Goal: Feedback & Contribution: Contribute content

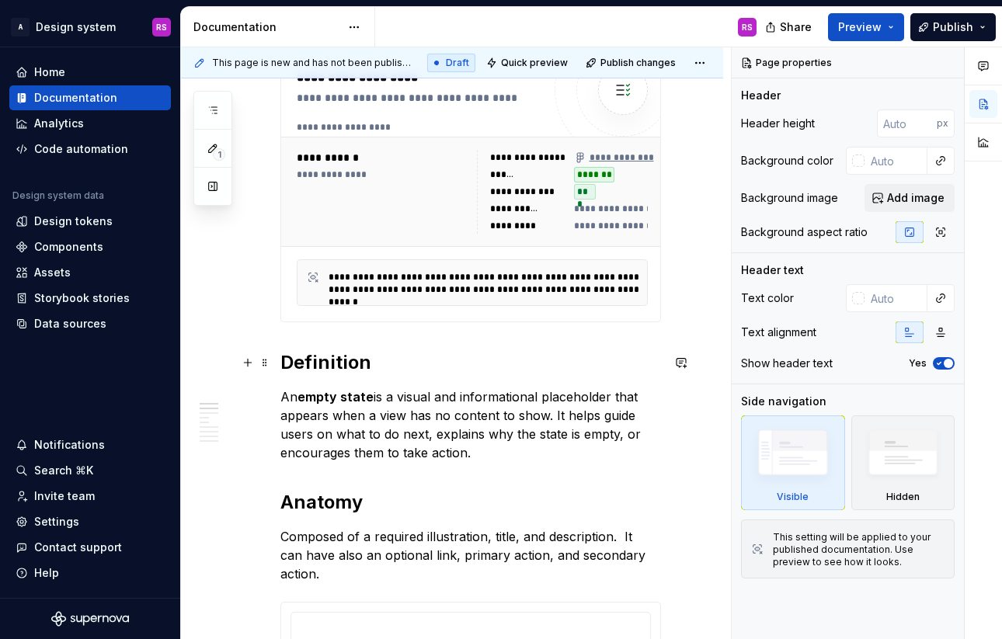
scroll to position [353, 0]
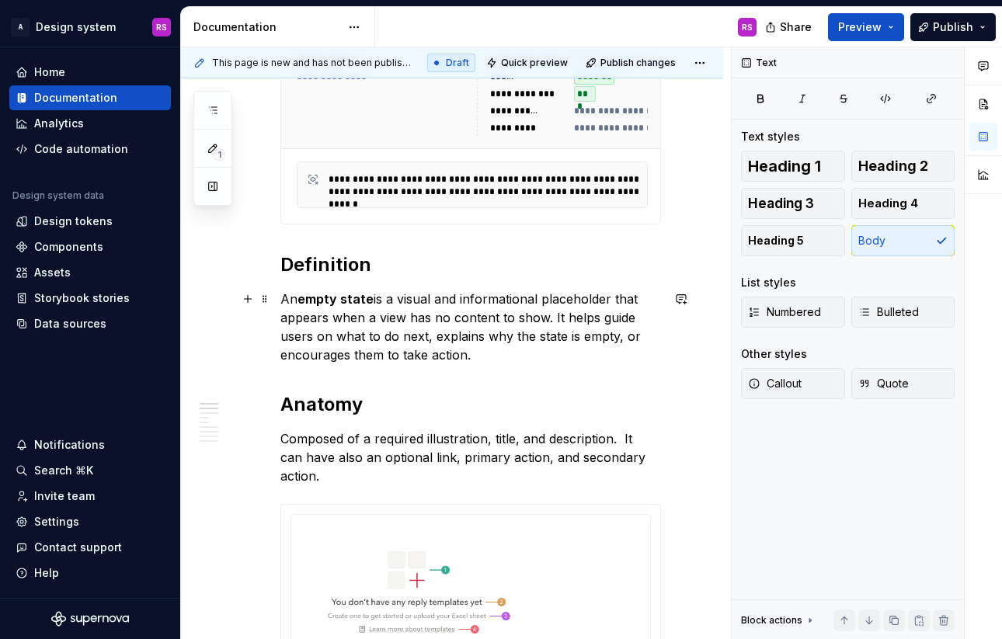
click at [471, 358] on p "An empty state is a visual and informational placeholder that appears when a vi…" at bounding box center [470, 327] width 381 height 75
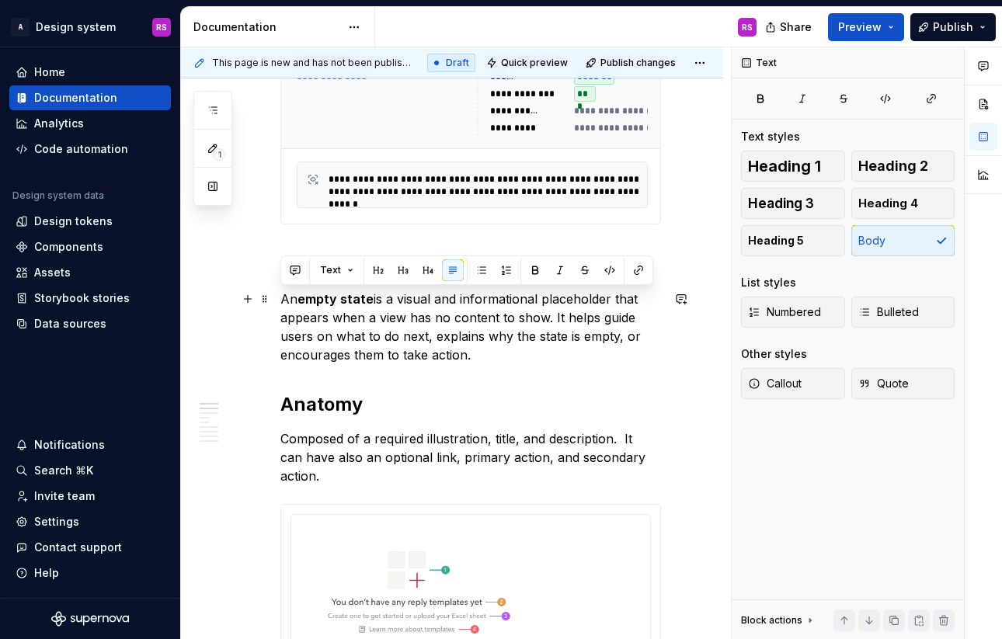
drag, startPoint x: 475, startPoint y: 356, endPoint x: 280, endPoint y: 295, distance: 203.6
click at [280, 295] on p "An empty state is a visual and informational placeholder that appears when a vi…" at bounding box center [470, 327] width 381 height 75
type textarea "*"
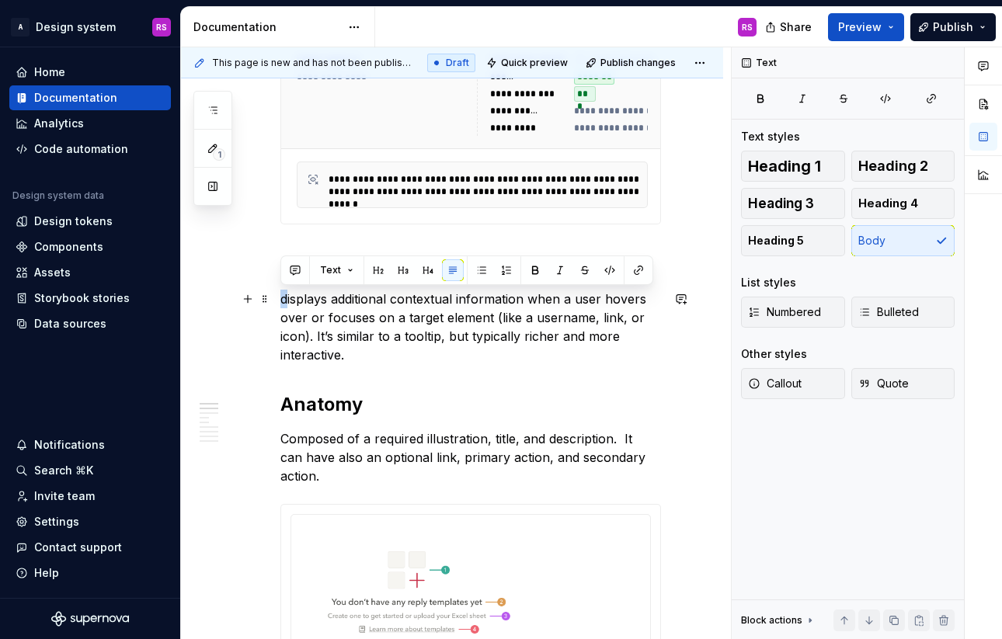
click at [280, 297] on p "displays additional contextual information when a user hovers over or focuses o…" at bounding box center [470, 327] width 381 height 75
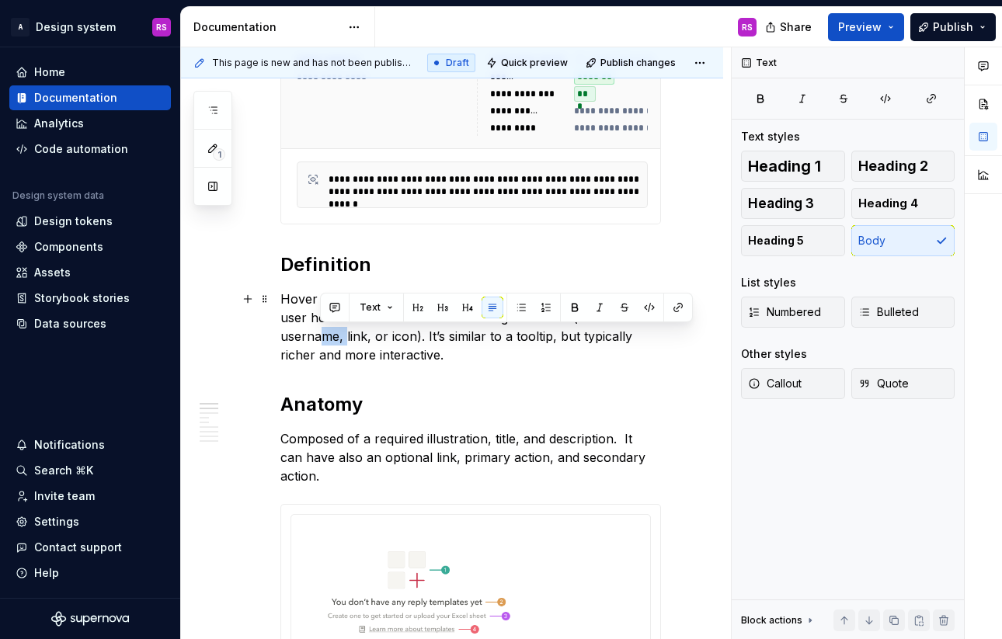
drag, startPoint x: 346, startPoint y: 339, endPoint x: 325, endPoint y: 337, distance: 21.1
click at [325, 337] on p "Hover Card displays additional contextual information when a user hovers over o…" at bounding box center [470, 327] width 381 height 75
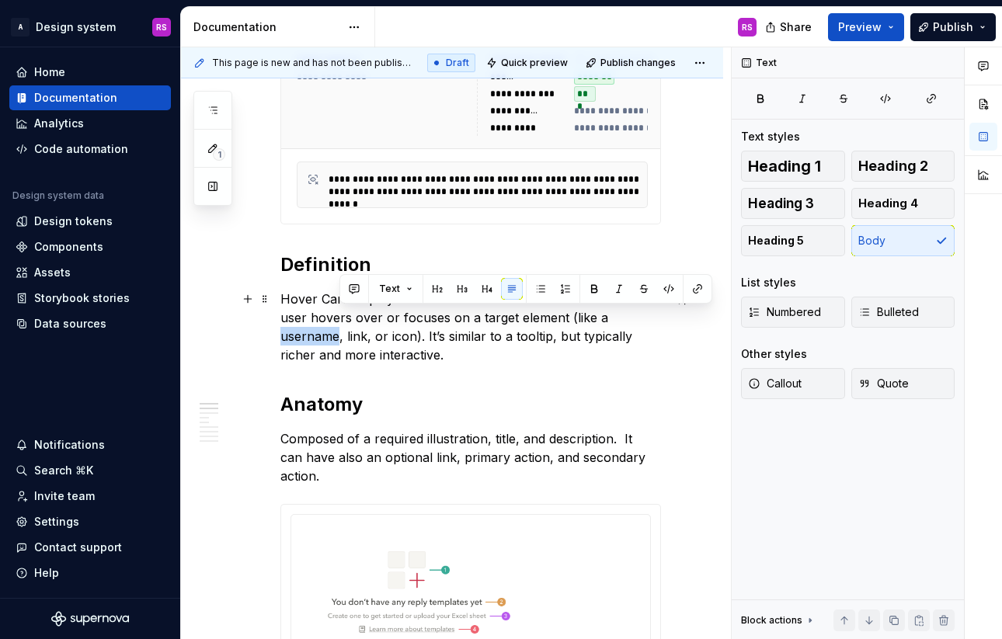
click at [325, 337] on p "Hover Card displays additional contextual information when a user hovers over o…" at bounding box center [470, 327] width 381 height 75
click at [340, 339] on p "Hover Card displays additional contextual information when a user hovers over o…" at bounding box center [470, 327] width 381 height 75
drag, startPoint x: 342, startPoint y: 336, endPoint x: 273, endPoint y: 335, distance: 69.1
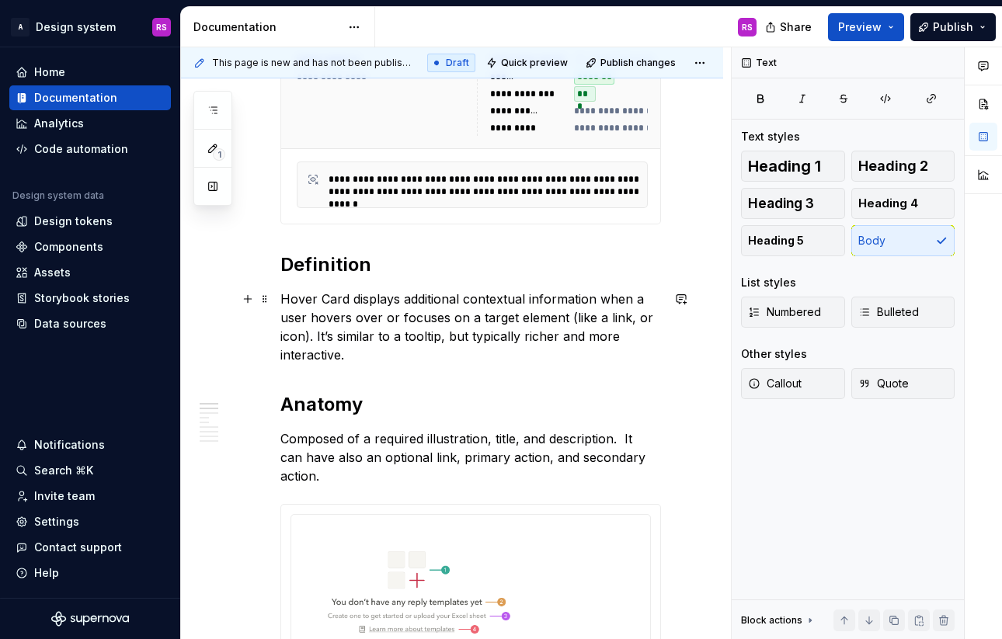
click at [414, 342] on p "Hover Card displays additional contextual information when a user hovers over o…" at bounding box center [470, 327] width 381 height 75
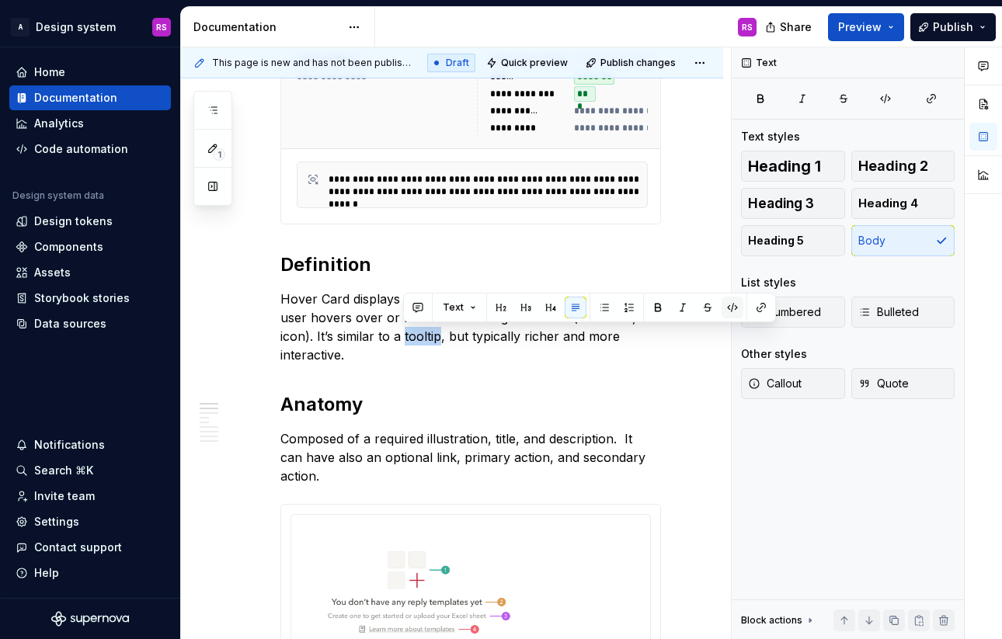
click at [733, 311] on button "button" at bounding box center [732, 308] width 22 height 22
click at [756, 313] on button "button" at bounding box center [761, 308] width 22 height 22
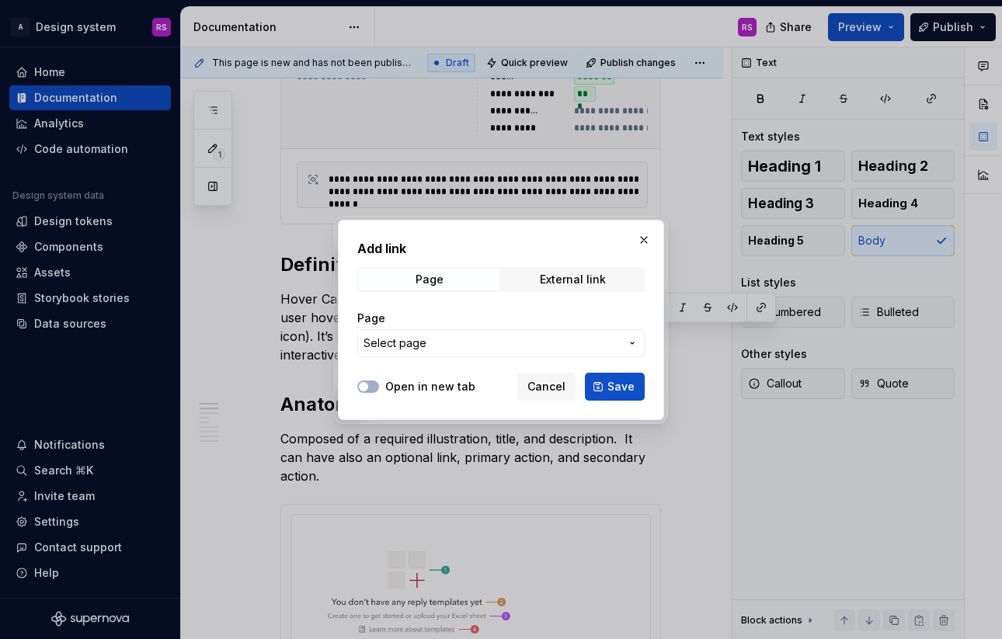
click at [541, 336] on span "Select page" at bounding box center [491, 343] width 256 height 16
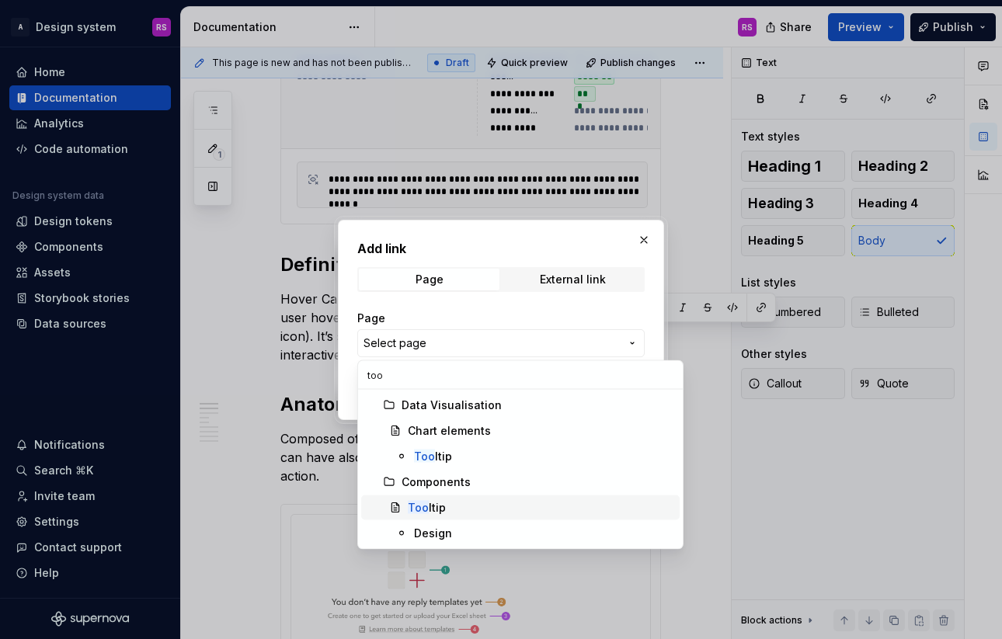
type input "too"
click at [486, 507] on div "Too ltip" at bounding box center [541, 508] width 266 height 16
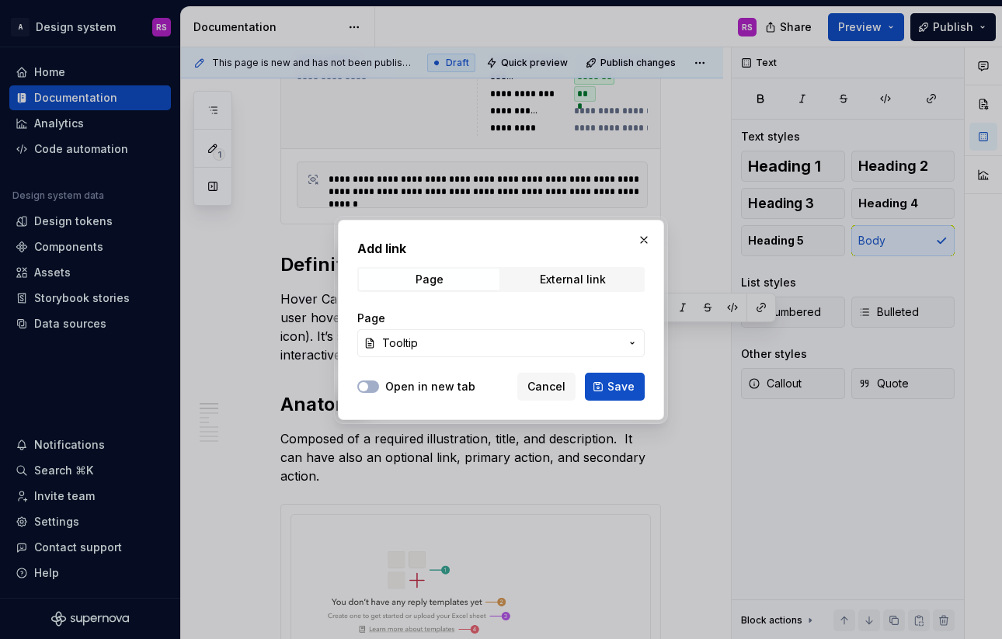
click at [464, 389] on label "Open in new tab" at bounding box center [430, 387] width 90 height 16
click at [379, 389] on button "Open in new tab" at bounding box center [368, 387] width 22 height 12
click at [597, 388] on button "Save" at bounding box center [615, 387] width 60 height 28
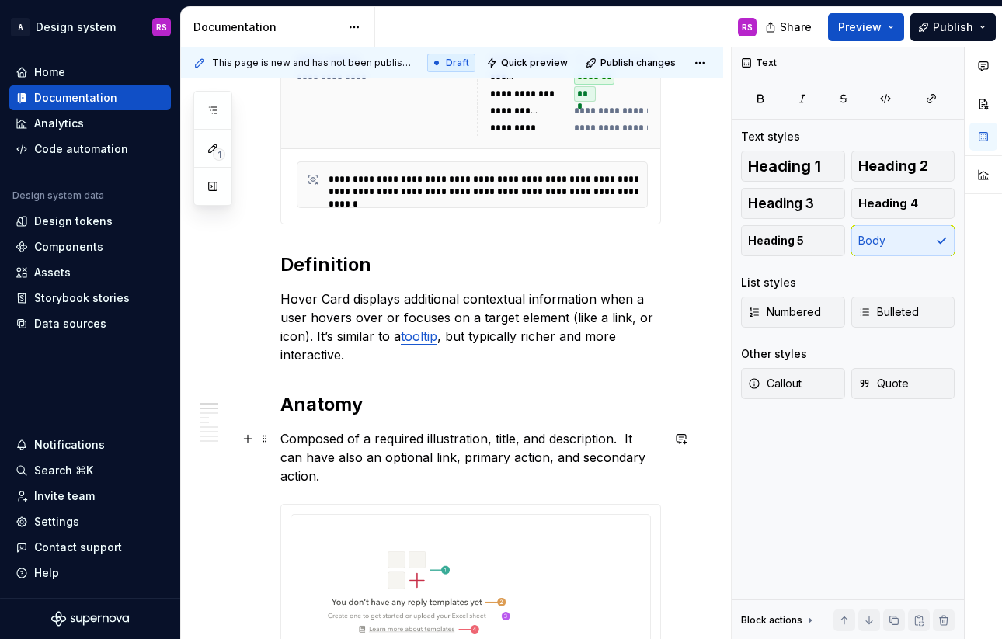
click at [430, 450] on p "Composed of a required illustration, title, and description. It can have also a…" at bounding box center [470, 457] width 381 height 56
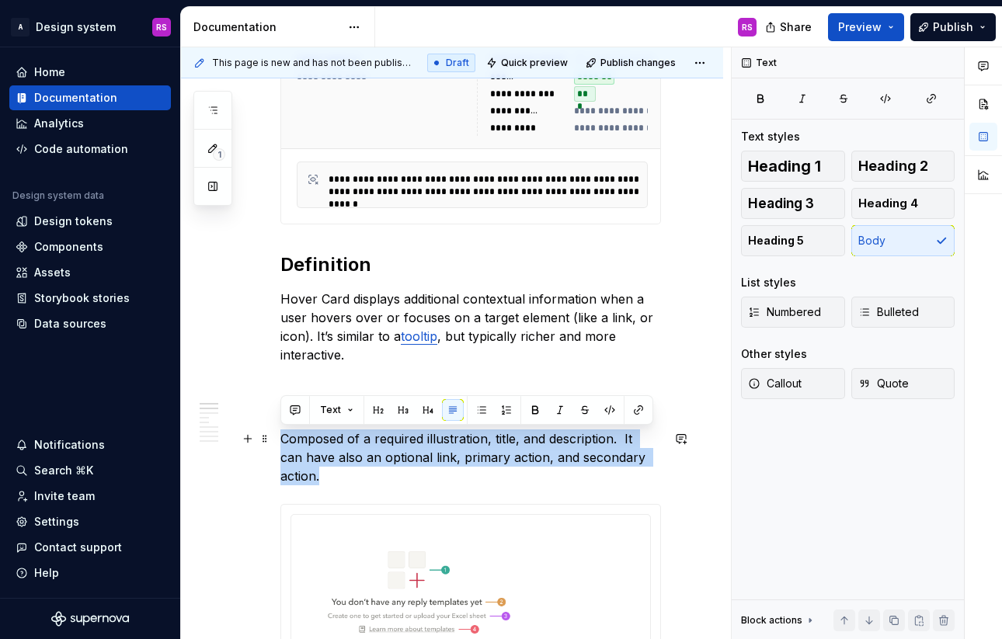
click at [430, 450] on p "Composed of a required illustration, title, and description. It can have also a…" at bounding box center [470, 457] width 381 height 56
click at [85, 239] on div "Components" at bounding box center [68, 247] width 69 height 16
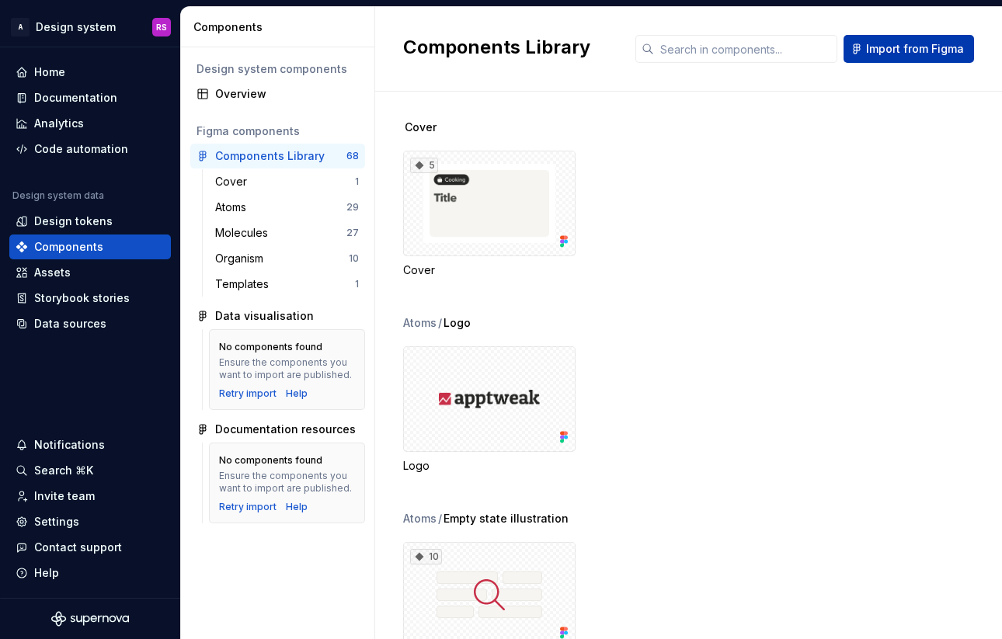
click at [891, 56] on span "Import from Figma" at bounding box center [915, 49] width 98 height 16
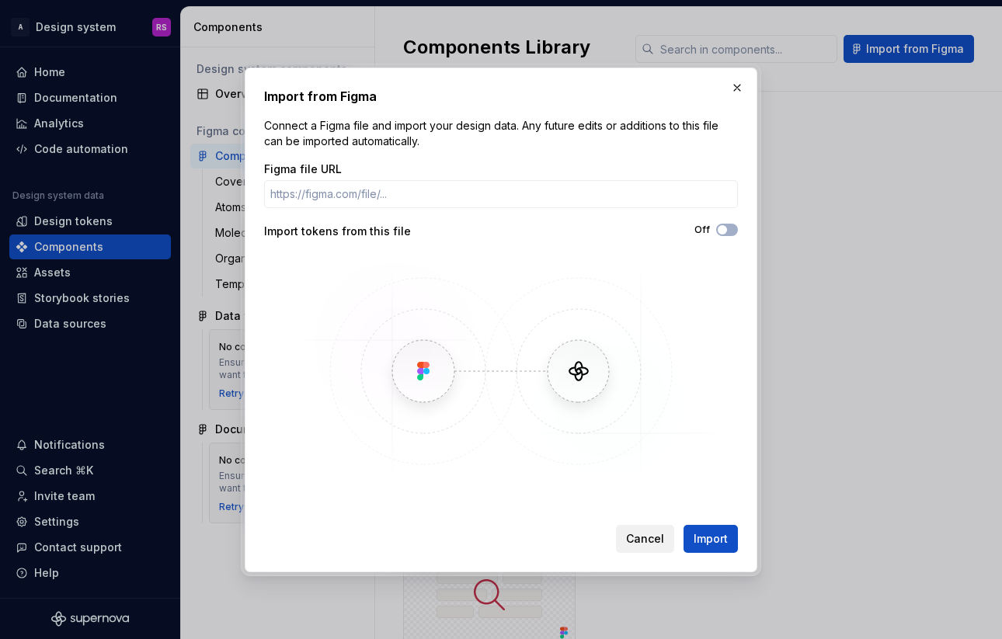
click at [652, 544] on span "Cancel" at bounding box center [645, 539] width 38 height 16
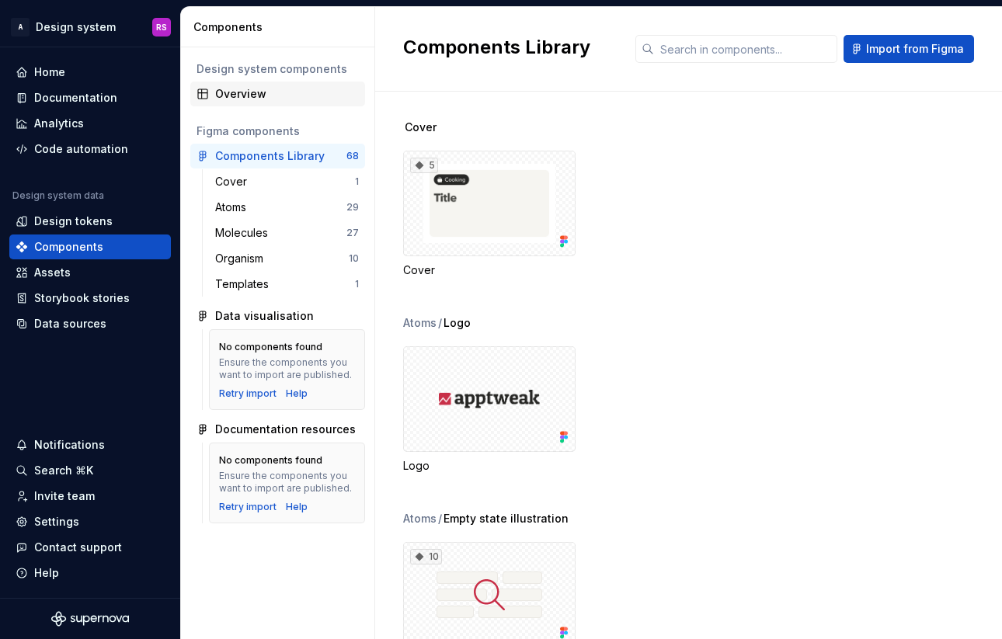
click at [261, 90] on div "Overview" at bounding box center [287, 94] width 144 height 16
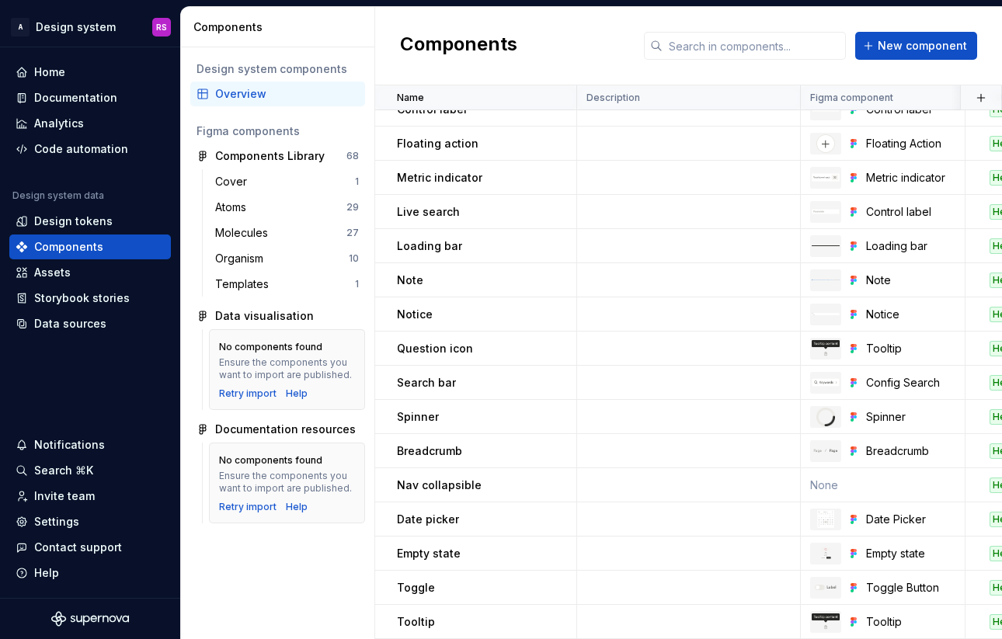
scroll to position [633, 0]
click at [908, 68] on div "Components New component" at bounding box center [688, 46] width 627 height 78
click at [908, 53] on span "New component" at bounding box center [922, 46] width 89 height 16
type textarea "*"
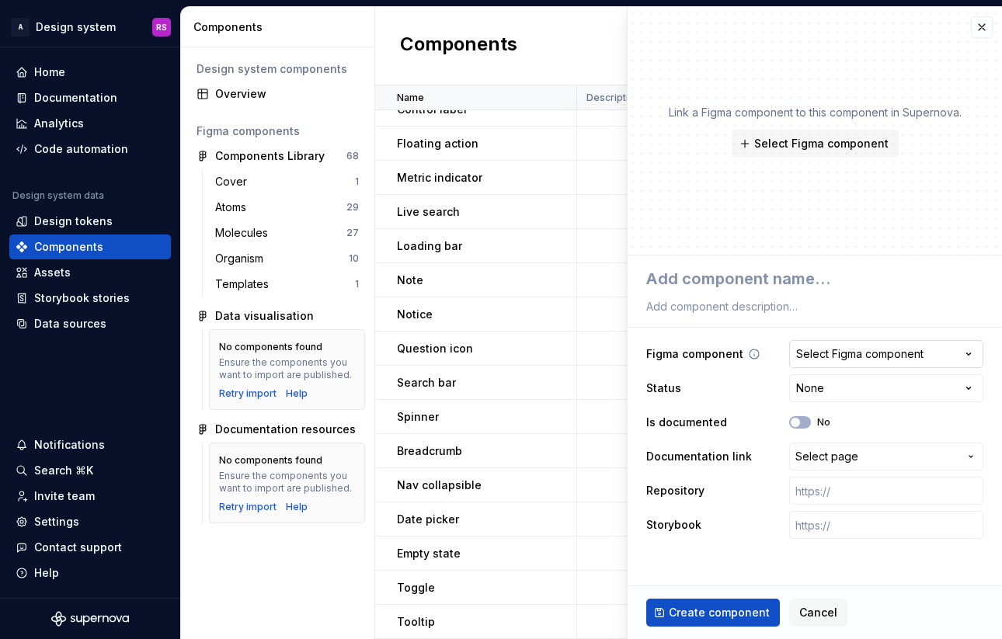
click at [836, 342] on button "Select Figma component" at bounding box center [886, 354] width 194 height 28
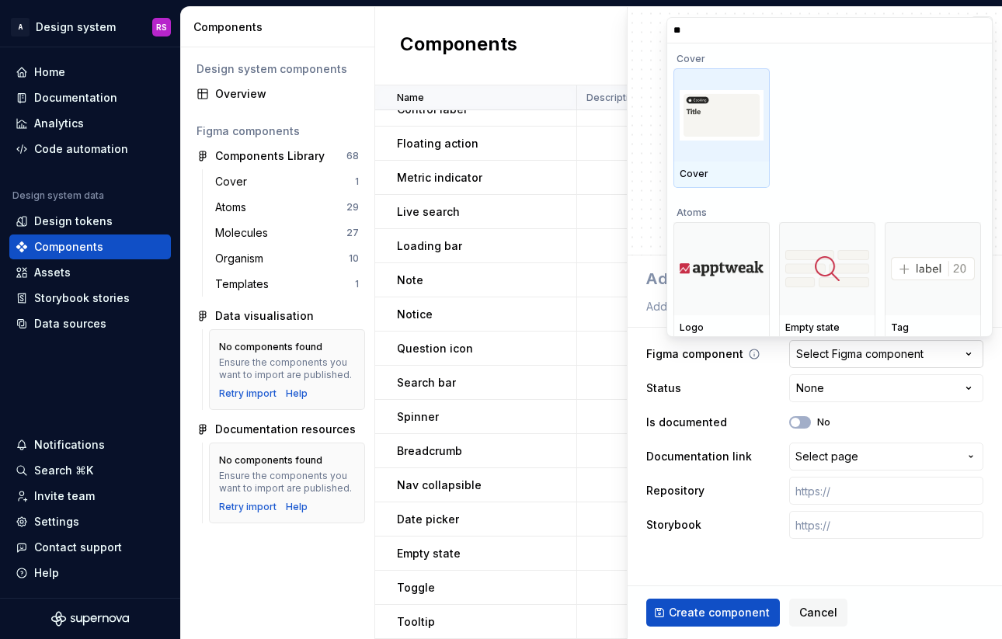
type input "***"
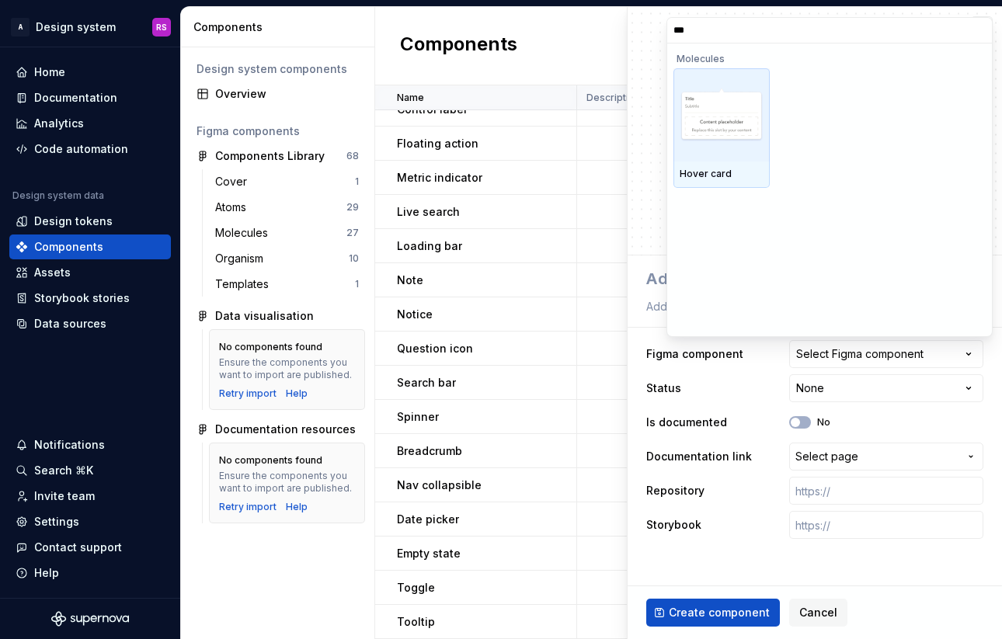
click at [683, 142] on img at bounding box center [722, 115] width 84 height 54
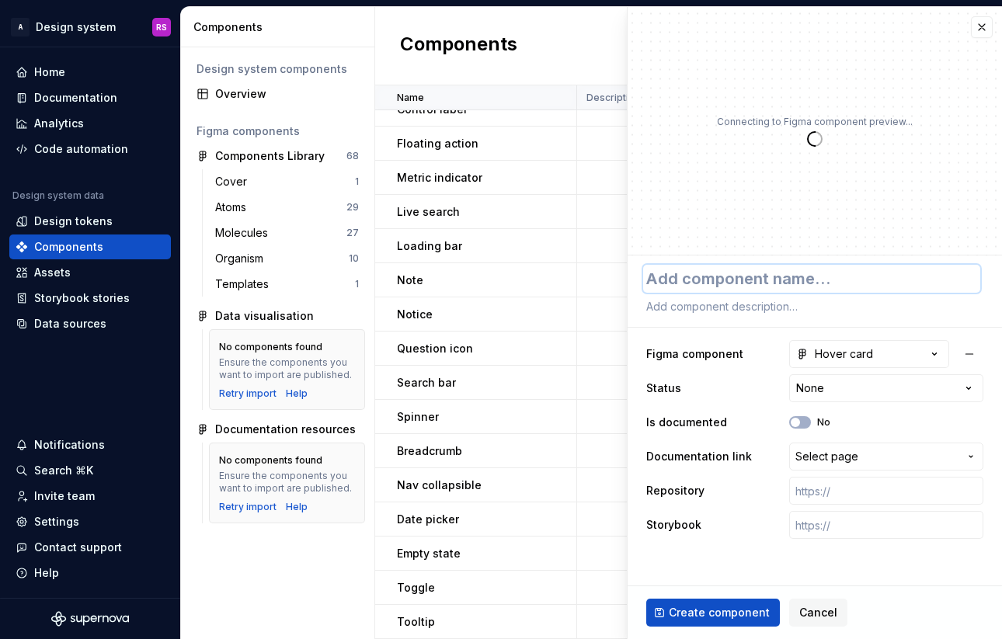
click at [739, 280] on textarea at bounding box center [811, 279] width 337 height 28
type textarea "*"
type textarea "H"
type textarea "*"
type textarea "Ho"
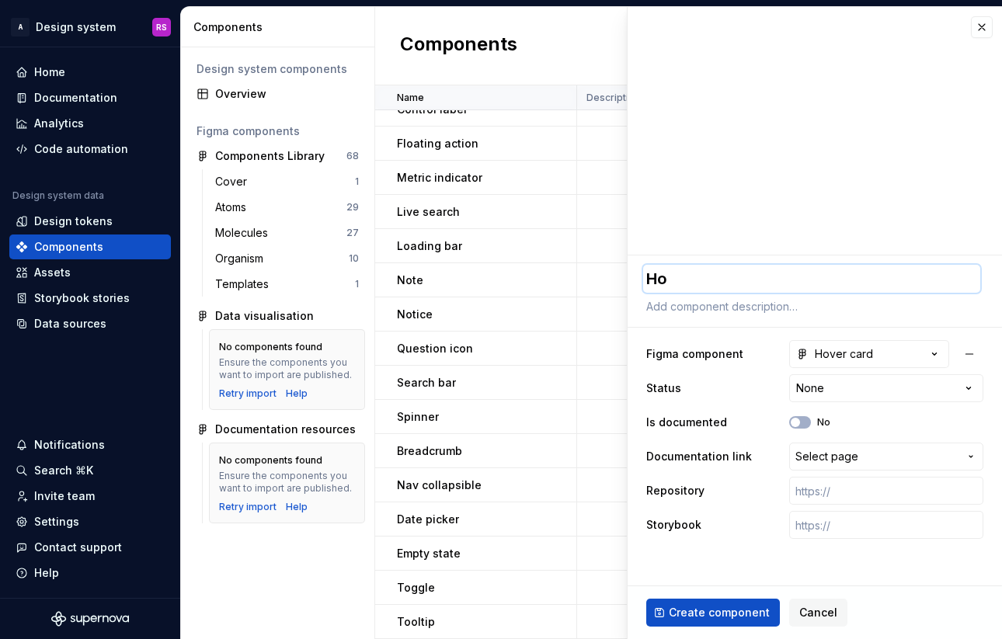
type textarea "*"
type textarea "Hov"
type textarea "*"
type textarea "Hove"
type textarea "*"
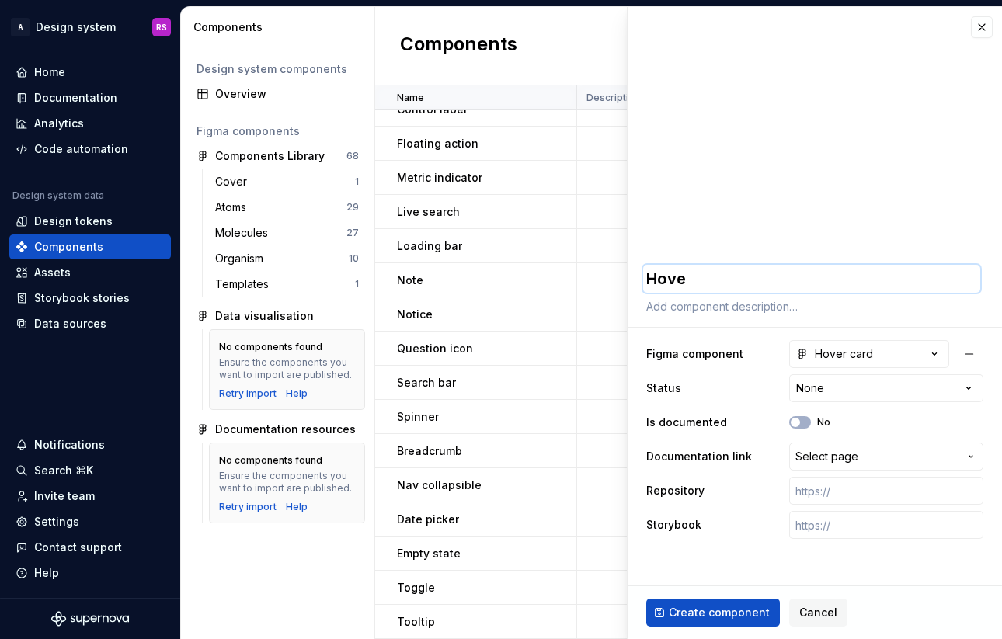
type textarea "Hover"
type textarea "*"
type textarea "Hover"
type textarea "*"
type textarea "Hover c"
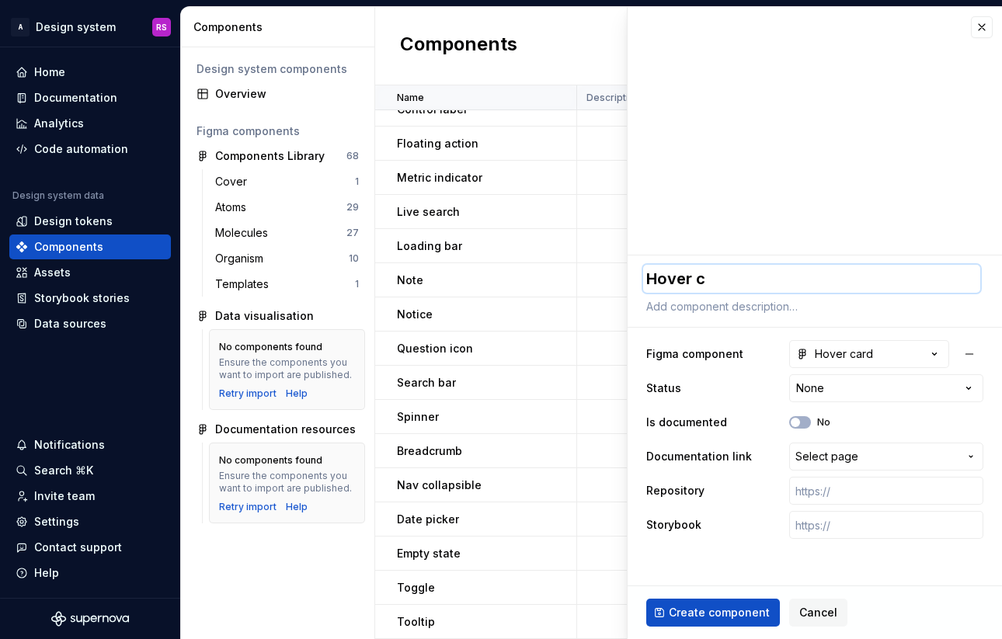
type textarea "*"
type textarea "Hover ca"
type textarea "*"
type textarea "Hover car"
type textarea "*"
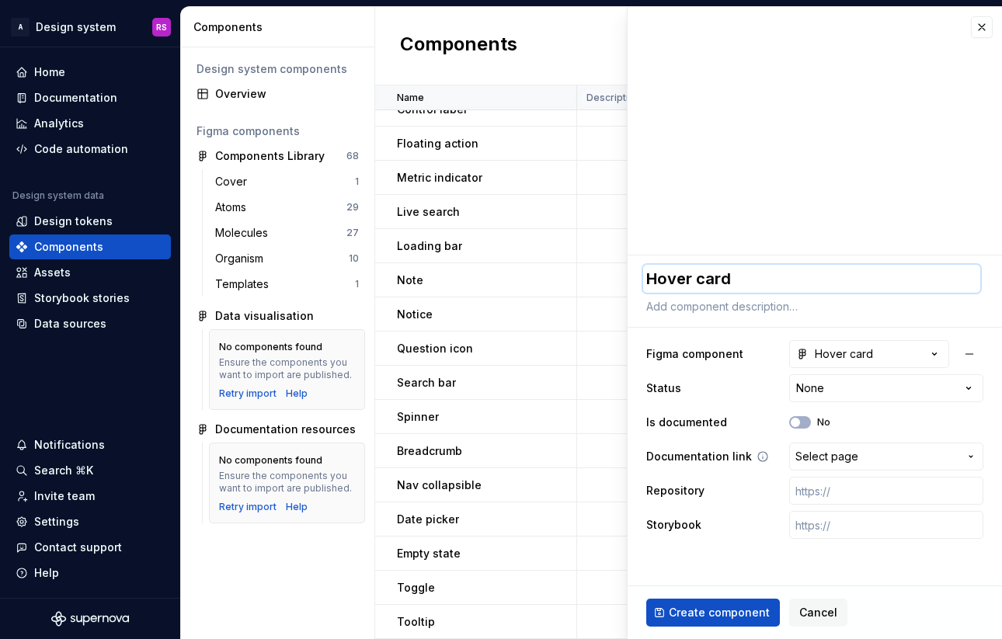
type textarea "Hover card"
click at [829, 457] on span "Select page" at bounding box center [826, 457] width 63 height 16
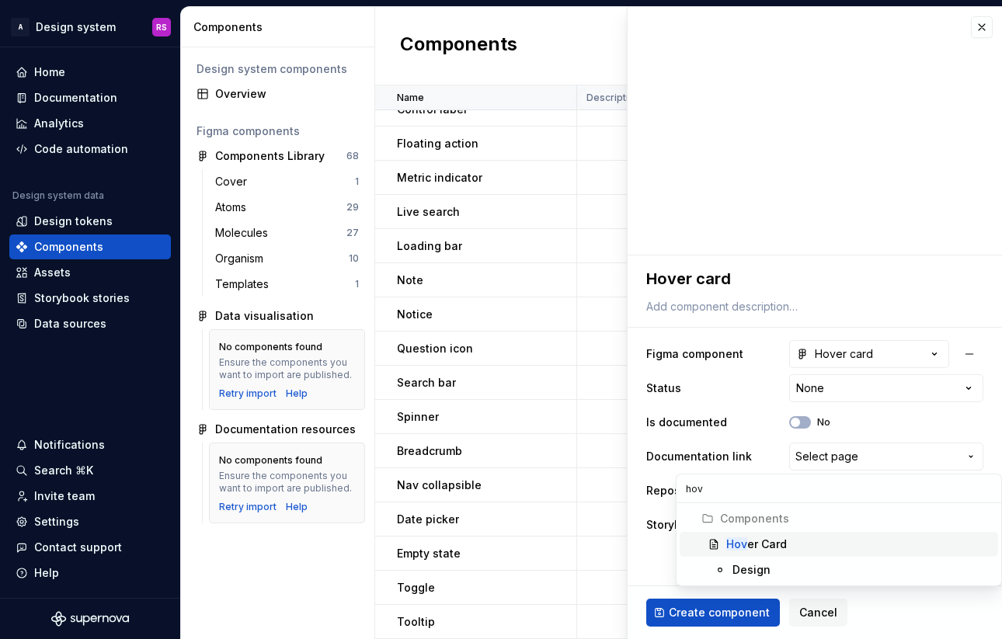
type input "hov"
click at [830, 534] on span "Hov er Card" at bounding box center [839, 544] width 318 height 25
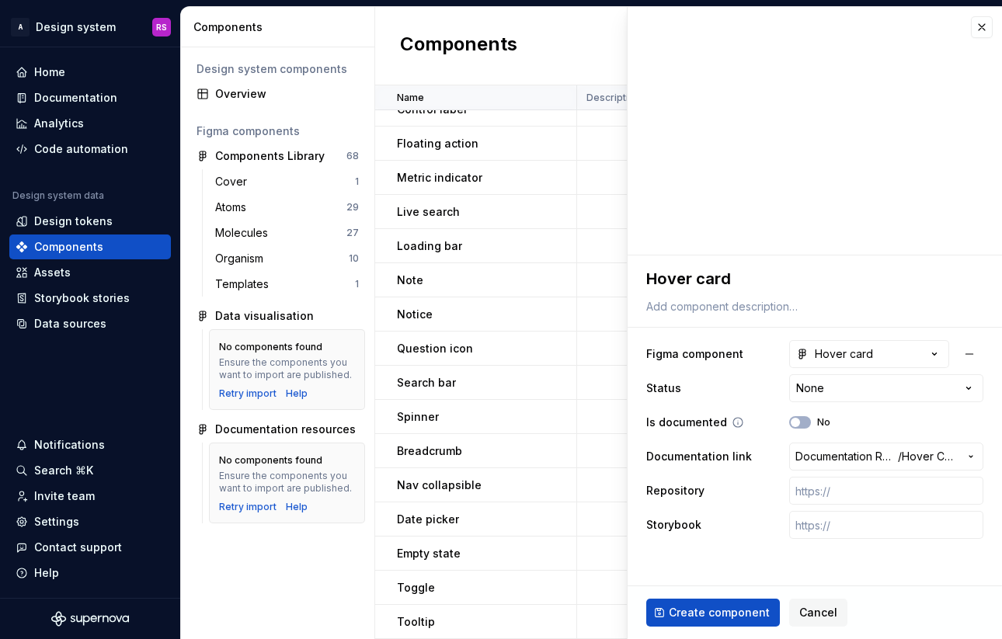
click at [807, 433] on div "Is documented No" at bounding box center [814, 422] width 337 height 28
click at [800, 419] on icon "button" at bounding box center [795, 422] width 12 height 9
type textarea "*"
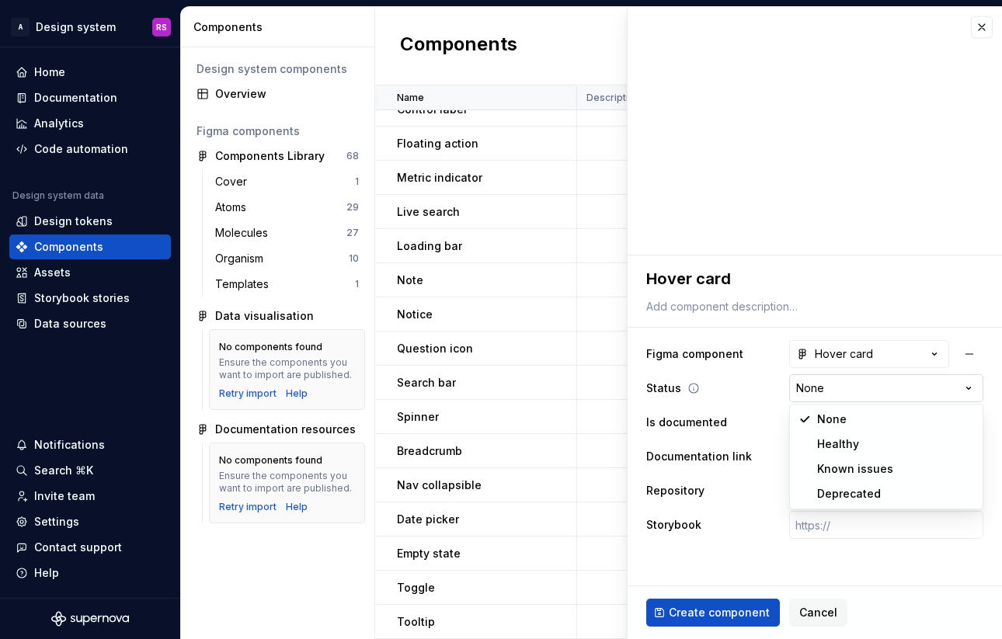
click at [836, 393] on html "A Design system RS Home Documentation Analytics Code automation Design system d…" at bounding box center [501, 319] width 1002 height 639
select select "**********"
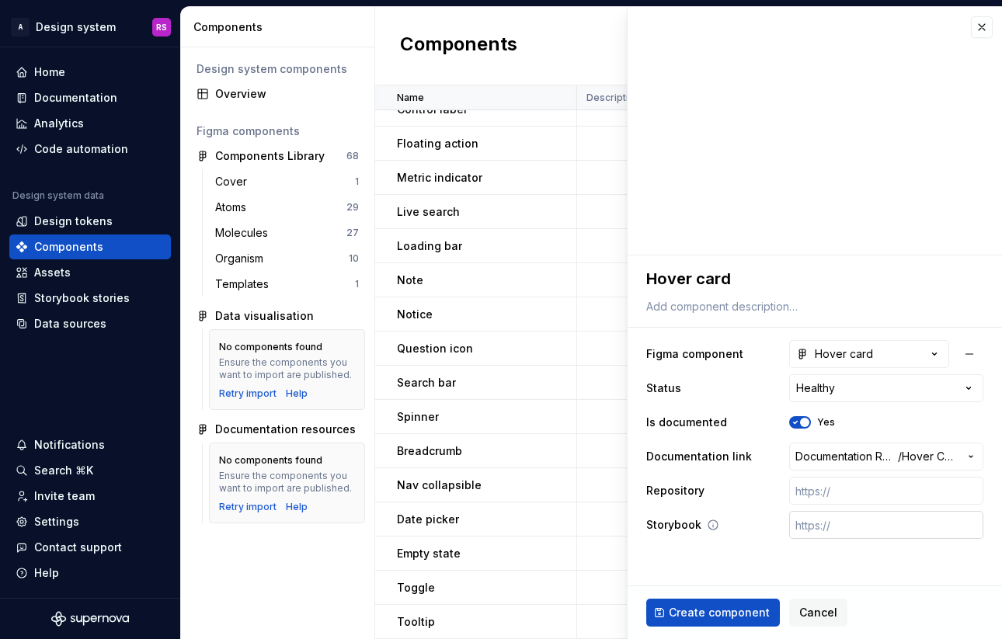
click at [828, 534] on input "text" at bounding box center [886, 525] width 194 height 28
paste input "[URL][DOMAIN_NAME]"
type textarea "*"
type input "[URL][DOMAIN_NAME]"
click at [742, 548] on div "**********" at bounding box center [815, 404] width 374 height 296
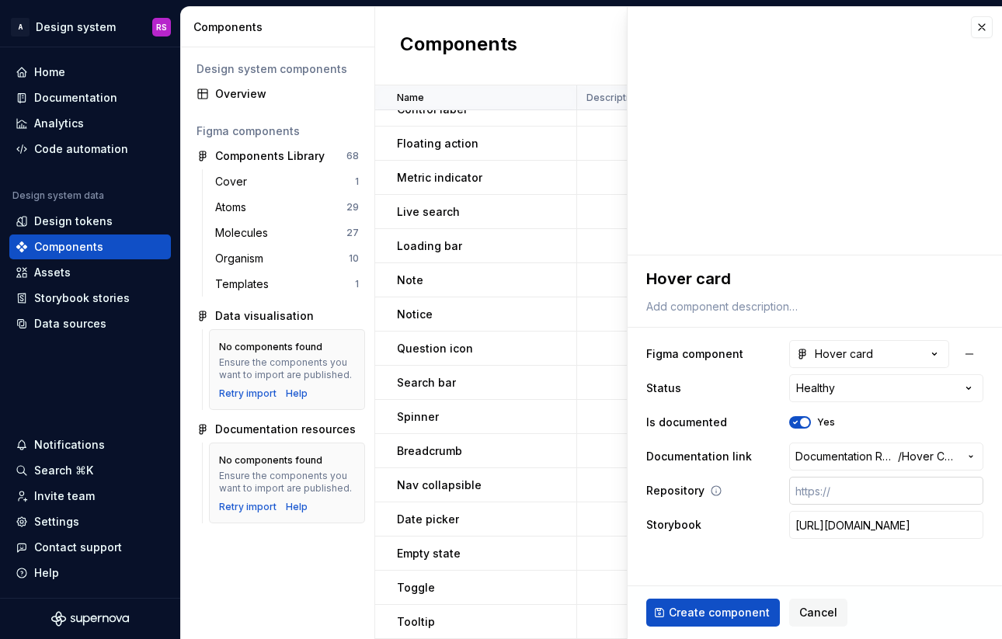
click at [813, 481] on input "text" at bounding box center [886, 491] width 194 height 28
paste input "[URL][DOMAIN_NAME]"
type textarea "*"
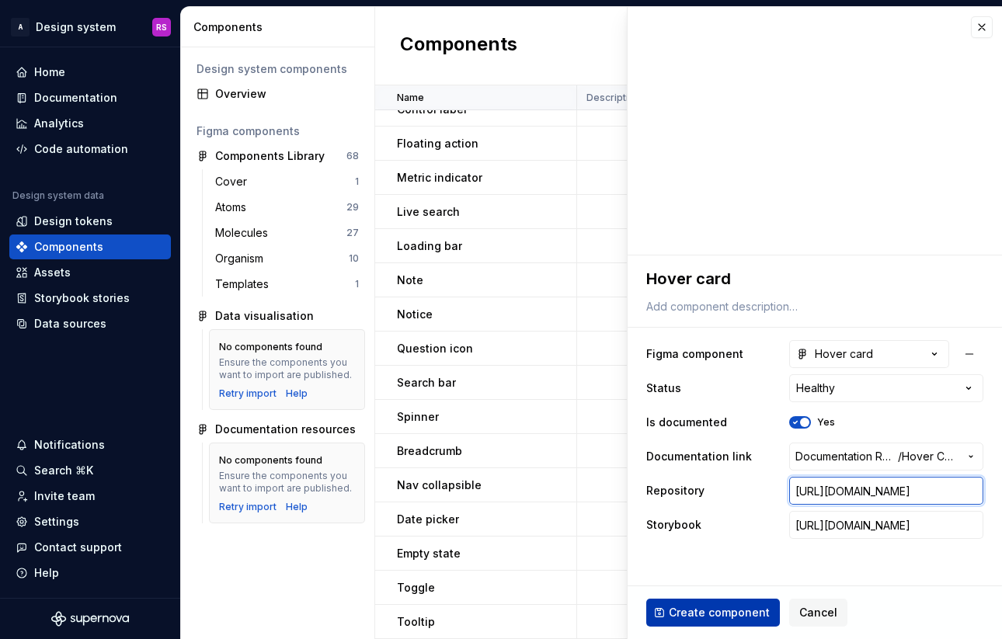
type input "[URL][DOMAIN_NAME]"
click at [718, 601] on button "Create component" at bounding box center [713, 613] width 134 height 28
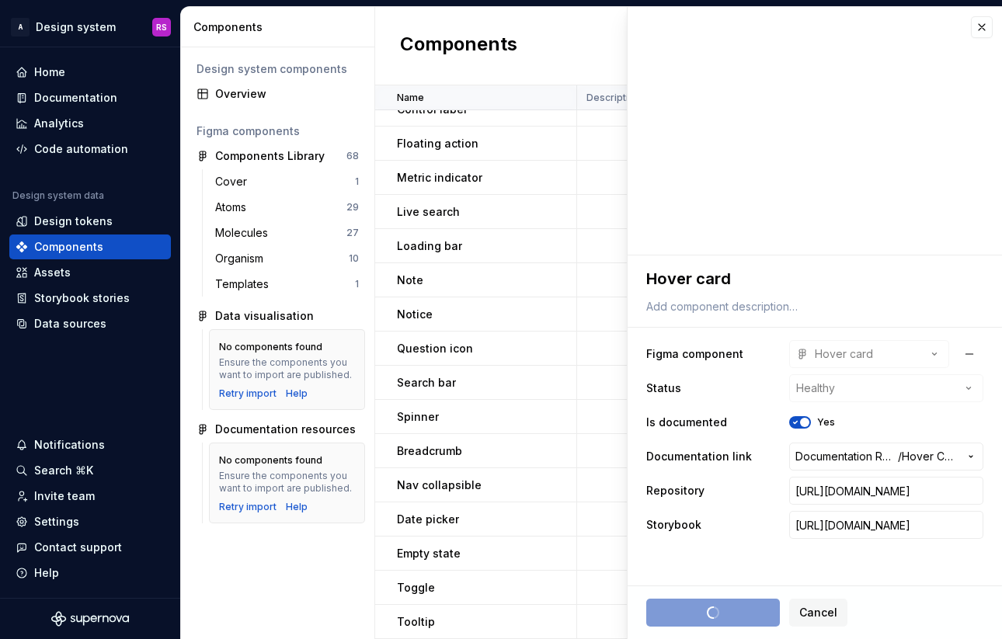
type textarea "*"
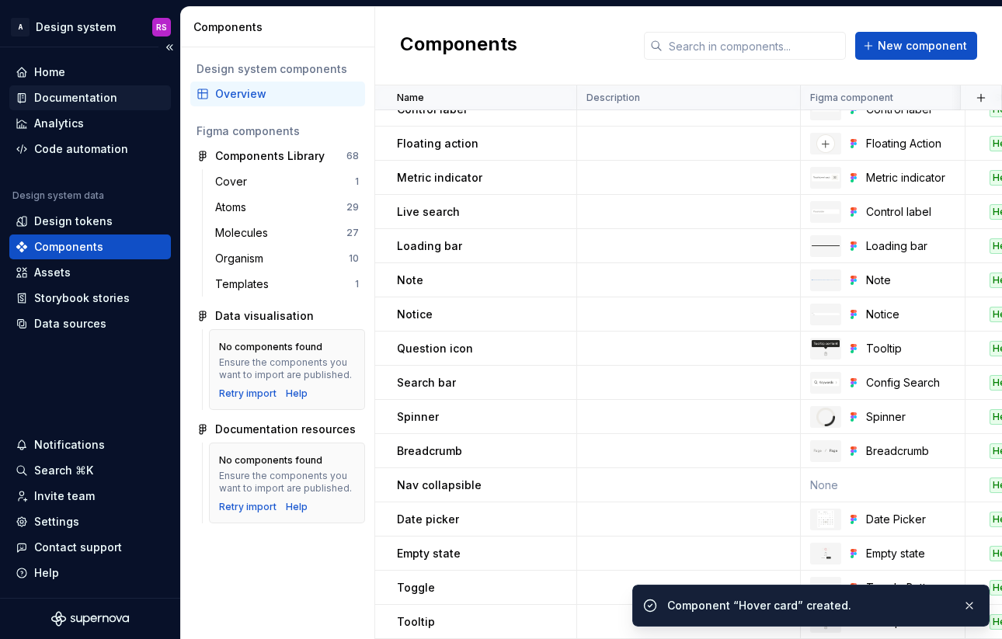
click at [76, 96] on div "Documentation" at bounding box center [75, 98] width 83 height 16
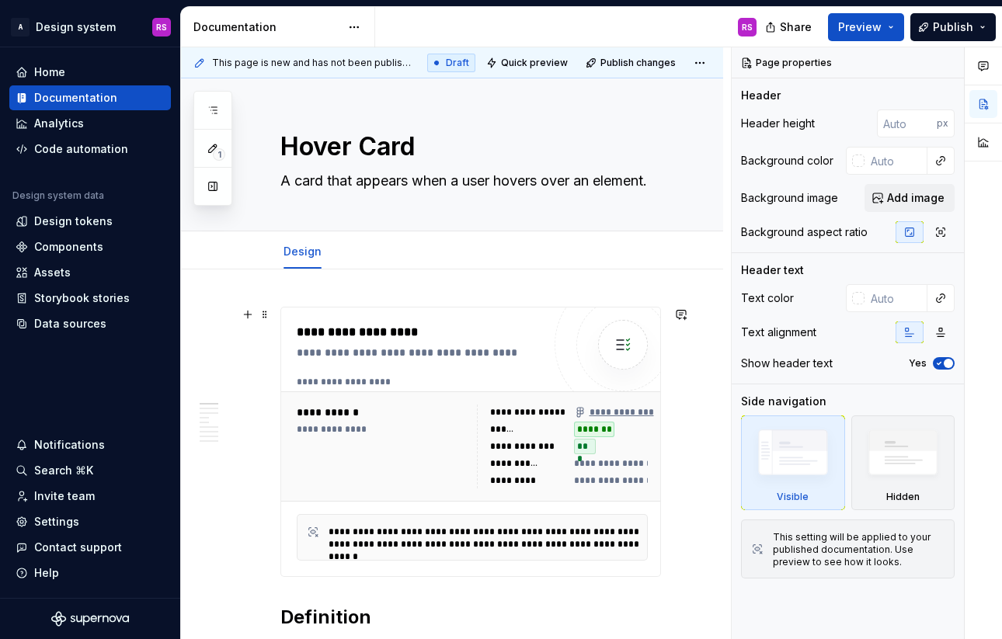
click at [538, 462] on div "**********" at bounding box center [514, 463] width 48 height 12
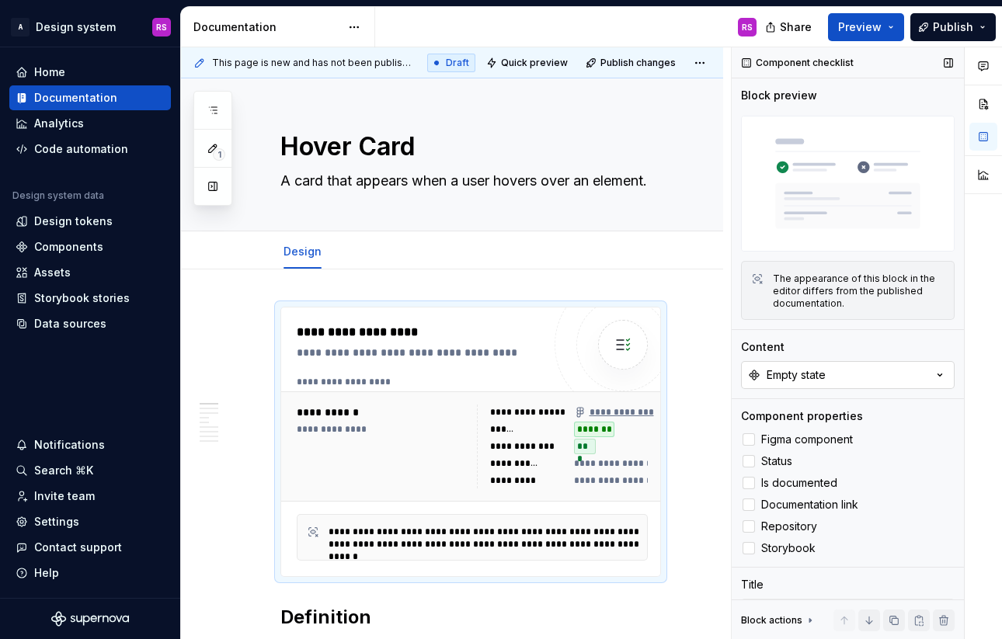
type textarea "*"
click at [832, 381] on button "Empty state" at bounding box center [848, 375] width 214 height 28
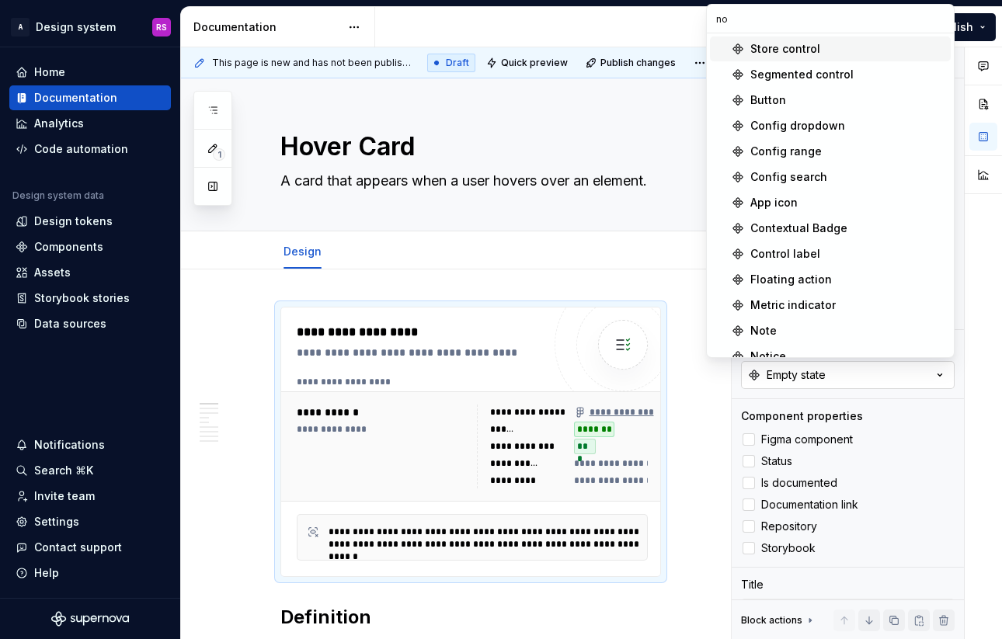
type input "n"
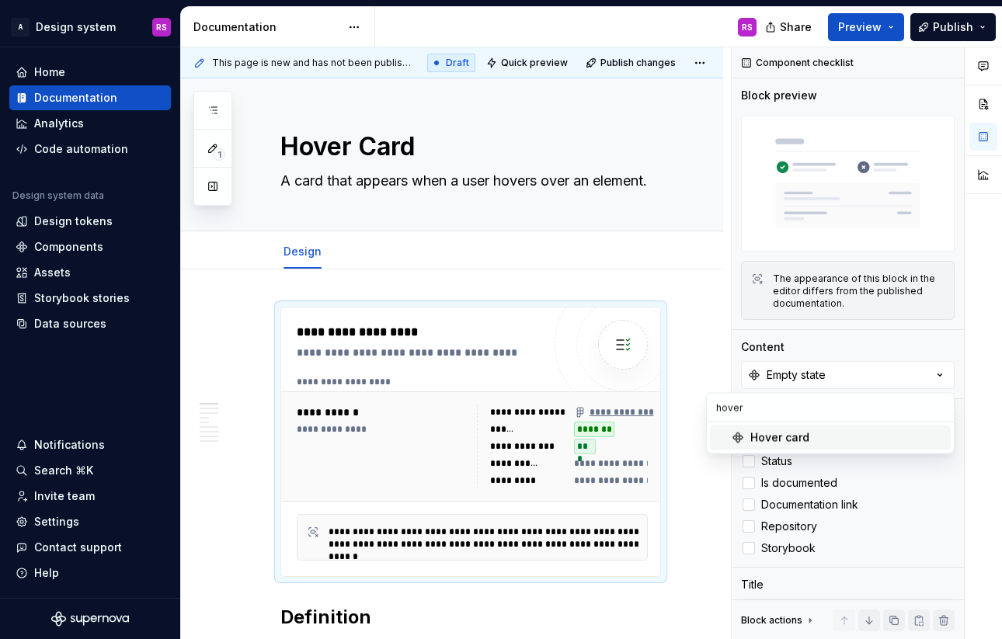
type input "hover"
click at [839, 435] on div "Hover card" at bounding box center [847, 438] width 194 height 16
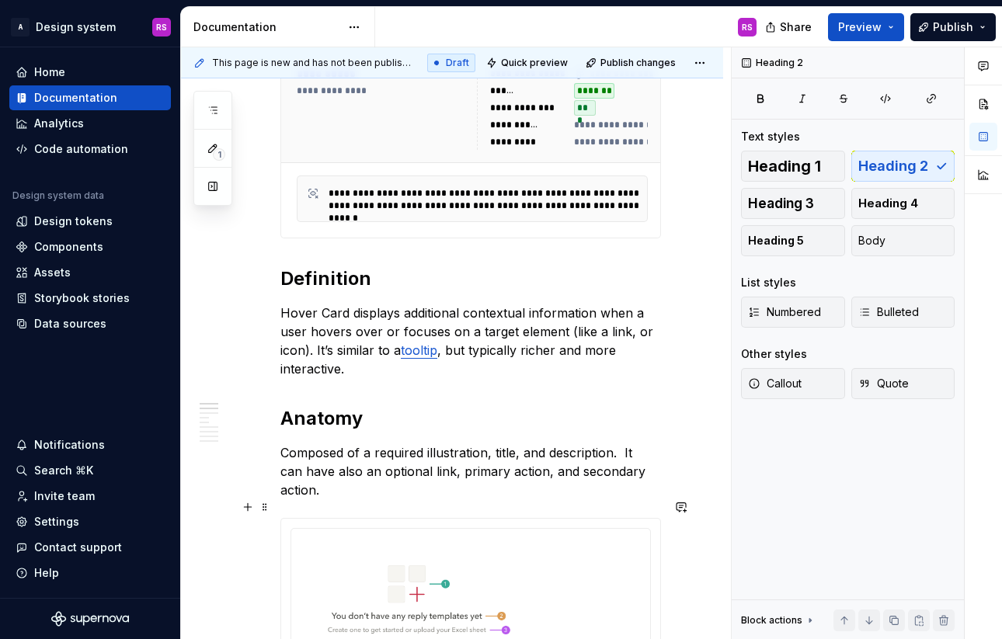
scroll to position [362, 0]
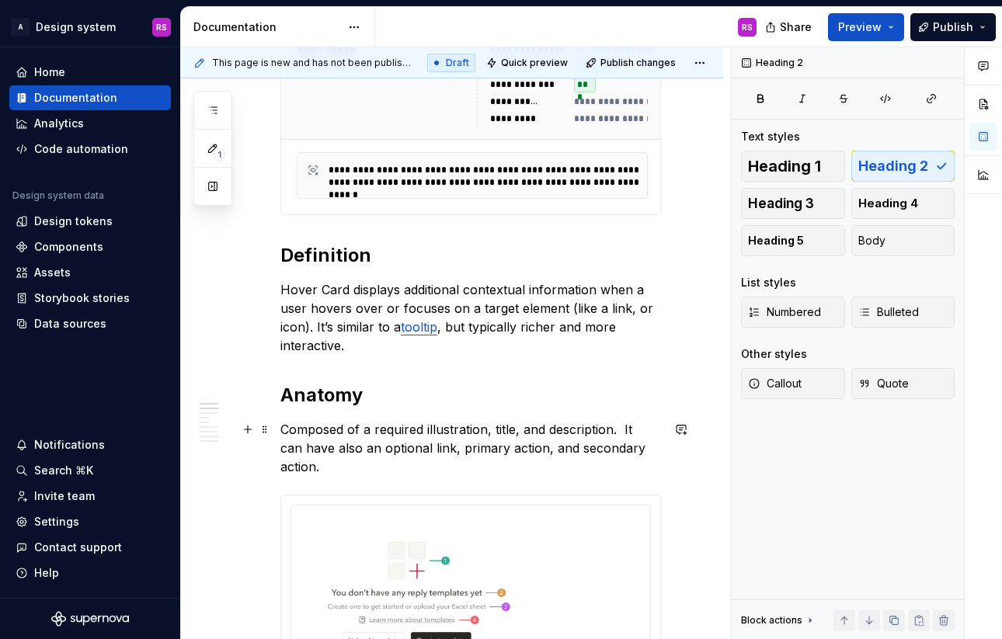
click at [469, 439] on p "Composed of a required illustration, title, and description. It can have also a…" at bounding box center [470, 448] width 381 height 56
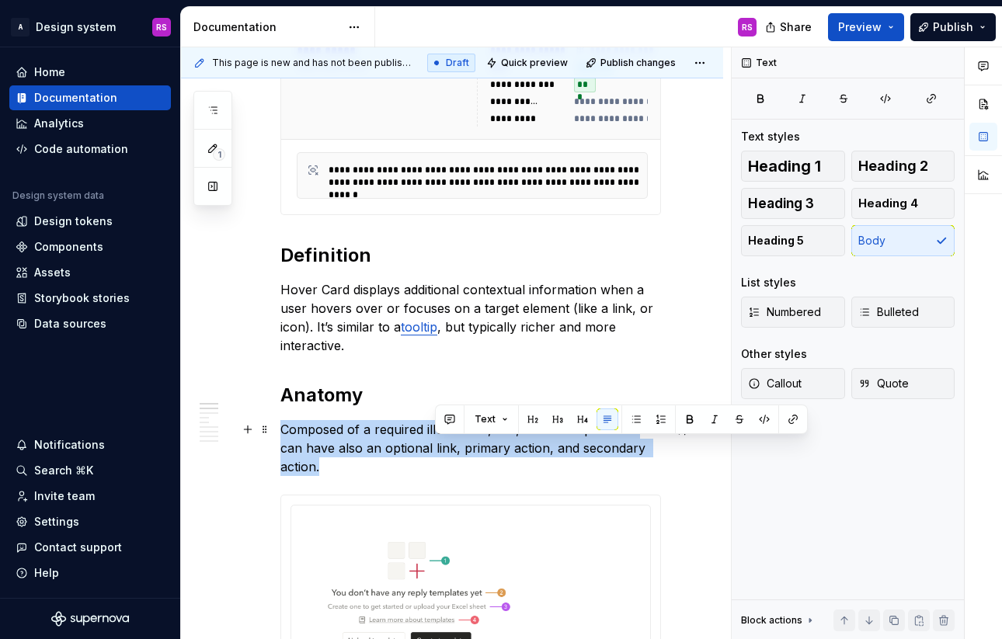
click at [469, 439] on p "Composed of a required illustration, title, and description. It can have also a…" at bounding box center [470, 448] width 381 height 56
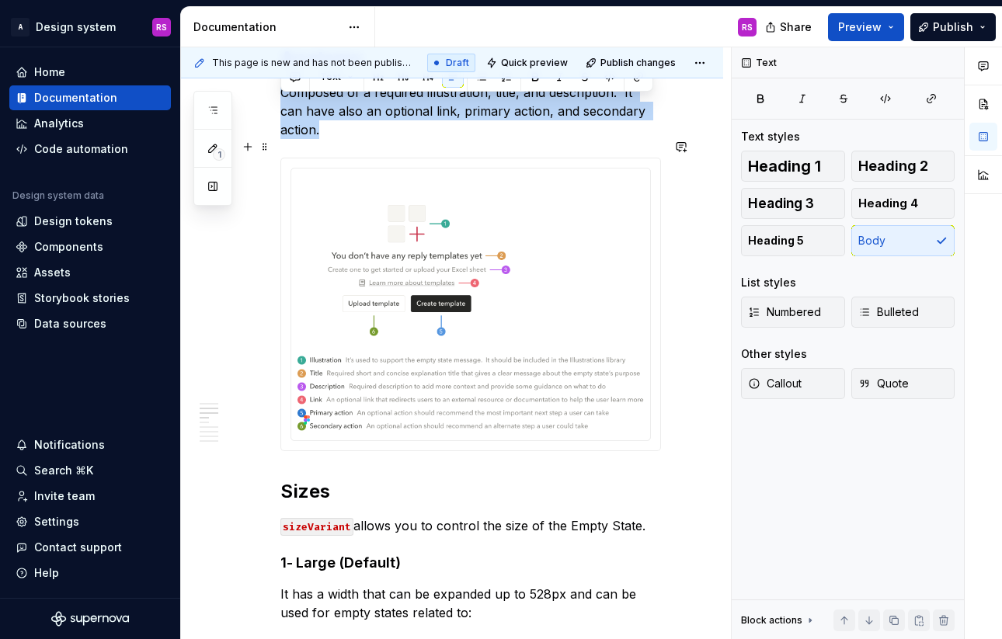
scroll to position [707, 0]
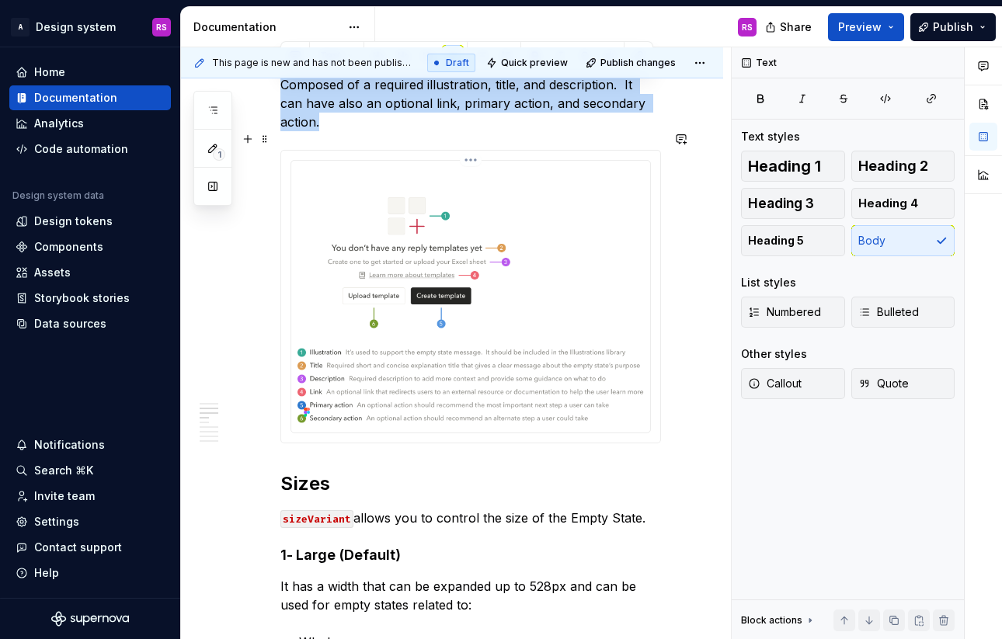
click at [399, 322] on img at bounding box center [470, 295] width 346 height 256
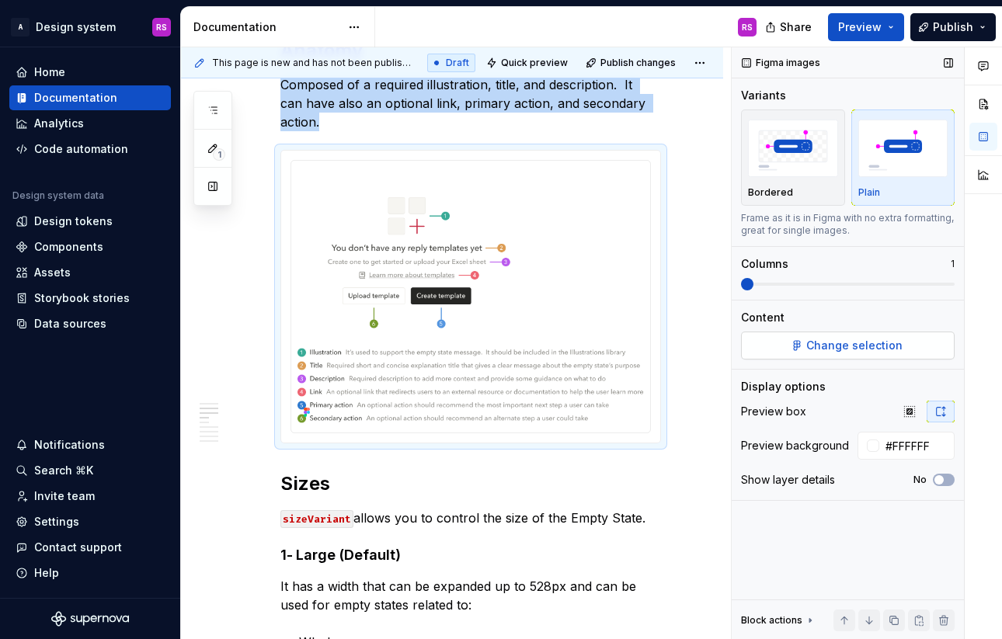
click at [829, 349] on span "Change selection" at bounding box center [854, 346] width 96 height 16
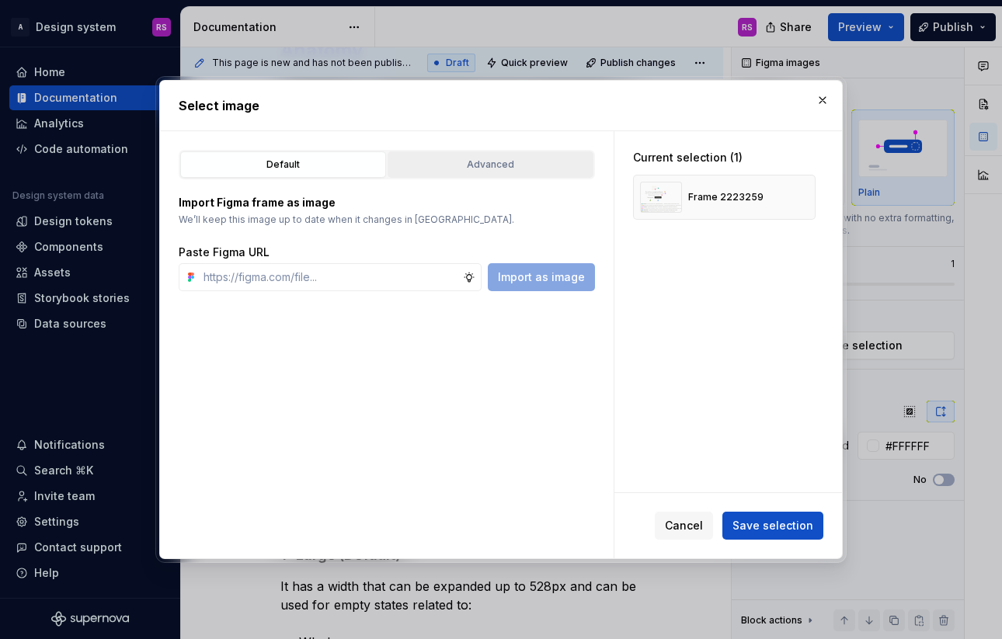
click at [457, 172] on button "Advanced" at bounding box center [491, 164] width 206 height 26
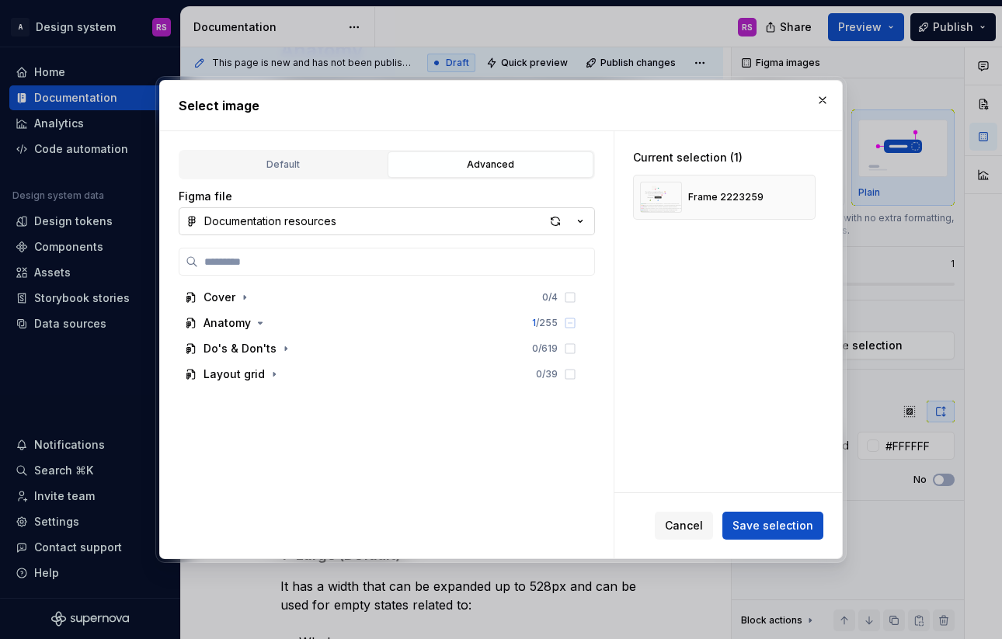
click at [443, 229] on button "Documentation resources" at bounding box center [387, 221] width 416 height 28
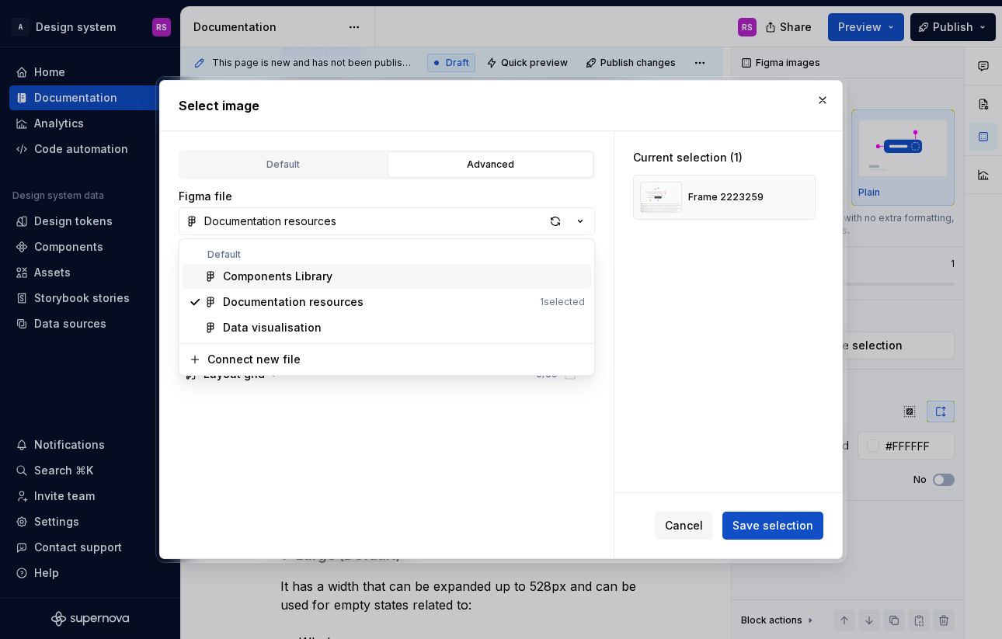
click at [433, 228] on div "Select image Default Advanced Import Figma frame as image We’ll keep this image…" at bounding box center [501, 319] width 1002 height 639
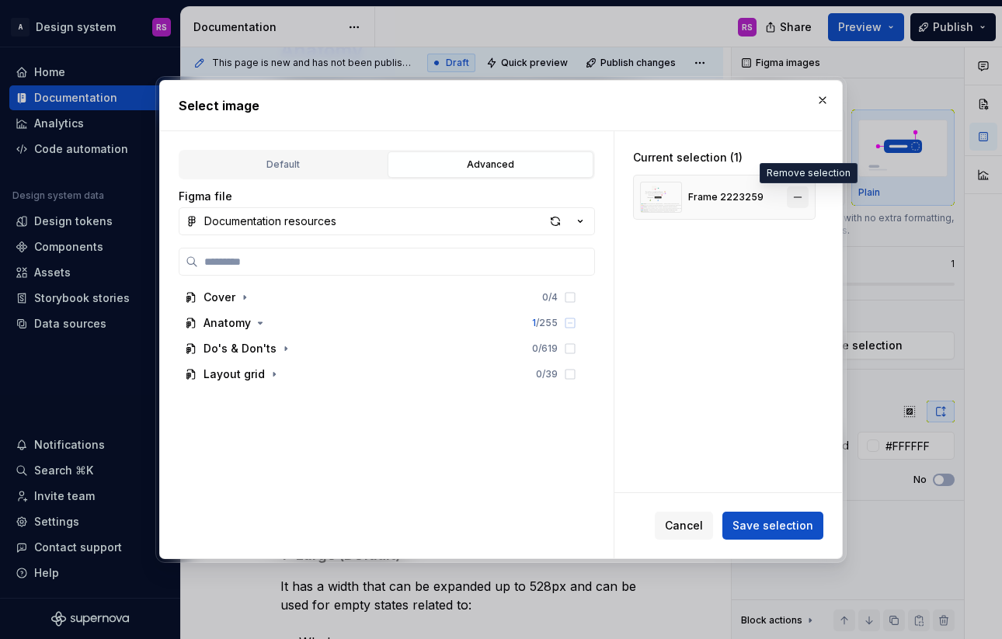
click at [803, 198] on button "button" at bounding box center [798, 197] width 22 height 22
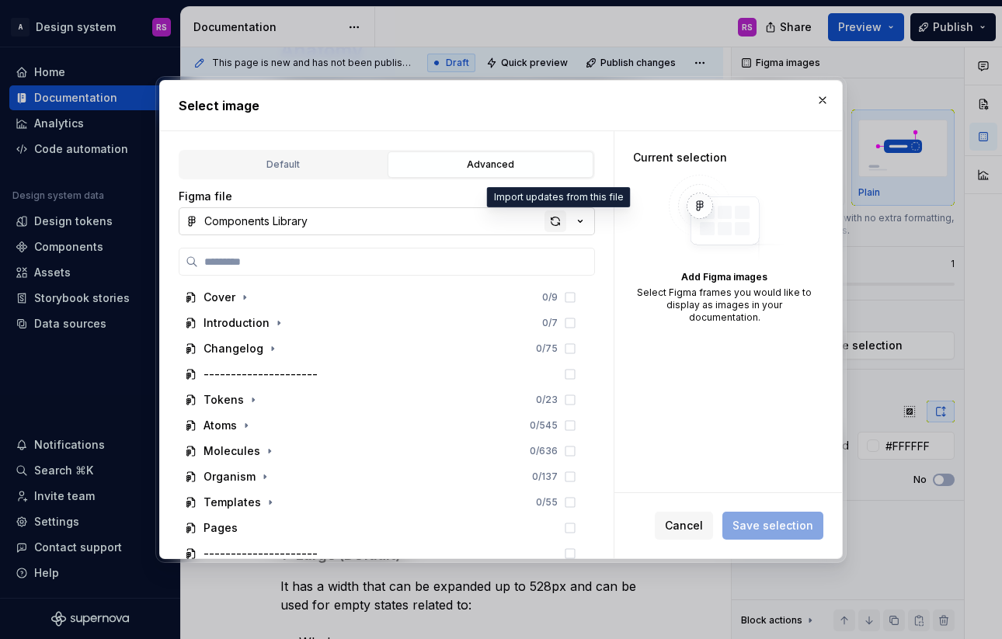
click at [551, 220] on div "button" at bounding box center [555, 221] width 22 height 22
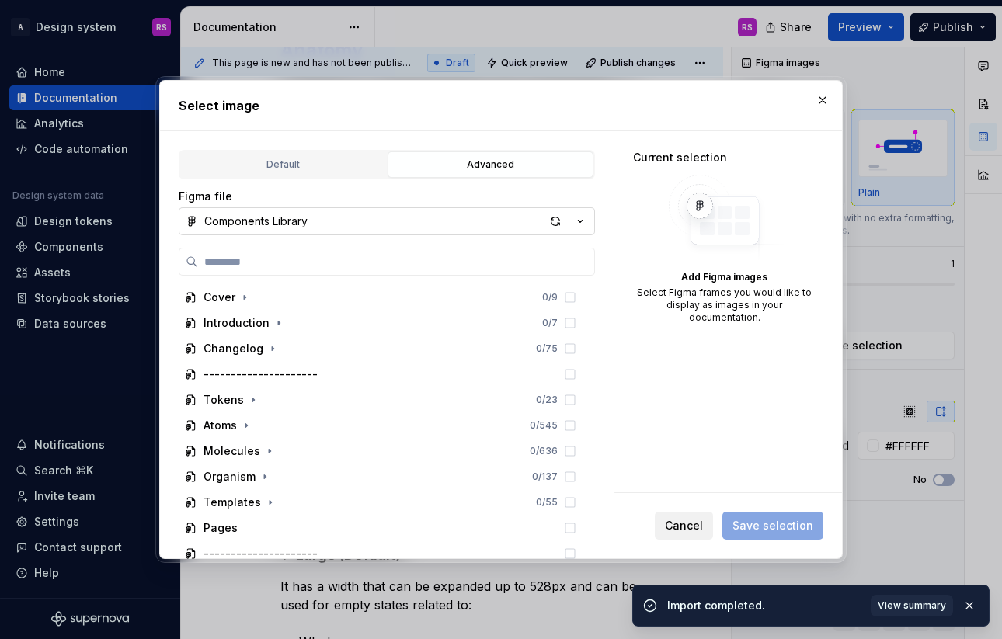
click at [680, 520] on span "Cancel" at bounding box center [684, 526] width 38 height 16
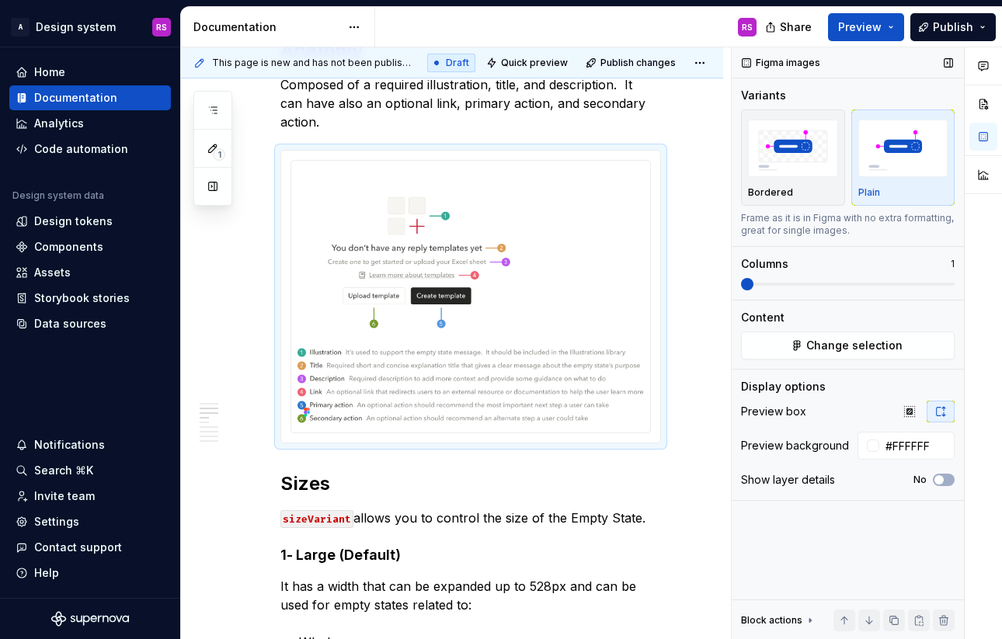
type textarea "*"
click at [826, 340] on span "Change selection" at bounding box center [854, 346] width 96 height 16
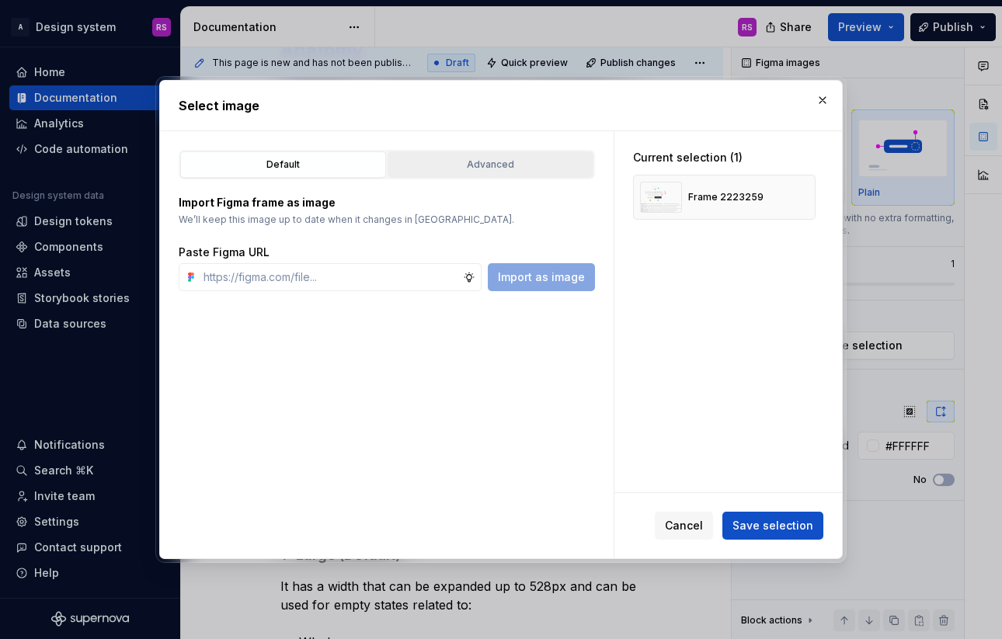
click at [530, 176] on button "Advanced" at bounding box center [491, 164] width 206 height 26
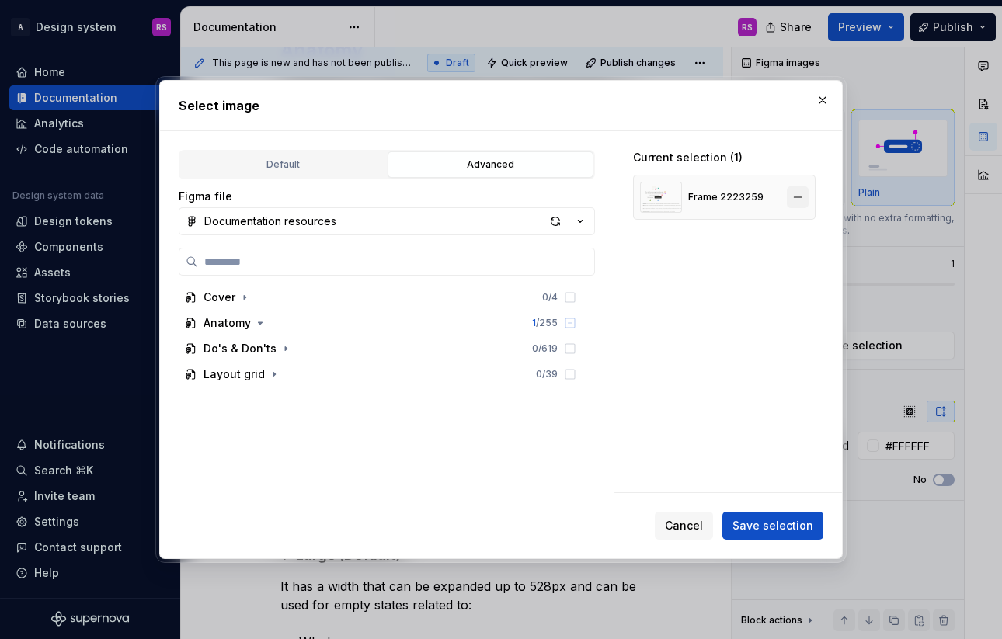
click at [808, 196] on button "button" at bounding box center [798, 197] width 22 height 22
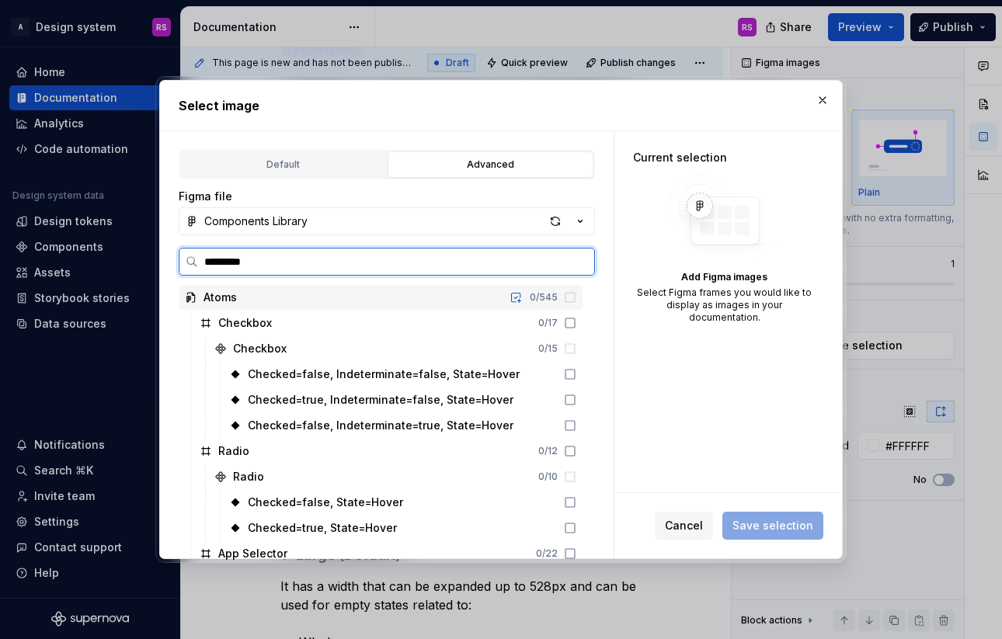
type input "**********"
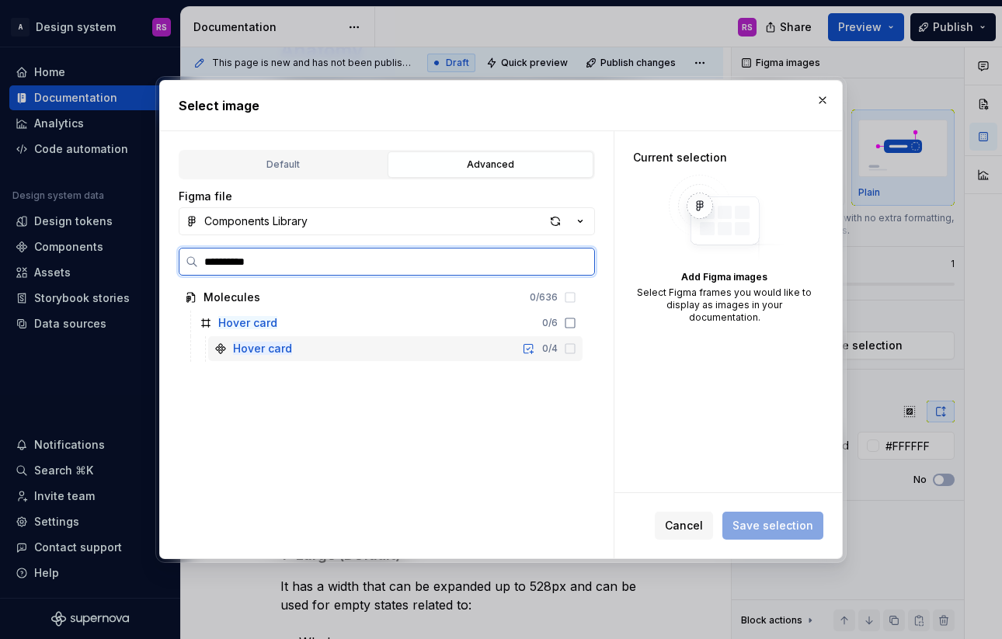
type textarea "*"
click at [576, 320] on icon at bounding box center [570, 323] width 12 height 12
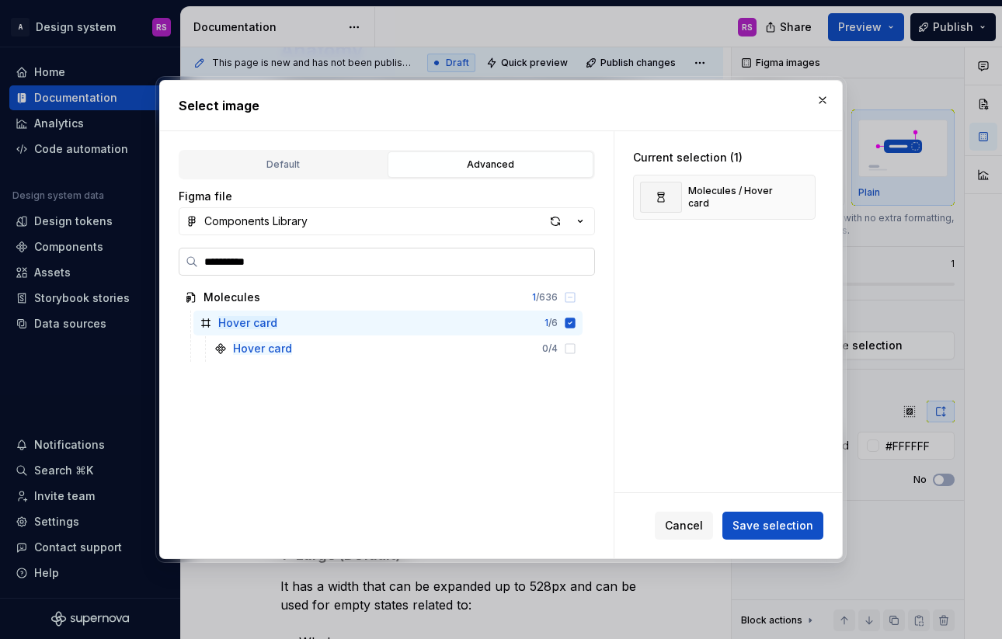
click at [577, 263] on input "**********" at bounding box center [396, 262] width 396 height 16
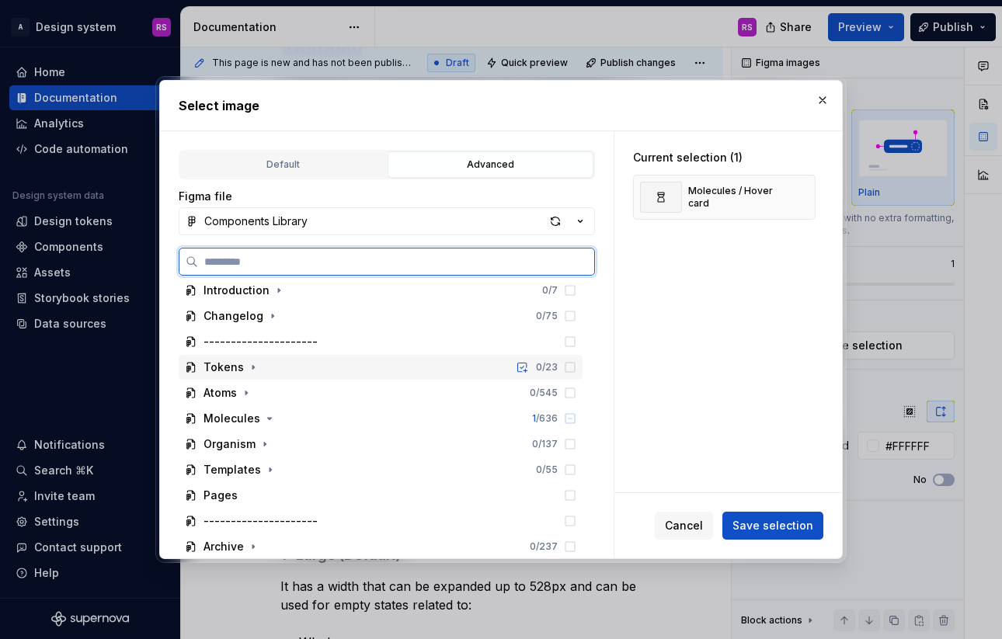
scroll to position [33, 0]
click at [268, 418] on icon "button" at bounding box center [270, 419] width 4 height 2
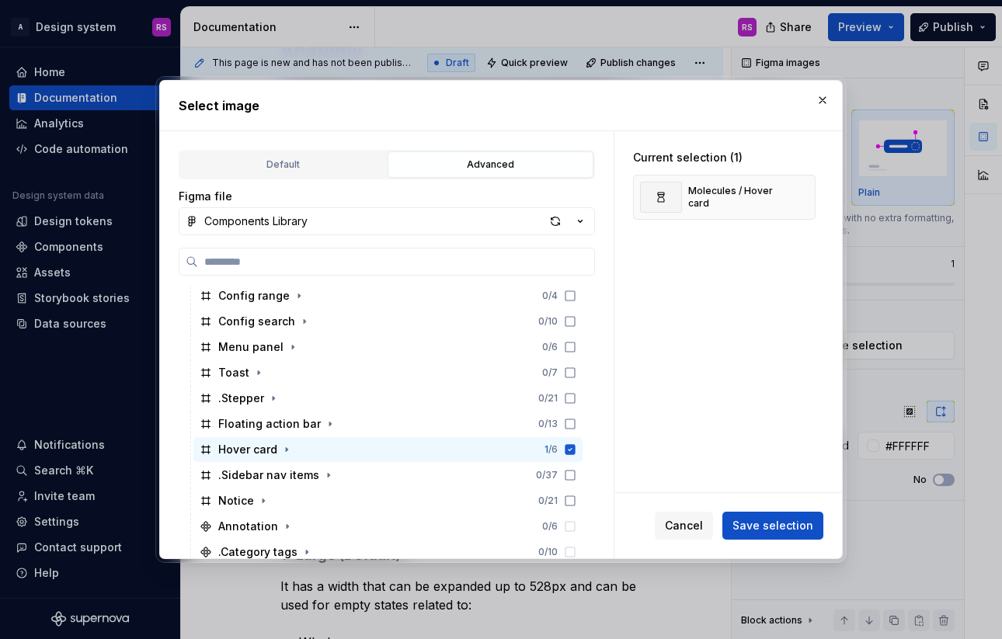
scroll to position [628, 0]
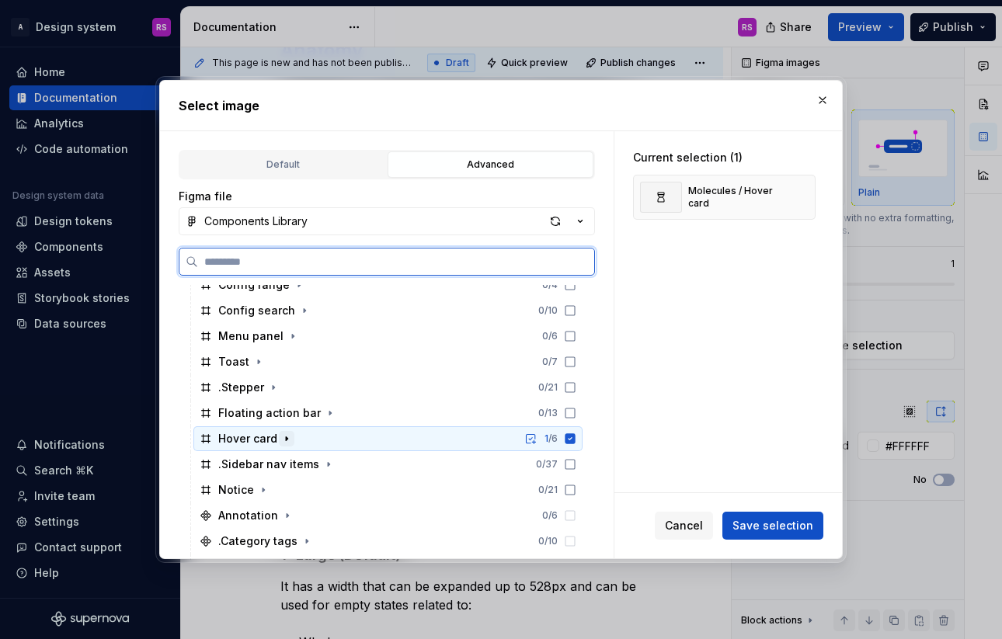
click at [283, 440] on icon "button" at bounding box center [286, 439] width 12 height 12
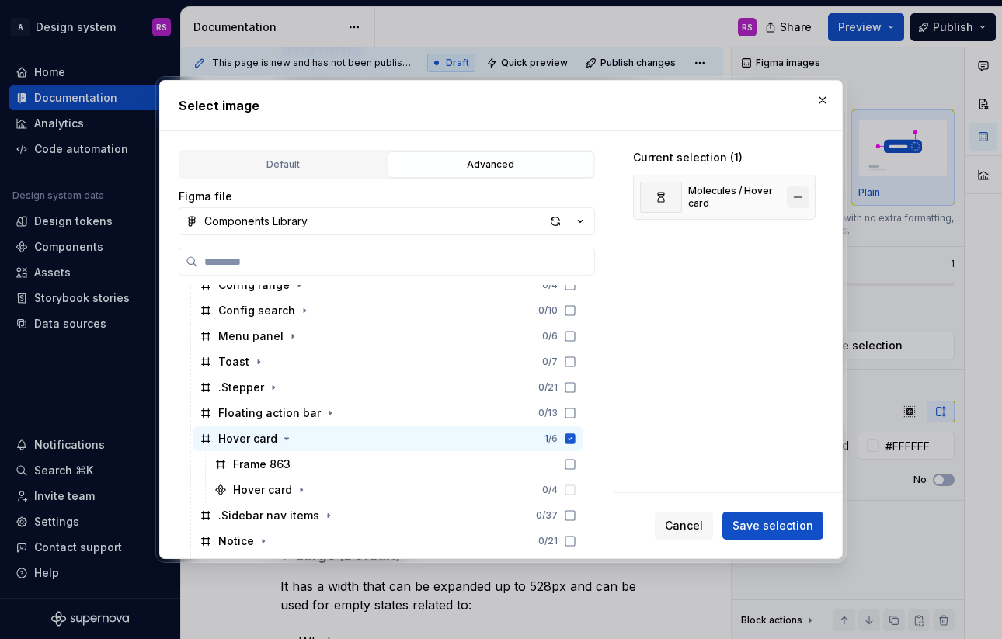
click at [806, 193] on button "button" at bounding box center [798, 197] width 22 height 22
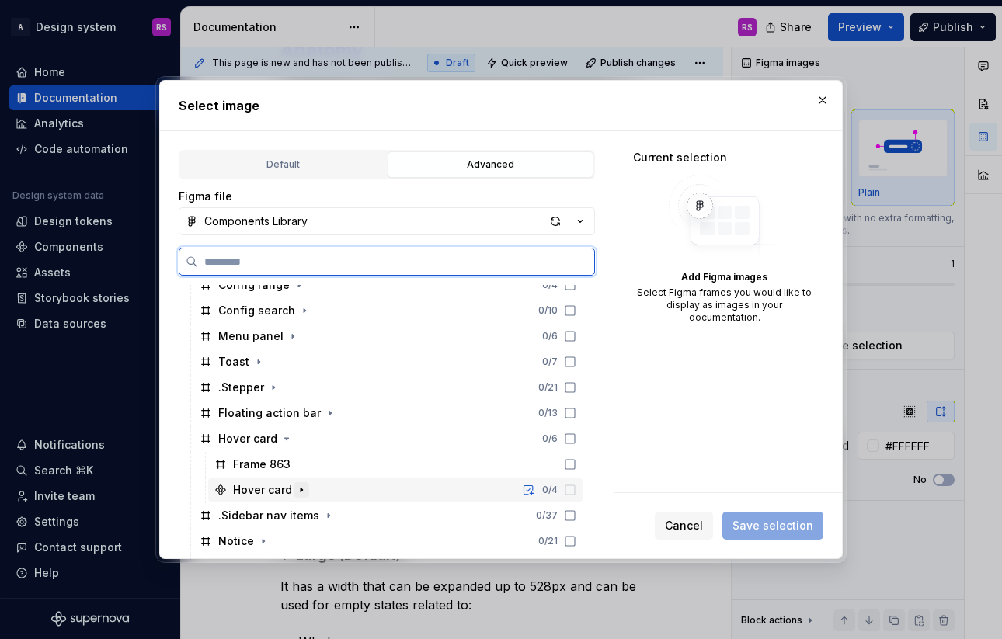
click at [299, 492] on icon "button" at bounding box center [301, 490] width 12 height 12
click at [304, 492] on icon "button" at bounding box center [301, 490] width 12 height 12
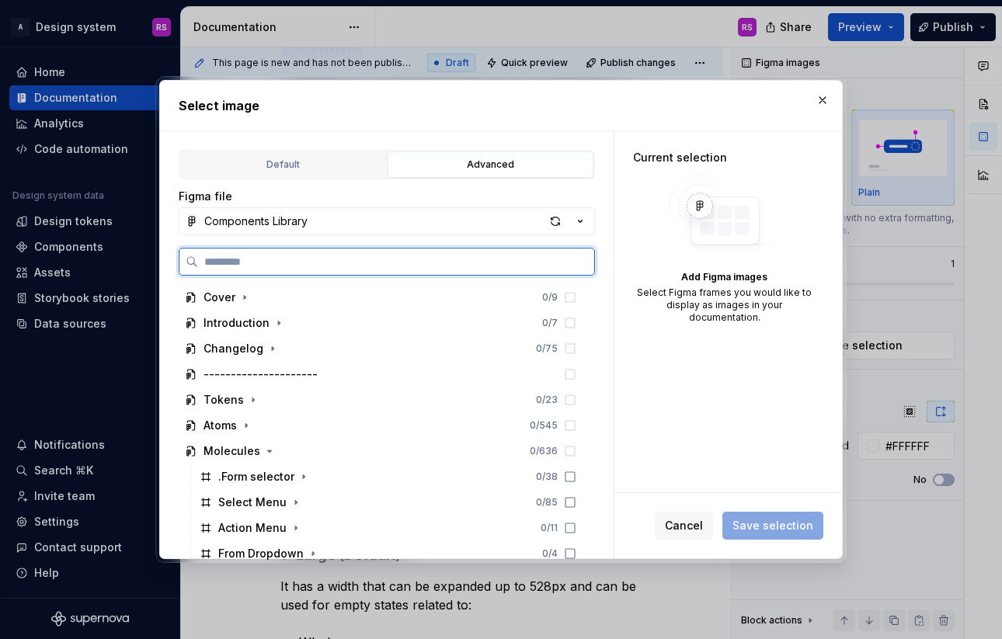
scroll to position [0, 0]
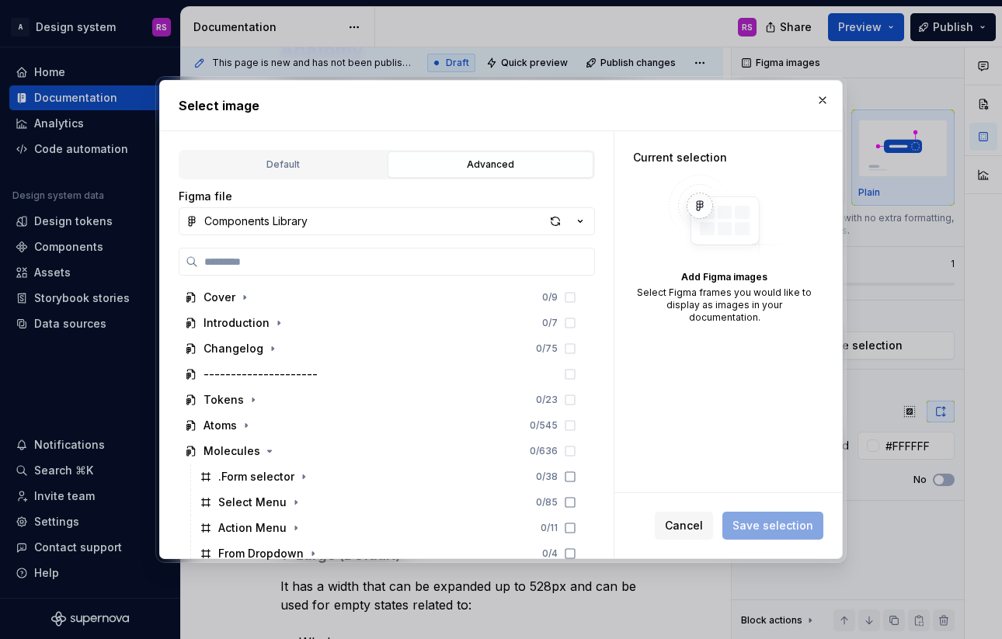
click at [363, 236] on div "Figma file Components Library Cover 0 / 9 Introduction 0 / 7 Changelog 0 / 75 -…" at bounding box center [387, 374] width 416 height 371
click at [391, 226] on button "Components Library" at bounding box center [387, 221] width 416 height 28
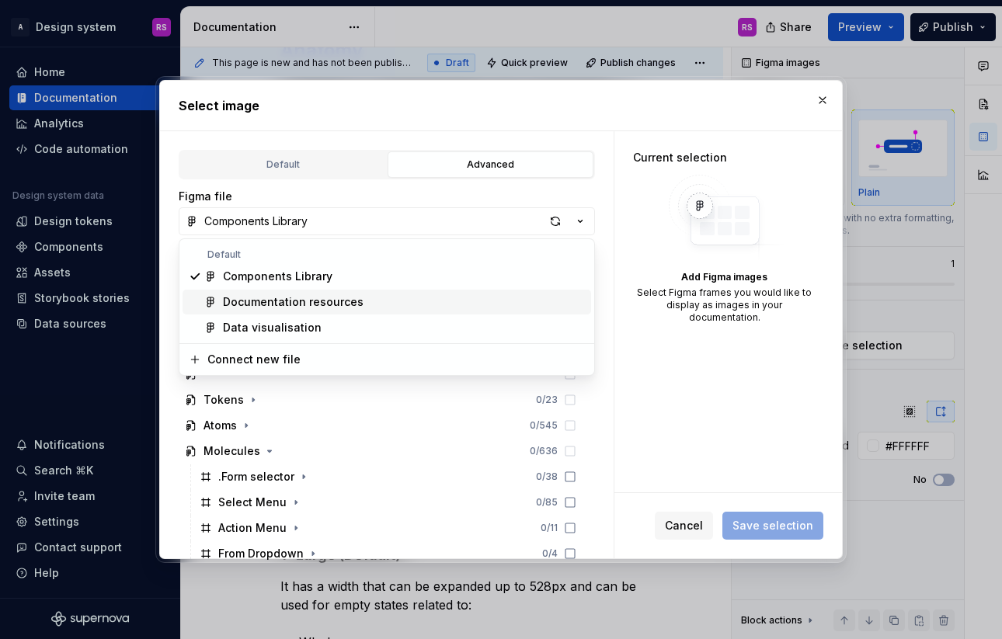
click at [324, 304] on div "Documentation resources" at bounding box center [293, 302] width 141 height 16
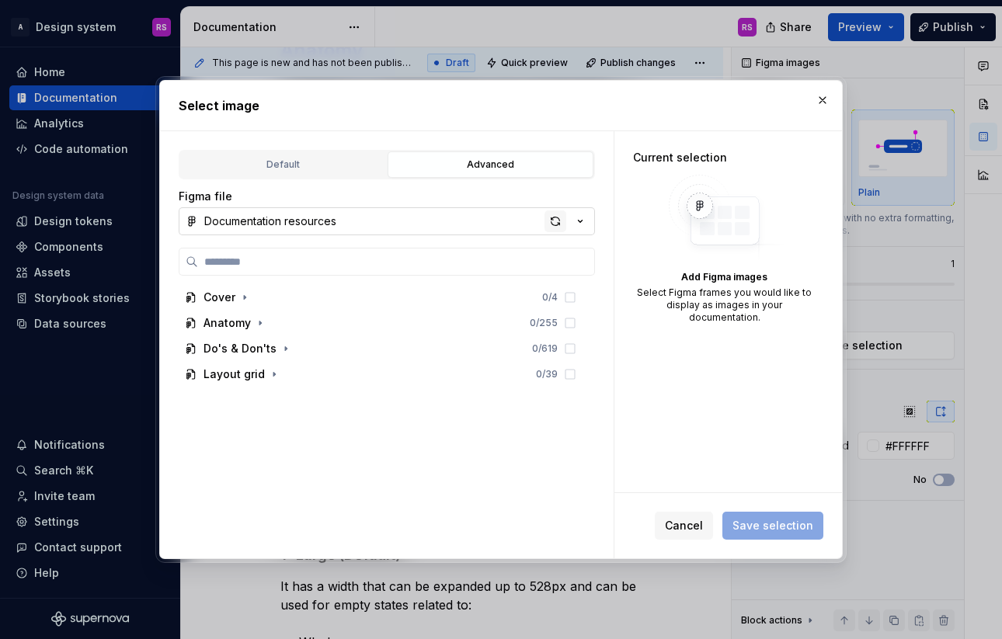
click at [554, 227] on div "button" at bounding box center [555, 221] width 22 height 22
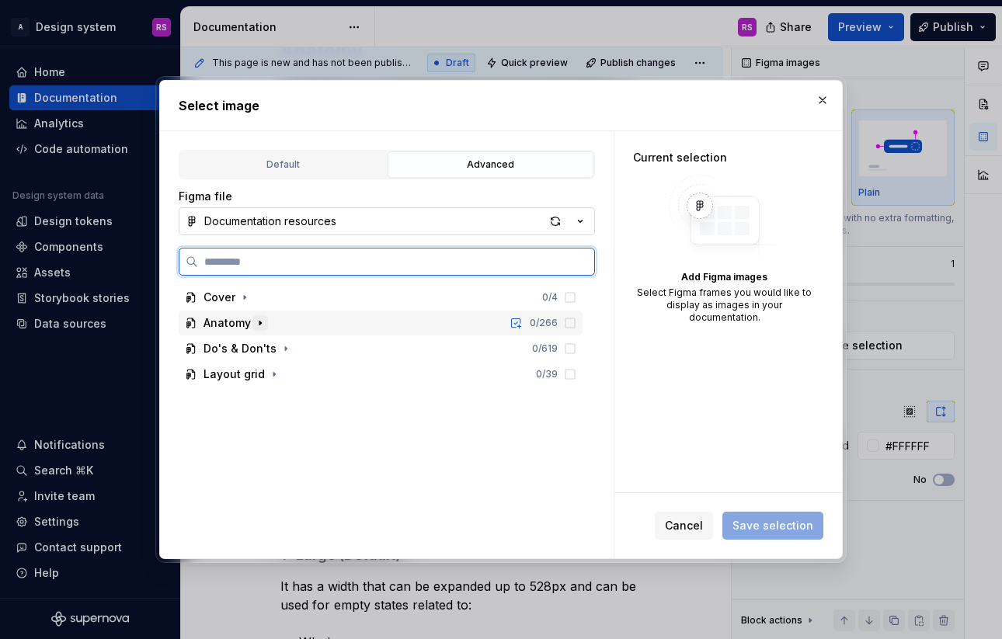
click at [256, 323] on icon "button" at bounding box center [260, 323] width 12 height 12
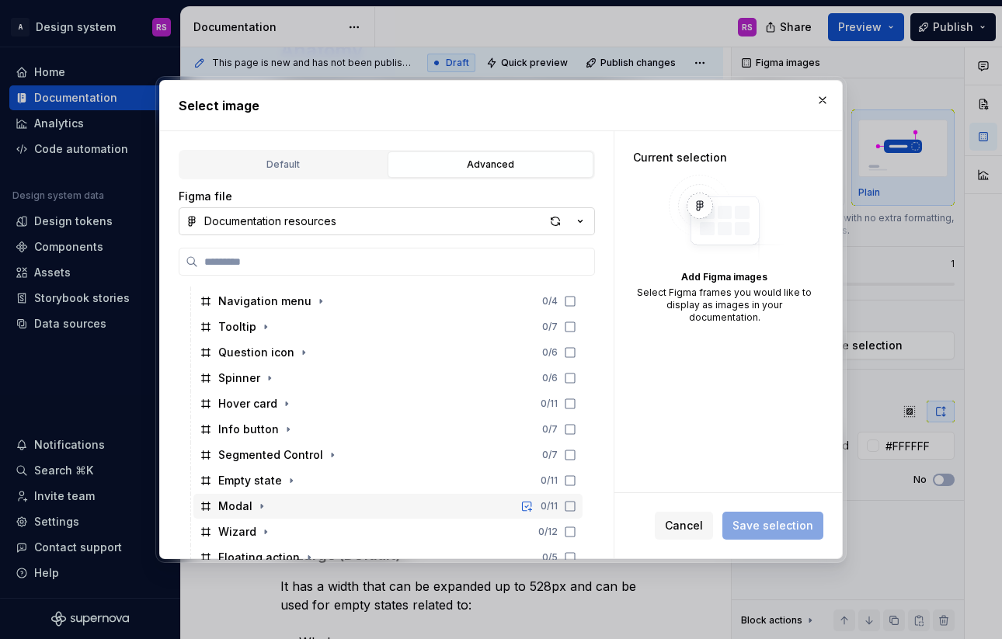
scroll to position [534, 0]
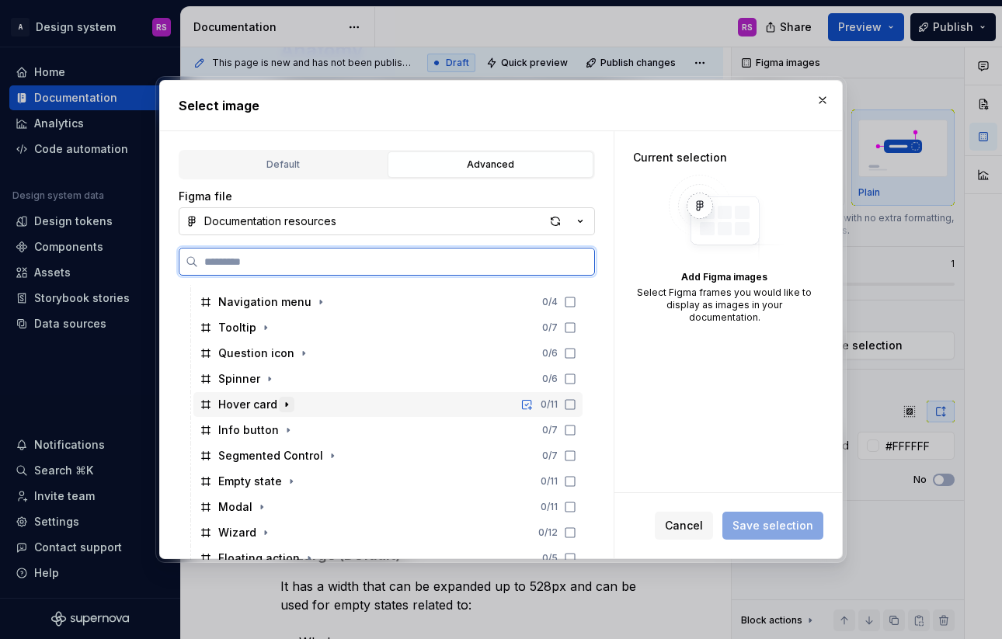
click at [282, 404] on icon "button" at bounding box center [286, 404] width 12 height 12
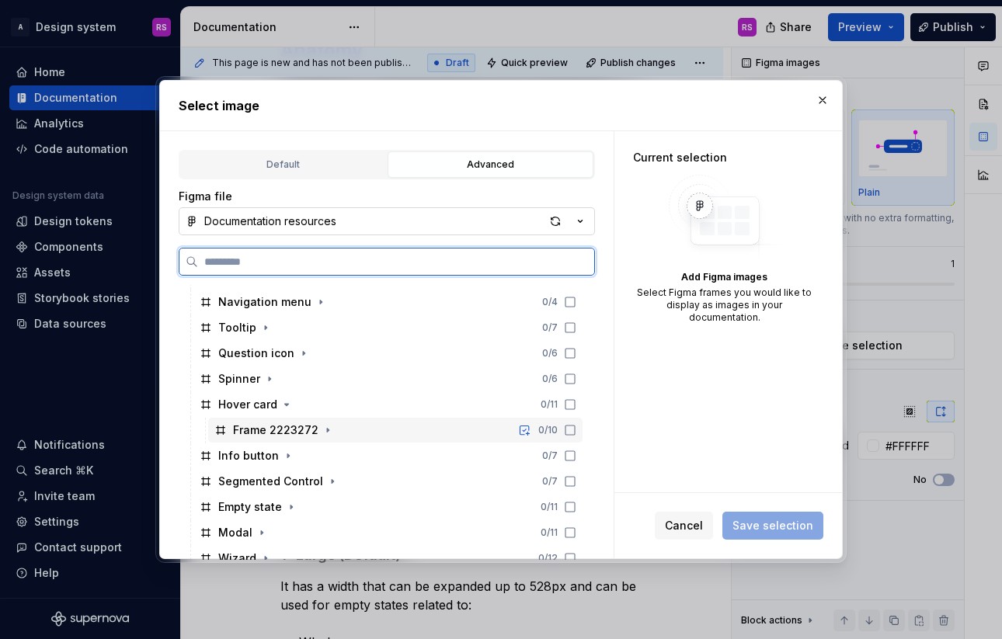
click at [433, 434] on div "Frame 2223272 0 / 10" at bounding box center [395, 430] width 374 height 25
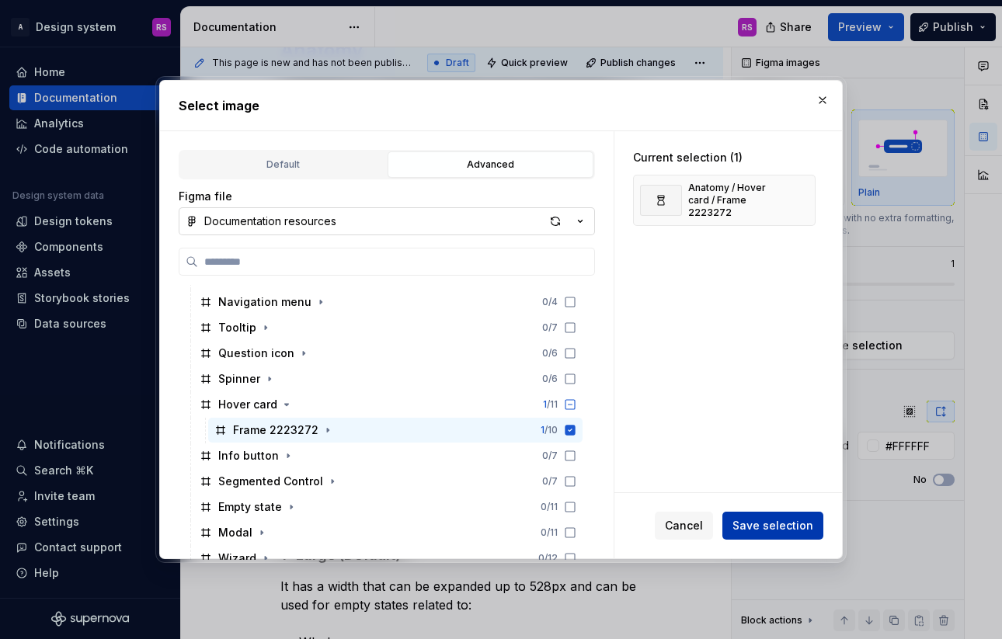
click at [758, 530] on span "Save selection" at bounding box center [772, 526] width 81 height 16
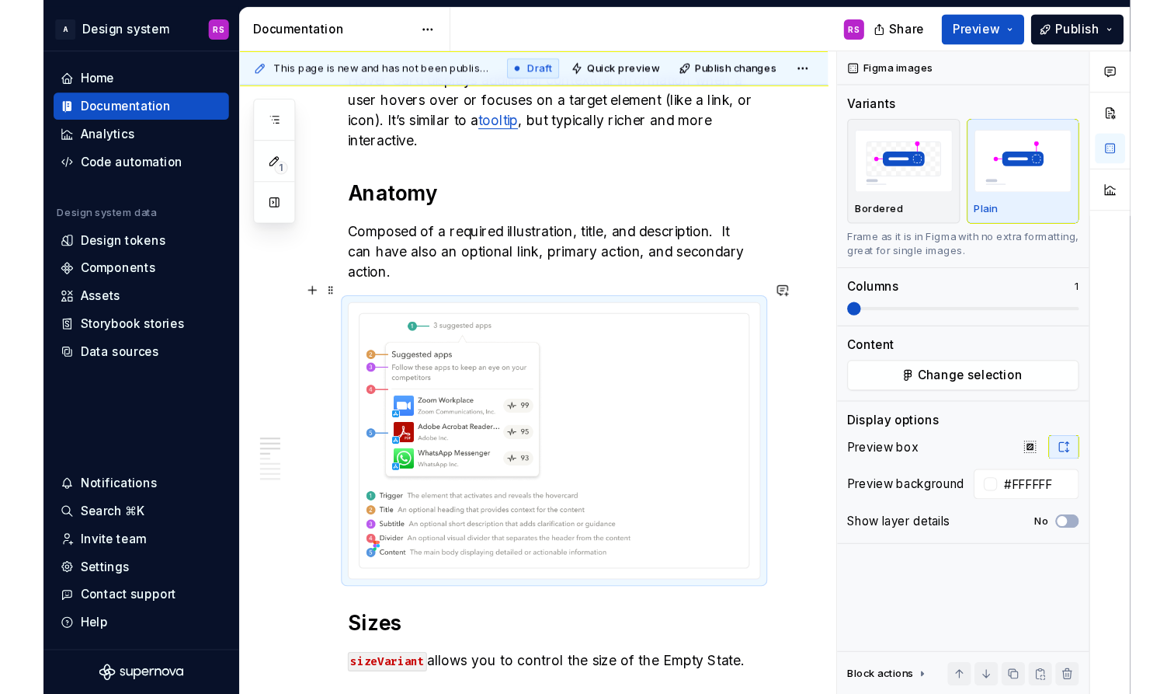
scroll to position [573, 0]
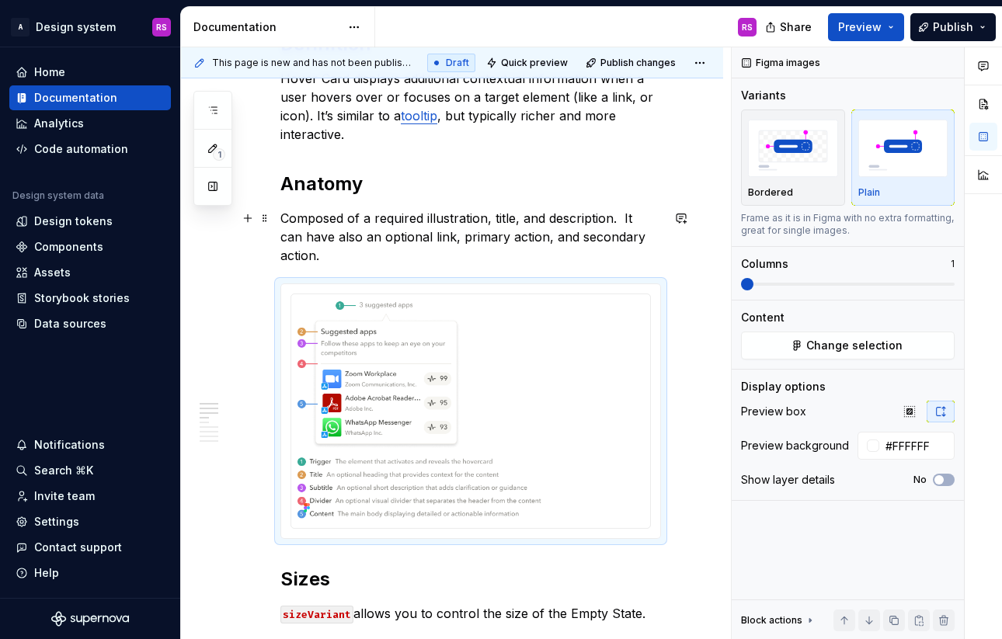
click at [490, 239] on p "Composed of a required illustration, title, and description. It can have also a…" at bounding box center [470, 237] width 381 height 56
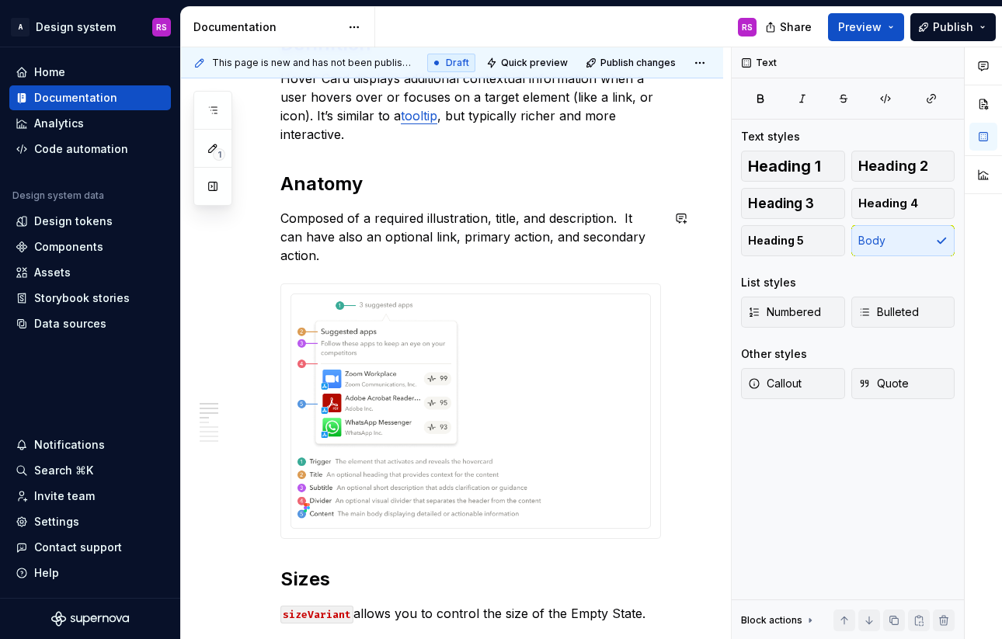
click at [528, 294] on div at bounding box center [470, 411] width 359 height 234
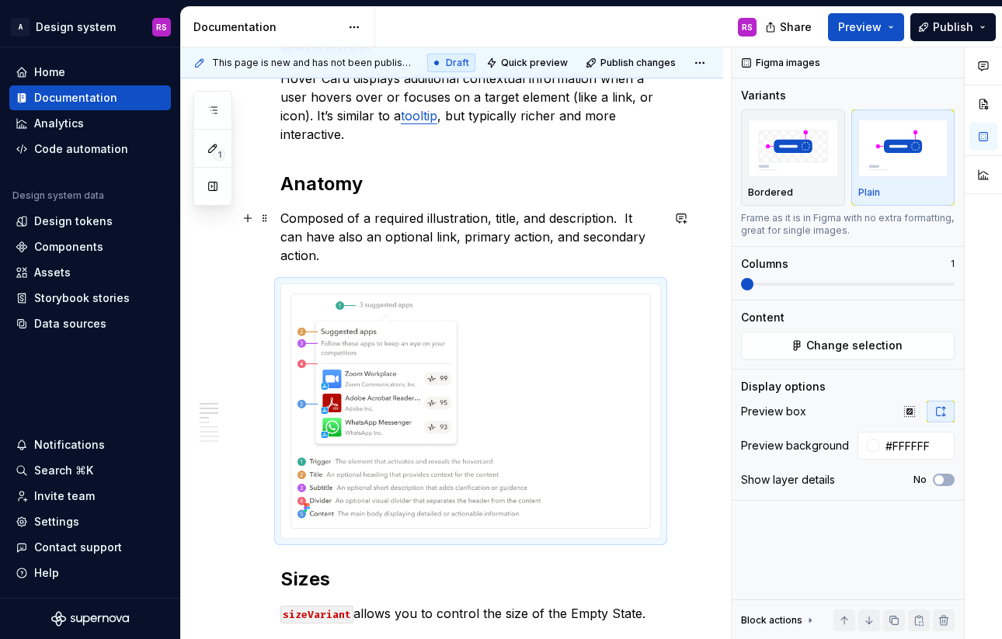
click at [509, 238] on p "Composed of a required illustration, title, and description. It can have also a…" at bounding box center [470, 237] width 381 height 56
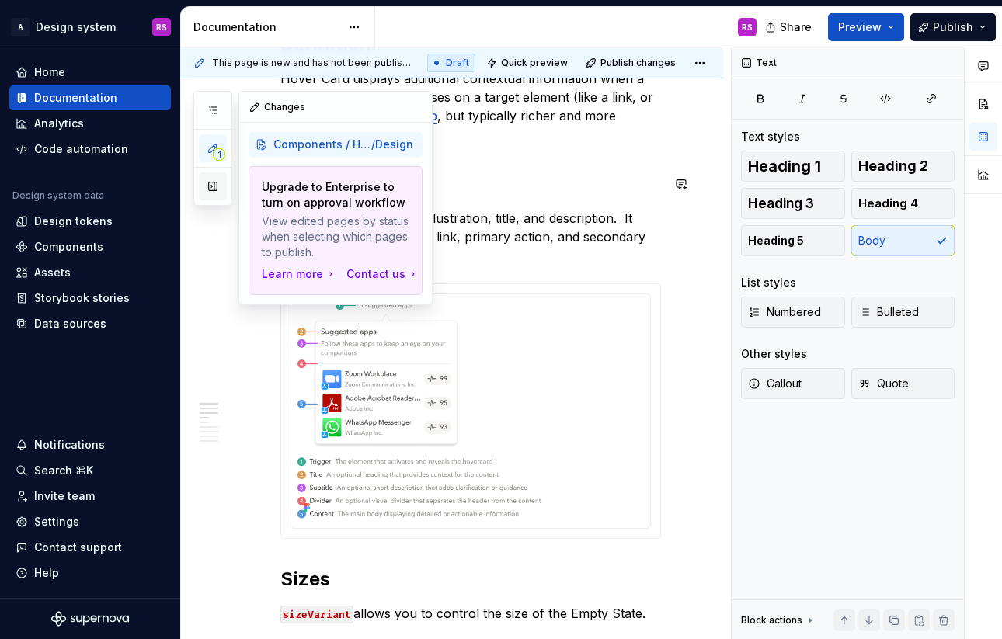
click at [209, 179] on button "button" at bounding box center [213, 186] width 28 height 28
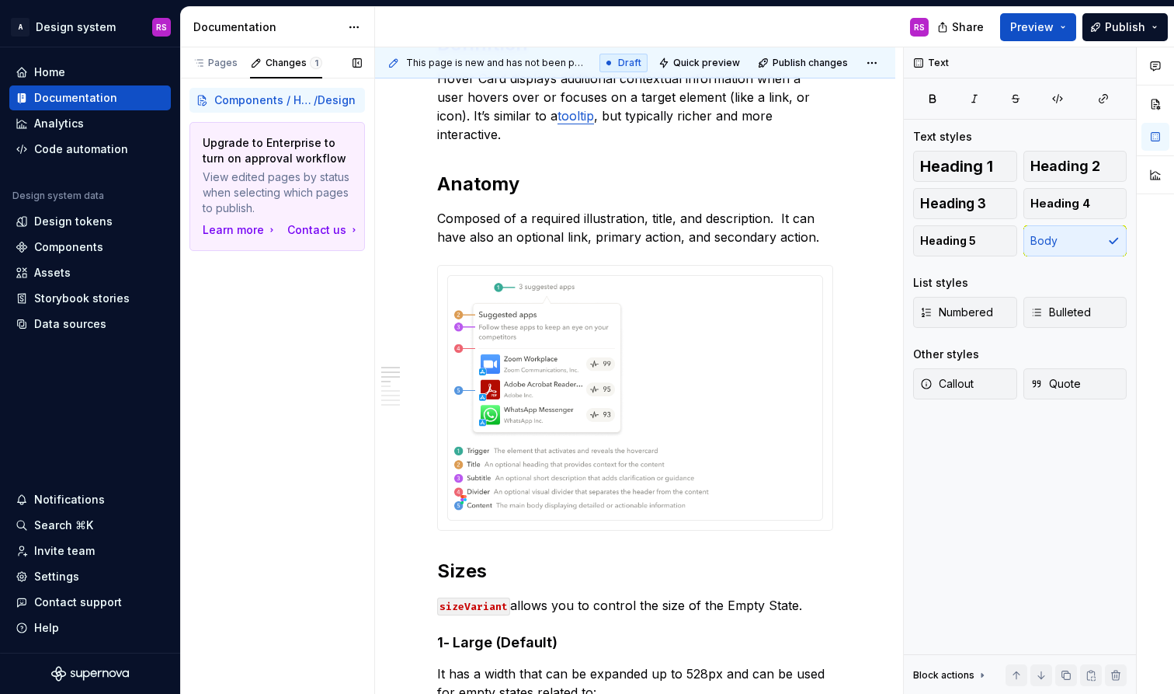
click at [259, 152] on p "Upgrade to Enterprise to turn on approval workflow" at bounding box center [277, 150] width 149 height 31
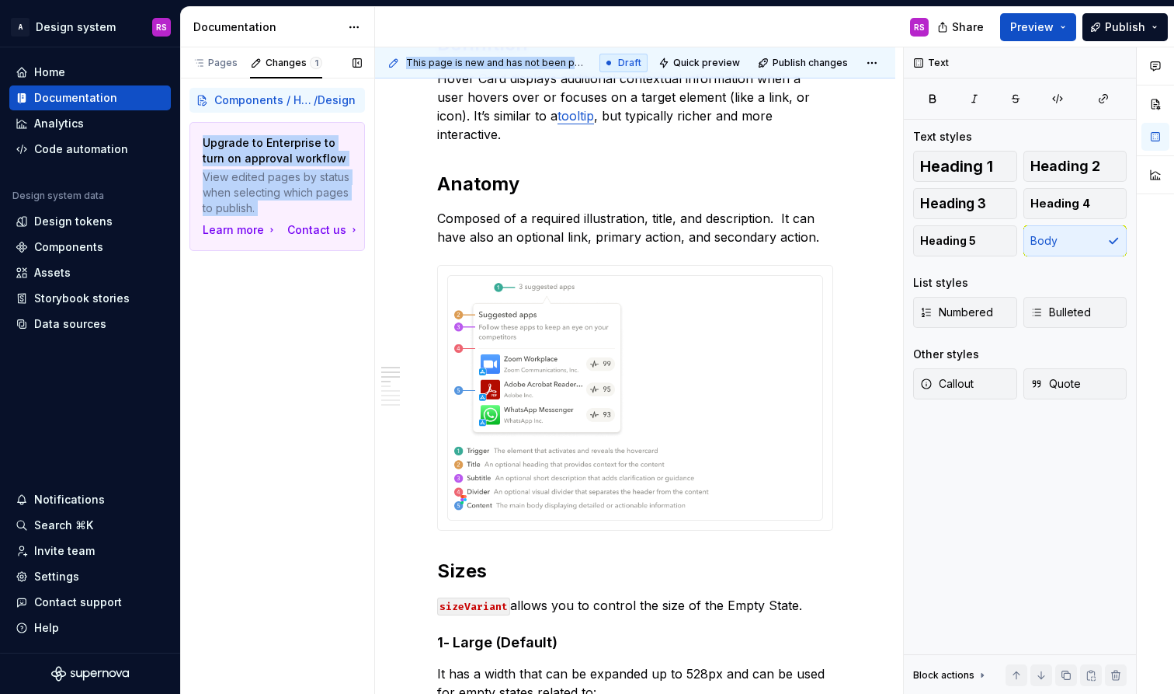
drag, startPoint x: 259, startPoint y: 152, endPoint x: 288, endPoint y: 257, distance: 108.7
click at [288, 257] on div "Components / Hover Card / Design Upgrade to Enterprise to turn on approval work…" at bounding box center [277, 169] width 194 height 182
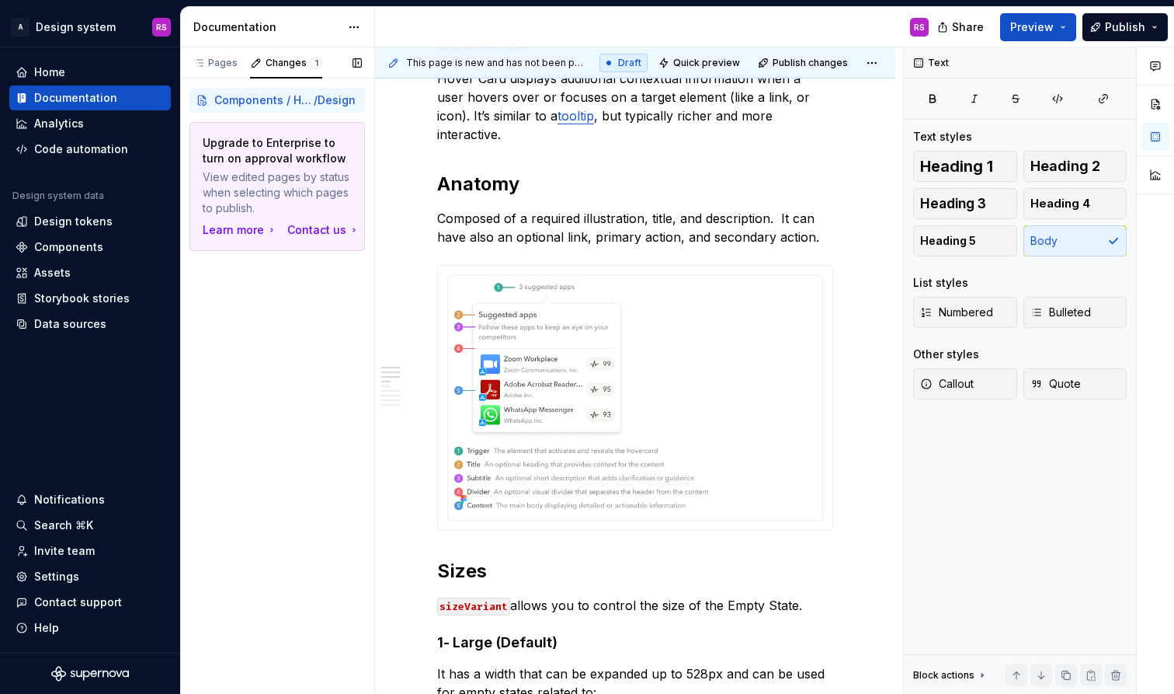
click at [274, 286] on div "Pages Changes 1 Add Accessibility guide for tree Page tree. Navigate the tree w…" at bounding box center [277, 370] width 194 height 647
click at [217, 60] on div "Pages" at bounding box center [215, 63] width 45 height 12
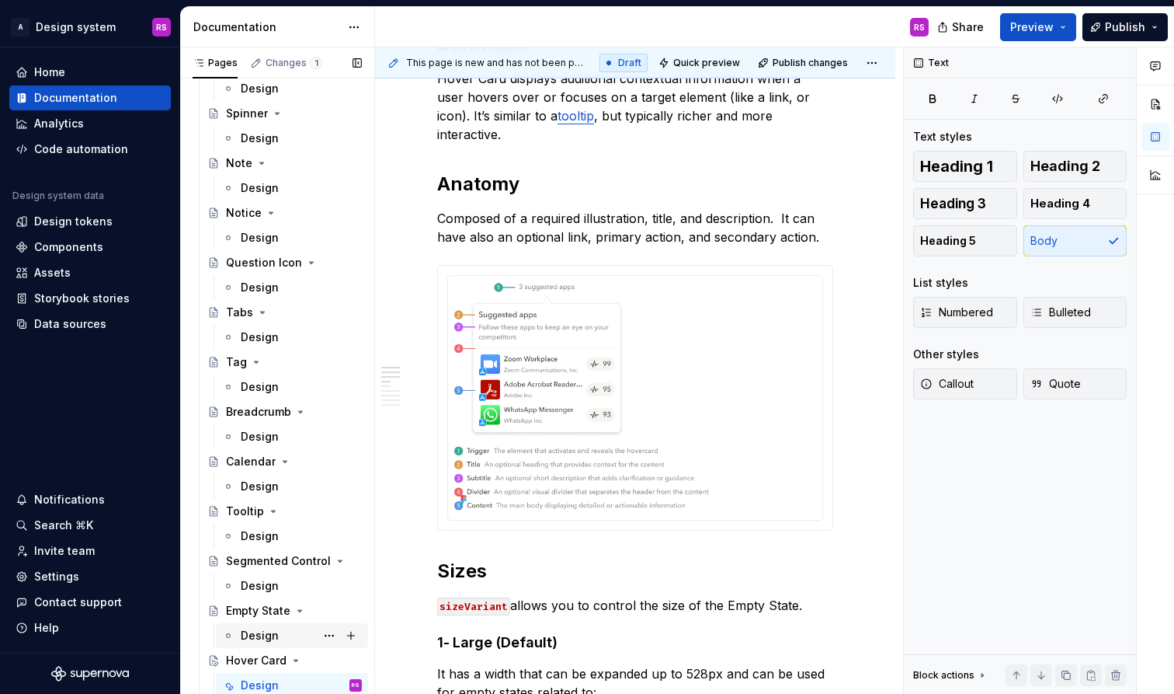
scroll to position [2000, 0]
click at [270, 589] on div "Design" at bounding box center [260, 586] width 38 height 16
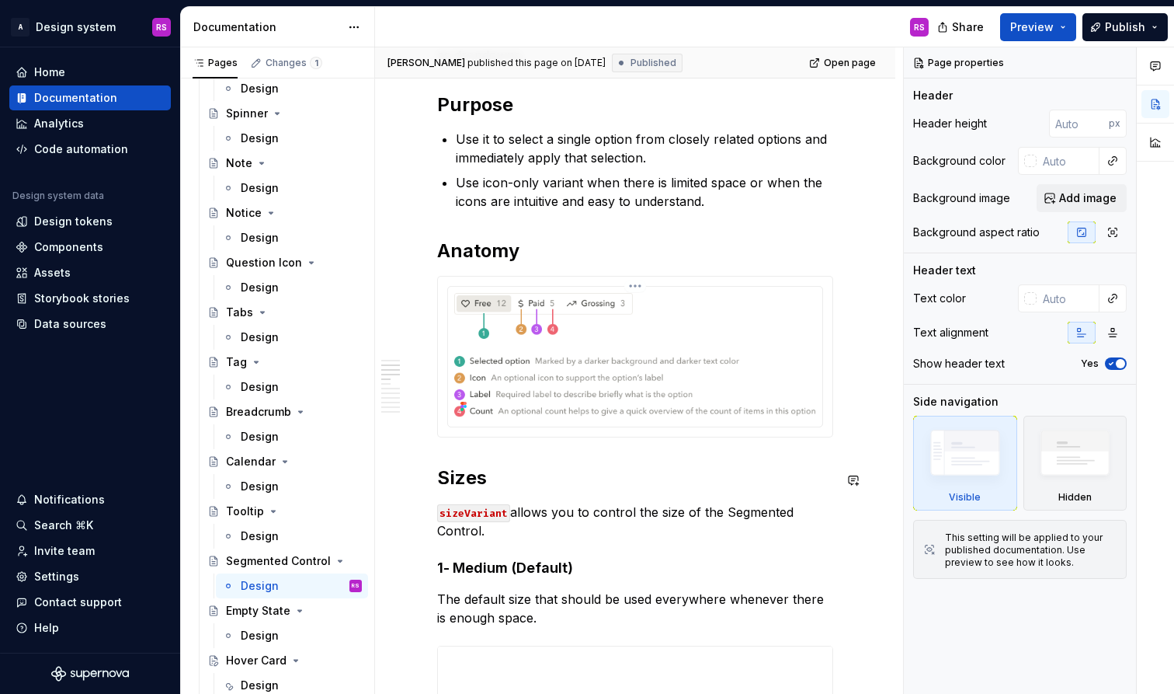
scroll to position [673, 0]
click at [256, 638] on div "Design" at bounding box center [260, 685] width 38 height 16
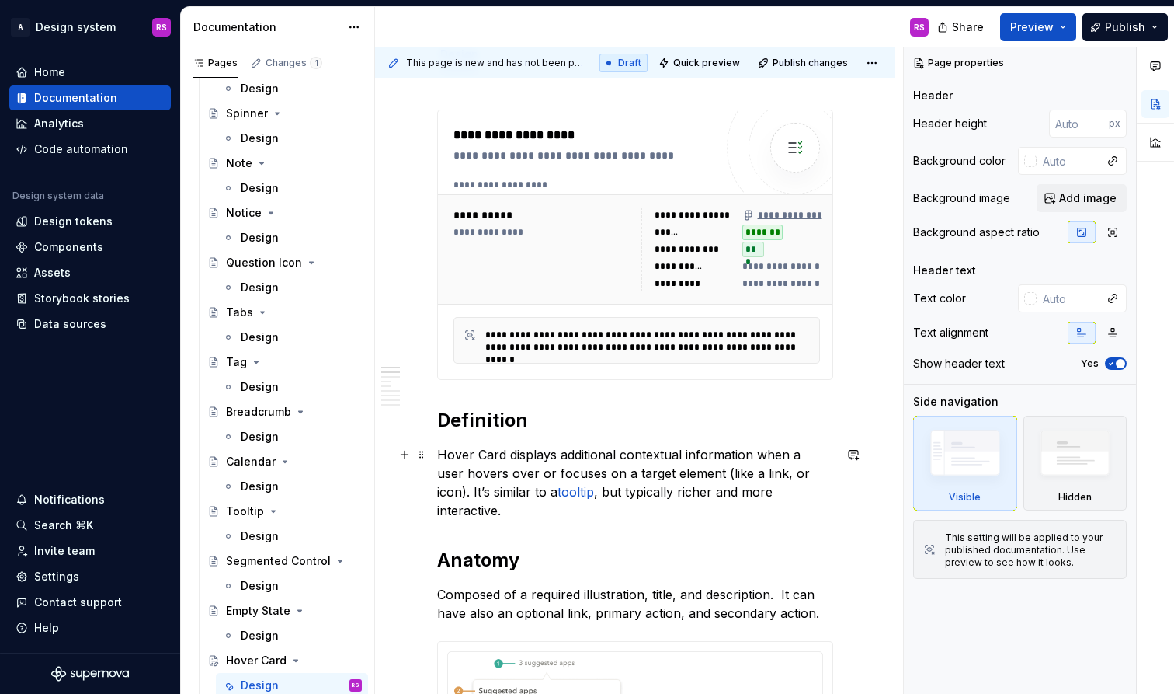
scroll to position [201, 0]
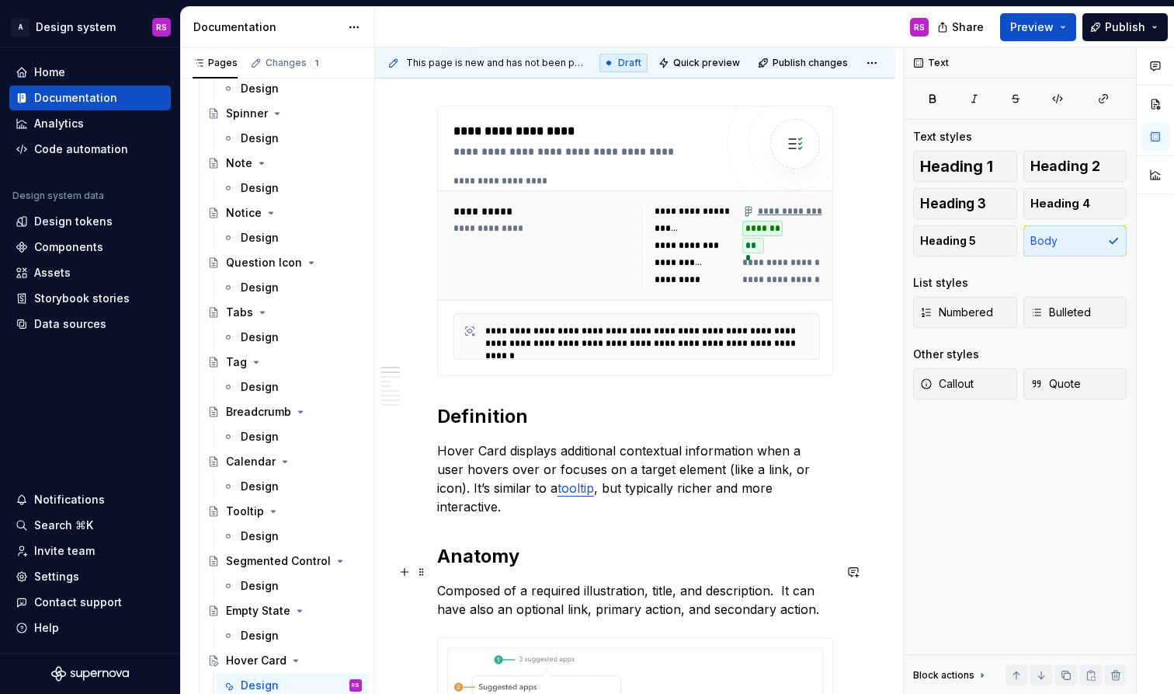
click at [539, 595] on p "Composed of a required illustration, title, and description. It can have also a…" at bounding box center [635, 599] width 396 height 37
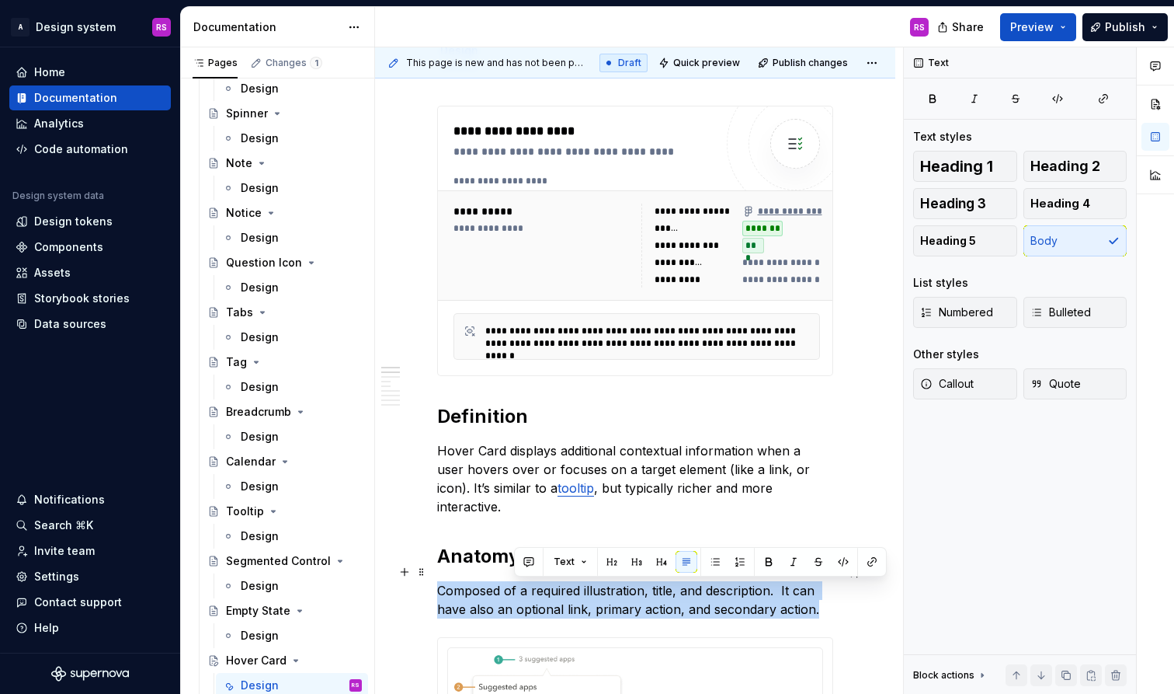
click at [539, 595] on p "Composed of a required illustration, title, and description. It can have also a…" at bounding box center [635, 599] width 396 height 37
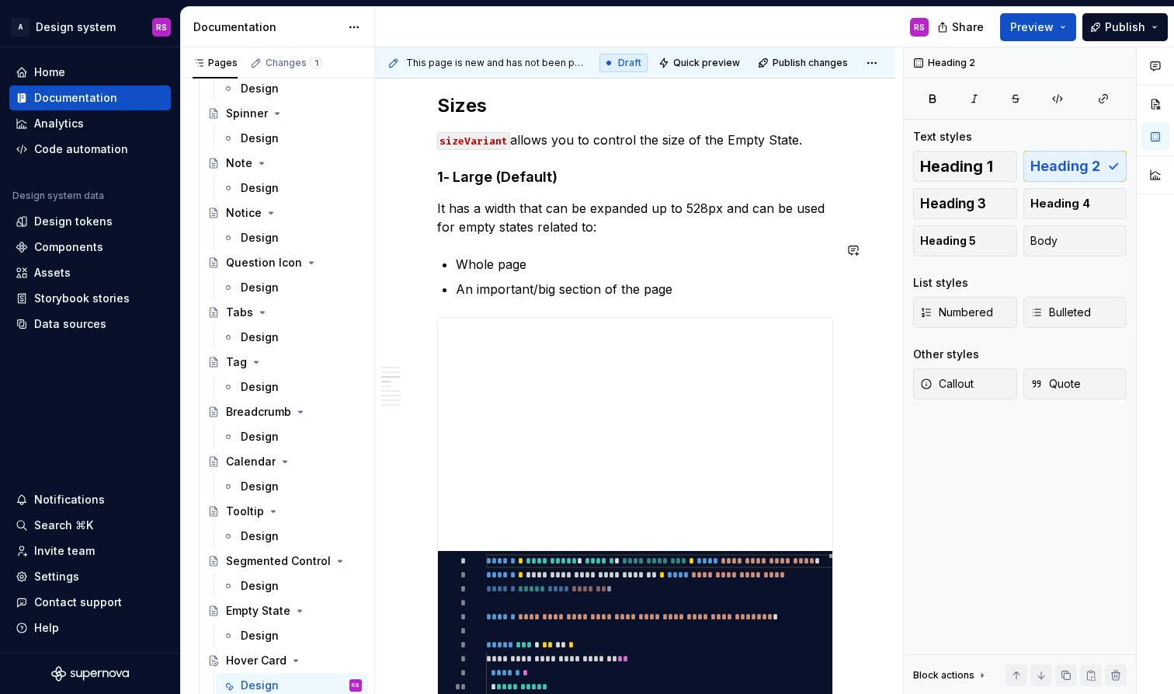
scroll to position [888, 0]
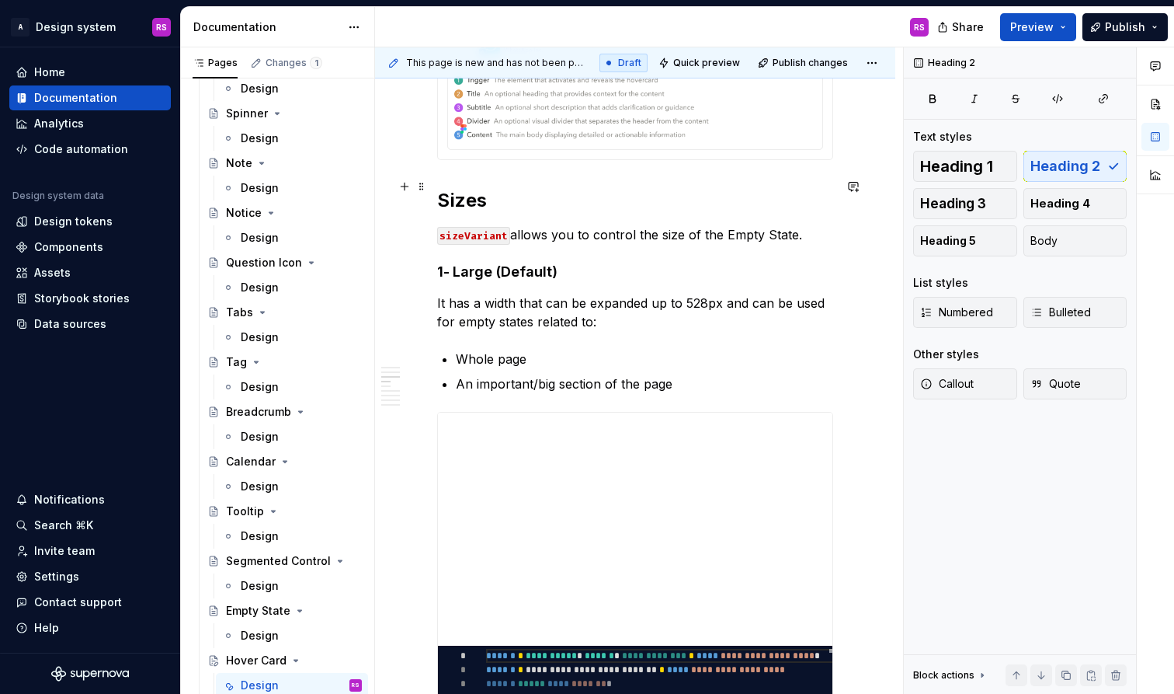
click at [450, 189] on h2 "Sizes" at bounding box center [635, 200] width 396 height 25
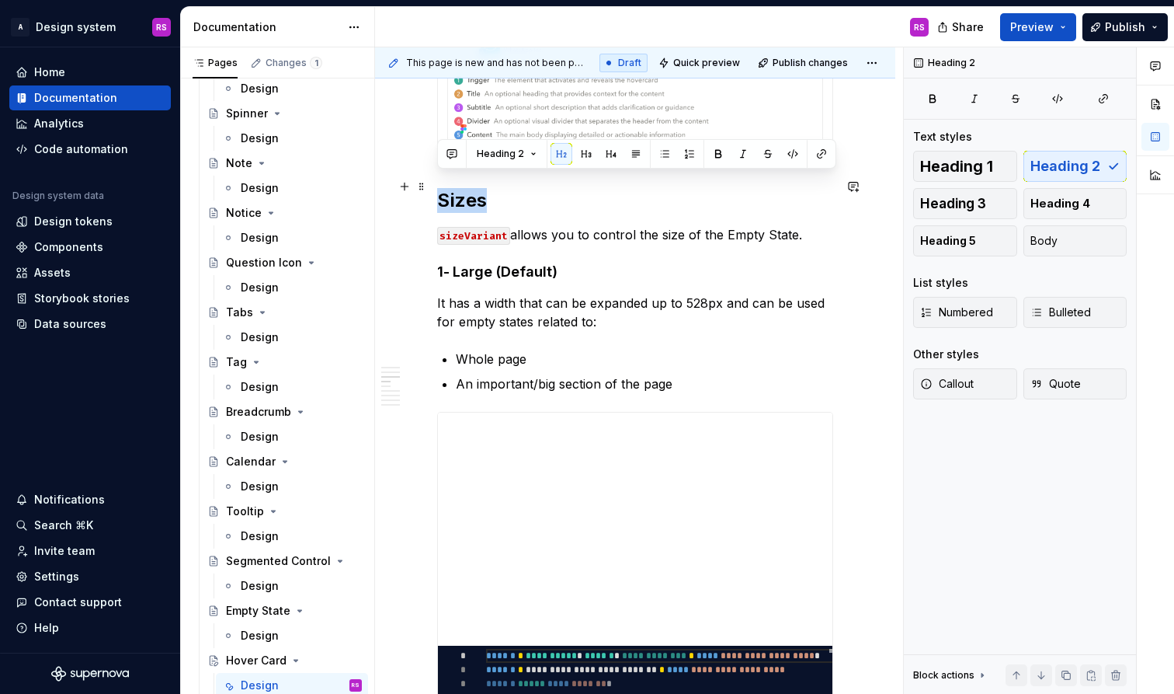
click at [450, 189] on h2 "Sizes" at bounding box center [635, 200] width 396 height 25
type textarea "*"
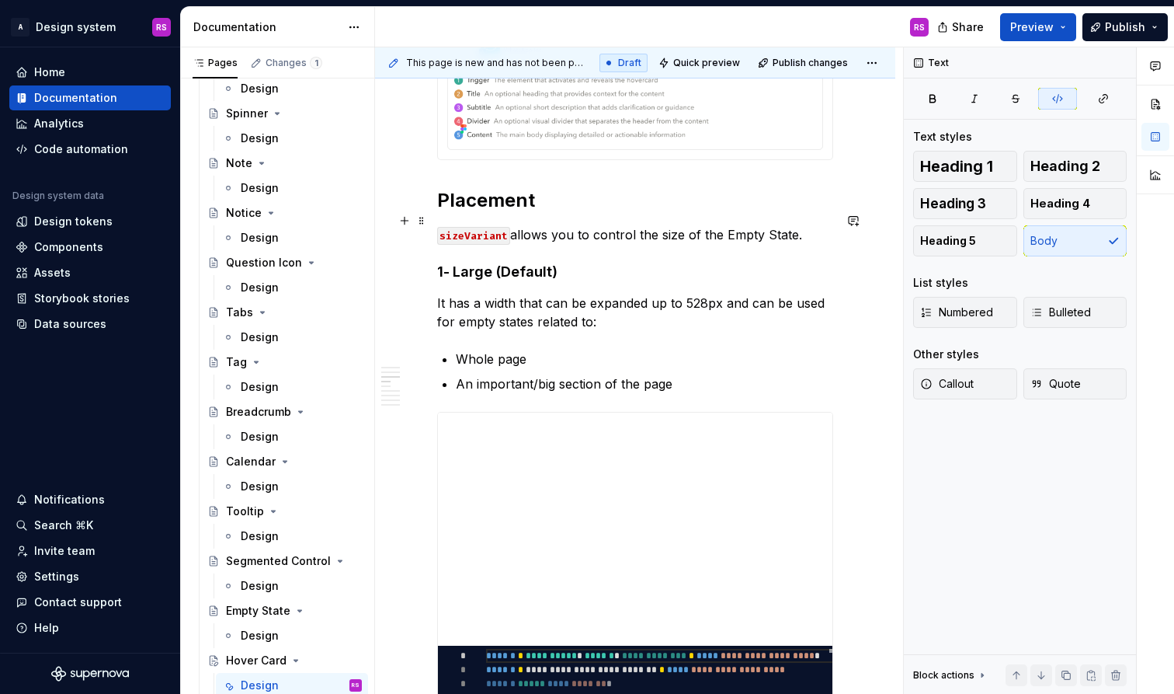
click at [479, 227] on code "sizeVariant" at bounding box center [473, 236] width 73 height 18
click at [652, 225] on p "placement allows you to control the size of the Empty State." at bounding box center [635, 234] width 396 height 19
click at [765, 225] on p "placement allows you to control the placement of the Empty State." at bounding box center [635, 234] width 396 height 19
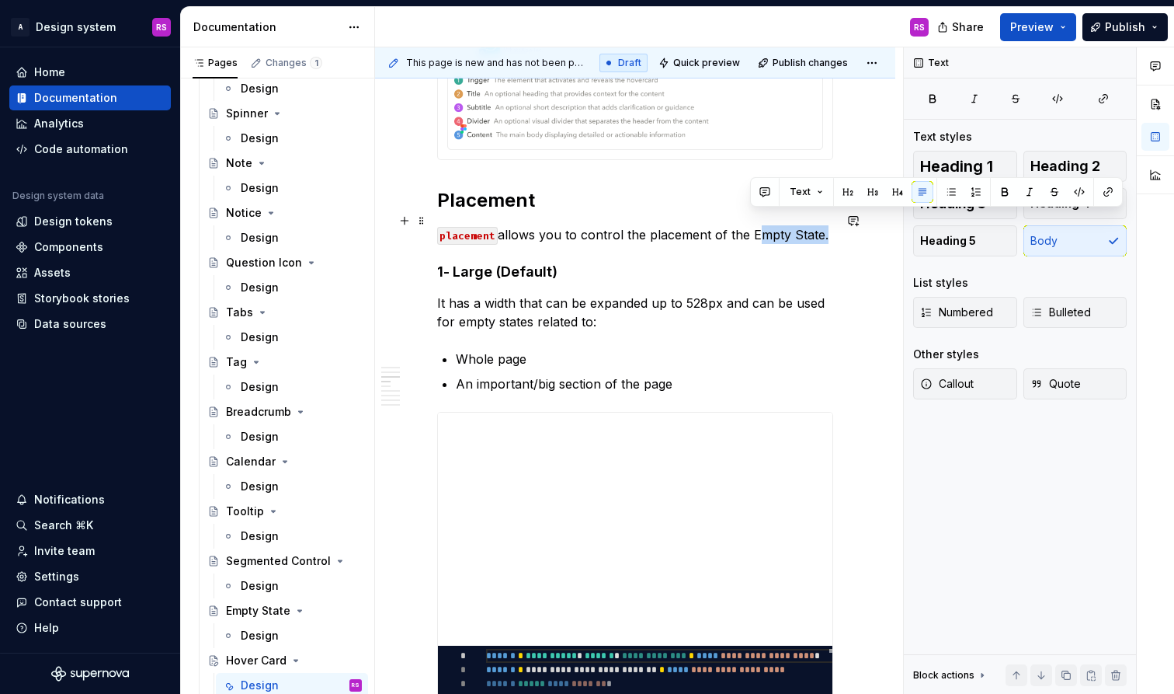
drag, startPoint x: 765, startPoint y: 216, endPoint x: 799, endPoint y: 214, distance: 34.3
click at [800, 225] on p "placement allows you to control the placement of the Empty State." at bounding box center [635, 234] width 396 height 19
click at [476, 262] on h4 "1- Large (Default)" at bounding box center [635, 271] width 396 height 19
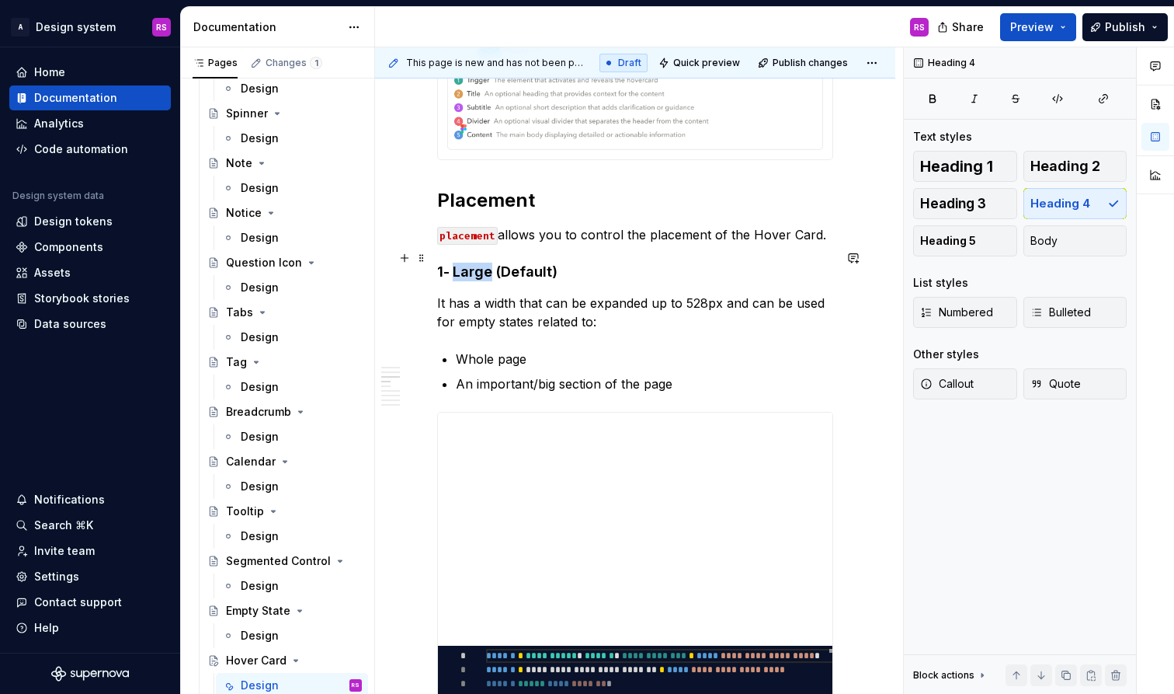
click at [476, 262] on h4 "1- Large (Default)" at bounding box center [635, 271] width 396 height 19
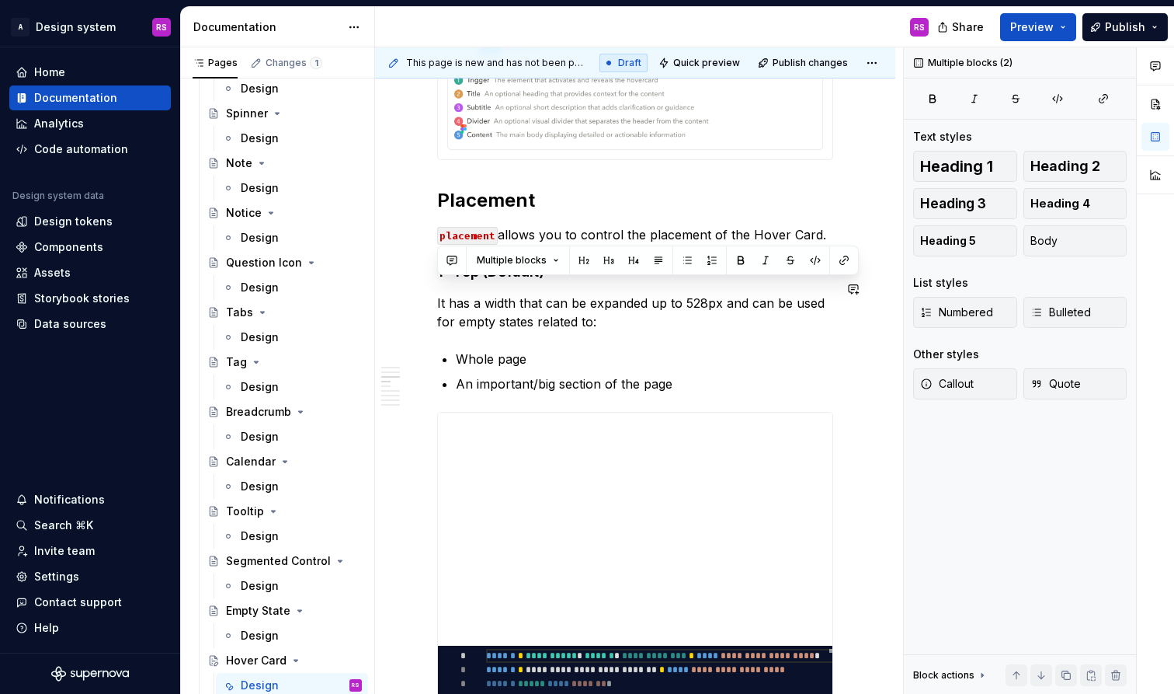
drag, startPoint x: 680, startPoint y: 368, endPoint x: 423, endPoint y: 273, distance: 274.0
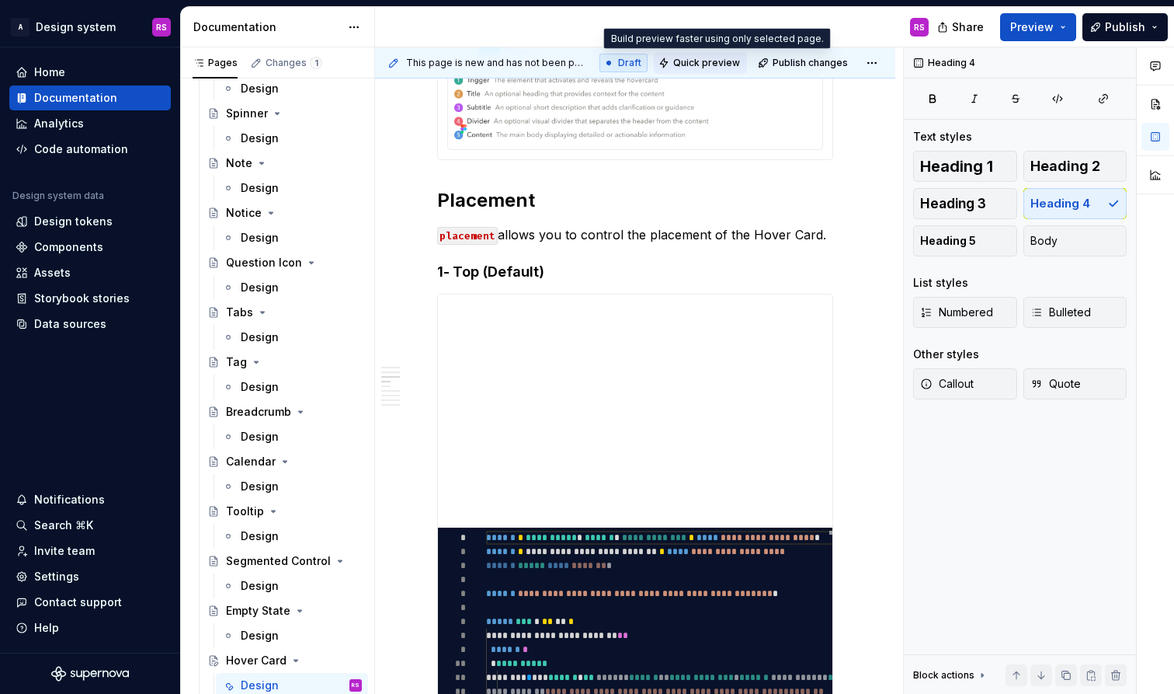
click at [716, 68] on span "Quick preview" at bounding box center [706, 63] width 67 height 12
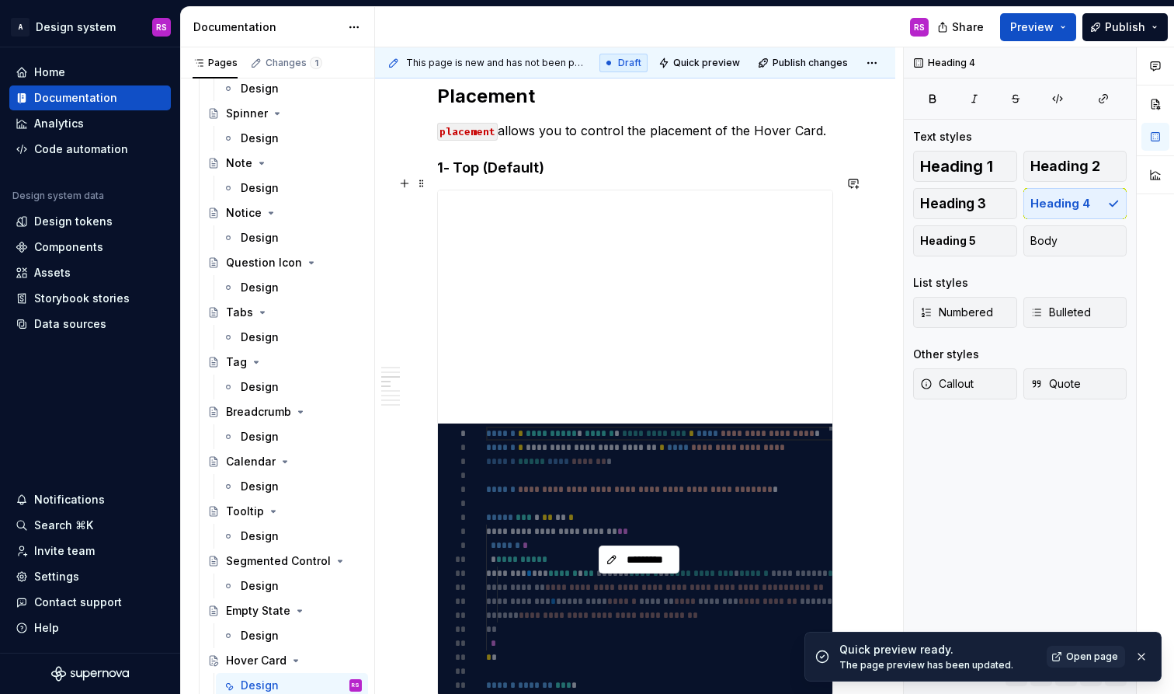
scroll to position [1006, 0]
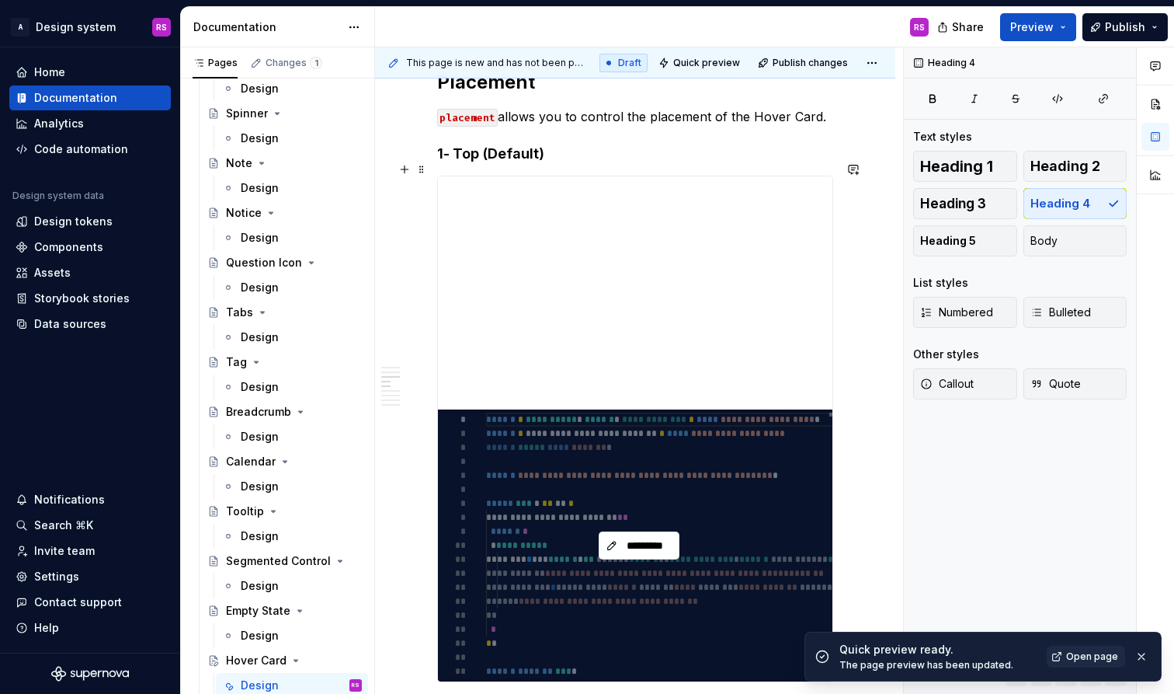
click at [804, 432] on div "*********" at bounding box center [639, 545] width 402 height 272
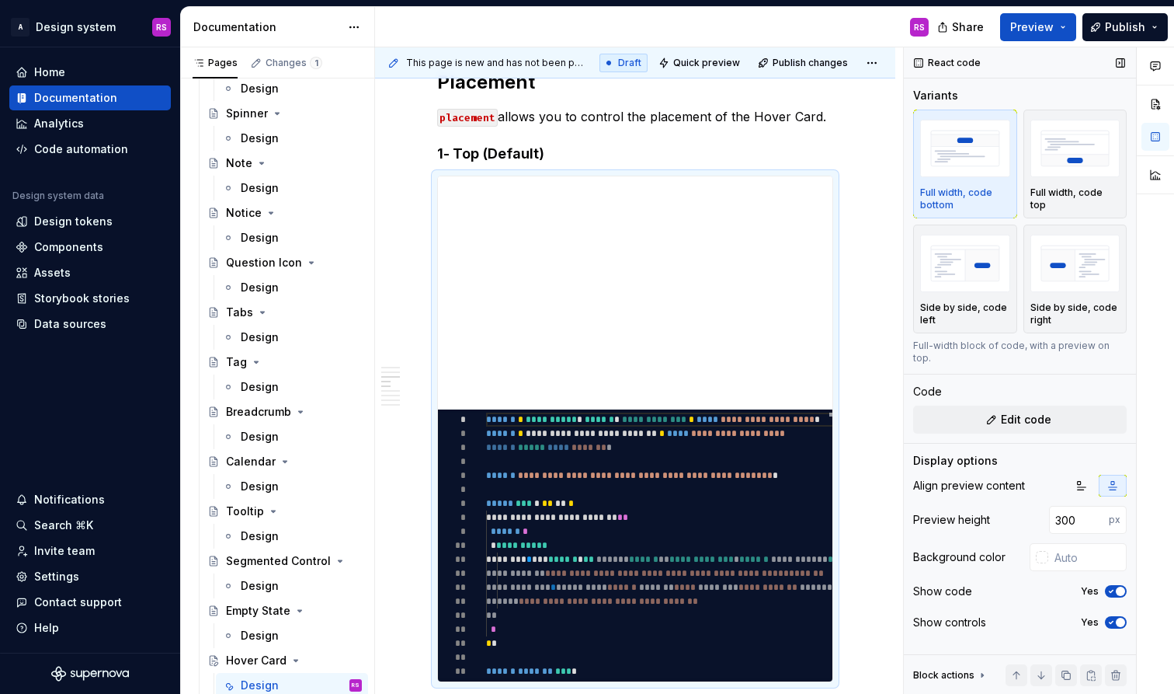
type textarea "*"
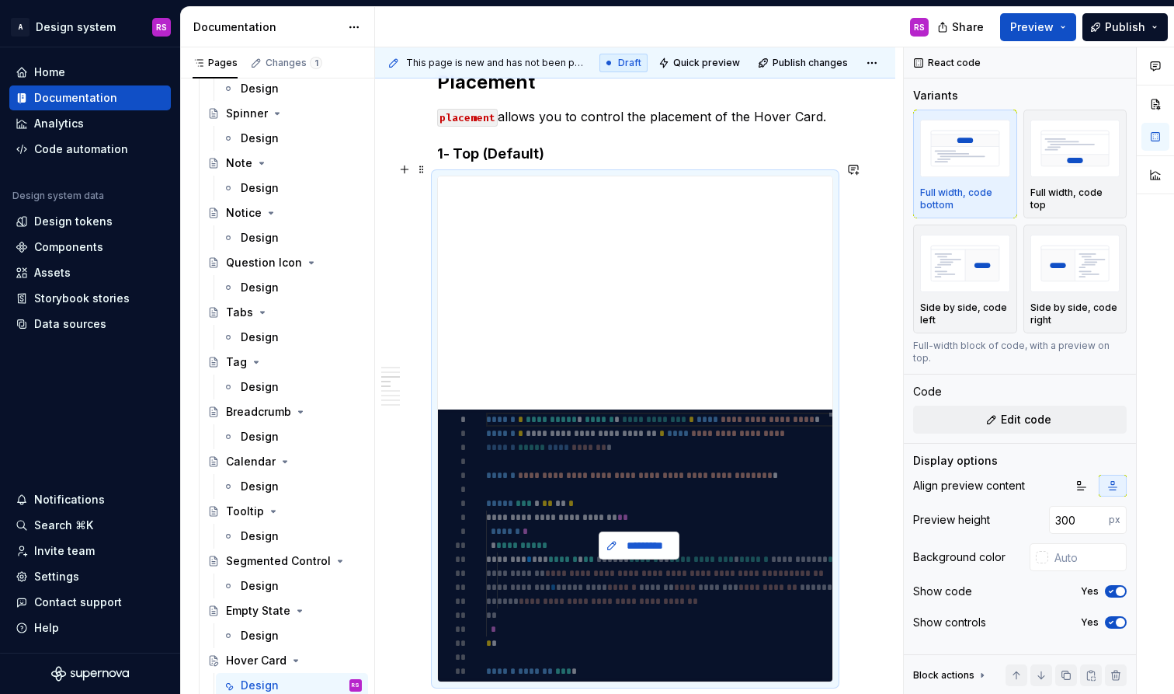
click at [656, 531] on button "*********" at bounding box center [639, 545] width 81 height 28
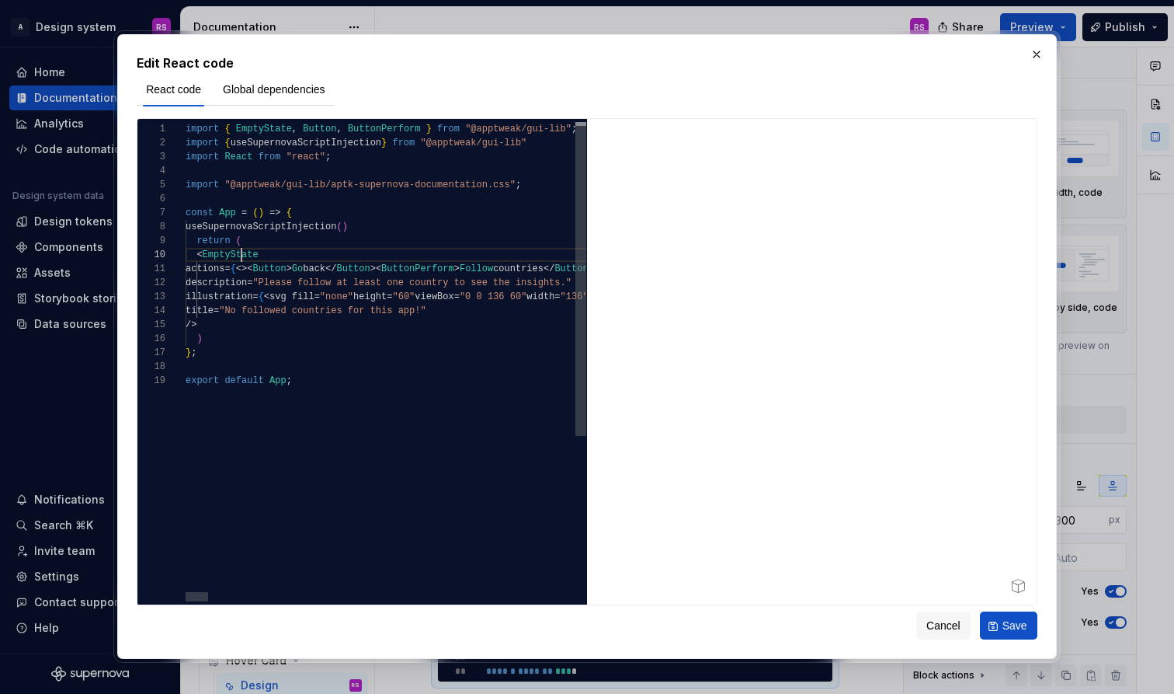
click at [241, 262] on span "< EmptyState" at bounding box center [222, 255] width 73 height 14
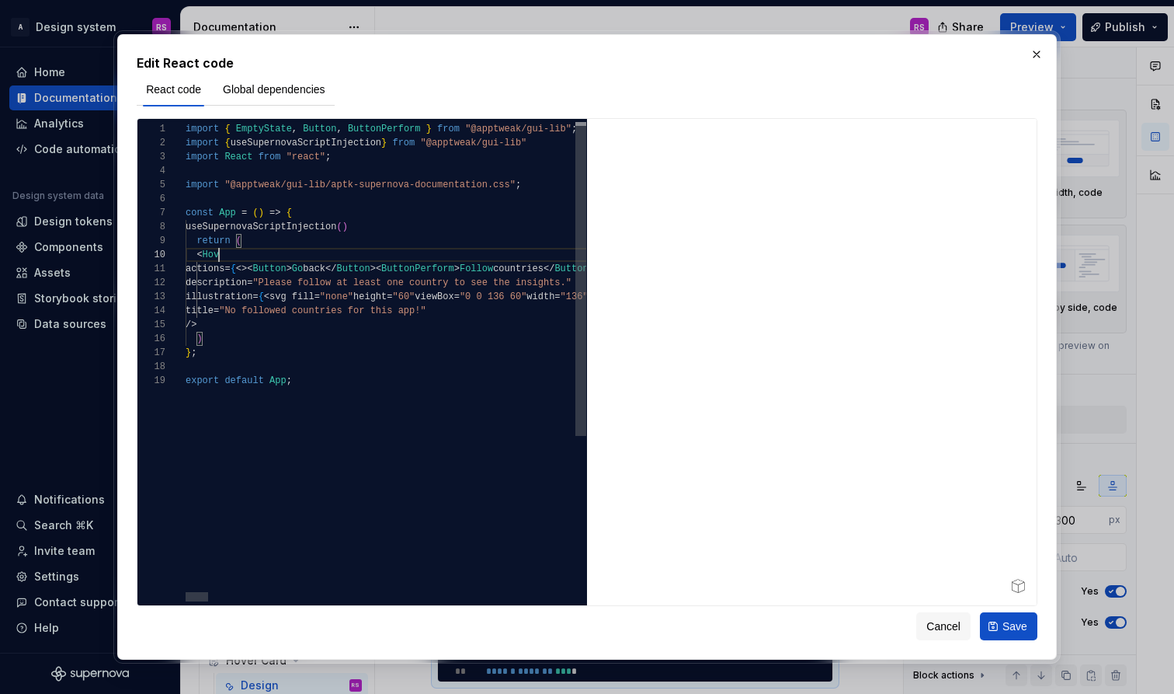
scroll to position [126, 45]
type textarea "**********"
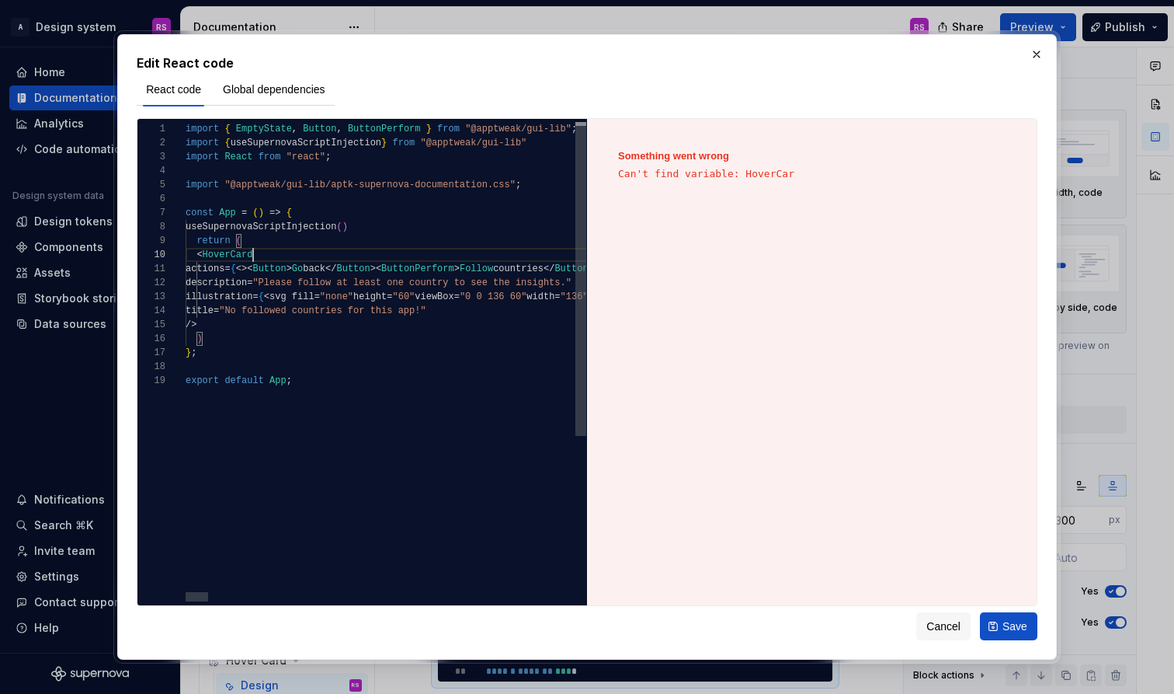
type textarea "*"
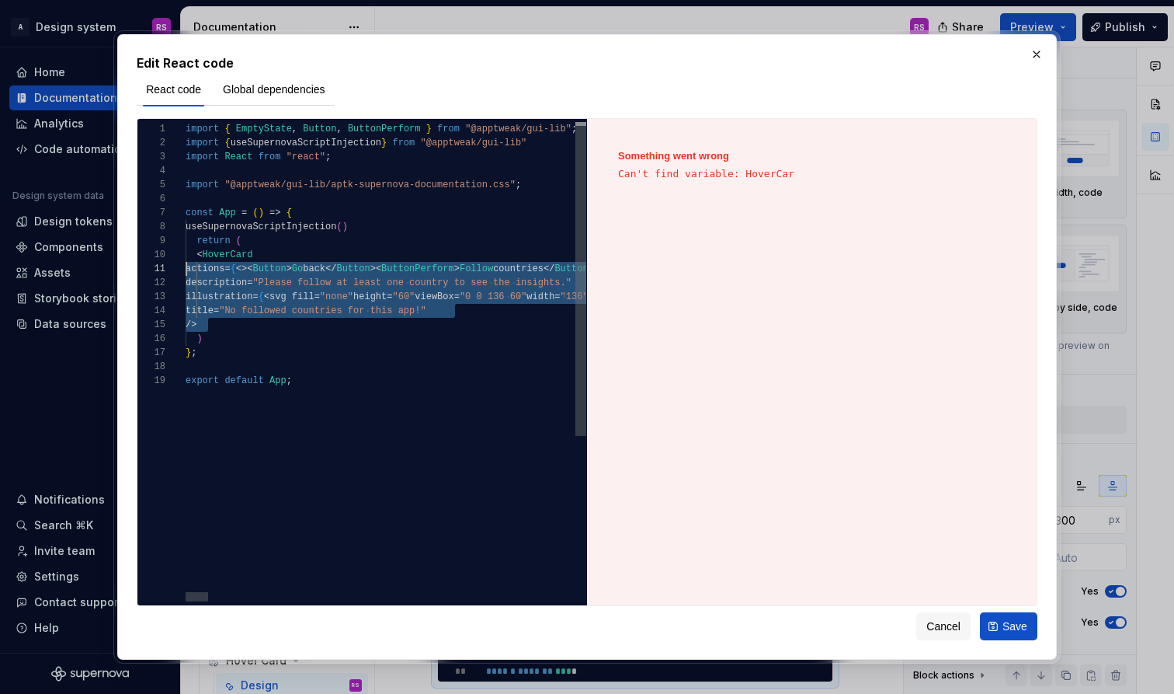
scroll to position [126, 0]
drag, startPoint x: 245, startPoint y: 324, endPoint x: 93, endPoint y: 259, distance: 164.9
click at [93, 259] on div "Edit React code React code Global dependencies 1 2 3 4 5 6 7 8 9 10 11 12 13 14…" at bounding box center [587, 347] width 1174 height 694
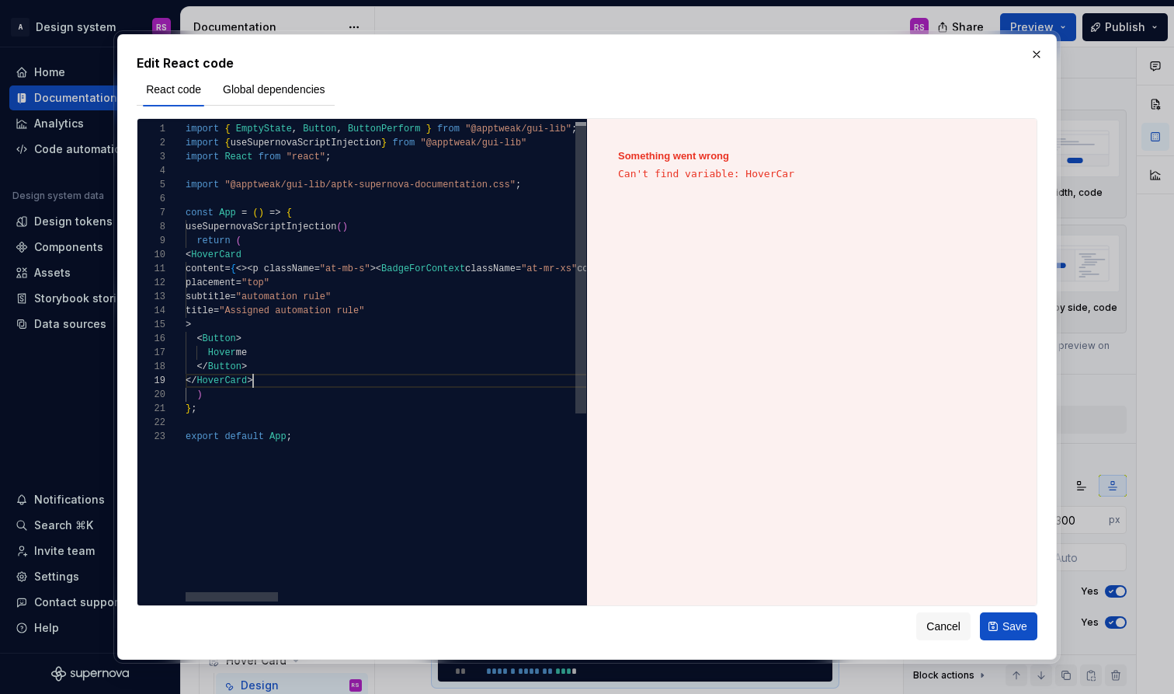
scroll to position [112, 68]
click at [275, 134] on span "EmptyState" at bounding box center [264, 128] width 56 height 11
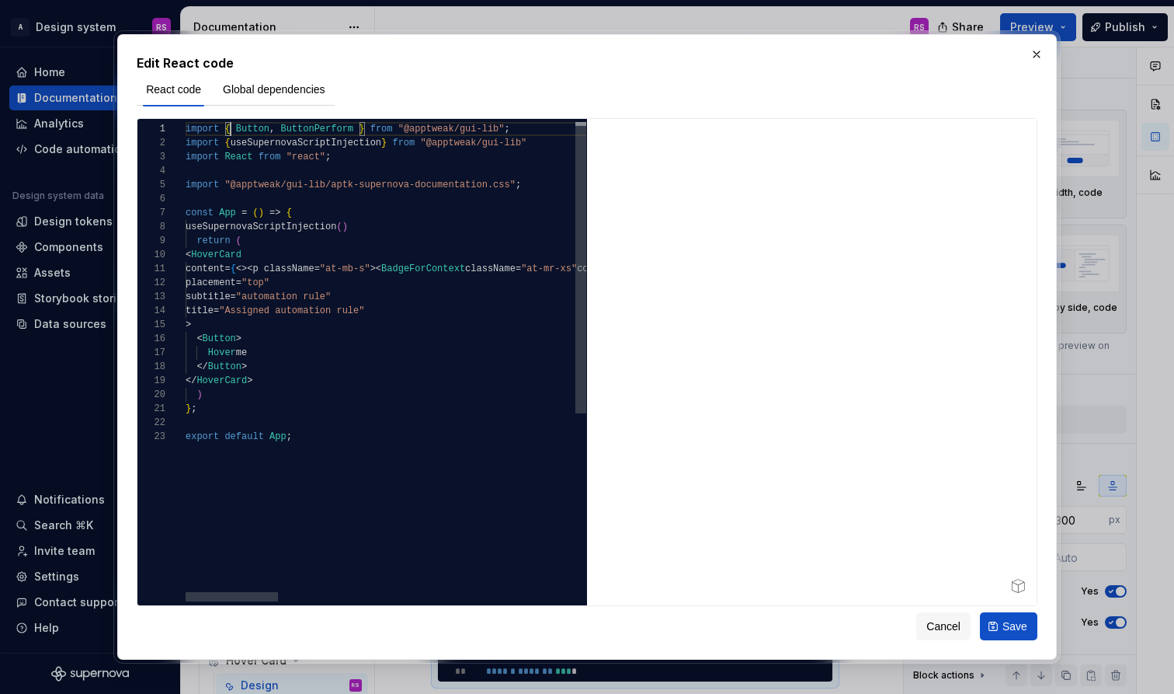
click at [340, 133] on span "ButtonPerform" at bounding box center [317, 128] width 73 height 11
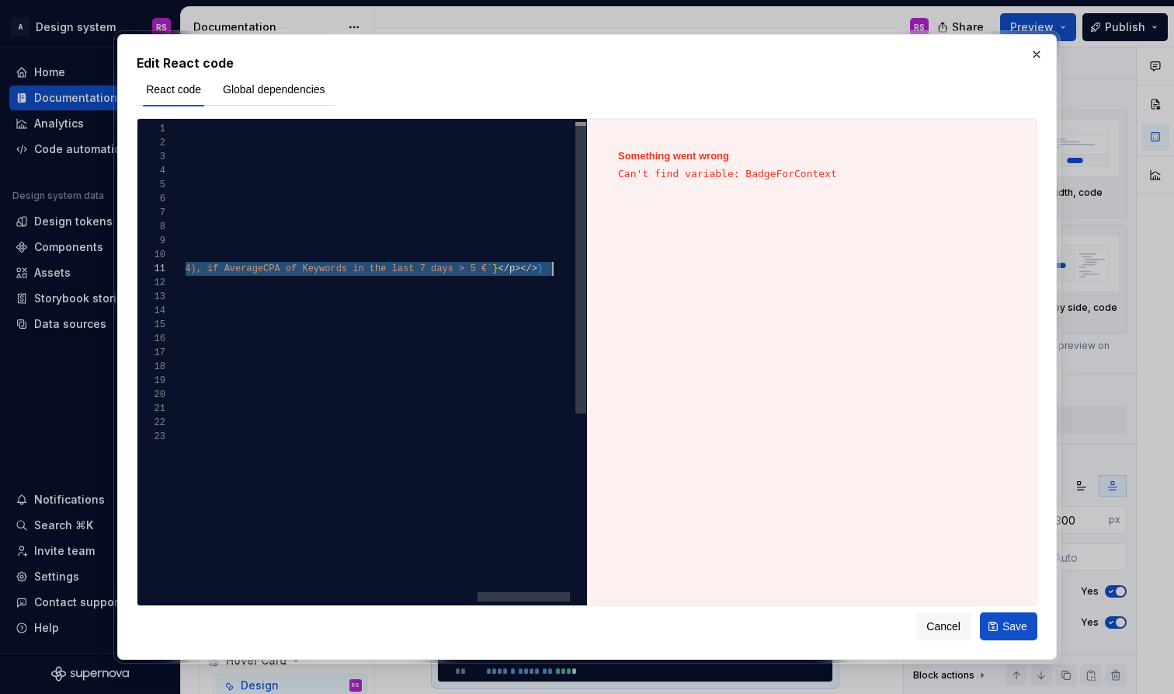
scroll to position [0, 1621]
drag, startPoint x: 319, startPoint y: 270, endPoint x: 551, endPoint y: 269, distance: 232.2
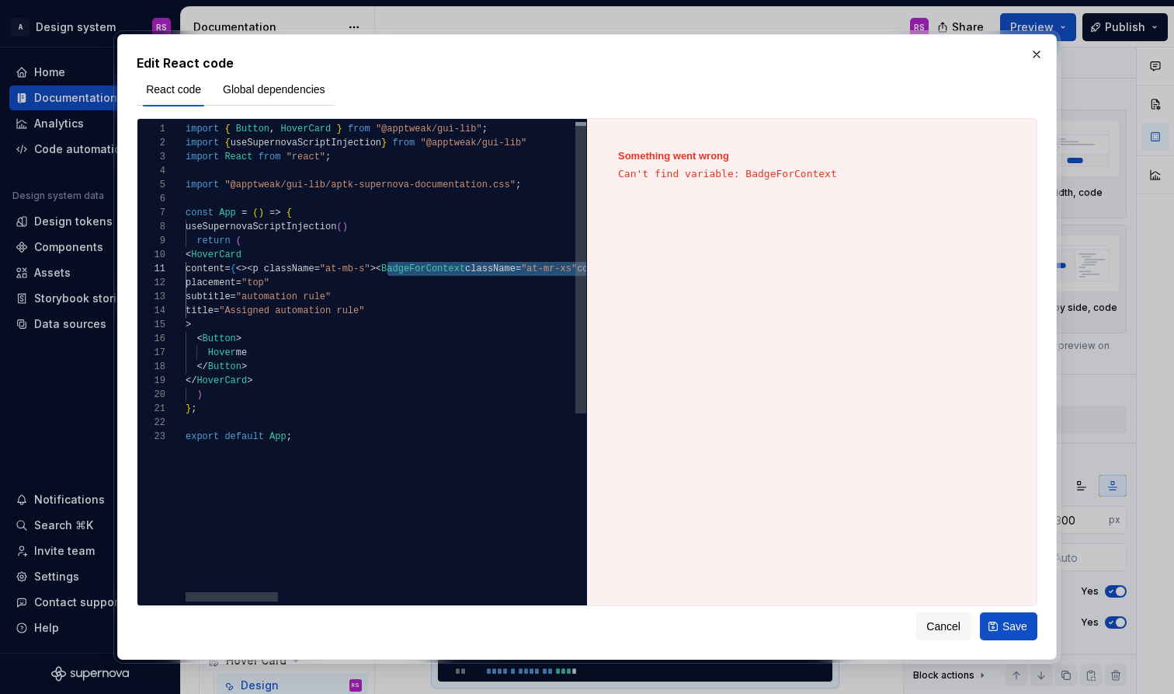
scroll to position [0, 202]
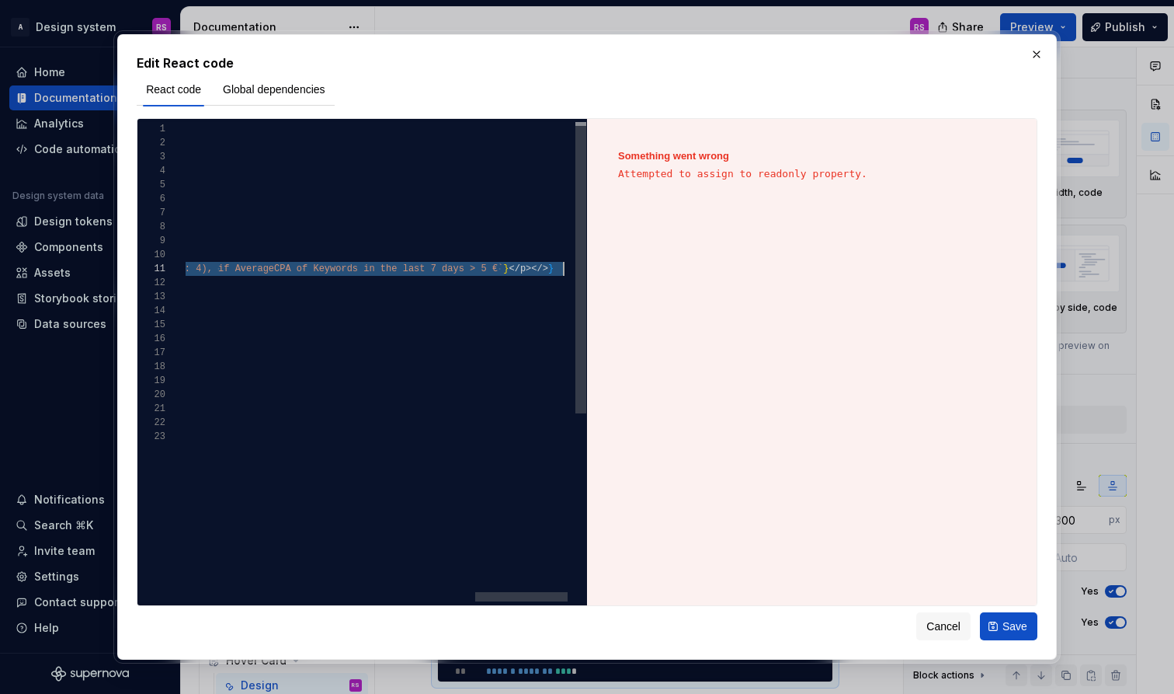
scroll to position [0, 1621]
click at [421, 267] on span "BadgeForContext" at bounding box center [404, 268] width 84 height 11
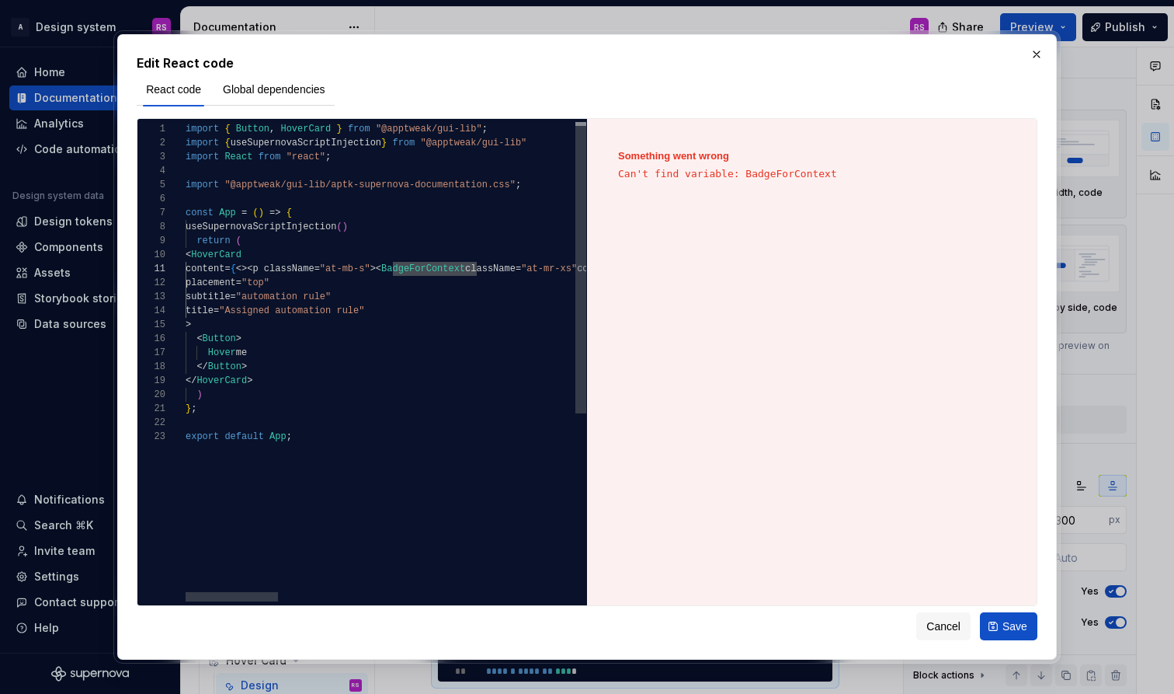
click at [329, 133] on span "HoverCard" at bounding box center [306, 128] width 50 height 11
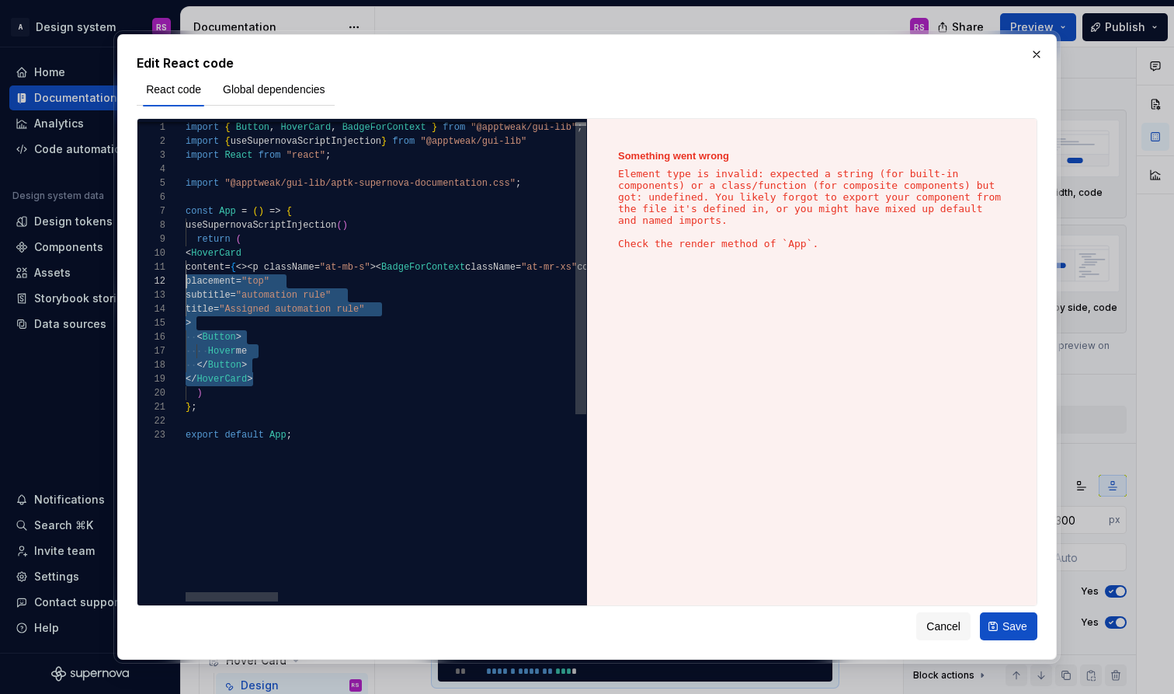
scroll to position [126, 0]
drag, startPoint x: 250, startPoint y: 377, endPoint x: 43, endPoint y: 249, distance: 243.3
click at [43, 249] on div "Edit React code React code Global dependencies 2 3 4 5 6 7 8 9 10 11 12 13 14 1…" at bounding box center [587, 347] width 1174 height 694
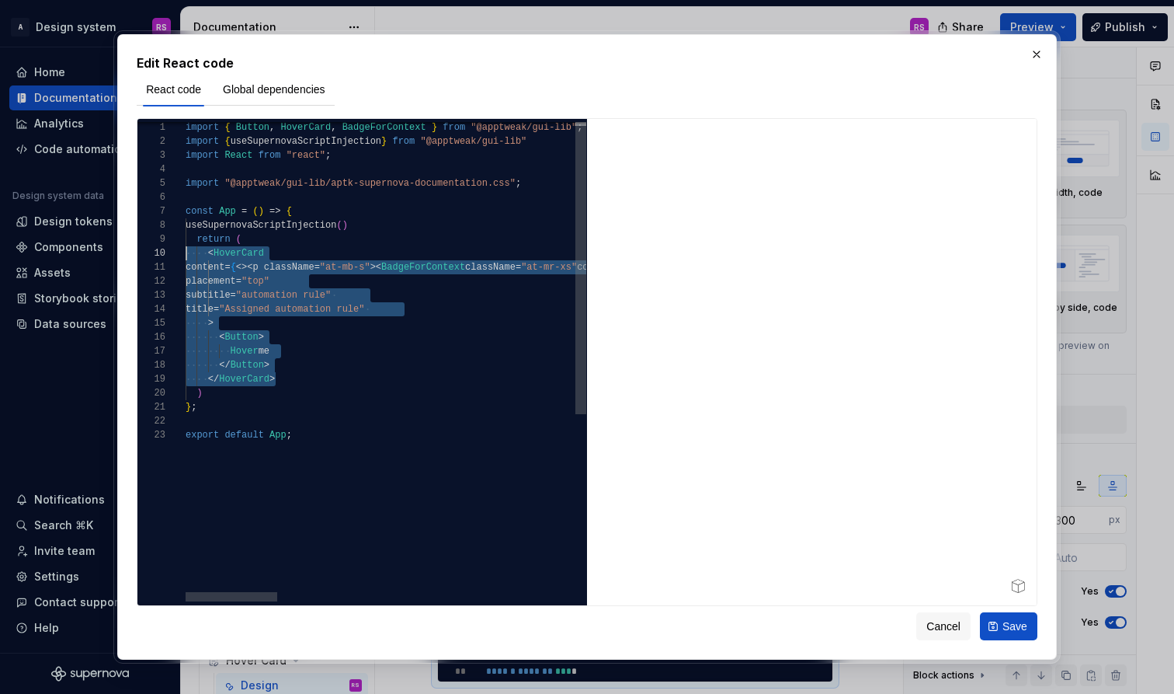
click at [286, 408] on div "} ;" at bounding box center [1035, 407] width 1699 height 14
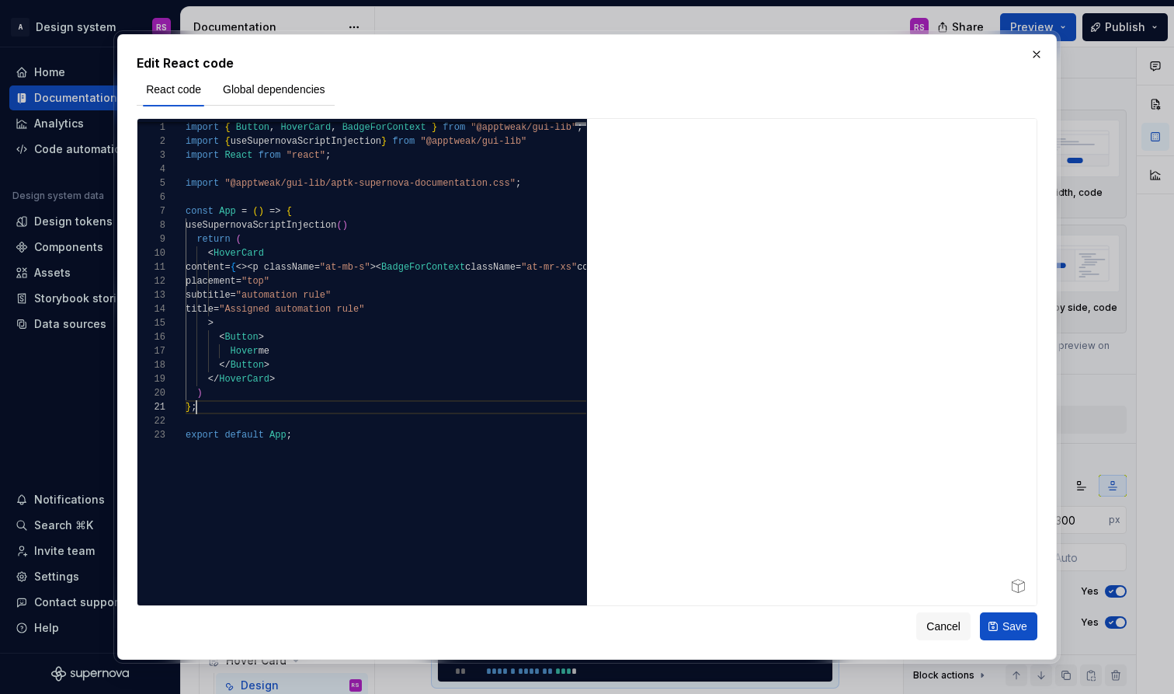
scroll to position [0, 11]
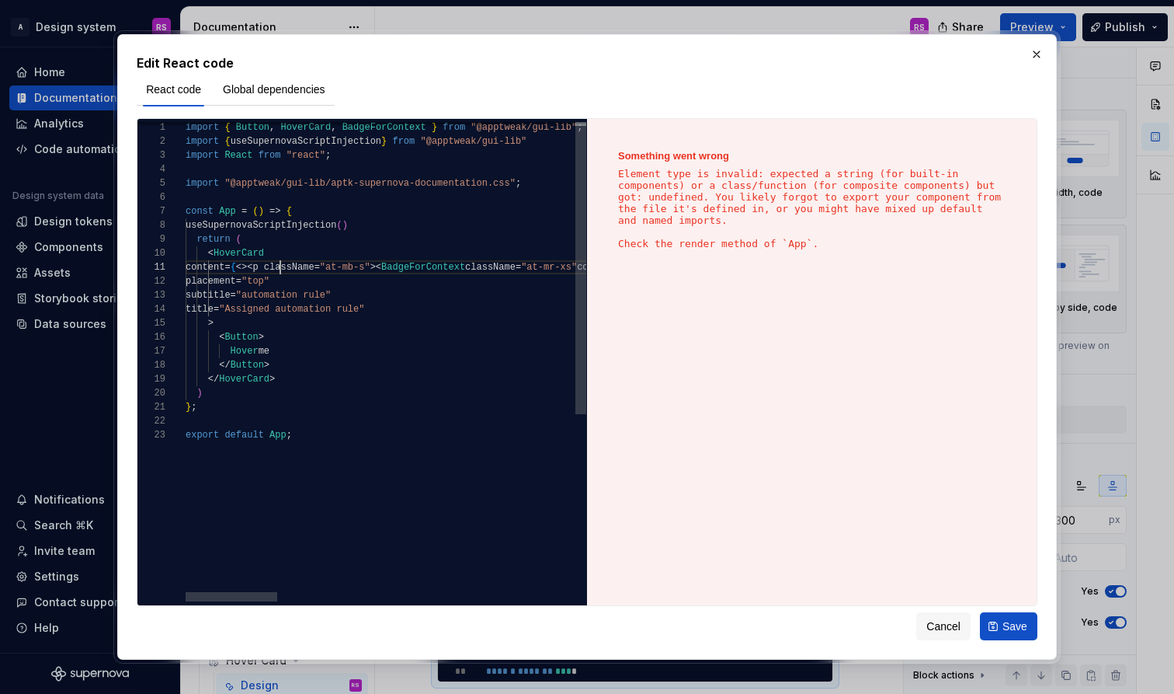
click at [283, 268] on span "<><p className" at bounding box center [275, 267] width 78 height 11
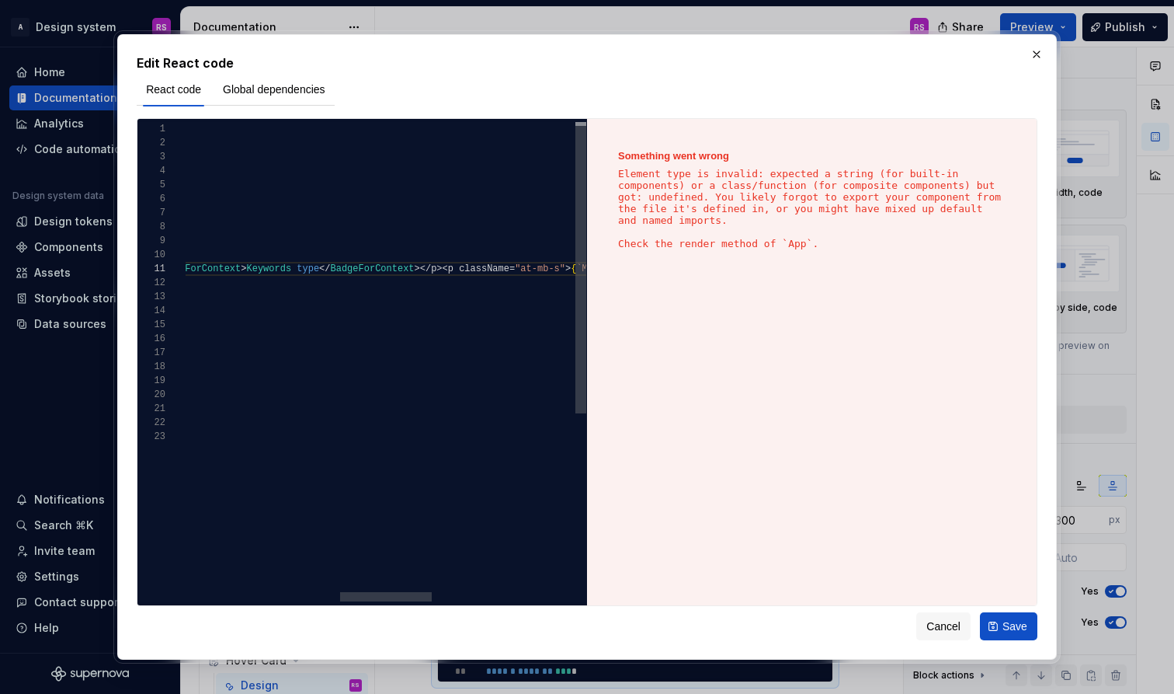
click at [320, 267] on span "type" at bounding box center [308, 268] width 23 height 11
click at [292, 267] on span "Keywords" at bounding box center [269, 268] width 45 height 11
click at [320, 268] on span "type" at bounding box center [308, 268] width 23 height 11
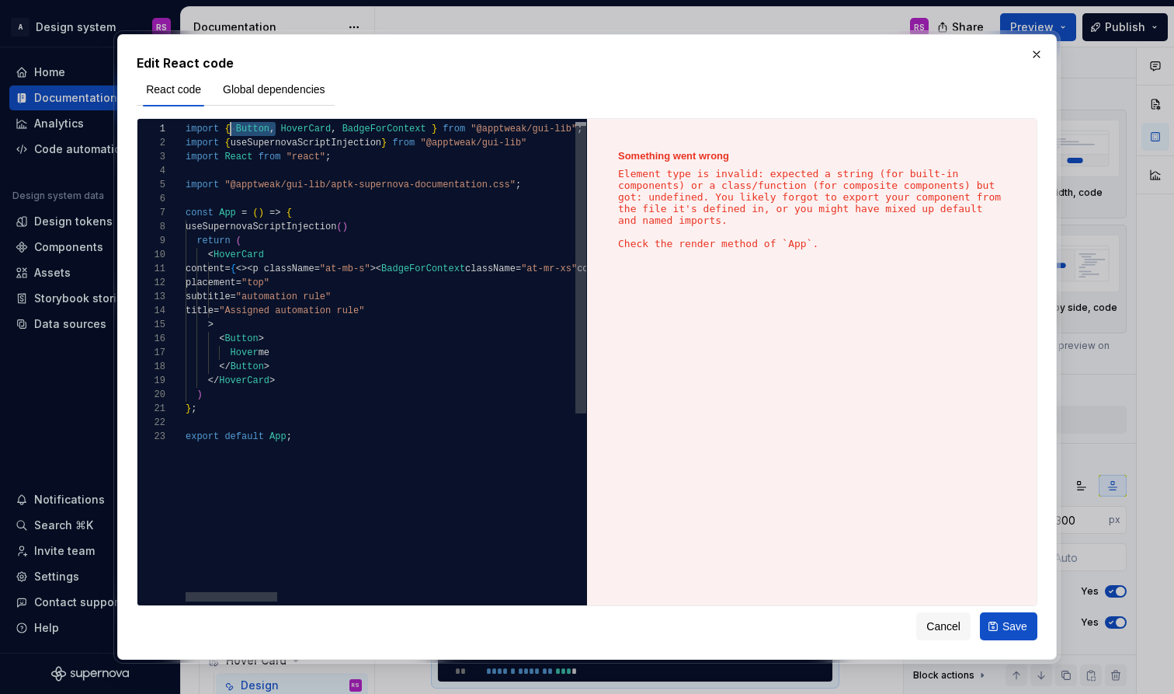
scroll to position [0, 50]
drag, startPoint x: 275, startPoint y: 134, endPoint x: 234, endPoint y: 133, distance: 41.2
click at [234, 133] on span "import { Button , HoverCard , BadgeForContext } from "@apptweak/gui-lib" ;" at bounding box center [384, 129] width 397 height 14
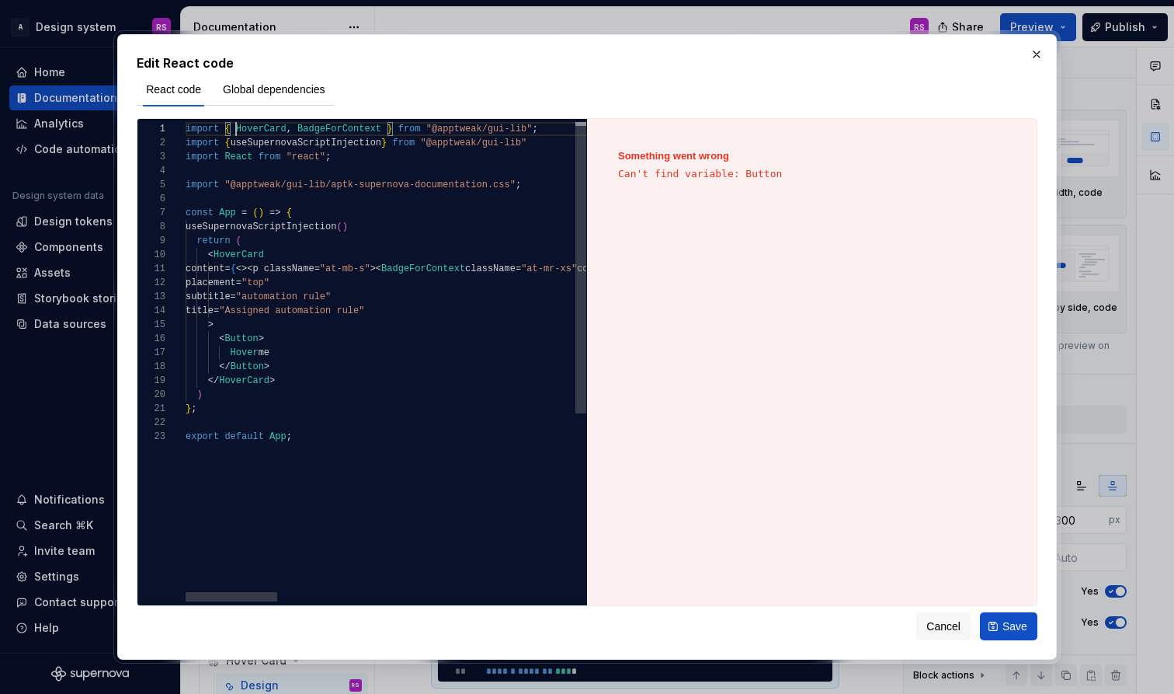
click at [384, 133] on span at bounding box center [383, 128] width 5 height 11
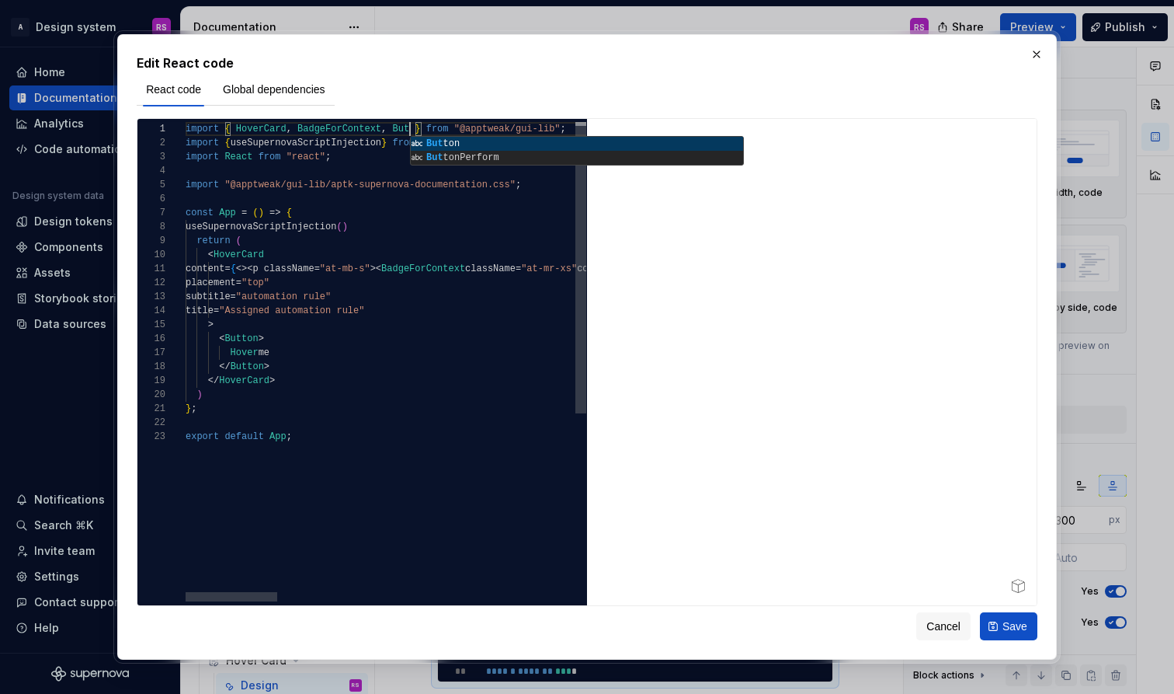
scroll to position [0, 242]
click at [417, 359] on div "Hover me" at bounding box center [1035, 353] width 1699 height 14
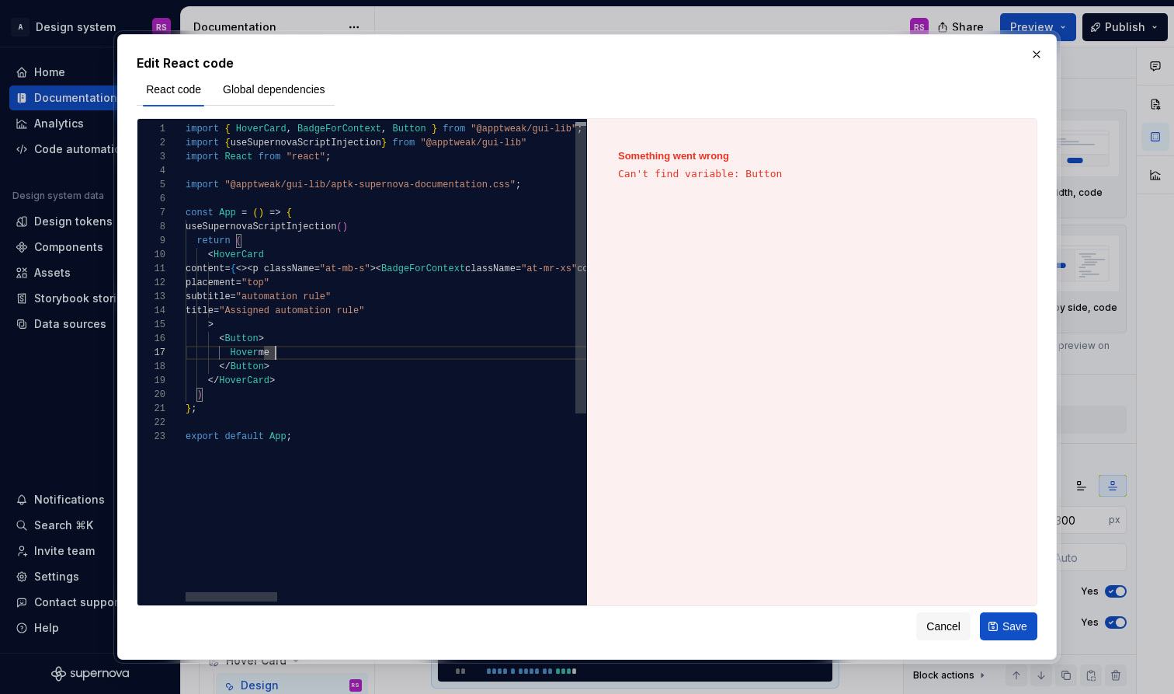
click at [443, 193] on div at bounding box center [1035, 199] width 1699 height 14
click at [438, 159] on div "import React from "react" ;" at bounding box center [1035, 157] width 1699 height 14
click at [460, 231] on div "useSupernovaScriptInjection ( )" at bounding box center [1035, 227] width 1699 height 14
type textarea "**********"
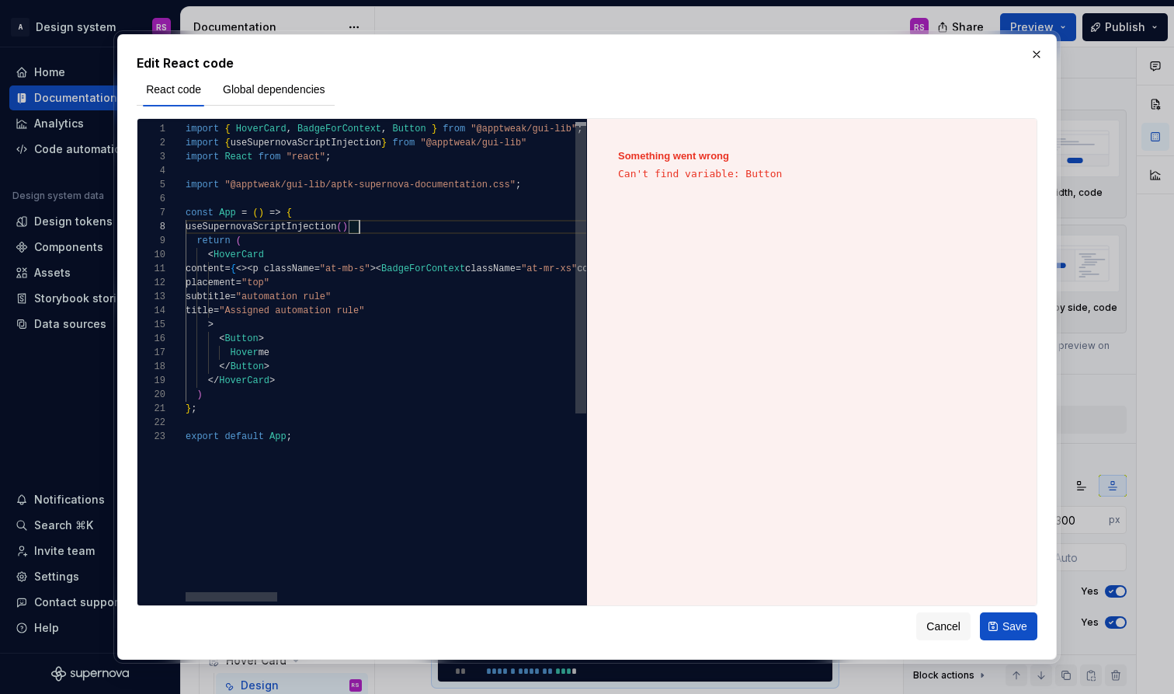
click at [422, 339] on div "< Button >" at bounding box center [1035, 339] width 1699 height 14
click at [999, 625] on button "Save" at bounding box center [1008, 626] width 57 height 28
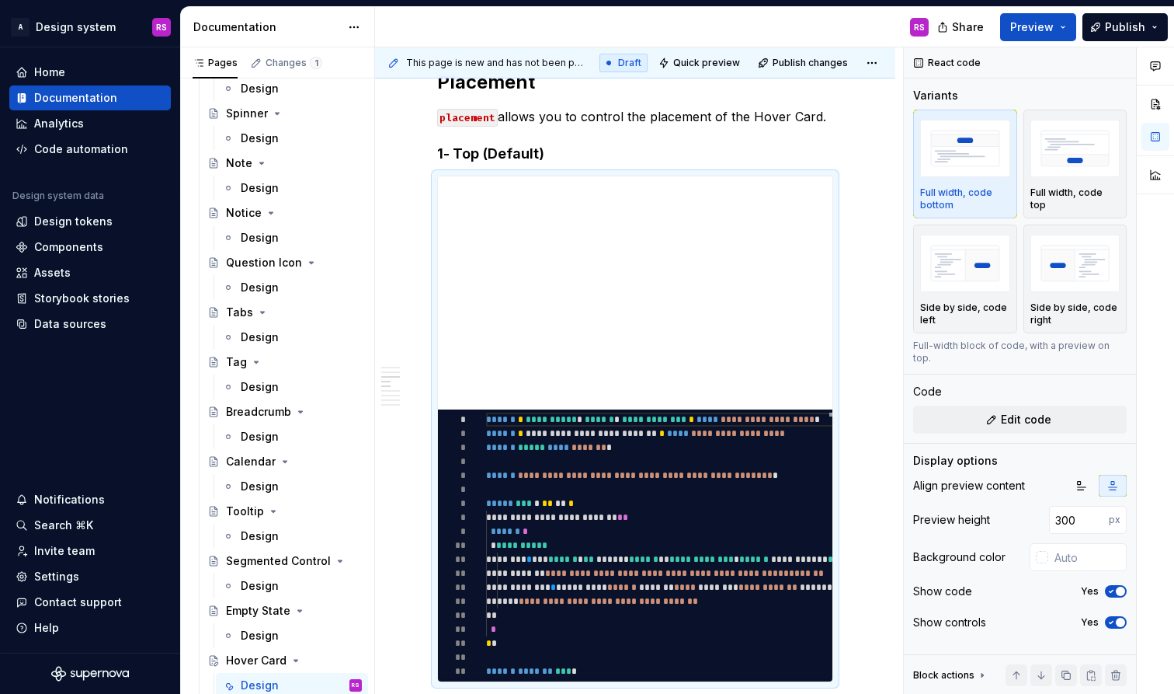
type textarea "*"
type textarea "**********"
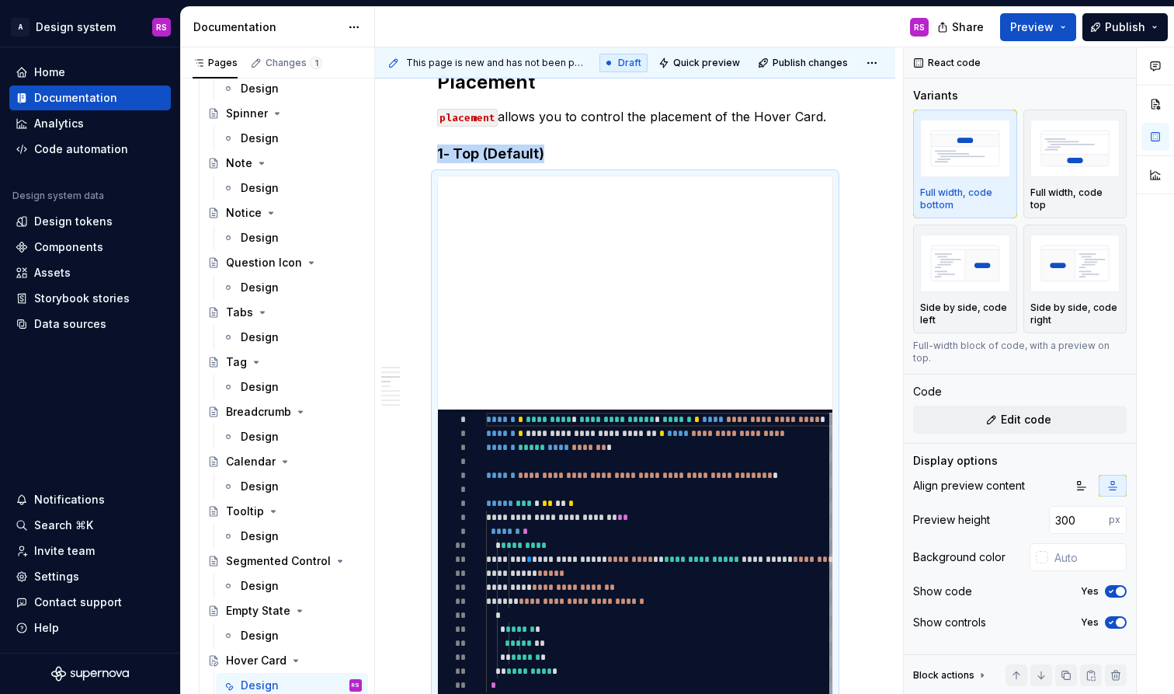
scroll to position [140, 0]
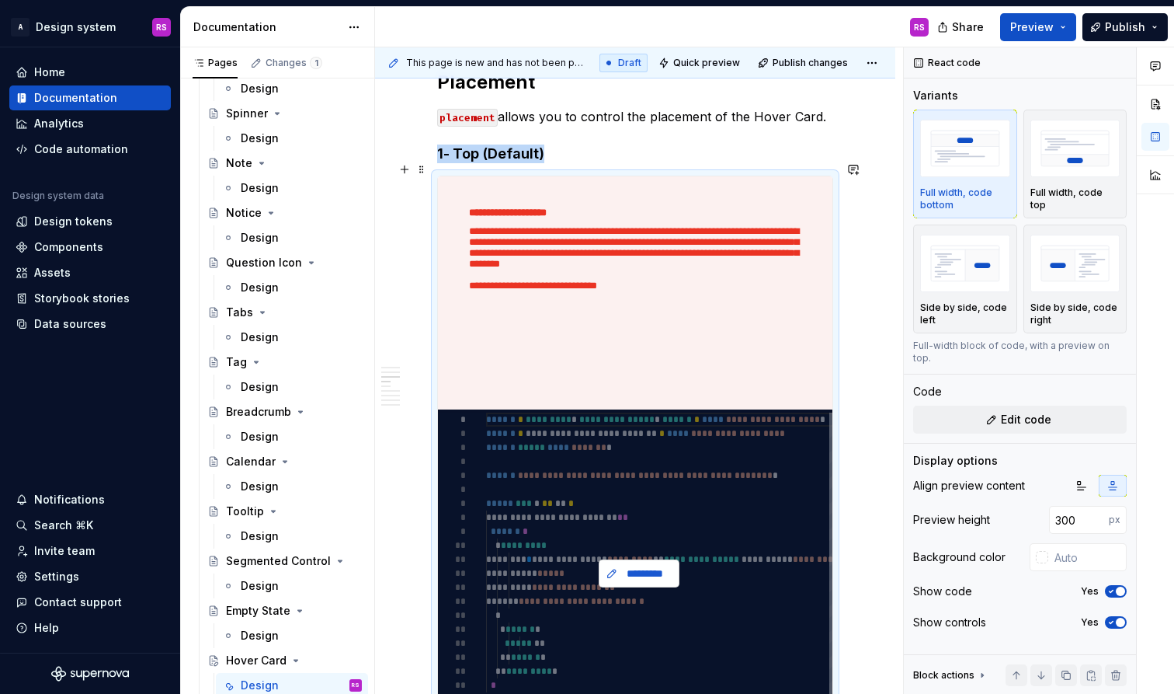
click at [663, 565] on span "*********" at bounding box center [645, 573] width 48 height 16
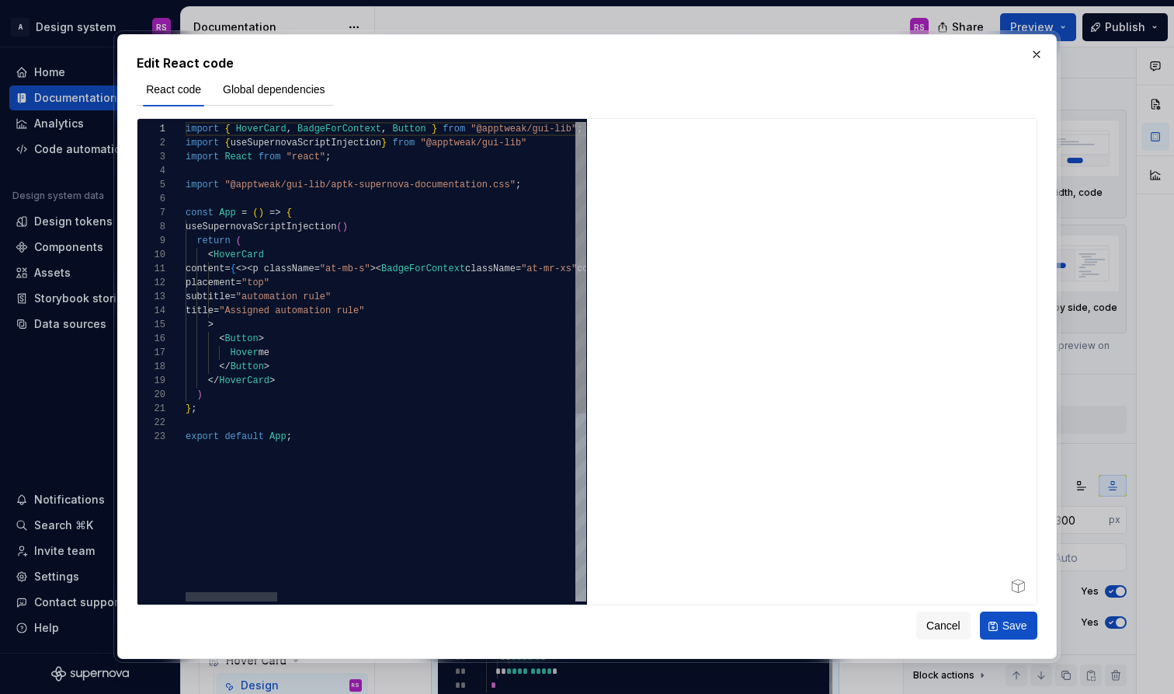
click at [363, 443] on div "export default App ;" at bounding box center [1035, 436] width 1699 height 14
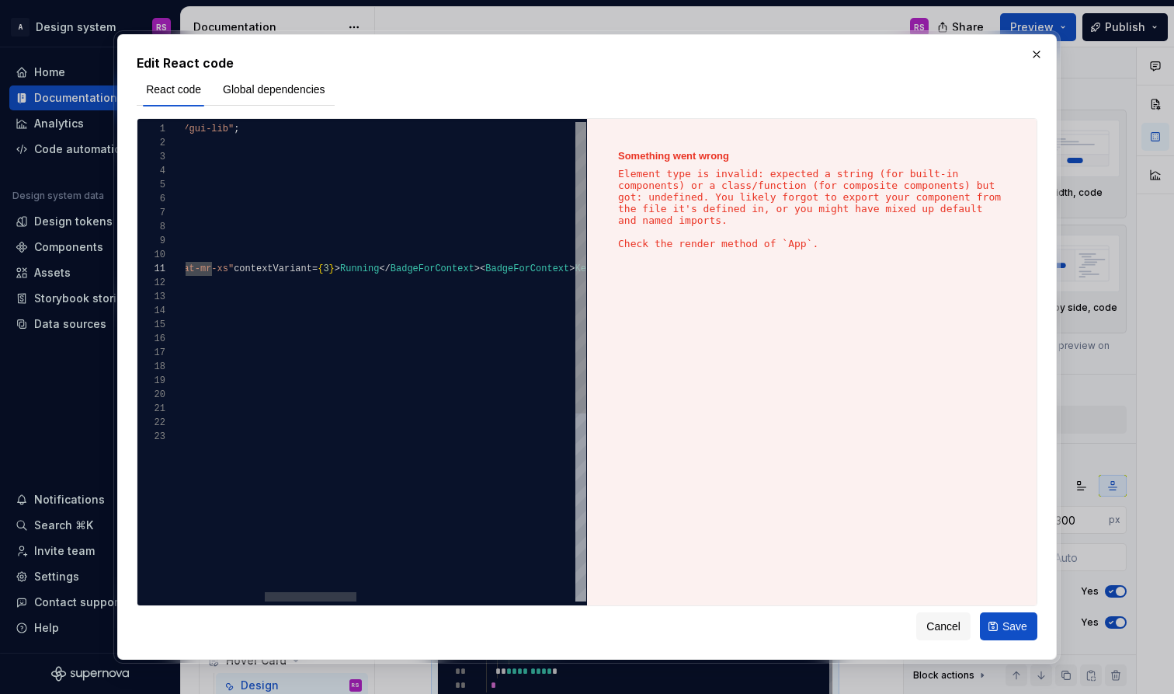
click at [312, 269] on span "contextVariant" at bounding box center [273, 268] width 78 height 11
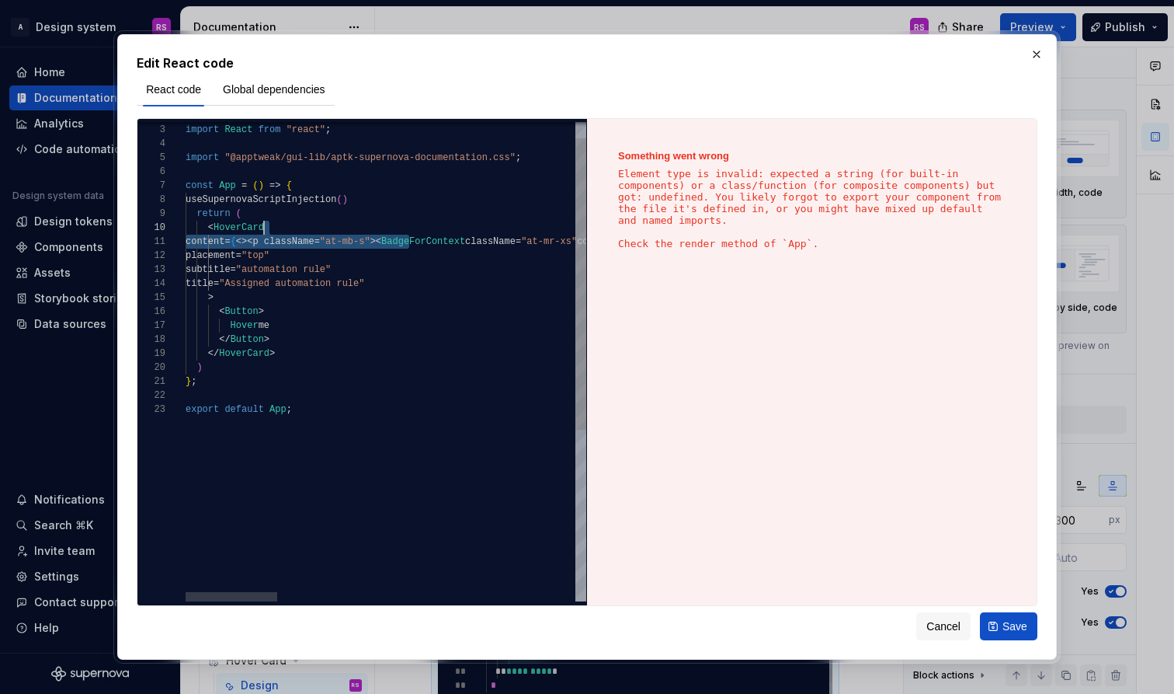
scroll to position [0, 118]
drag, startPoint x: 409, startPoint y: 243, endPoint x: 496, endPoint y: 262, distance: 89.0
click at [496, 262] on div "import { useSupernovaScriptInjection } from "@apptweak/gui-lib" import React fr…" at bounding box center [1035, 488] width 1699 height 787
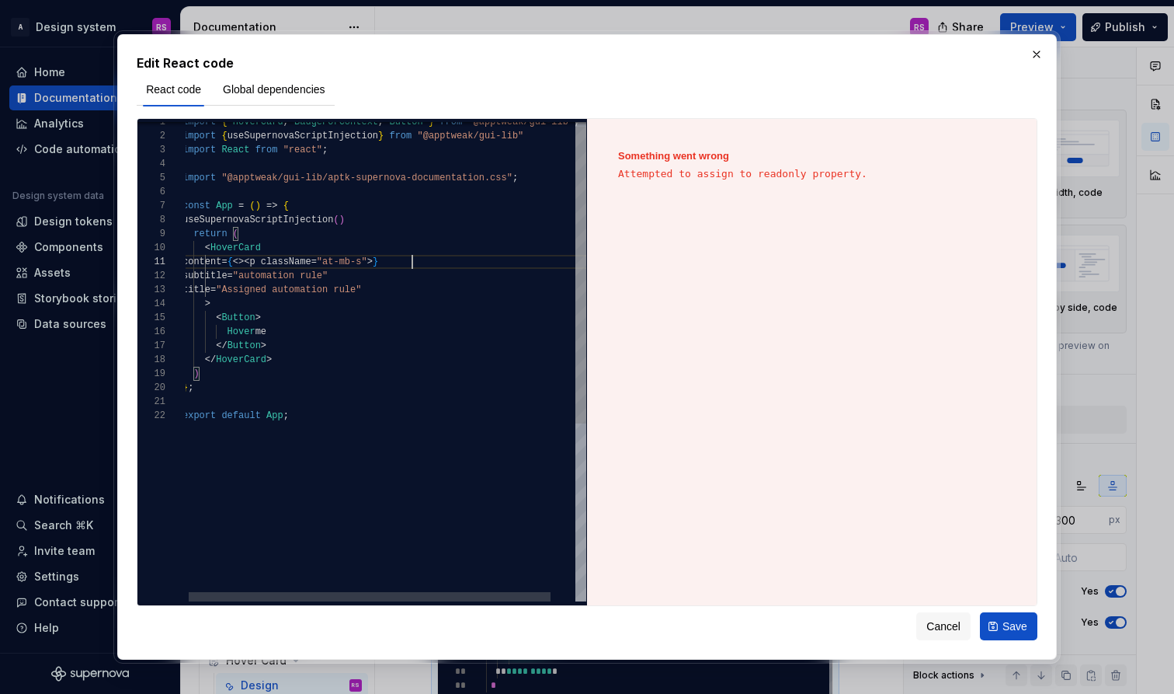
scroll to position [0, 229]
click at [417, 373] on div ")" at bounding box center [398, 374] width 431 height 14
click at [394, 249] on div "< HoverCard" at bounding box center [398, 248] width 431 height 14
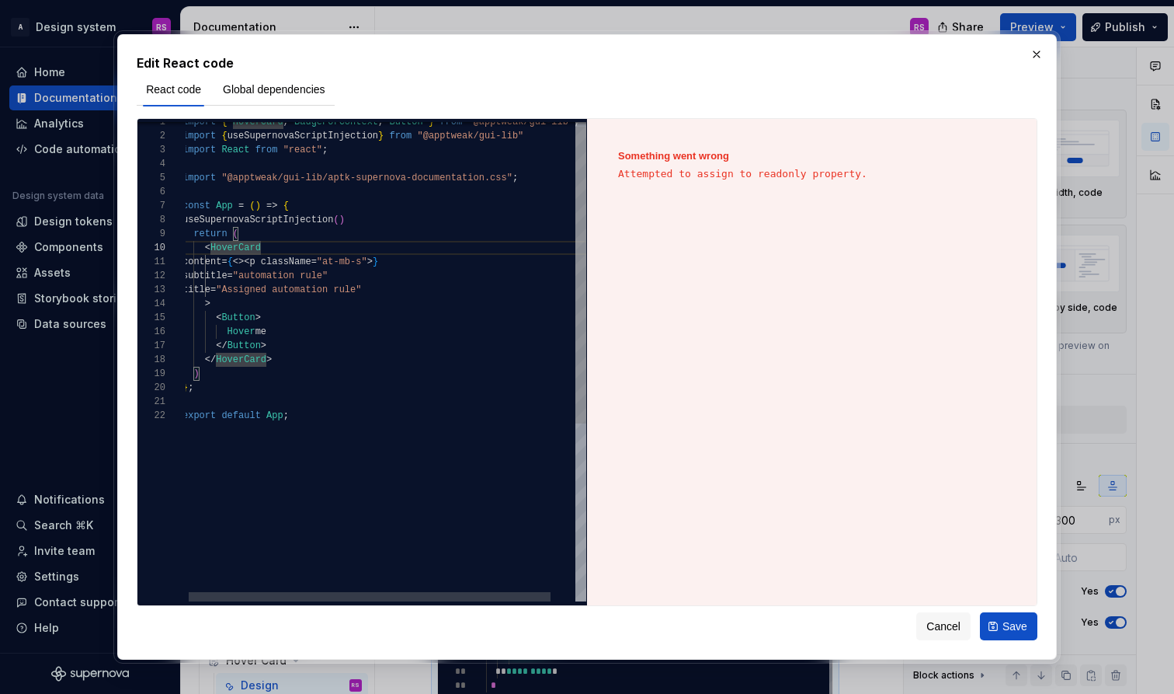
click at [469, 244] on div "< HoverCard" at bounding box center [398, 248] width 431 height 14
click at [416, 262] on div "content = { <><p className = "at-mb-s" > }" at bounding box center [398, 262] width 431 height 14
click at [483, 329] on div "Hover me" at bounding box center [398, 332] width 431 height 14
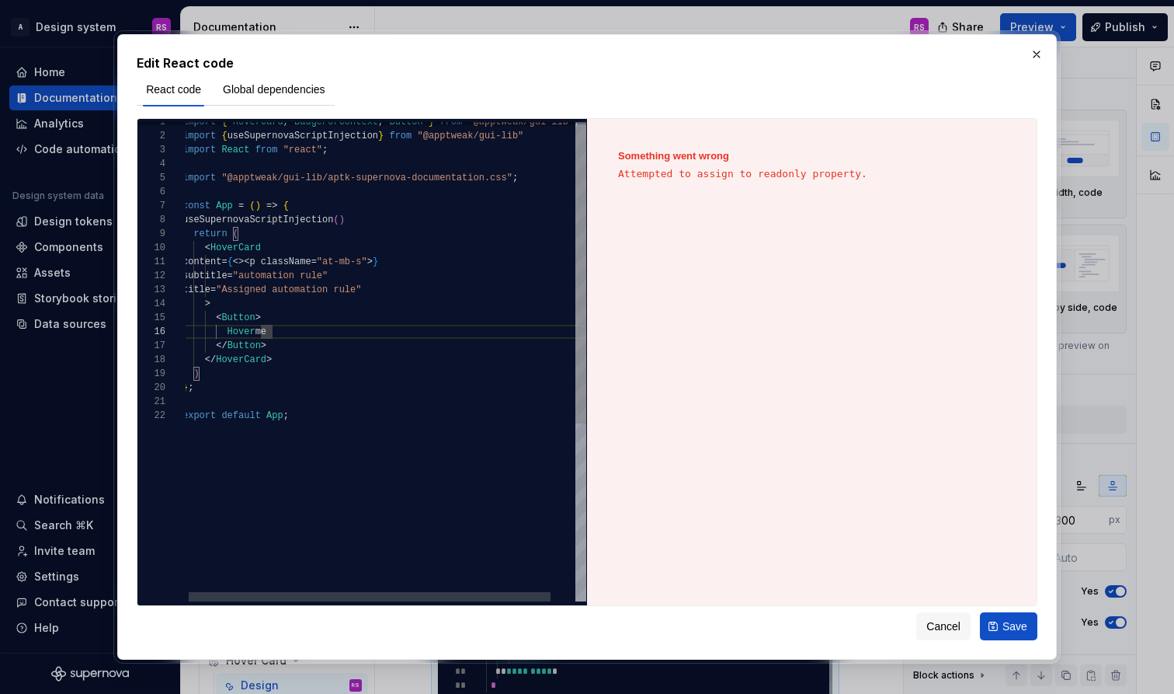
click at [426, 268] on div "content = { <><p className = "at-mb-s" > }" at bounding box center [398, 262] width 431 height 14
click at [378, 266] on span "}" at bounding box center [375, 261] width 5 height 11
click at [429, 416] on div "export default App ;" at bounding box center [398, 415] width 431 height 14
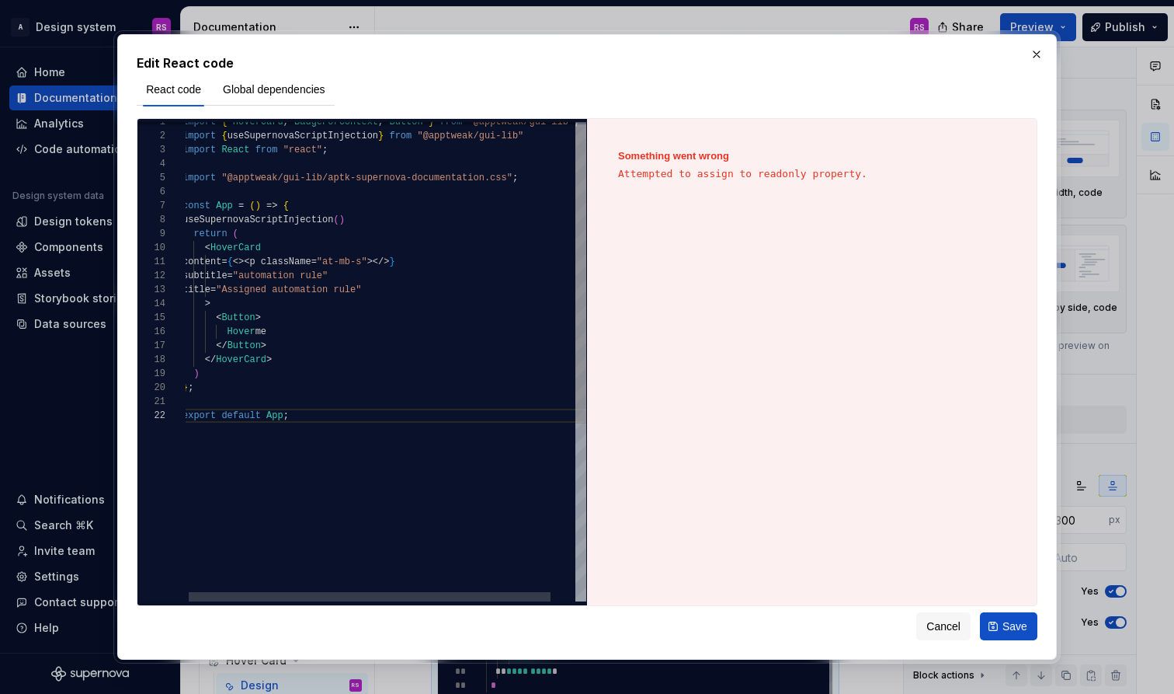
click at [390, 263] on span "></>" at bounding box center [378, 261] width 23 height 11
drag, startPoint x: 266, startPoint y: 265, endPoint x: 452, endPoint y: 260, distance: 185.7
click at [423, 260] on span "content = { <><p className = "at-mb-s" > gfdgf</> }" at bounding box center [303, 262] width 241 height 14
click at [357, 352] on div "</ Button >" at bounding box center [398, 346] width 431 height 14
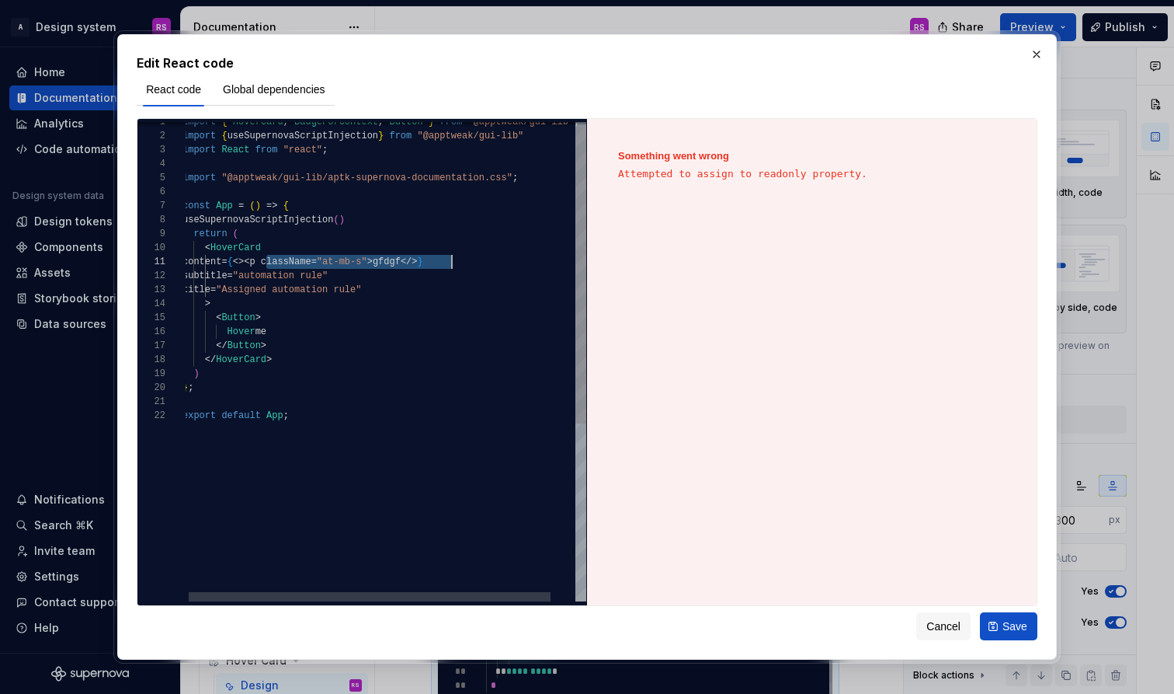
scroll to position [84, 84]
click at [272, 264] on span "<><p className" at bounding box center [272, 261] width 78 height 11
click at [435, 266] on span "gfdgf</>" at bounding box center [412, 261] width 45 height 11
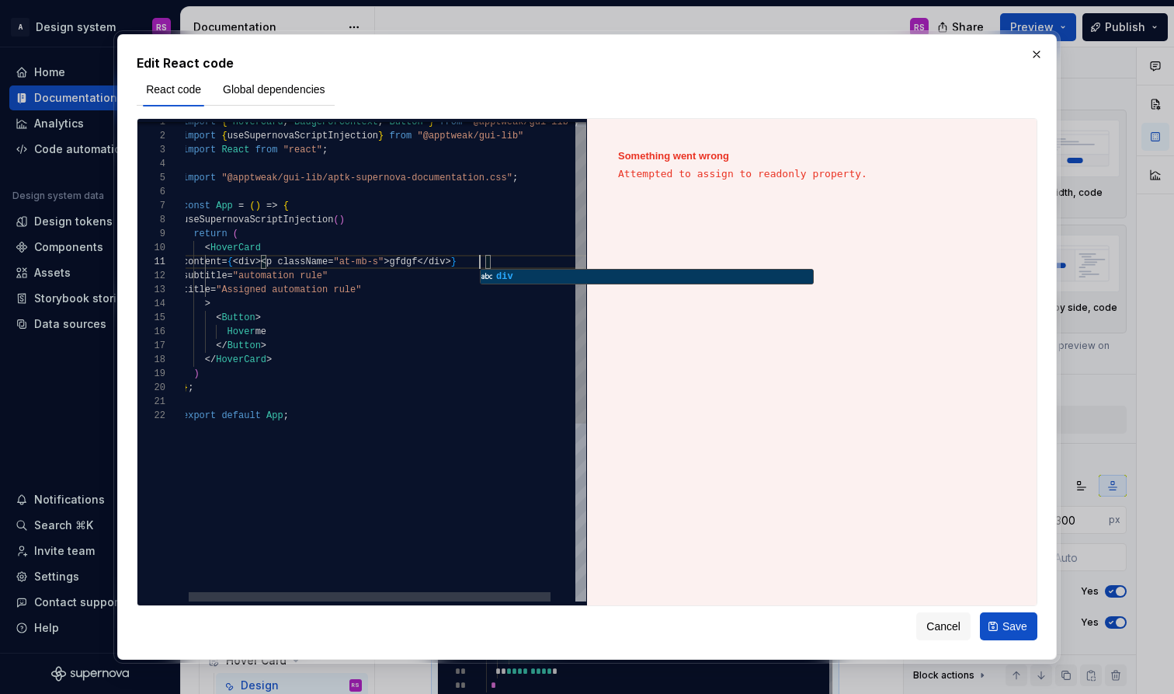
click at [448, 418] on div "export default App ;" at bounding box center [398, 415] width 431 height 14
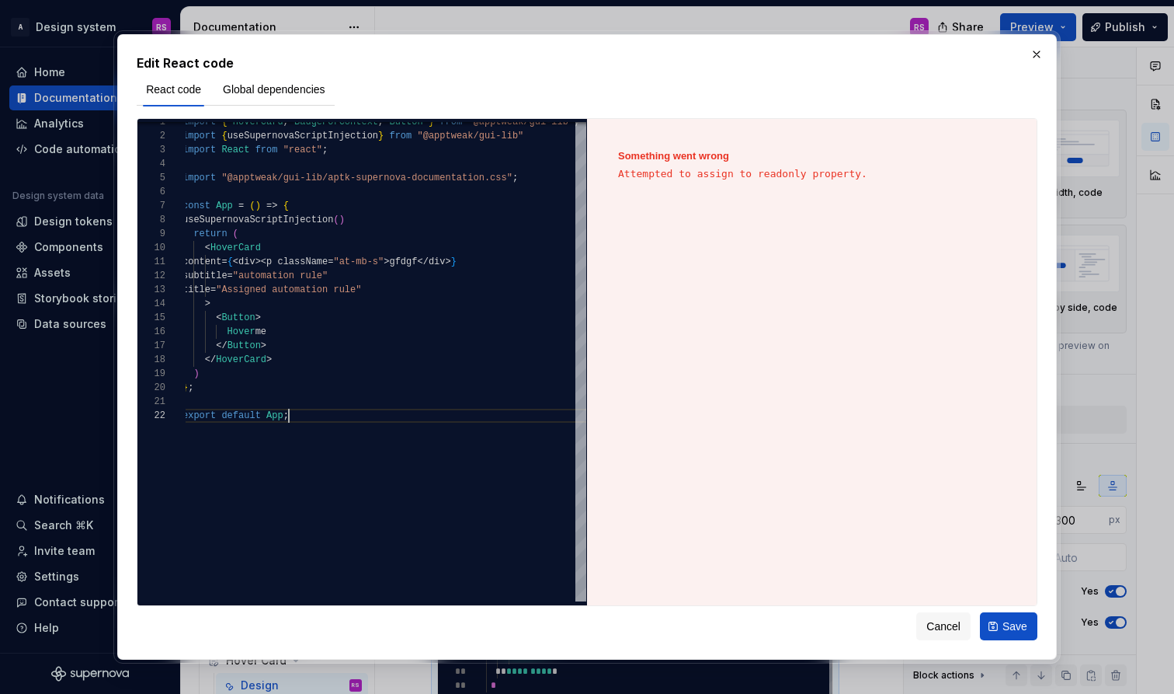
scroll to position [14, 106]
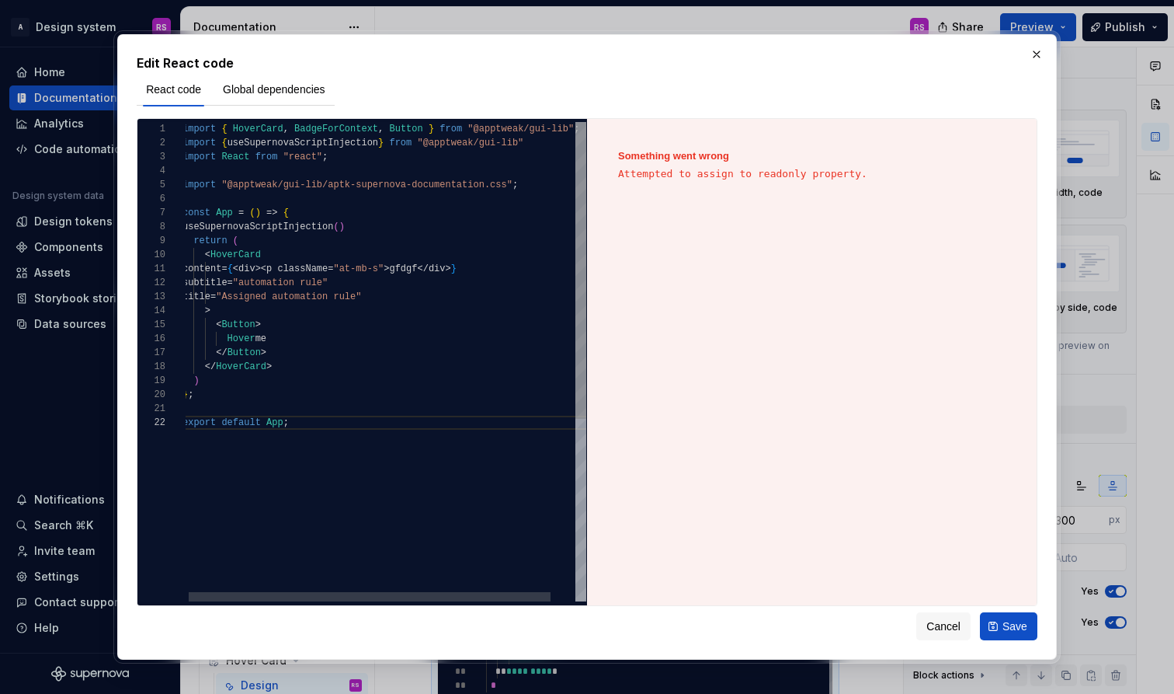
click at [450, 299] on div "title = "Assigned automation rule"" at bounding box center [398, 297] width 431 height 14
type textarea "**********"
type textarea "*"
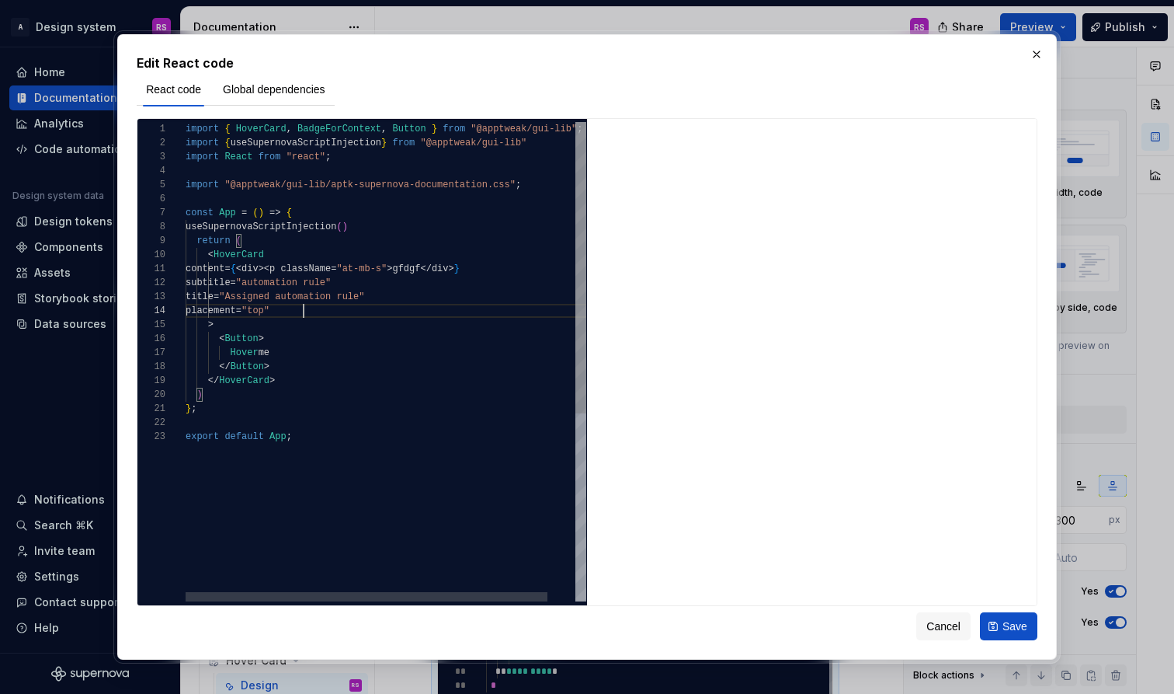
scroll to position [42, 118]
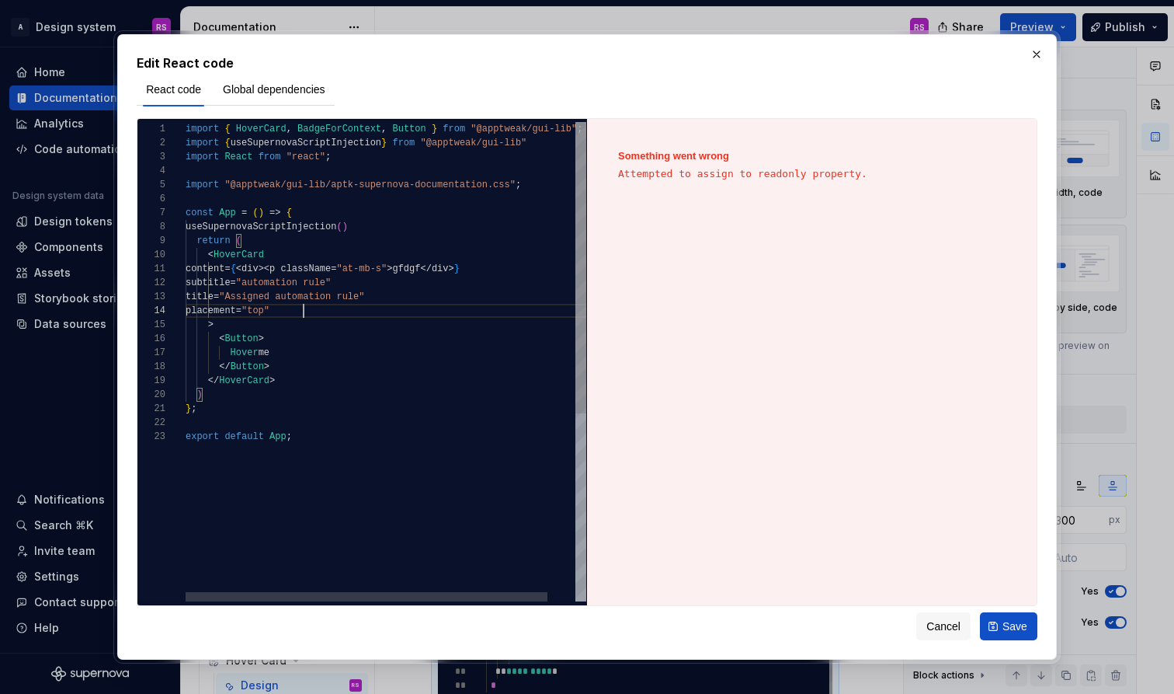
click at [464, 363] on div "</ Button >" at bounding box center [401, 367] width 431 height 14
click at [426, 287] on div "subtitle = "automation rule"" at bounding box center [401, 283] width 431 height 14
click at [438, 339] on div "< Button >" at bounding box center [401, 339] width 431 height 14
click at [256, 262] on span "content = { < div><p className = "at-mb-s" > gfdgf </ div > }" at bounding box center [323, 269] width 274 height 14
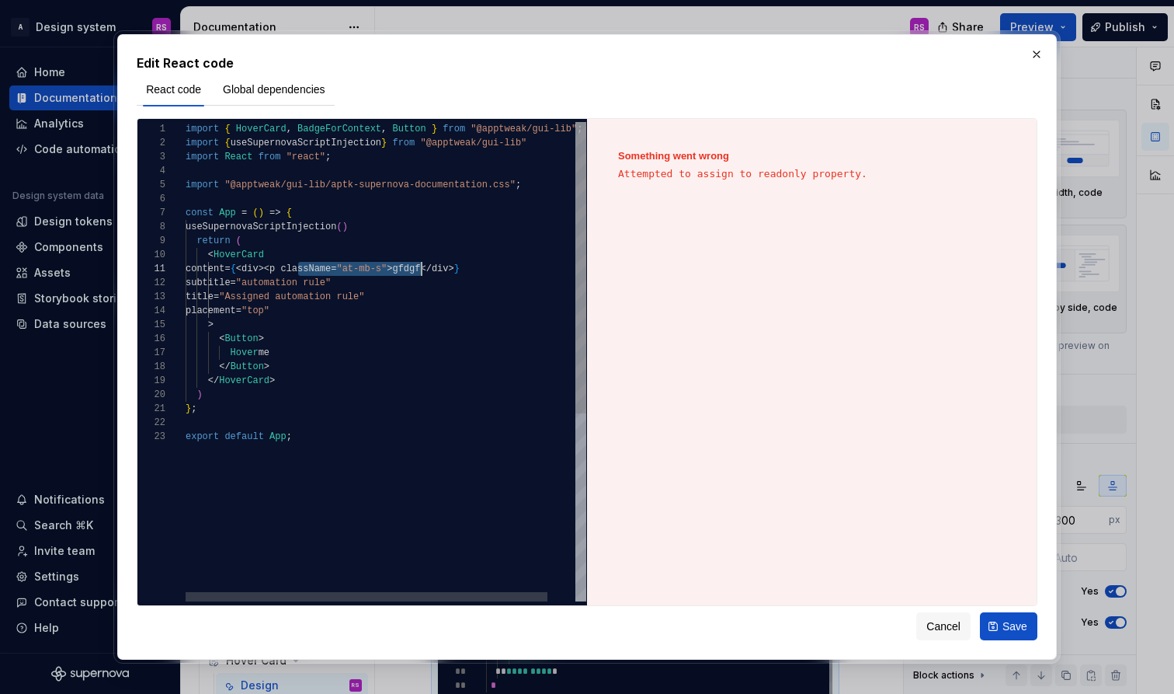
scroll to position [0, 242]
drag, startPoint x: 297, startPoint y: 269, endPoint x: 426, endPoint y: 273, distance: 128.2
click at [426, 273] on span "content = { < div><p className = "at-mb-s" > gfdgf </ div > }" at bounding box center [323, 269] width 274 height 14
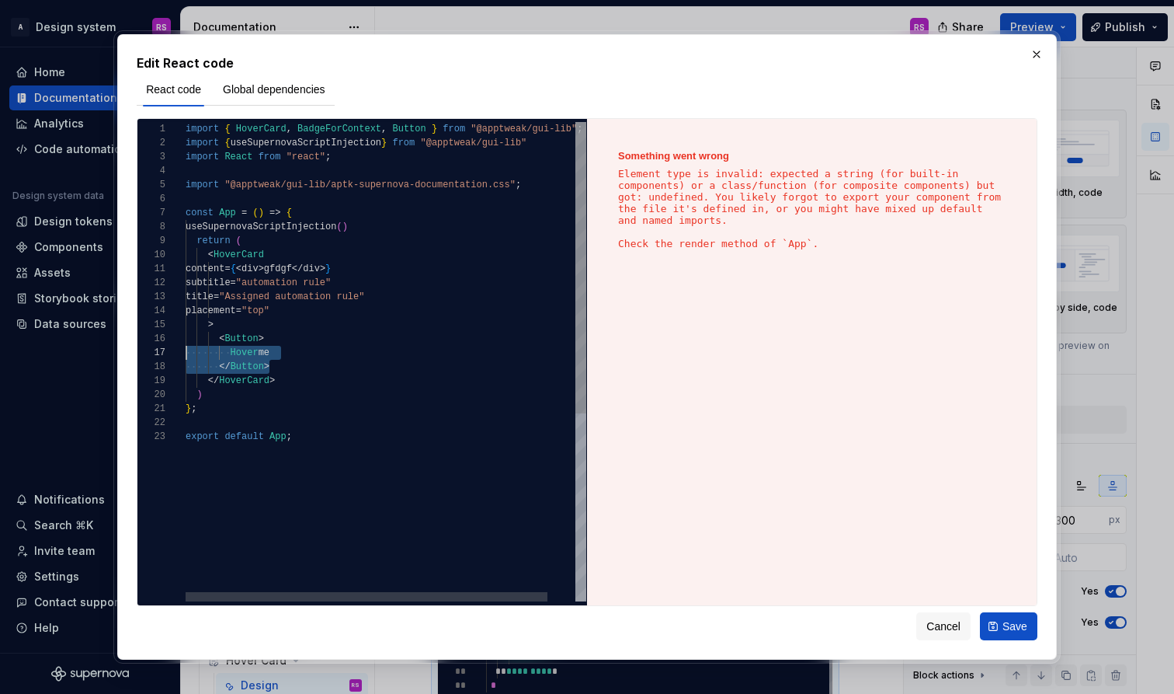
scroll to position [70, 0]
drag, startPoint x: 346, startPoint y: 368, endPoint x: 151, endPoint y: 342, distance: 197.5
click at [151, 342] on div "**********" at bounding box center [361, 361] width 449 height 479
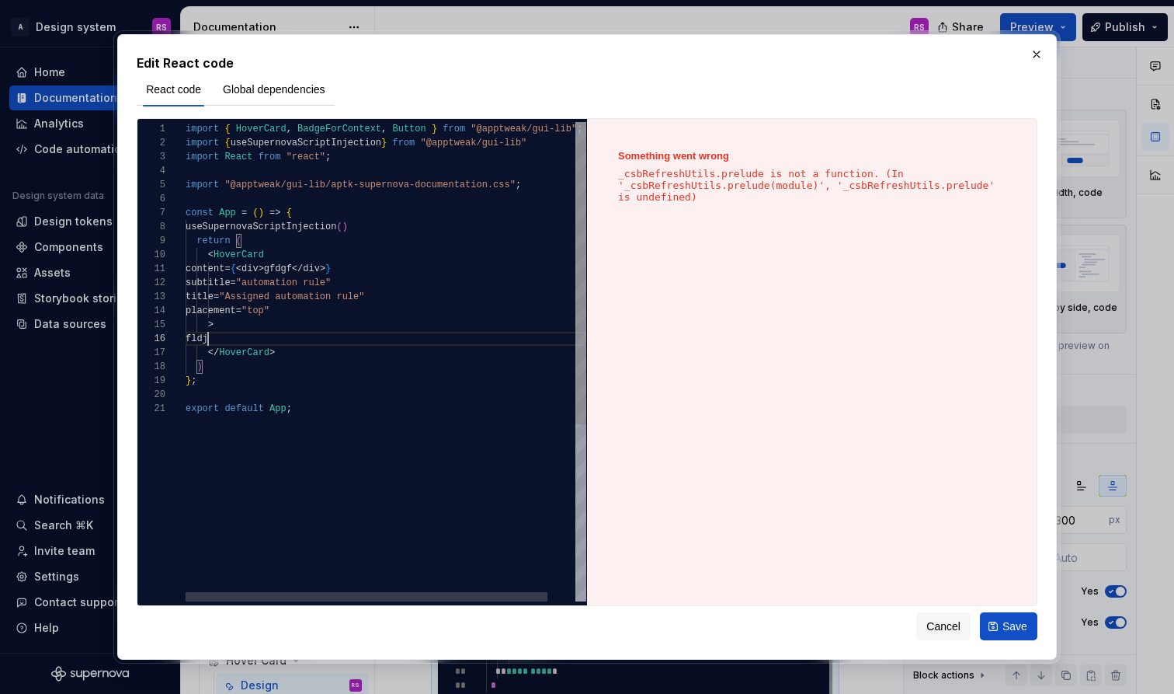
scroll to position [70, 28]
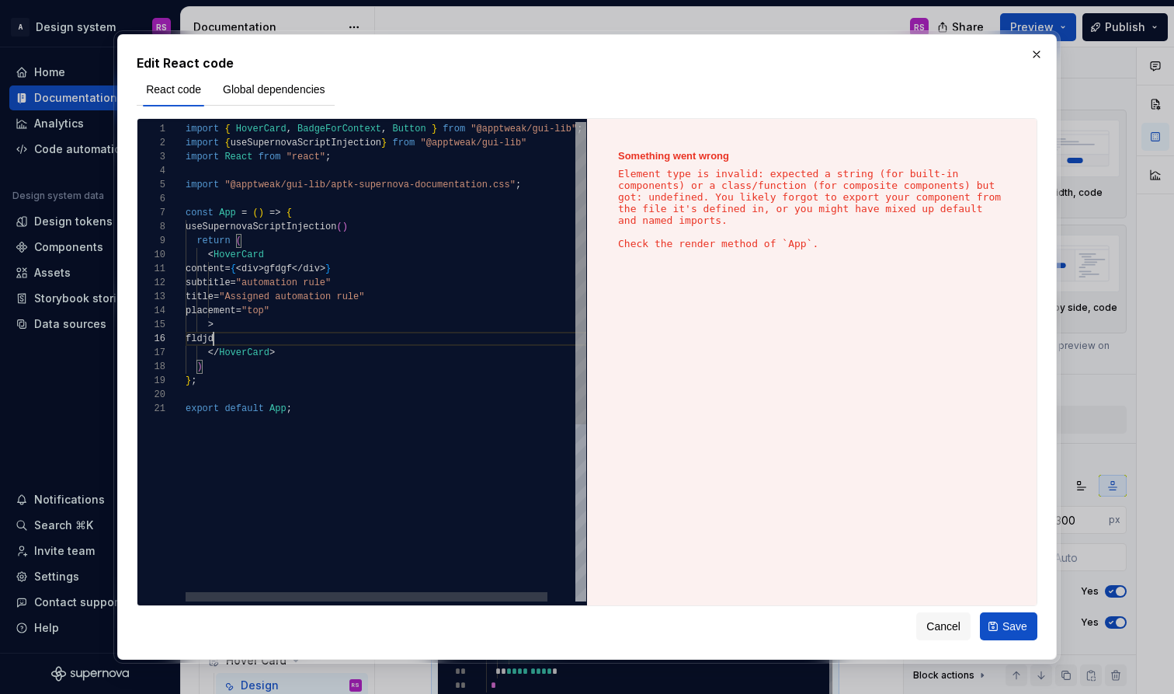
click at [317, 130] on span "BadgeForContext" at bounding box center [339, 128] width 84 height 11
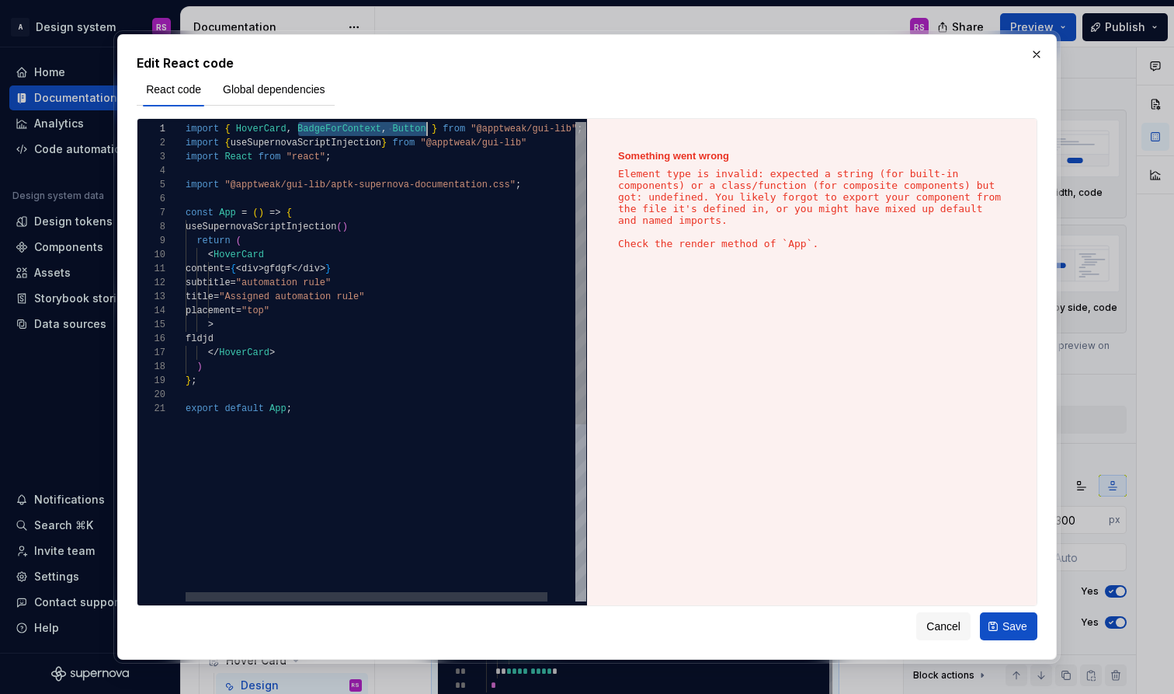
drag, startPoint x: 317, startPoint y: 130, endPoint x: 416, endPoint y: 127, distance: 99.5
click at [416, 127] on span "import { HoverCard , BadgeForContext , Button } from "@apptweak/gui-lib" ;" at bounding box center [384, 129] width 397 height 14
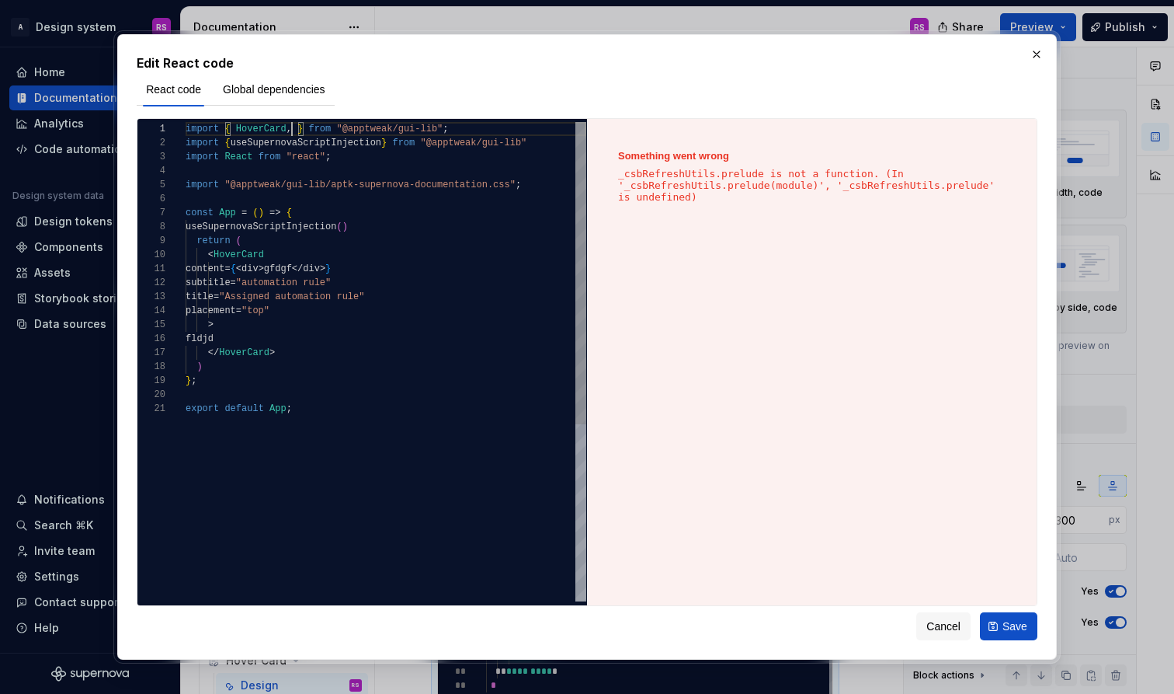
scroll to position [0, 101]
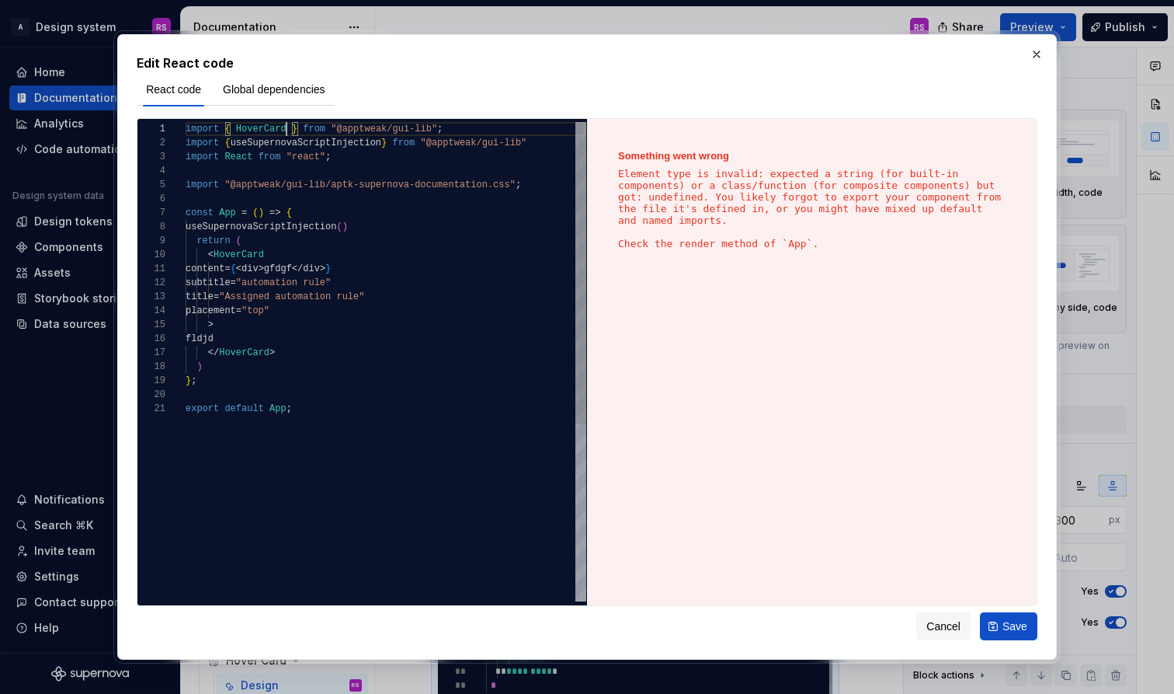
click at [447, 408] on div "export default App ;" at bounding box center [386, 409] width 401 height 14
drag, startPoint x: 341, startPoint y: 270, endPoint x: 359, endPoint y: 270, distance: 17.9
click at [331, 270] on span "content = { < div > gfdgf </ div > }" at bounding box center [258, 269] width 145 height 14
click at [259, 269] on span "div" at bounding box center [250, 268] width 17 height 11
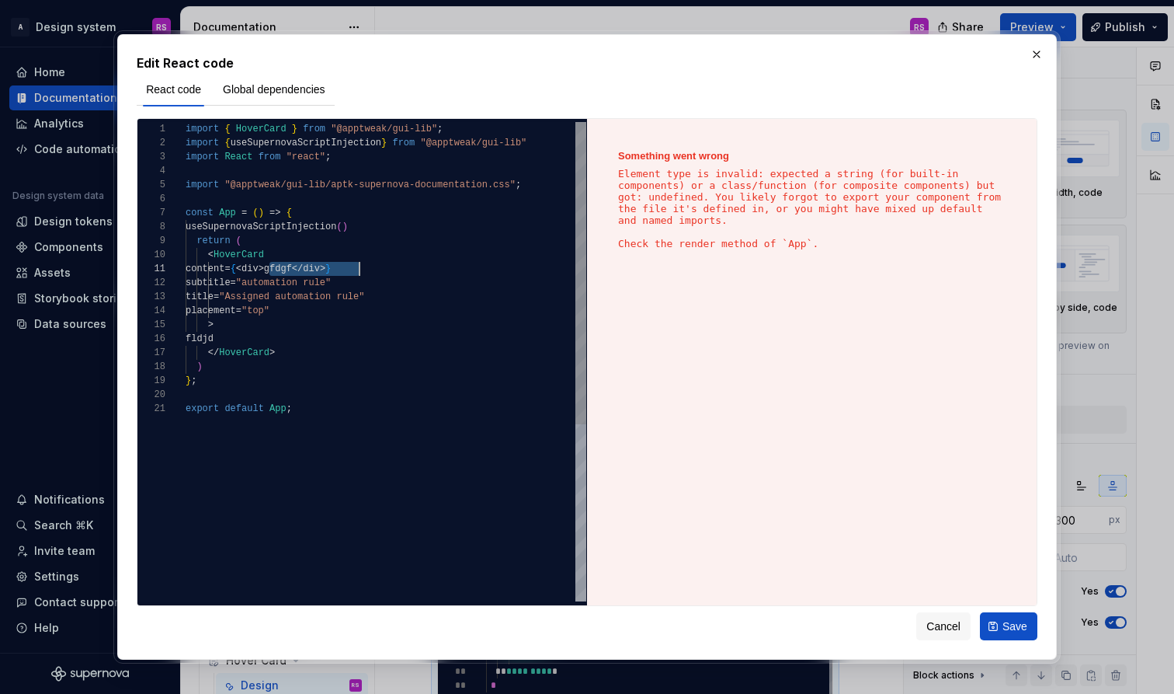
click at [236, 272] on span "{" at bounding box center [233, 268] width 5 height 11
drag, startPoint x: 264, startPoint y: 271, endPoint x: 377, endPoint y: 269, distance: 112.6
click at [377, 269] on div "content = { < div > gfdgf </ div > }" at bounding box center [386, 269] width 401 height 14
click at [402, 443] on div "import { useSupernovaScriptInjection } from "@apptweak/gui-lib" import React fr…" at bounding box center [386, 501] width 401 height 759
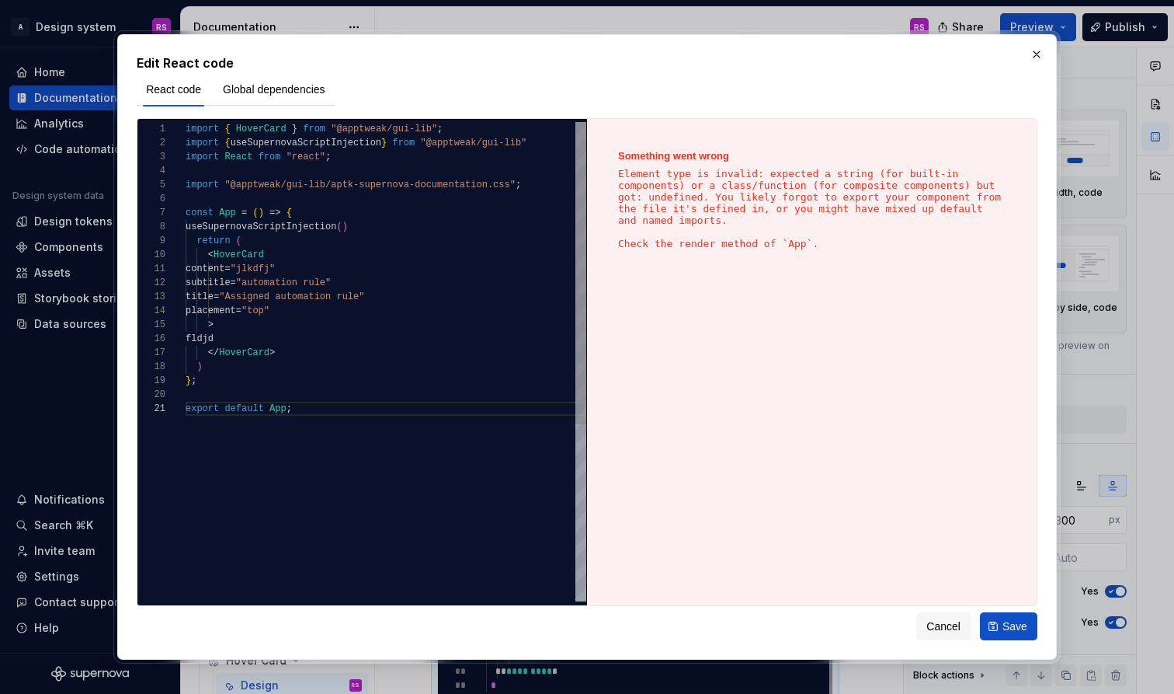
click at [283, 158] on span at bounding box center [283, 156] width 5 height 11
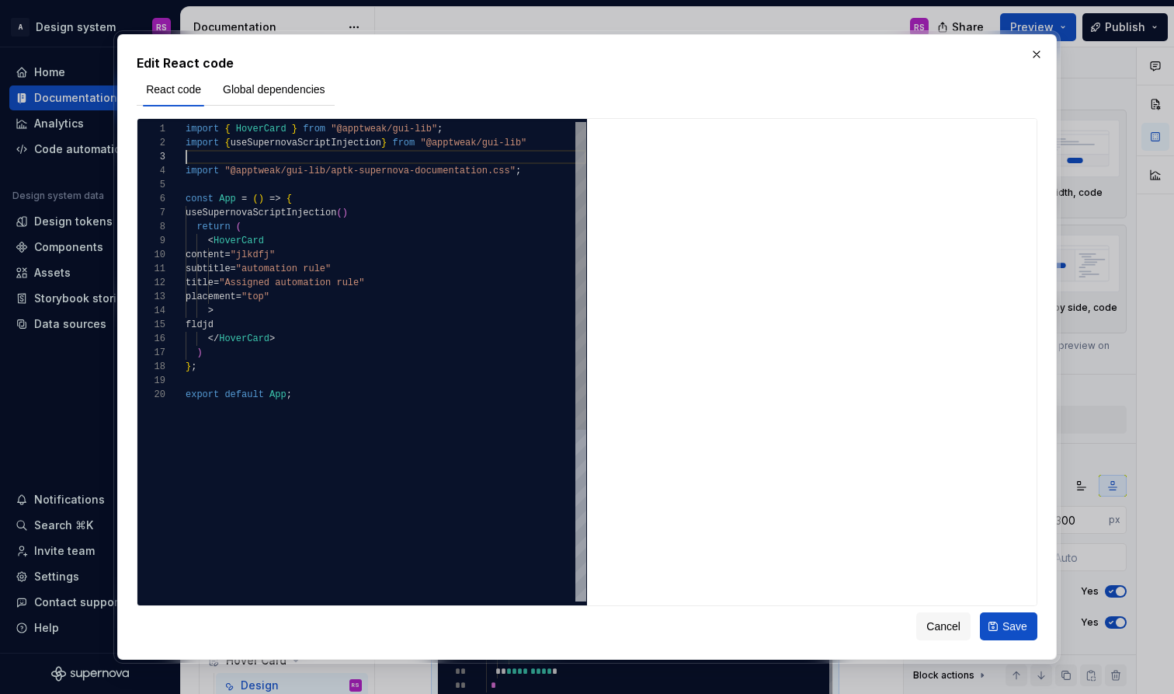
click at [189, 130] on span "import" at bounding box center [202, 128] width 33 height 11
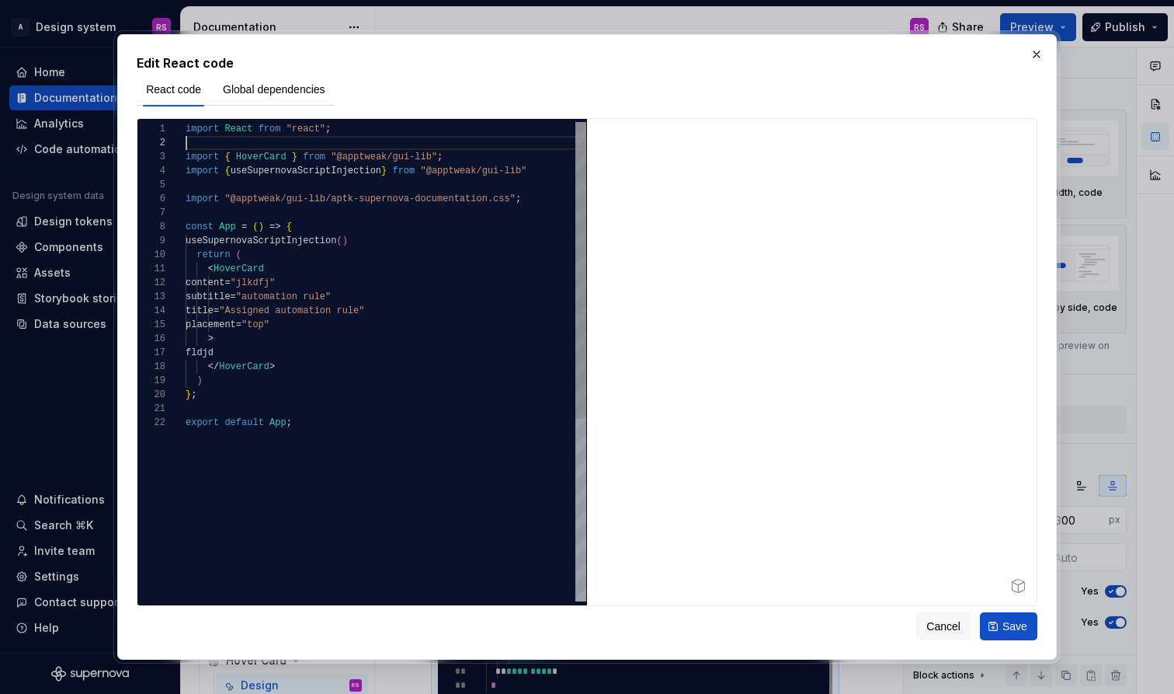
scroll to position [14, 0]
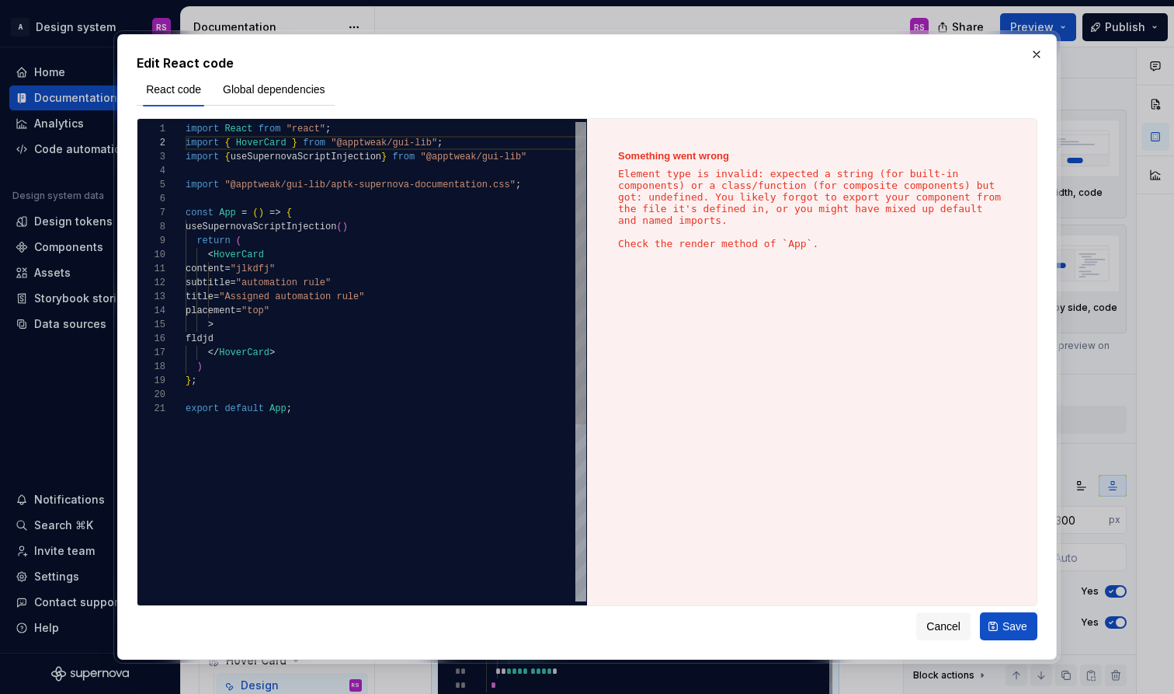
type textarea "**********"
click at [398, 471] on div "import { useSupernovaScriptInjection } from "@apptweak/gui-lib" import "@apptwe…" at bounding box center [386, 501] width 401 height 759
click at [376, 522] on div "import { useSupernovaScriptInjection } from "@apptweak/gui-lib" import "@apptwe…" at bounding box center [386, 501] width 401 height 759
type textarea "*"
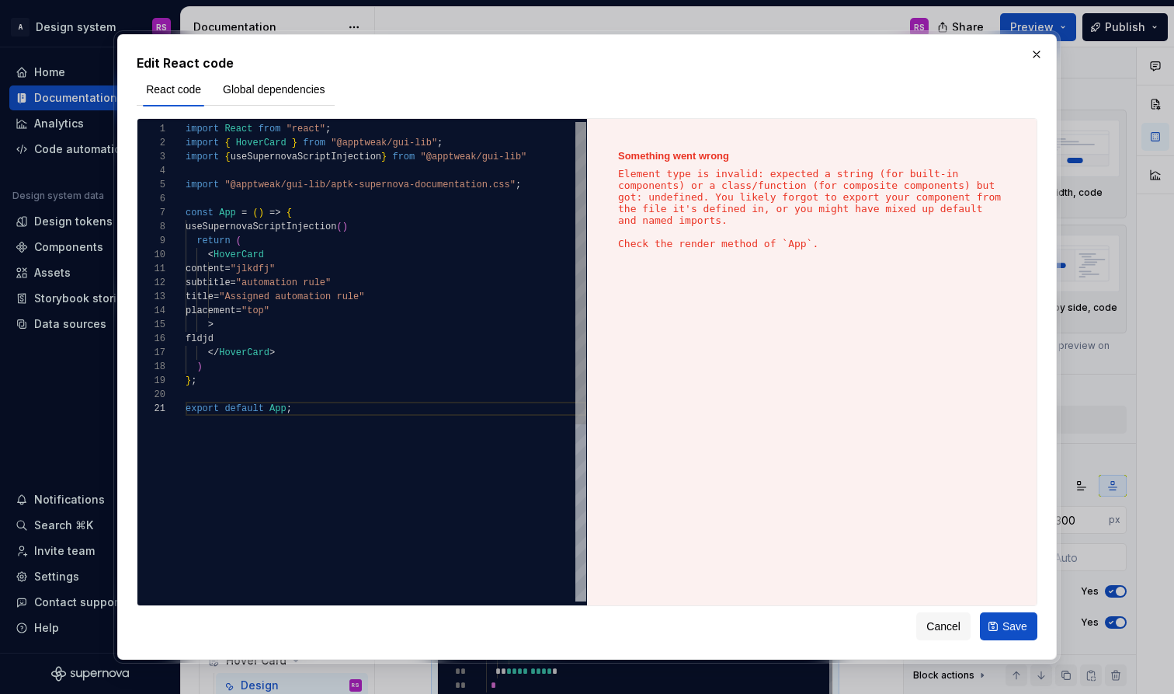
click at [297, 143] on span "}" at bounding box center [294, 142] width 5 height 11
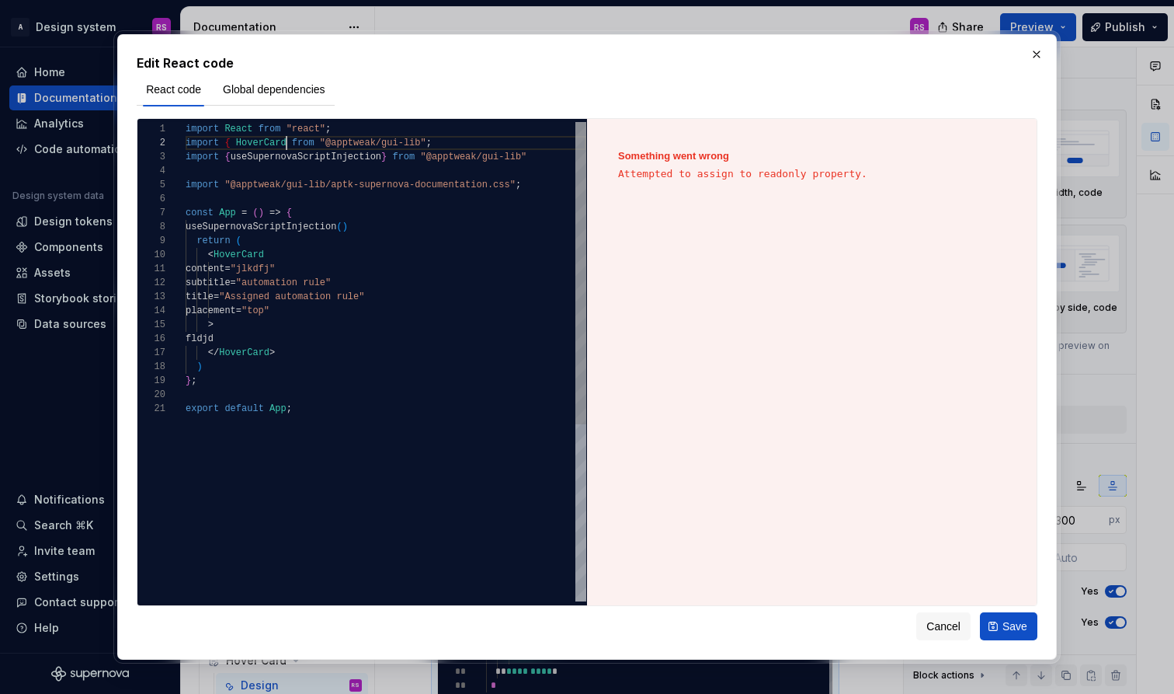
scroll to position [14, 101]
click at [234, 140] on span at bounding box center [233, 142] width 5 height 11
type textarea "**********"
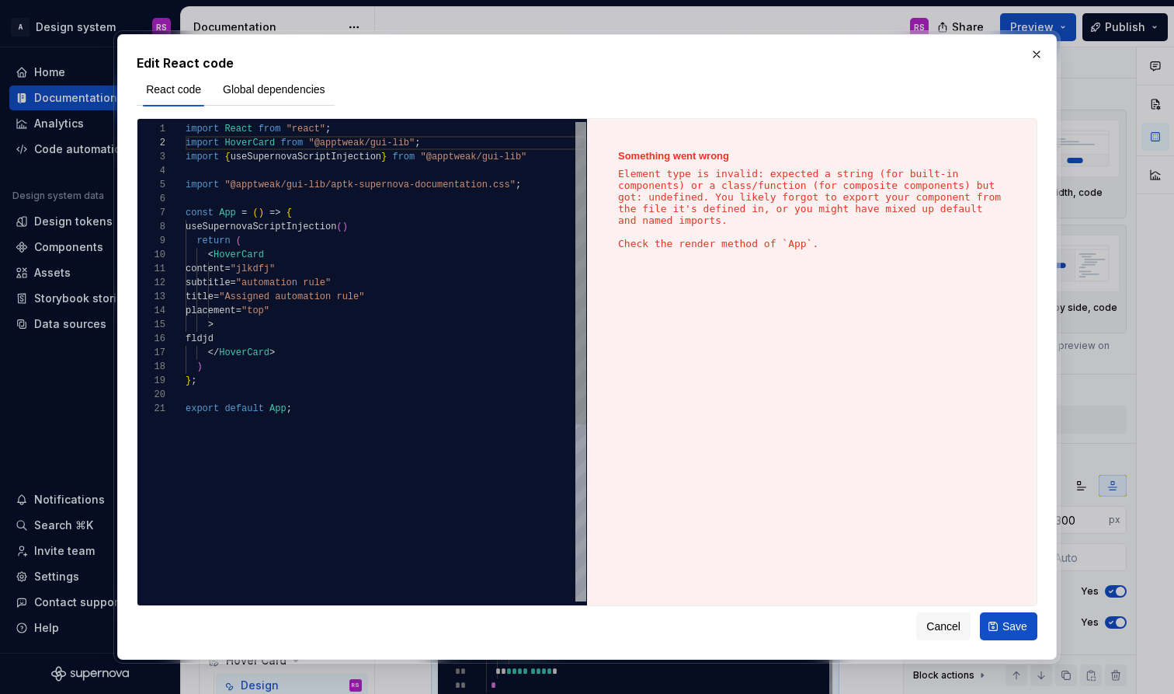
type textarea "*"
click at [248, 170] on div at bounding box center [386, 171] width 401 height 14
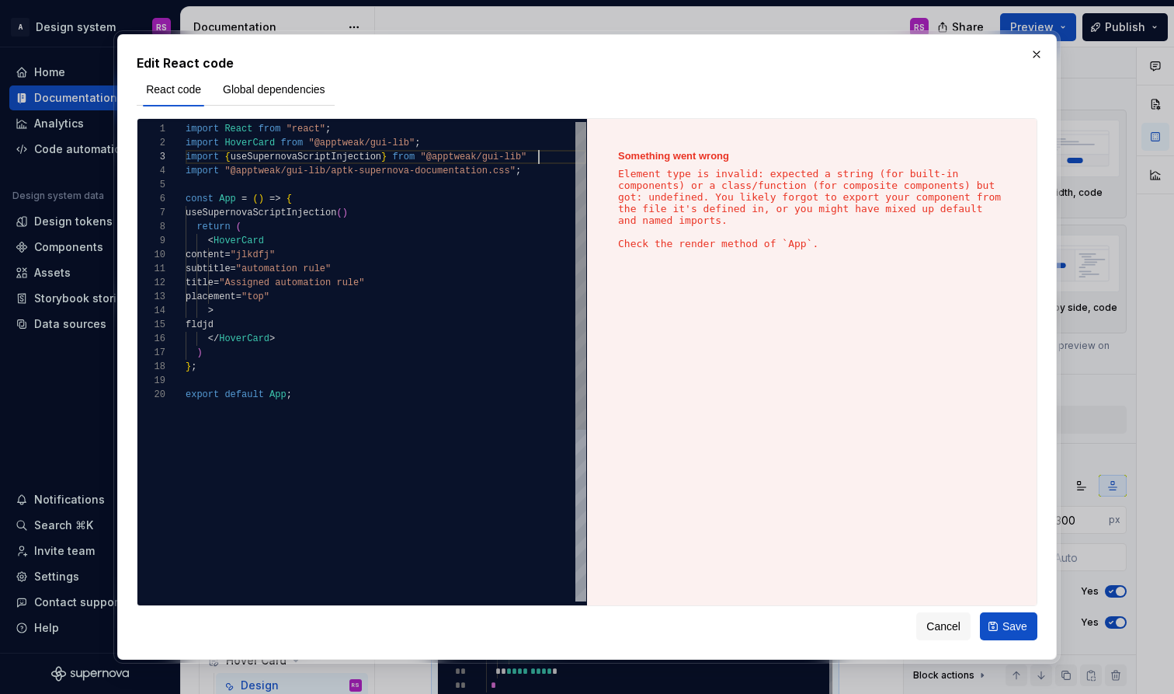
click at [243, 146] on span "HoverCard" at bounding box center [250, 142] width 50 height 11
click at [231, 147] on span "HoverCard" at bounding box center [256, 142] width 50 height 11
click at [230, 142] on span "{" at bounding box center [227, 142] width 5 height 11
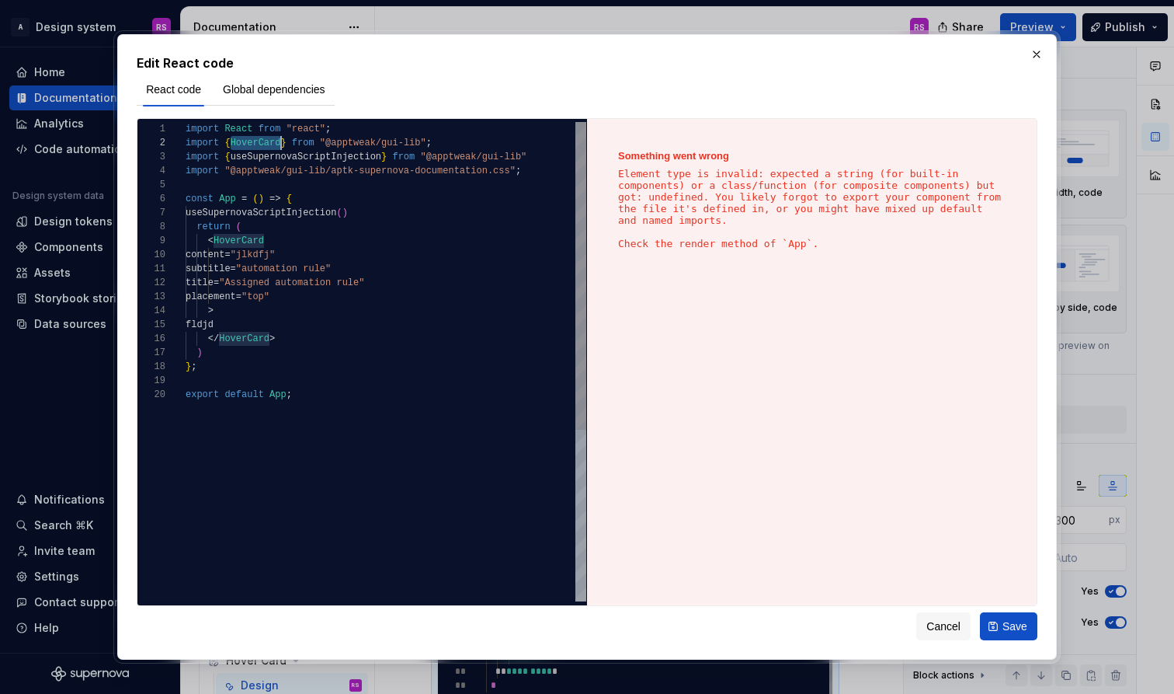
click at [244, 186] on div at bounding box center [386, 185] width 401 height 14
click at [229, 145] on span "{" at bounding box center [227, 142] width 5 height 11
click at [288, 144] on span "}" at bounding box center [289, 142] width 5 height 11
type textarea "**********"
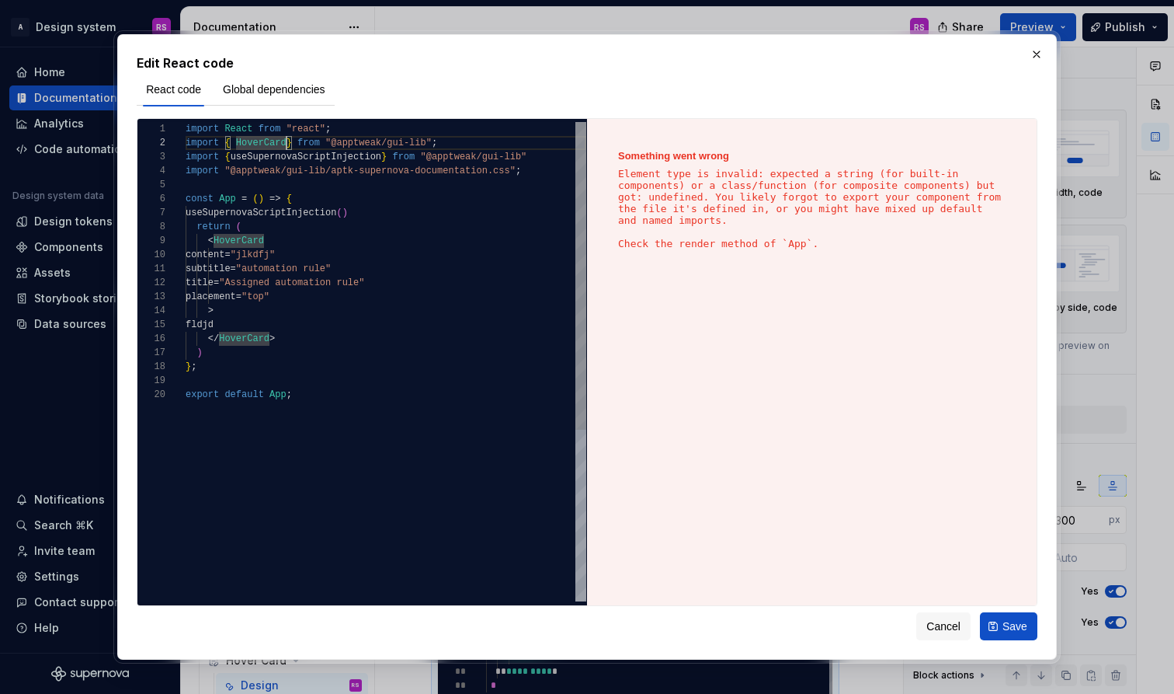
scroll to position [14, 106]
click at [995, 624] on button "Save" at bounding box center [1008, 626] width 57 height 28
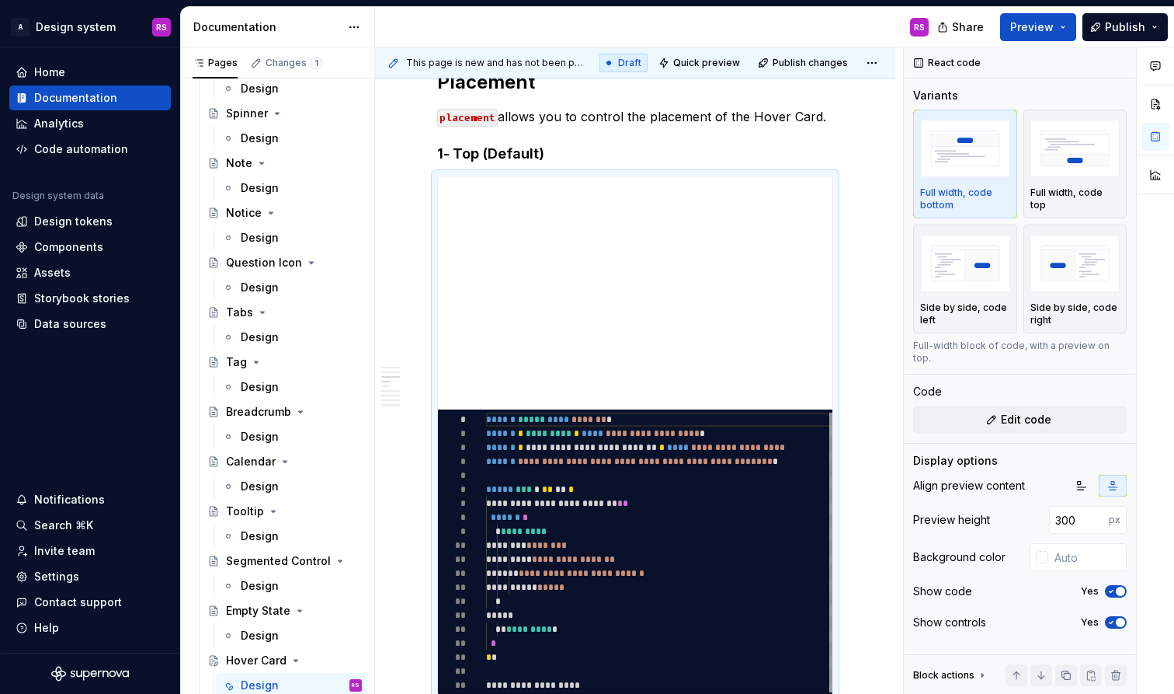
type textarea "*"
type textarea "**********"
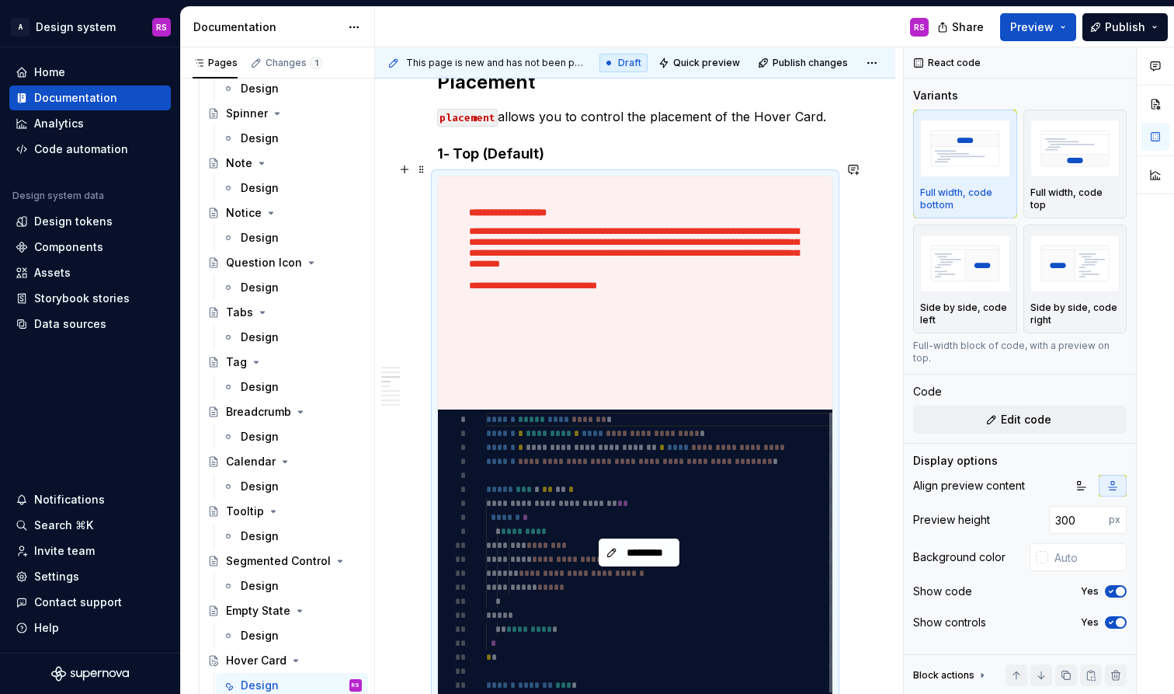
click at [589, 488] on div "*********" at bounding box center [639, 552] width 402 height 286
click at [628, 544] on span "*********" at bounding box center [645, 552] width 48 height 16
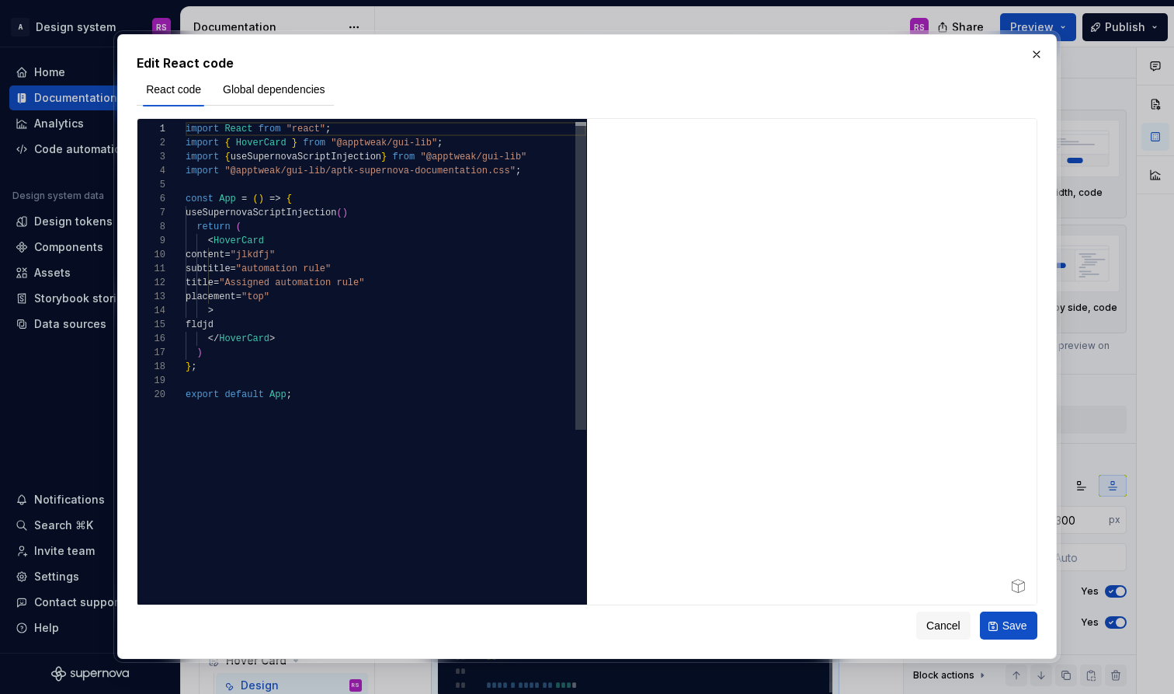
type textarea "*"
type textarea "**********"
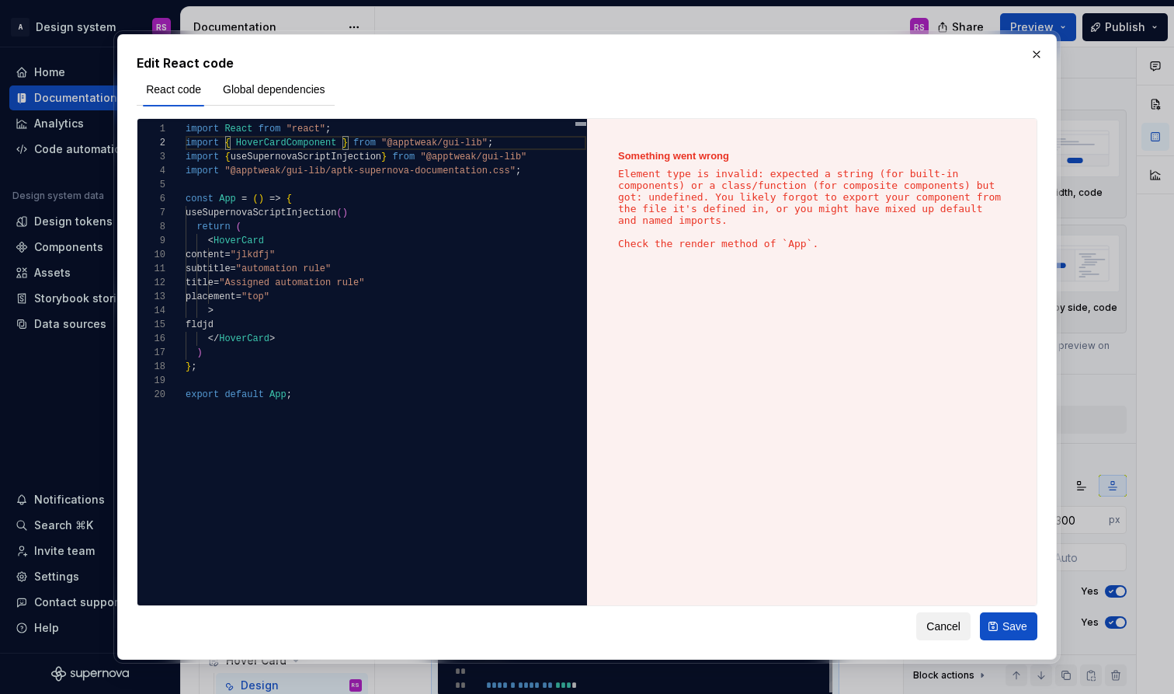
click at [945, 620] on span "Cancel" at bounding box center [943, 626] width 34 height 16
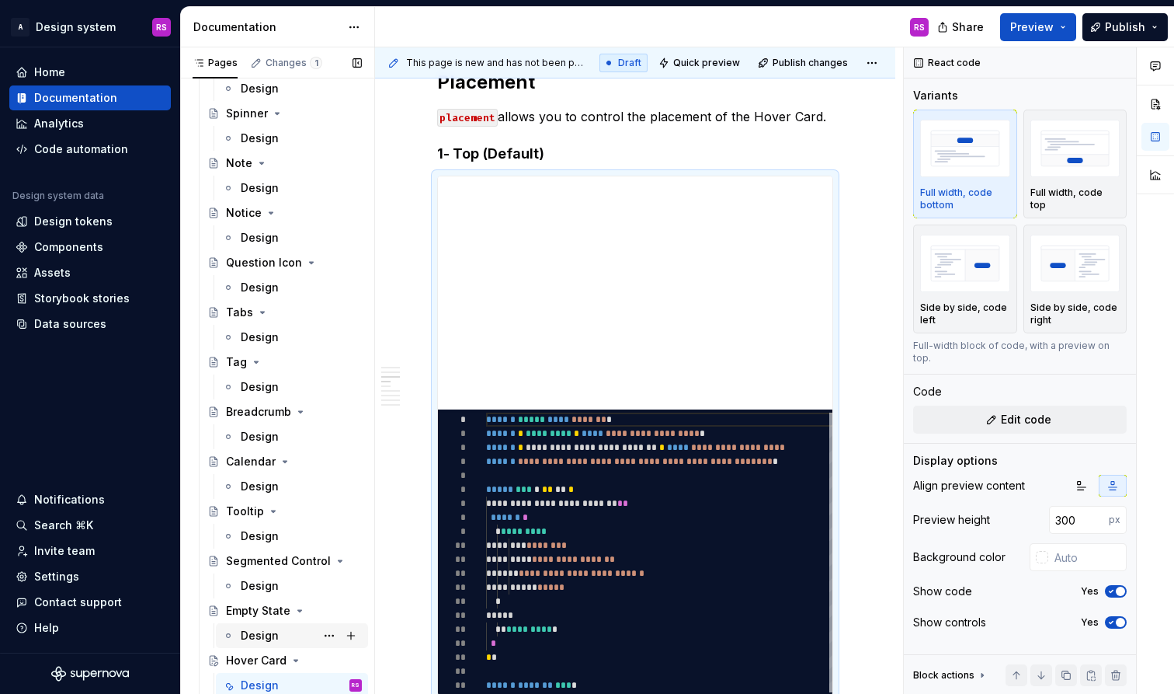
click at [281, 626] on div "Design" at bounding box center [301, 635] width 121 height 22
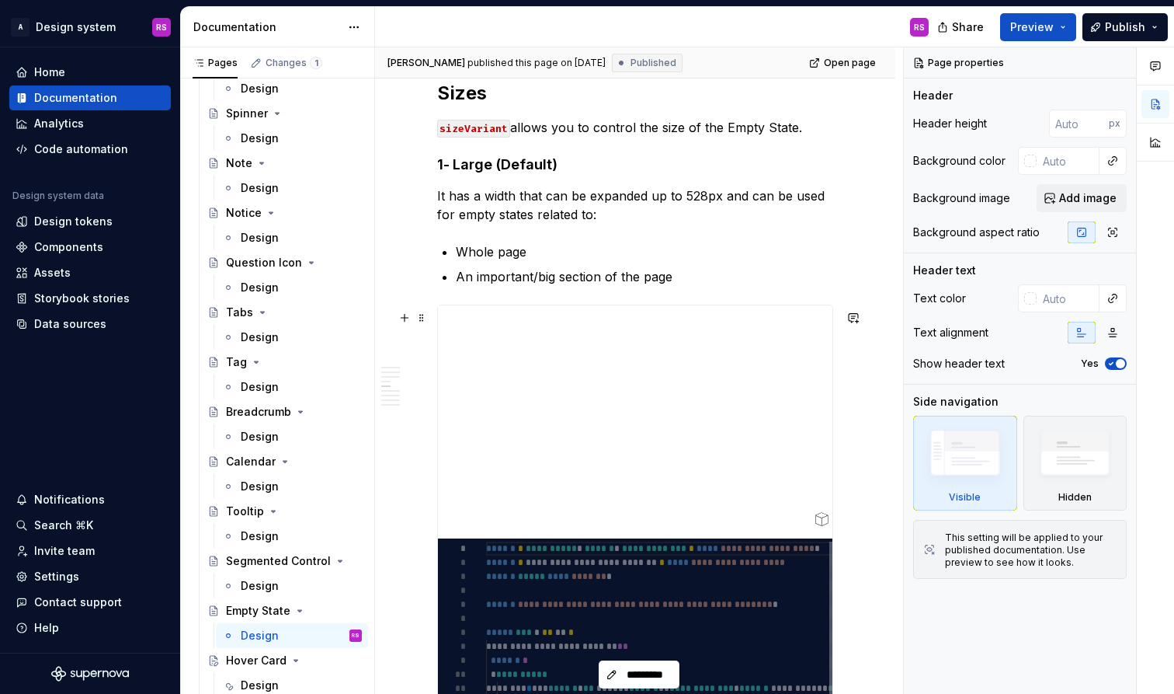
scroll to position [1335, 0]
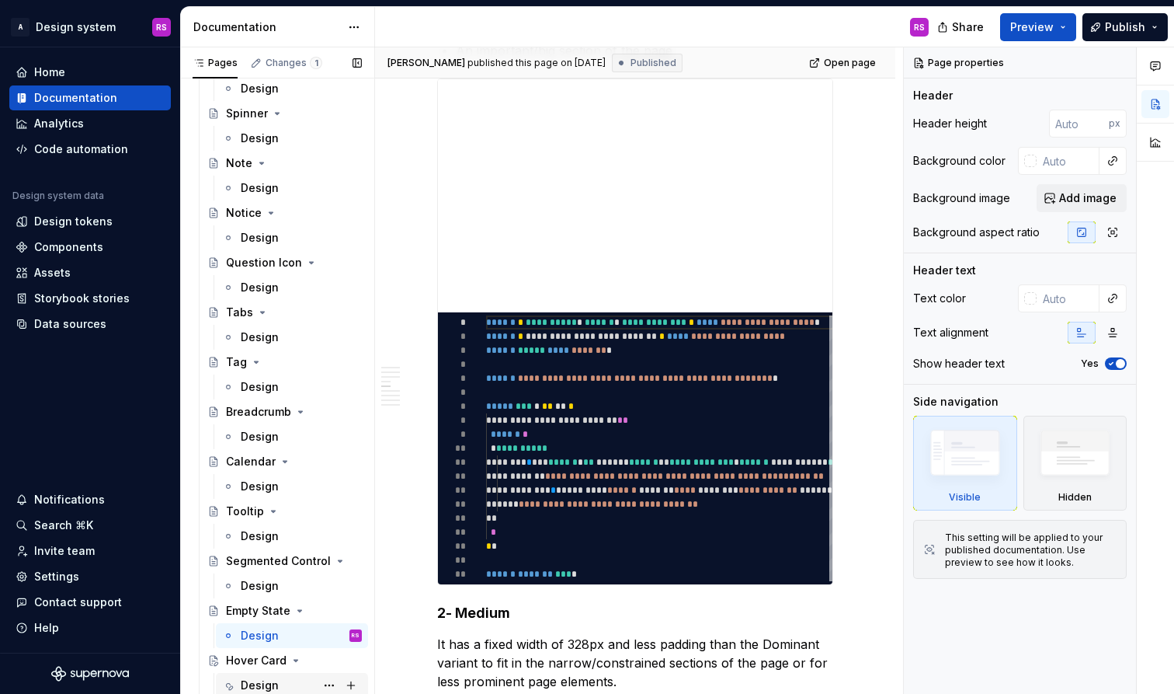
click at [255, 638] on div "Design" at bounding box center [260, 685] width 38 height 16
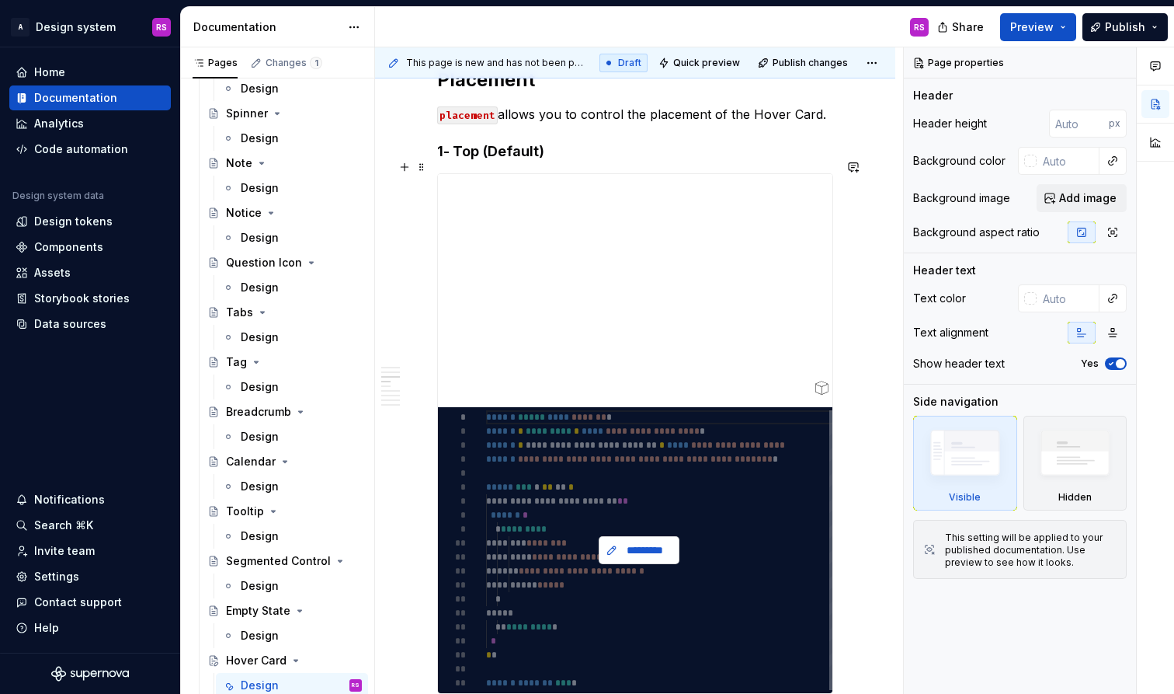
scroll to position [1118, 0]
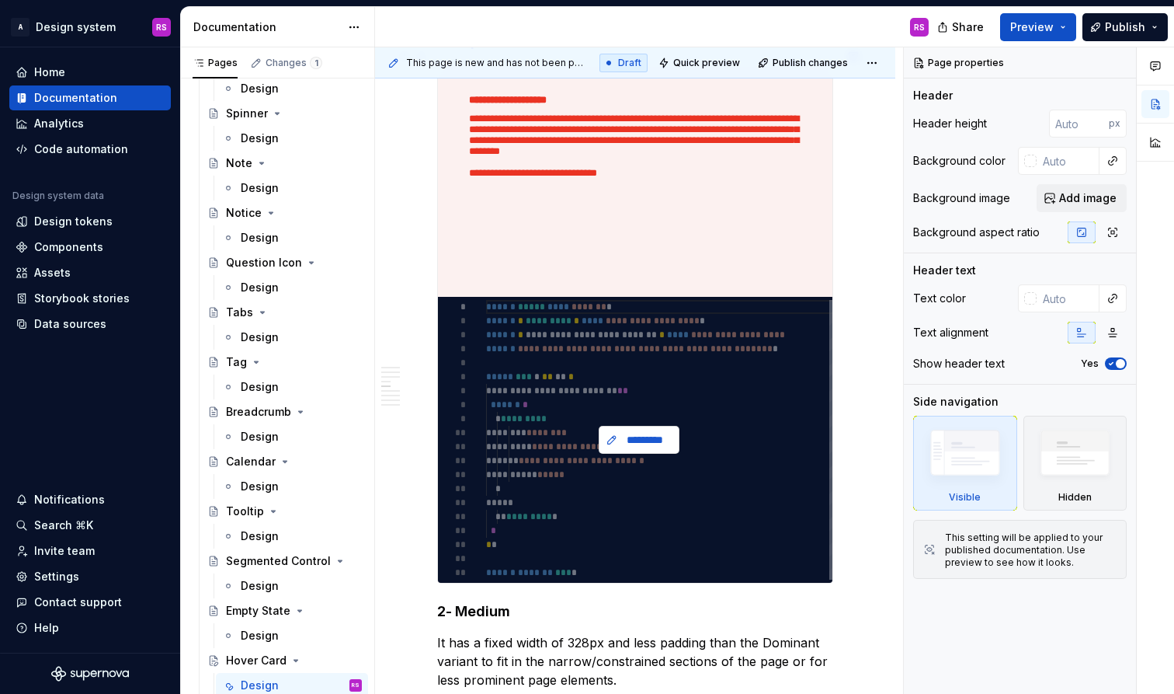
click at [624, 432] on span "*********" at bounding box center [645, 440] width 48 height 16
type textarea "*"
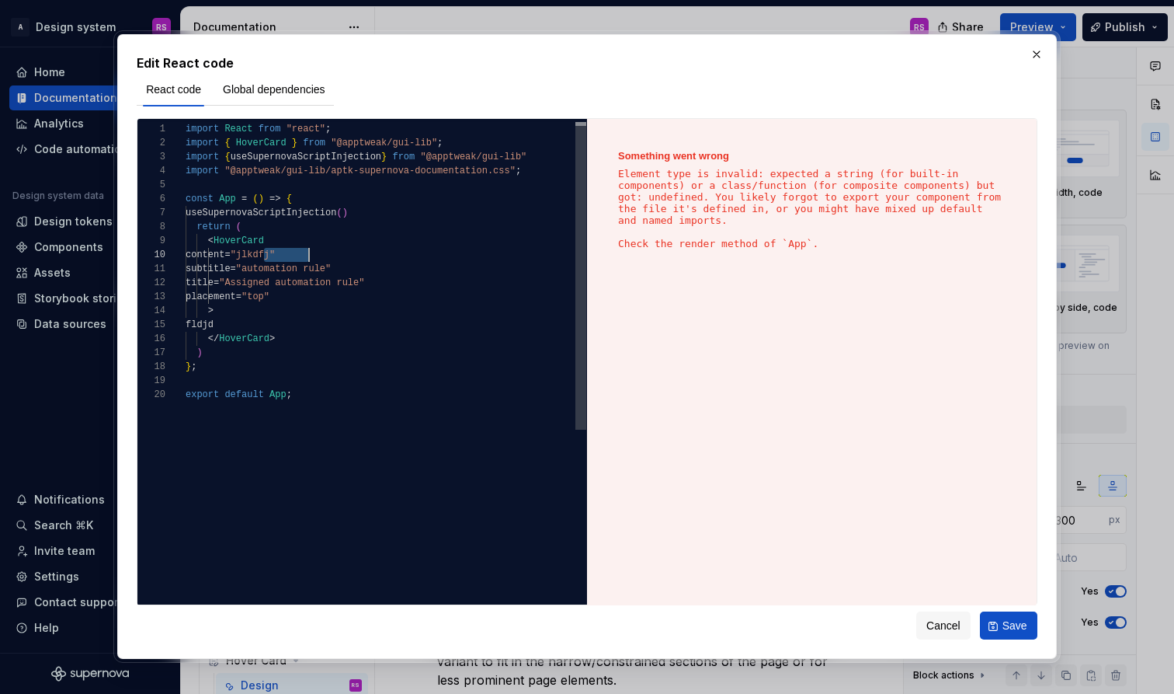
scroll to position [126, 123]
drag, startPoint x: 264, startPoint y: 250, endPoint x: 310, endPoint y: 252, distance: 45.9
click at [310, 252] on div "content = "jlkdfj"" at bounding box center [386, 255] width 401 height 14
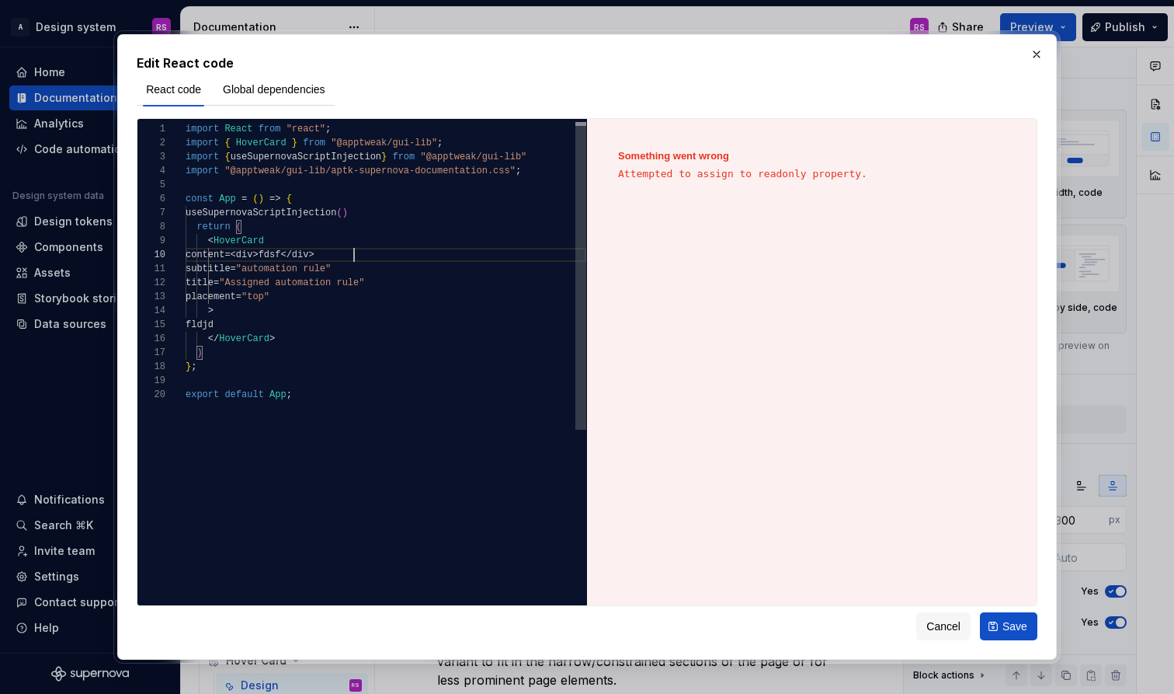
scroll to position [126, 169]
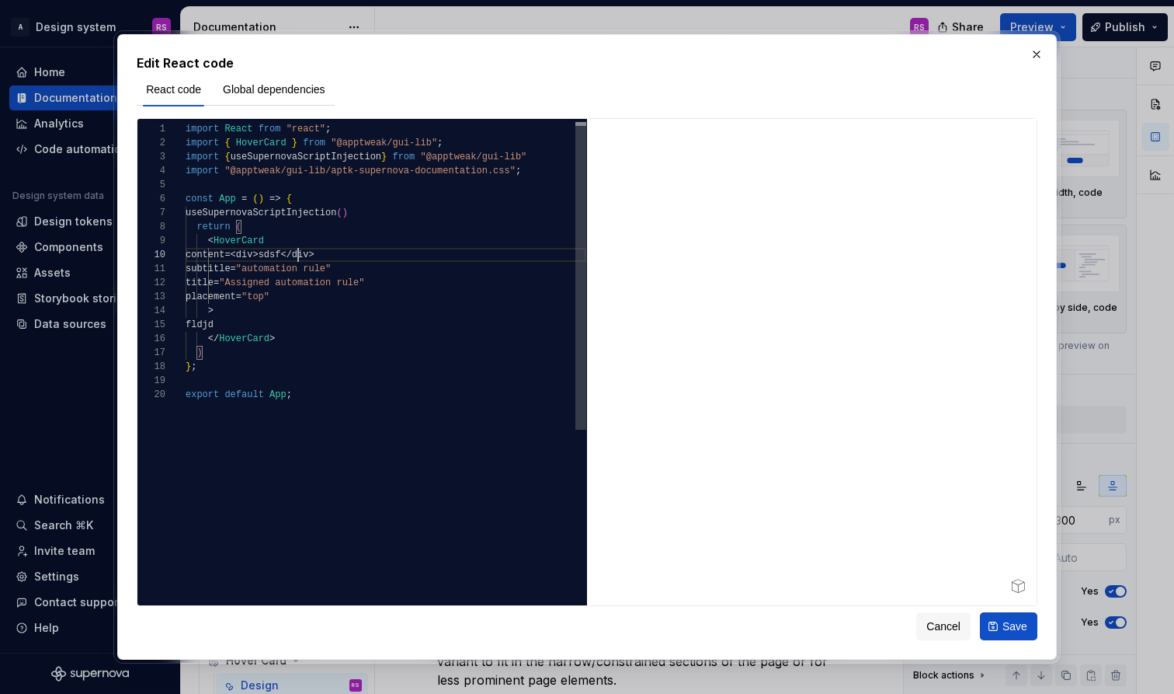
scroll to position [126, 118]
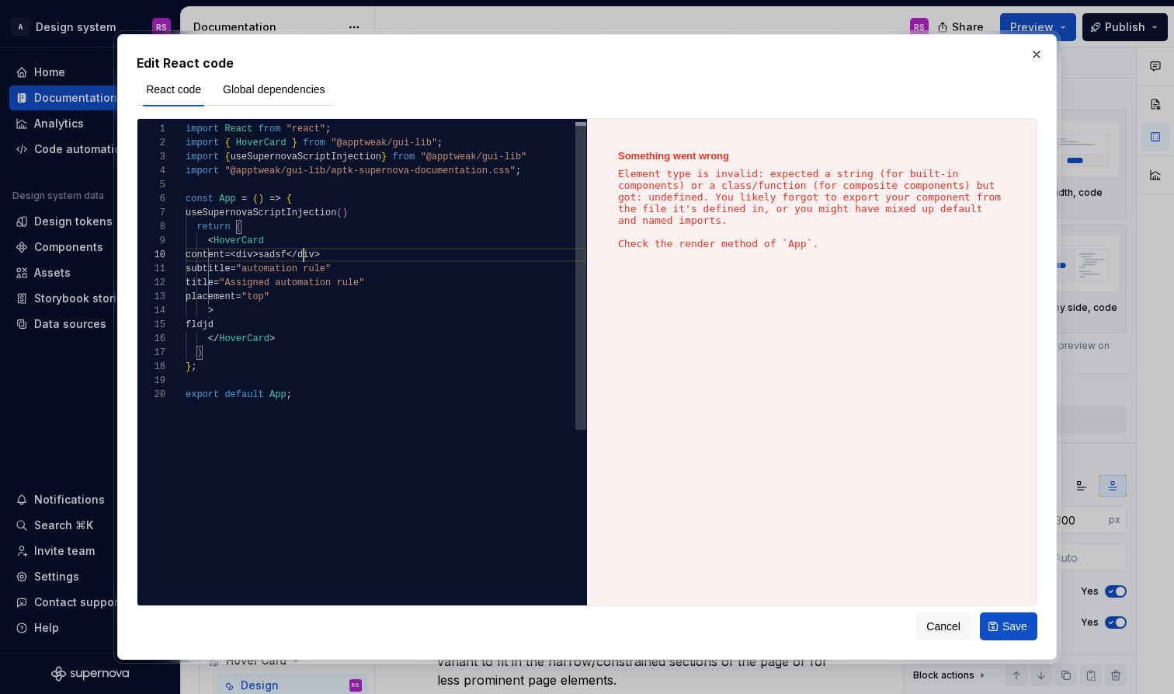
click at [263, 249] on span "content=<div > sadsf </ div >" at bounding box center [253, 255] width 134 height 14
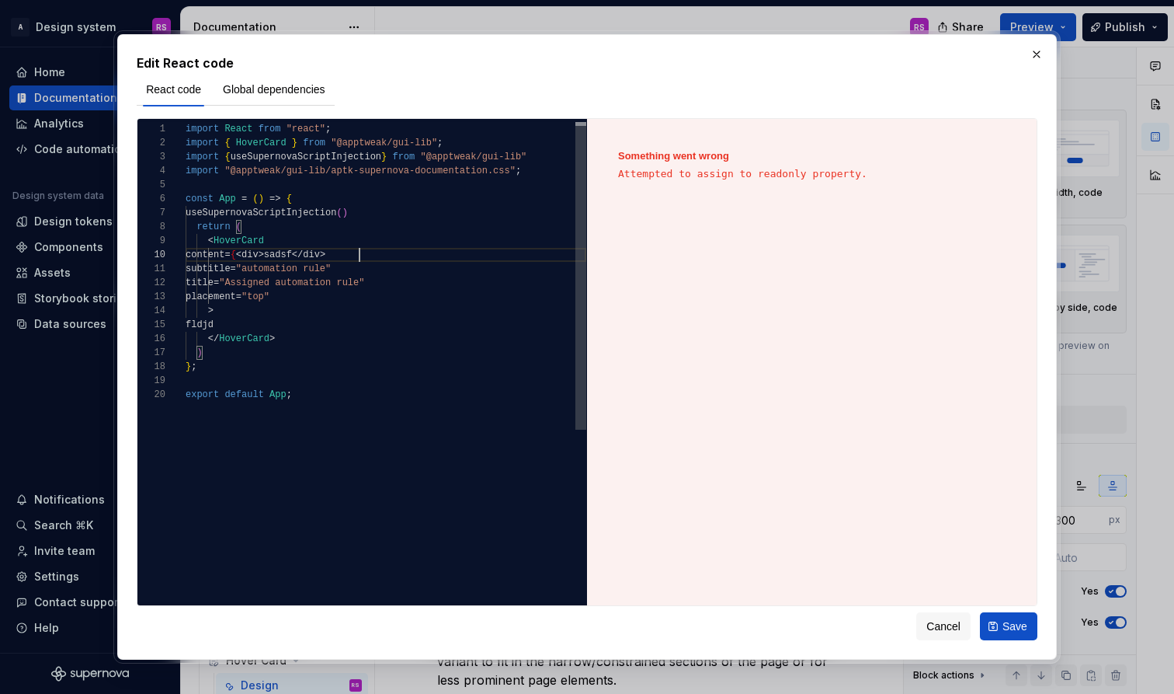
click at [377, 254] on div "content = { < div > sadsf </ div >" at bounding box center [386, 255] width 401 height 14
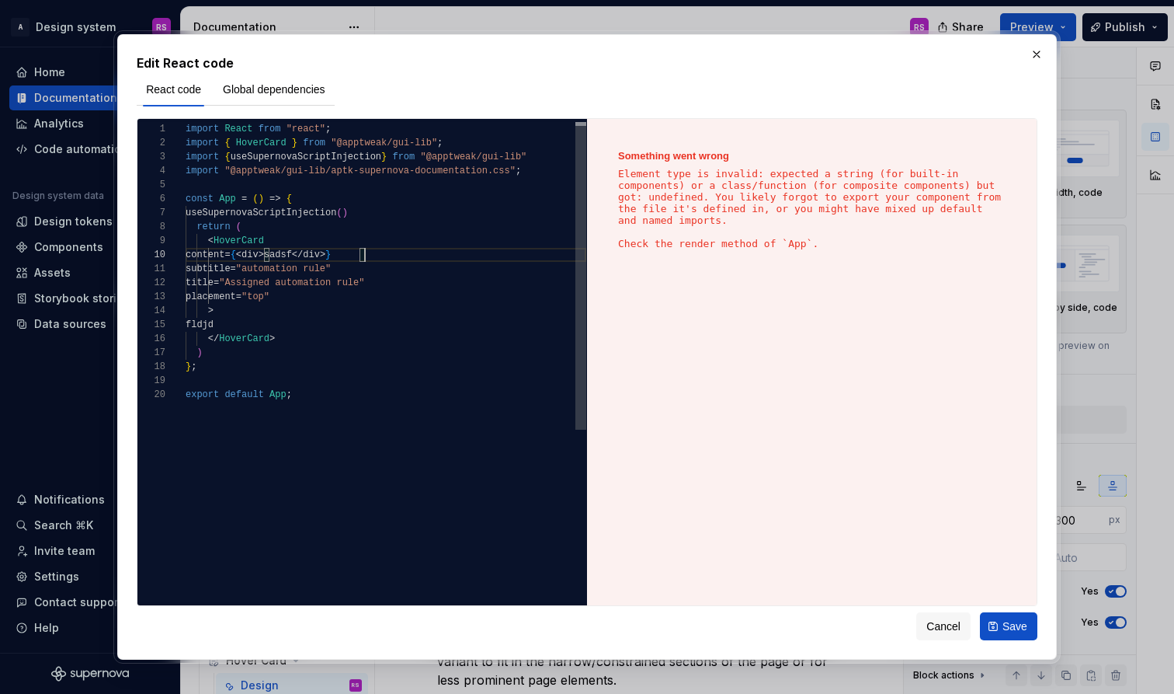
click at [401, 339] on div "</ HoverCard >" at bounding box center [386, 339] width 401 height 14
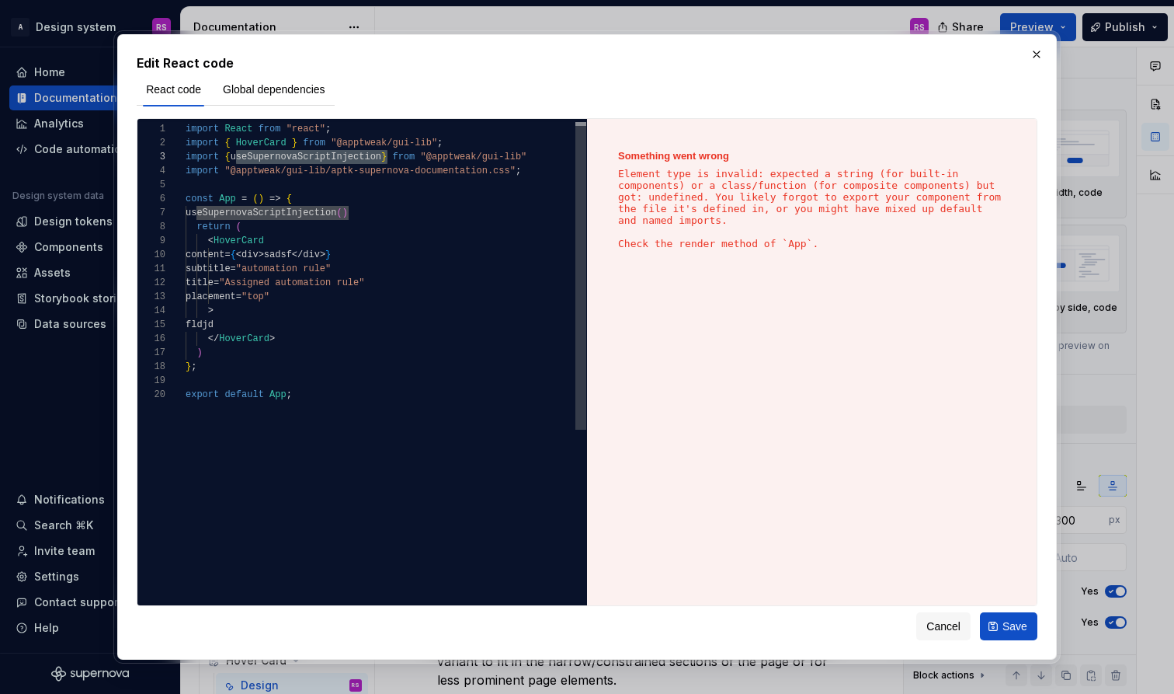
click at [280, 210] on span "useSupernovaScriptInjection" at bounding box center [261, 212] width 151 height 11
click at [234, 200] on span "App" at bounding box center [227, 198] width 17 height 11
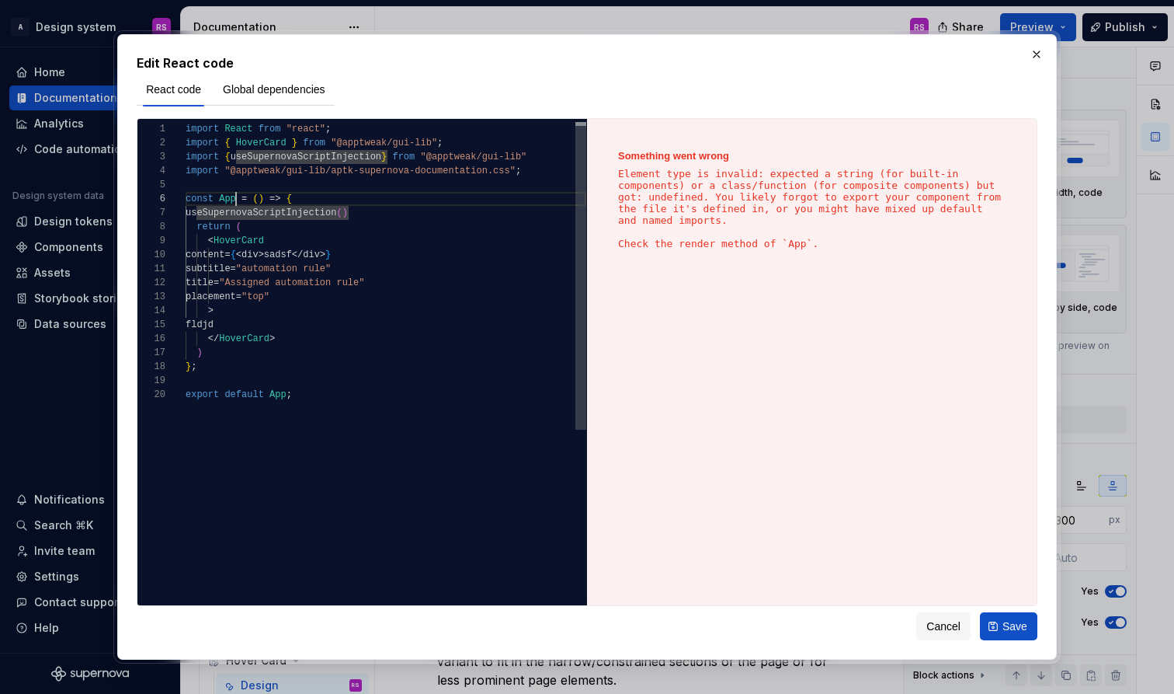
click at [234, 200] on span "App" at bounding box center [227, 198] width 17 height 11
click at [262, 139] on span "HoverCard" at bounding box center [261, 142] width 50 height 11
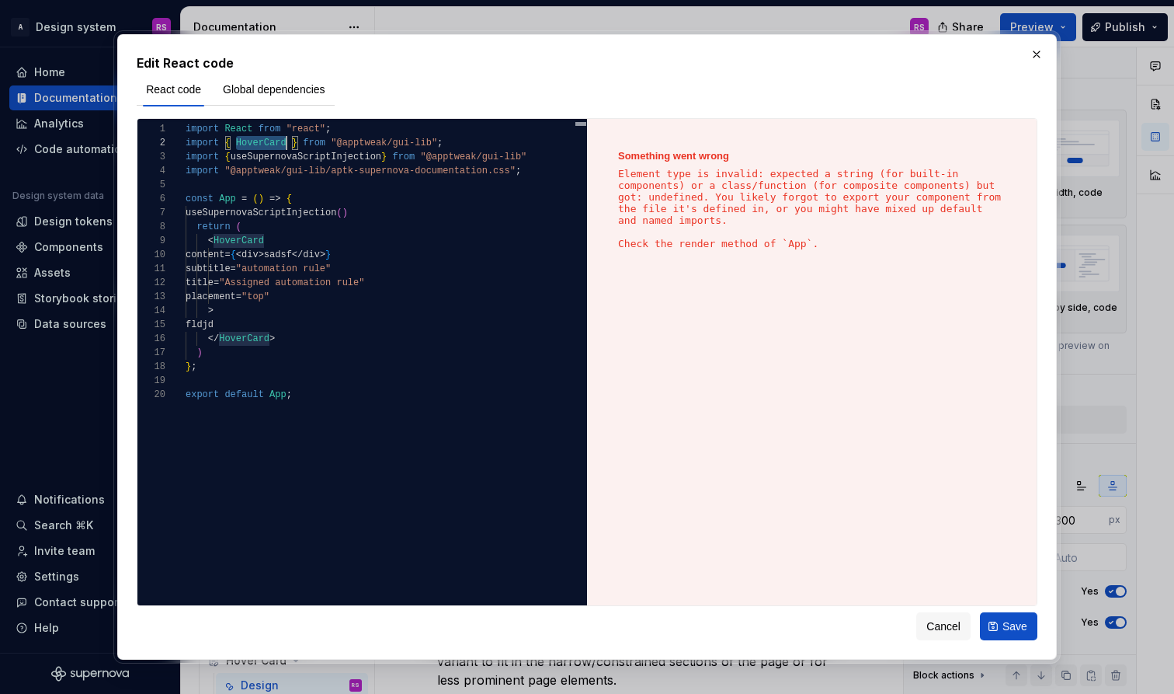
scroll to position [14, 101]
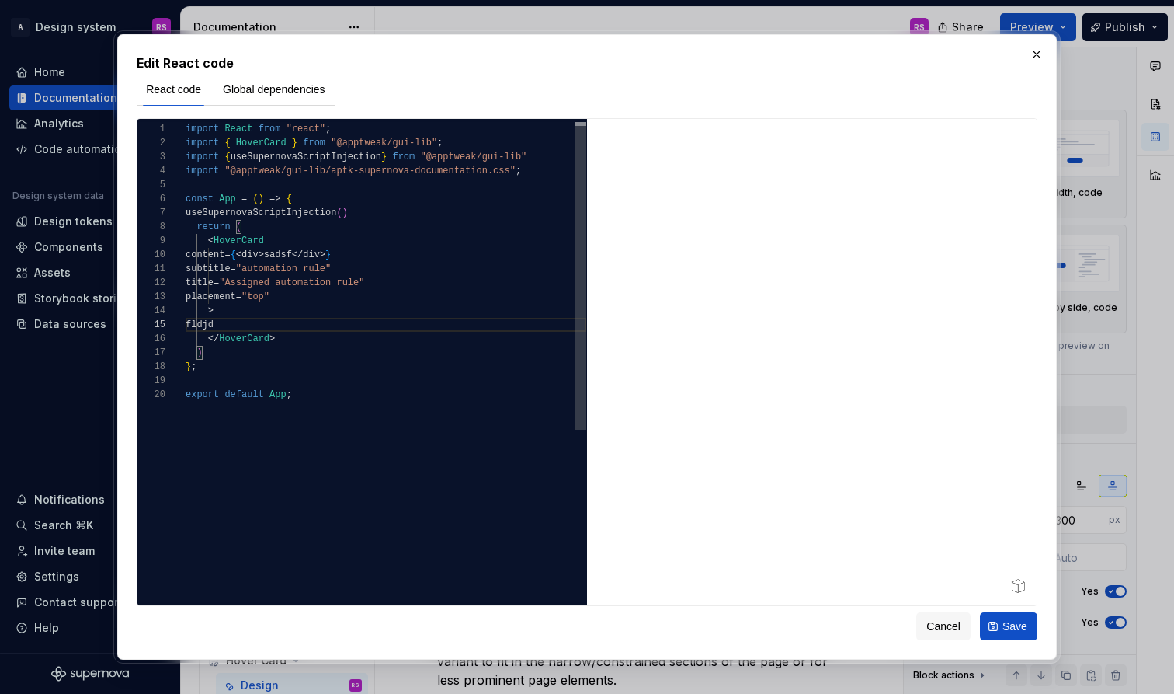
type textarea "**********"
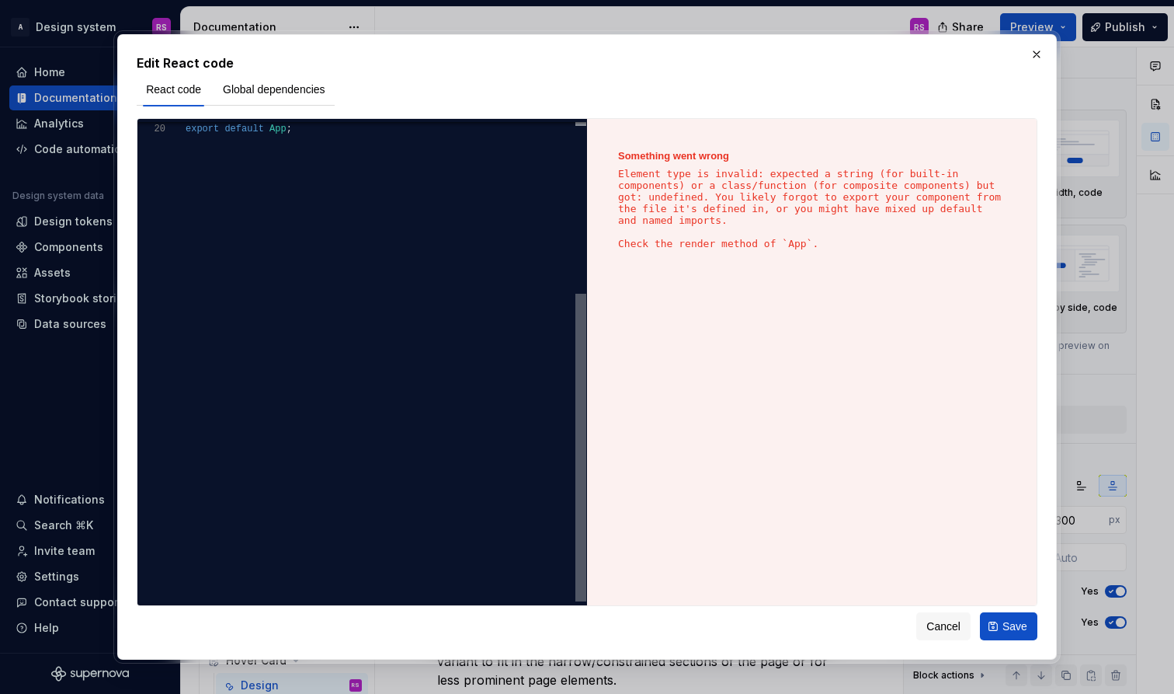
click at [565, 529] on div "export default App ;" at bounding box center [386, 361] width 401 height 479
type textarea "*"
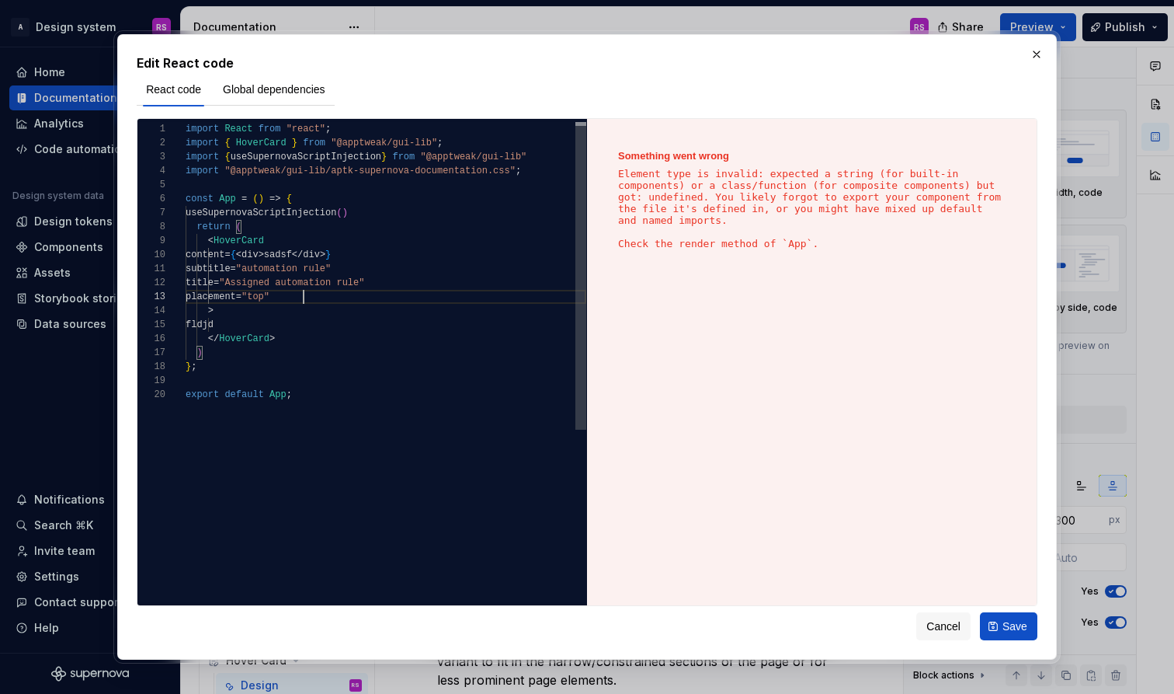
scroll to position [28, 118]
click at [308, 298] on div "placement = "top"" at bounding box center [386, 297] width 401 height 14
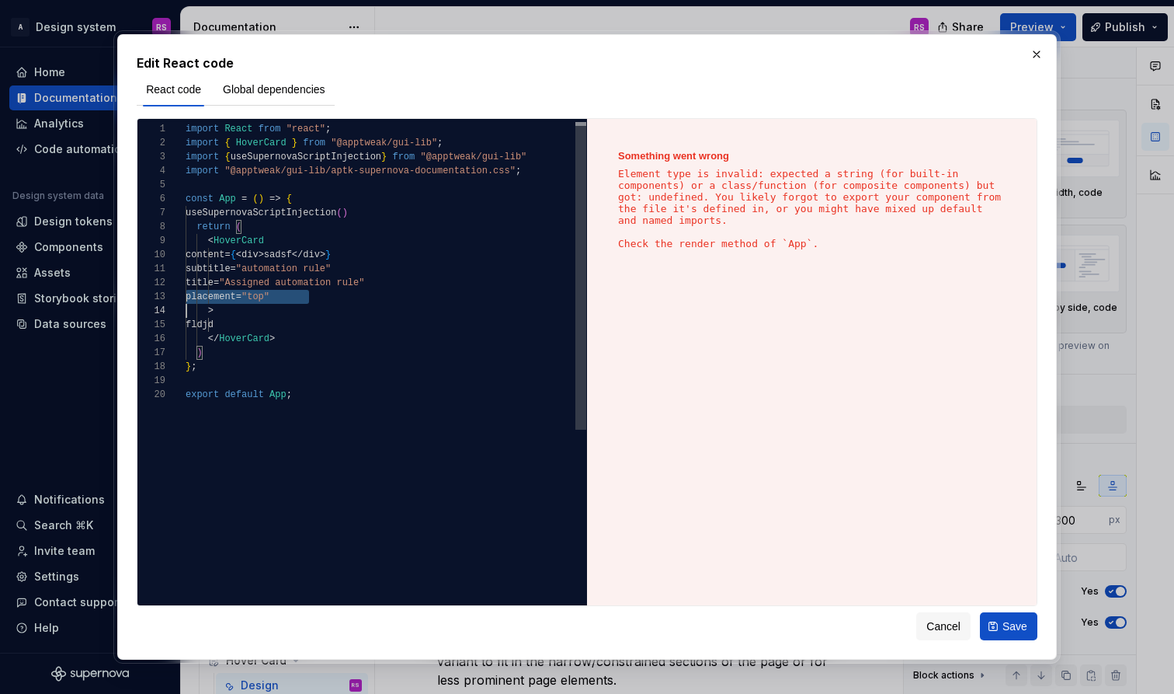
click at [308, 298] on div "placement = "top"" at bounding box center [386, 297] width 401 height 14
type textarea "**********"
click at [292, 90] on span "Global dependencies" at bounding box center [274, 90] width 103 height 16
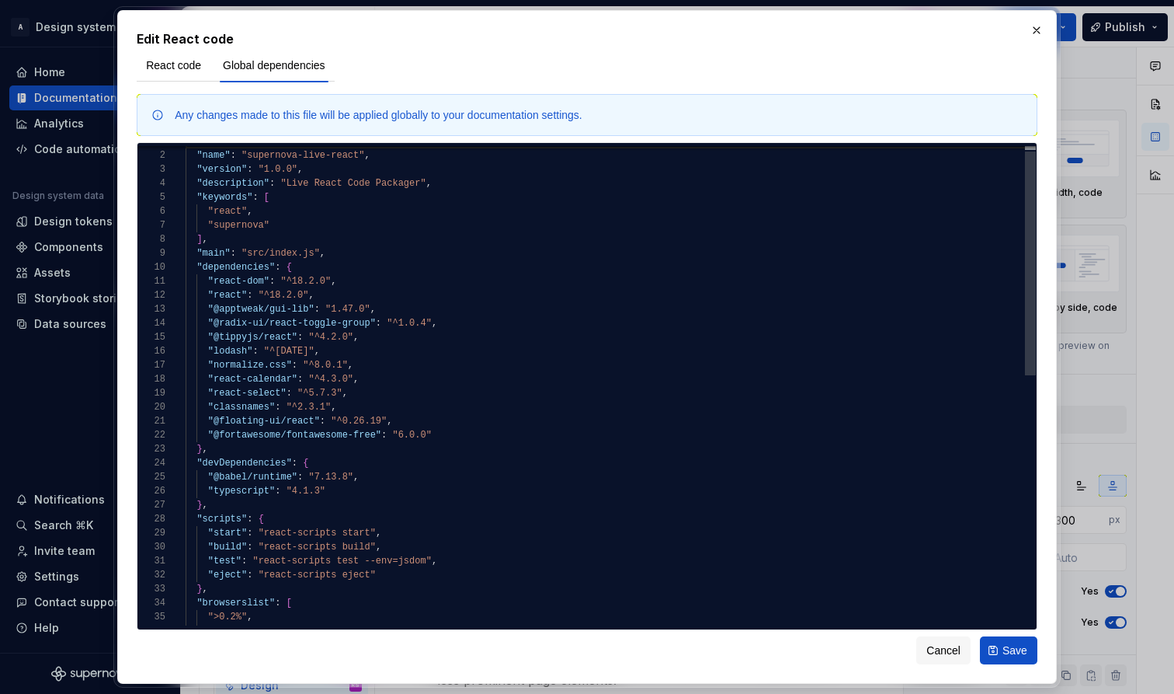
type textarea "**********"
drag, startPoint x: 353, startPoint y: 312, endPoint x: 363, endPoint y: 317, distance: 10.4
click at [353, 312] on span ""1.47.0"" at bounding box center [347, 309] width 45 height 11
type textarea "*"
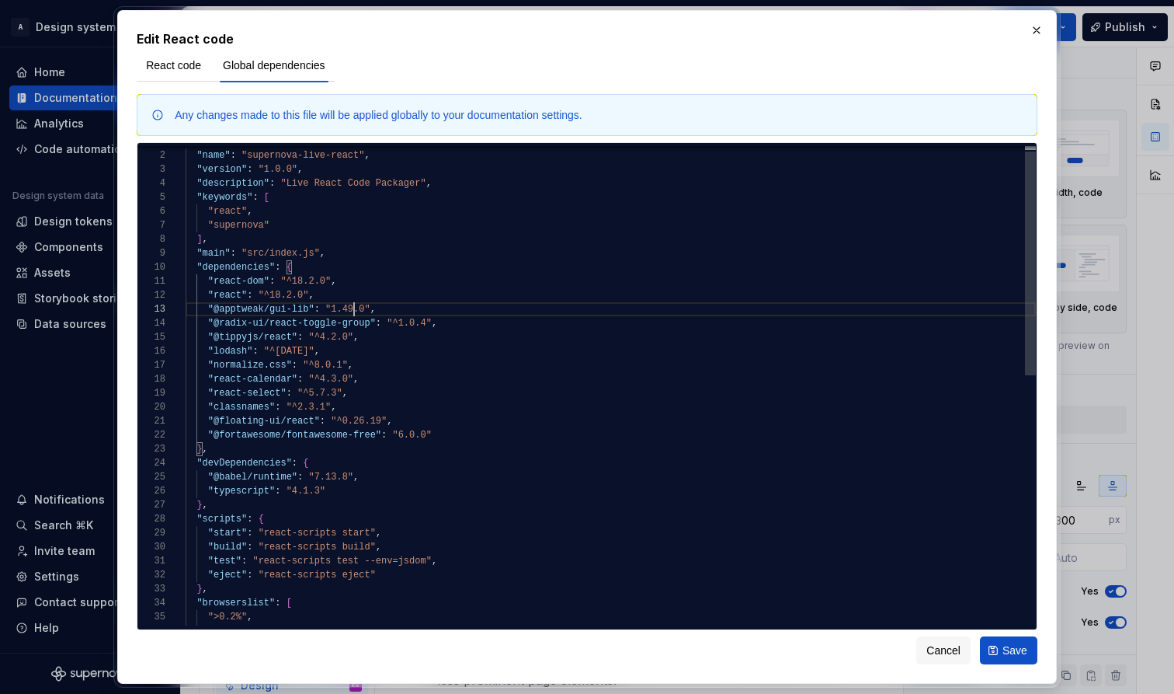
click at [329, 309] on span ""1.49.1"" at bounding box center [347, 309] width 45 height 11
click at [391, 323] on span ""^1.0.4"" at bounding box center [409, 323] width 45 height 11
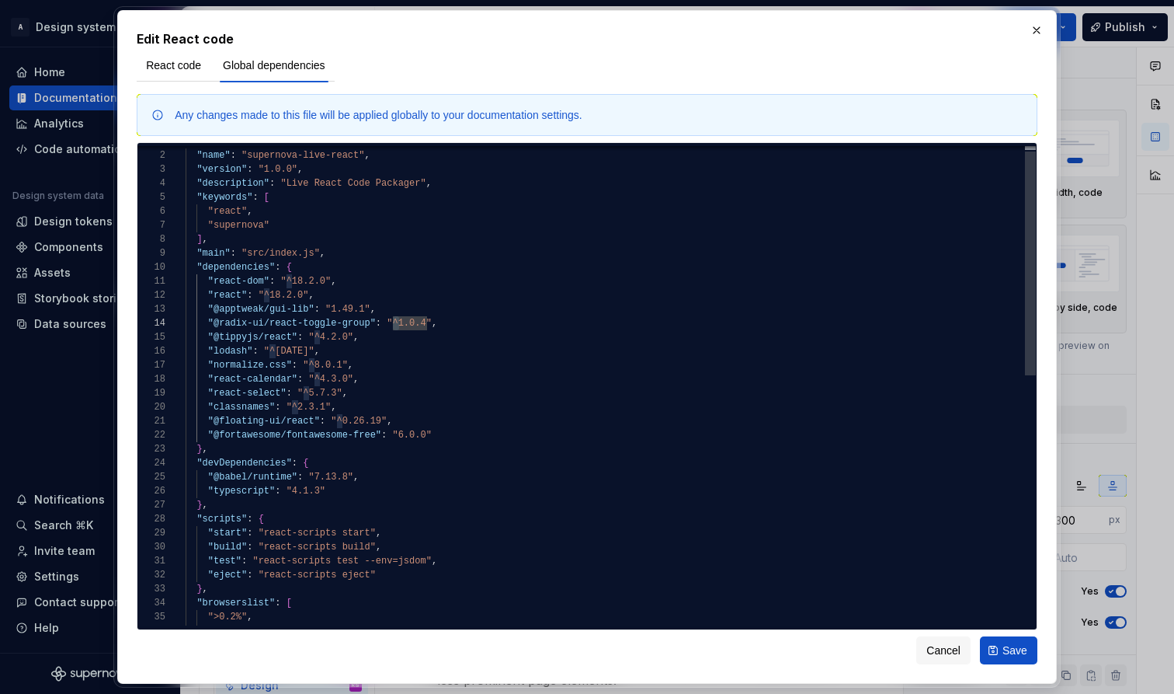
click at [333, 312] on span ""1.49.1"" at bounding box center [347, 309] width 45 height 11
type textarea "**********"
click at [1001, 638] on span "Save" at bounding box center [1015, 650] width 25 height 16
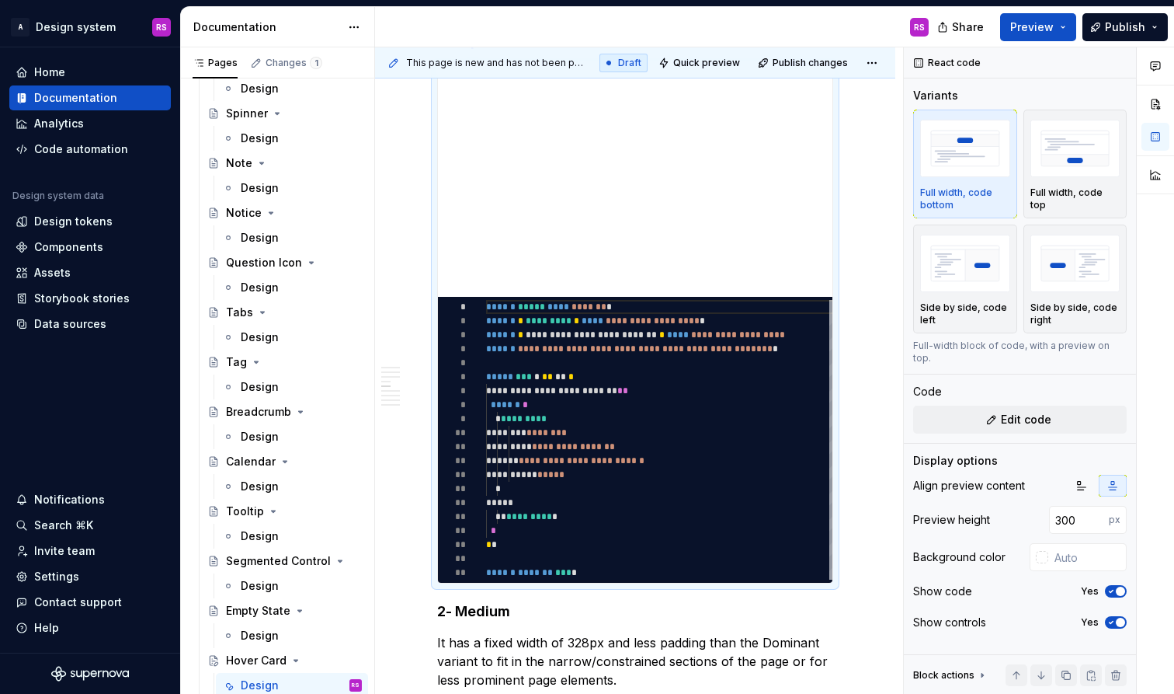
type textarea "*"
type textarea "**********"
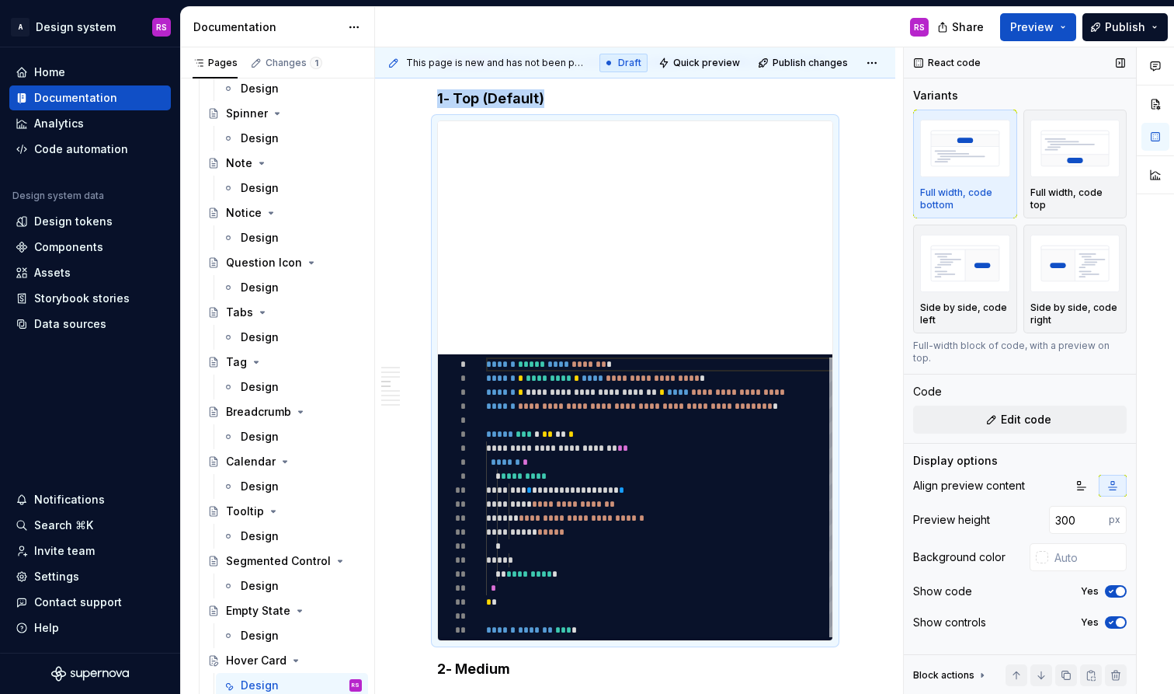
click at [1001, 80] on div "React code Variants Full width, code bottom Full width, code top Side by side, …" at bounding box center [1020, 370] width 232 height 647
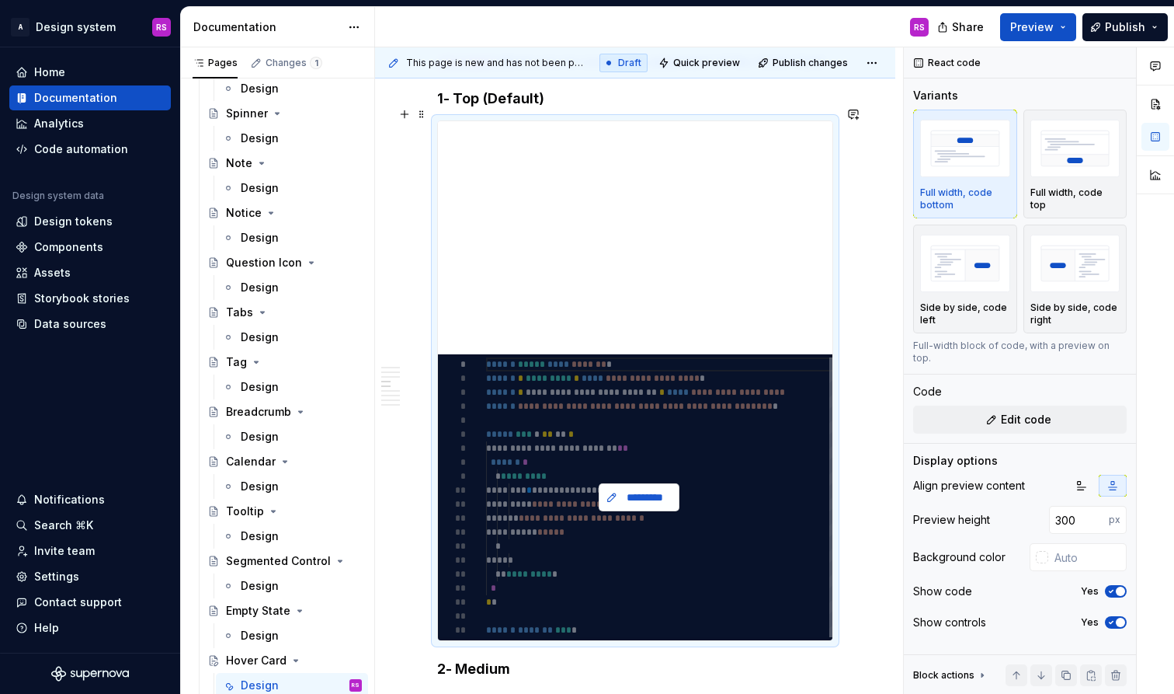
click at [631, 483] on button "*********" at bounding box center [639, 497] width 81 height 28
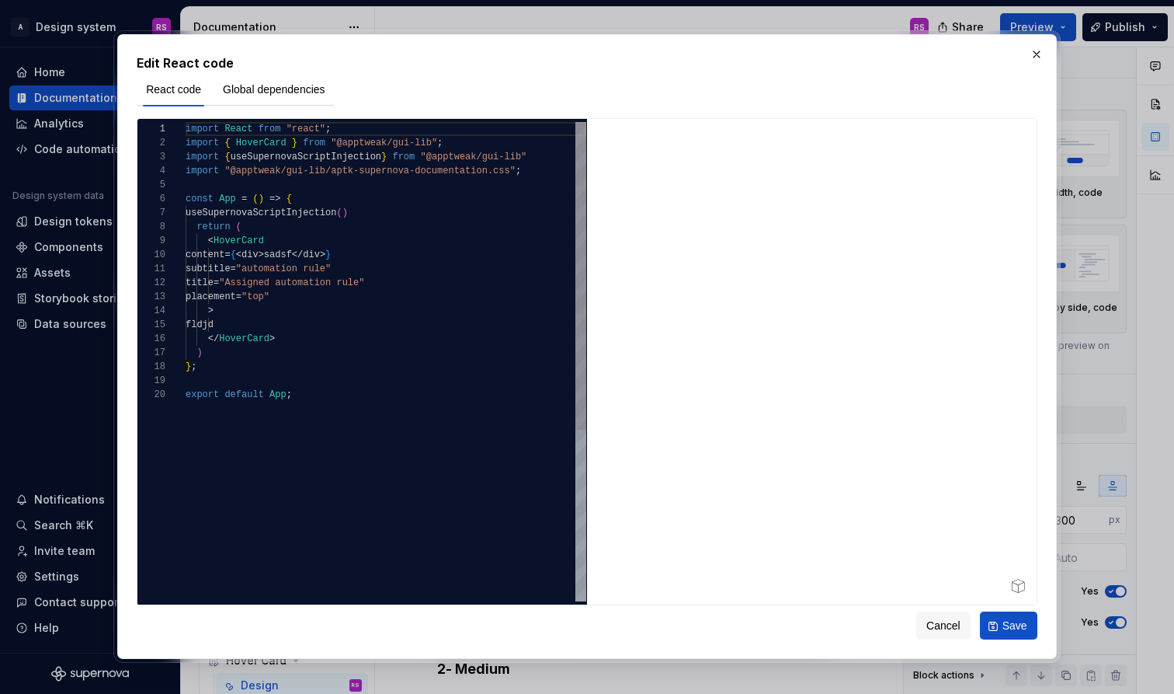
type textarea "**********"
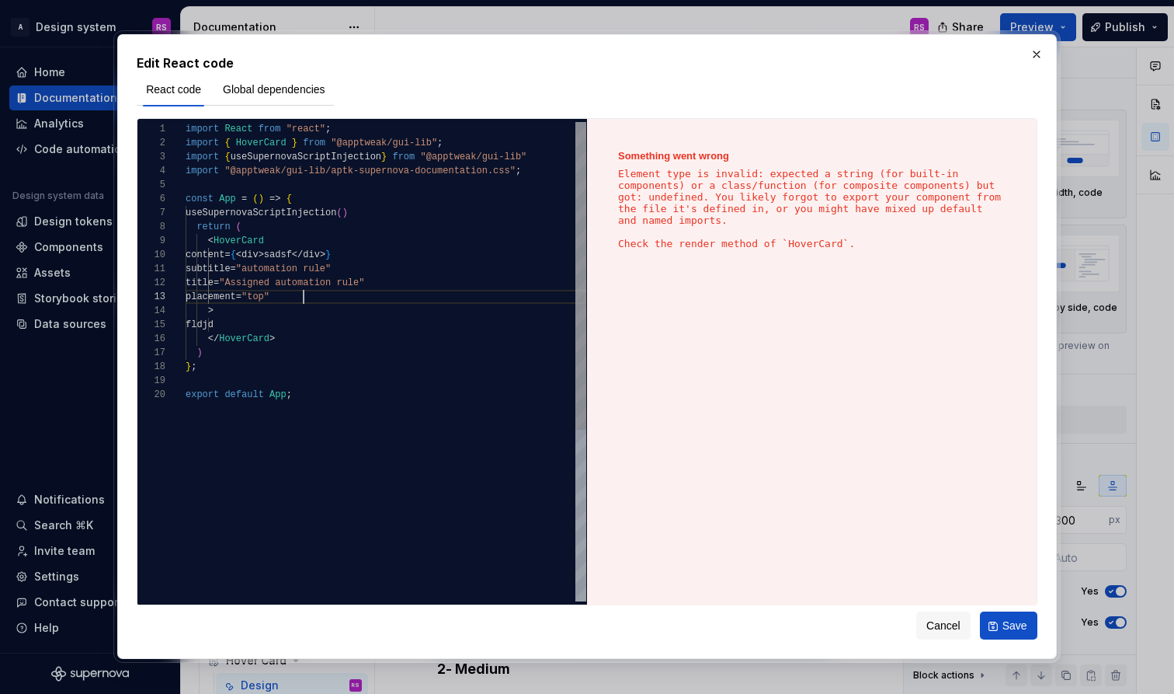
click at [386, 303] on div "placement = "top"" at bounding box center [386, 297] width 401 height 14
click at [937, 626] on span "Cancel" at bounding box center [943, 626] width 34 height 16
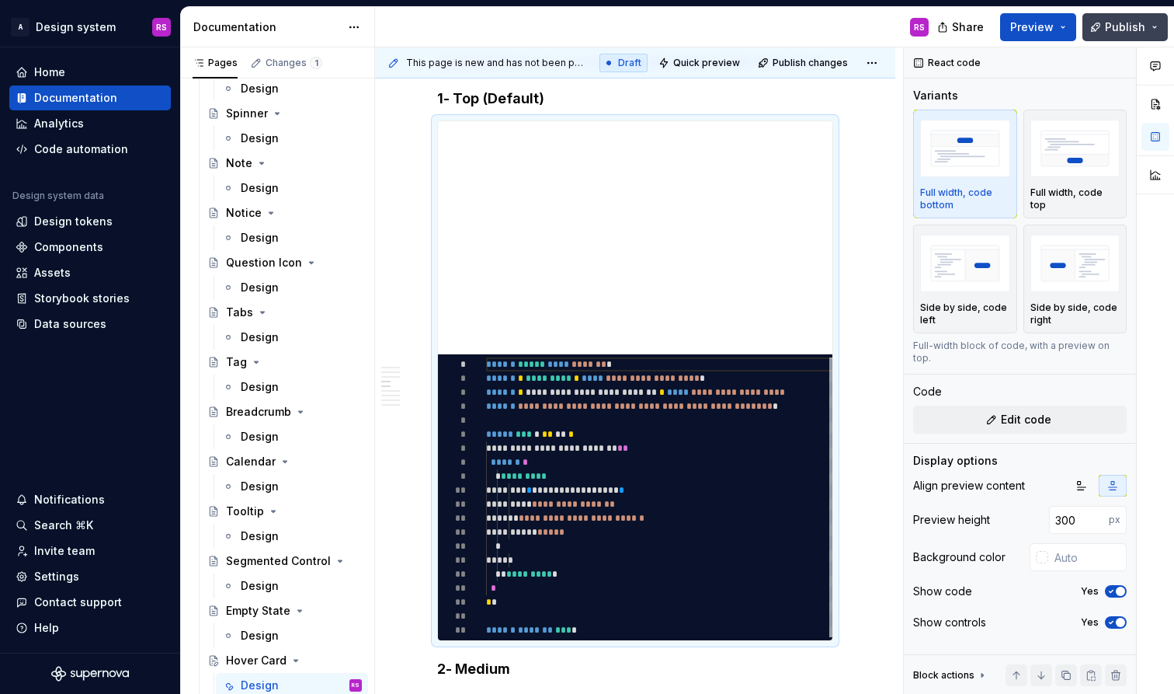
click at [1001, 24] on button "Publish" at bounding box center [1125, 27] width 85 height 28
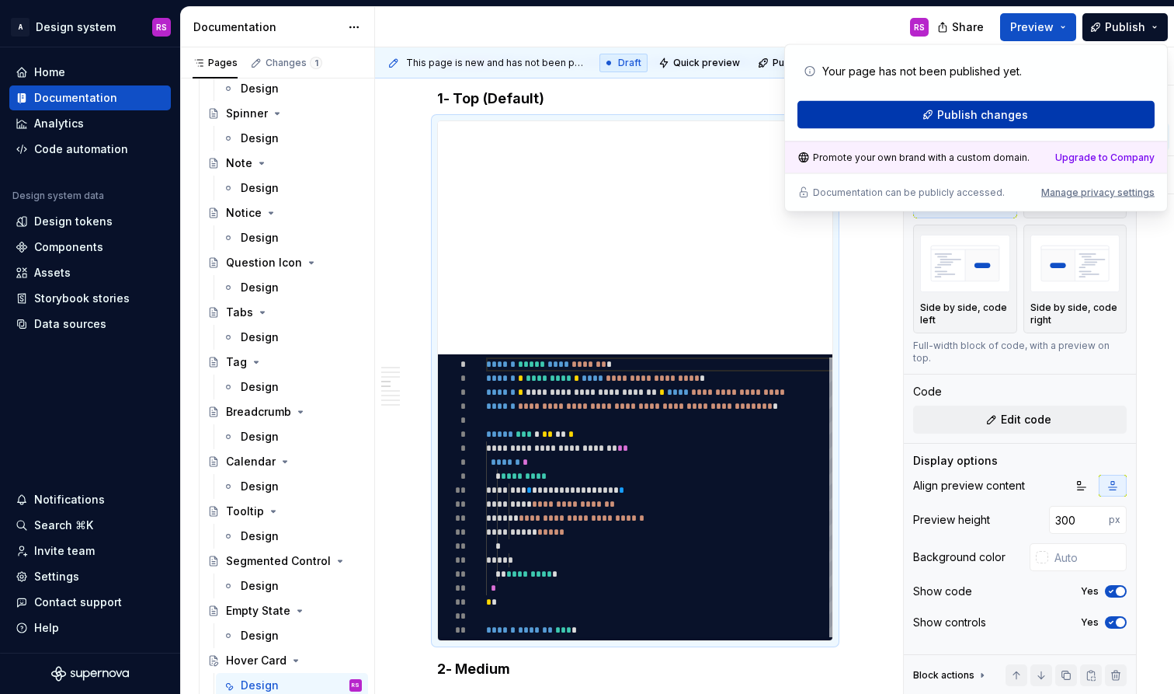
click at [971, 123] on button "Publish changes" at bounding box center [976, 115] width 357 height 28
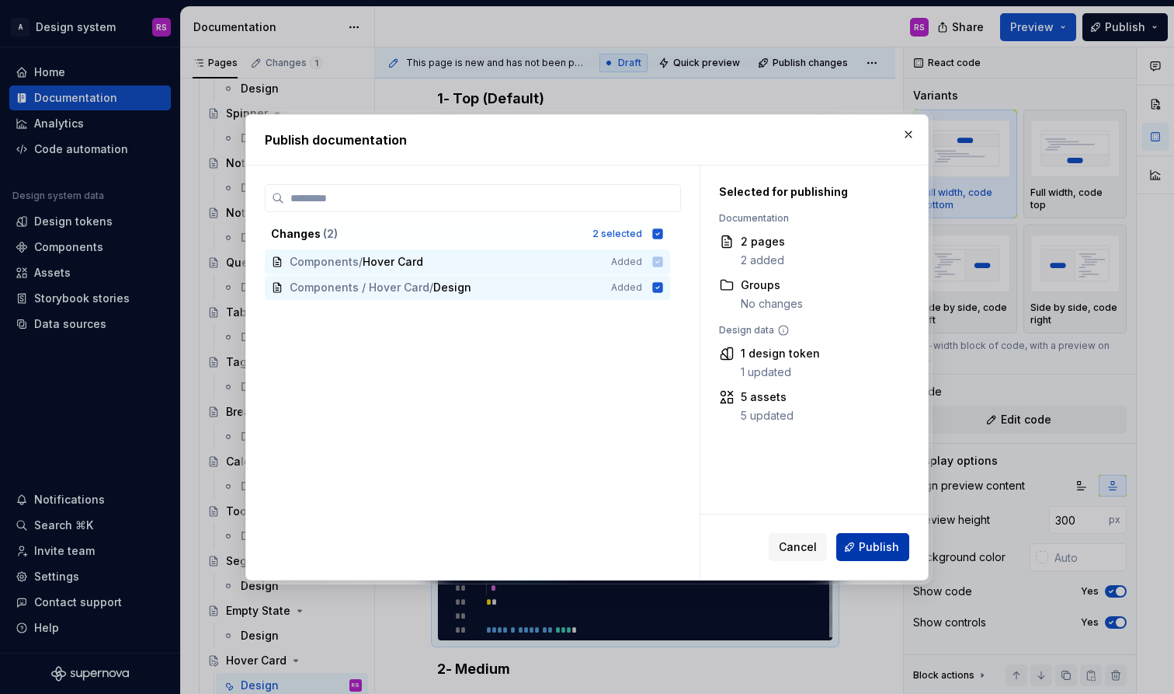
click at [873, 548] on span "Publish" at bounding box center [879, 547] width 40 height 16
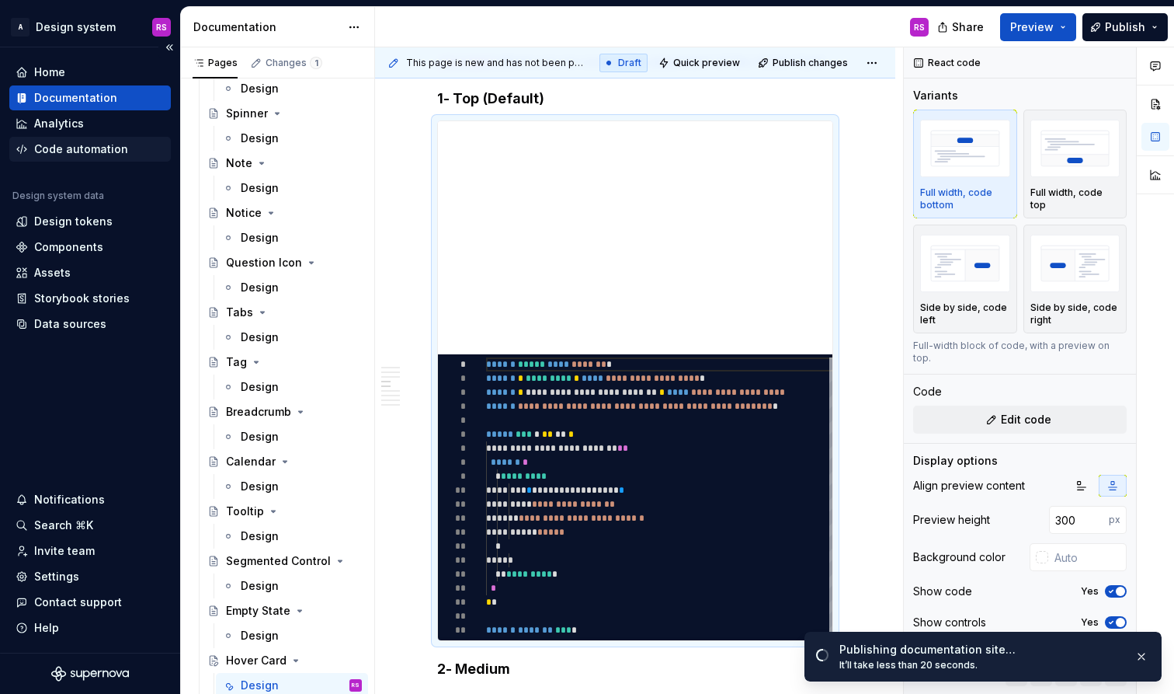
click at [110, 140] on div "Code automation" at bounding box center [90, 149] width 162 height 25
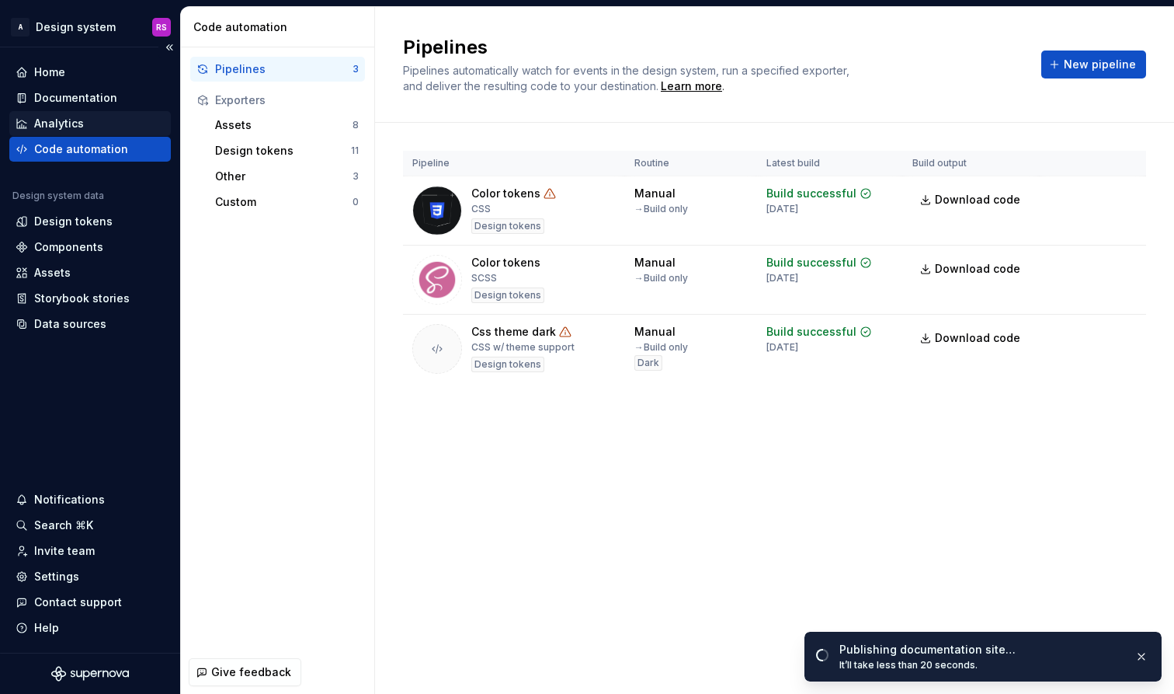
click at [103, 125] on div "Analytics" at bounding box center [90, 124] width 149 height 16
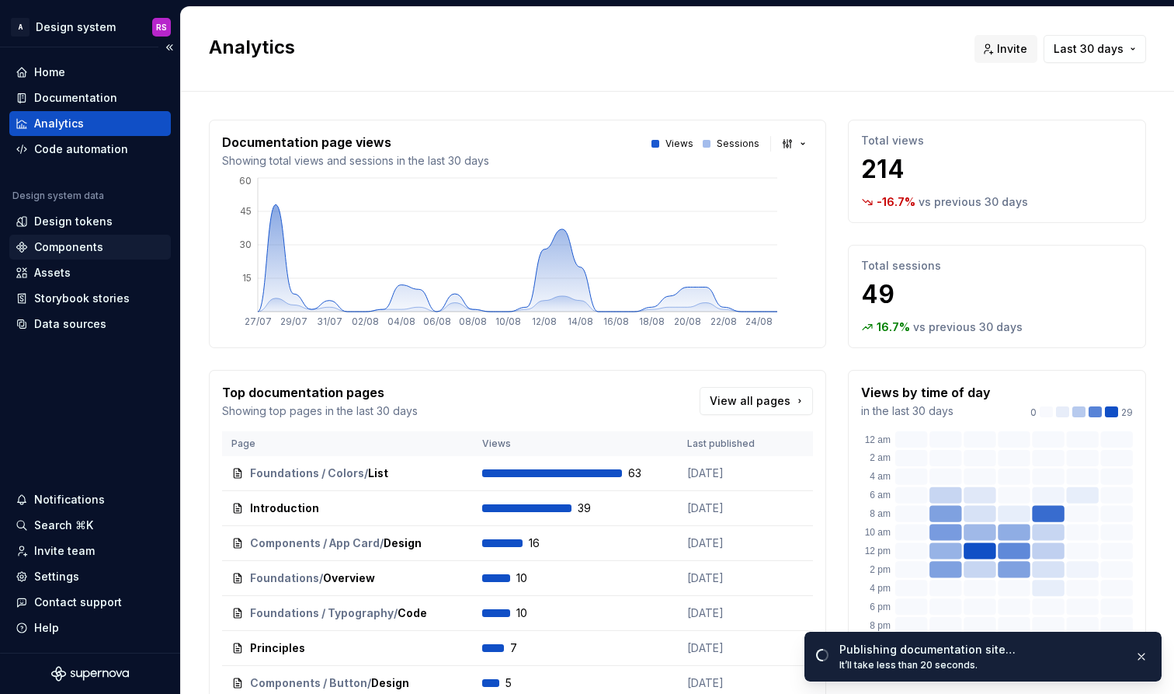
click at [82, 249] on div "Components" at bounding box center [68, 247] width 69 height 16
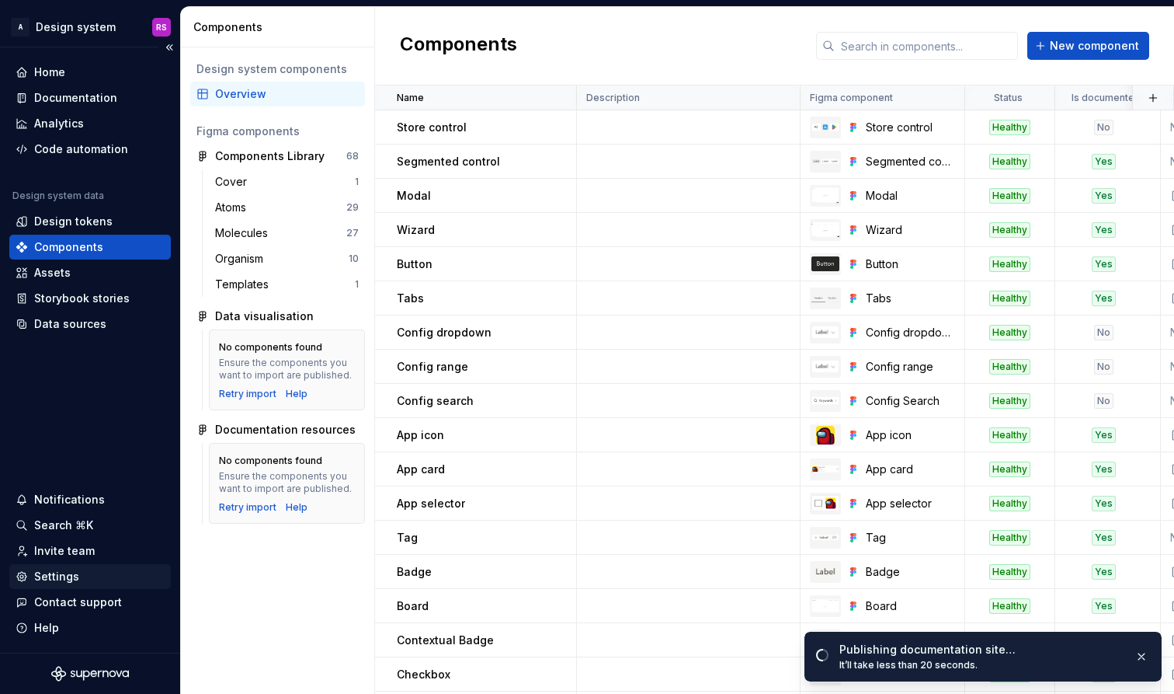
click at [75, 579] on div "Settings" at bounding box center [56, 576] width 45 height 16
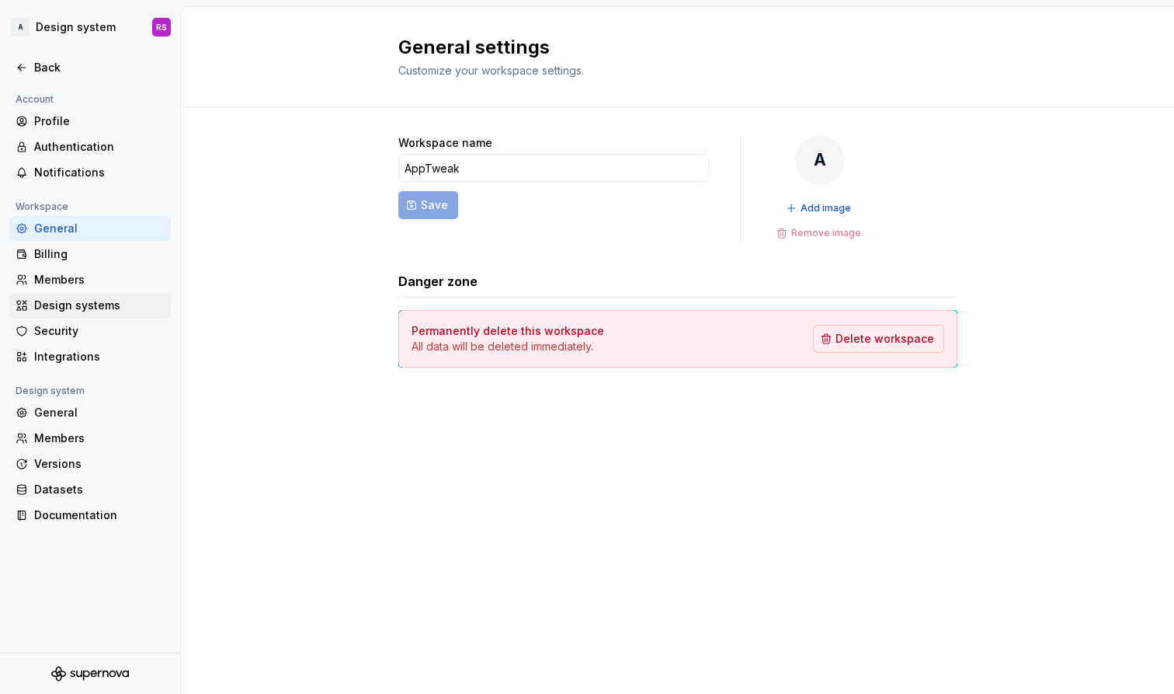
click at [68, 312] on div "Design systems" at bounding box center [99, 305] width 130 height 16
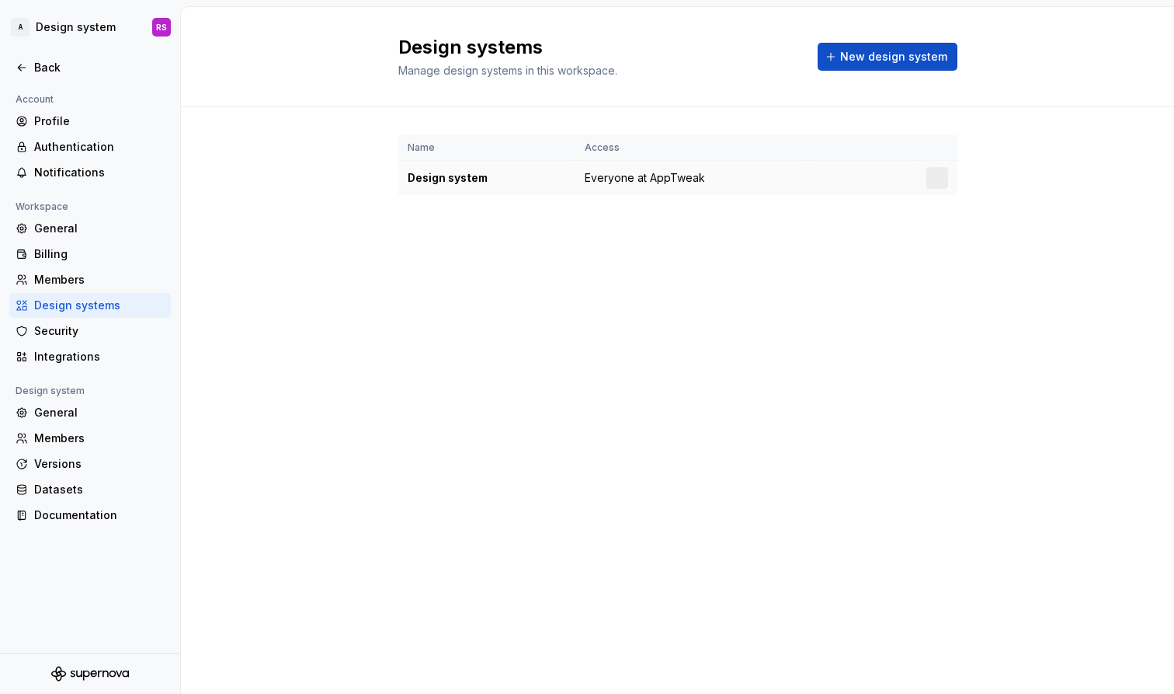
click at [440, 184] on div "Design system" at bounding box center [487, 178] width 158 height 16
click at [81, 231] on div "General" at bounding box center [99, 229] width 130 height 16
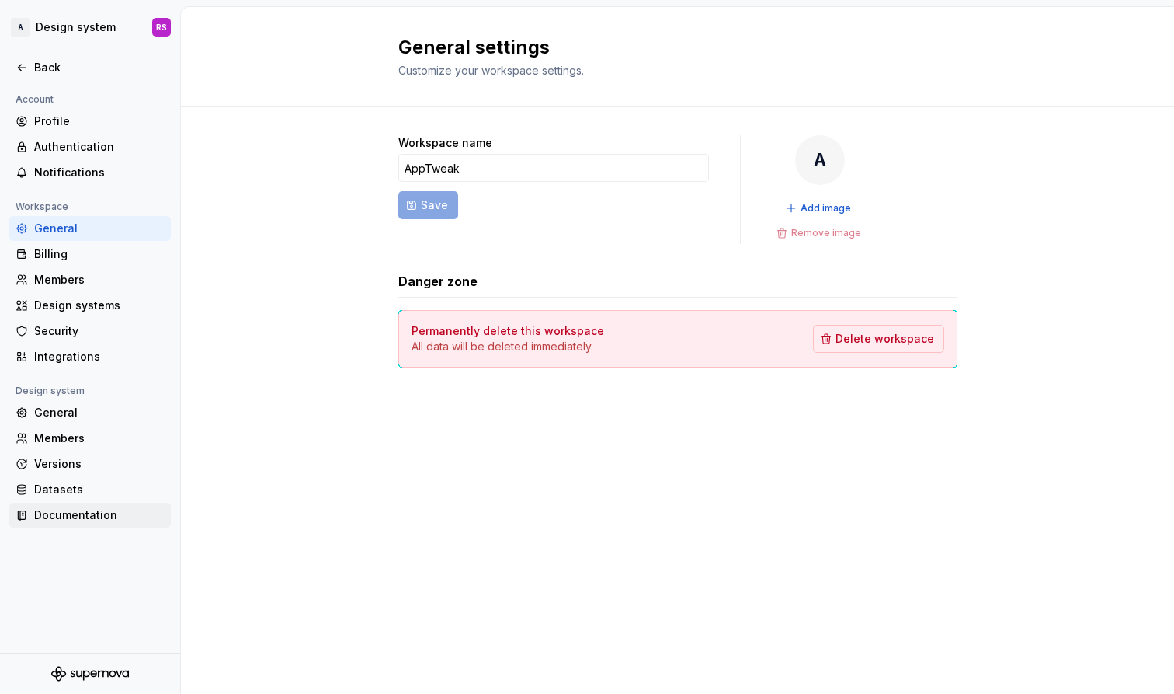
click at [84, 516] on div "Documentation" at bounding box center [99, 515] width 130 height 16
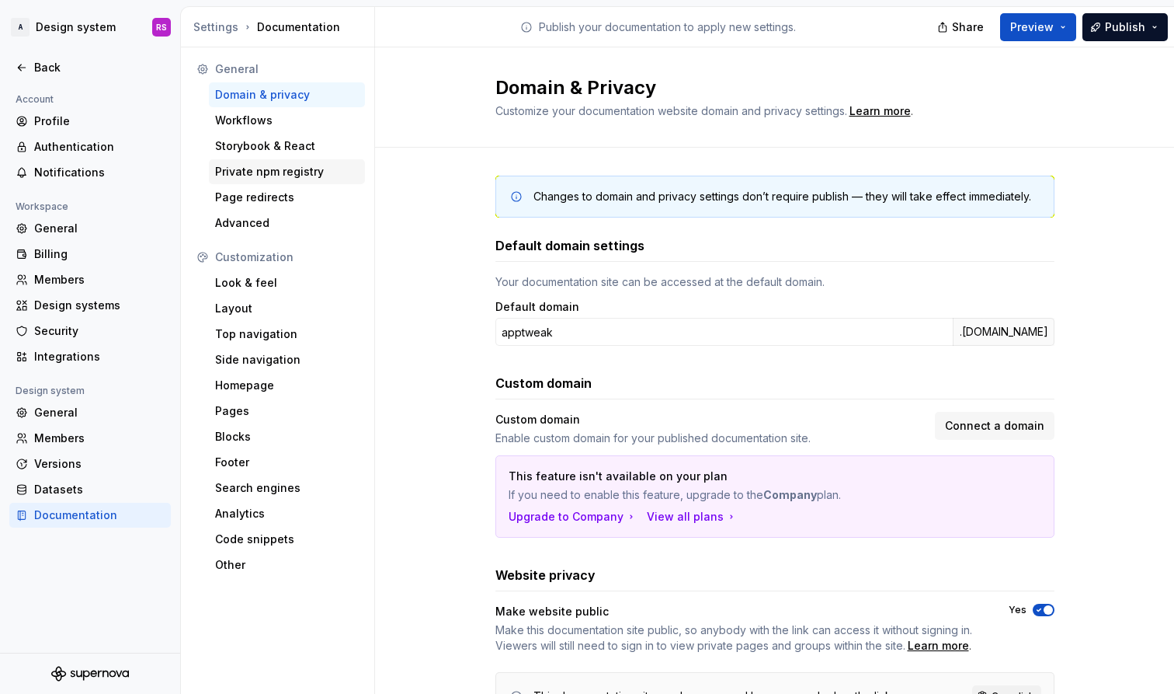
click at [280, 176] on div "Private npm registry" at bounding box center [287, 172] width 144 height 16
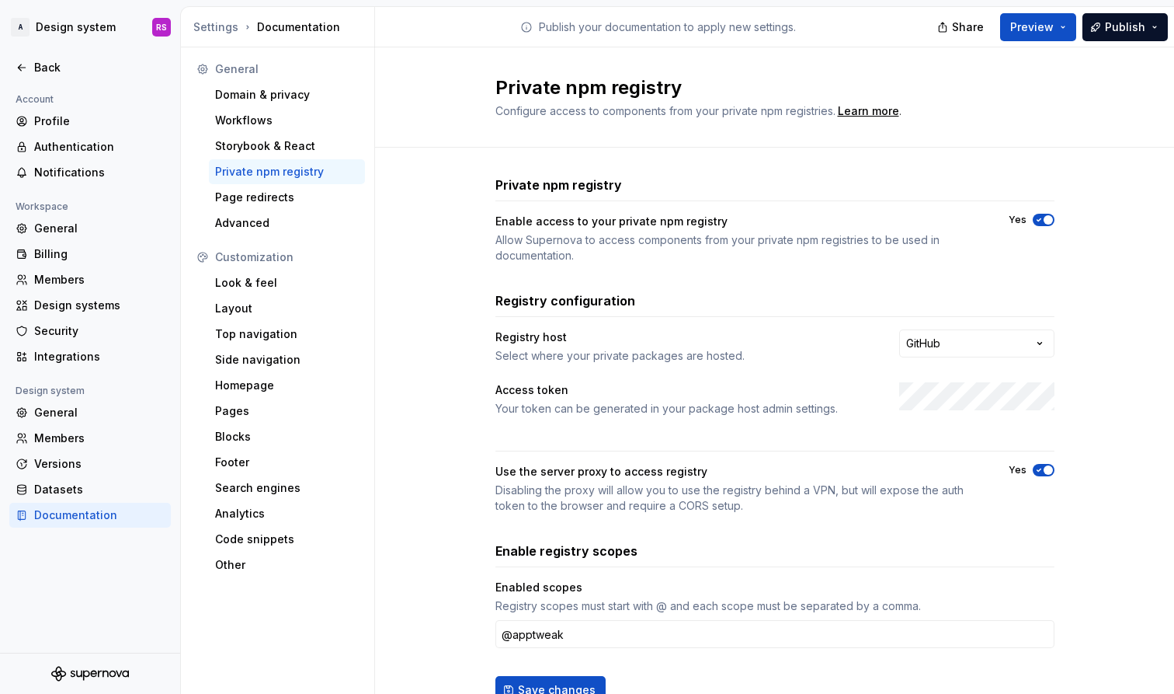
scroll to position [2, 0]
click at [535, 638] on span "Save changes" at bounding box center [557, 688] width 78 height 16
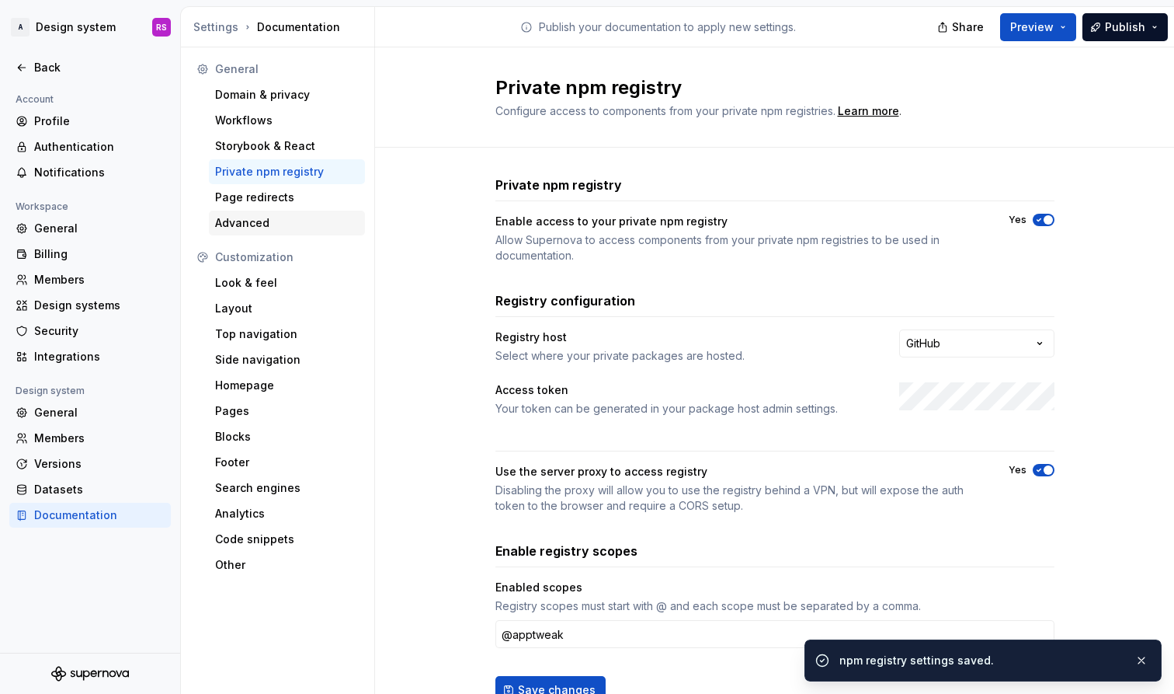
scroll to position [0, 0]
click at [245, 150] on div "Storybook & React" at bounding box center [287, 146] width 144 height 16
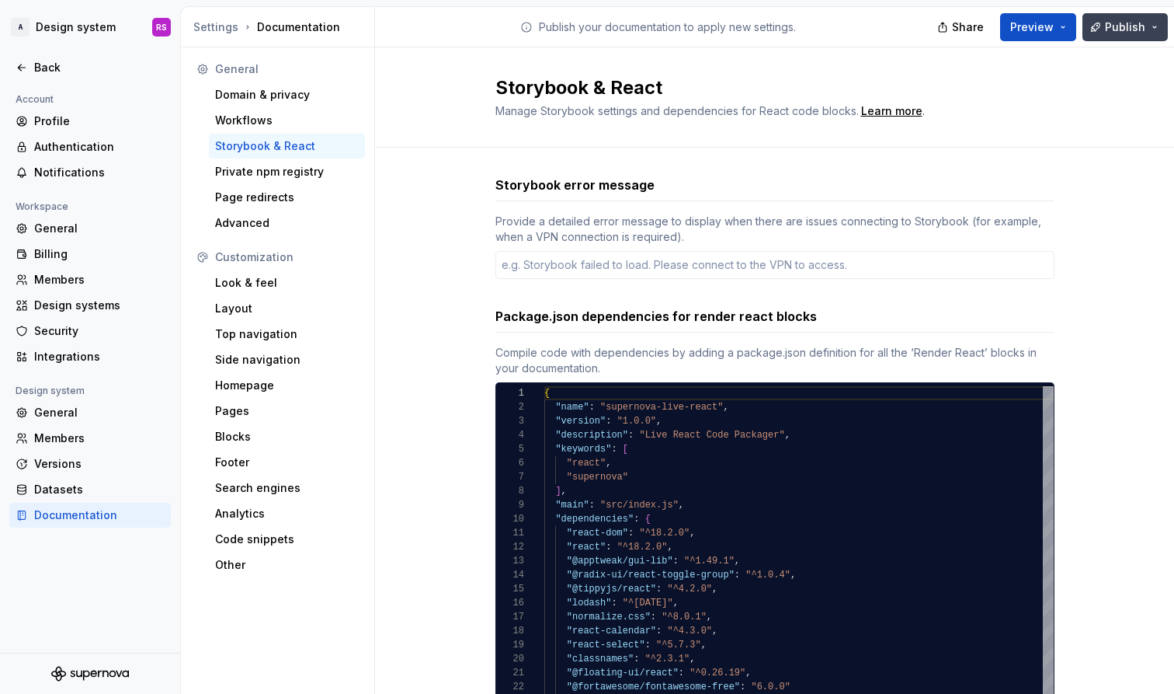
click at [1001, 28] on span "Publish" at bounding box center [1125, 27] width 40 height 16
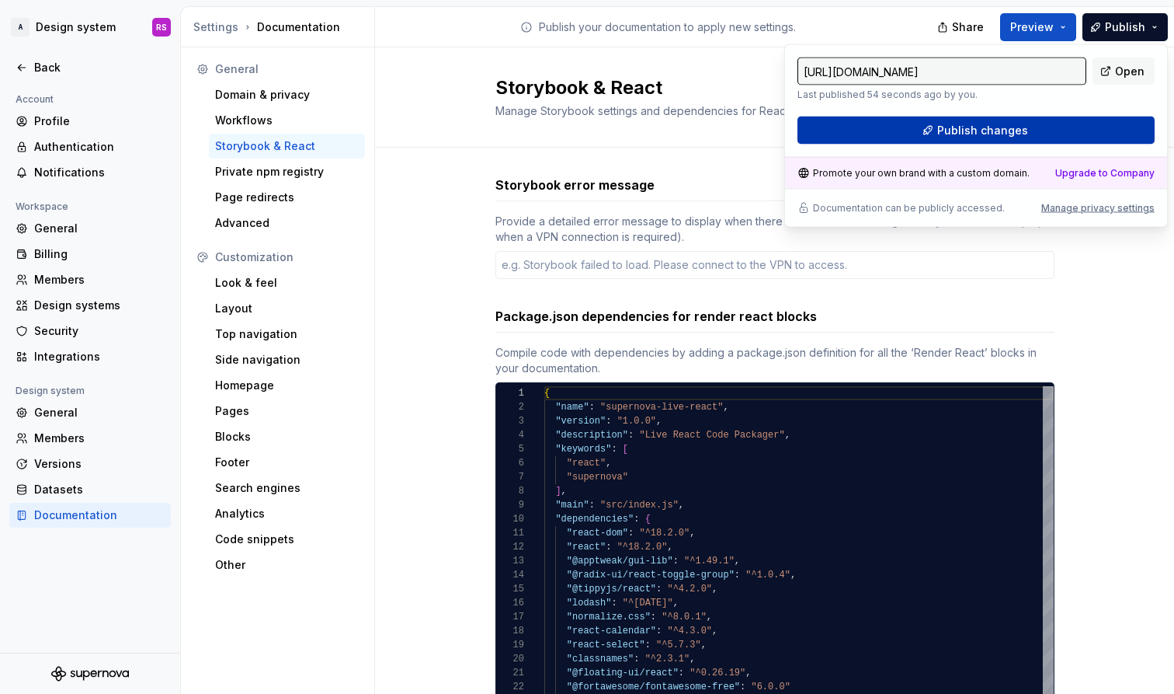
click at [1001, 124] on button "Publish changes" at bounding box center [976, 130] width 357 height 28
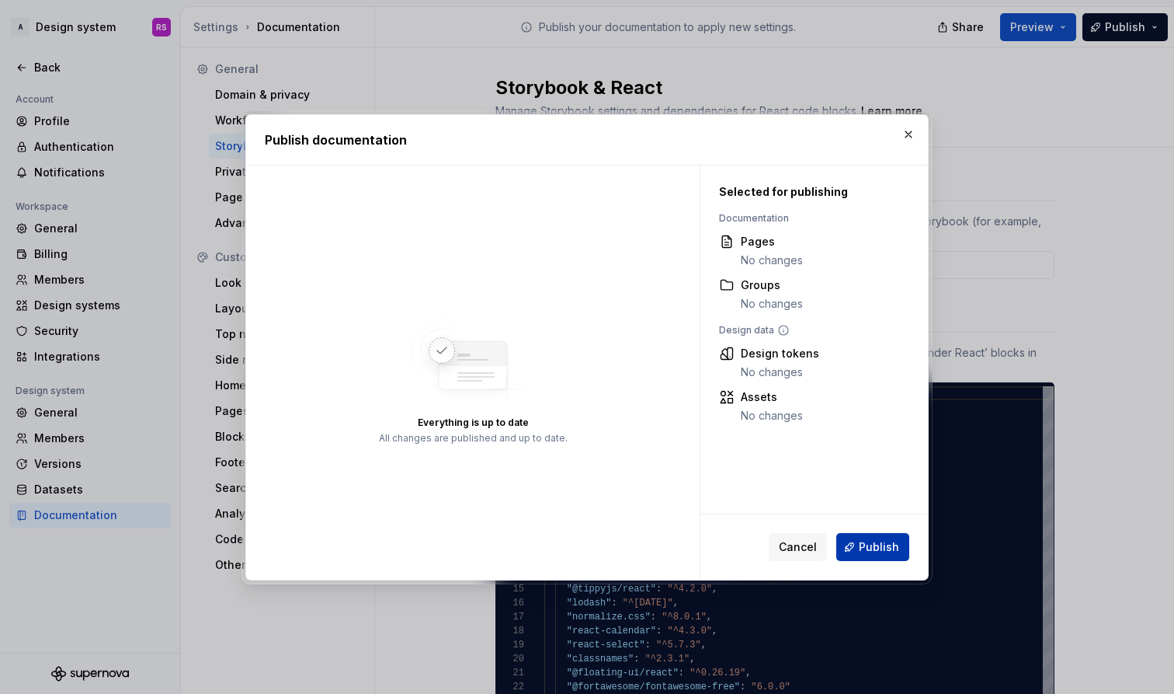
click at [860, 553] on button "Publish" at bounding box center [872, 547] width 73 height 28
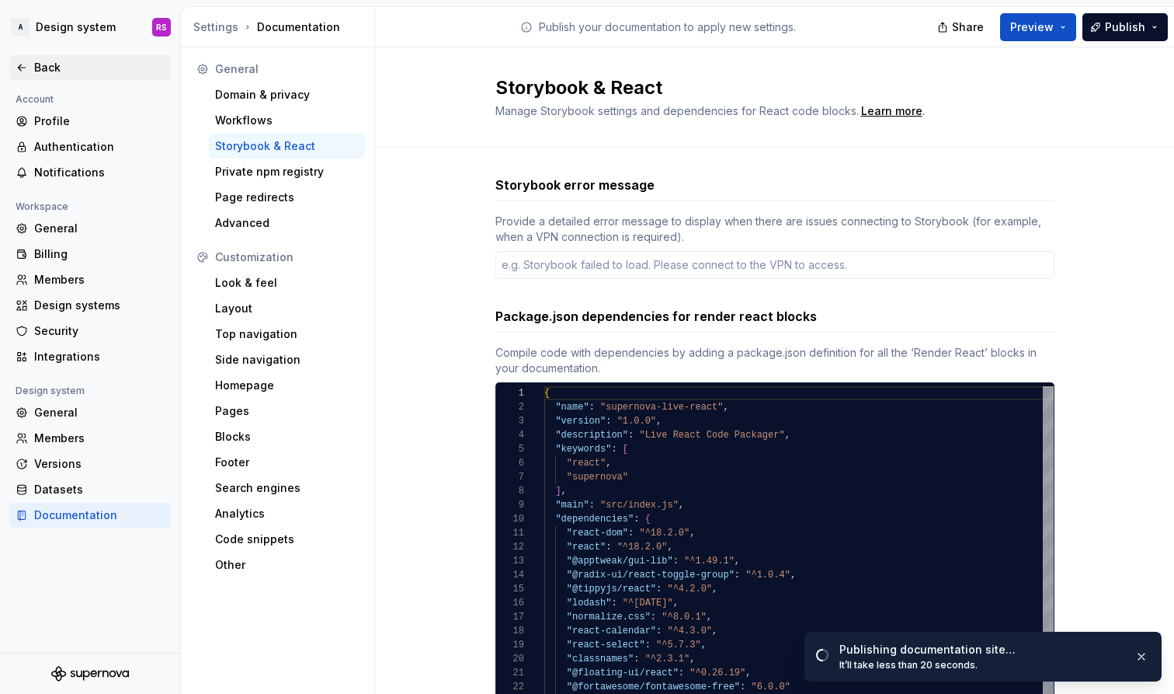
click at [40, 68] on div "Back" at bounding box center [99, 68] width 130 height 16
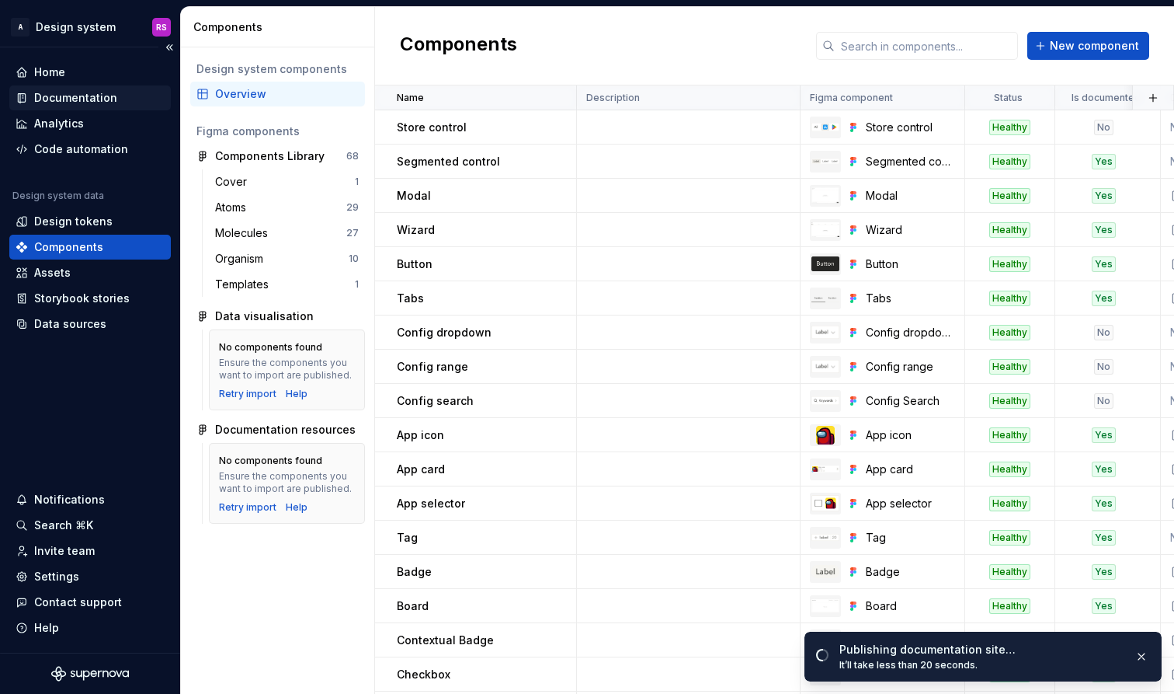
click at [71, 87] on div "Documentation" at bounding box center [90, 97] width 162 height 25
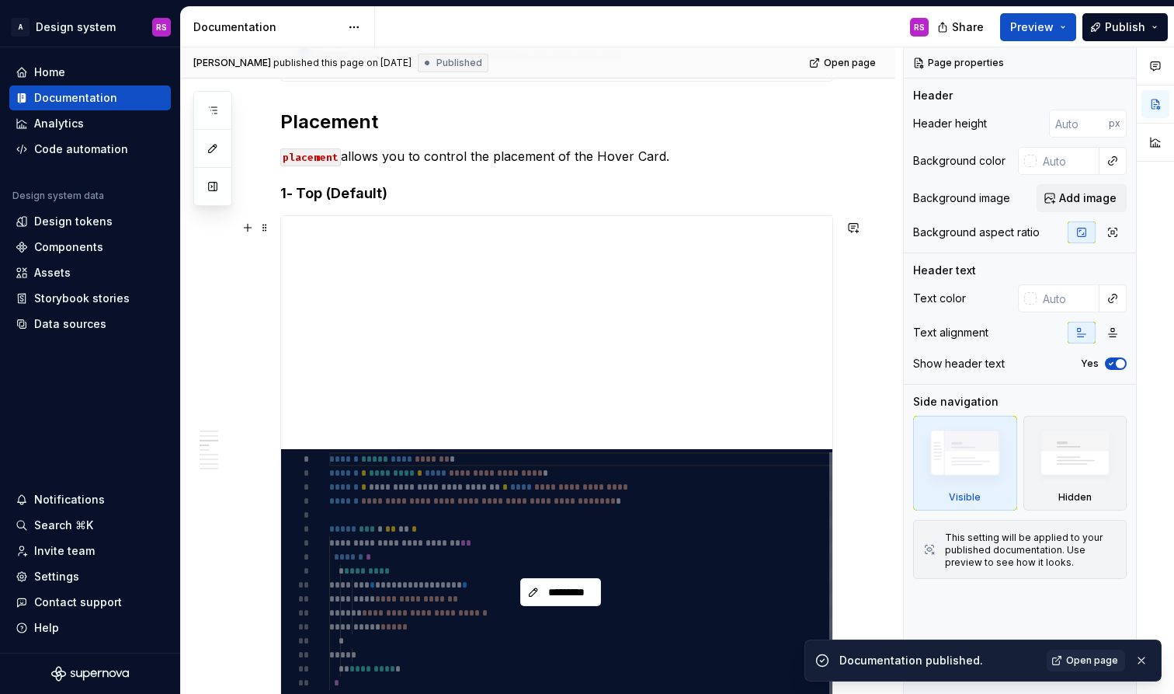
scroll to position [1012, 0]
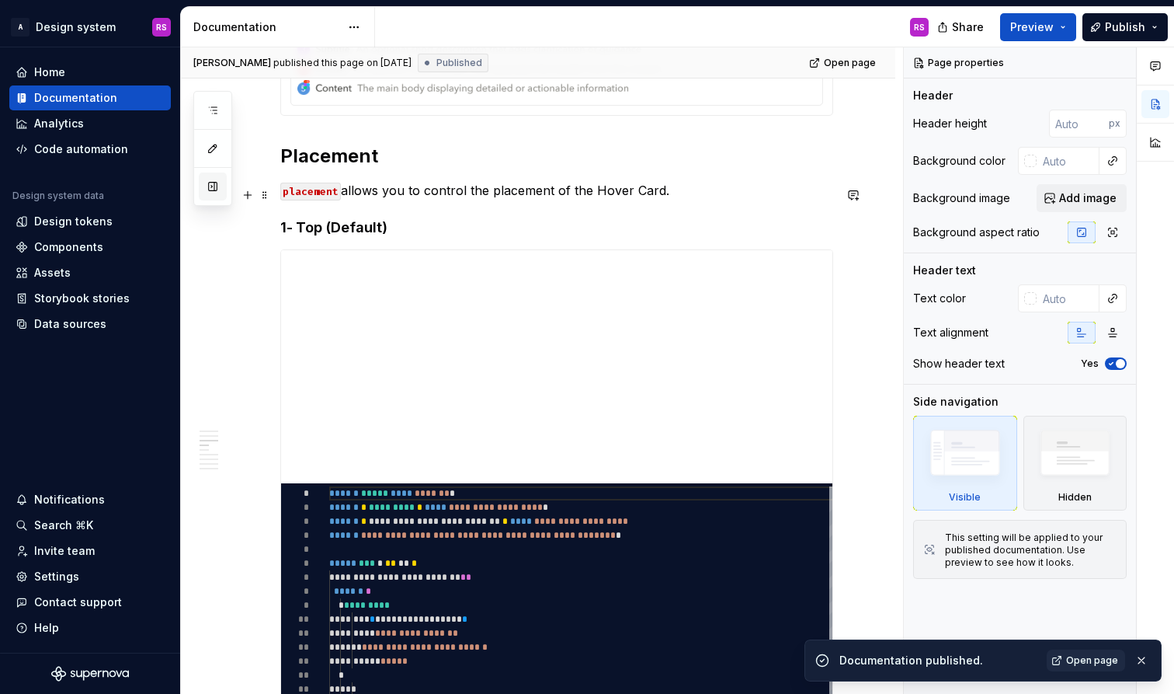
click at [207, 199] on button "button" at bounding box center [213, 186] width 28 height 28
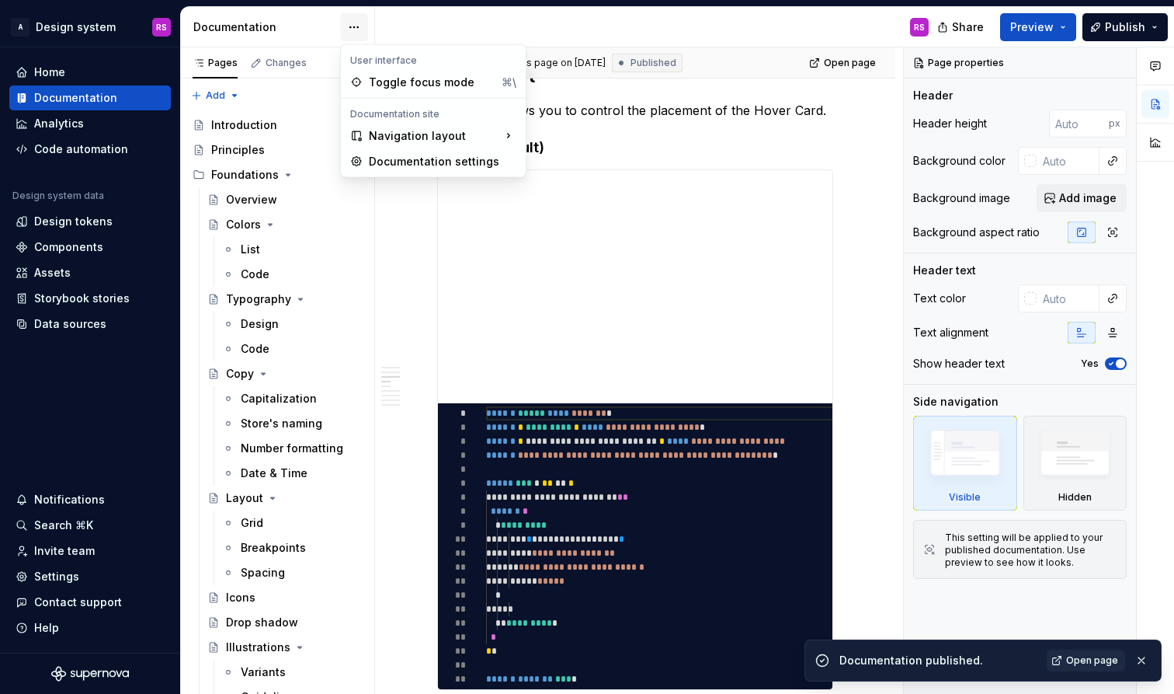
click at [348, 17] on html "A Design system RS Home Documentation Analytics Code automation Design system d…" at bounding box center [587, 347] width 1174 height 694
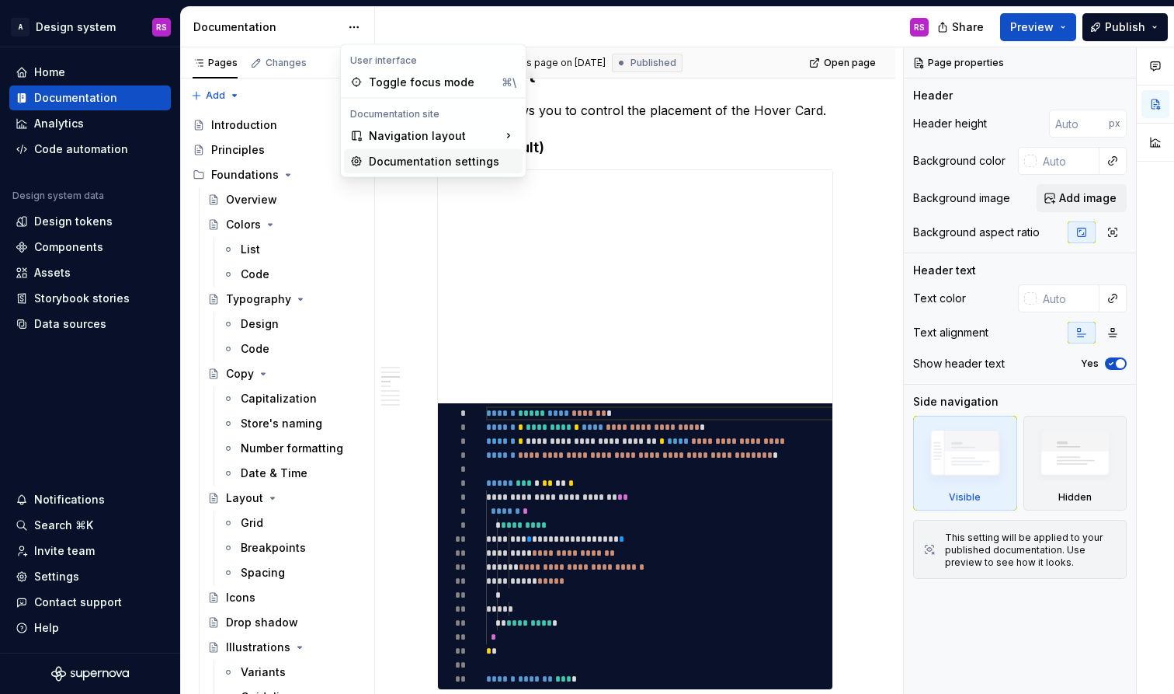
click at [397, 154] on div "Documentation settings" at bounding box center [443, 162] width 148 height 16
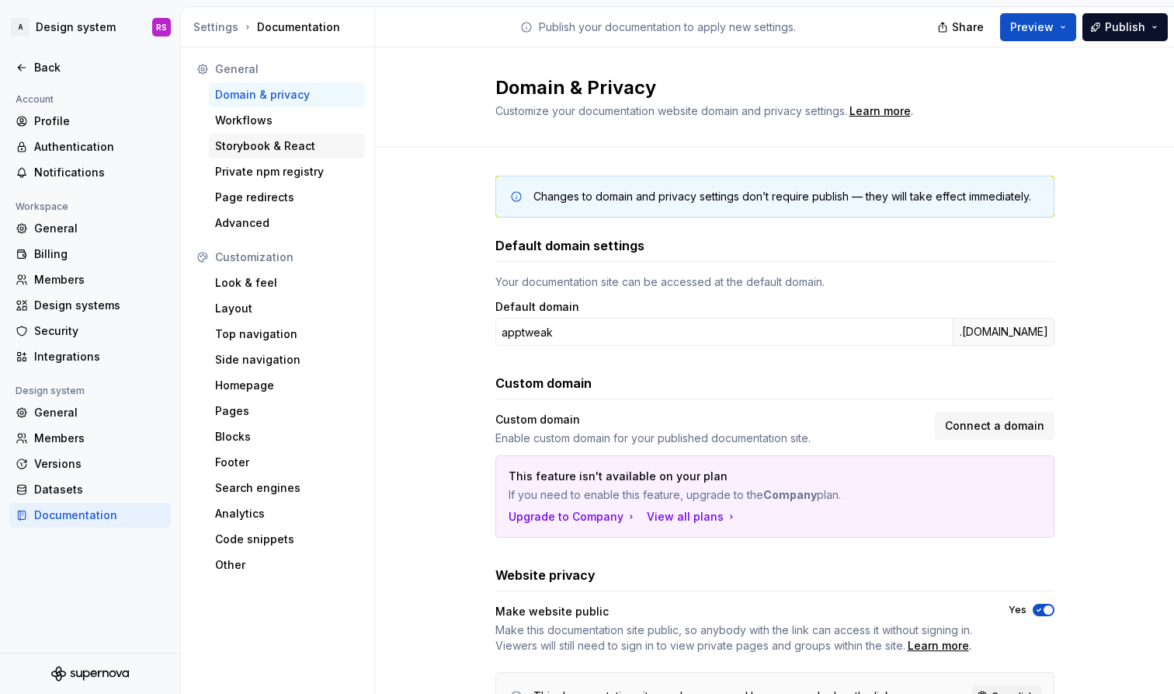
click at [256, 154] on div "Storybook & React" at bounding box center [287, 146] width 156 height 25
type textarea "*"
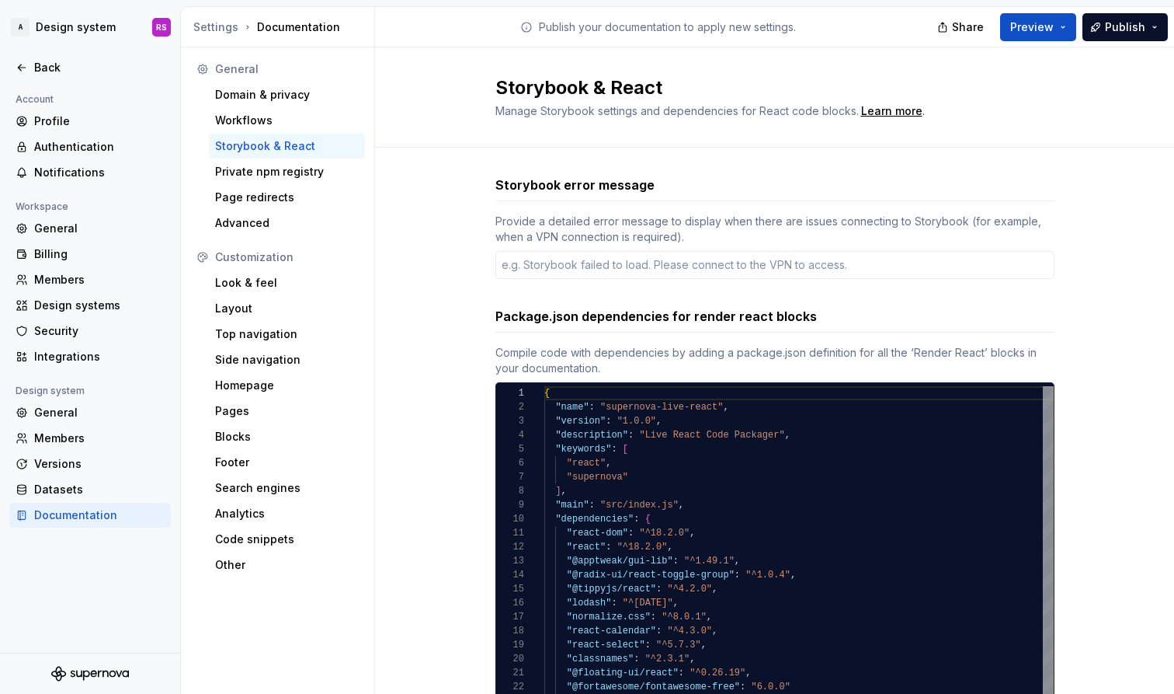
type textarea "**********"
click at [692, 555] on span ""^1.49.1"" at bounding box center [709, 560] width 50 height 11
type textarea "*"
type textarea "**********"
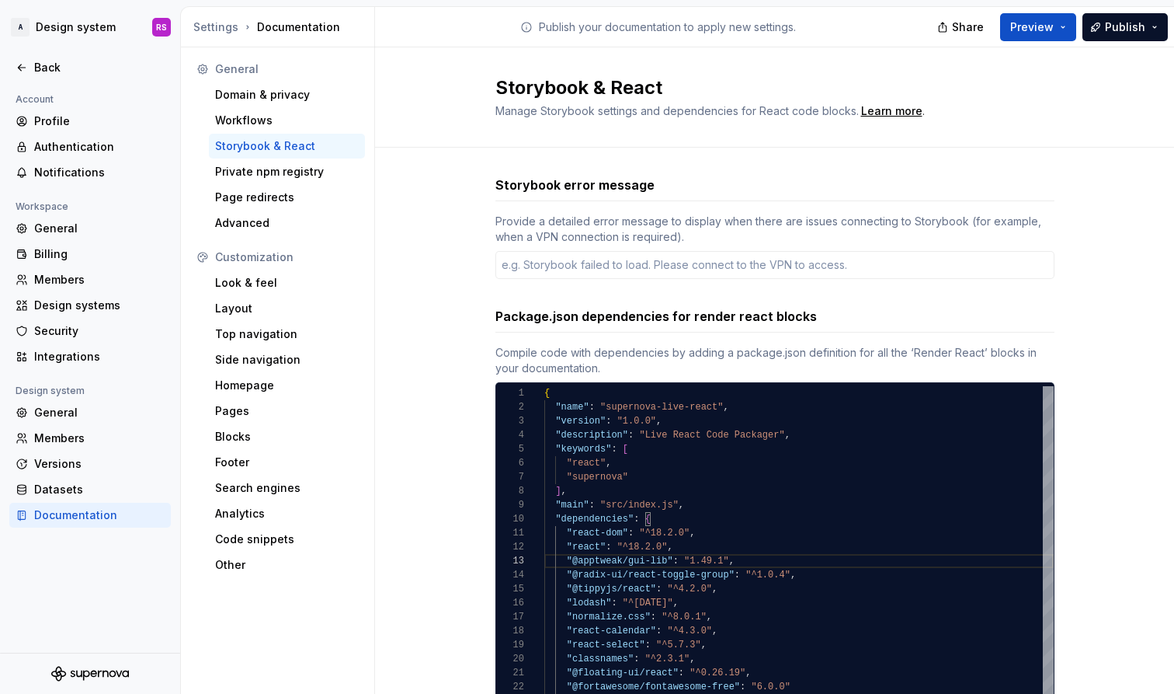
click at [1001, 322] on div "Storybook error message Provide a detailed error message to display when there …" at bounding box center [774, 574] width 799 height 853
click at [1001, 42] on div "Share Preview Publish" at bounding box center [1057, 27] width 233 height 40
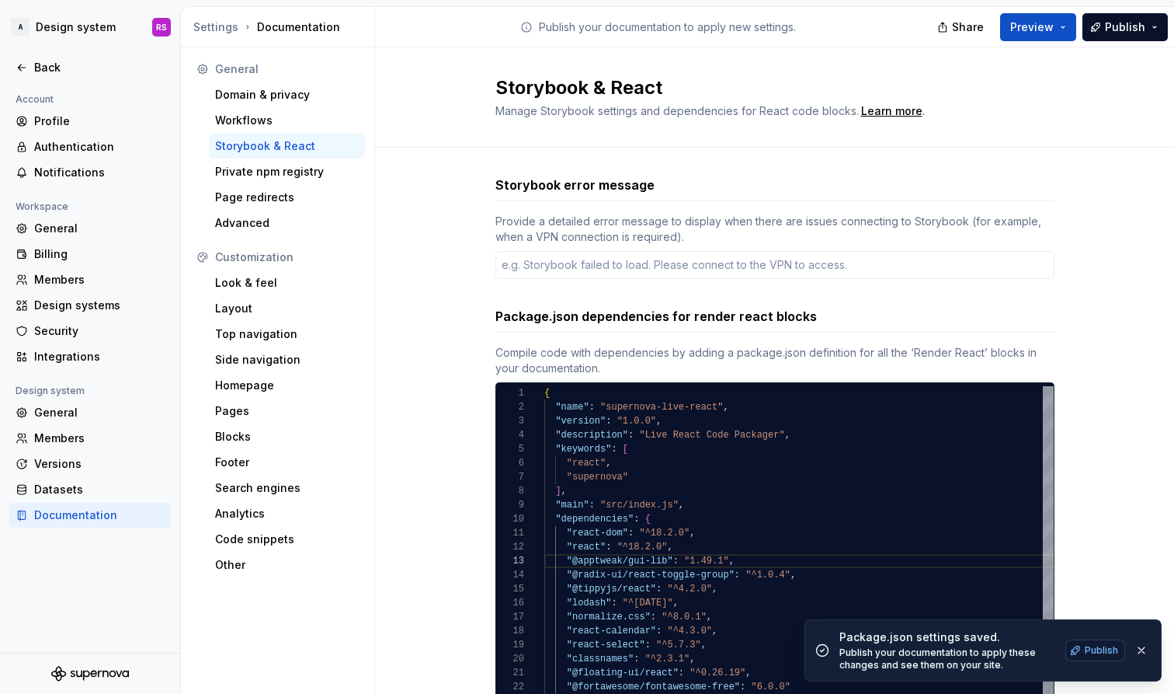
click at [1001, 638] on button "Publish" at bounding box center [1096, 650] width 60 height 22
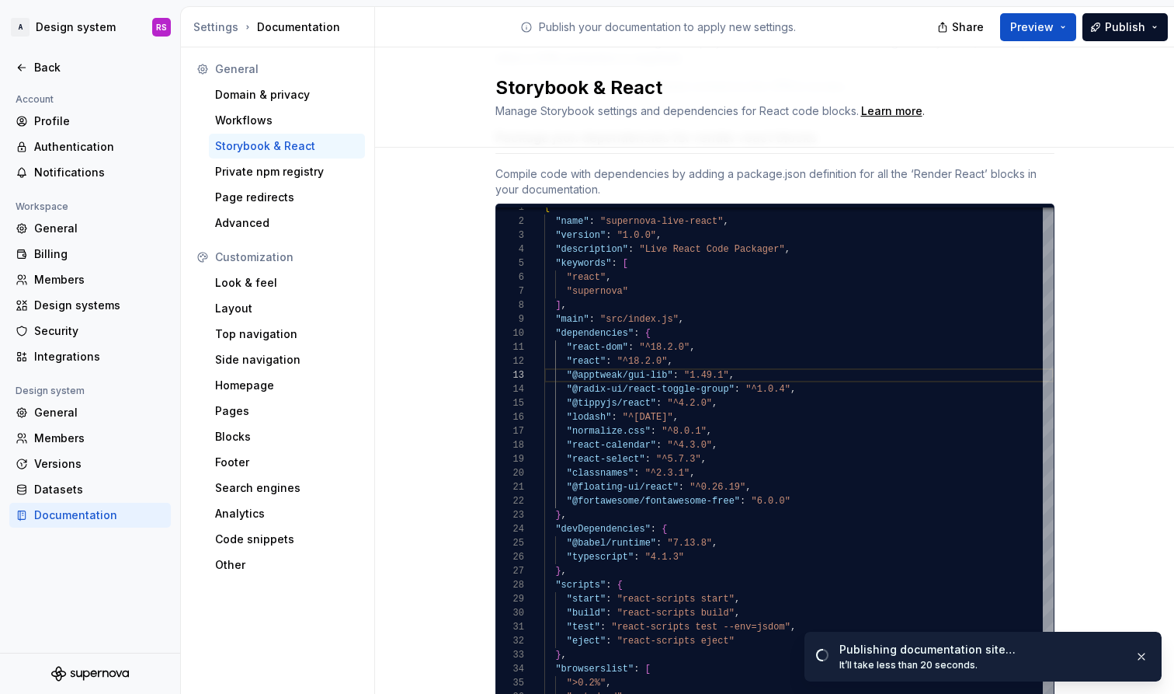
scroll to position [180, 0]
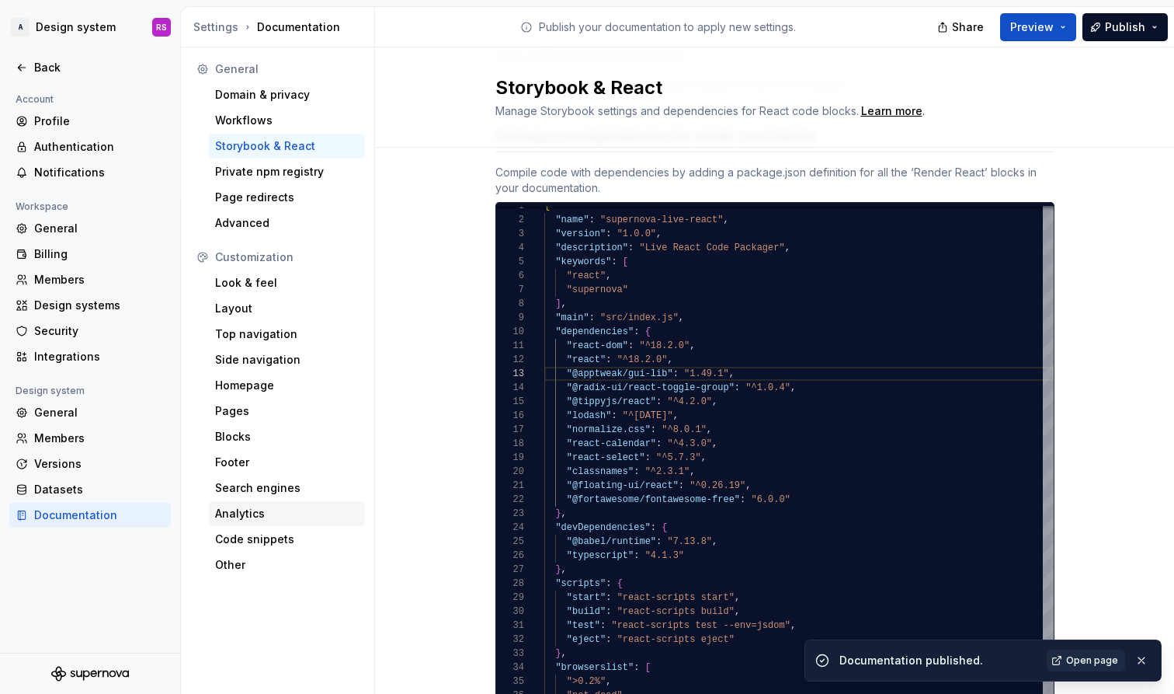
click at [318, 502] on div "Analytics" at bounding box center [287, 513] width 156 height 25
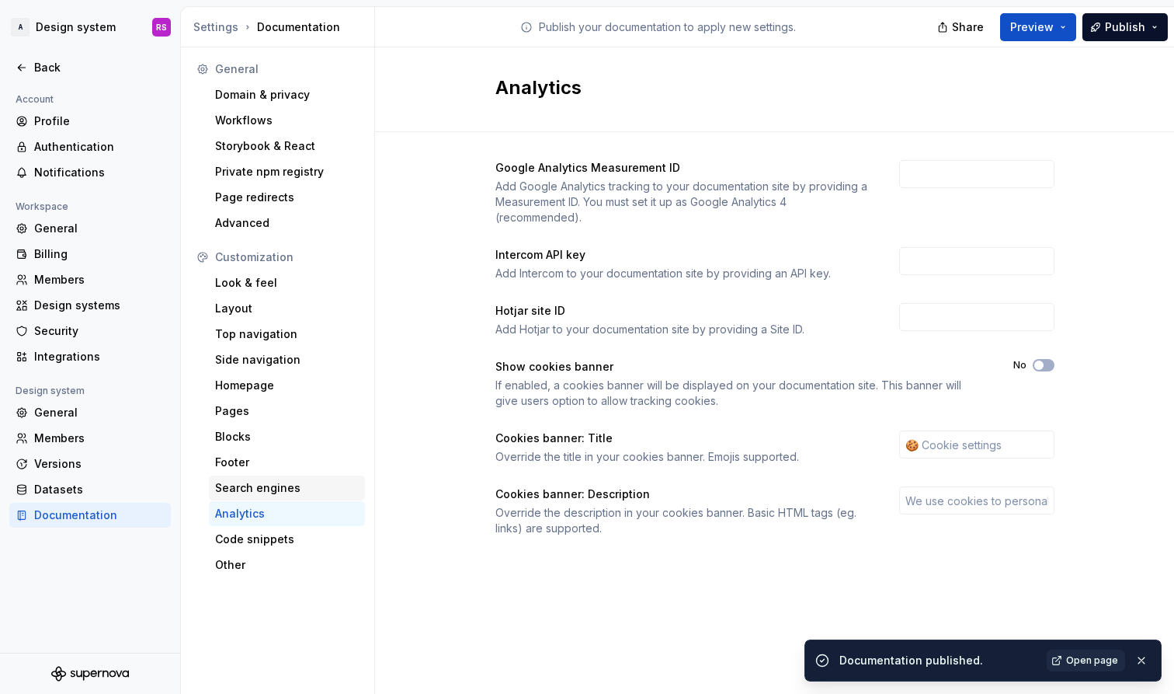
click at [308, 491] on div "Search engines" at bounding box center [287, 488] width 144 height 16
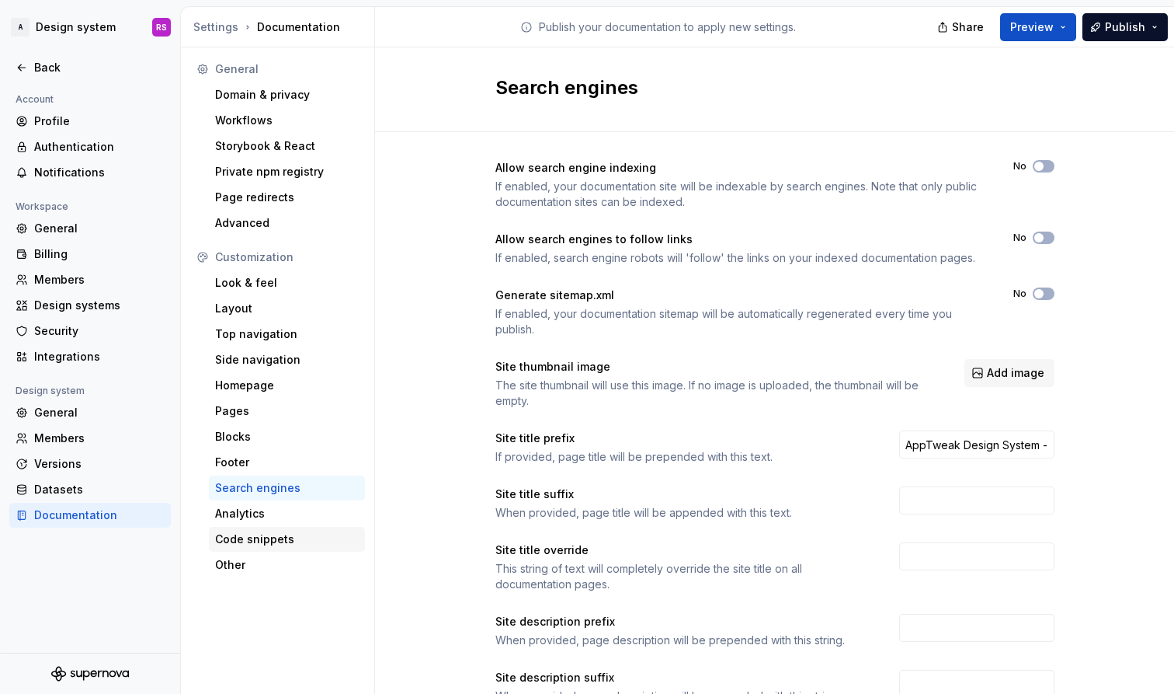
click at [316, 534] on div "Code snippets" at bounding box center [287, 539] width 144 height 16
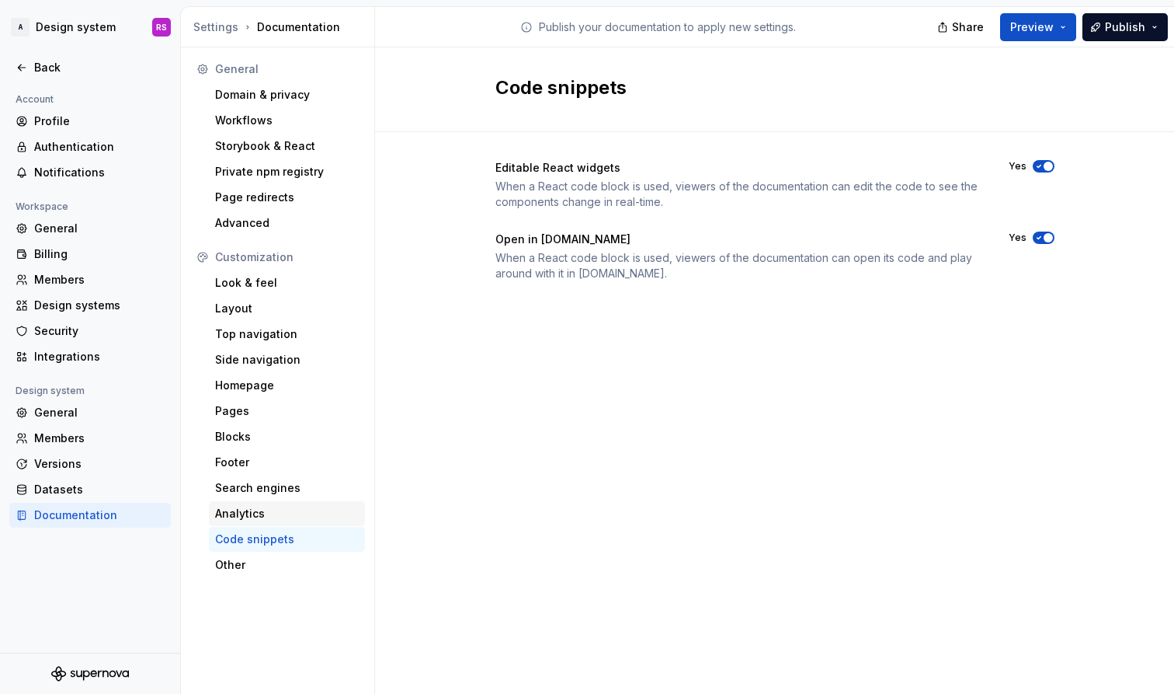
click at [296, 513] on div "Analytics" at bounding box center [287, 514] width 144 height 16
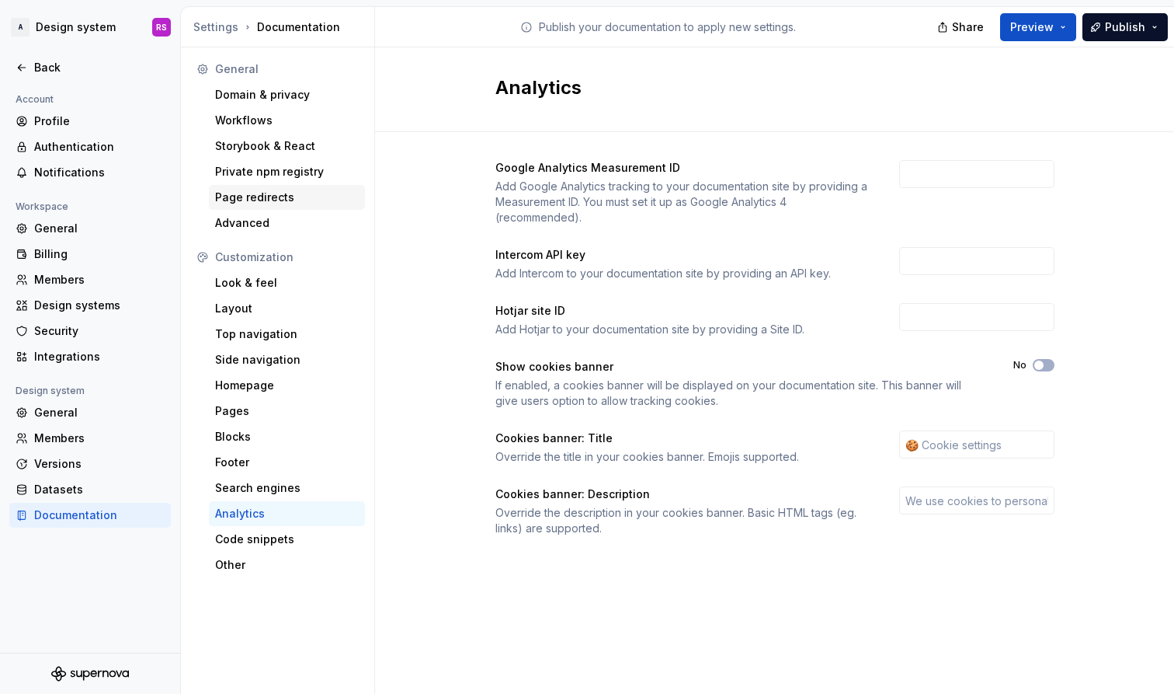
click at [281, 208] on div "Page redirects" at bounding box center [287, 197] width 156 height 25
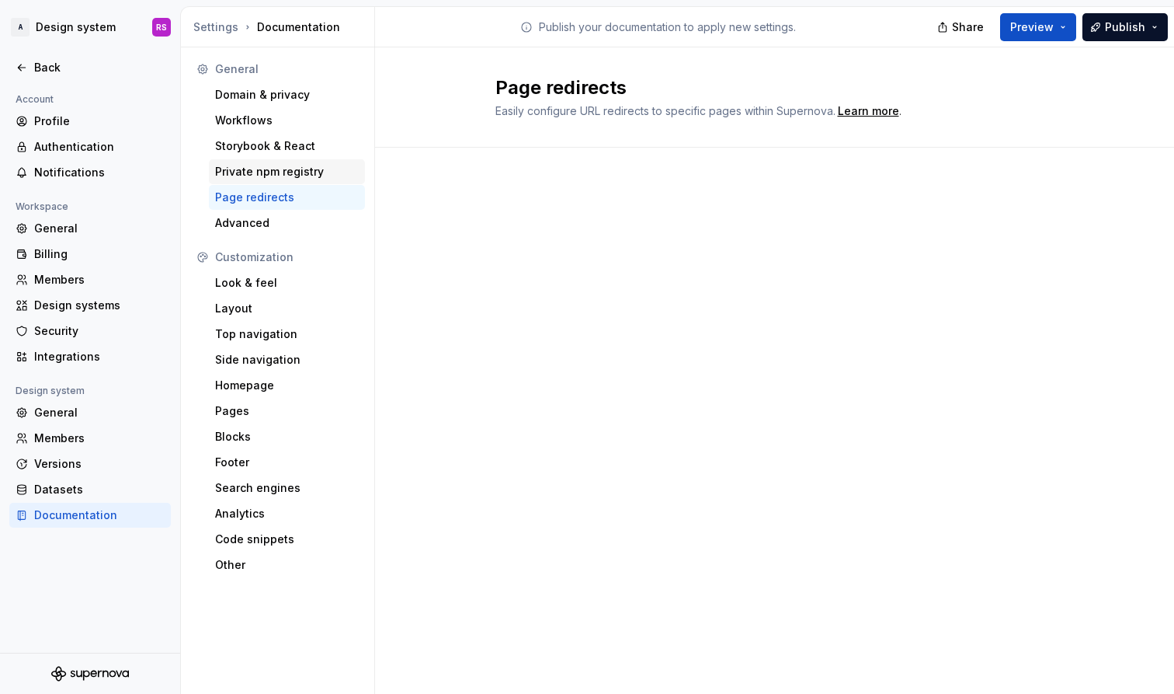
click at [276, 168] on div "Private npm registry" at bounding box center [287, 172] width 144 height 16
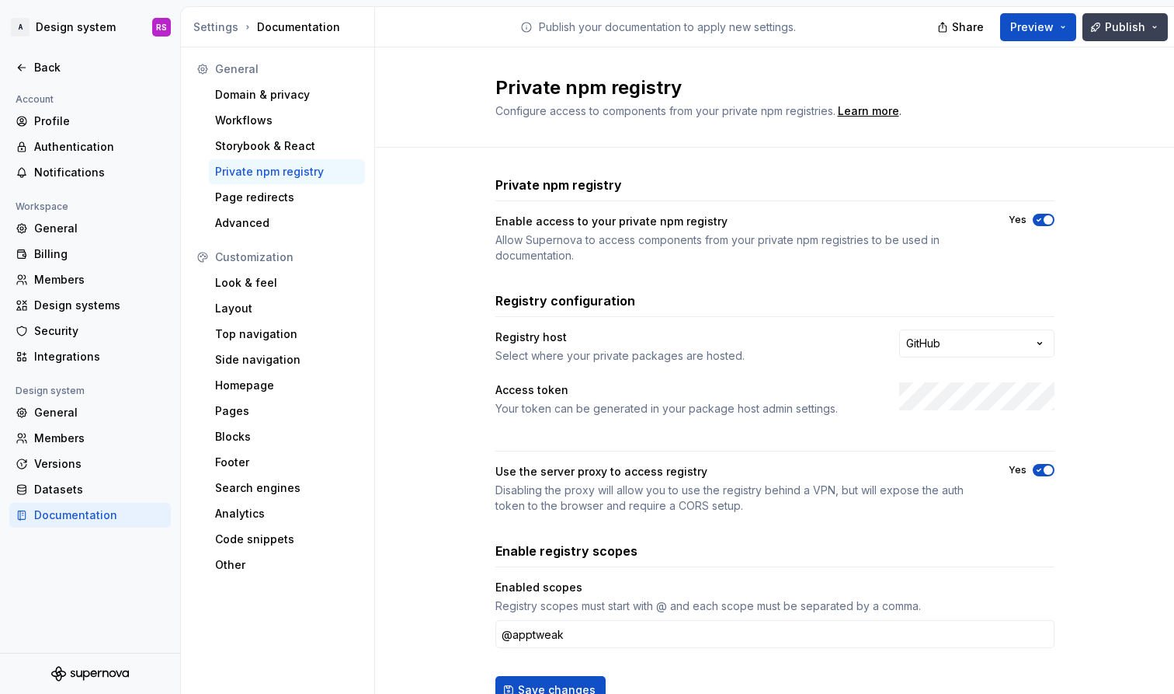
click at [1001, 28] on span "Publish" at bounding box center [1125, 27] width 40 height 16
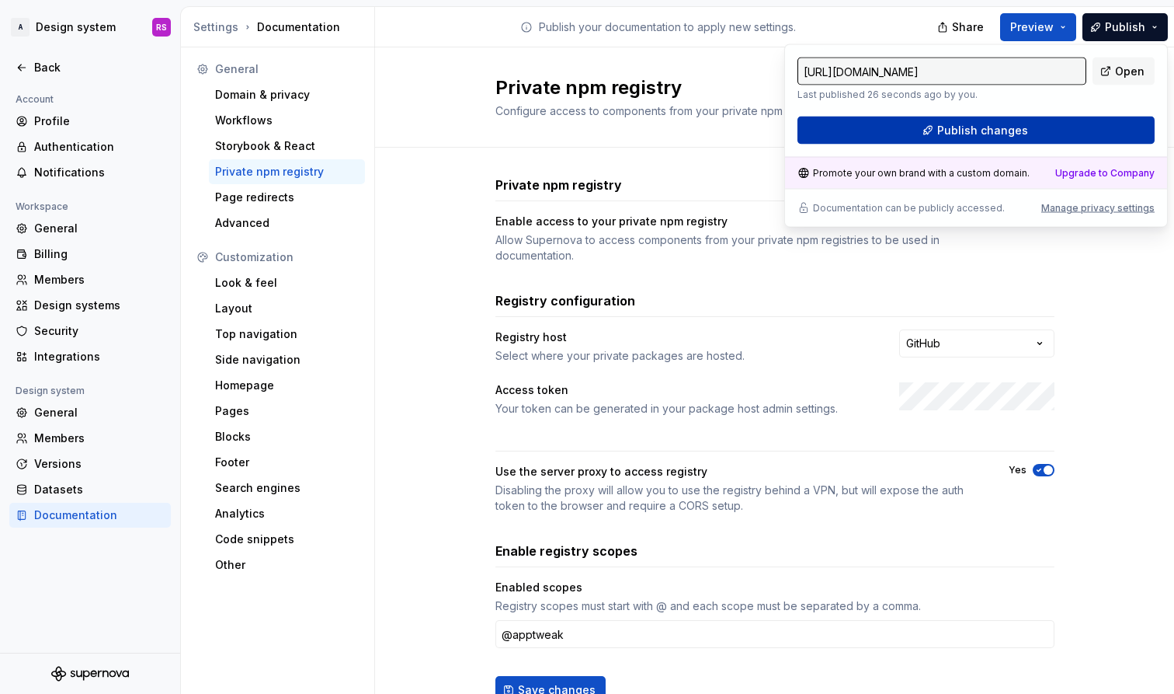
click at [1001, 134] on span "Publish changes" at bounding box center [982, 131] width 91 height 16
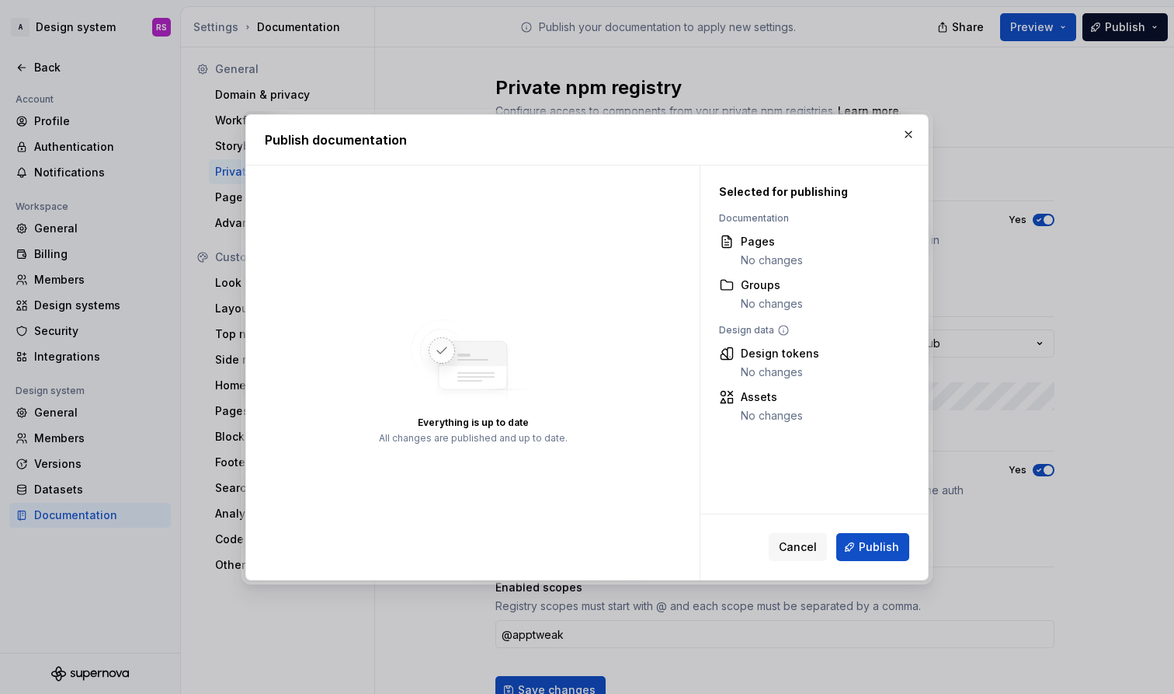
click at [861, 569] on div "Cancel Publish" at bounding box center [815, 546] width 228 height 65
click at [873, 523] on div "Cancel Publish" at bounding box center [815, 546] width 228 height 65
click at [873, 541] on span "Publish" at bounding box center [879, 547] width 40 height 16
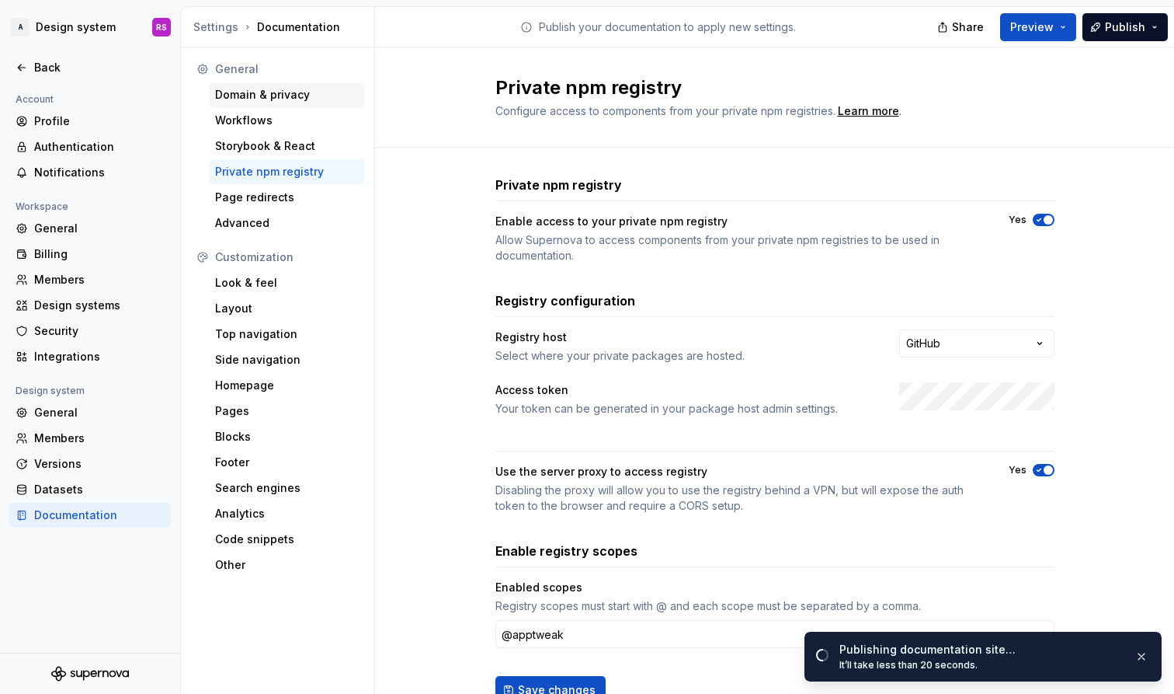
click at [283, 103] on div "Domain & privacy" at bounding box center [287, 94] width 156 height 25
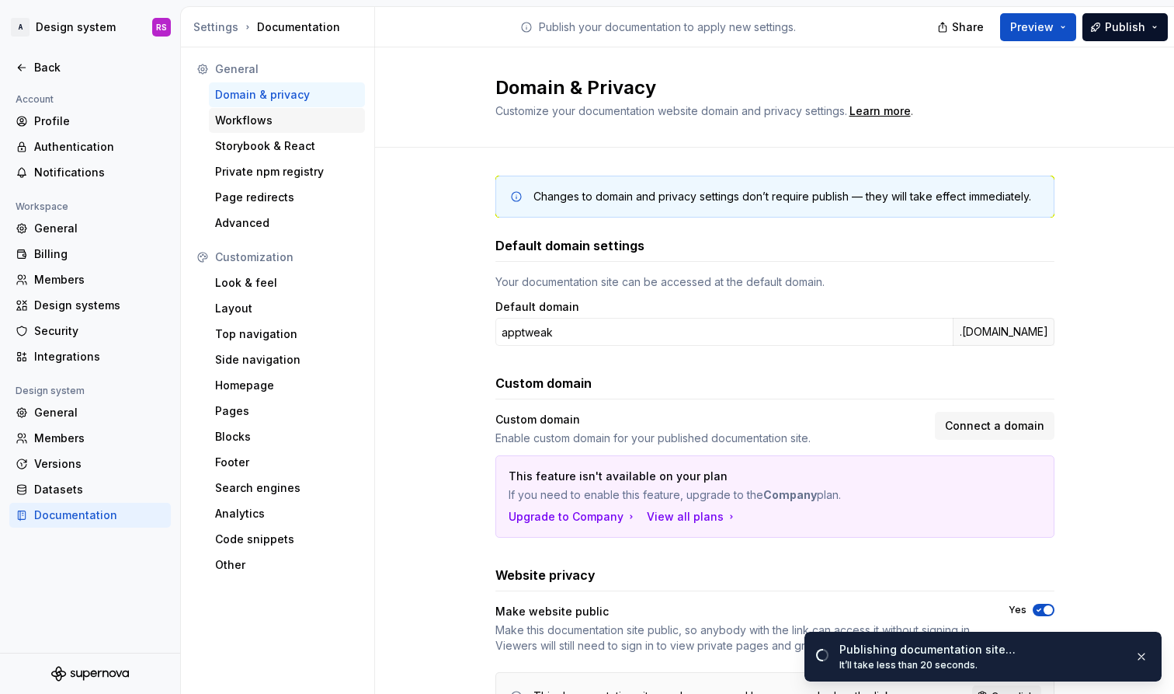
click at [298, 129] on div "Workflows" at bounding box center [287, 120] width 156 height 25
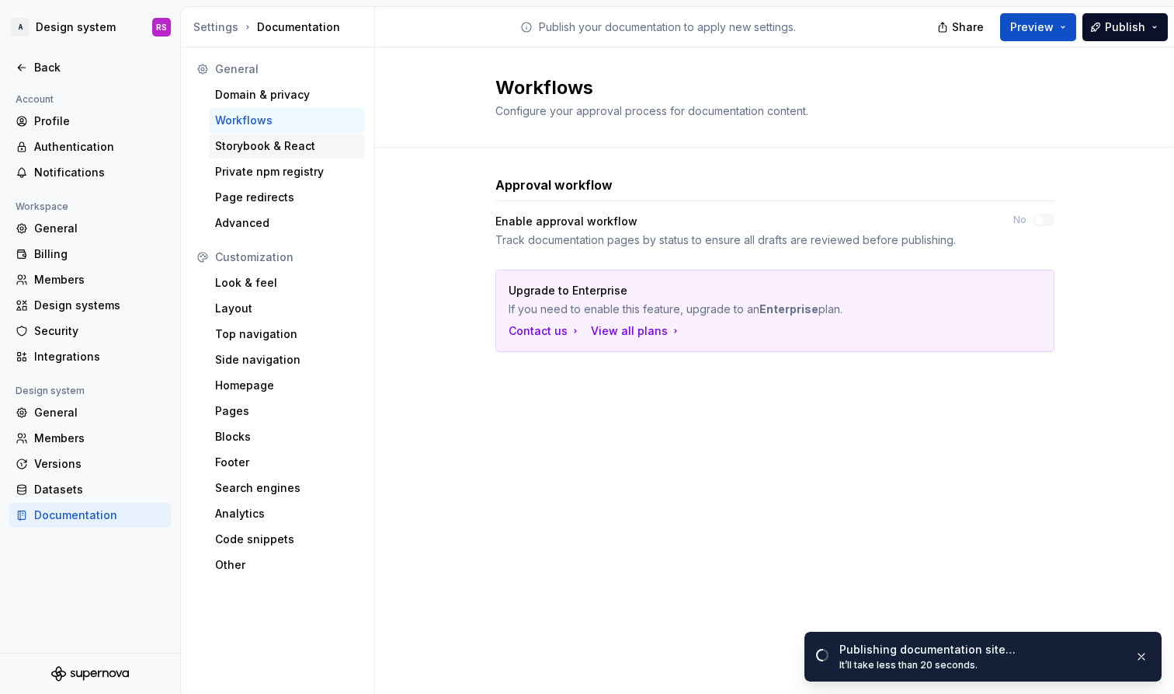
click at [314, 150] on div "Storybook & React" at bounding box center [287, 146] width 144 height 16
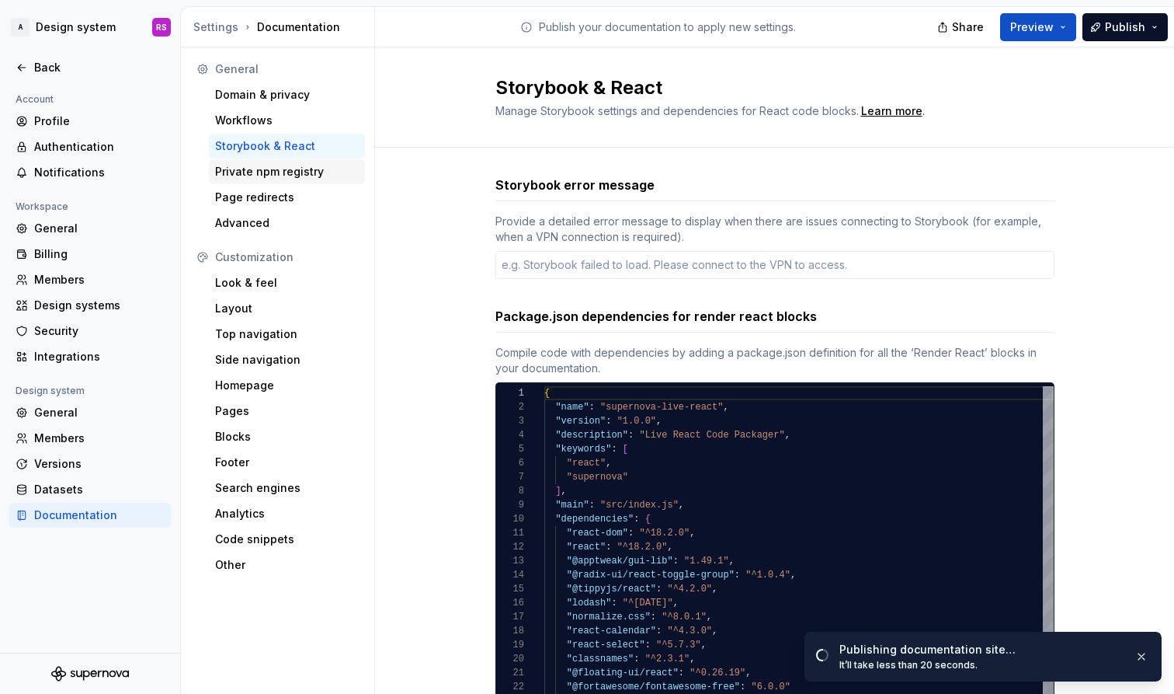
click at [320, 171] on div "Private npm registry" at bounding box center [287, 172] width 144 height 16
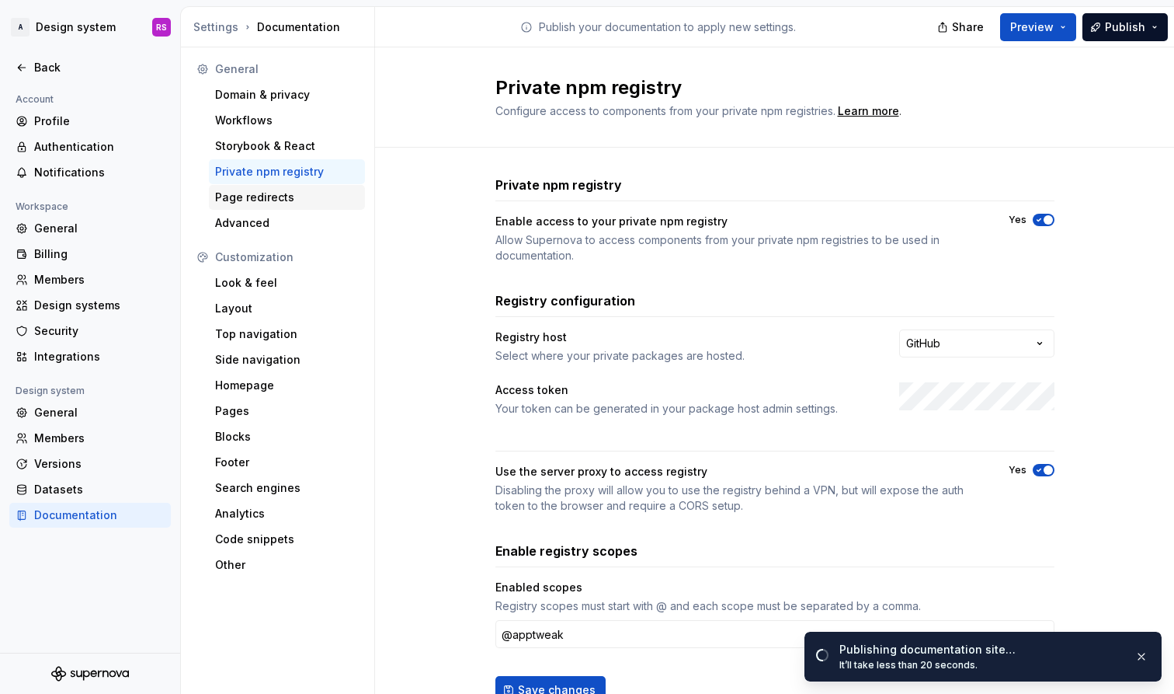
click at [320, 196] on div "Page redirects" at bounding box center [287, 197] width 144 height 16
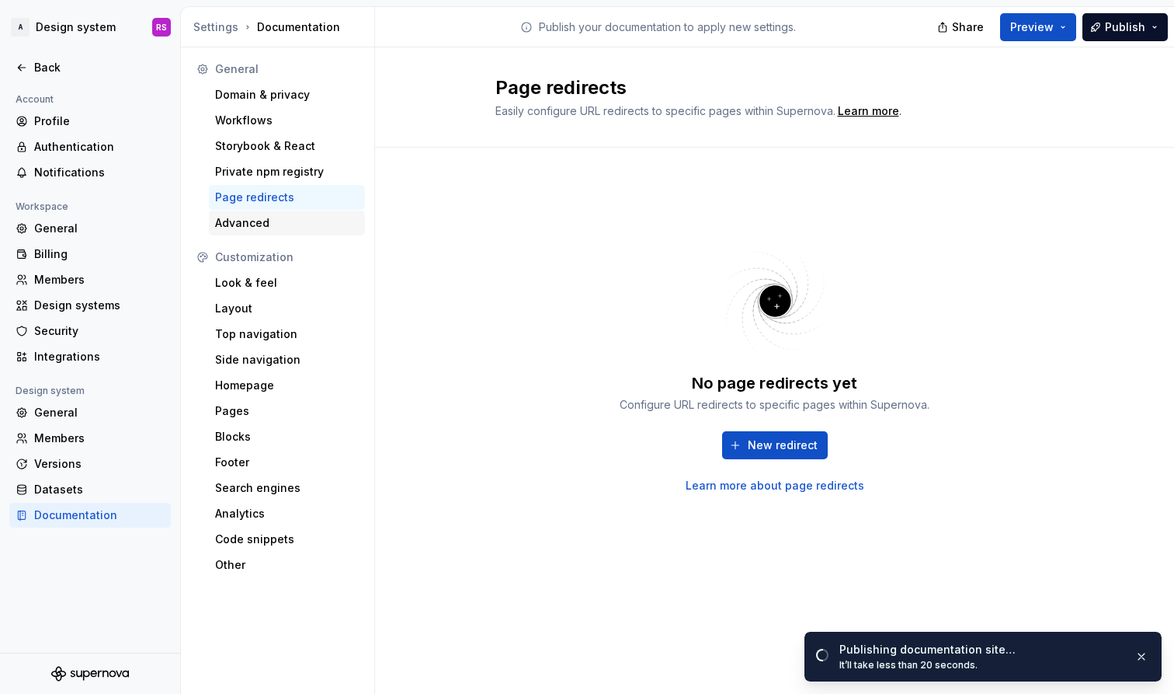
click at [335, 218] on div "Advanced" at bounding box center [287, 223] width 144 height 16
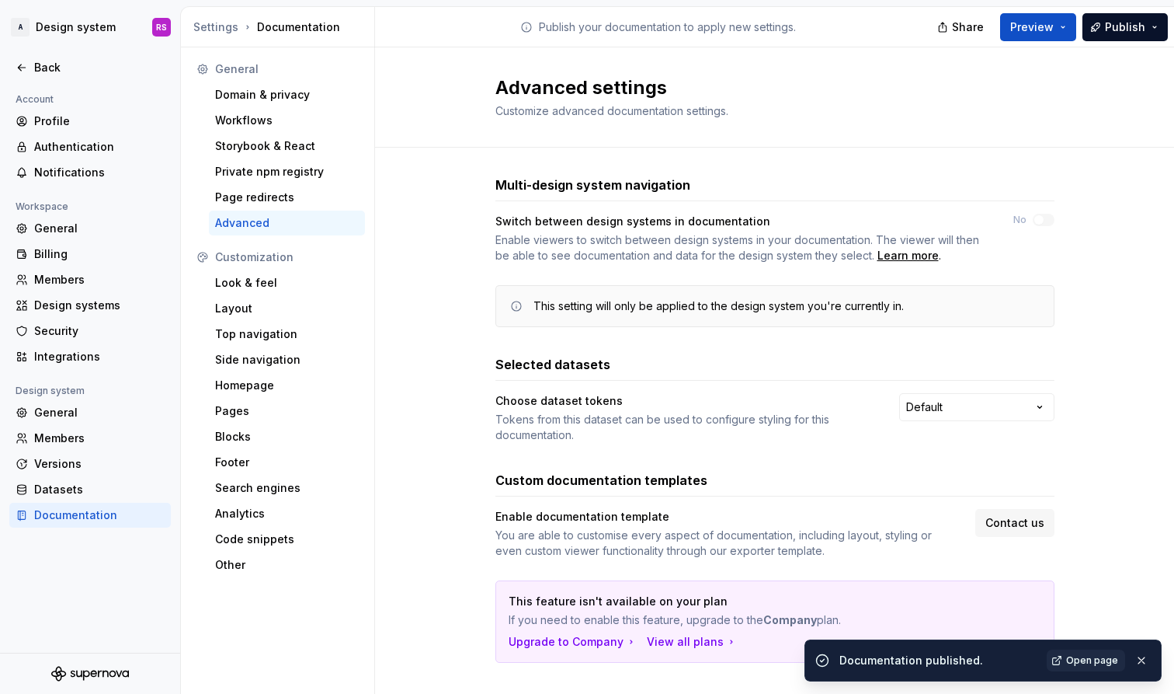
click at [27, 80] on div at bounding box center [90, 85] width 180 height 10
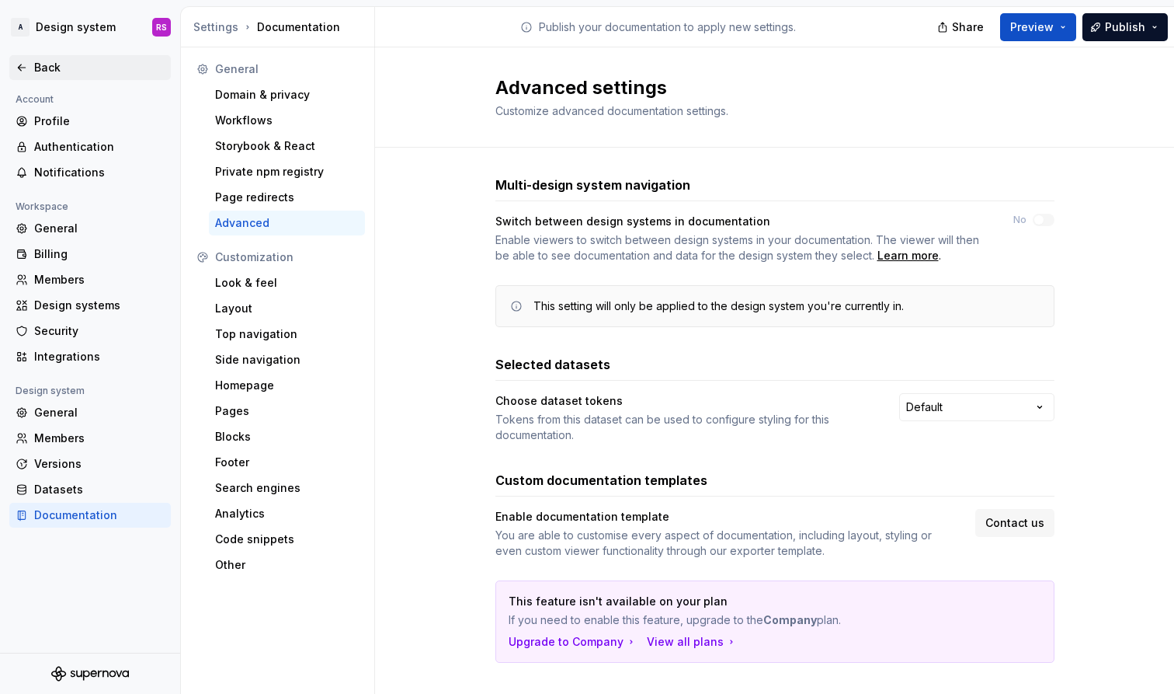
click at [36, 71] on div "Back" at bounding box center [99, 68] width 130 height 16
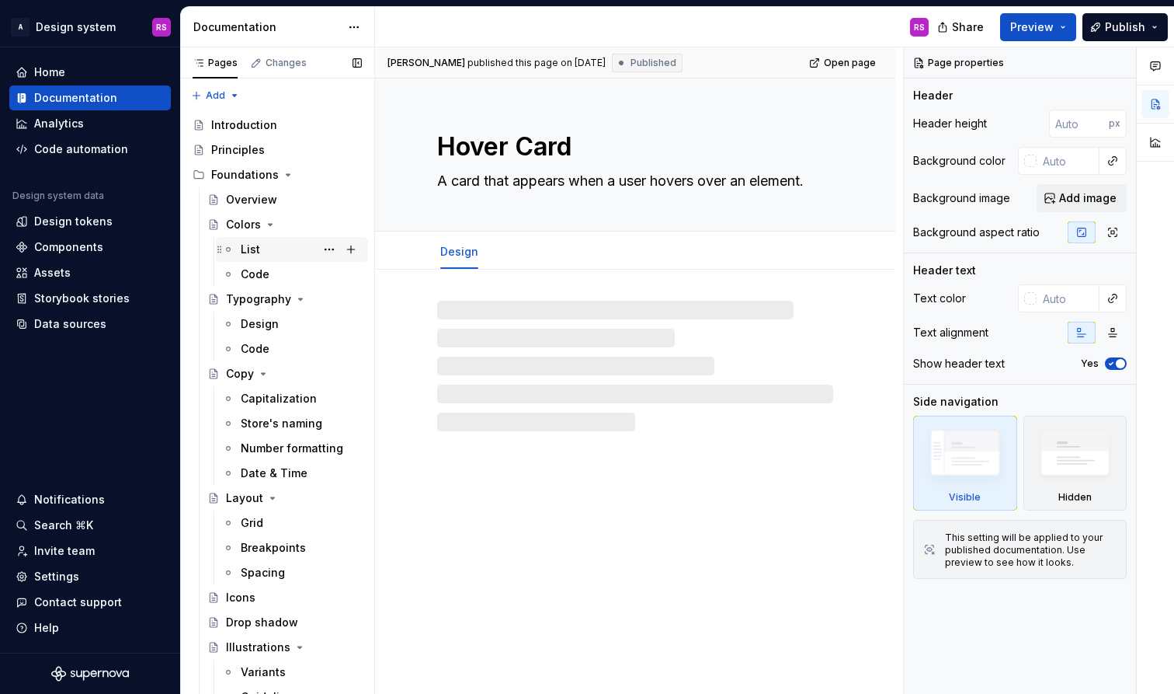
type textarea "*"
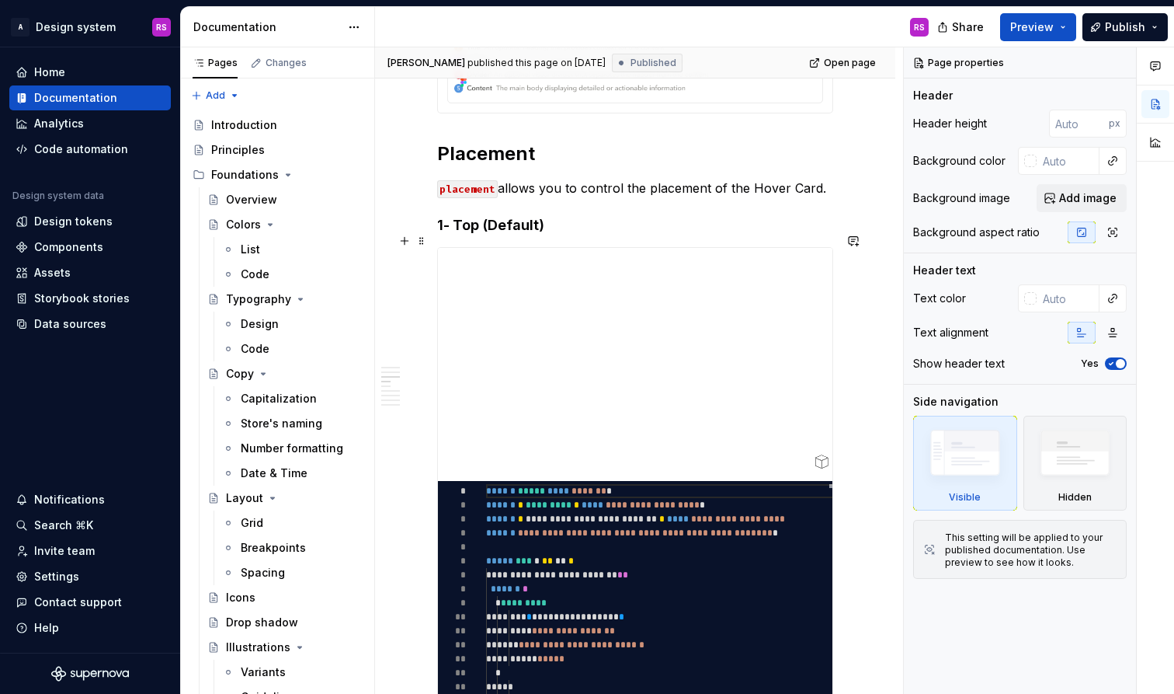
scroll to position [956, 0]
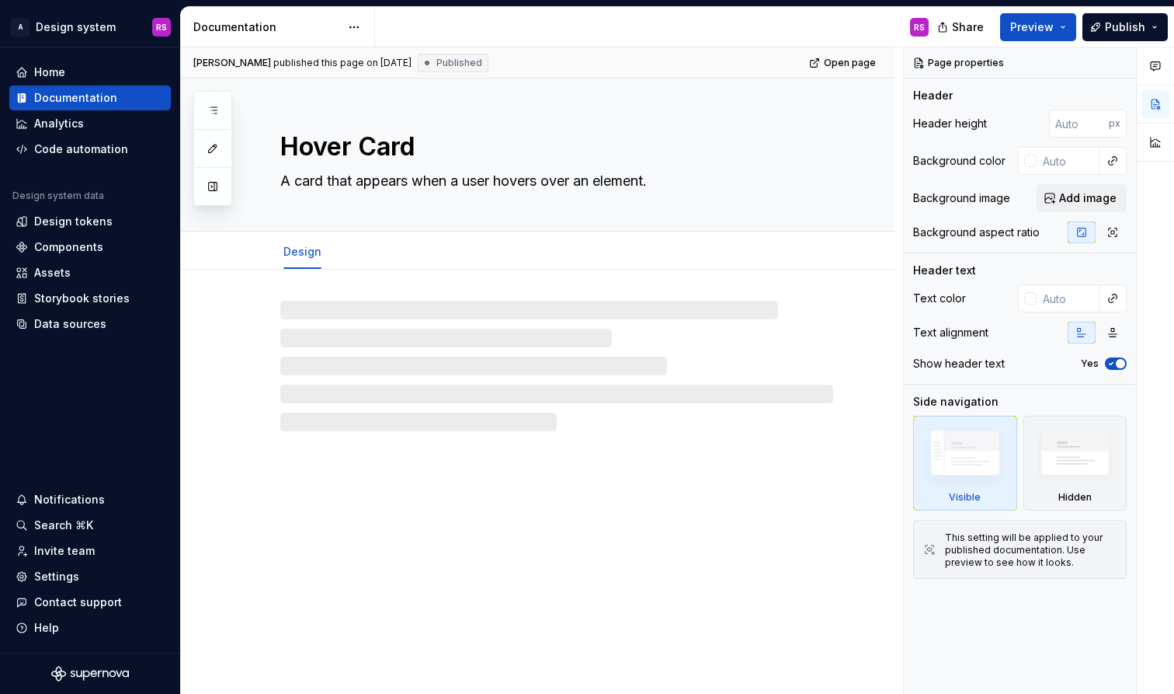
type textarea "*"
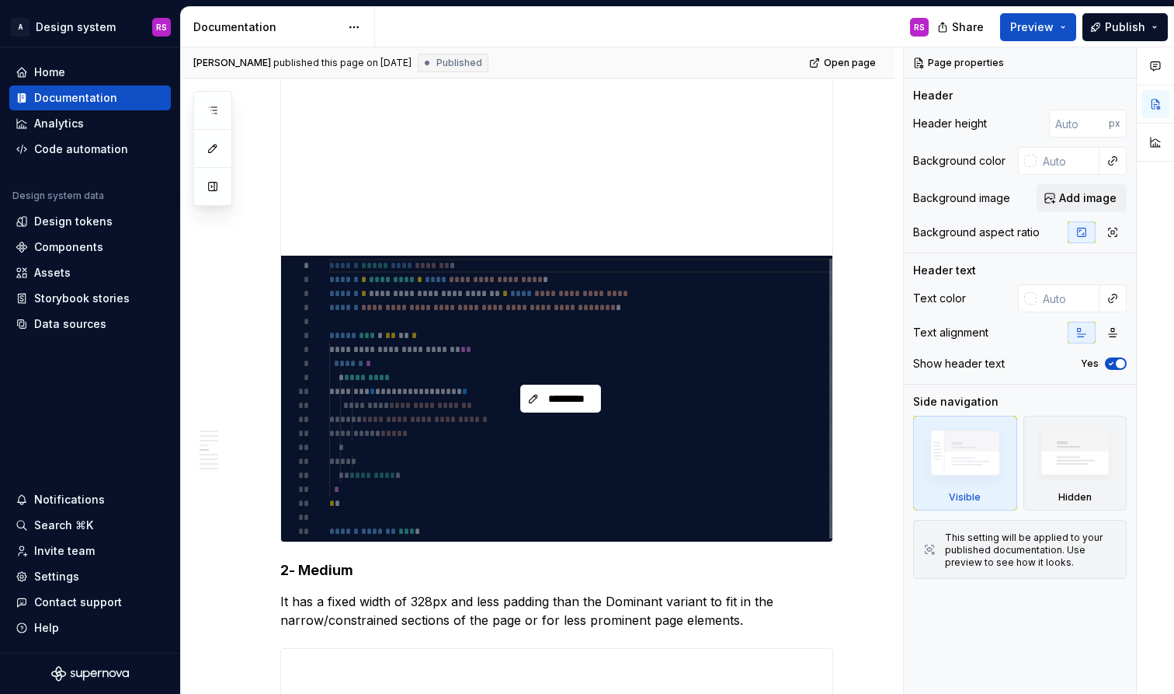
scroll to position [1238, 0]
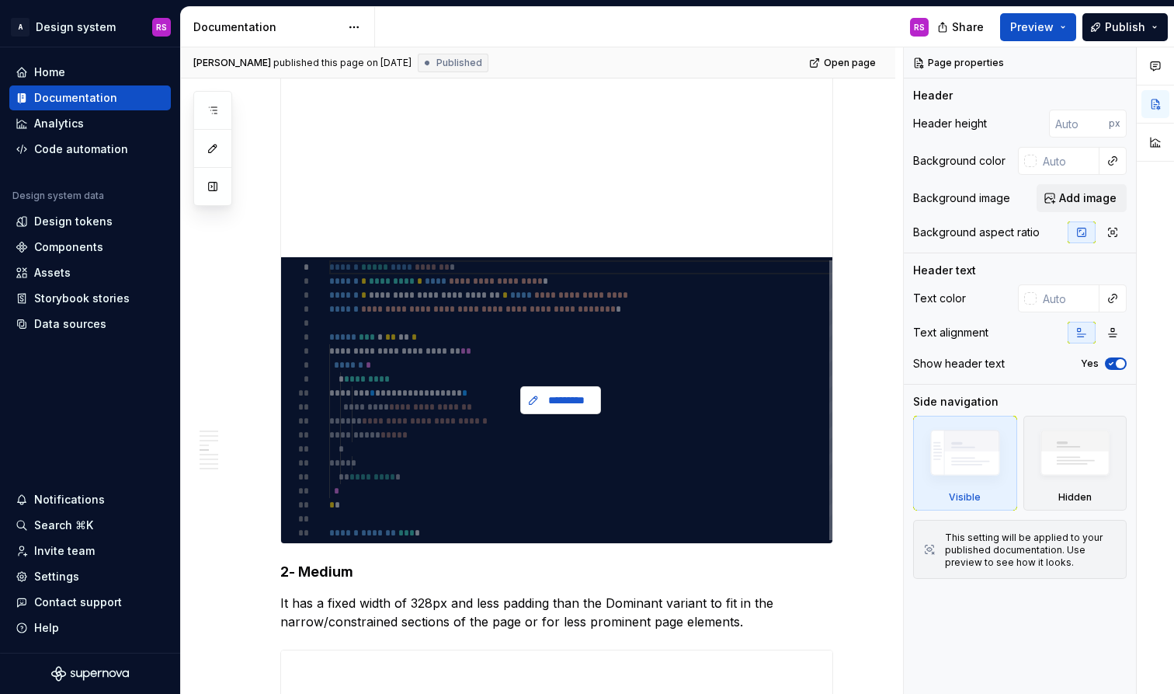
click at [562, 408] on span "*********" at bounding box center [567, 400] width 48 height 16
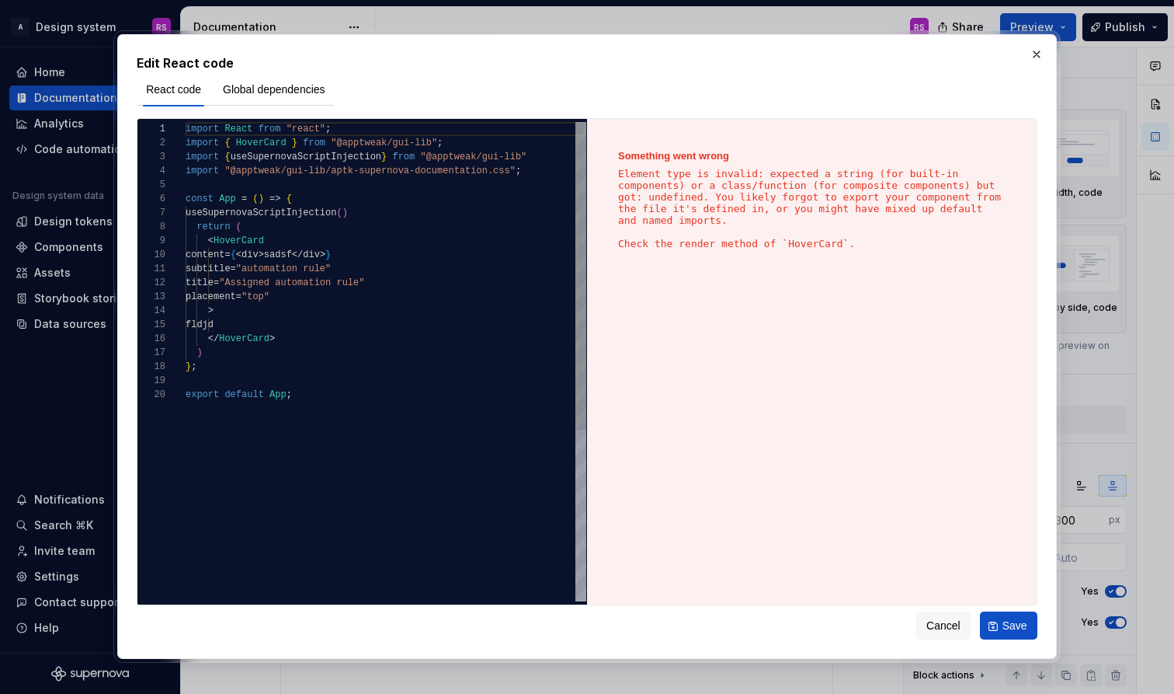
click at [263, 149] on span "import { HoverCard } from "@apptweak/gui-lib" ;" at bounding box center [314, 143] width 257 height 14
drag, startPoint x: 297, startPoint y: 148, endPoint x: 284, endPoint y: 147, distance: 13.3
click at [284, 147] on span "import { HoverCard } from "@apptweak/gui-lib" ;" at bounding box center [314, 143] width 257 height 14
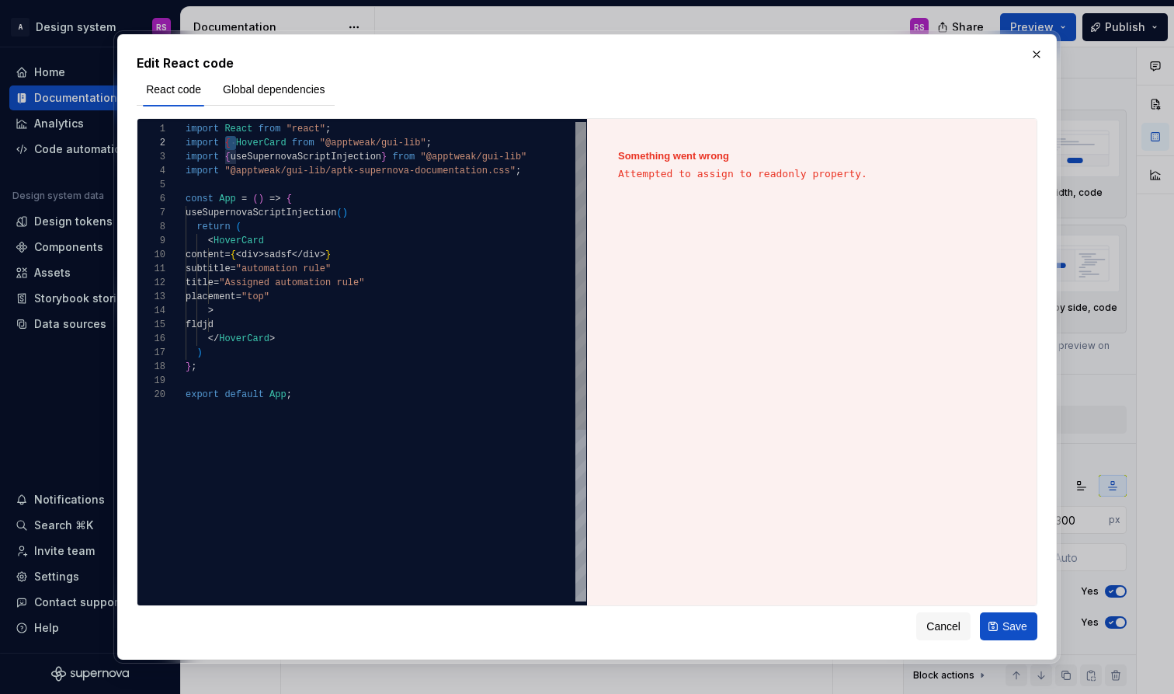
scroll to position [14, 33]
drag, startPoint x: 236, startPoint y: 145, endPoint x: 222, endPoint y: 146, distance: 14.0
click at [222, 146] on span "import { HoverCard from "@apptweak/gui-lib" ;" at bounding box center [309, 143] width 246 height 14
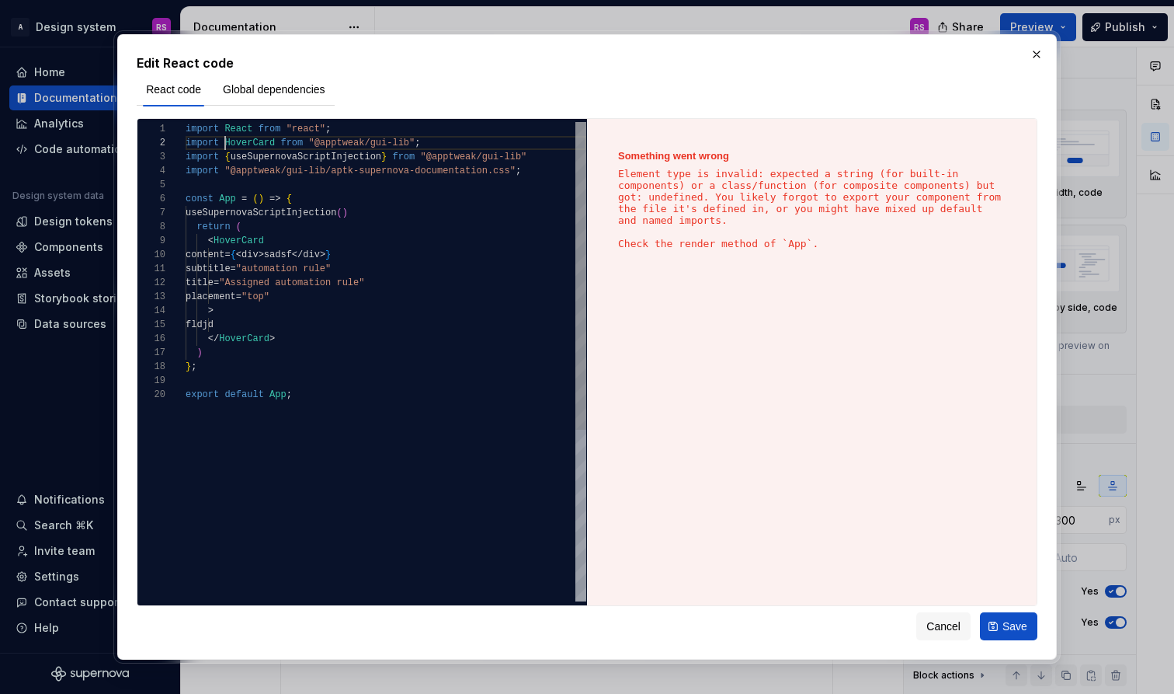
click at [441, 485] on div "import React from "react" ; import HoverCard from "@apptweak/gui-lib" ; import …" at bounding box center [386, 494] width 401 height 745
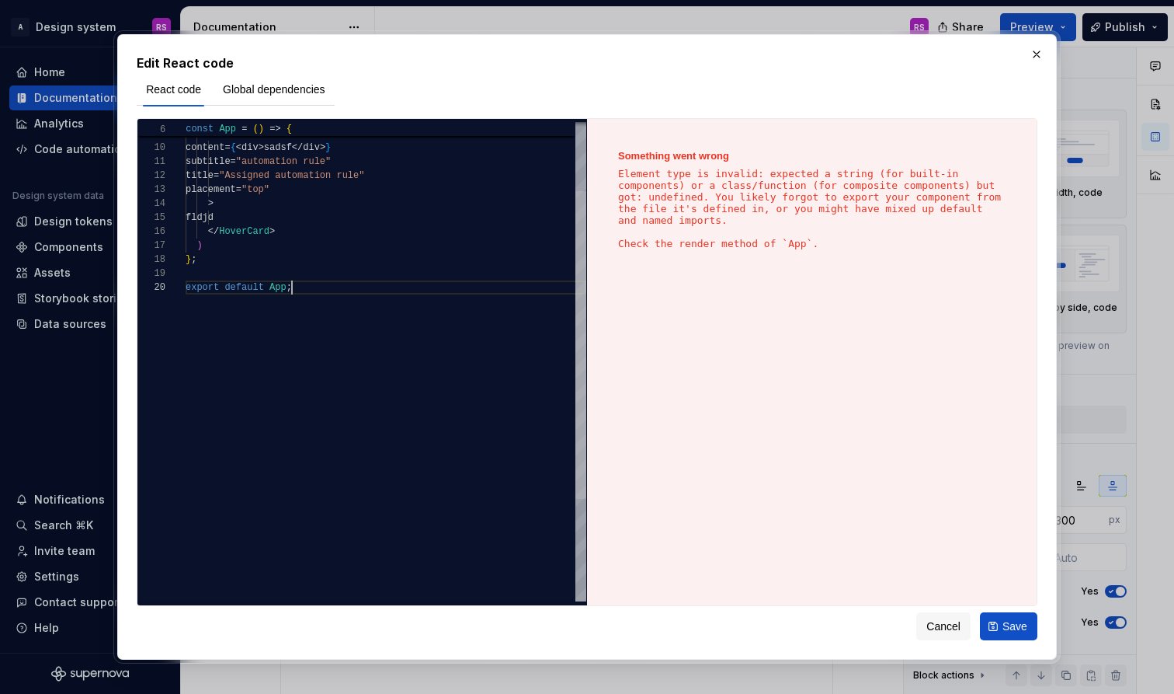
click at [558, 231] on div "return ( < HoverCard content = { < div > sadsf </ div > } subtitle = "automatio…" at bounding box center [386, 361] width 401 height 479
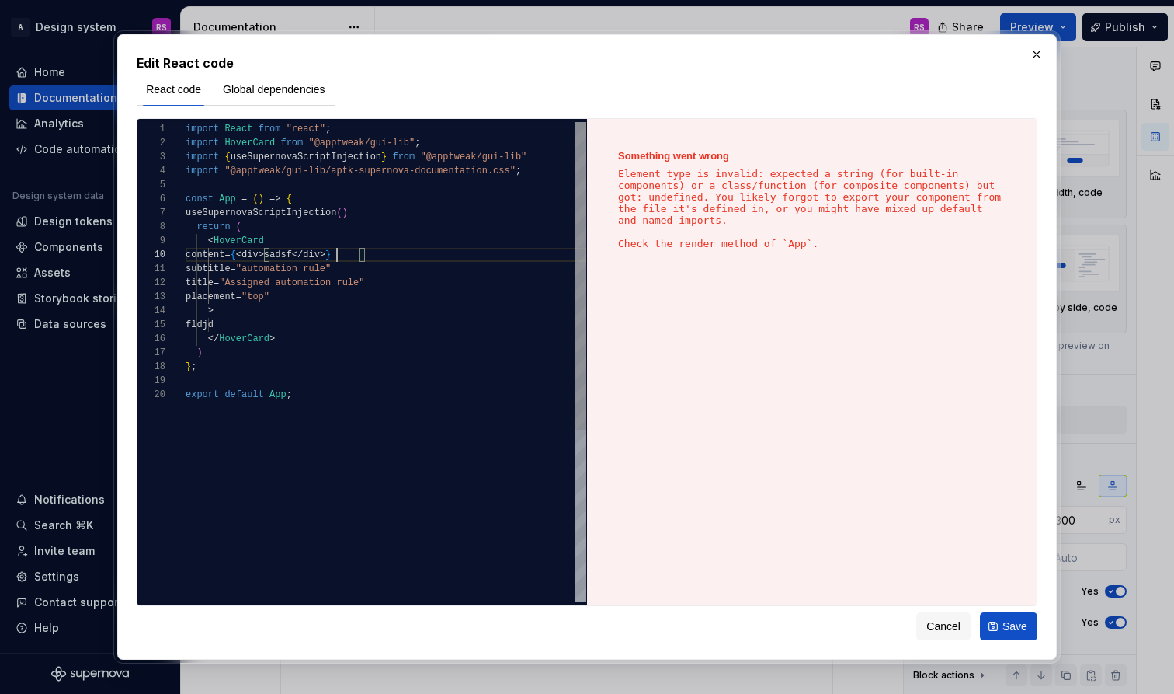
click at [303, 251] on span "</" at bounding box center [297, 254] width 11 height 11
type textarea "**********"
click at [947, 612] on div "Cancel Save" at bounding box center [976, 626] width 121 height 28
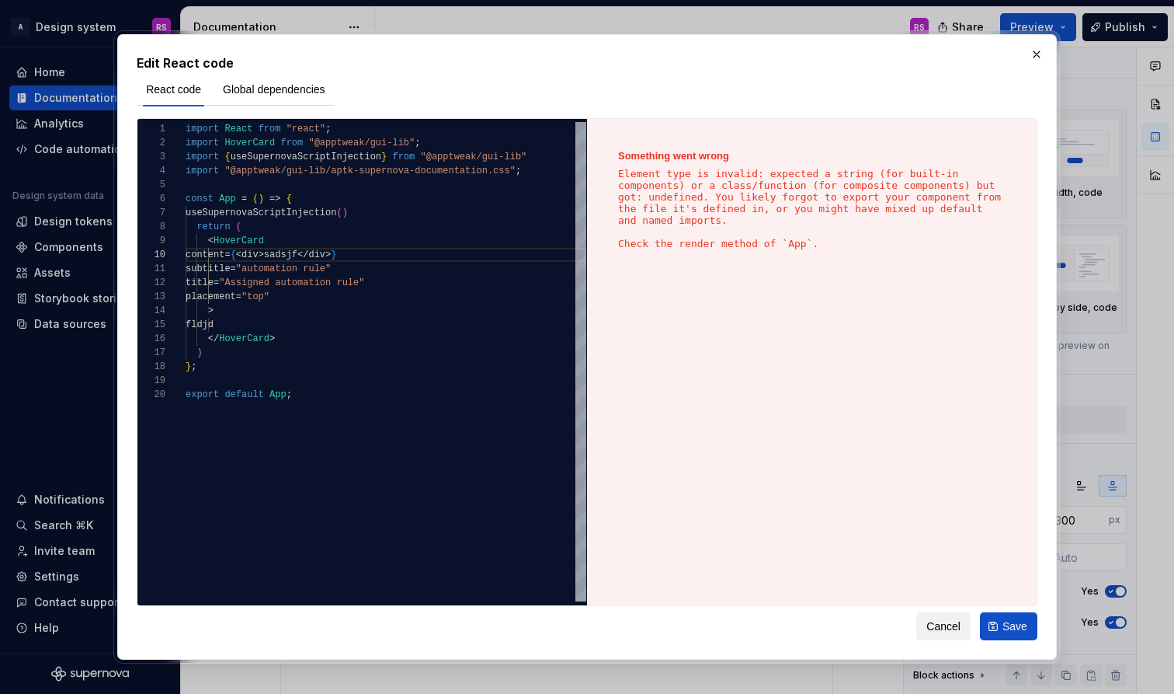
click at [935, 634] on button "Cancel" at bounding box center [943, 626] width 54 height 28
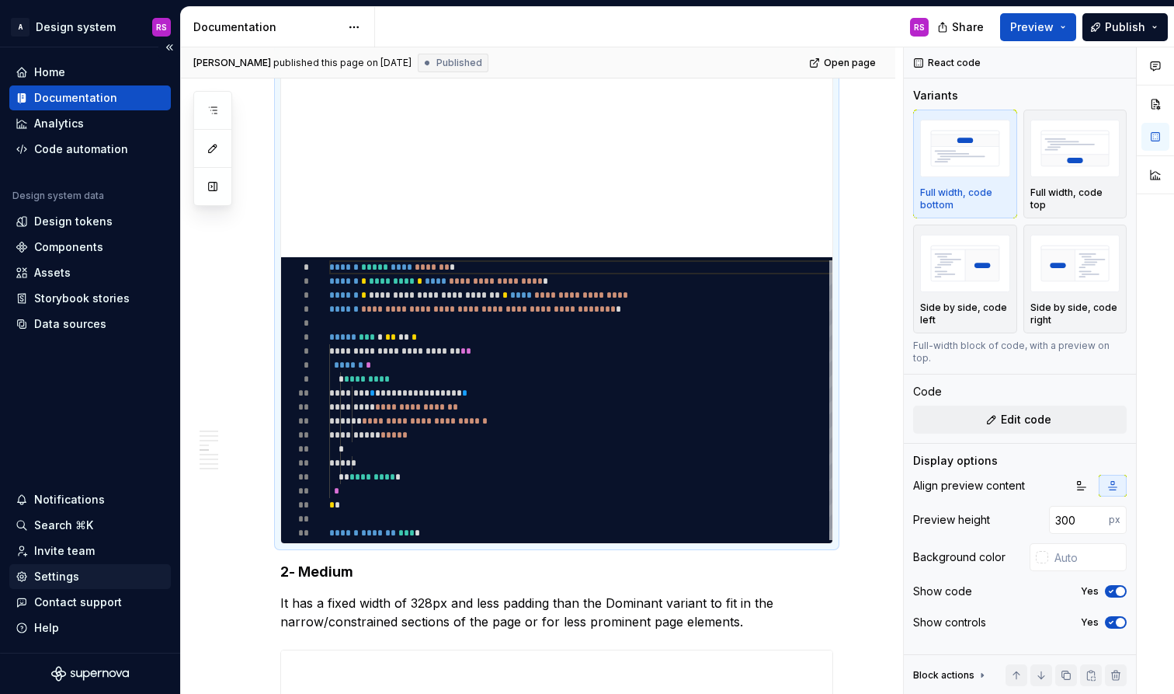
click at [36, 581] on div "Settings" at bounding box center [56, 576] width 45 height 16
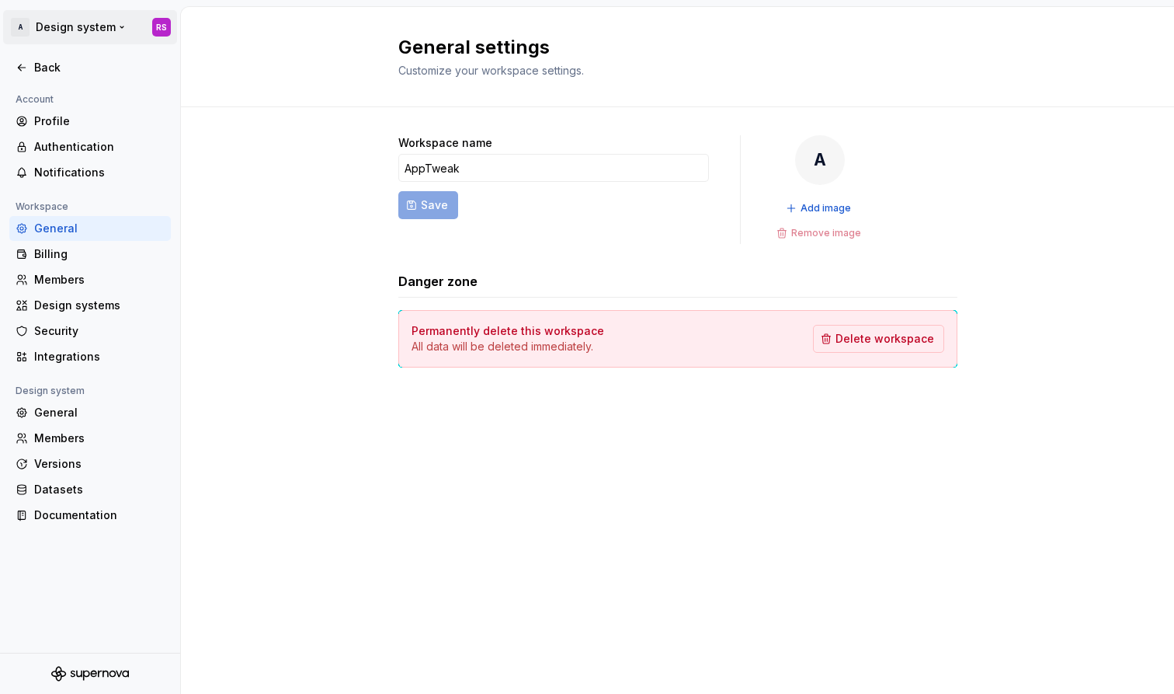
click at [82, 25] on html "A Design system RS Back Account Profile Authentication Notifications Workspace …" at bounding box center [587, 347] width 1174 height 694
click at [127, 109] on div "Sign out" at bounding box center [130, 111] width 191 height 16
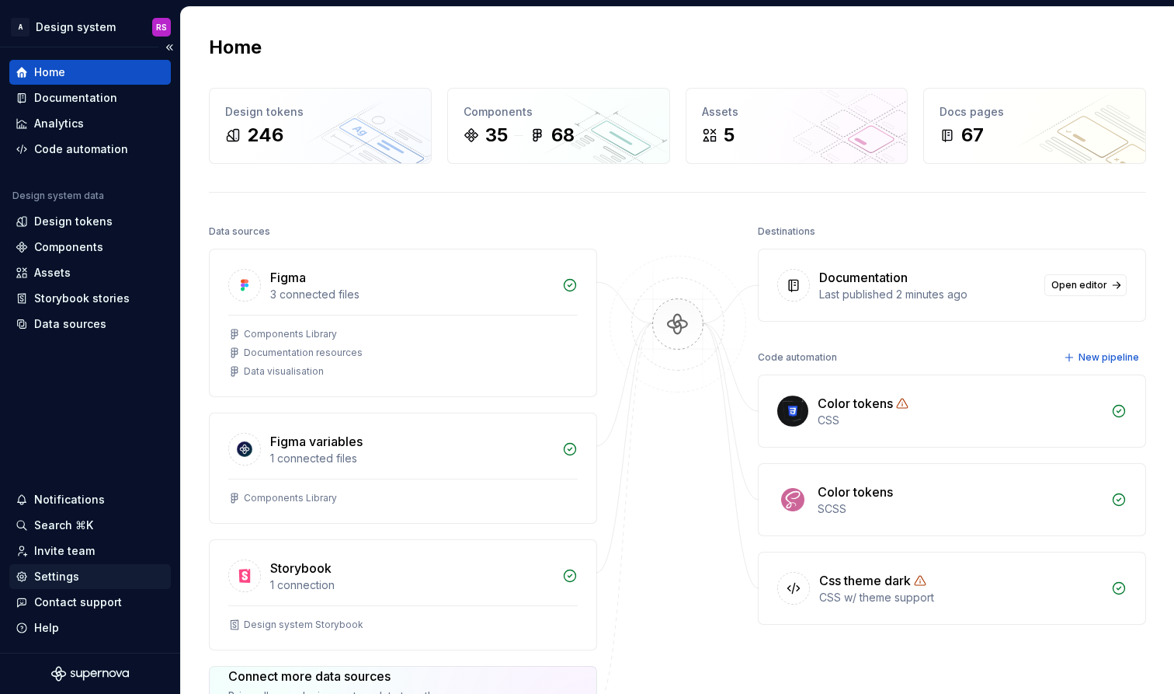
click at [79, 579] on div "Settings" at bounding box center [90, 576] width 149 height 16
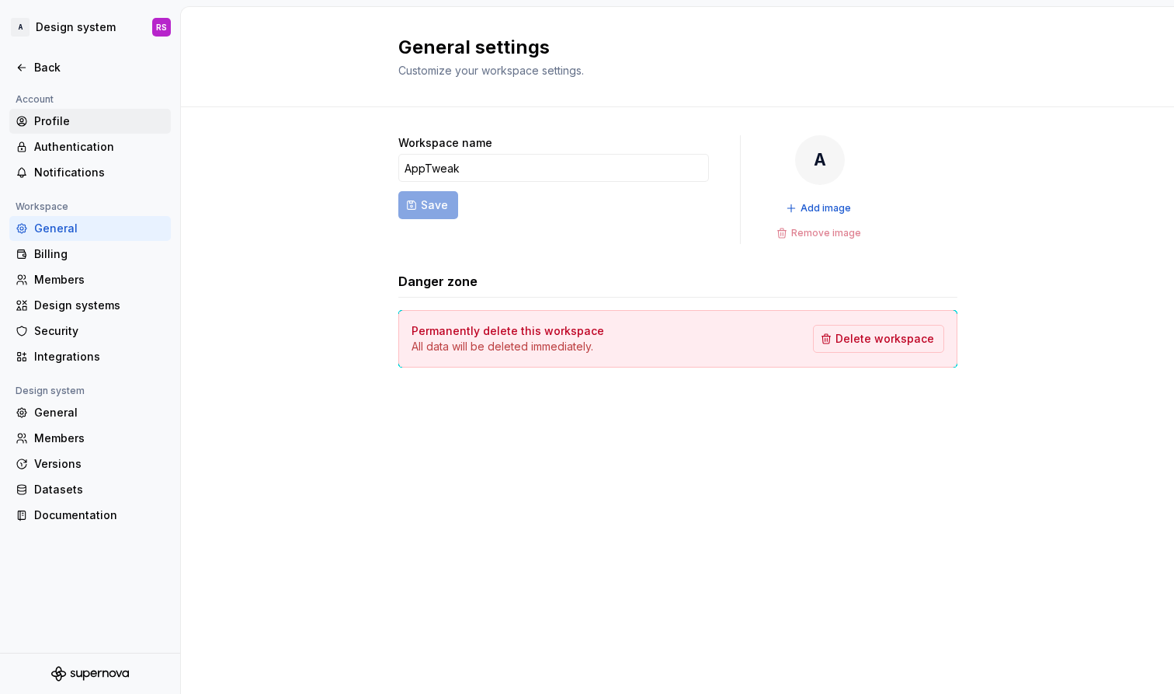
click at [60, 122] on div "Profile" at bounding box center [99, 121] width 130 height 16
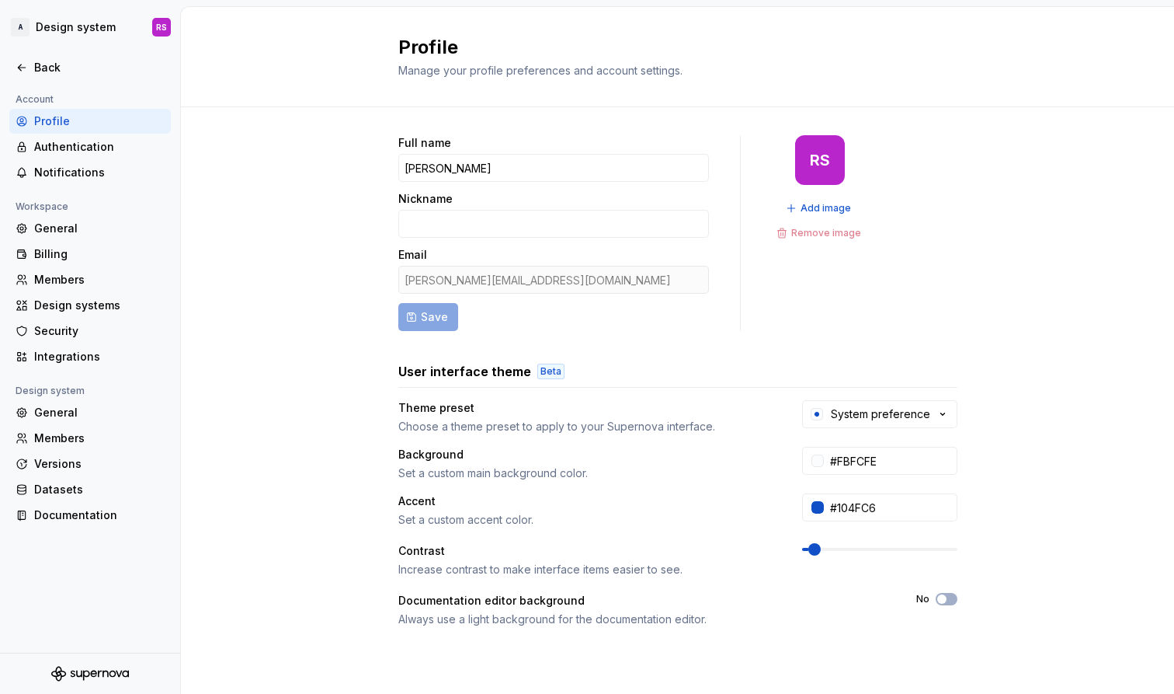
click at [954, 615] on div "Documentation editor background Always use a light background for the documenta…" at bounding box center [677, 610] width 559 height 34
click at [949, 601] on button "No" at bounding box center [947, 599] width 22 height 12
click at [949, 601] on span "button" at bounding box center [951, 598] width 9 height 9
click at [897, 428] on div "Theme preset Choose a theme preset to apply to your Supernova interface. System…" at bounding box center [677, 417] width 559 height 34
click at [890, 415] on div "System preference" at bounding box center [880, 414] width 99 height 16
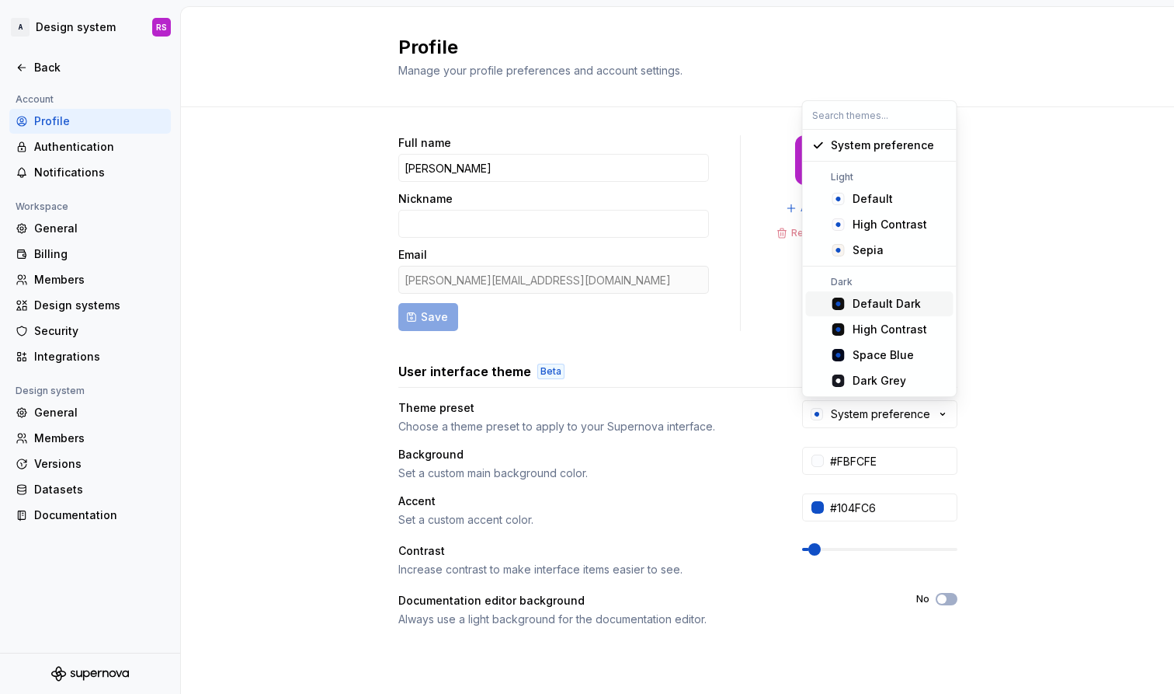
click at [885, 300] on div "Default Dark" at bounding box center [887, 304] width 68 height 16
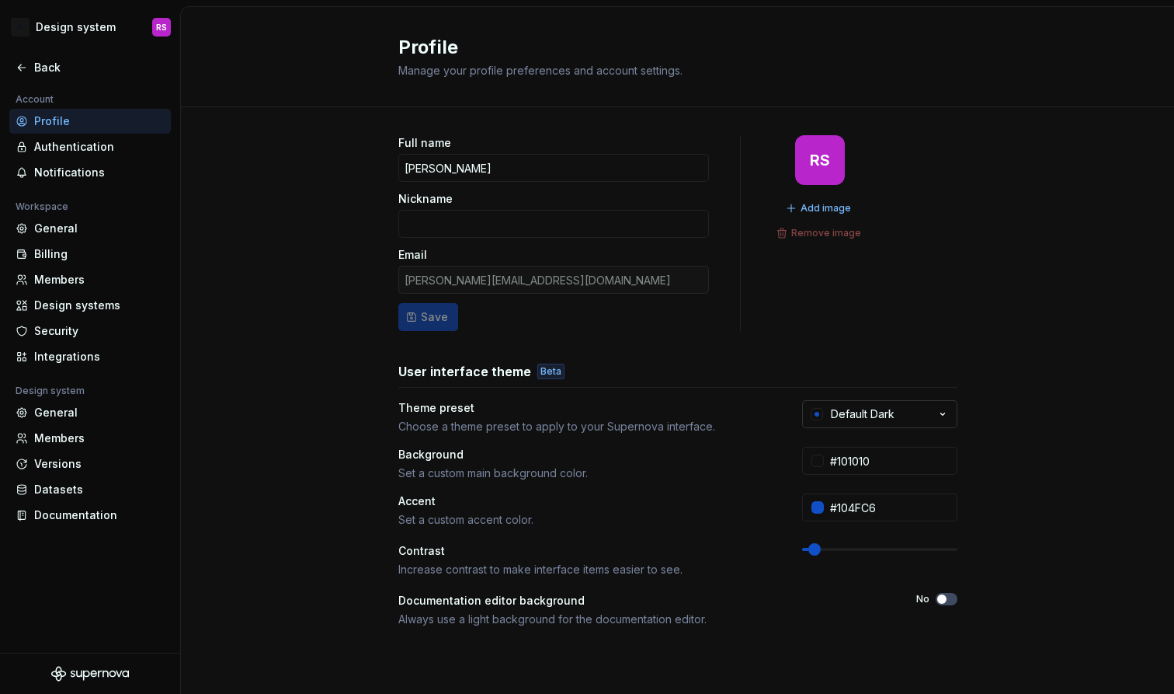
click at [900, 420] on button "Default Dark" at bounding box center [879, 414] width 155 height 28
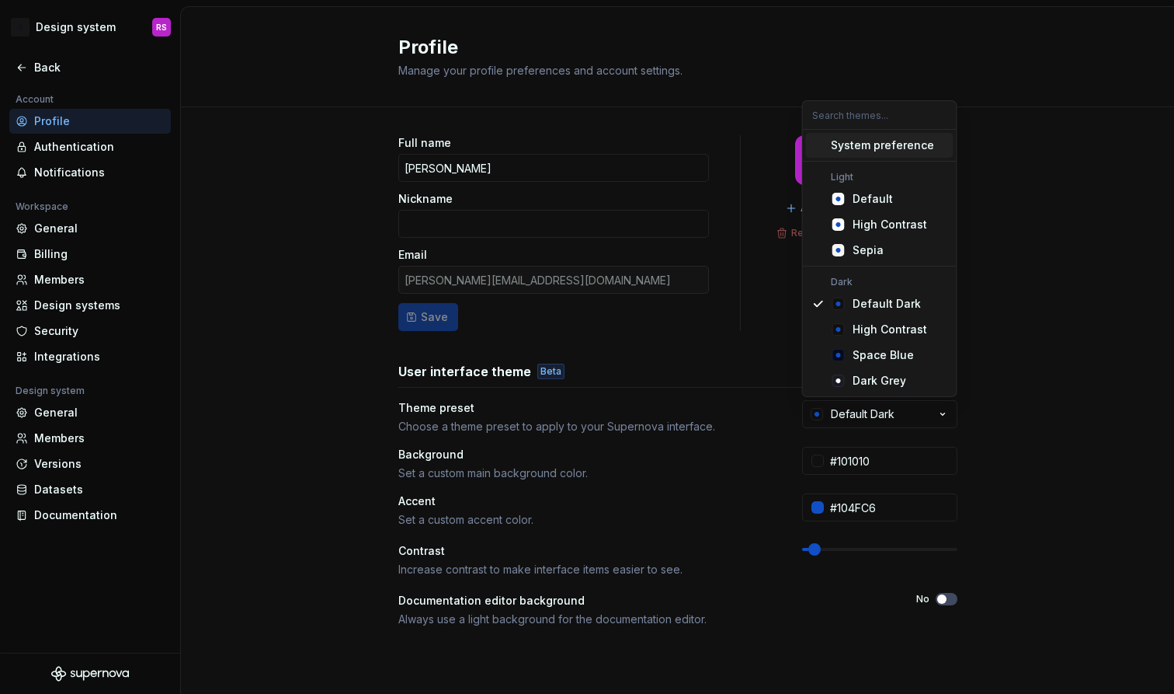
click at [861, 153] on span "System preference" at bounding box center [880, 145] width 148 height 25
type input "#FBFCFE"
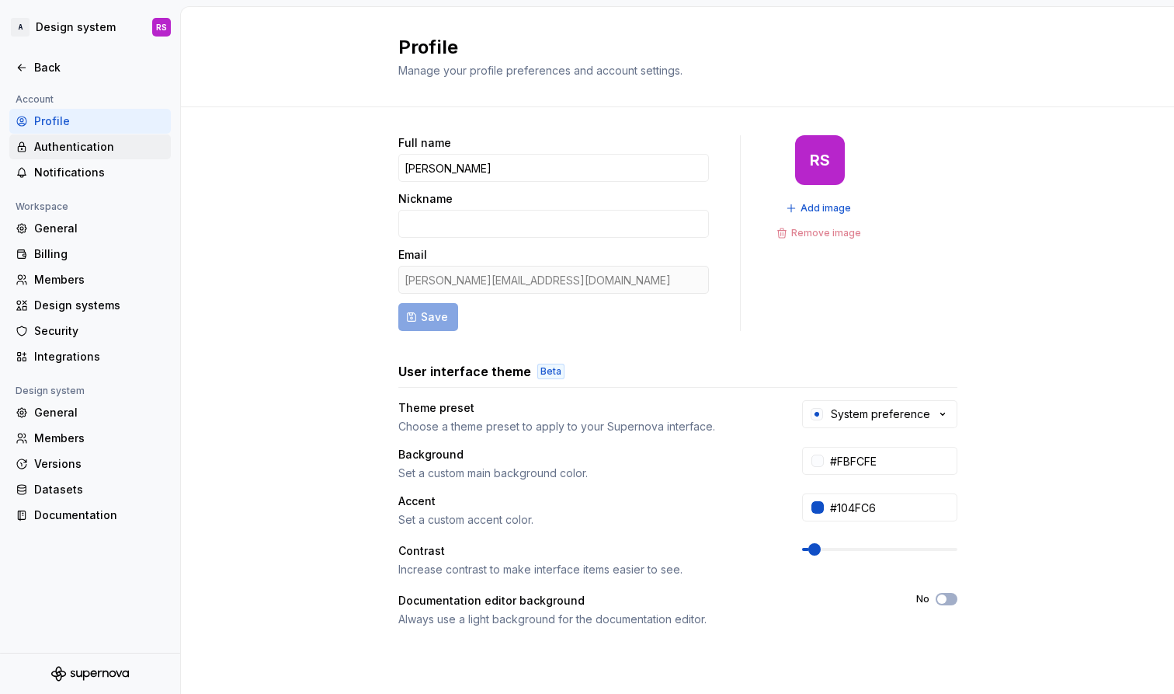
click at [94, 153] on div "Authentication" at bounding box center [99, 147] width 130 height 16
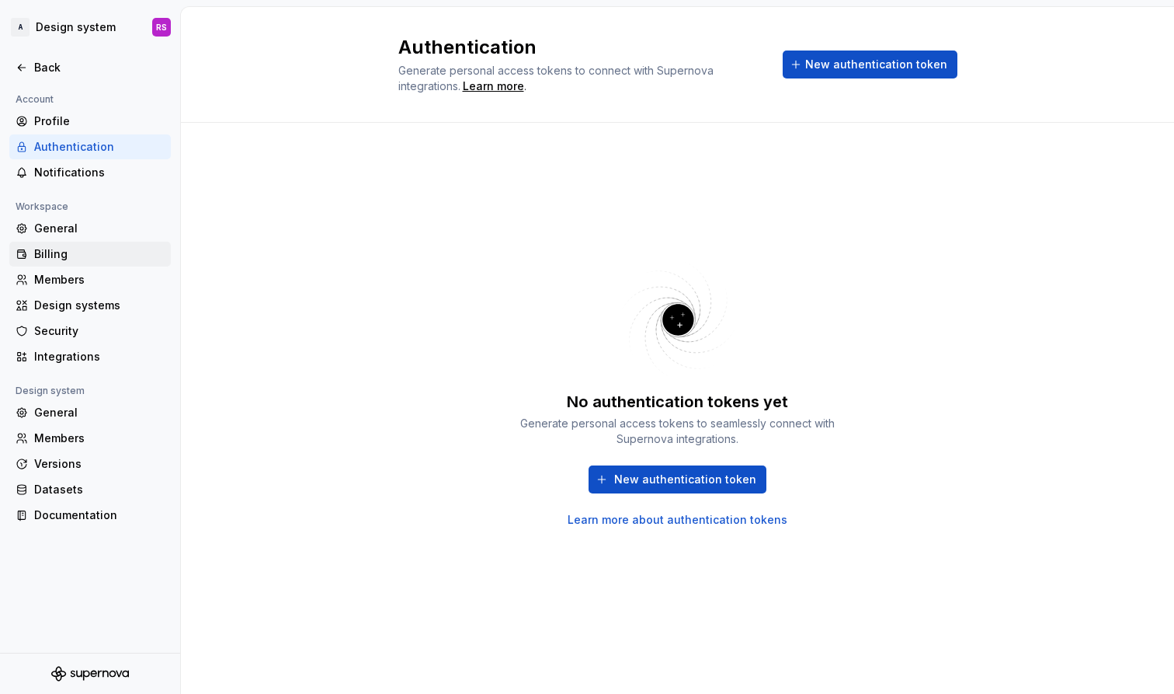
click at [153, 242] on div "Billing" at bounding box center [90, 254] width 162 height 25
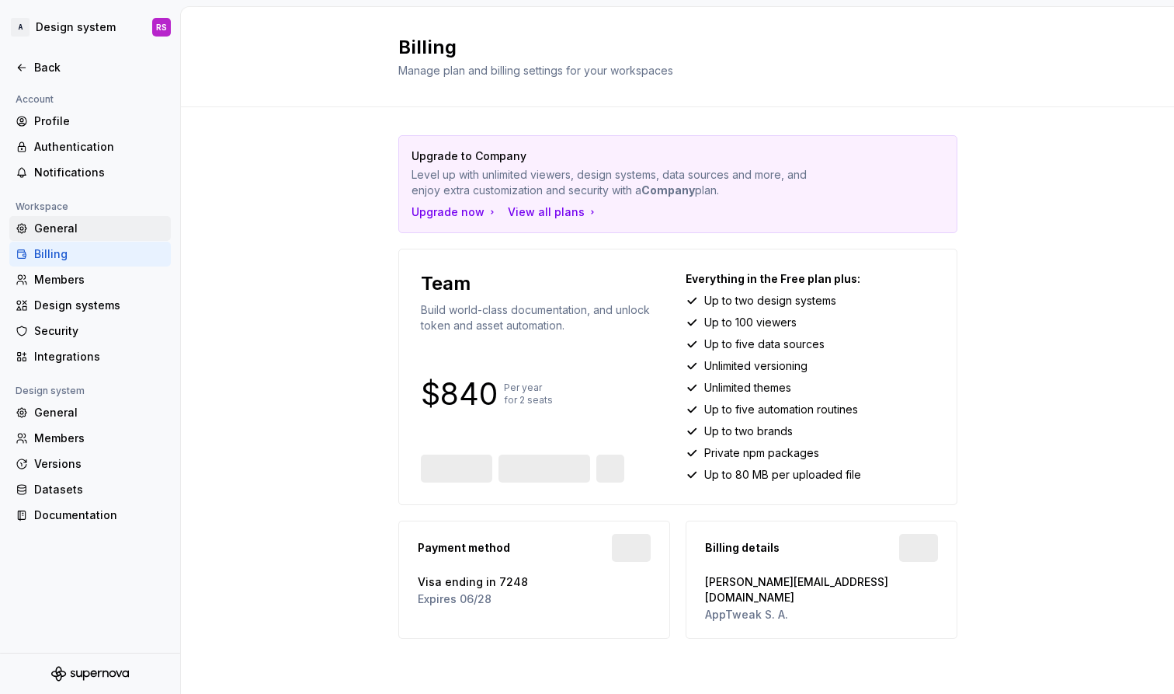
click at [144, 230] on div "General" at bounding box center [99, 229] width 130 height 16
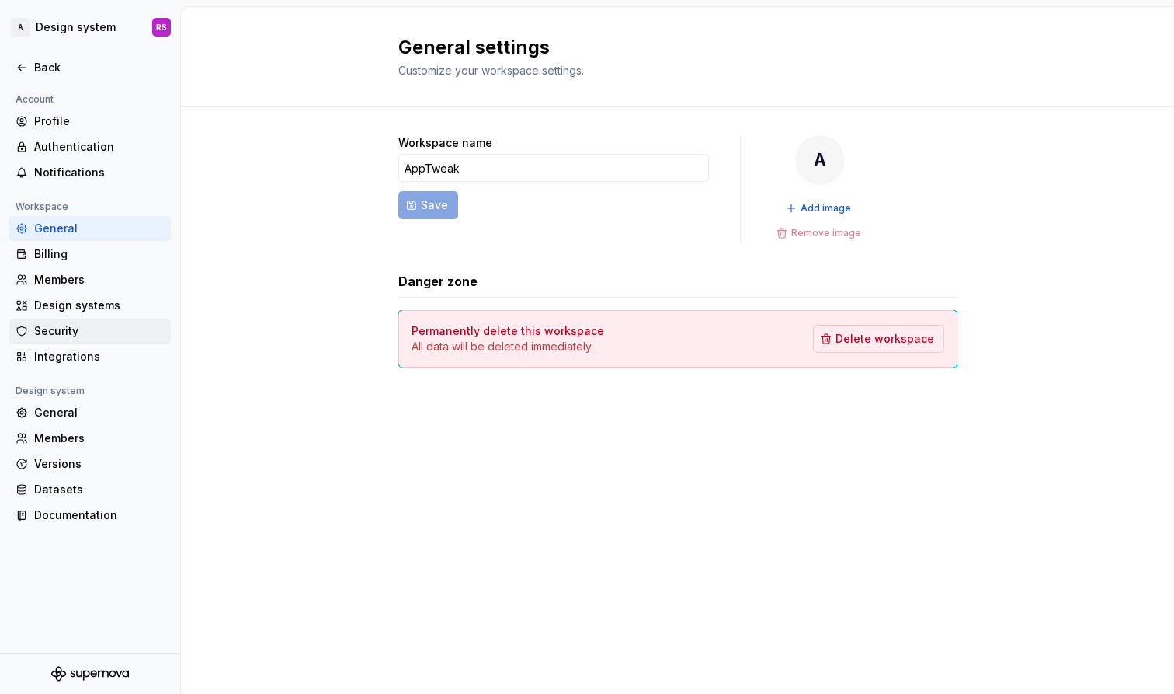
click at [103, 319] on div "Security" at bounding box center [90, 330] width 162 height 25
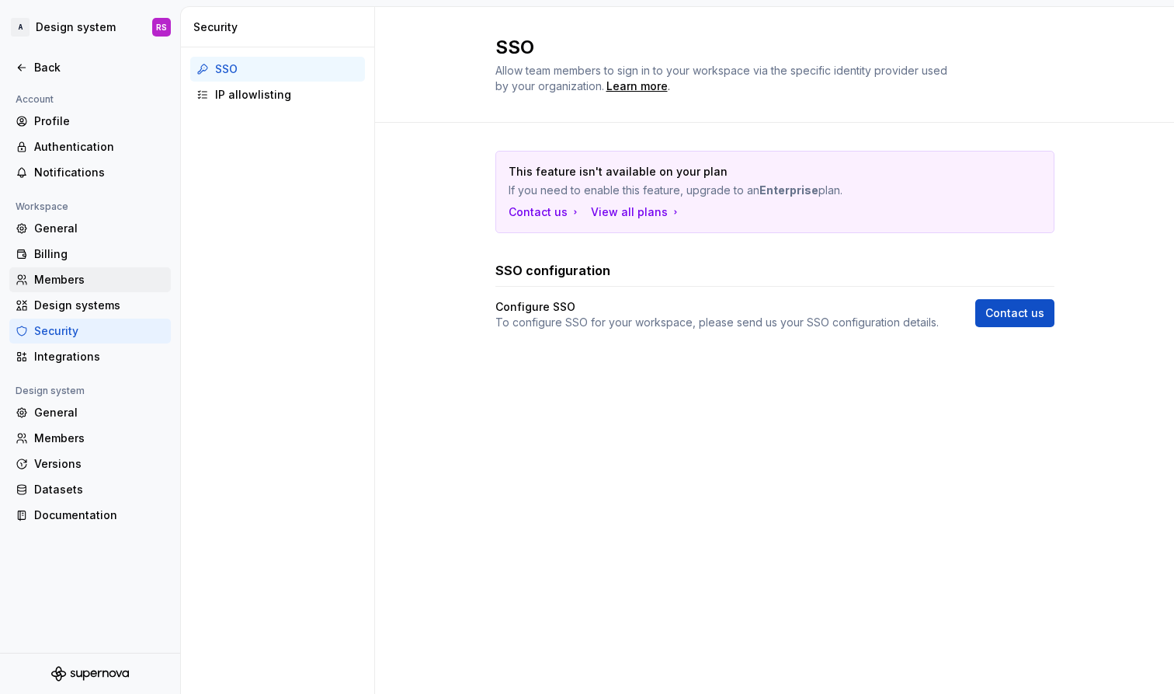
click at [66, 274] on div "Members" at bounding box center [99, 280] width 130 height 16
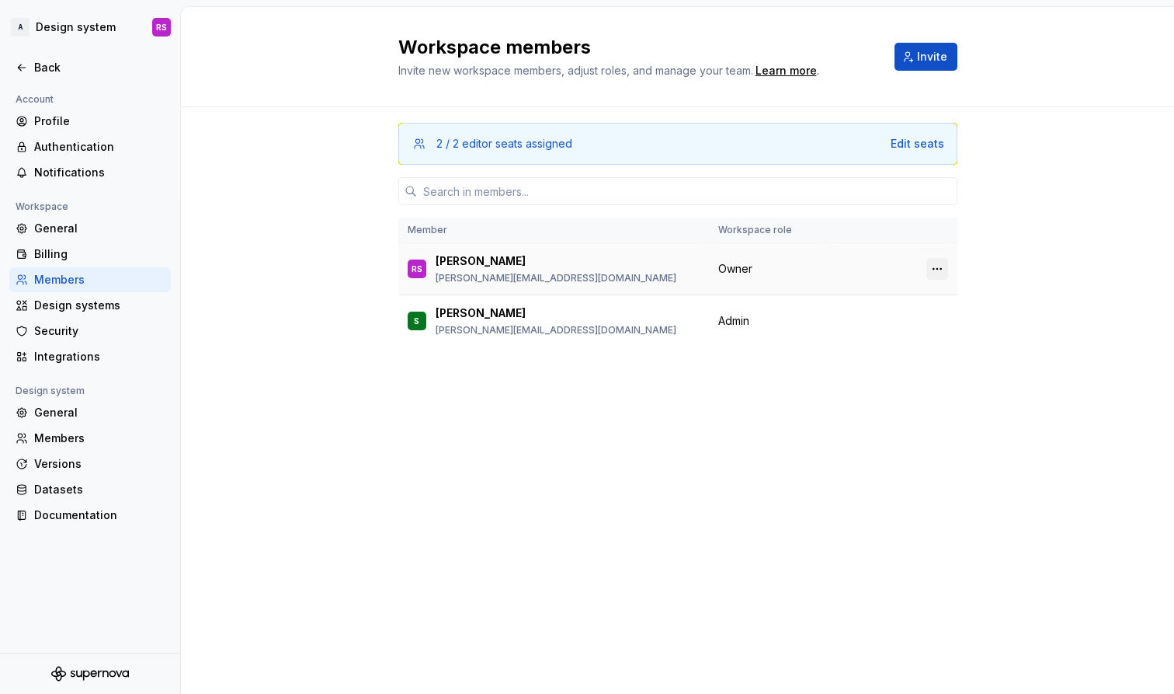
click at [940, 266] on button "button" at bounding box center [937, 269] width 22 height 22
click at [993, 203] on div "2 / 2 editor seats assigned Edit seats Member Workspace role RS Ramzi Salem ram…" at bounding box center [677, 256] width 993 height 298
click at [922, 146] on div "Edit seats" at bounding box center [918, 144] width 54 height 16
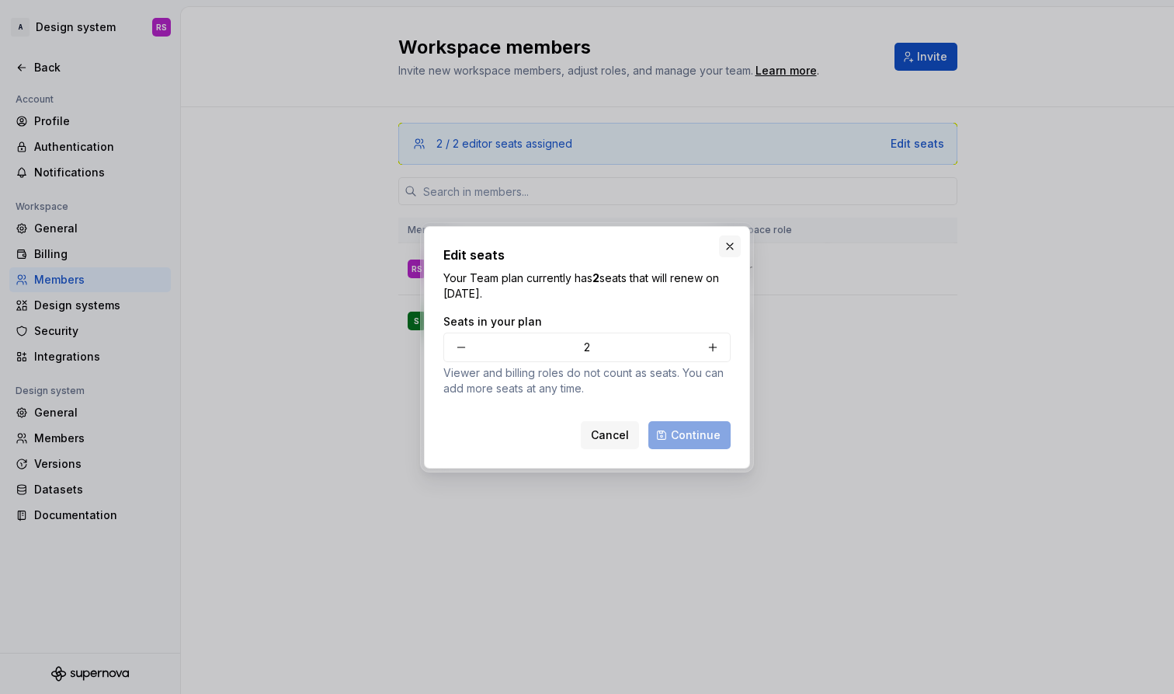
click at [727, 247] on button "button" at bounding box center [730, 246] width 22 height 22
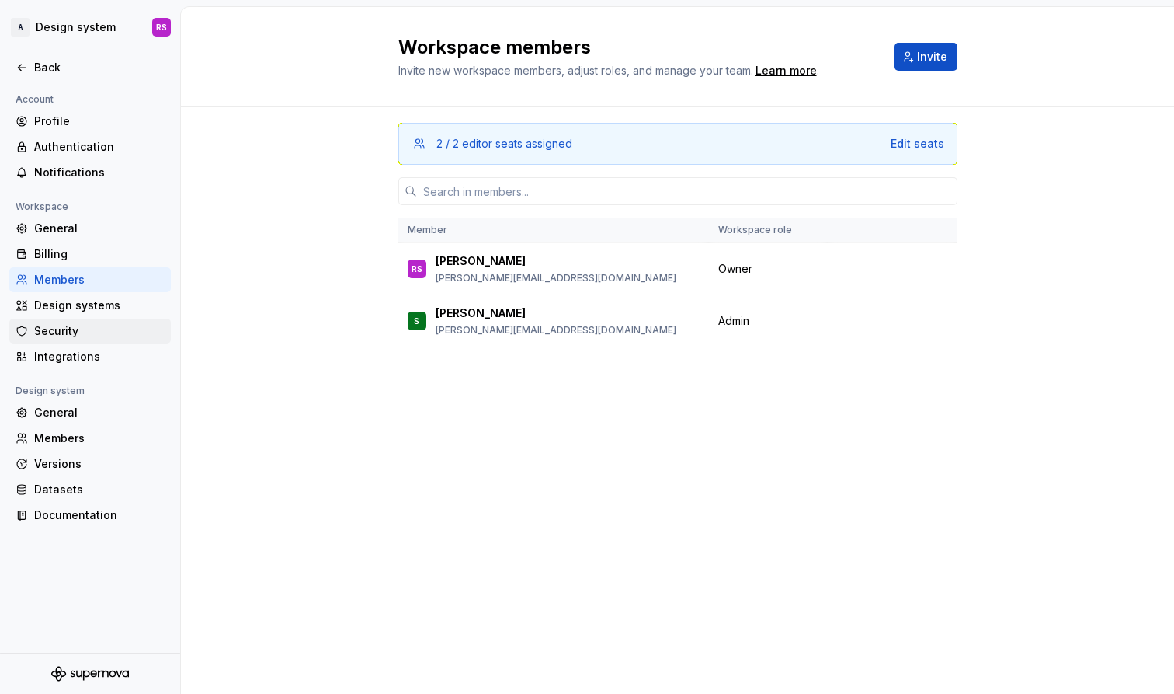
click at [43, 320] on div "Security" at bounding box center [90, 330] width 162 height 25
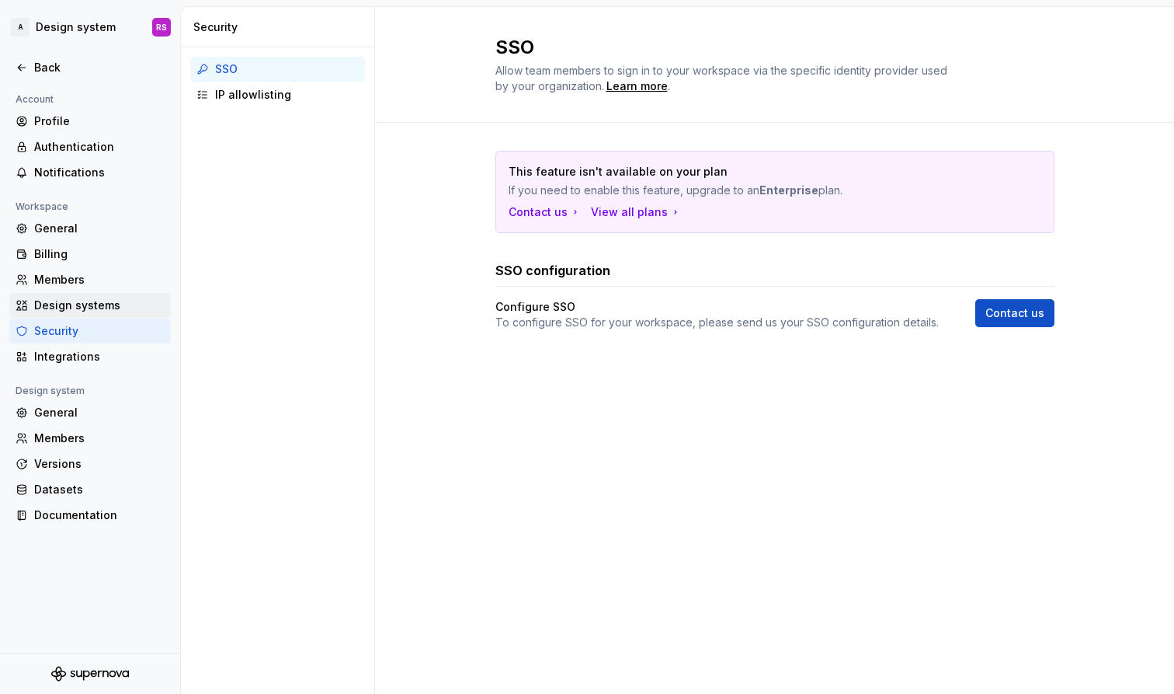
click at [58, 312] on div "Design systems" at bounding box center [99, 305] width 130 height 16
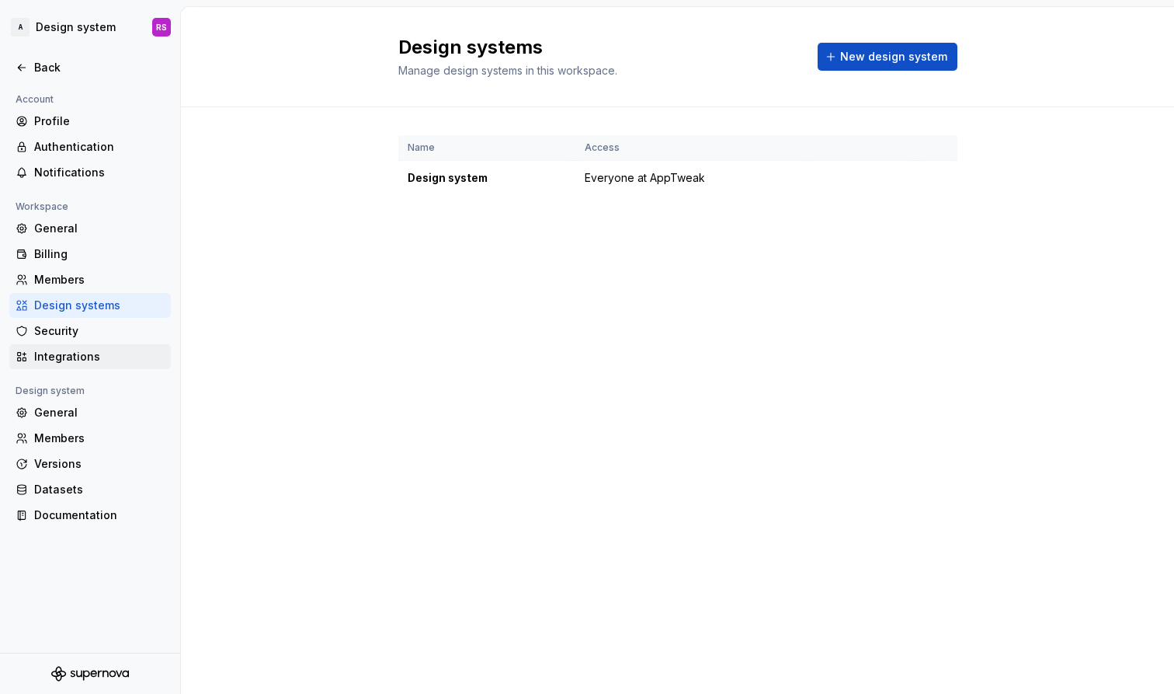
click at [66, 349] on div "Integrations" at bounding box center [99, 357] width 130 height 16
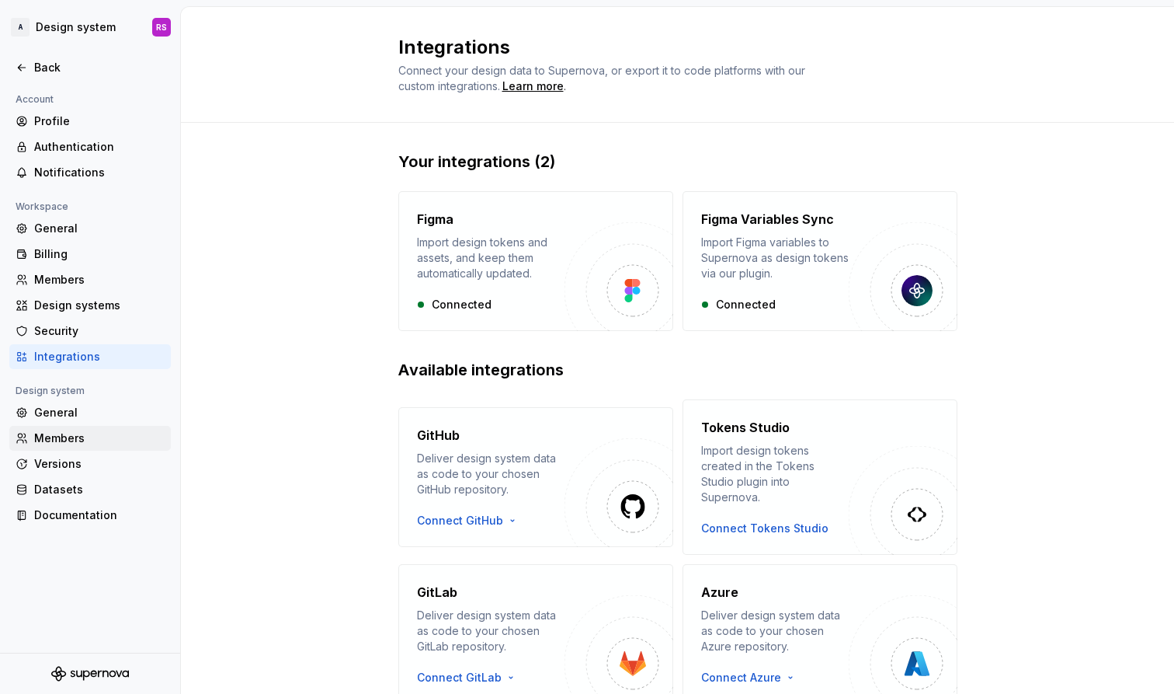
click at [86, 437] on div "Members" at bounding box center [99, 438] width 130 height 16
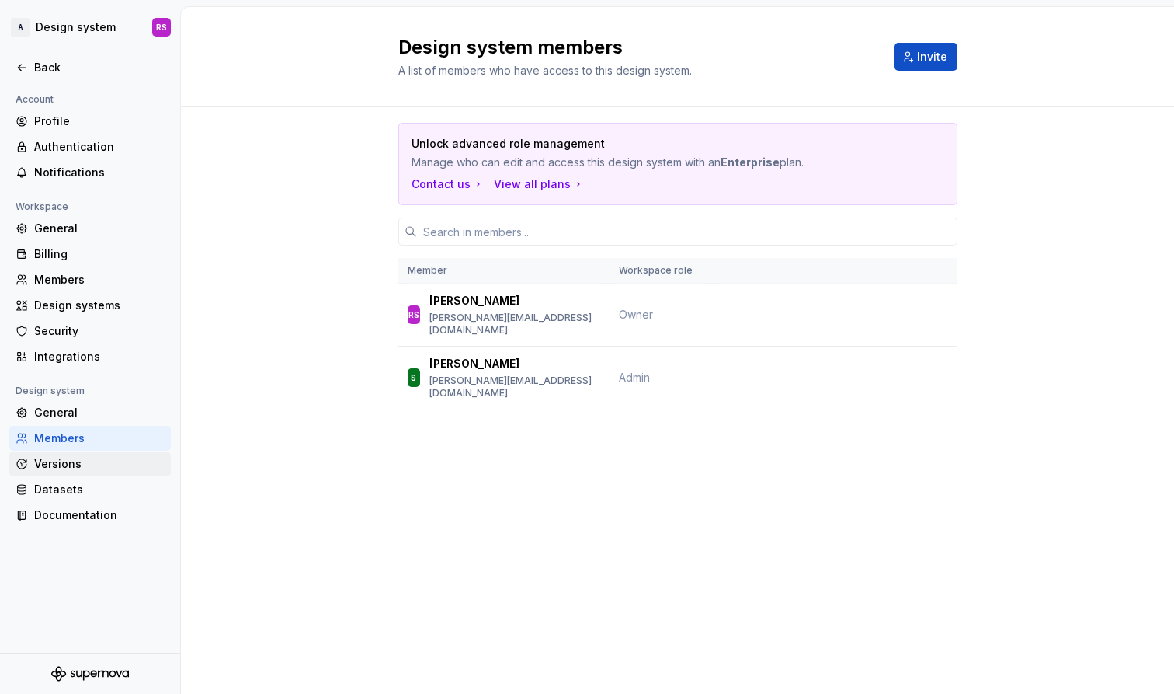
click at [92, 459] on div "Versions" at bounding box center [99, 464] width 130 height 16
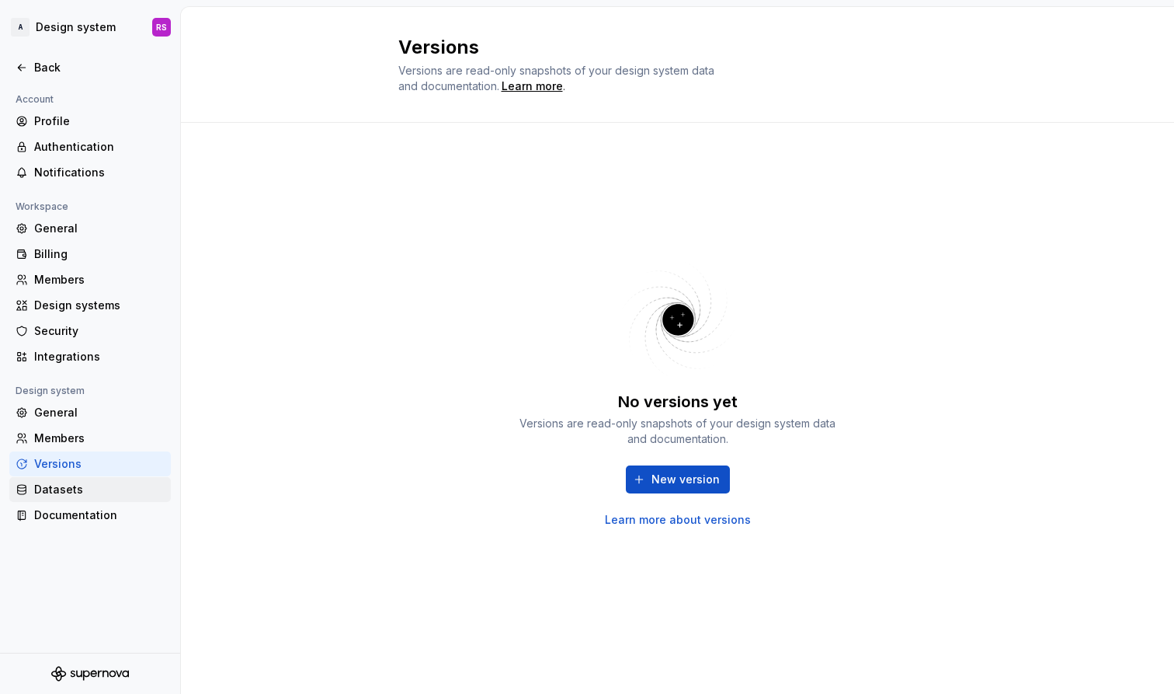
click at [92, 486] on div "Datasets" at bounding box center [99, 489] width 130 height 16
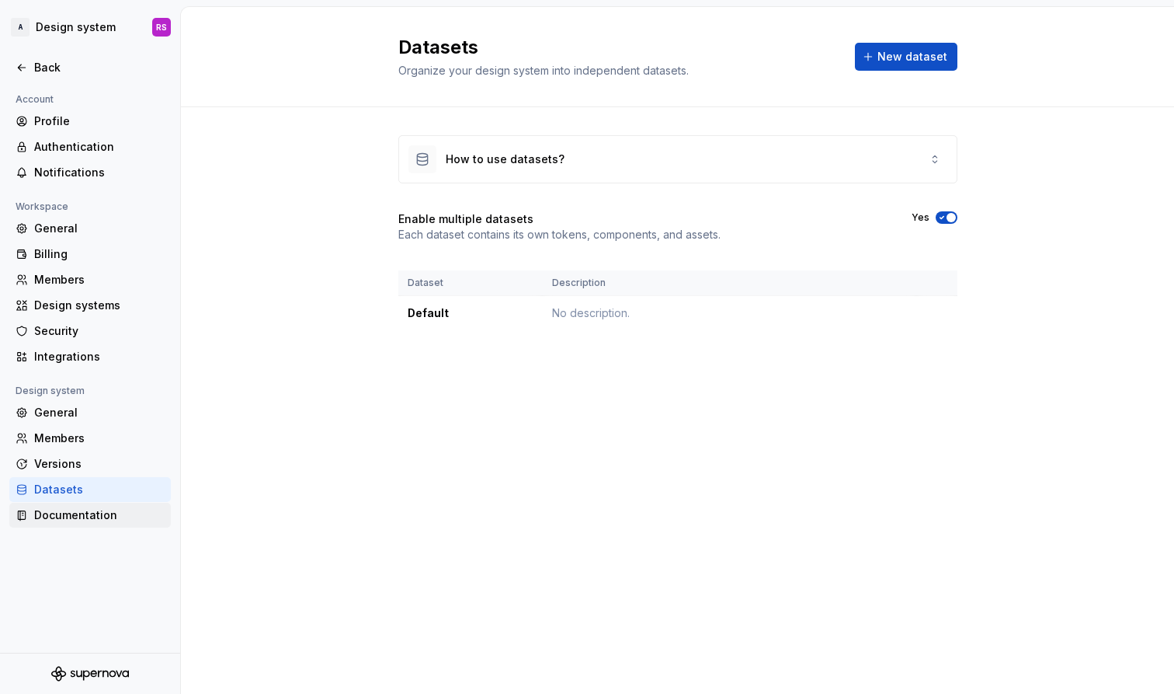
click at [85, 519] on div "Documentation" at bounding box center [99, 515] width 130 height 16
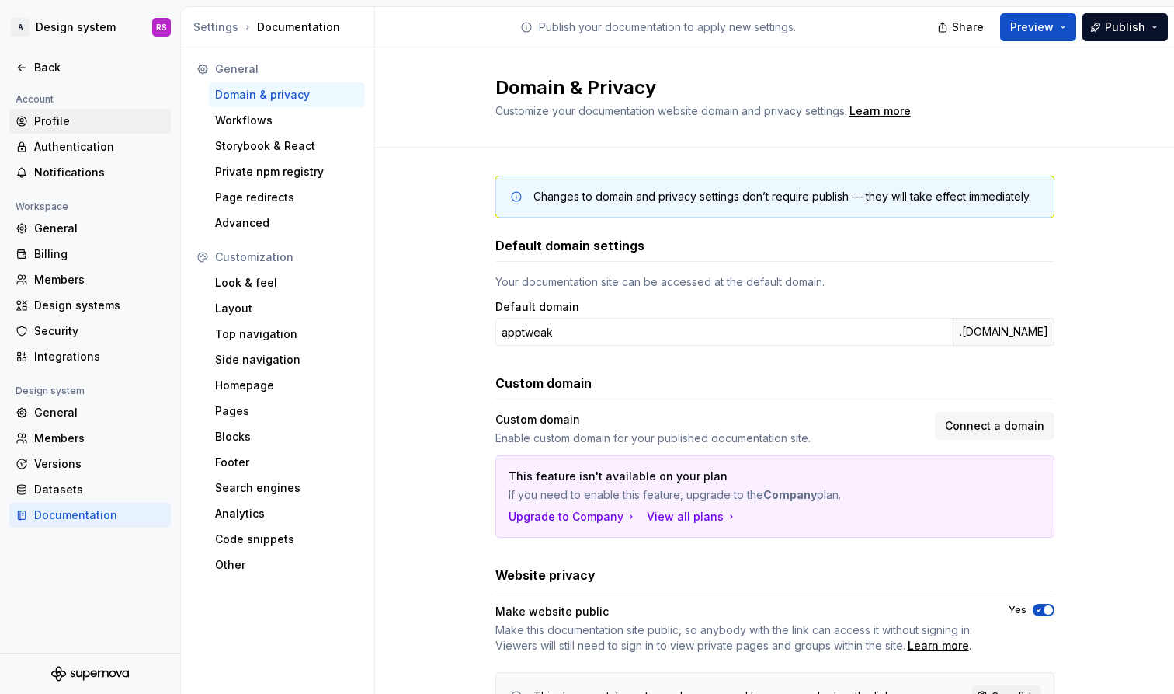
click at [45, 118] on div "Profile" at bounding box center [99, 121] width 130 height 16
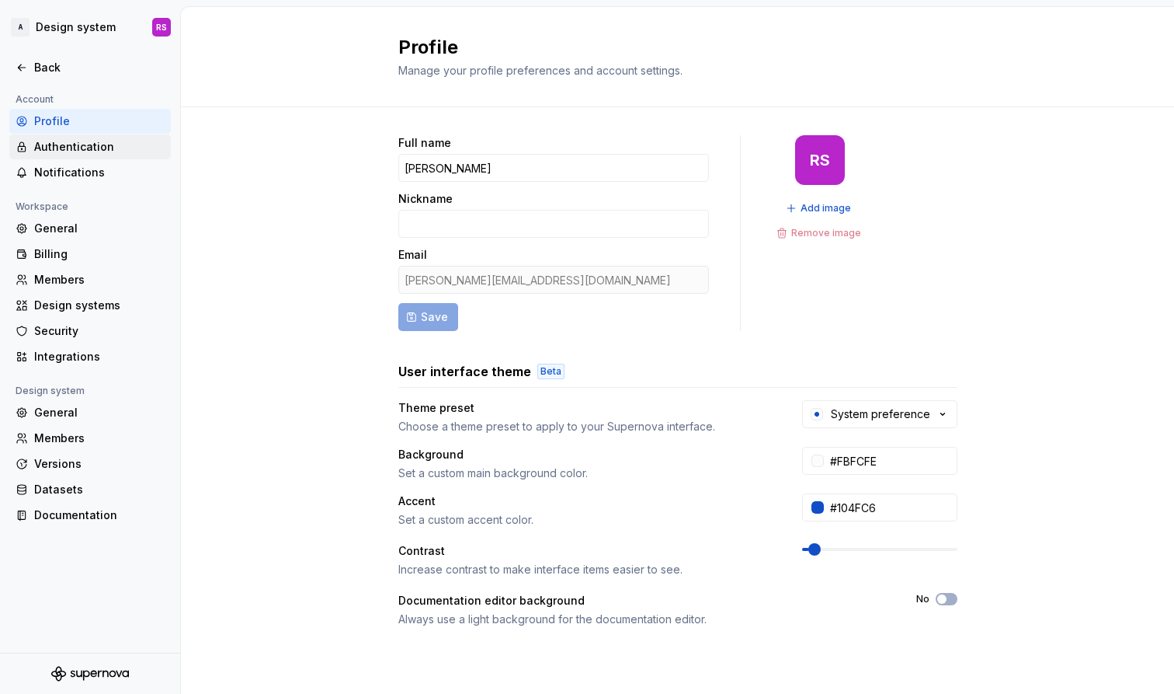
click at [86, 150] on div "Authentication" at bounding box center [99, 147] width 130 height 16
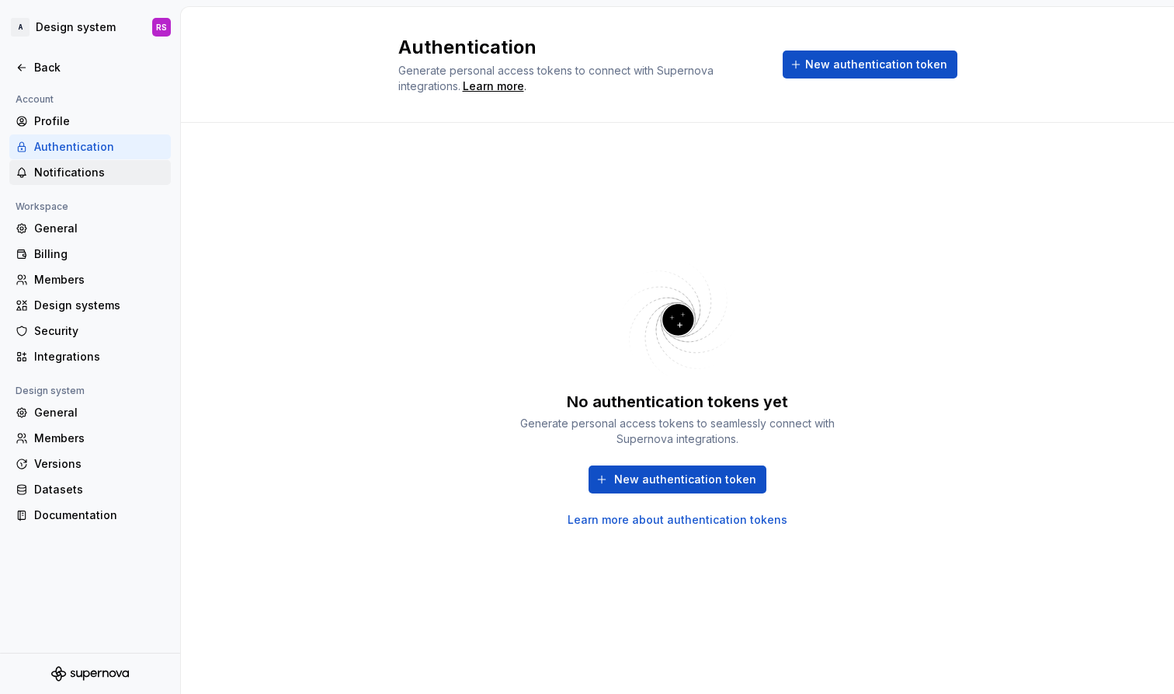
click at [82, 163] on div "Notifications" at bounding box center [90, 172] width 162 height 25
click at [89, 225] on div "General" at bounding box center [99, 229] width 130 height 16
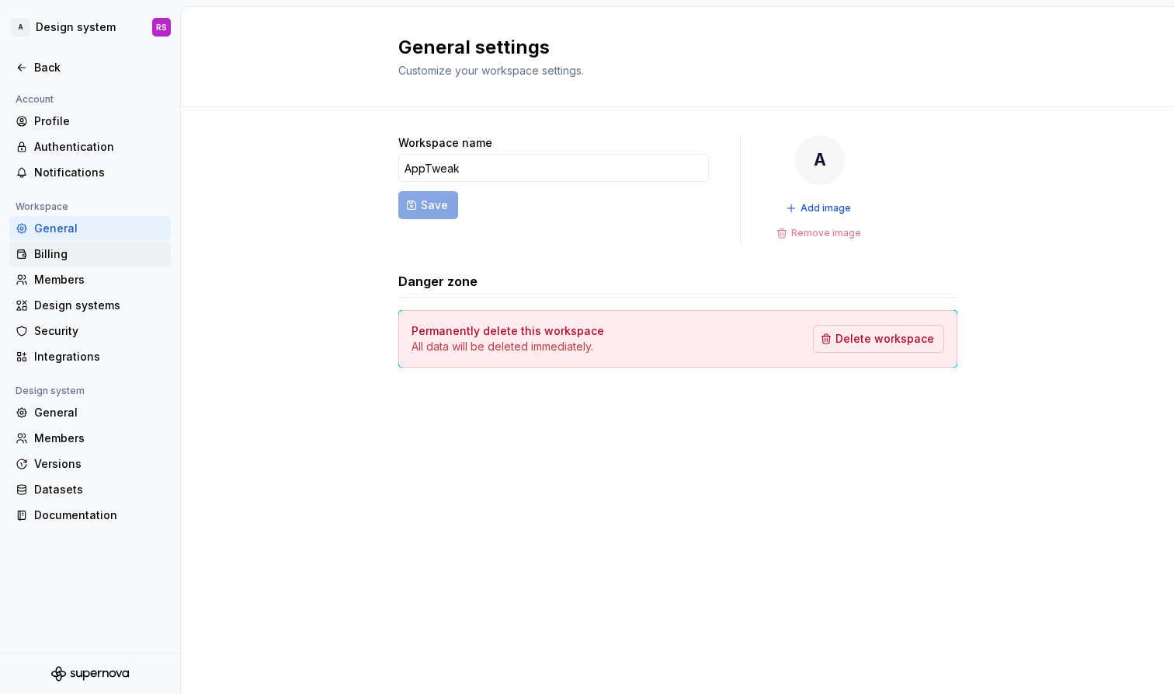
click at [96, 260] on div "Billing" at bounding box center [99, 254] width 130 height 16
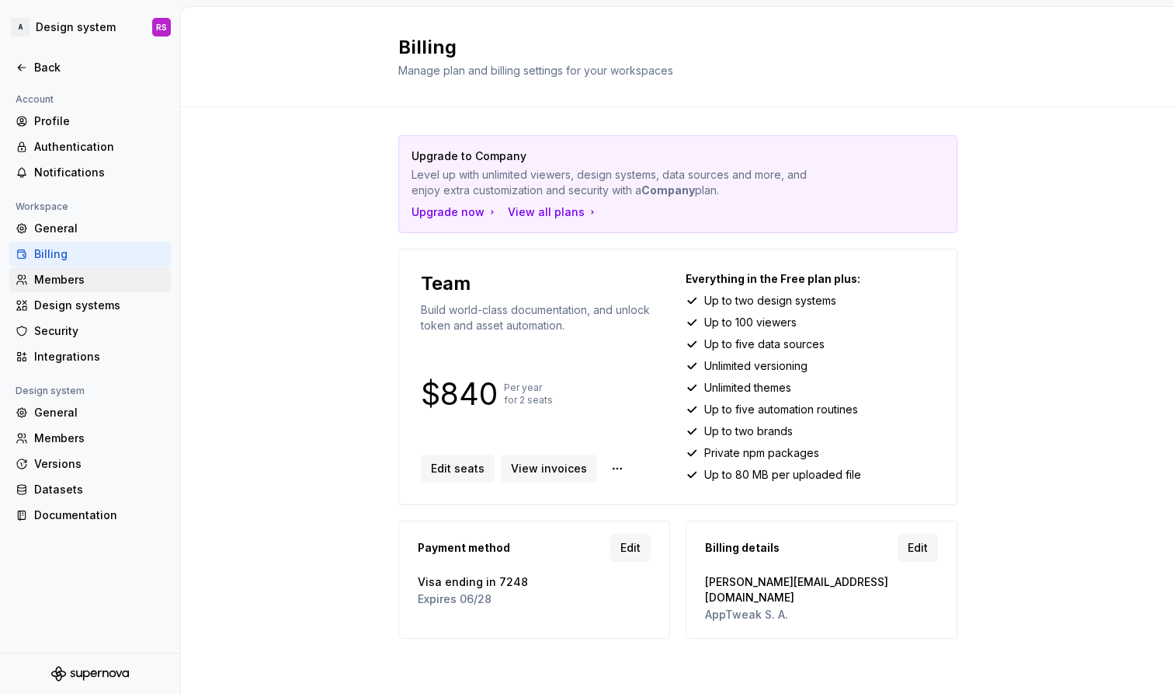
click at [92, 276] on div "Members" at bounding box center [99, 280] width 130 height 16
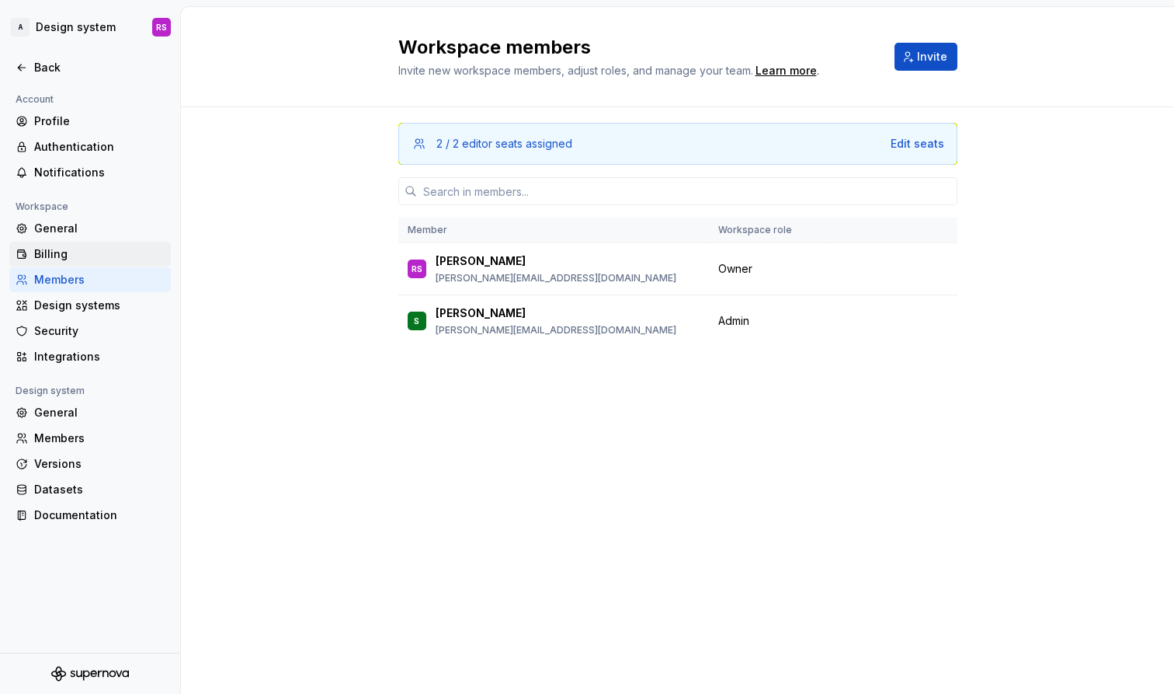
click at [71, 257] on div "Billing" at bounding box center [99, 254] width 130 height 16
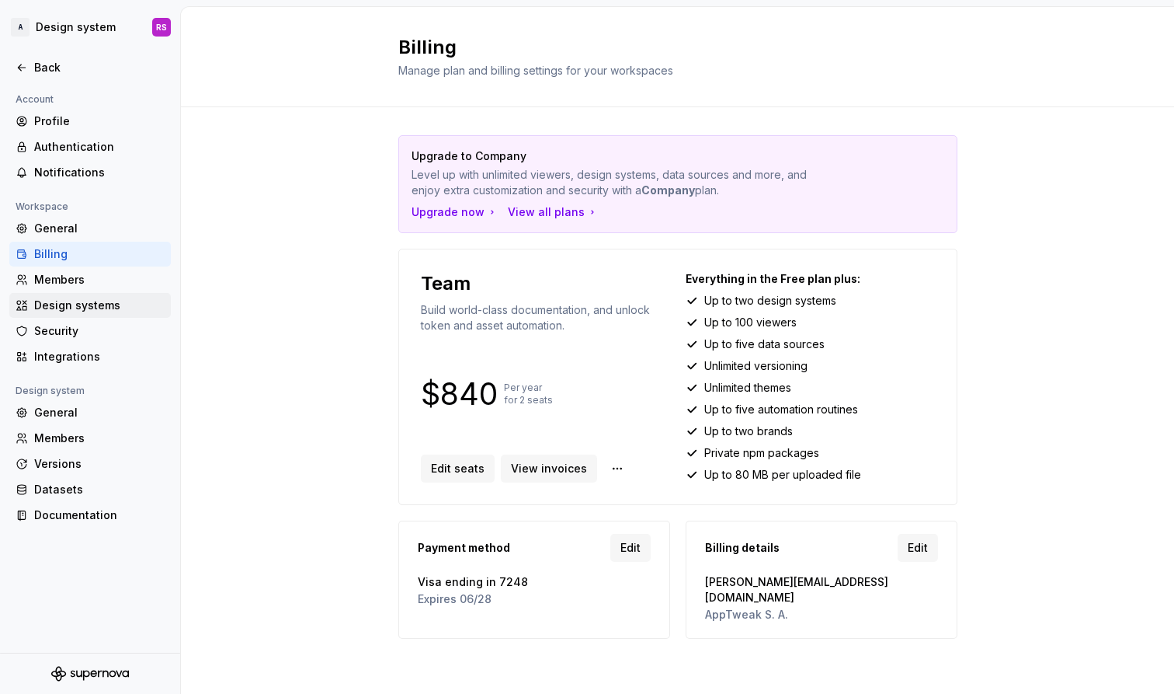
click at [81, 295] on div "Design systems" at bounding box center [90, 305] width 162 height 25
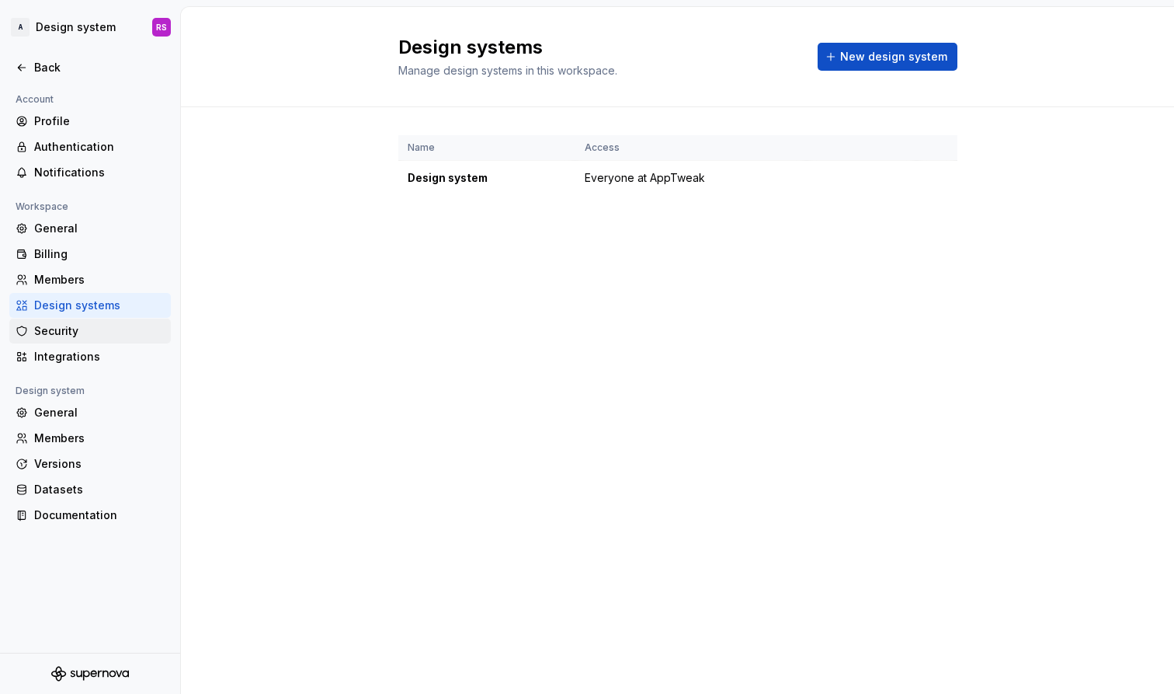
click at [79, 329] on div "Security" at bounding box center [99, 331] width 130 height 16
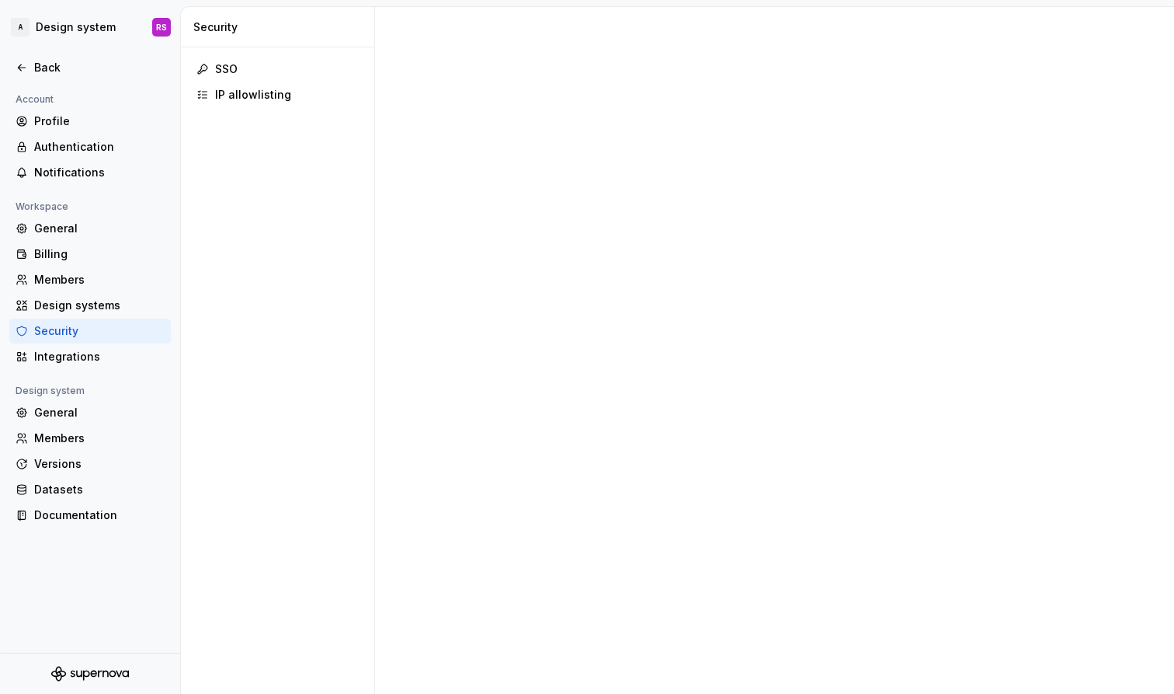
click at [82, 338] on div "Security" at bounding box center [99, 331] width 130 height 16
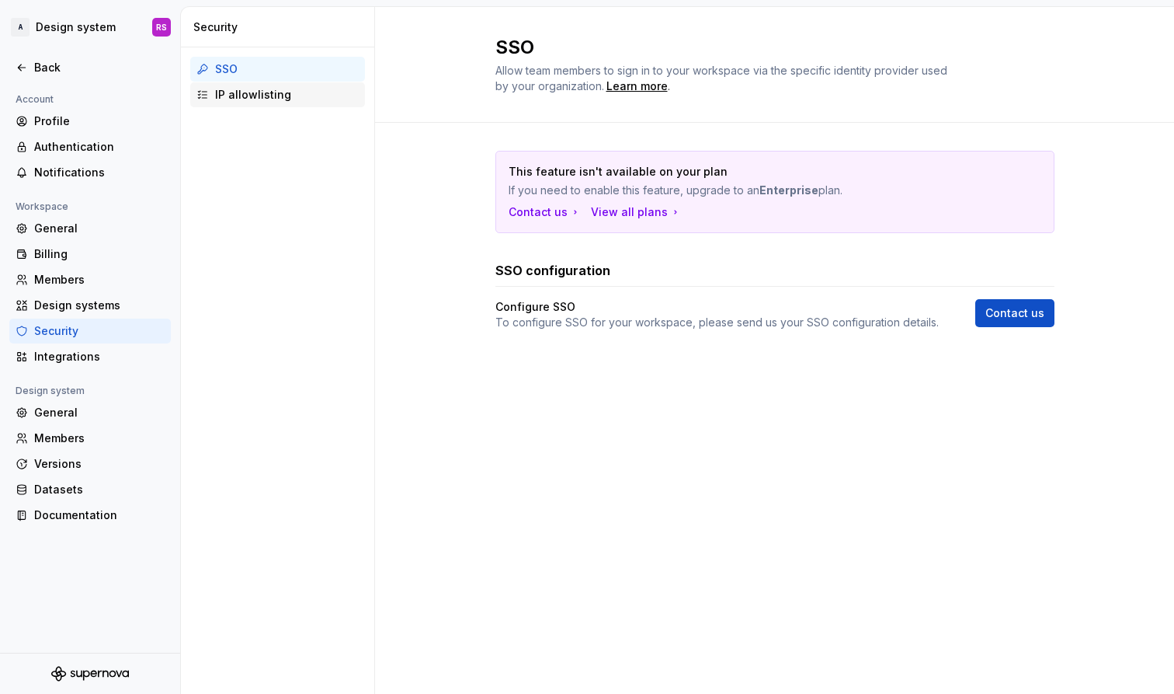
click at [258, 85] on div "IP allowlisting" at bounding box center [277, 94] width 175 height 25
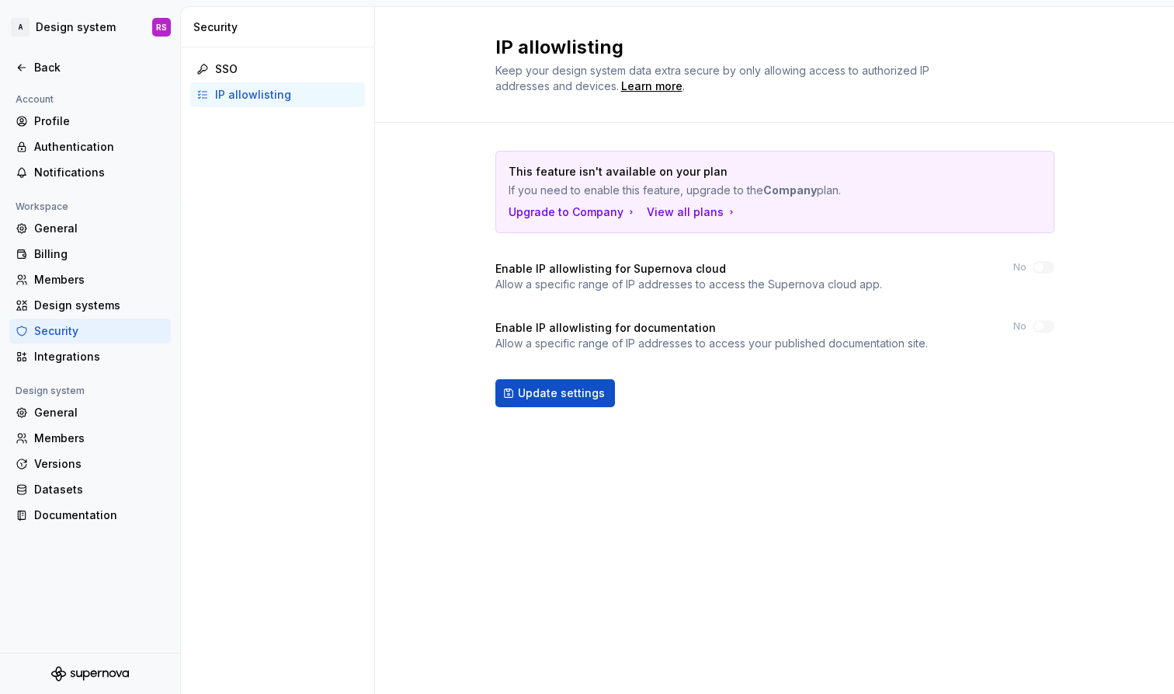
click at [259, 100] on div "IP allowlisting" at bounding box center [287, 95] width 144 height 16
click at [239, 78] on div "SSO" at bounding box center [277, 69] width 175 height 25
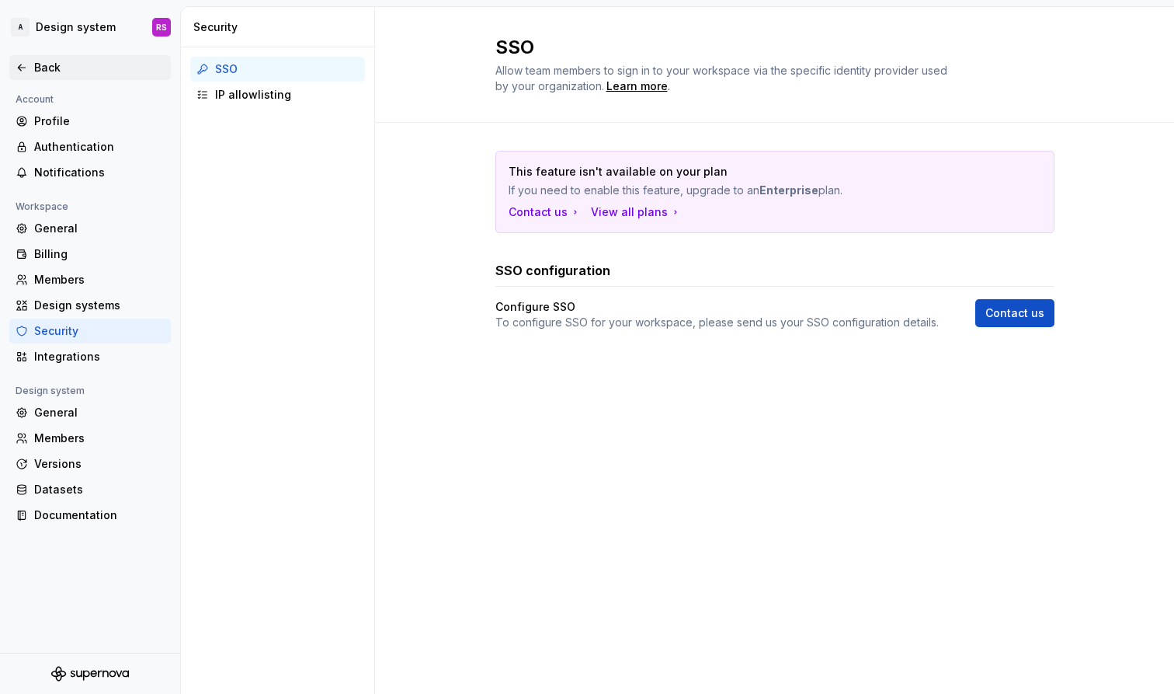
click at [47, 65] on div "Back" at bounding box center [99, 68] width 130 height 16
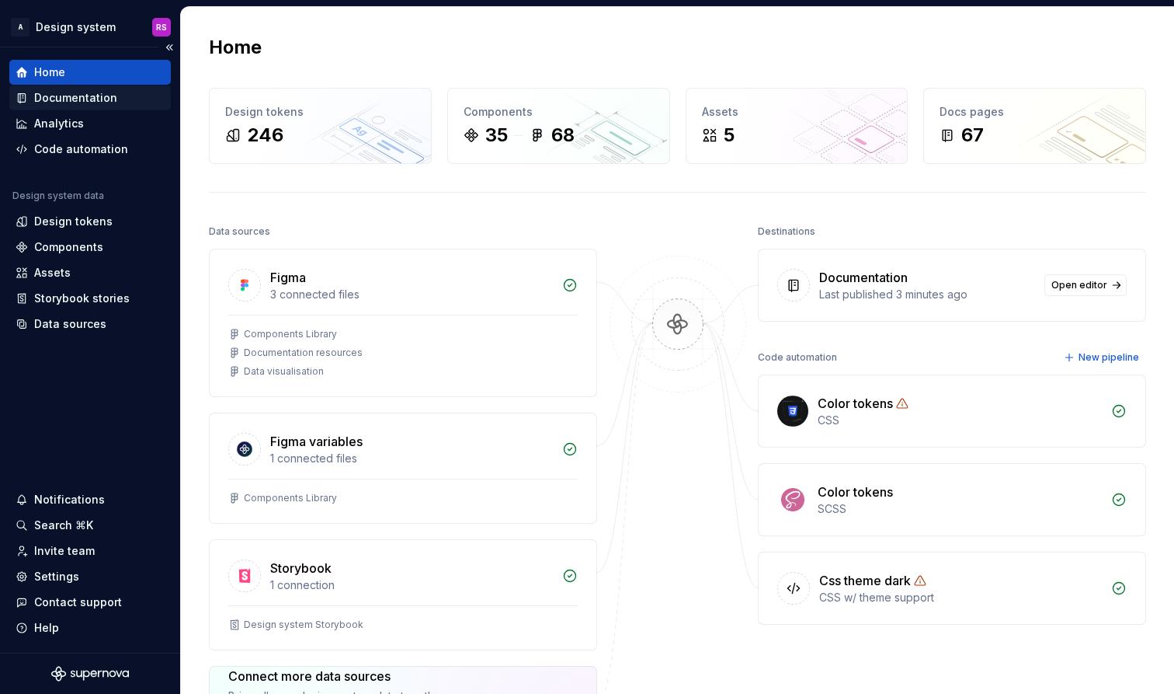
click at [87, 100] on div "Documentation" at bounding box center [75, 98] width 83 height 16
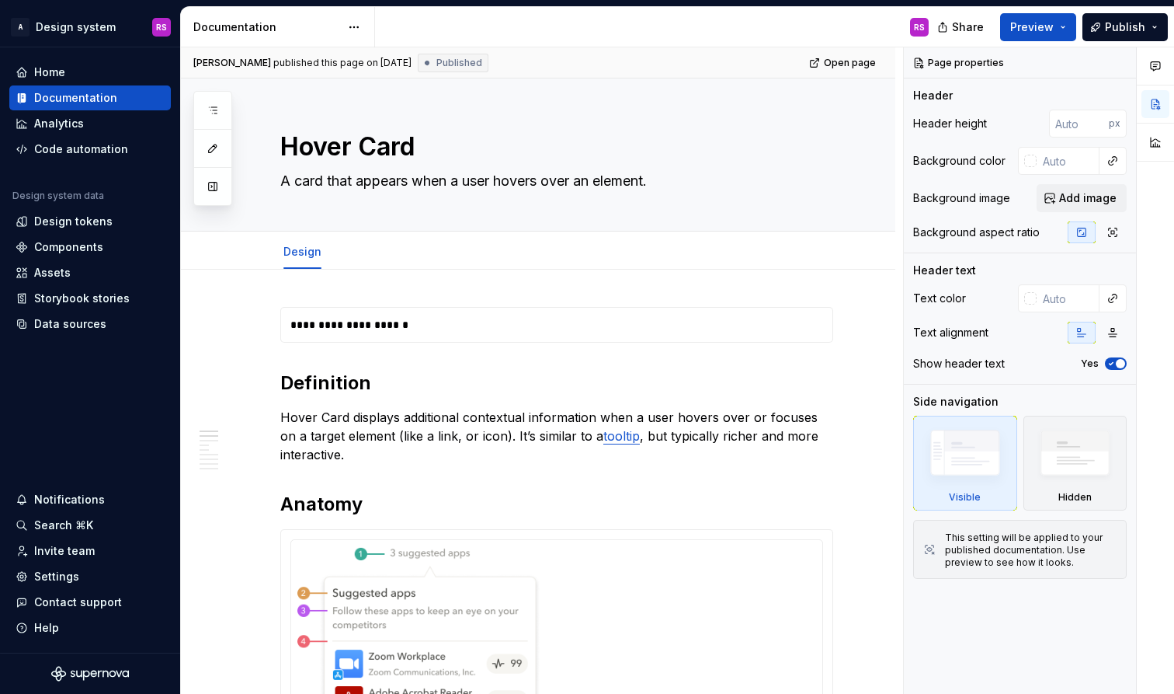
click at [207, 193] on button "button" at bounding box center [213, 186] width 28 height 28
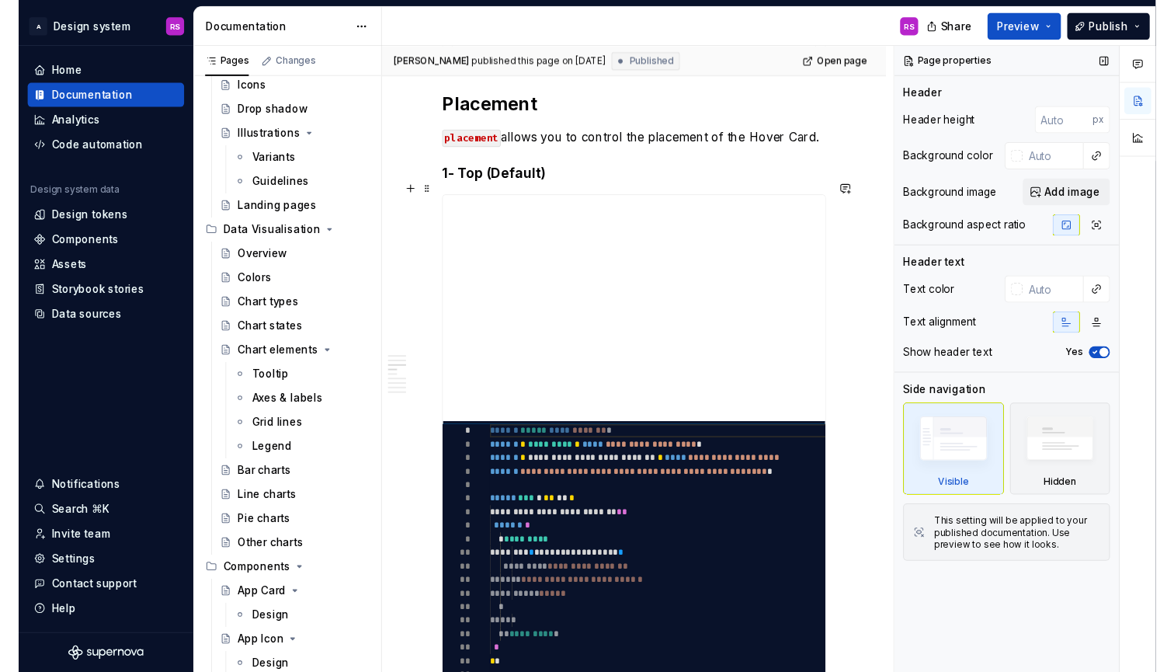
scroll to position [985, 0]
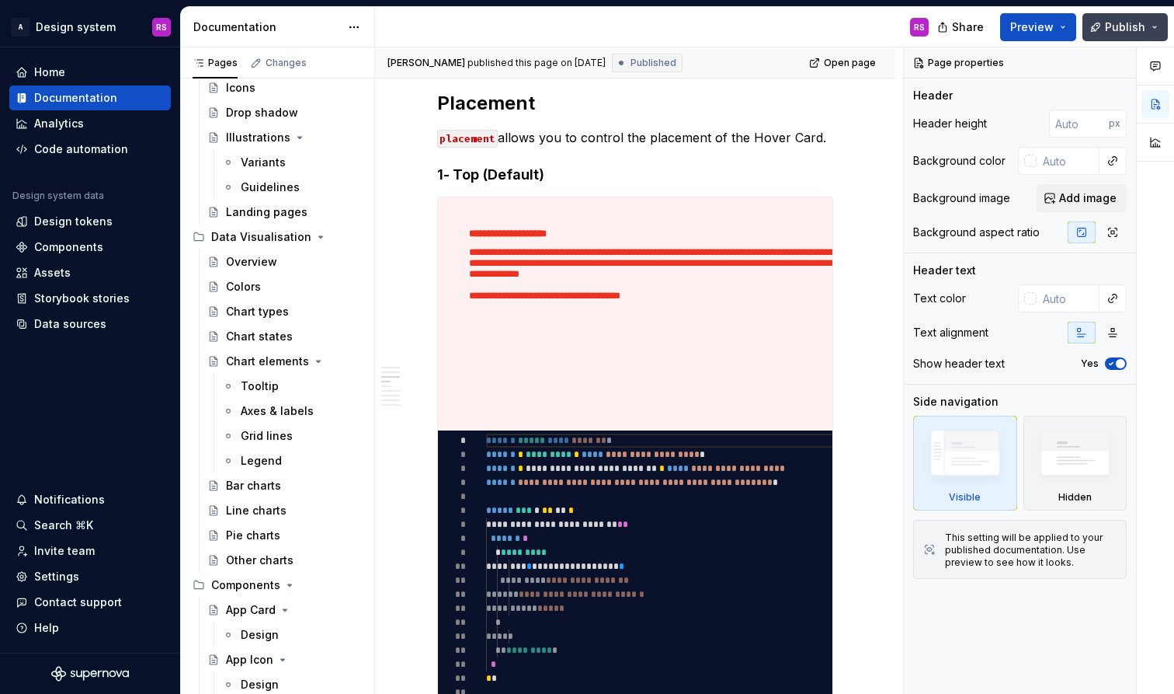
click at [1087, 35] on button "Publish" at bounding box center [1125, 27] width 85 height 28
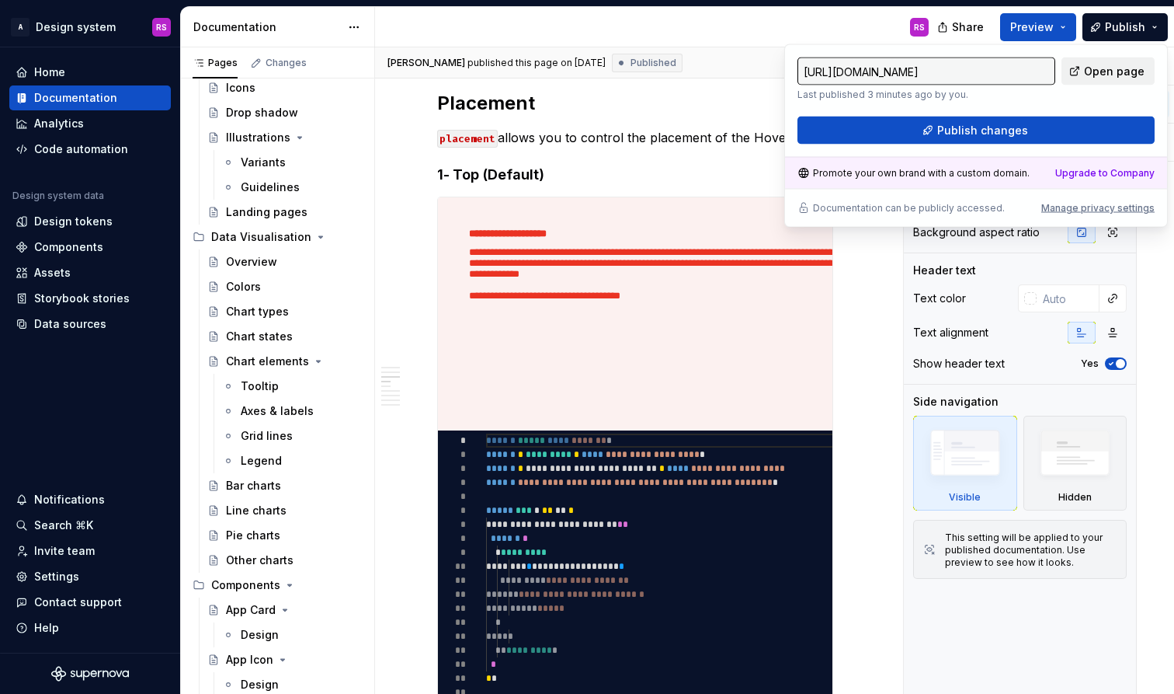
click at [1085, 81] on link "Open page" at bounding box center [1108, 71] width 93 height 28
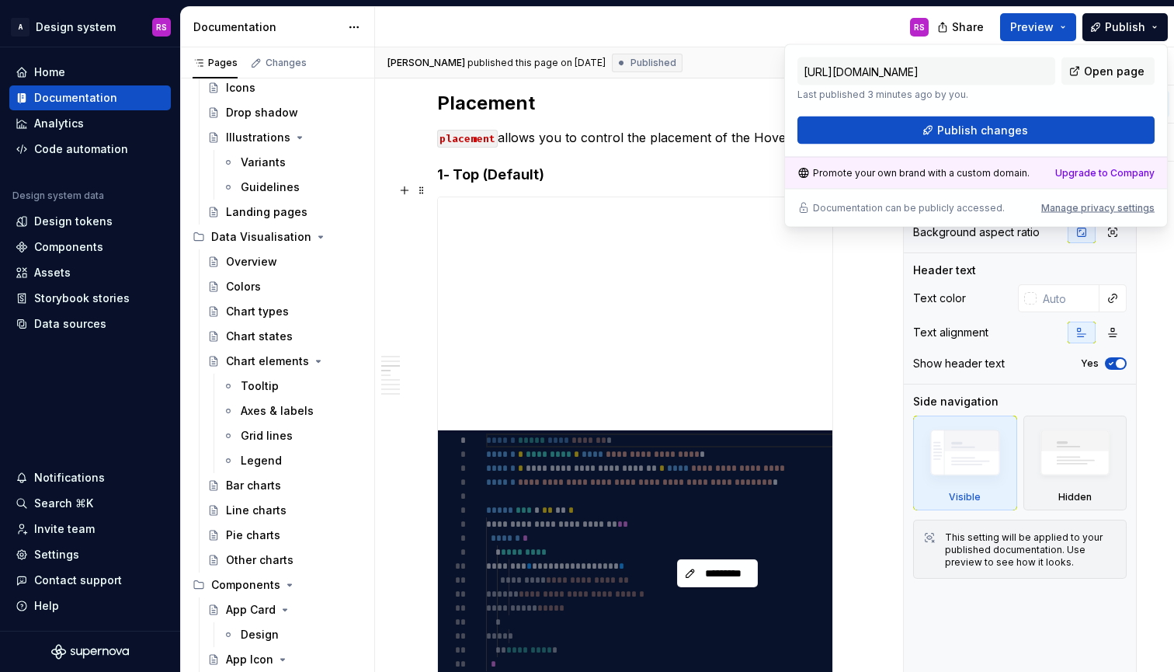
scroll to position [1096, 0]
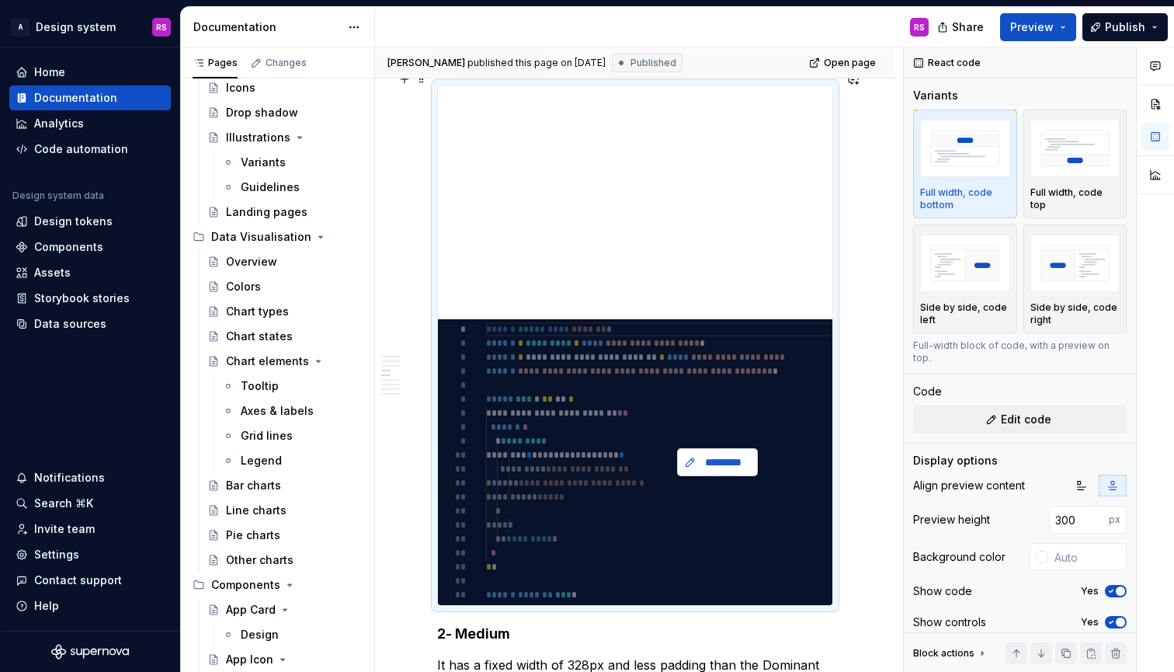
click at [724, 454] on span "*********" at bounding box center [724, 462] width 48 height 16
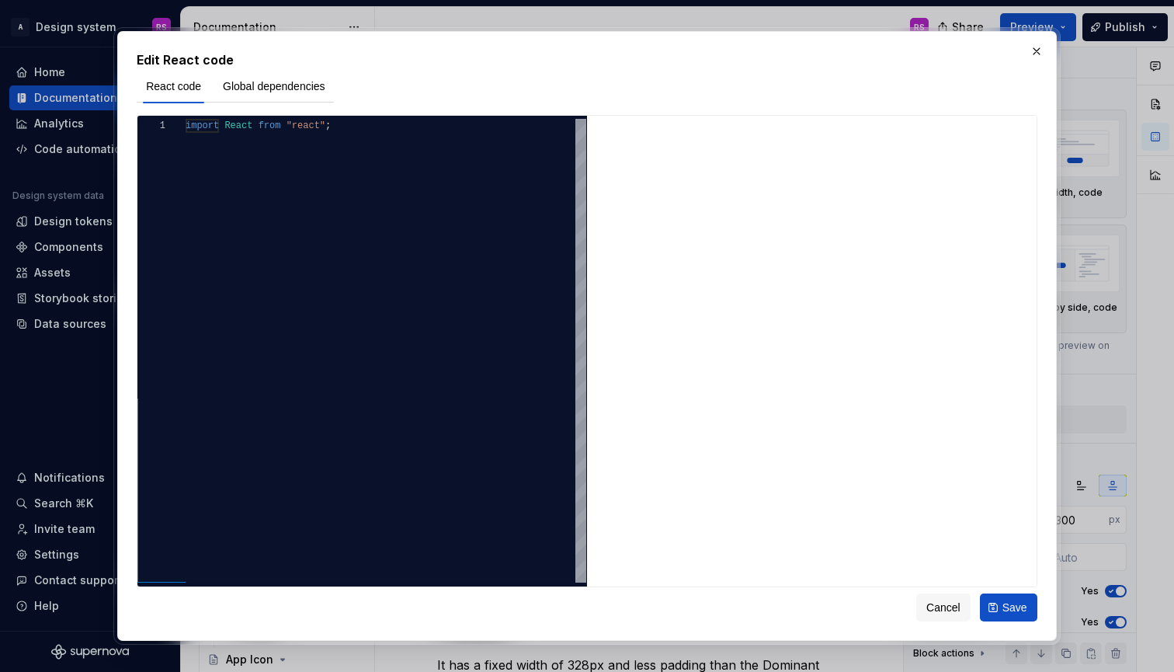
type textarea "*"
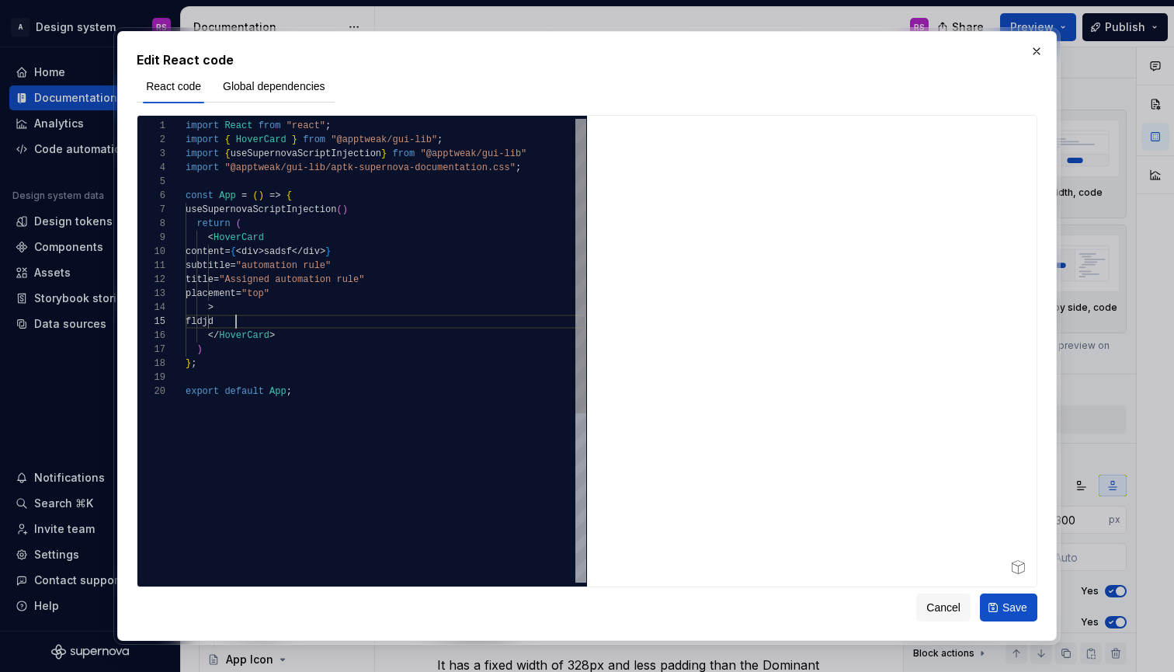
click at [214, 322] on span "fldjd" at bounding box center [200, 321] width 28 height 11
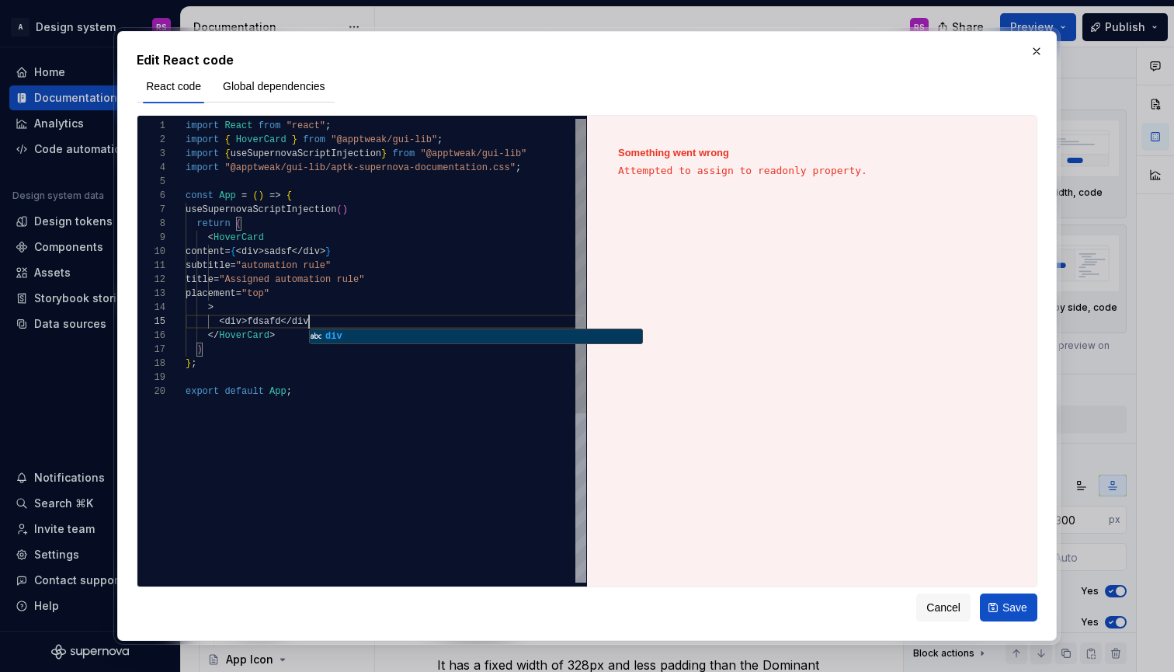
type textarea "**********"
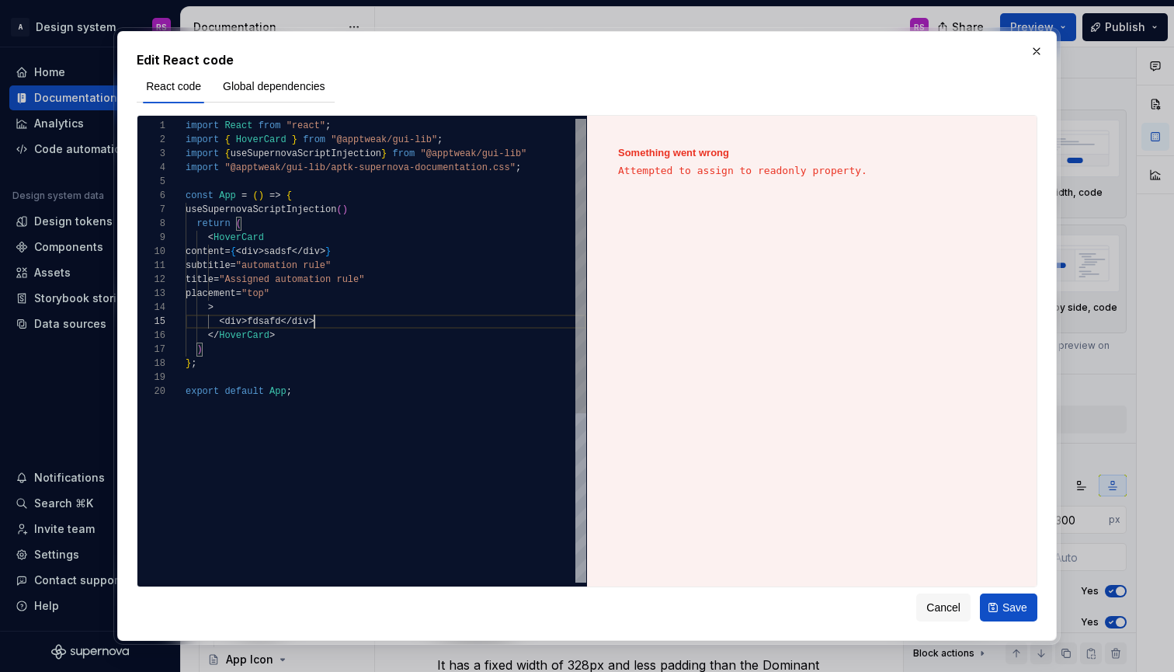
scroll to position [56, 129]
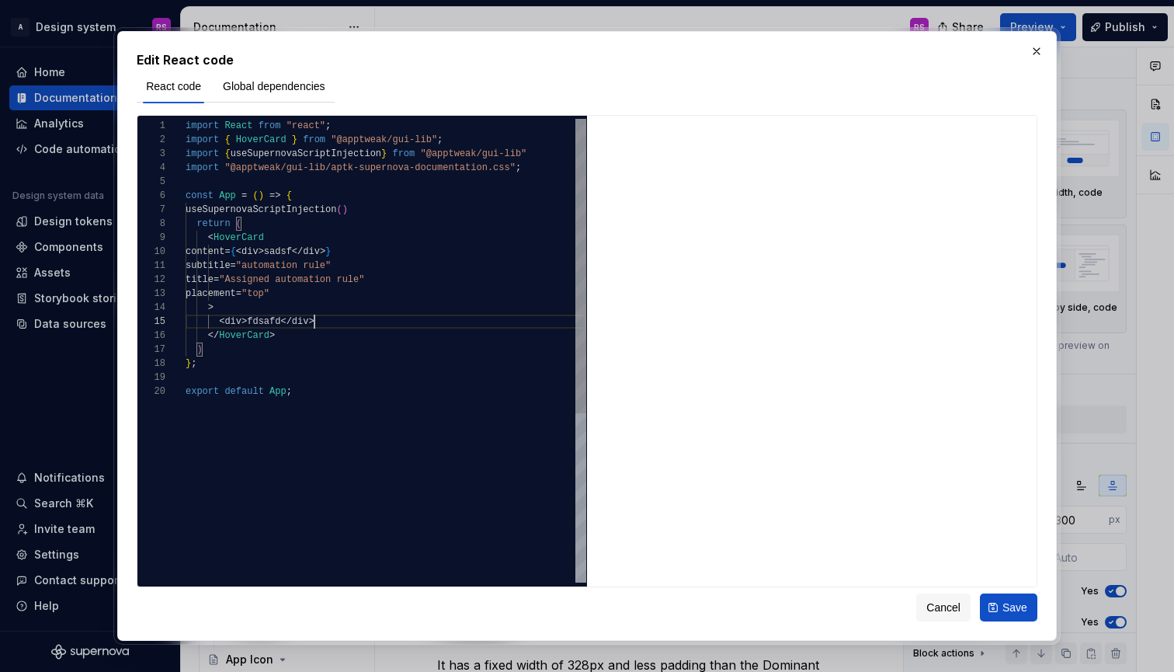
type textarea "*"
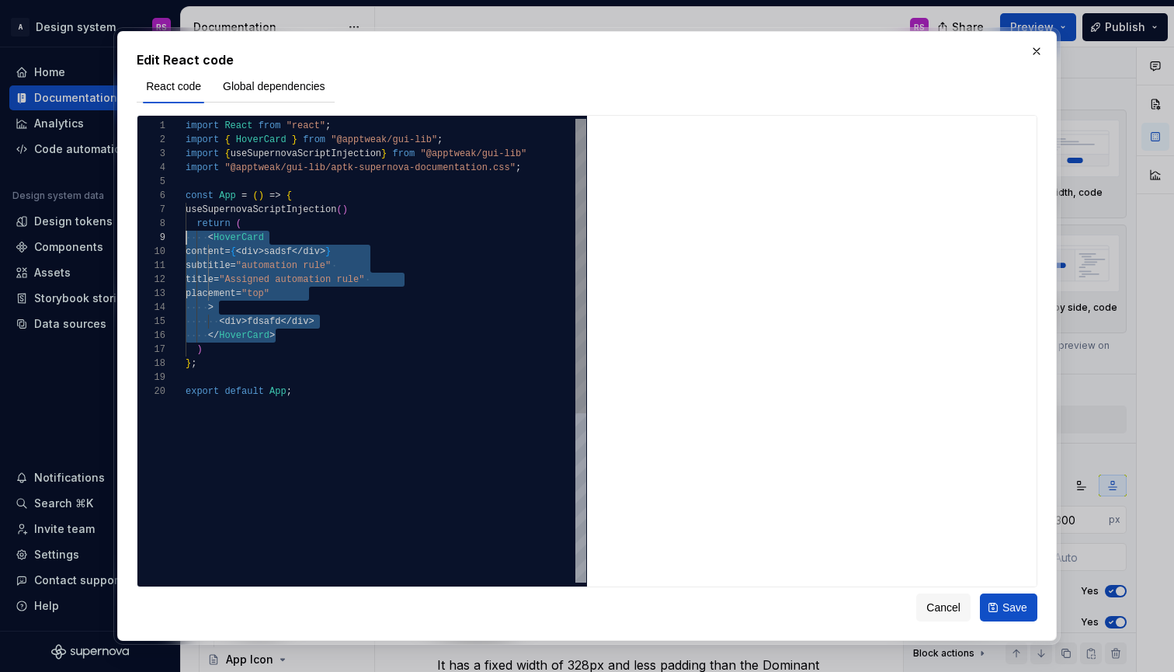
scroll to position [112, 0]
drag, startPoint x: 287, startPoint y: 338, endPoint x: 120, endPoint y: 242, distance: 192.8
click at [120, 242] on div "Edit React code React code Global dependencies 1 2 3 4 5 6 7 8 9 10 11 12 13 14…" at bounding box center [587, 336] width 940 height 610
click at [308, 285] on span "title = "Assigned automation rule"" at bounding box center [275, 280] width 179 height 14
click at [305, 258] on span "content = { < div > sadsf </ div > }" at bounding box center [258, 252] width 145 height 14
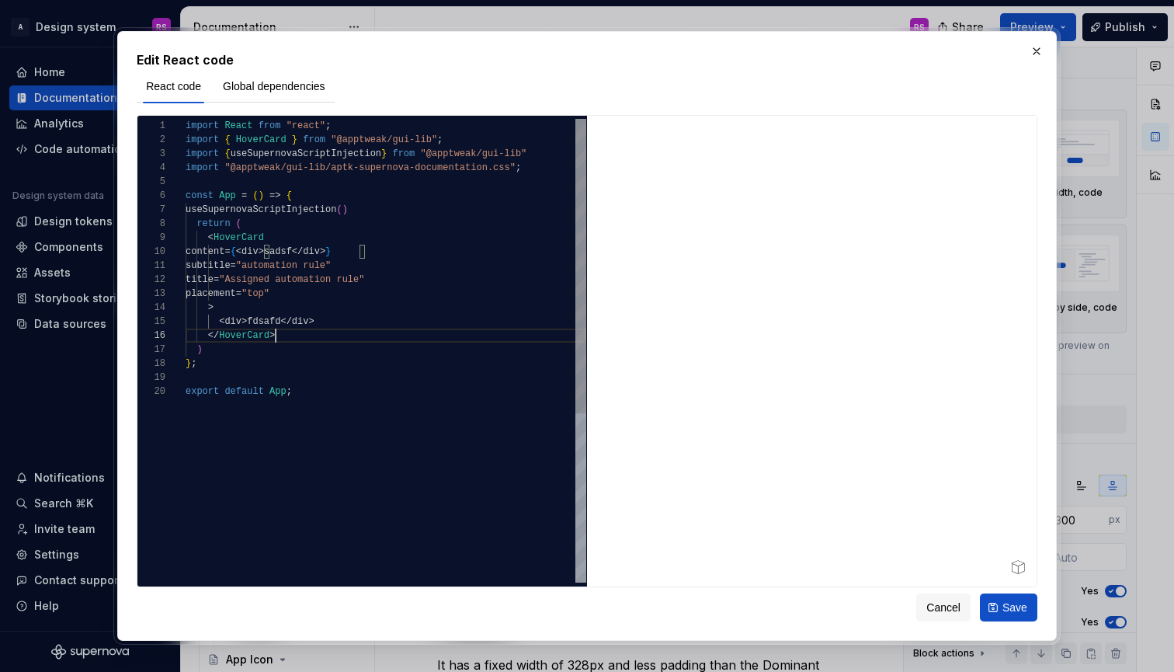
click at [339, 338] on div "</ HoverCard >" at bounding box center [386, 336] width 401 height 14
click at [224, 254] on span "content" at bounding box center [205, 251] width 39 height 11
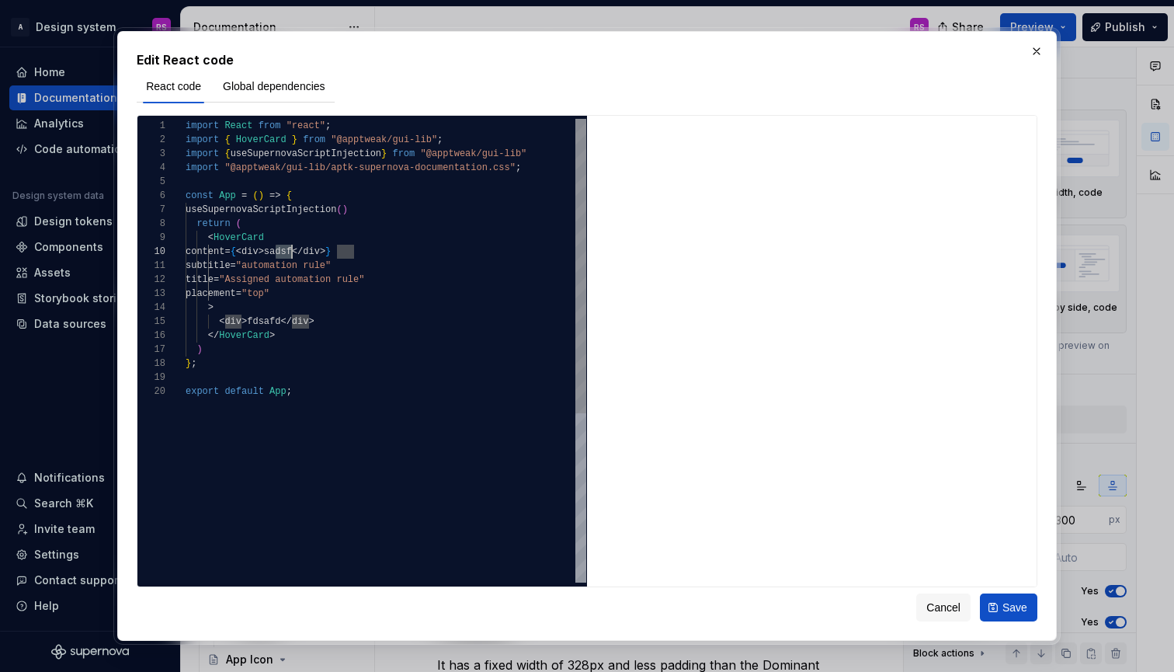
scroll to position [126, 73]
click at [224, 254] on span "content" at bounding box center [205, 251] width 39 height 11
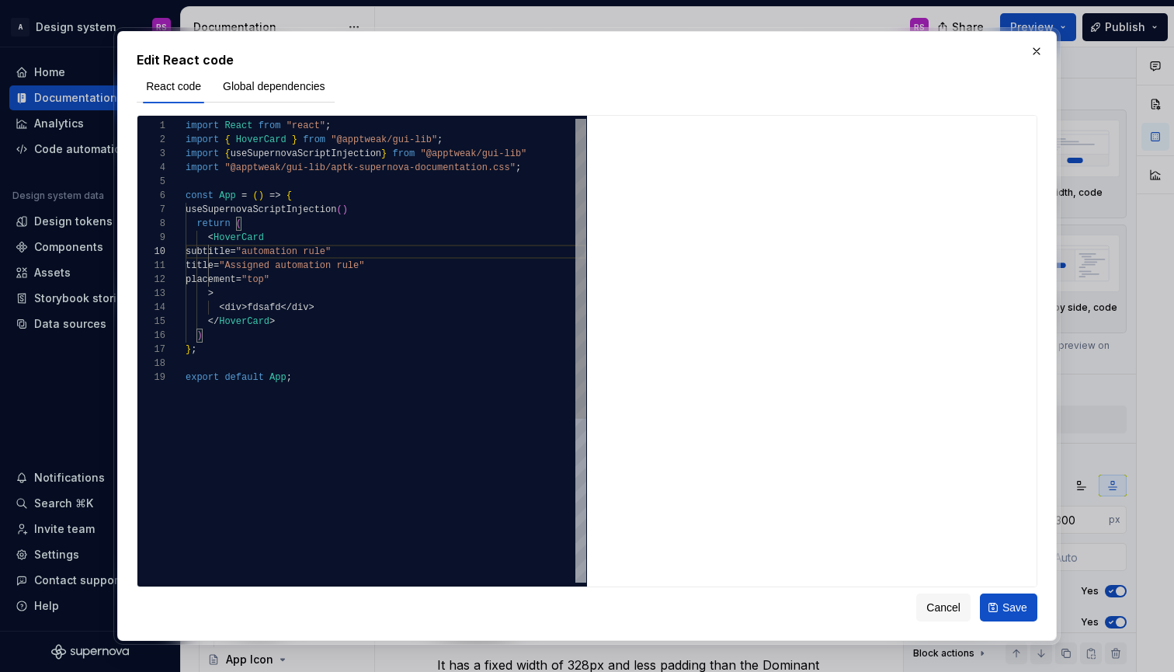
click at [415, 260] on div "title = "Assigned automation rule"" at bounding box center [386, 266] width 401 height 14
click at [231, 249] on span "subtitle" at bounding box center [208, 251] width 45 height 11
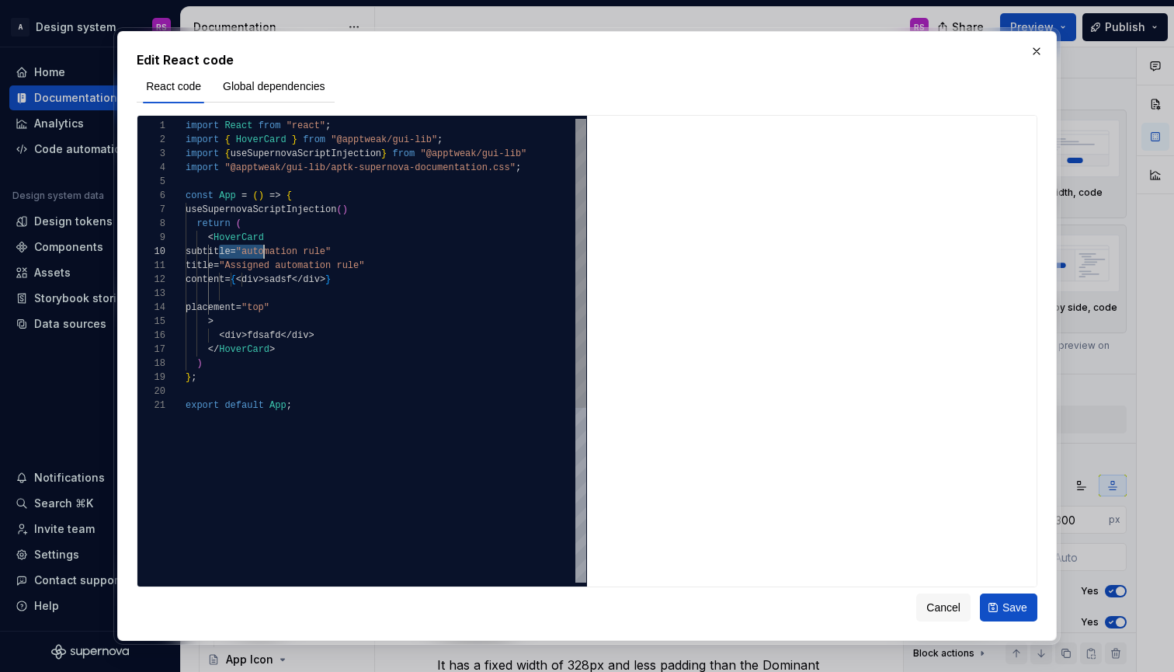
click at [231, 249] on span "subtitle" at bounding box center [208, 251] width 45 height 11
click at [449, 252] on div "title = "Assigned automation rule"" at bounding box center [386, 252] width 401 height 14
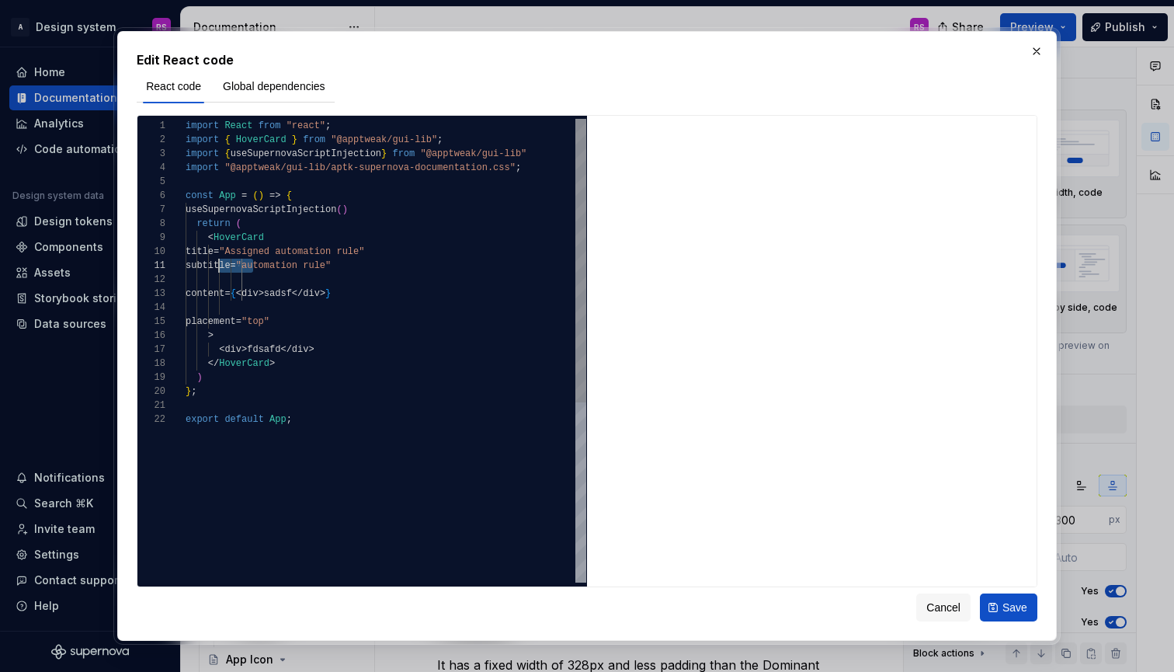
scroll to position [0, 40]
drag, startPoint x: 253, startPoint y: 263, endPoint x: 227, endPoint y: 265, distance: 26.5
click at [227, 265] on span "subtitle" at bounding box center [208, 265] width 45 height 11
click at [224, 298] on span "content" at bounding box center [205, 293] width 39 height 11
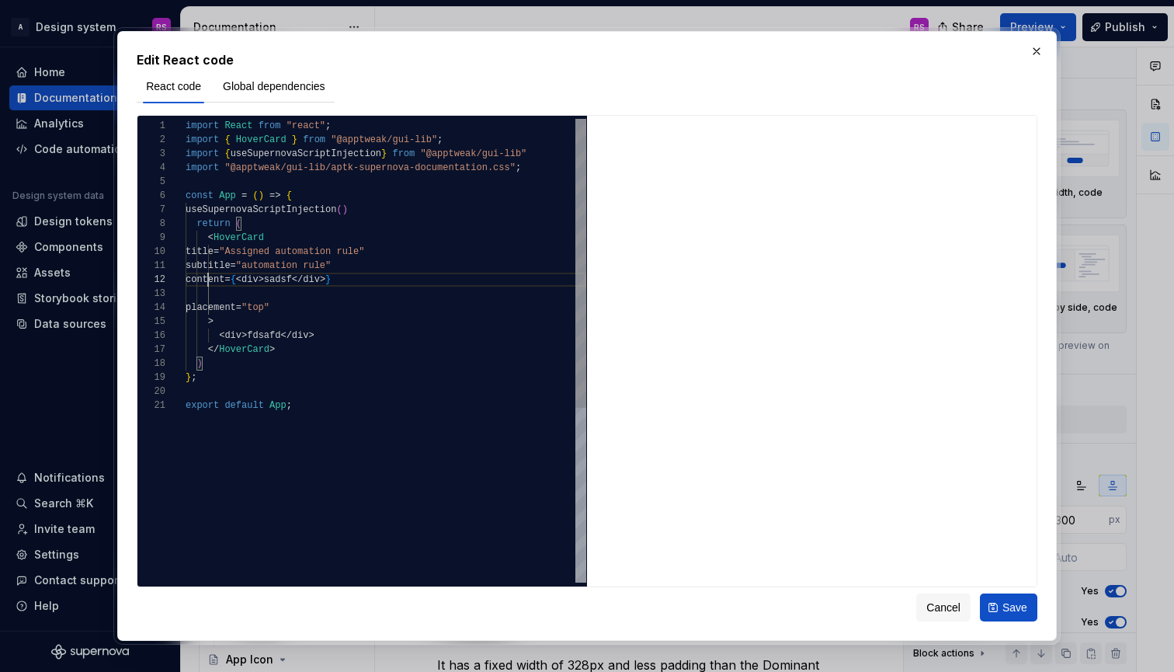
scroll to position [14, 33]
click at [236, 297] on div at bounding box center [386, 294] width 401 height 14
click at [224, 283] on span "content" at bounding box center [205, 279] width 39 height 11
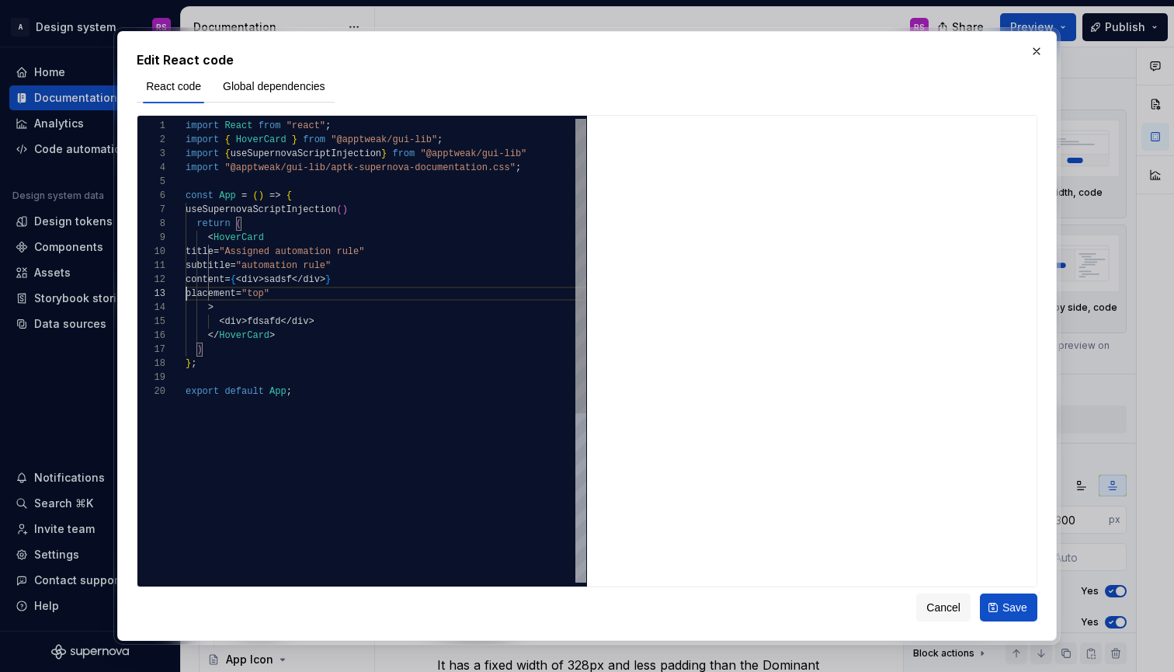
click at [224, 283] on span "content" at bounding box center [205, 279] width 39 height 11
click at [315, 287] on div ">" at bounding box center [386, 294] width 401 height 14
click at [319, 282] on div "placement = "top"" at bounding box center [386, 280] width 401 height 14
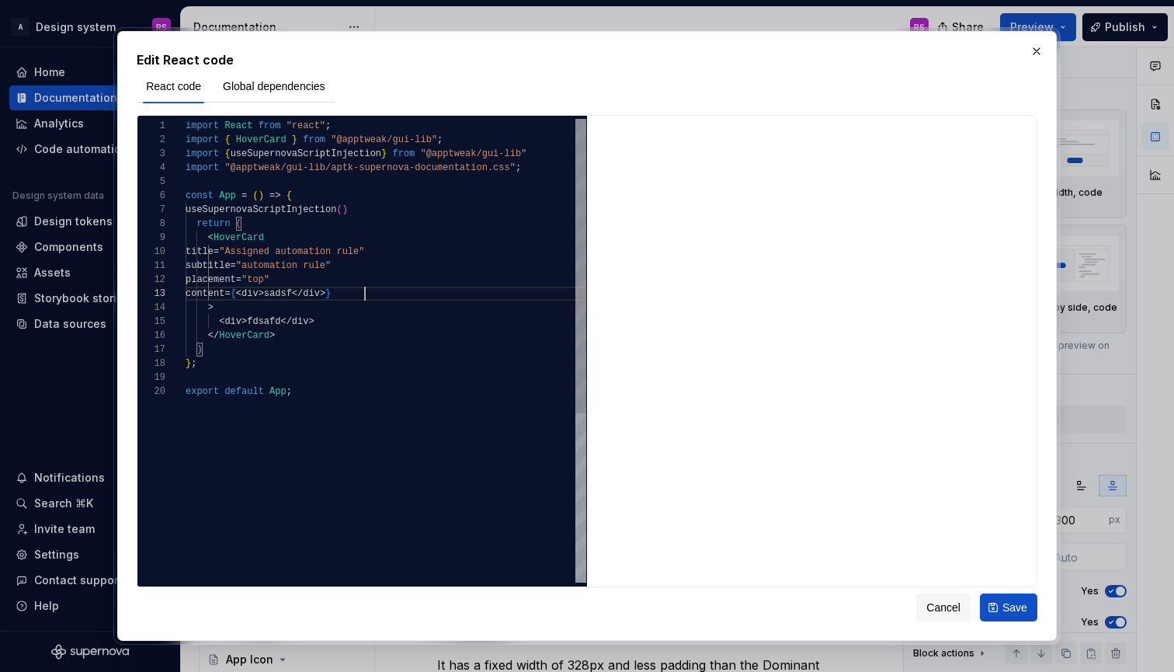
scroll to position [28, 179]
click at [266, 322] on span "fdsafd" at bounding box center [263, 321] width 33 height 11
click at [288, 141] on span at bounding box center [289, 139] width 5 height 11
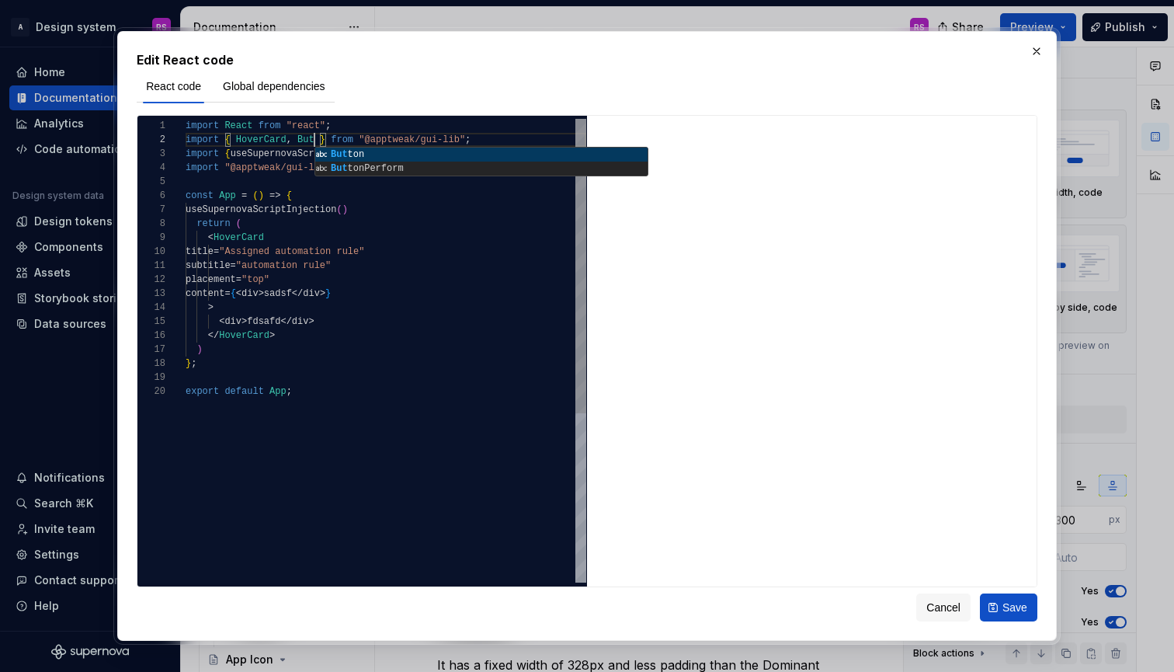
scroll to position [0, 0]
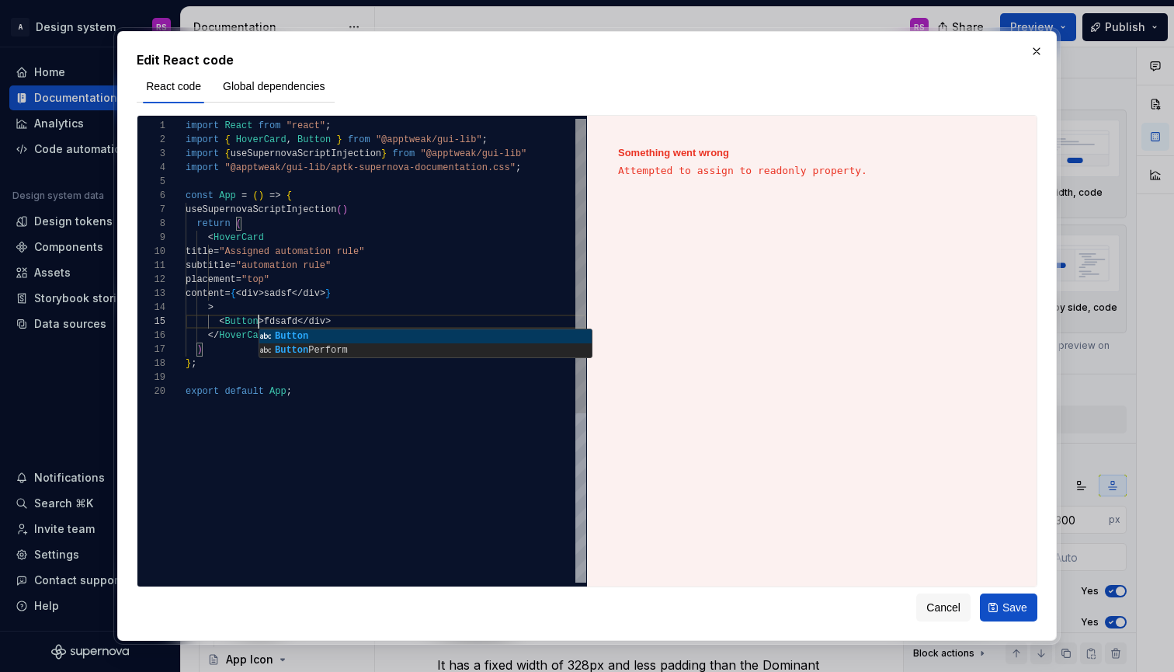
click at [318, 322] on span "div" at bounding box center [317, 321] width 17 height 11
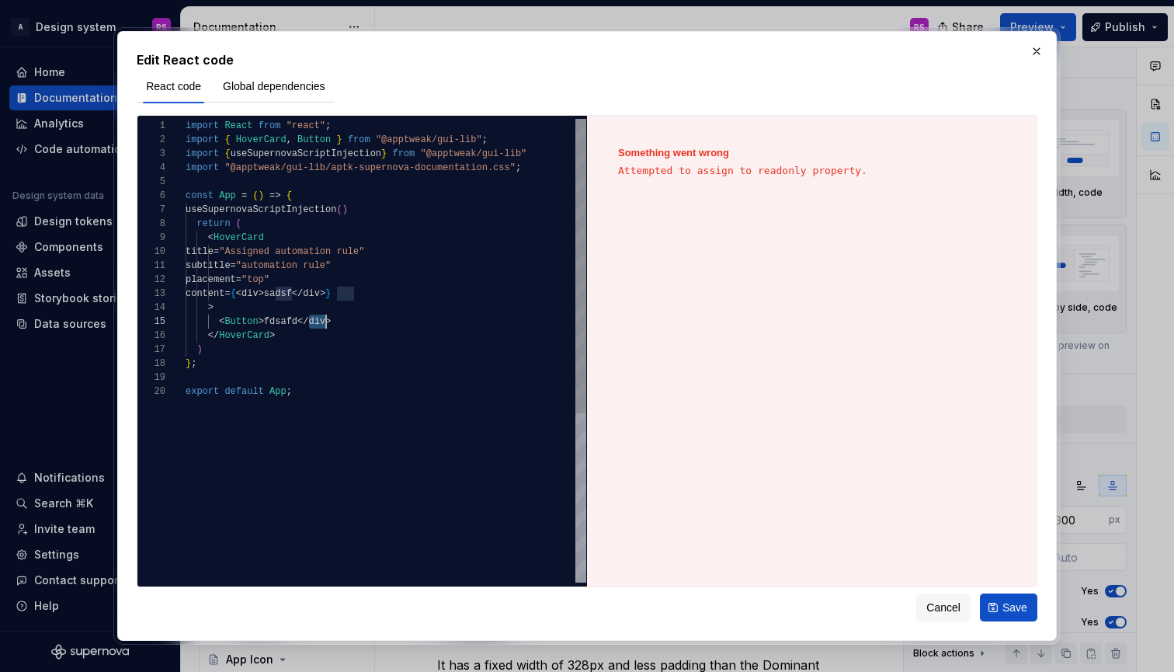
click at [318, 322] on span "div" at bounding box center [317, 321] width 17 height 11
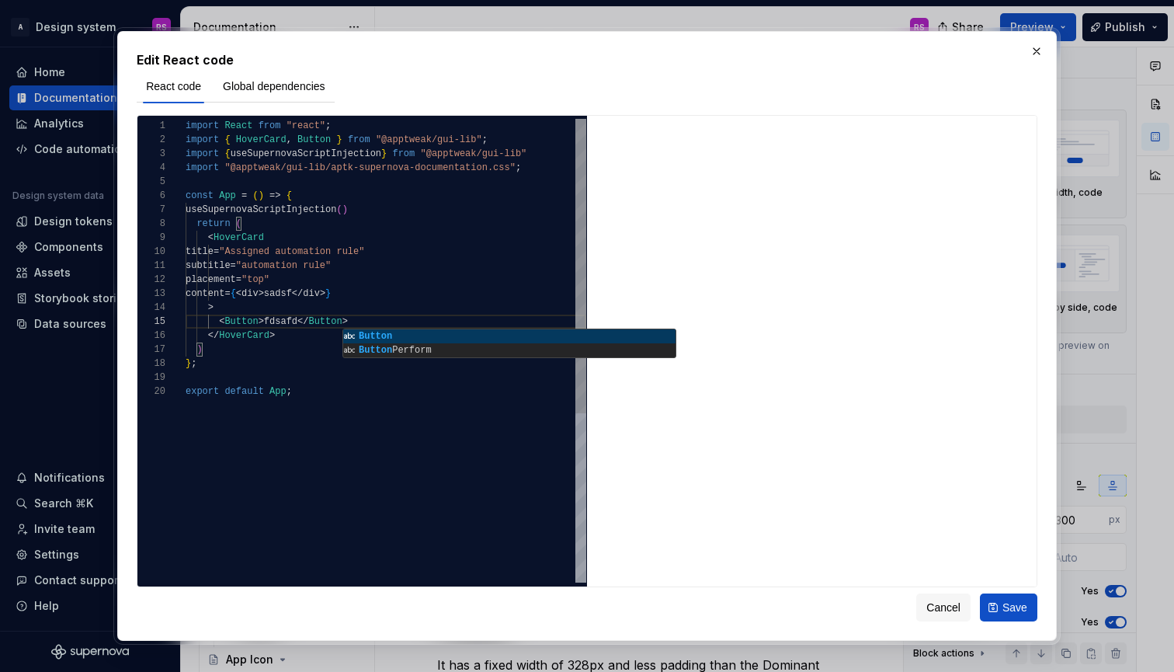
click at [274, 322] on span "fdsafd" at bounding box center [280, 321] width 33 height 11
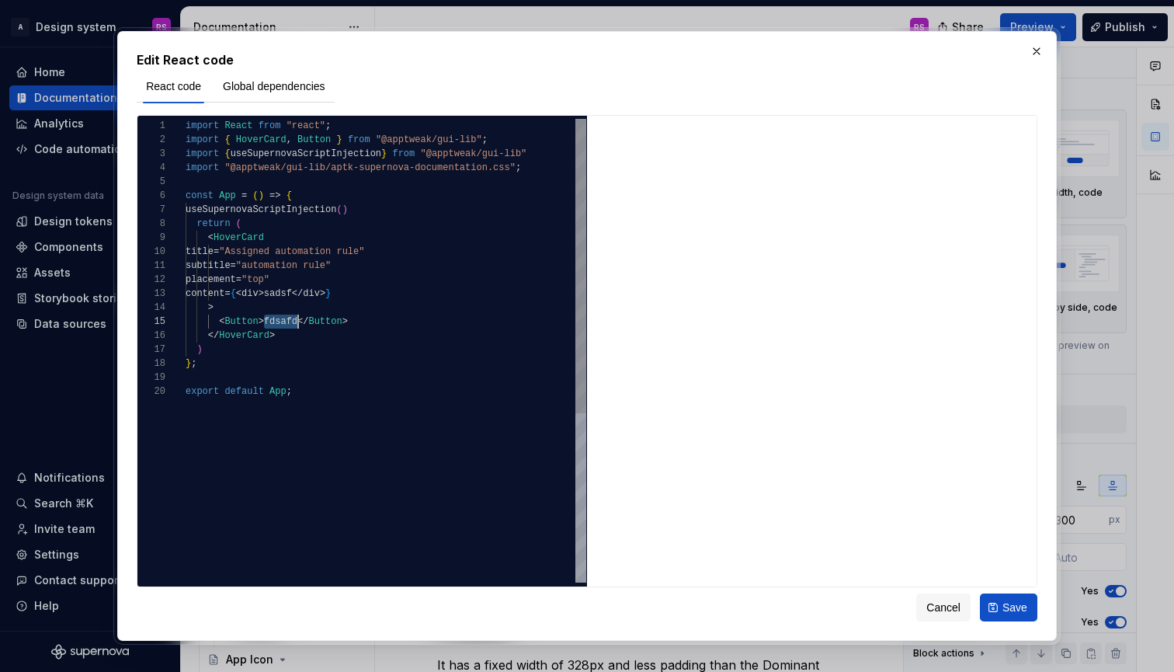
click at [274, 322] on span "fdsafd" at bounding box center [280, 321] width 33 height 11
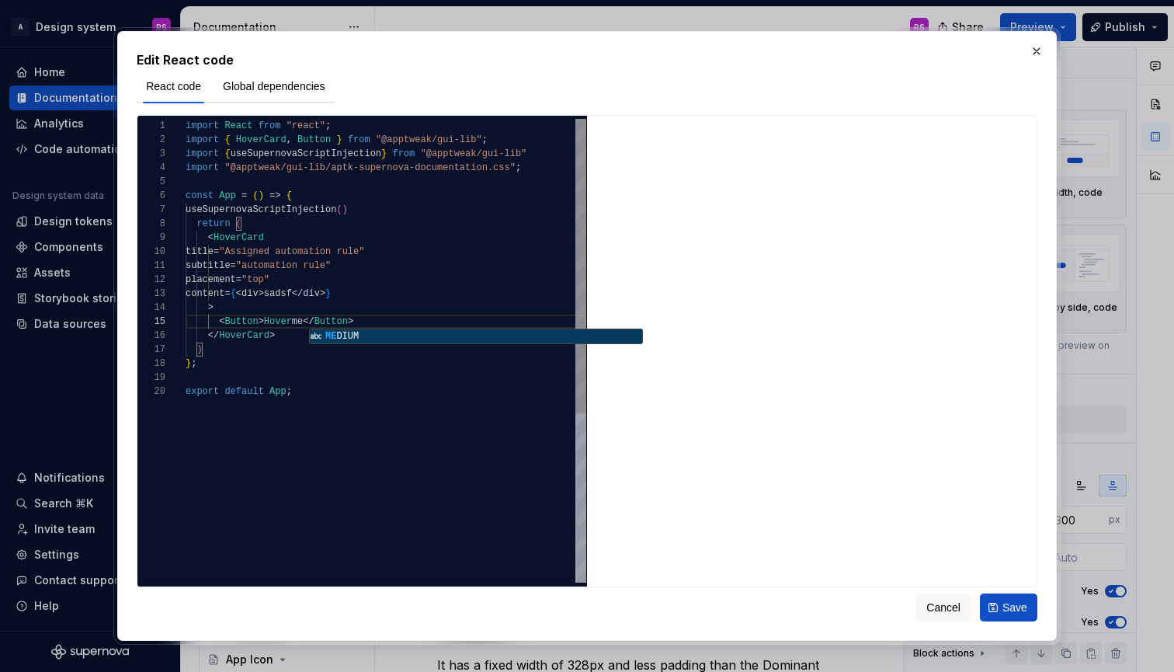
click at [283, 440] on div "import React from "react" ; import { HoverCard , Button } from "@apptweak/gui-l…" at bounding box center [386, 483] width 401 height 729
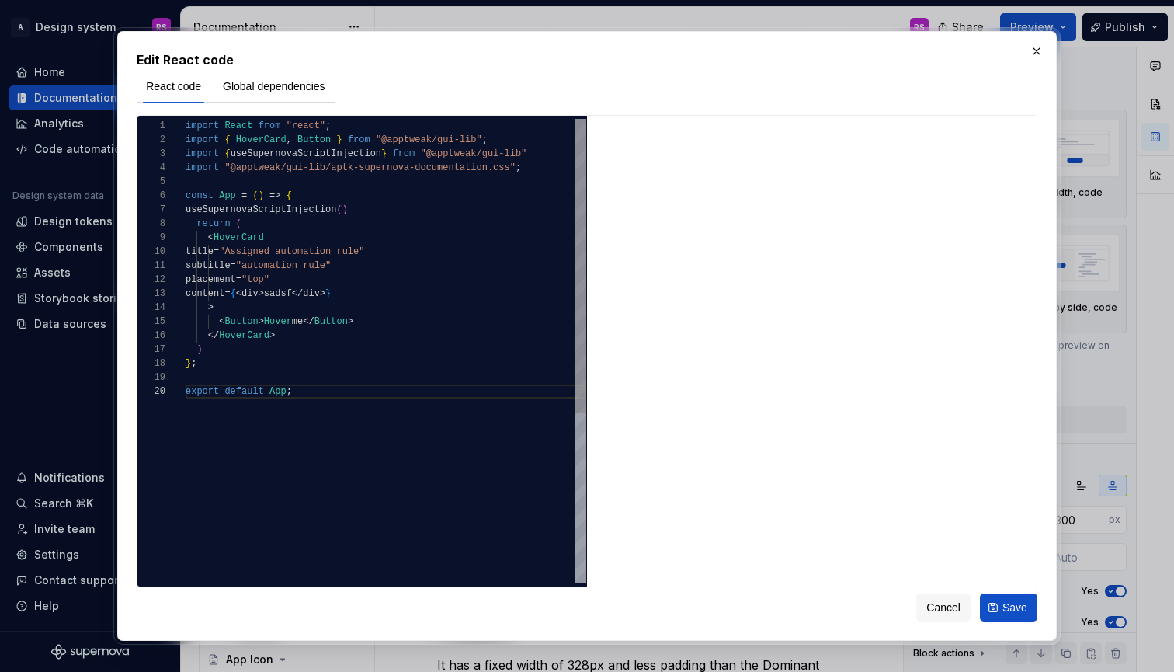
click at [367, 281] on div "placement = "top"" at bounding box center [386, 280] width 401 height 14
click at [273, 250] on span ""Assigned automation rule"" at bounding box center [291, 251] width 145 height 11
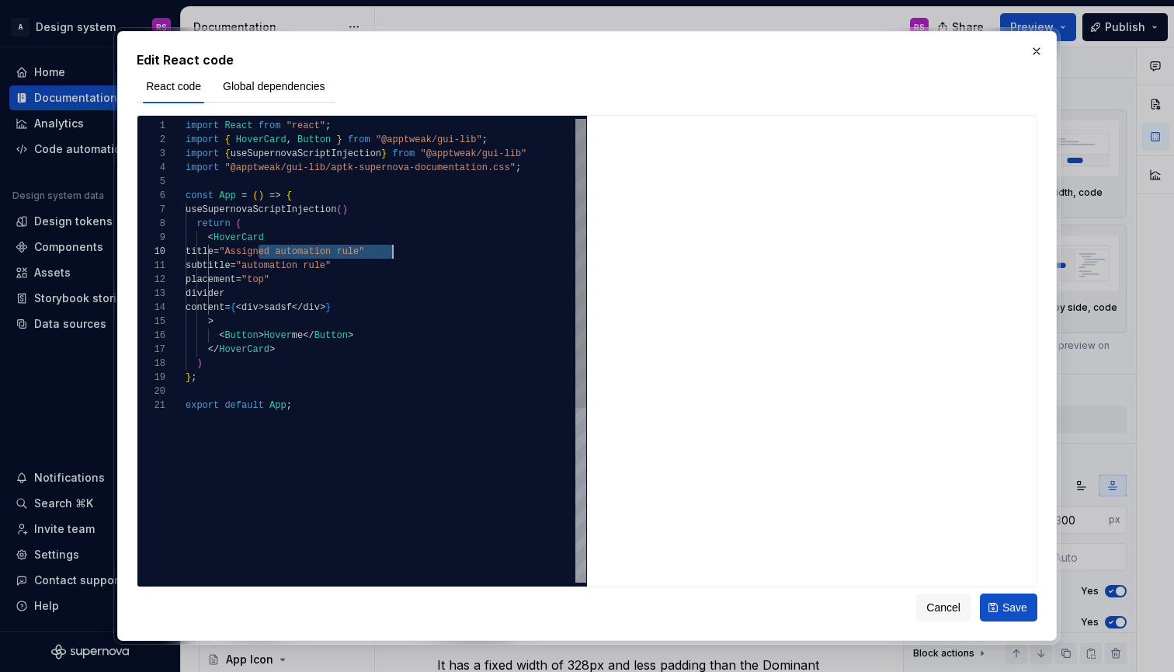
drag, startPoint x: 273, startPoint y: 250, endPoint x: 377, endPoint y: 250, distance: 104.1
click at [364, 250] on span ""Assigned automation rule"" at bounding box center [291, 251] width 145 height 11
click at [324, 263] on span ""automation rule"" at bounding box center [283, 265] width 95 height 11
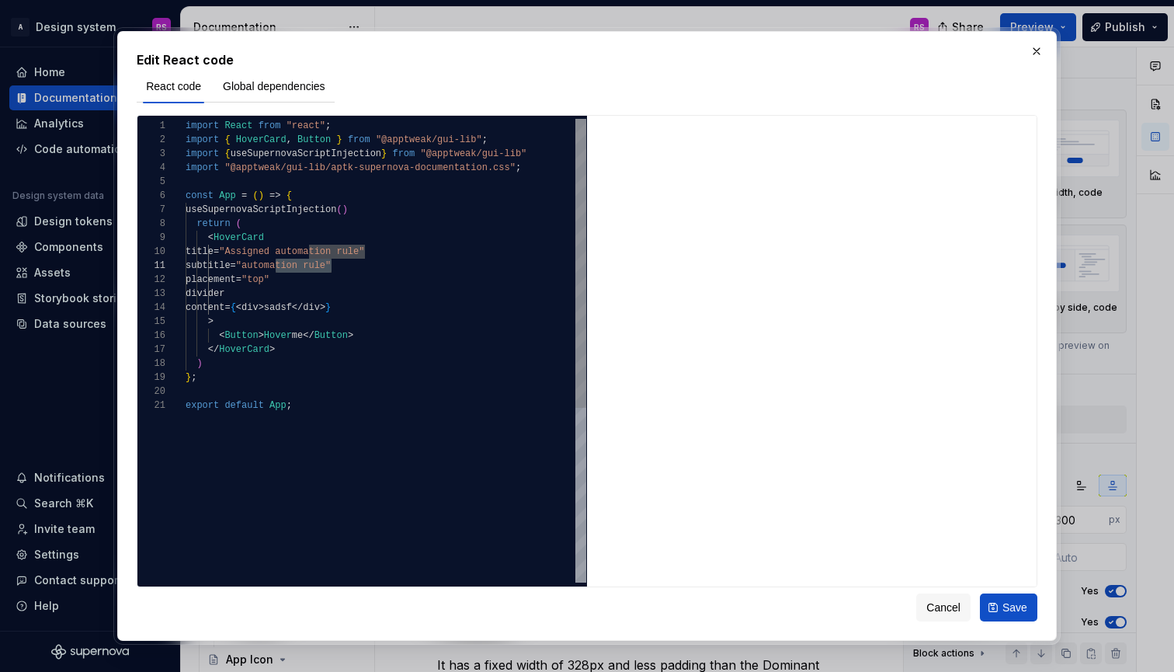
click at [269, 284] on span ""top"" at bounding box center [256, 279] width 28 height 11
click at [269, 282] on span ""top"" at bounding box center [256, 279] width 28 height 11
click at [269, 280] on span ""top"" at bounding box center [256, 279] width 28 height 11
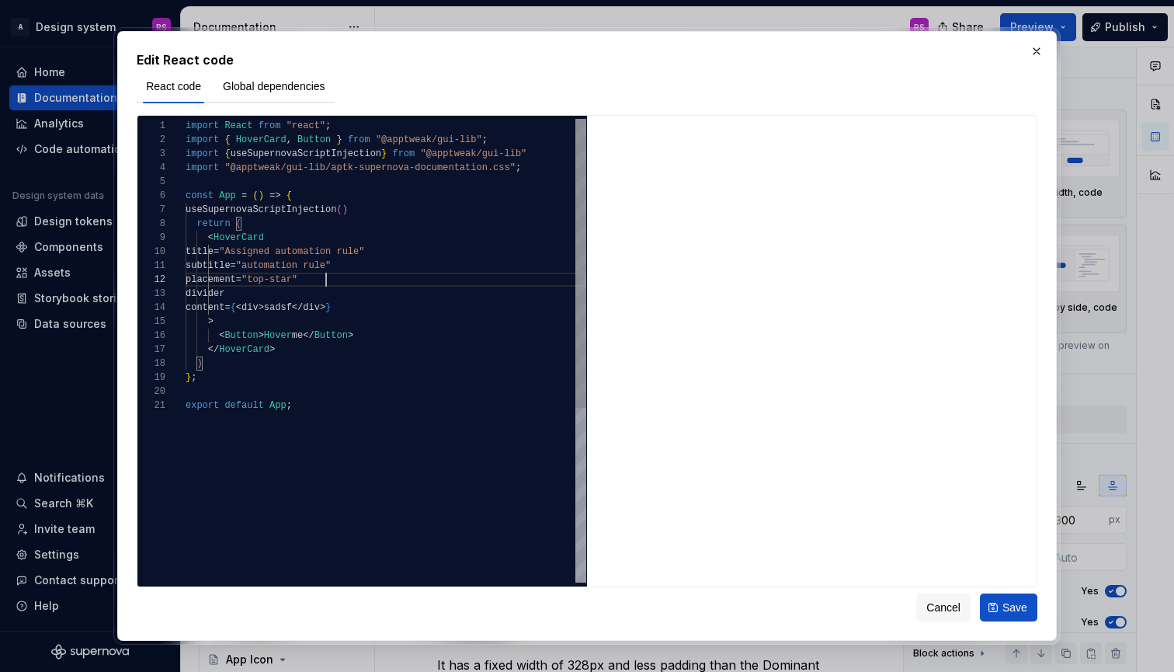
scroll to position [14, 146]
click at [303, 273] on span "placement = "top-start"" at bounding box center [244, 280] width 117 height 14
type textarea "**********"
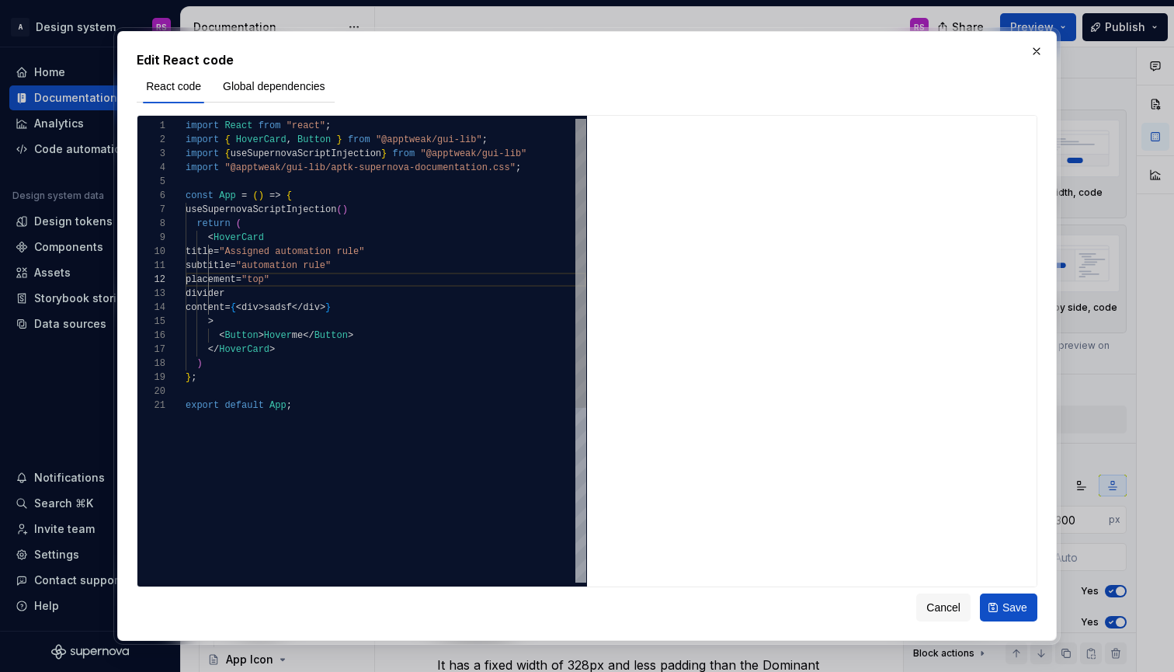
type textarea "*"
click at [292, 308] on span "sadsf" at bounding box center [278, 307] width 28 height 11
type textarea "**********"
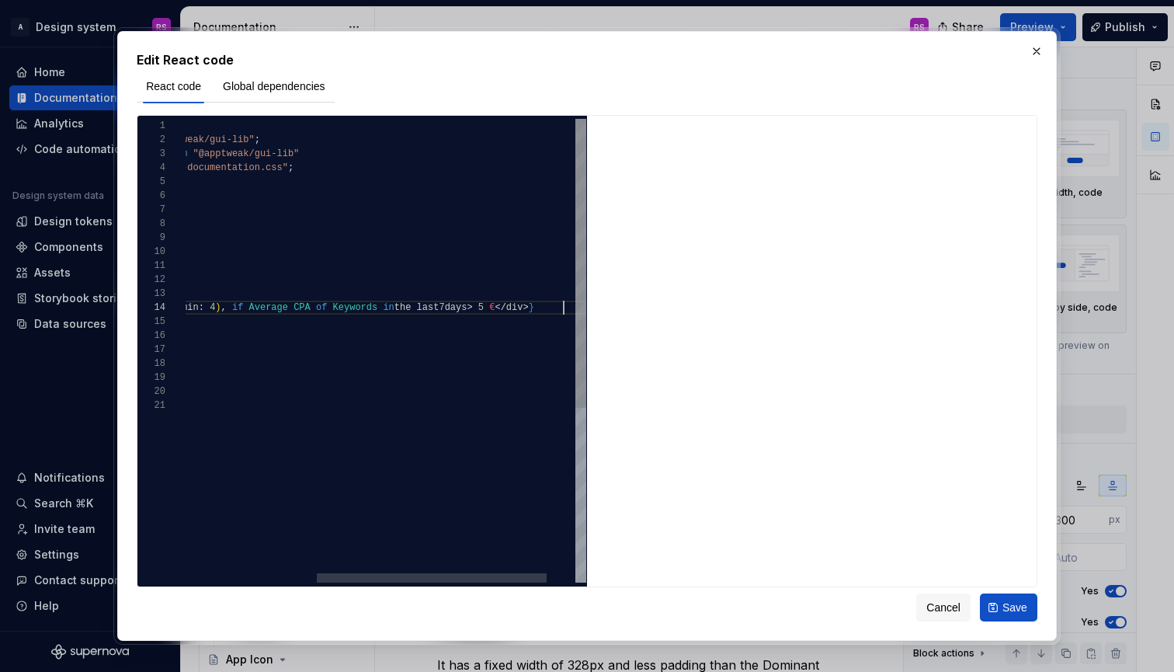
scroll to position [42, 606]
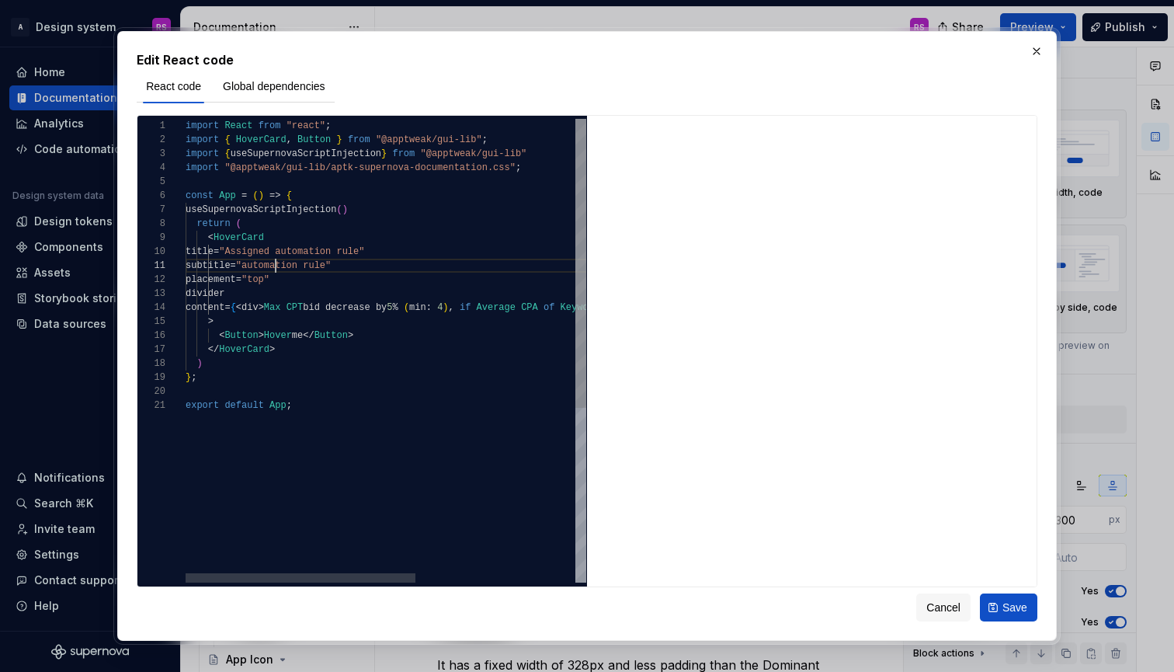
click at [273, 269] on span ""automation rule"" at bounding box center [283, 265] width 95 height 11
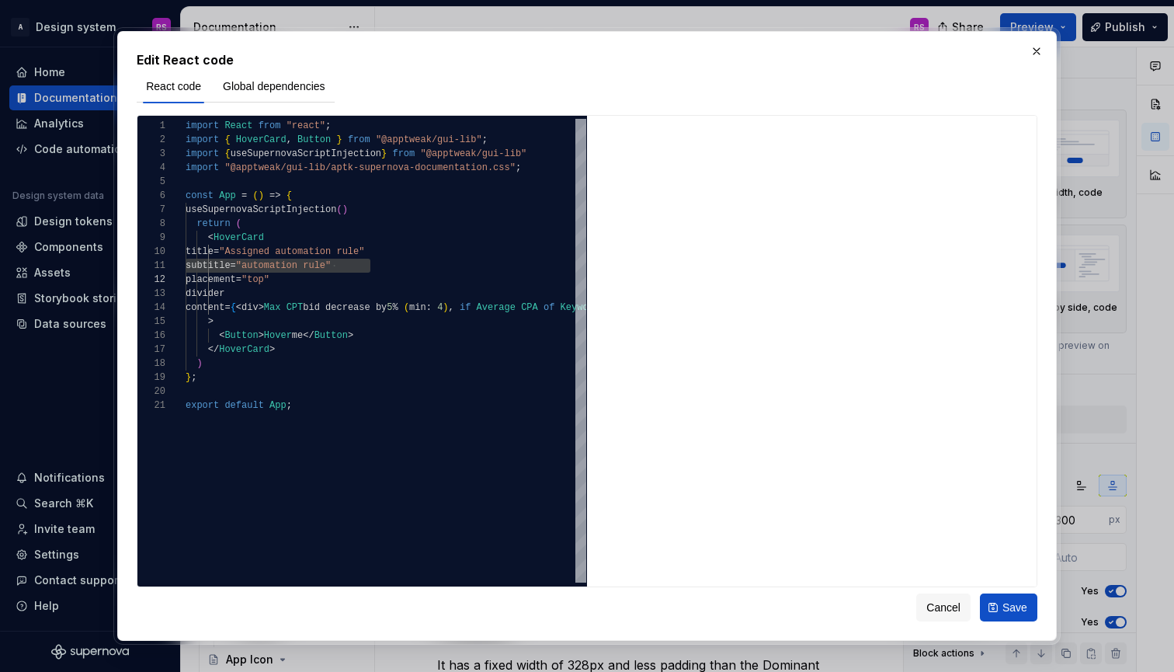
type textarea "*"
click at [294, 267] on span ""automation rule"" at bounding box center [283, 265] width 95 height 11
click at [352, 252] on span ""Assigned automation rule"" at bounding box center [291, 251] width 145 height 11
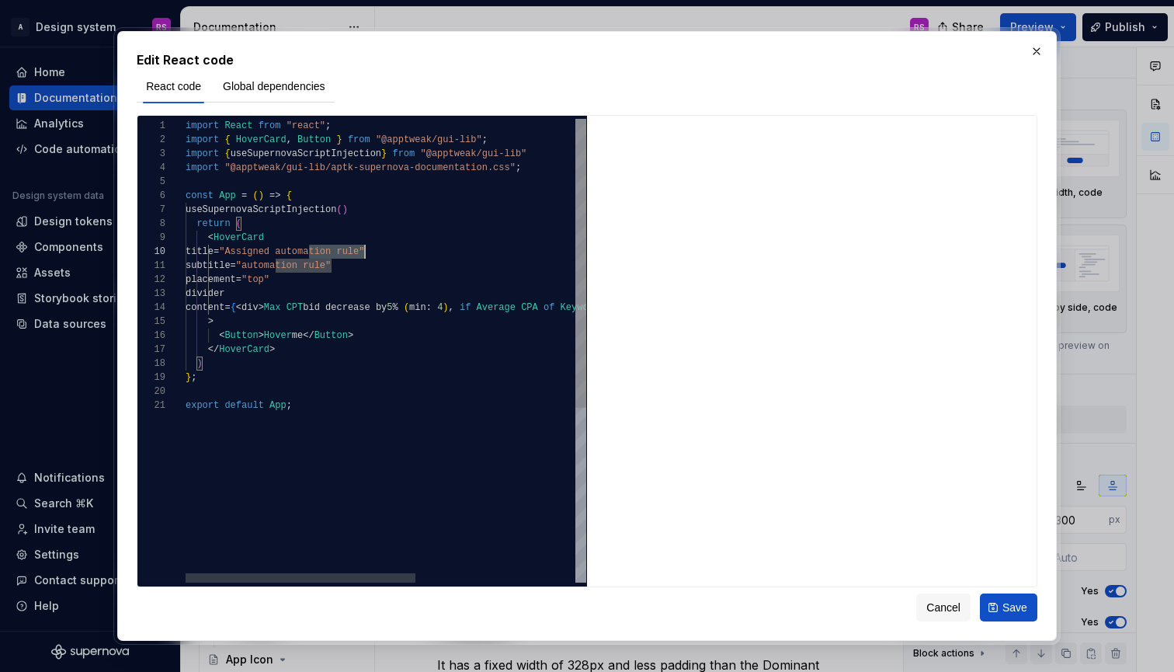
click at [352, 252] on span ""Assigned automation rule"" at bounding box center [291, 251] width 145 height 11
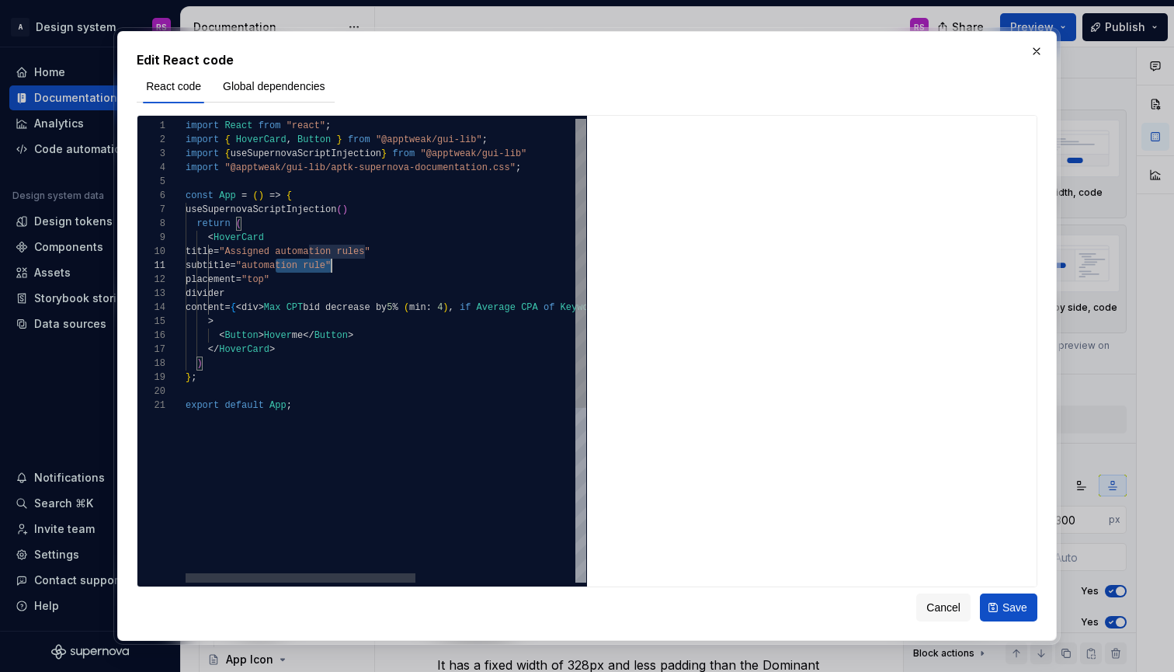
click at [439, 408] on div "export default App ;" at bounding box center [525, 405] width 678 height 14
type textarea "**********"
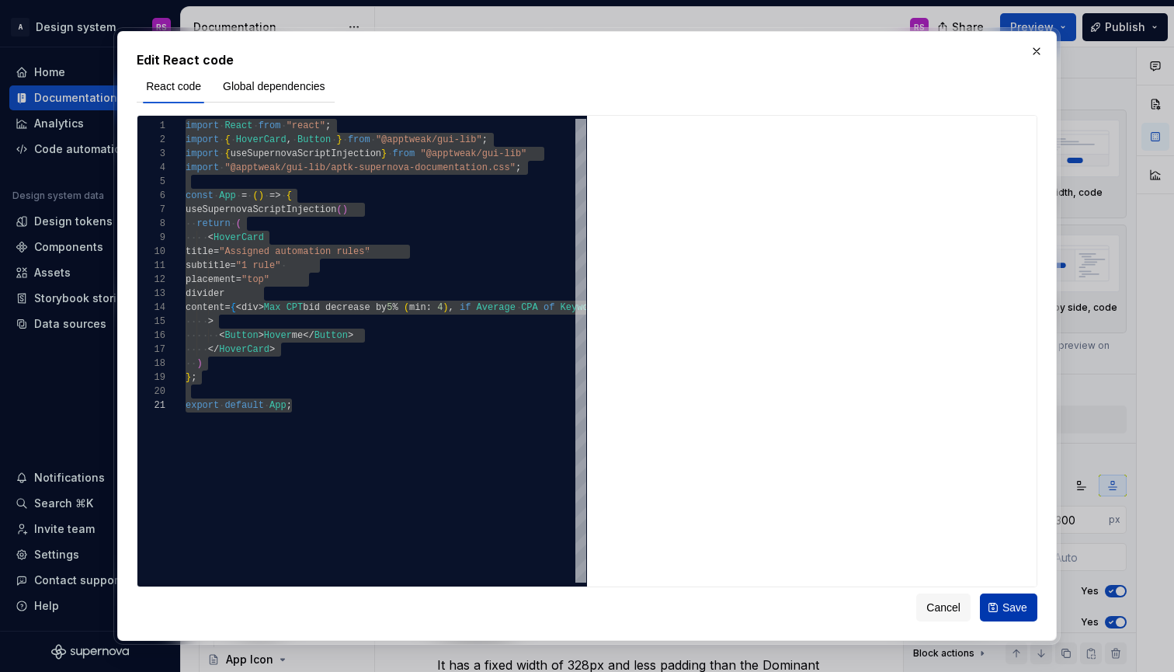
click at [1003, 608] on button "Save" at bounding box center [1008, 607] width 57 height 28
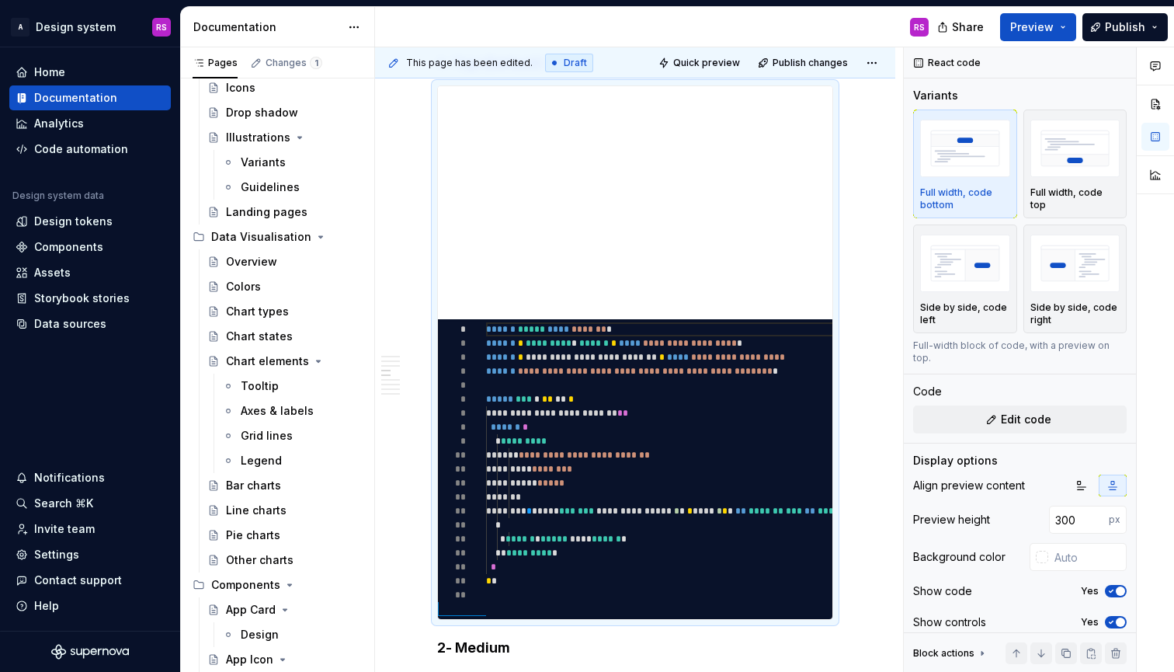
type textarea "*"
type textarea "**********"
type textarea "*"
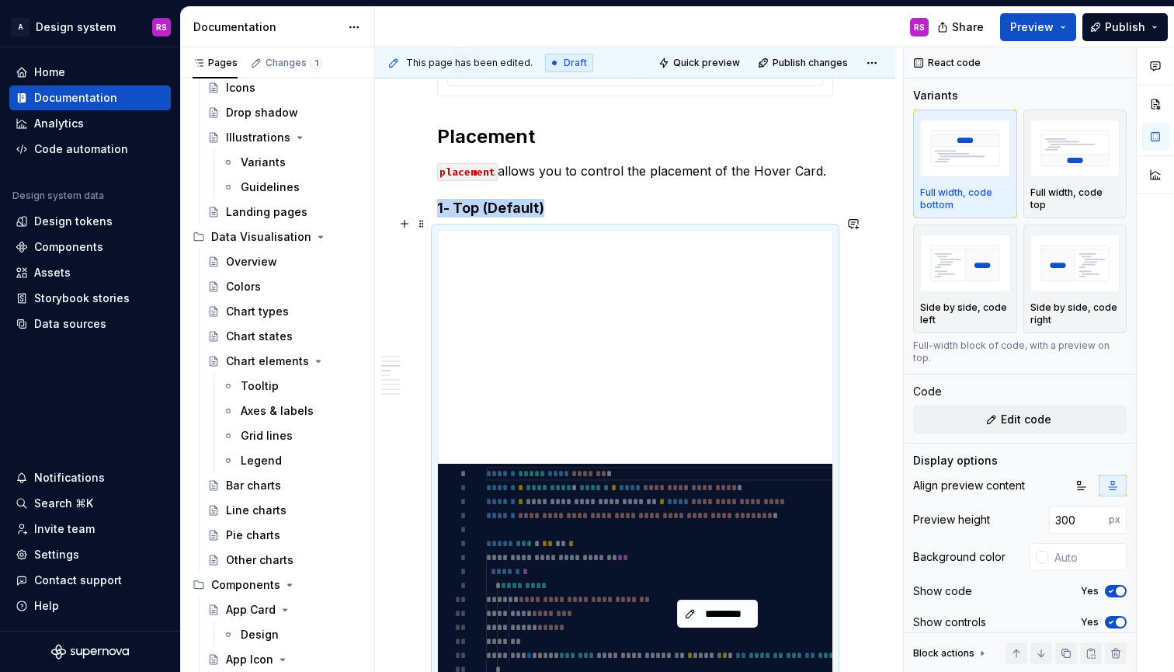
scroll to position [954, 0]
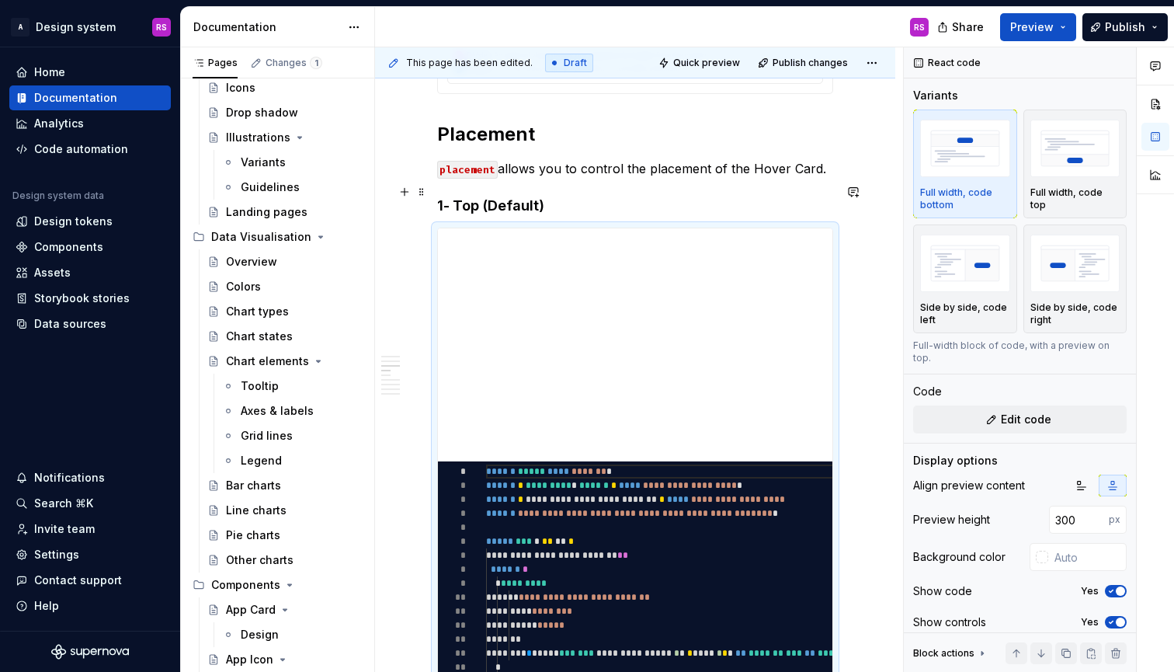
click at [470, 196] on h4 "1- Top (Default)" at bounding box center [635, 205] width 396 height 19
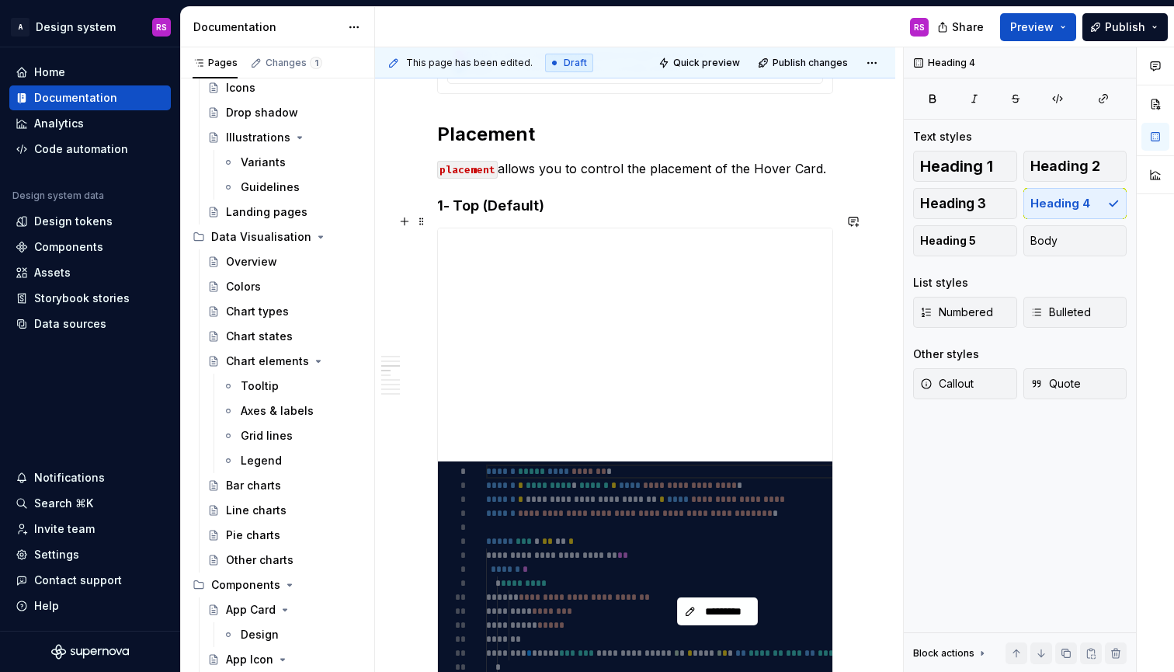
click at [770, 501] on div "*********" at bounding box center [717, 611] width 559 height 300
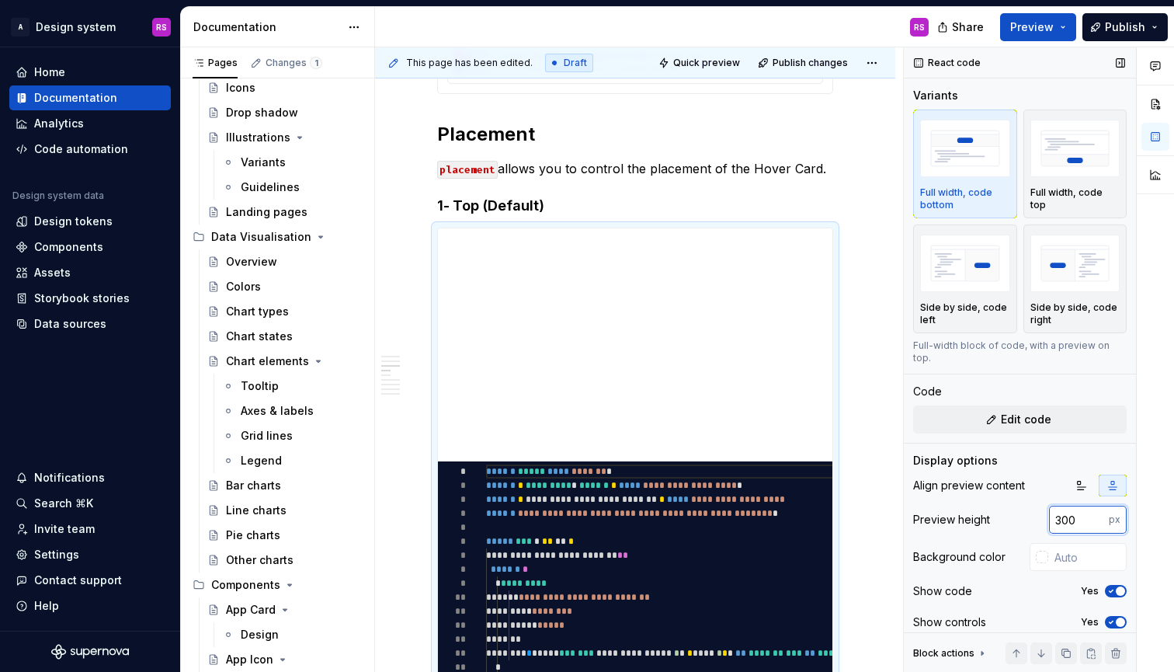
drag, startPoint x: 1060, startPoint y: 503, endPoint x: 1038, endPoint y: 503, distance: 22.5
click at [1038, 506] on div "Preview height 300 px" at bounding box center [1020, 520] width 214 height 28
type input "400"
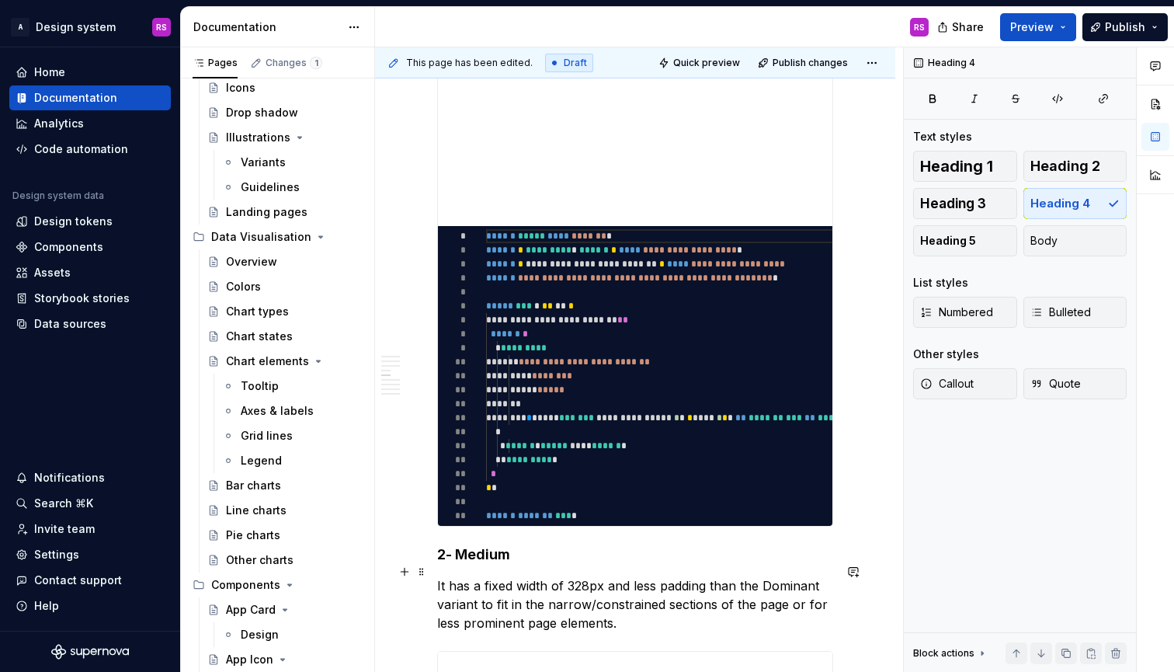
scroll to position [1301, 0]
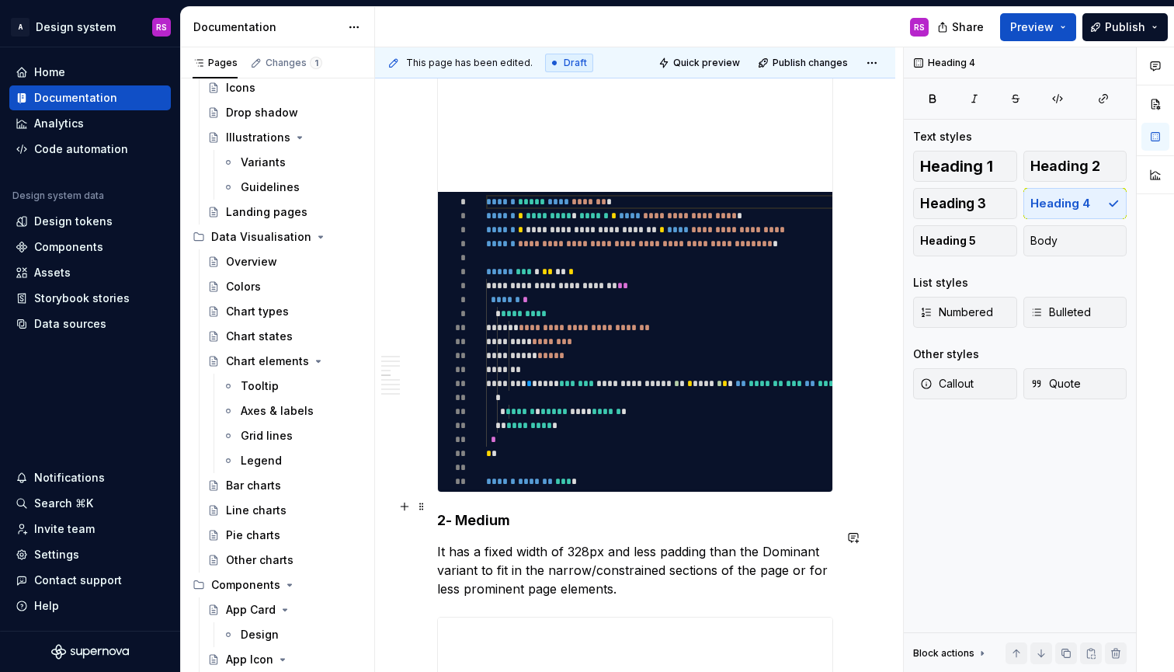
click at [471, 511] on h4 "2- Medium" at bounding box center [635, 520] width 396 height 19
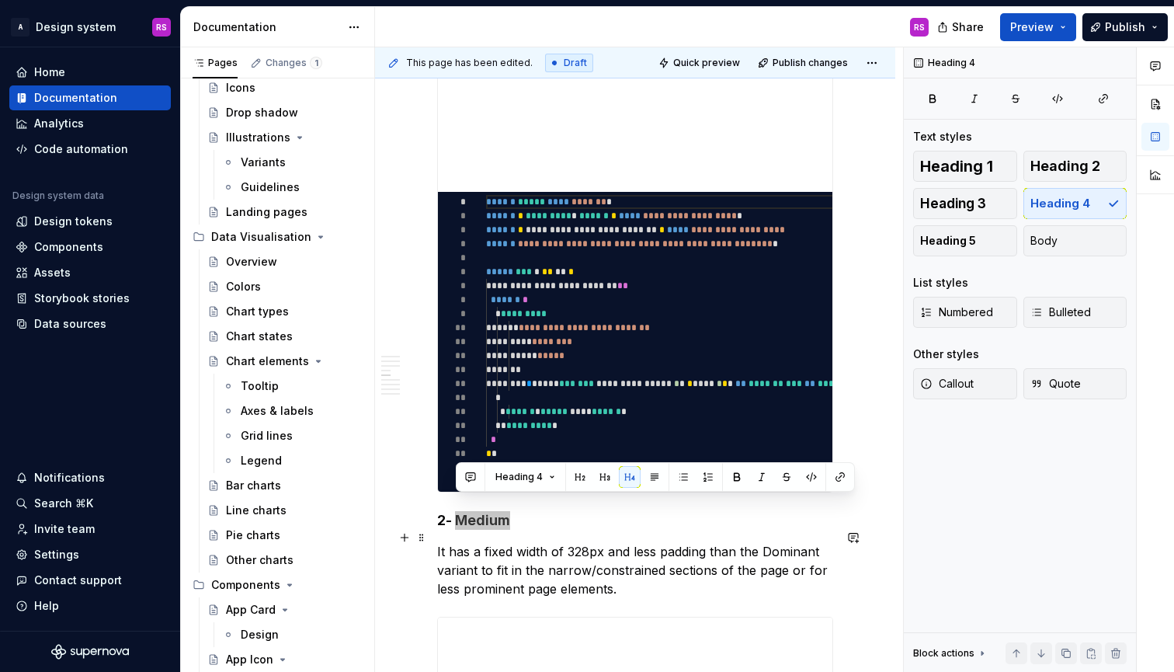
type textarea "*"
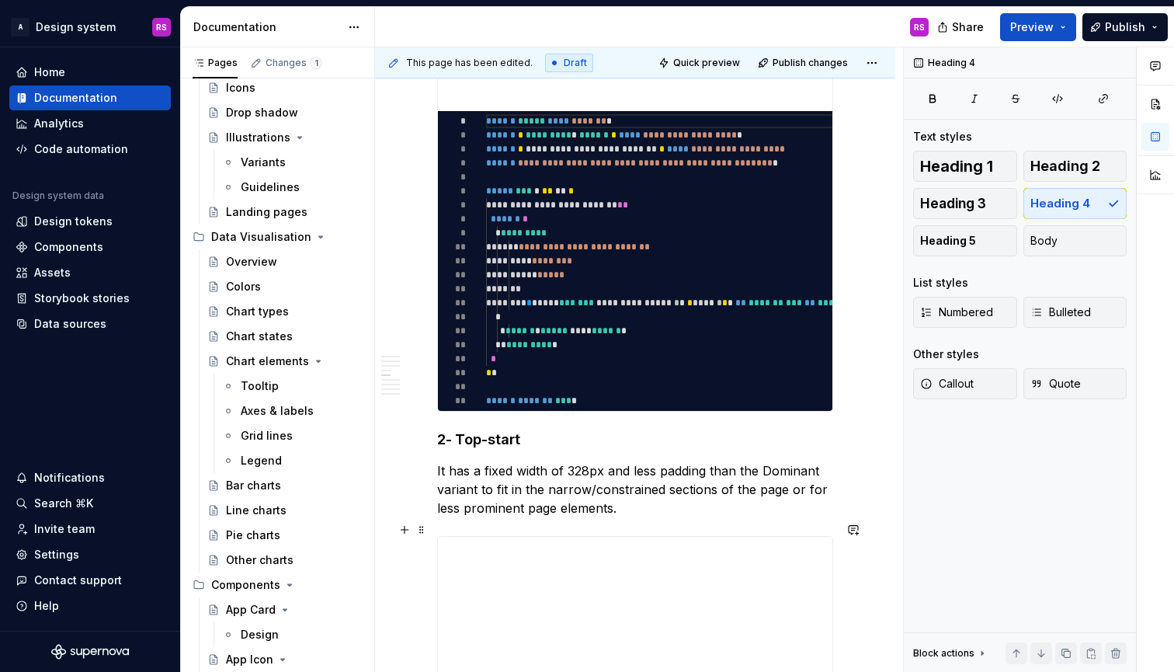
scroll to position [1392, 0]
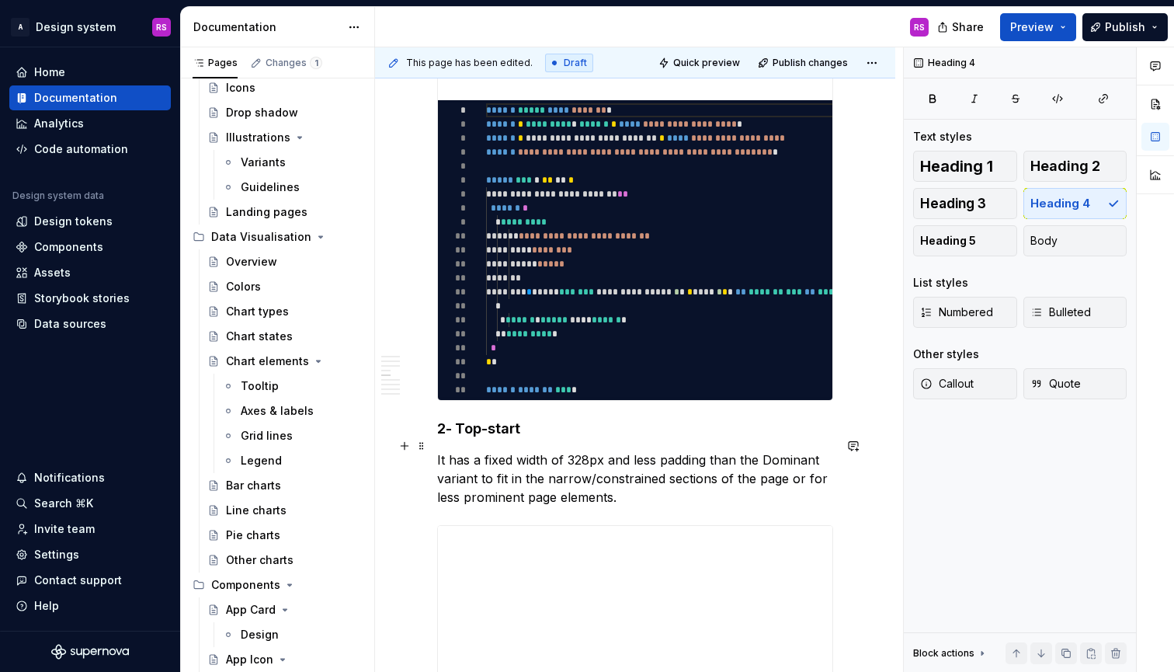
click at [509, 476] on p "It has a fixed width of 328px and less padding than the Dominant variant to fit…" at bounding box center [635, 478] width 396 height 56
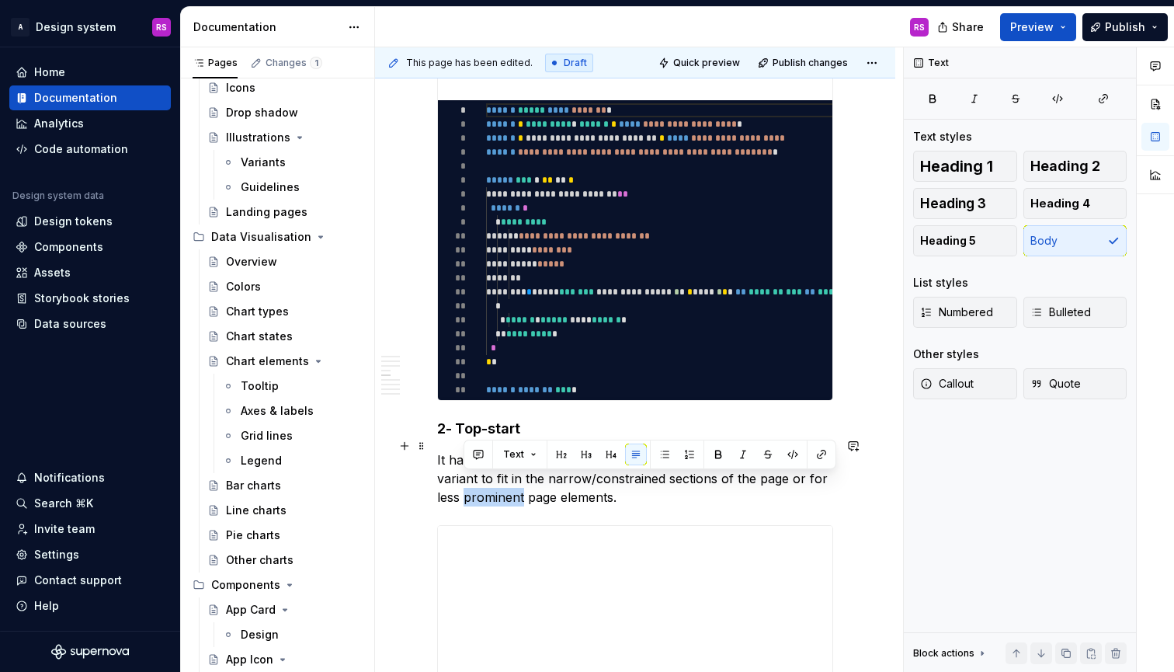
click at [509, 476] on p "It has a fixed width of 328px and less padding than the Dominant variant to fit…" at bounding box center [635, 478] width 396 height 56
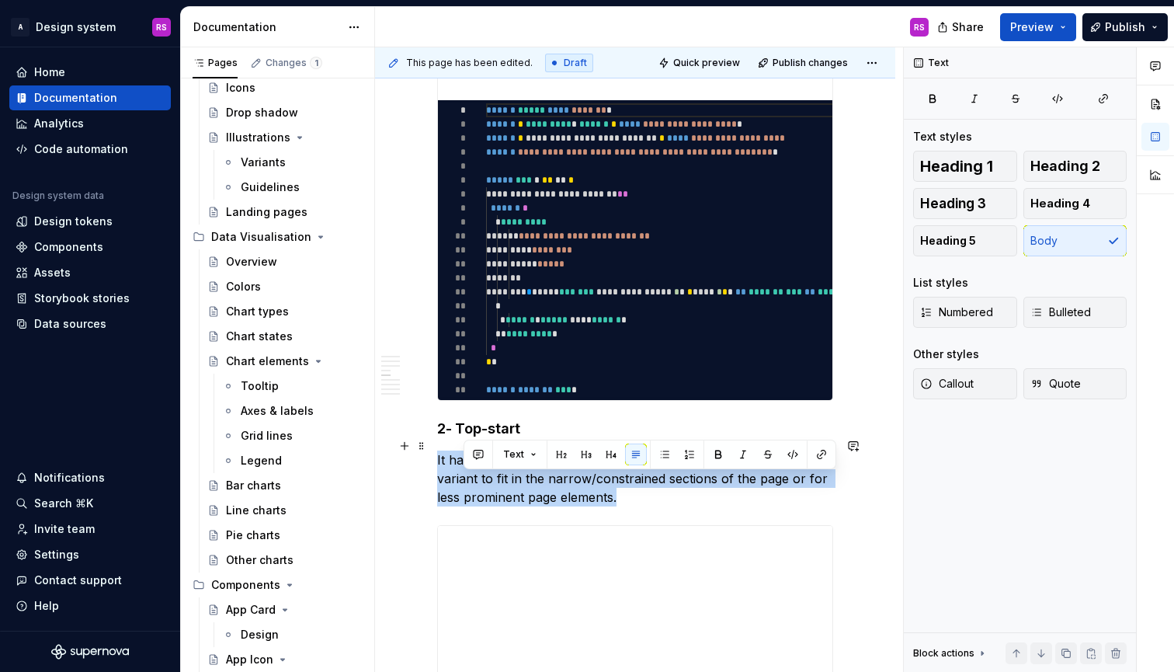
click at [509, 476] on p "It has a fixed width of 328px and less padding than the Dominant variant to fit…" at bounding box center [635, 478] width 396 height 56
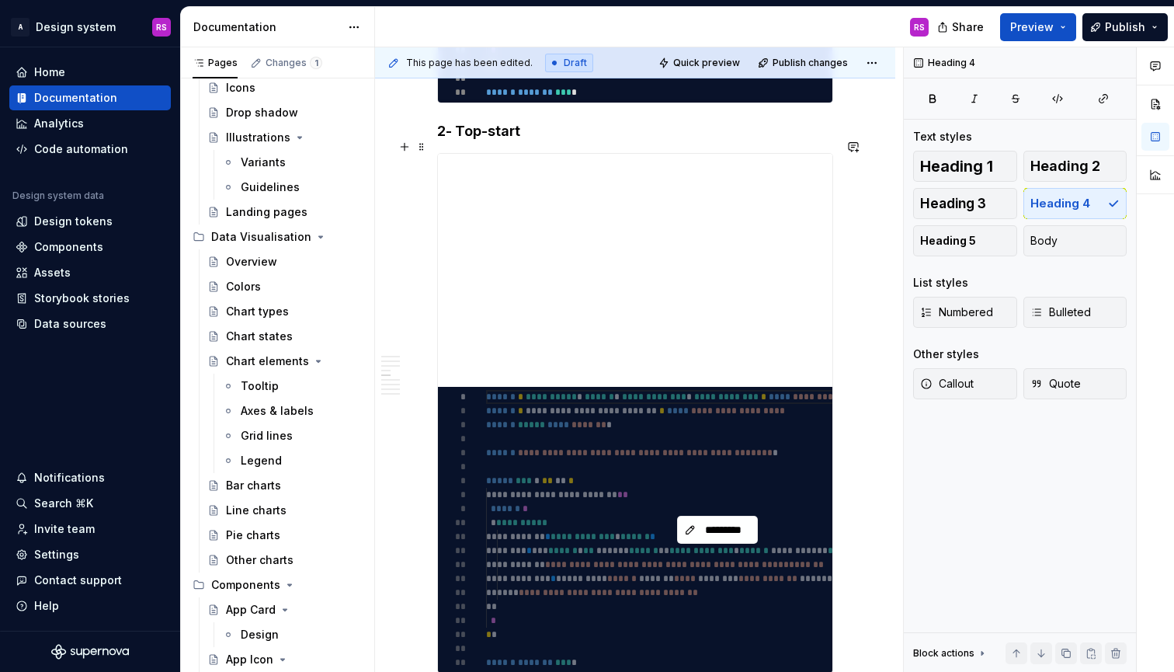
scroll to position [1699, 0]
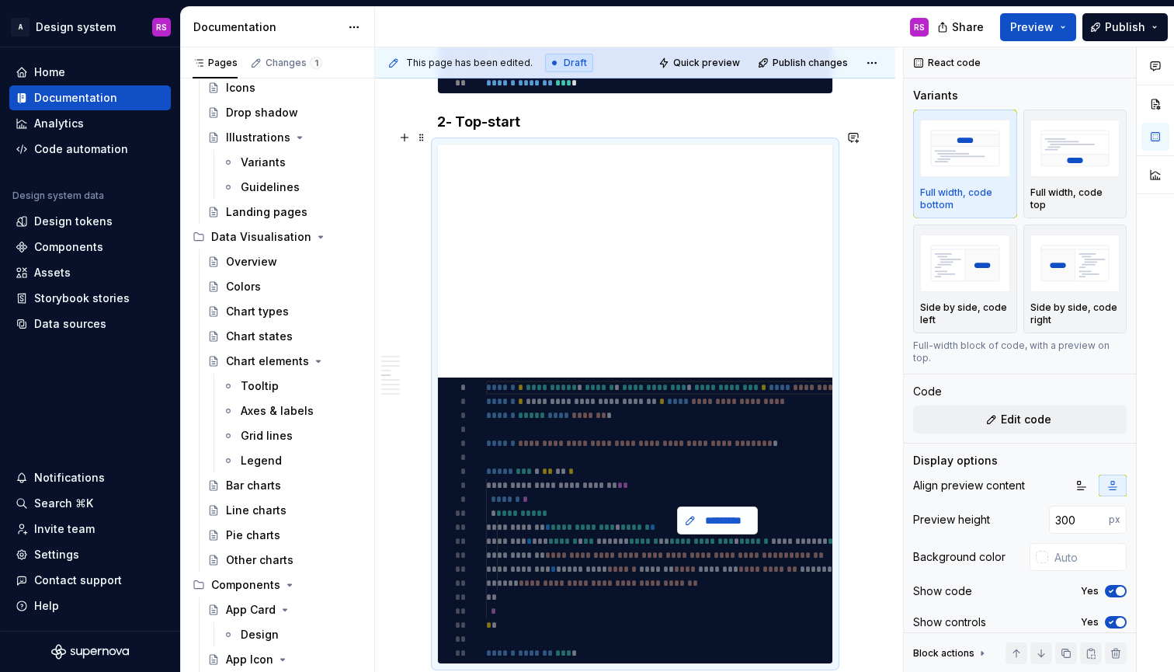
click at [718, 513] on span "*********" at bounding box center [724, 521] width 48 height 16
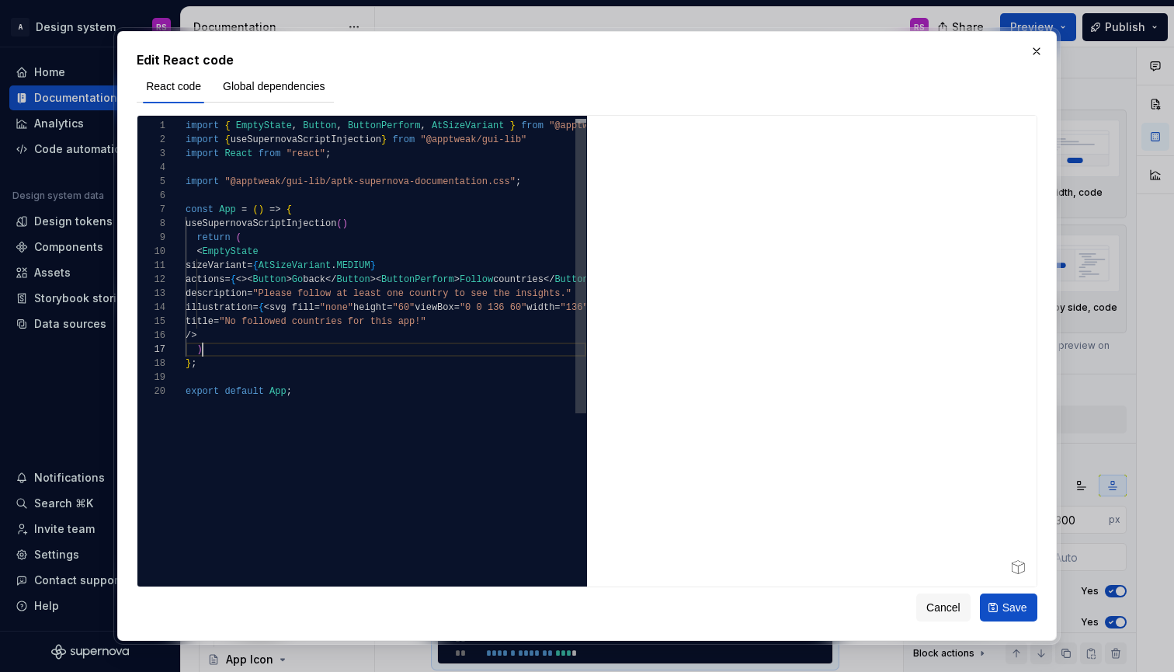
click at [484, 347] on div ")" at bounding box center [386, 349] width 401 height 14
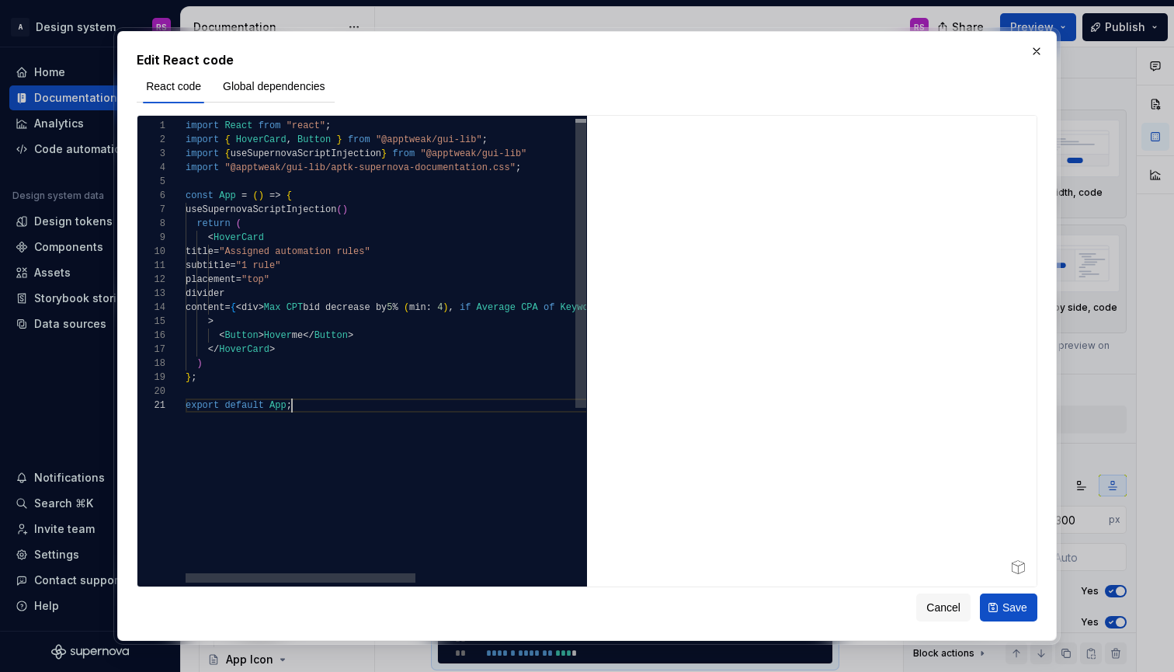
scroll to position [0, 106]
click at [269, 280] on span ""top"" at bounding box center [256, 279] width 28 height 11
type textarea "**********"
click at [1006, 610] on span "Save" at bounding box center [1015, 608] width 25 height 16
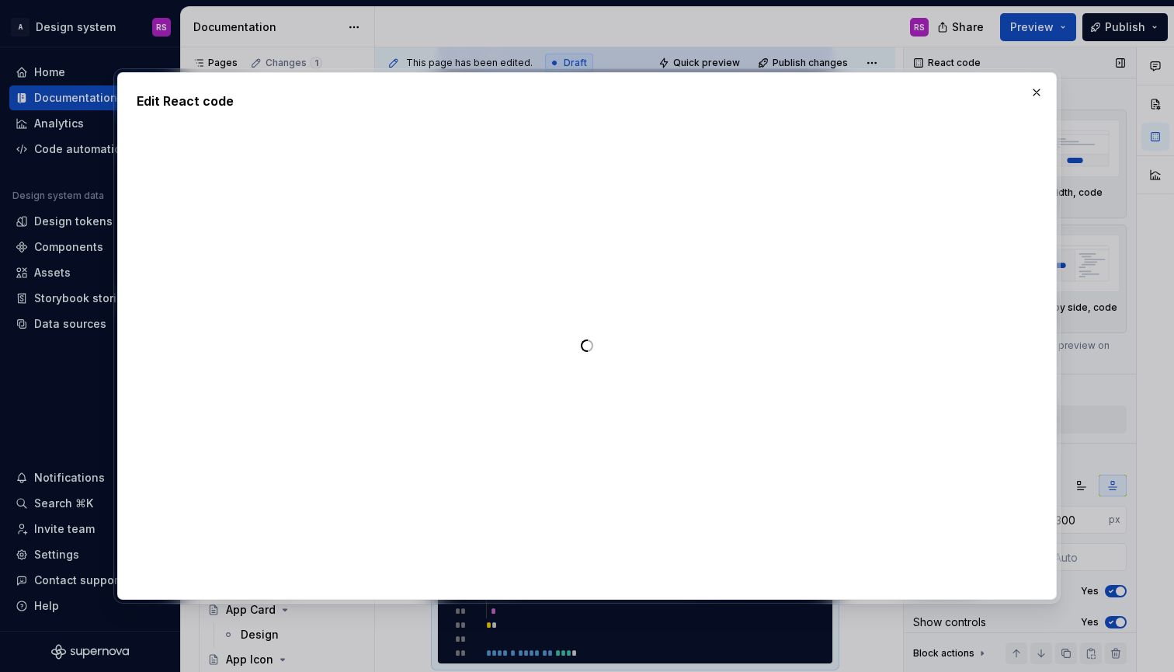
type textarea "*"
type textarea "**********"
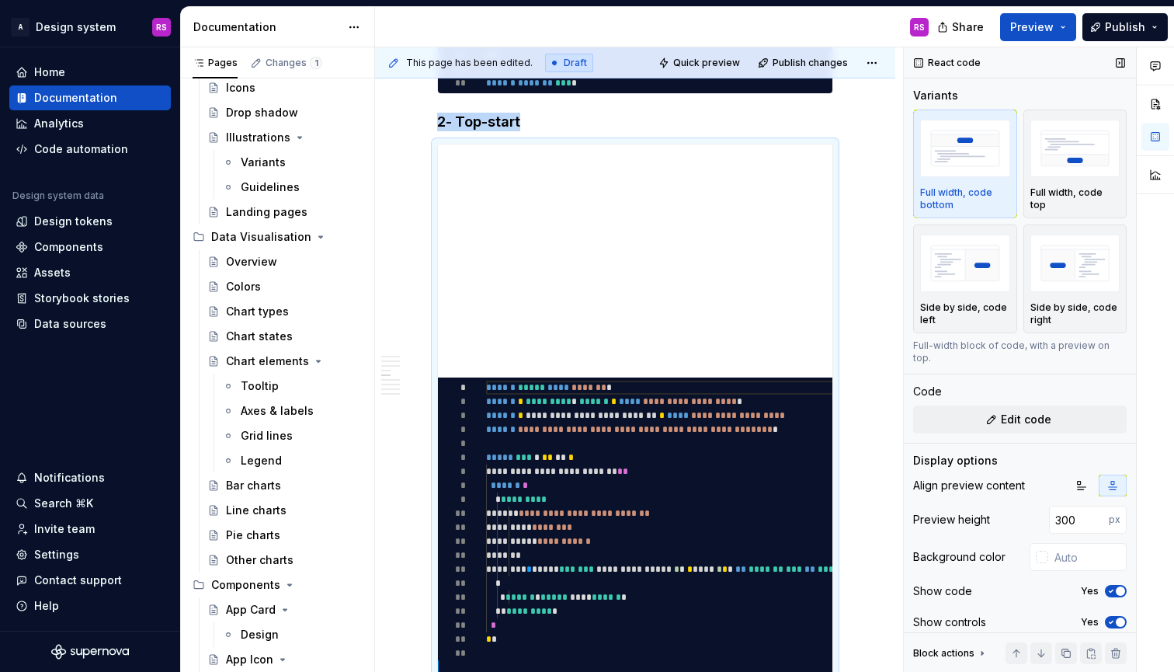
scroll to position [140, 0]
drag, startPoint x: 1064, startPoint y: 503, endPoint x: 1046, endPoint y: 503, distance: 17.9
click at [1046, 506] on div "Preview height 300 px" at bounding box center [1020, 520] width 214 height 28
type input "400"
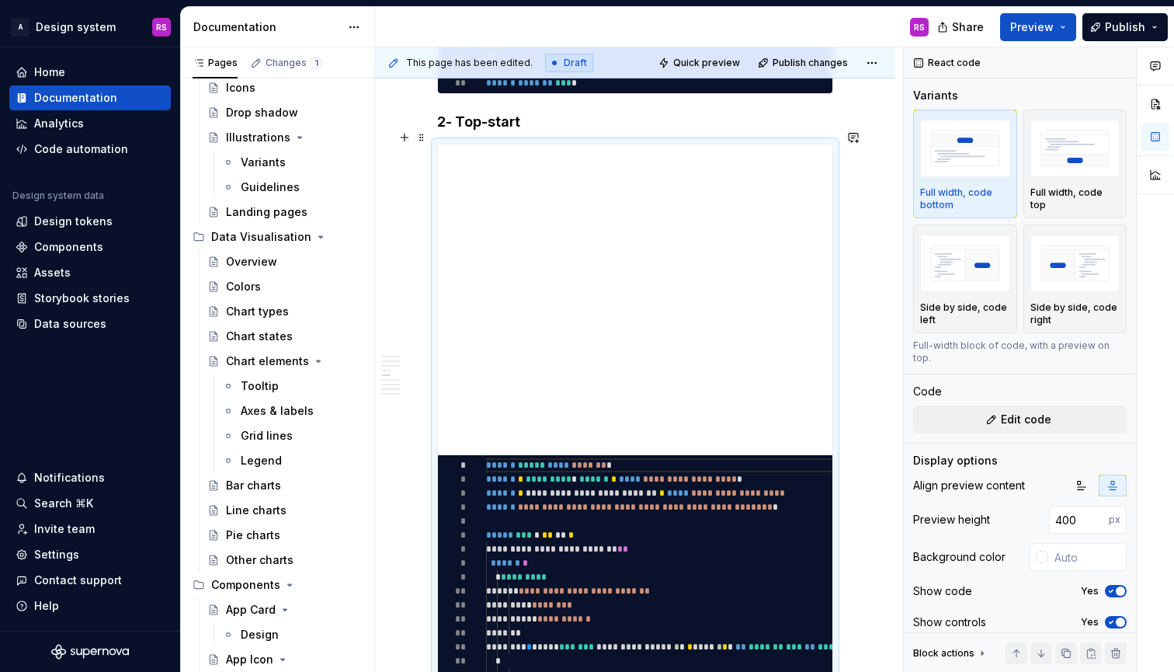
scroll to position [1586, 0]
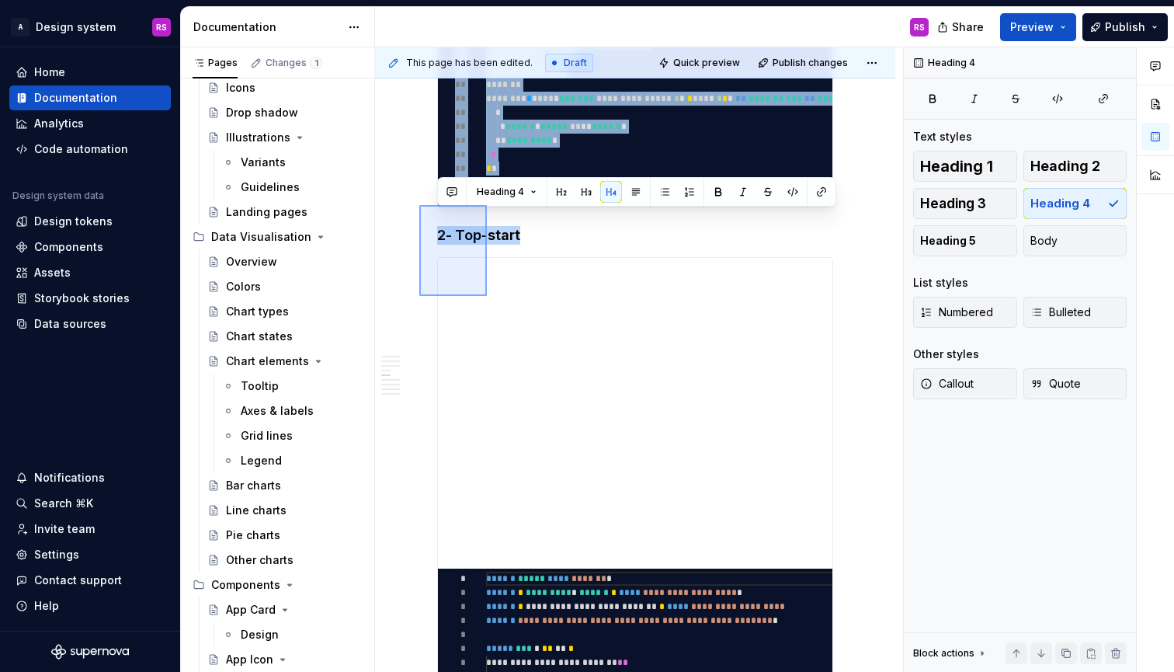
drag, startPoint x: 419, startPoint y: 205, endPoint x: 495, endPoint y: 304, distance: 124.7
click at [495, 304] on div "**********" at bounding box center [639, 359] width 528 height 625
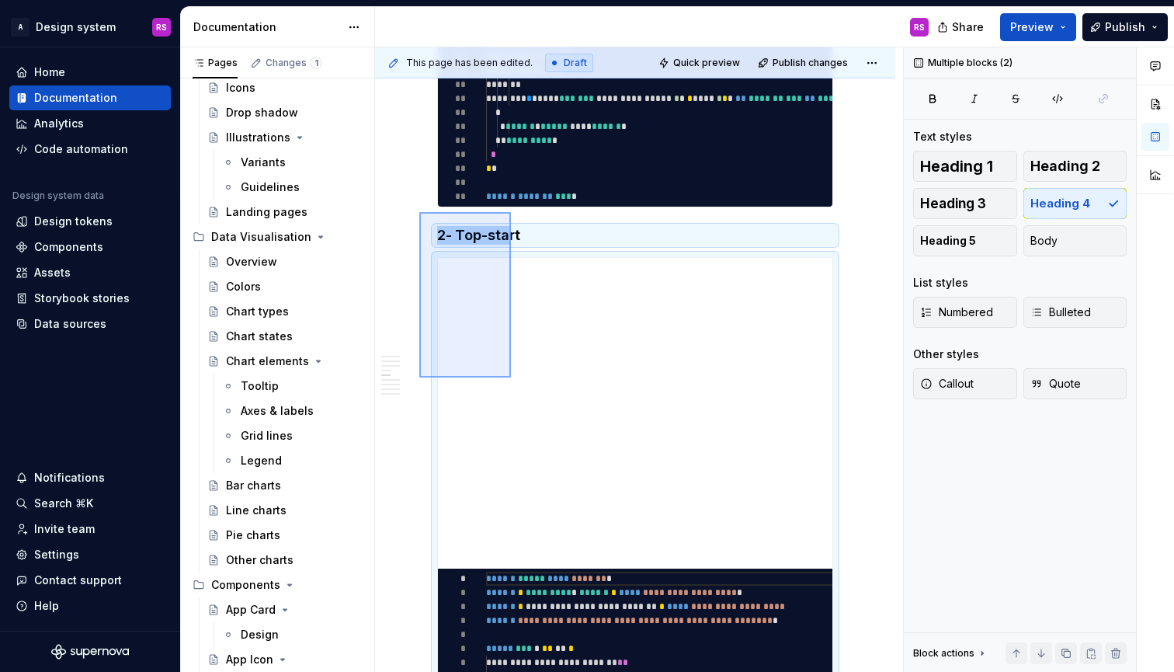
drag, startPoint x: 419, startPoint y: 377, endPoint x: 511, endPoint y: 213, distance: 188.4
click at [511, 213] on div "**********" at bounding box center [639, 359] width 528 height 625
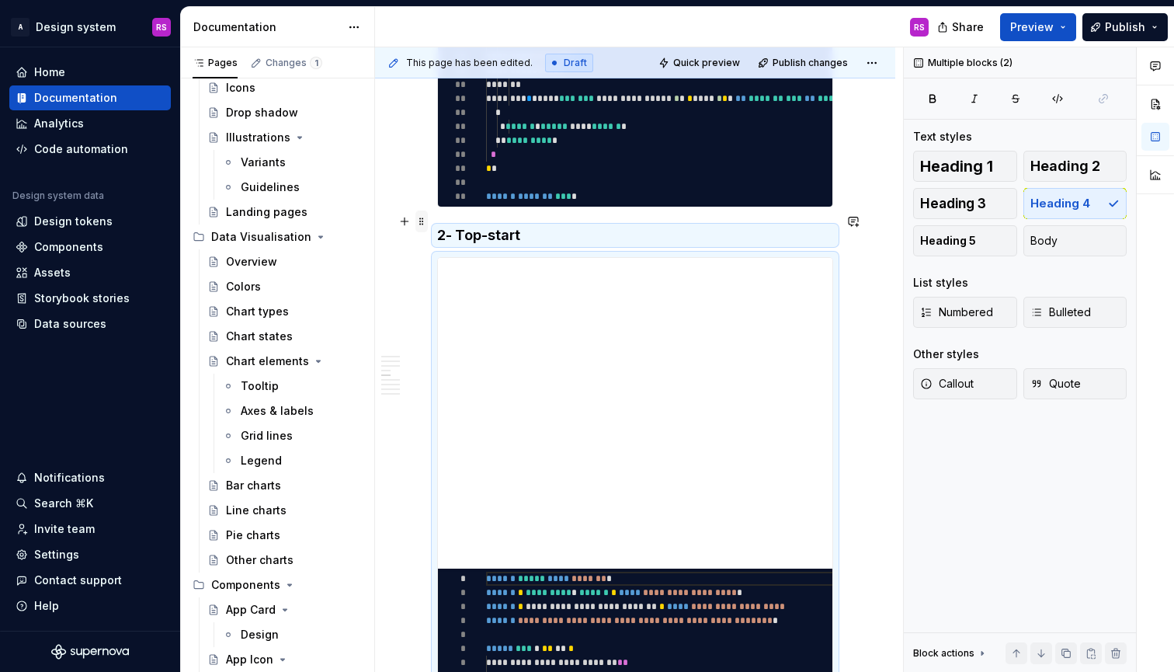
click at [418, 223] on span at bounding box center [421, 221] width 12 height 22
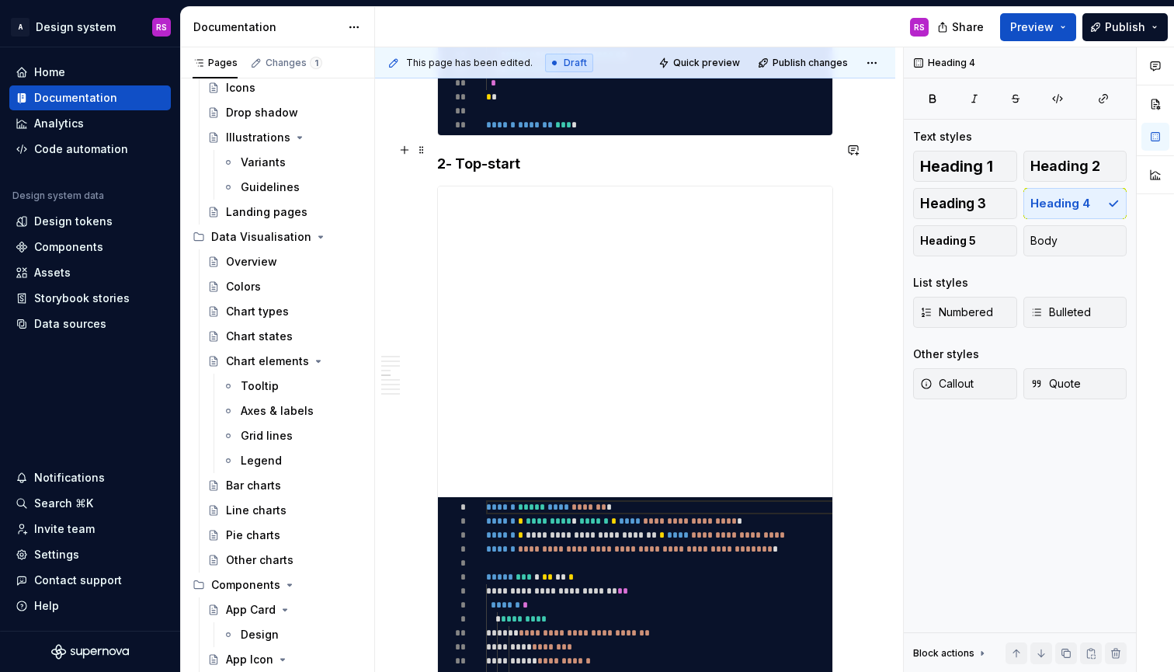
scroll to position [1659, 0]
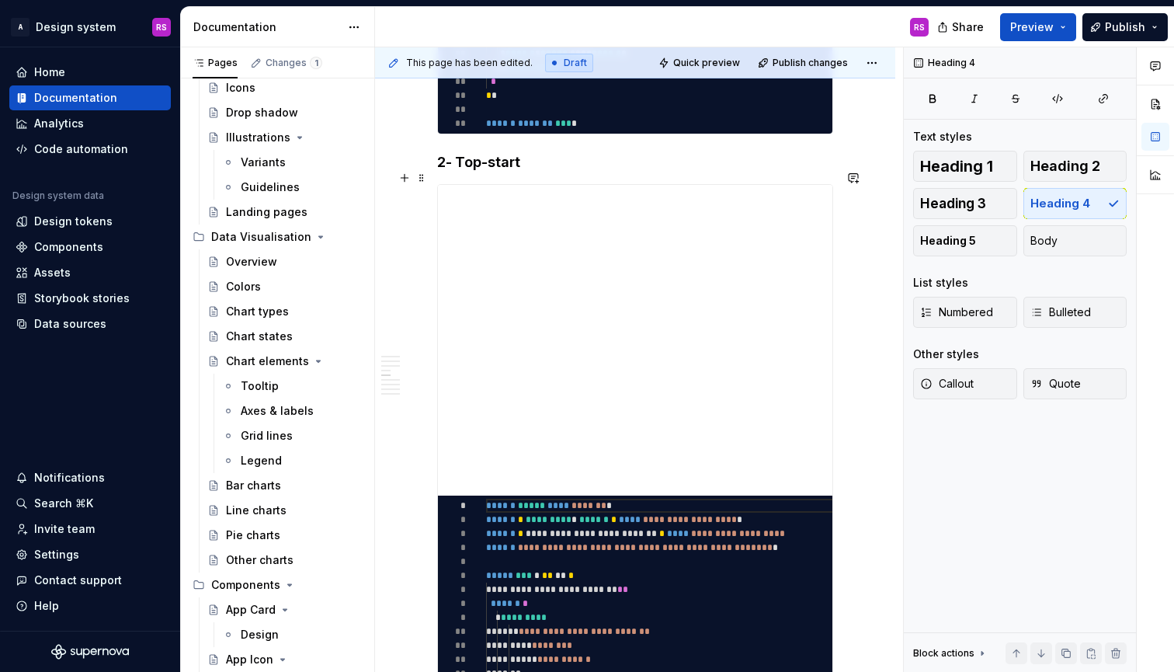
click at [415, 179] on span at bounding box center [421, 175] width 12 height 16
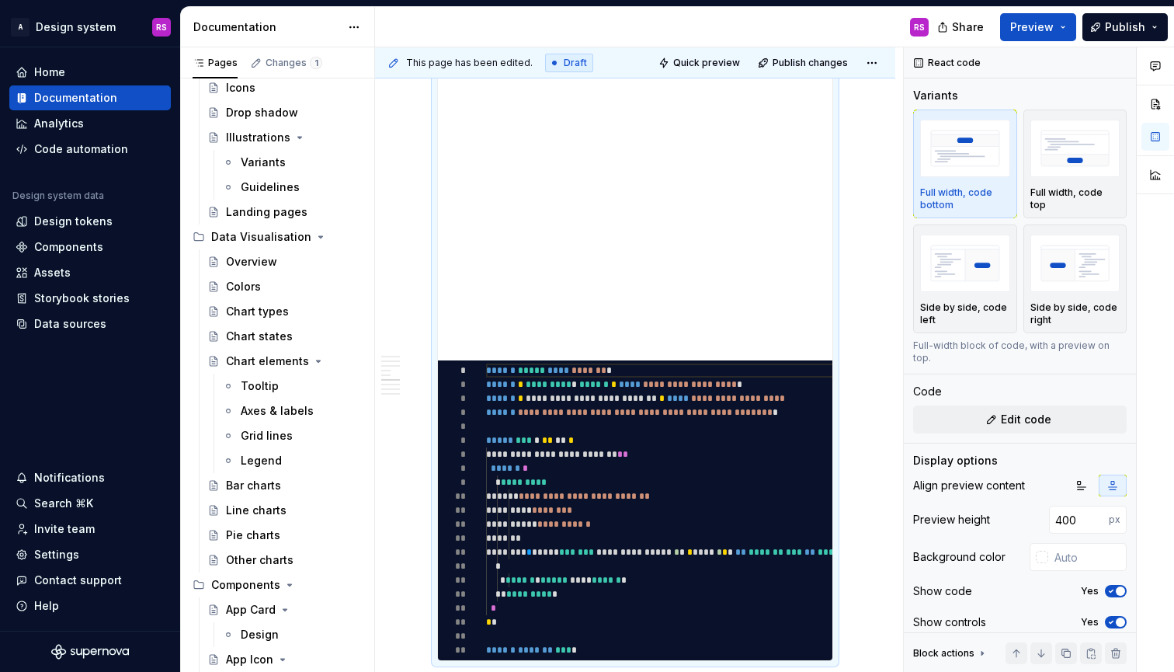
scroll to position [1911, 0]
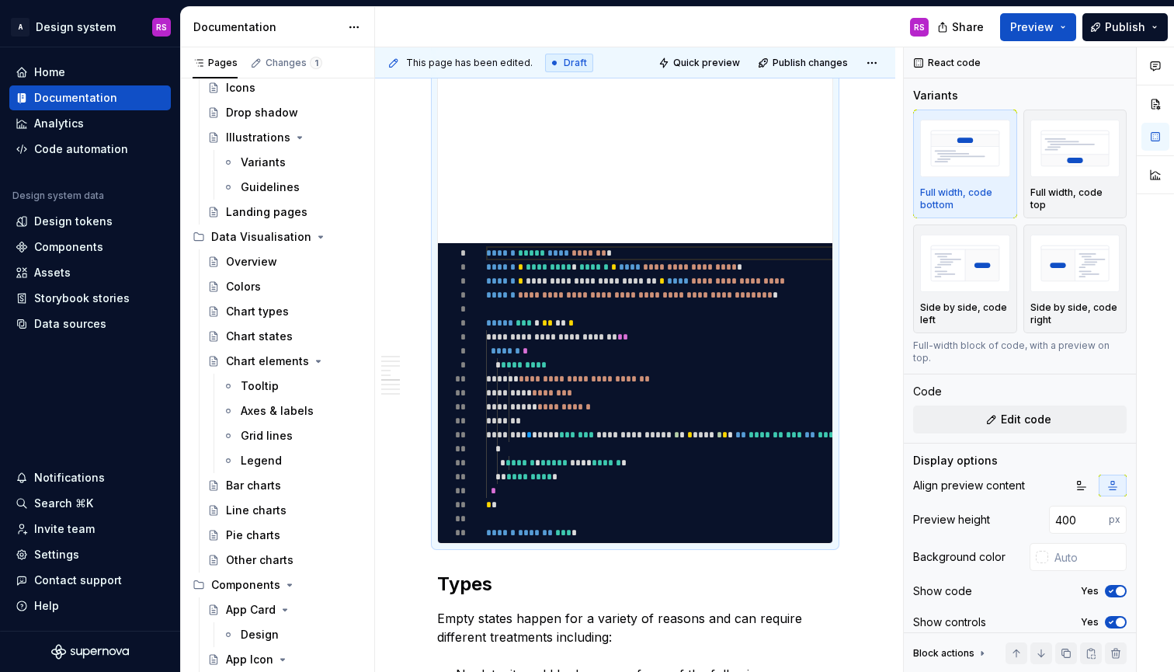
click at [440, 572] on h2 "Types" at bounding box center [635, 584] width 396 height 25
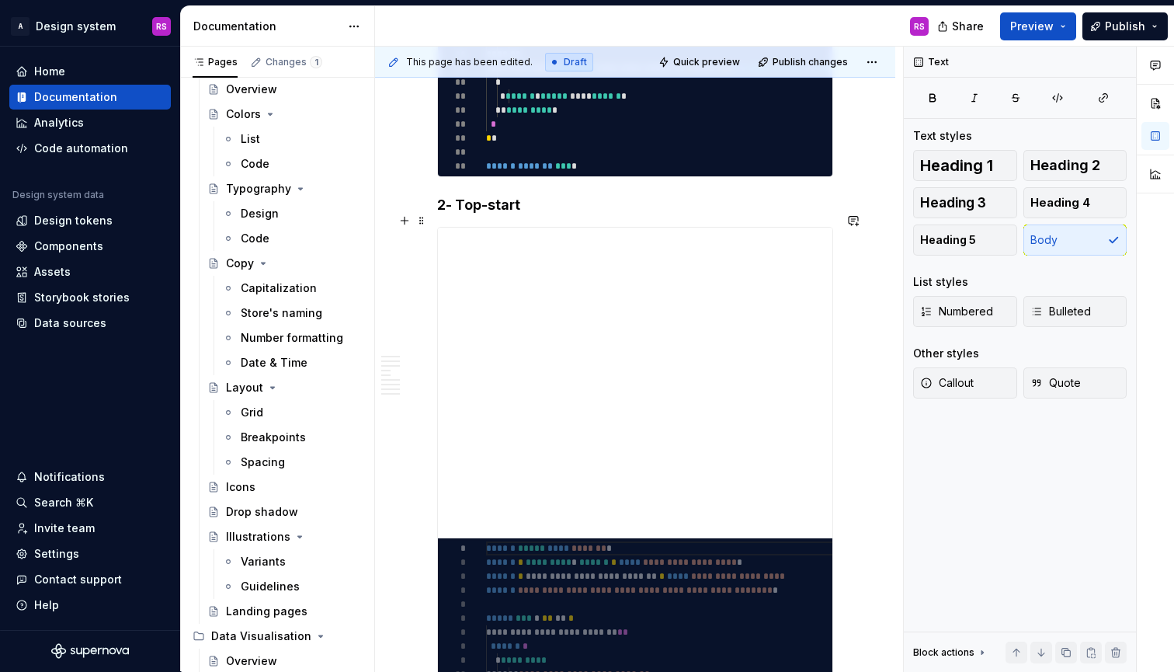
scroll to position [1594, 0]
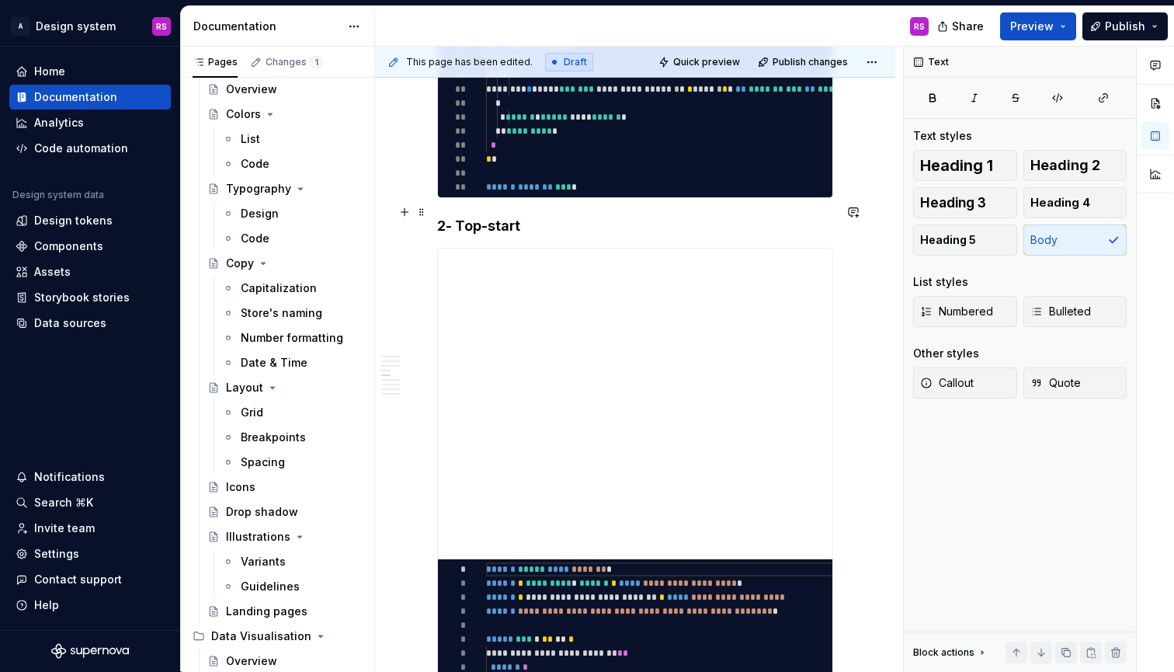
click at [463, 217] on h4 "2- Top-start" at bounding box center [635, 226] width 396 height 19
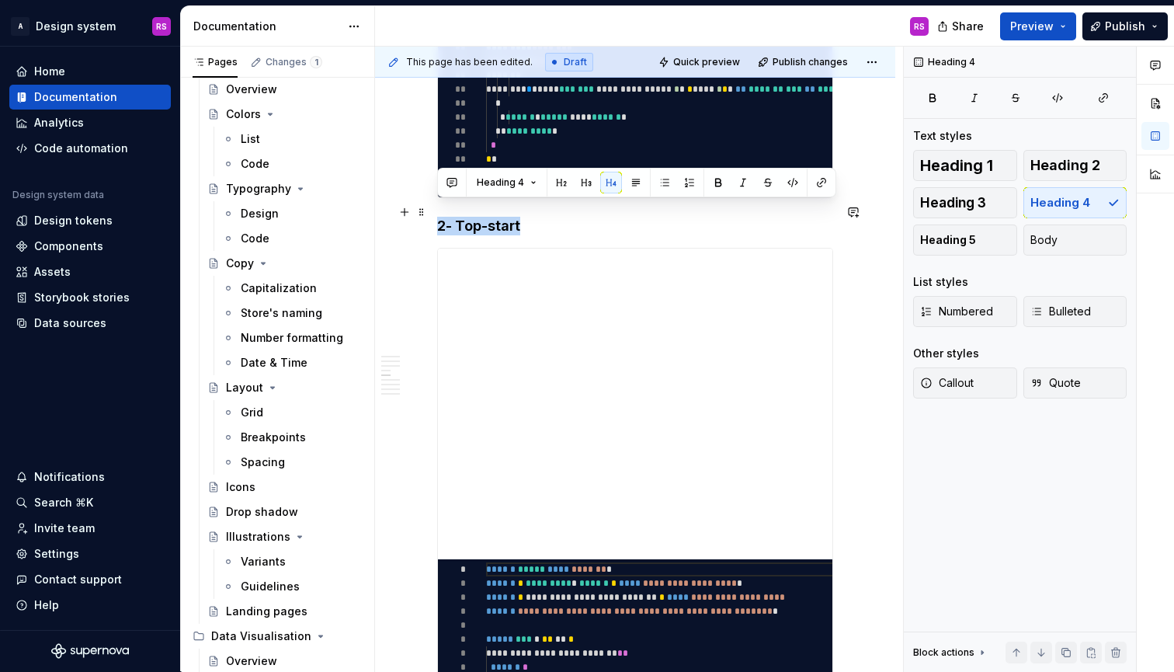
click at [463, 217] on h4 "2- Top-start" at bounding box center [635, 226] width 396 height 19
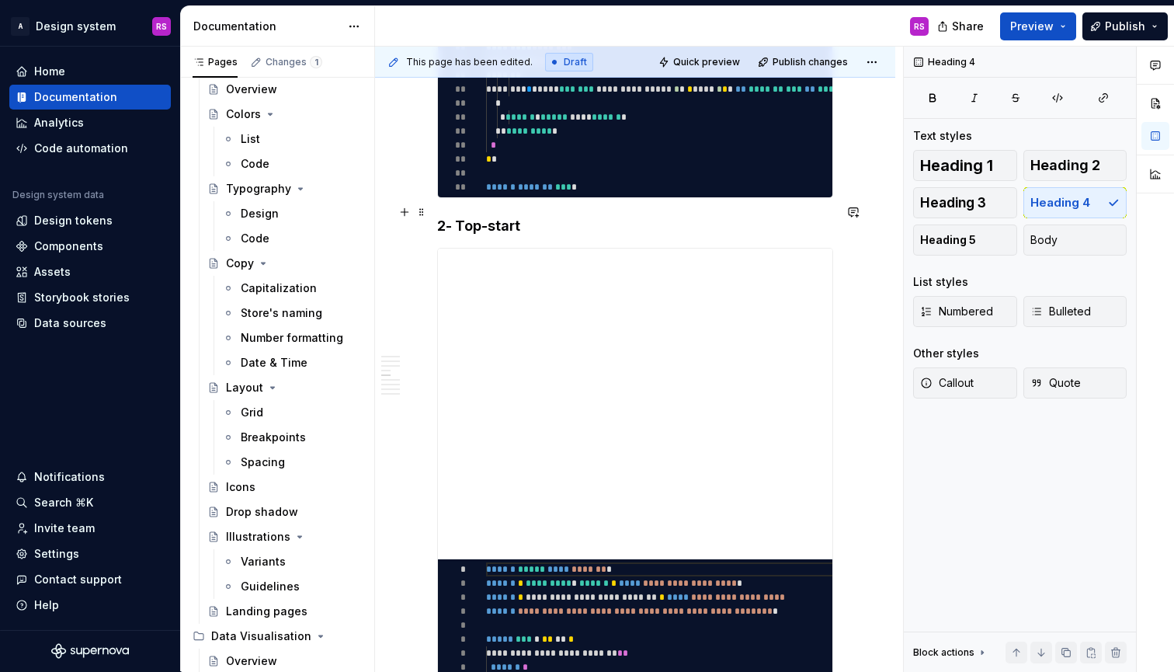
click at [482, 217] on h4 "2- Top-start" at bounding box center [635, 226] width 396 height 19
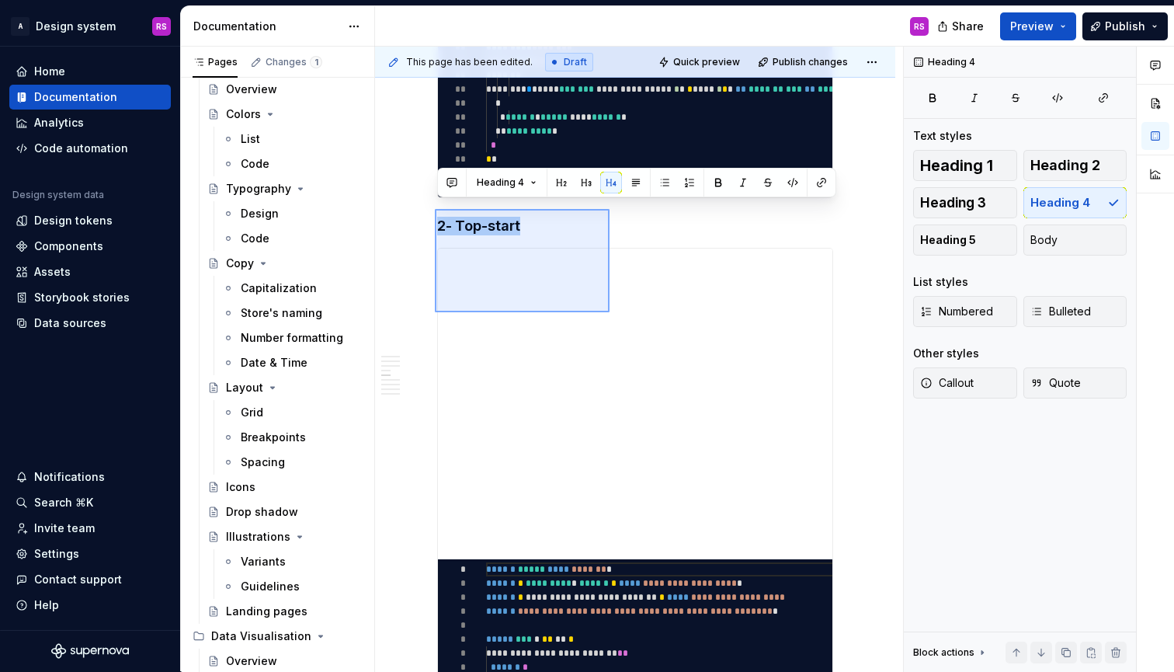
drag, startPoint x: 435, startPoint y: 209, endPoint x: 614, endPoint y: 320, distance: 210.3
click at [614, 320] on div "**********" at bounding box center [639, 359] width 528 height 625
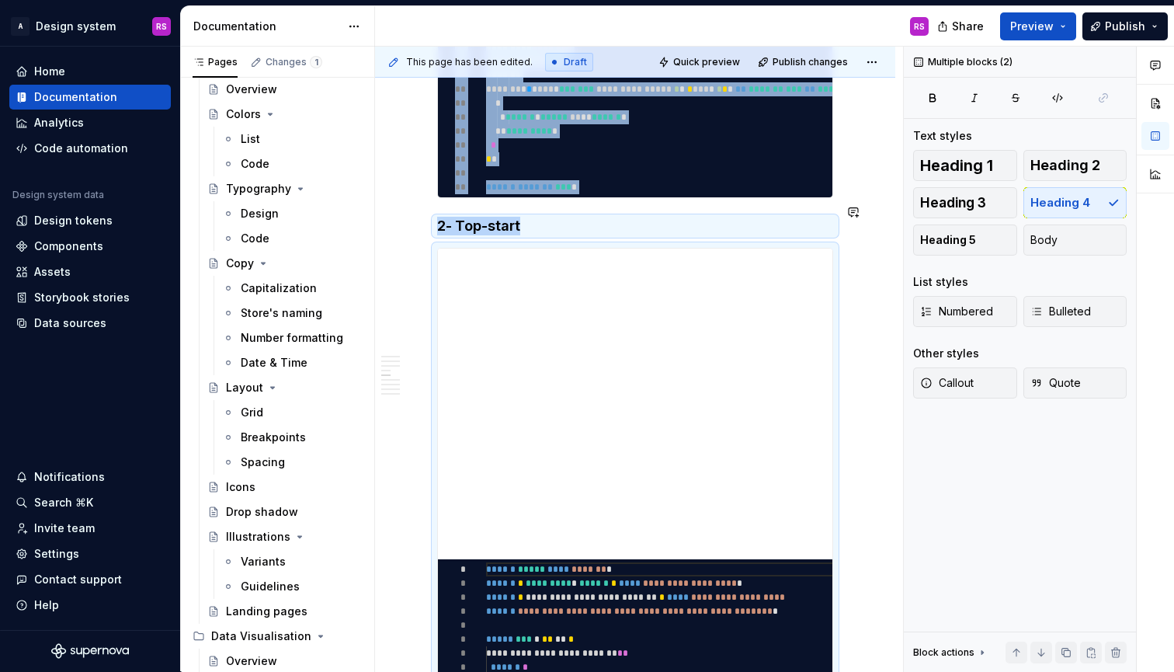
copy div "**********"
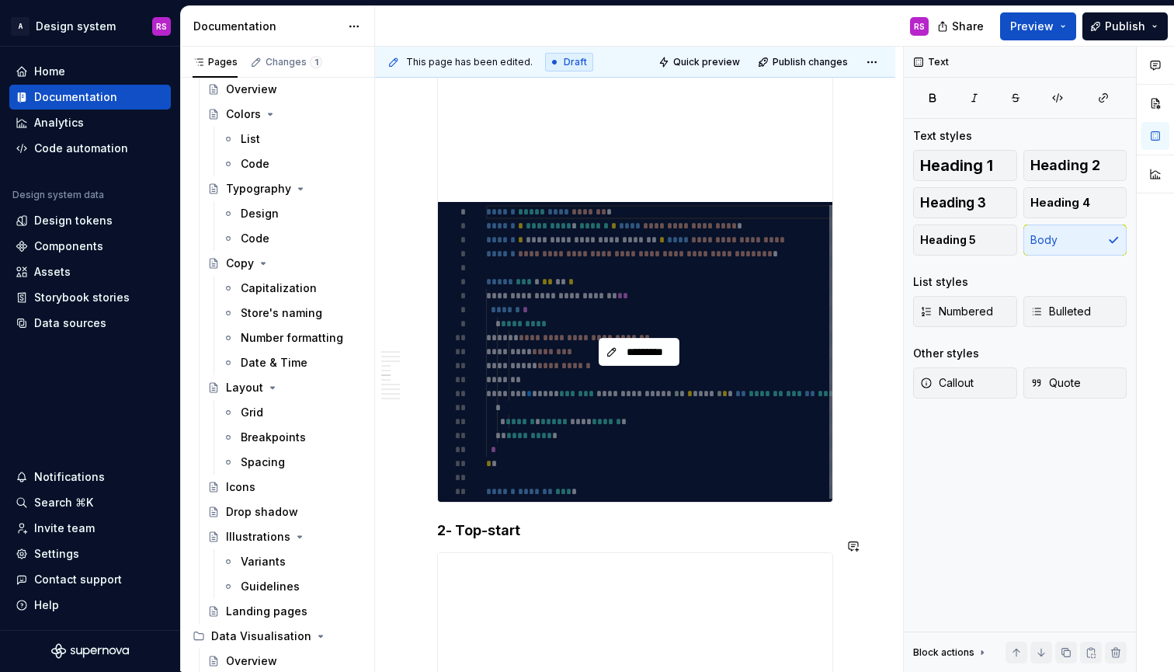
scroll to position [1917, 0]
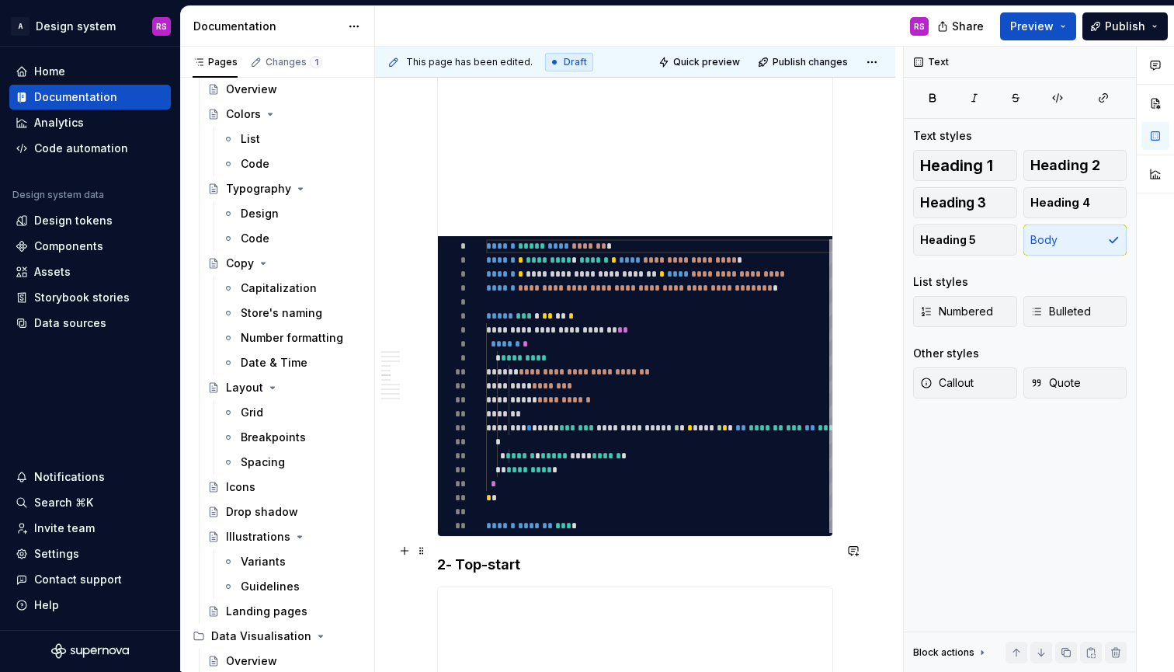
click at [496, 555] on h4 "2- Top-start" at bounding box center [635, 564] width 396 height 19
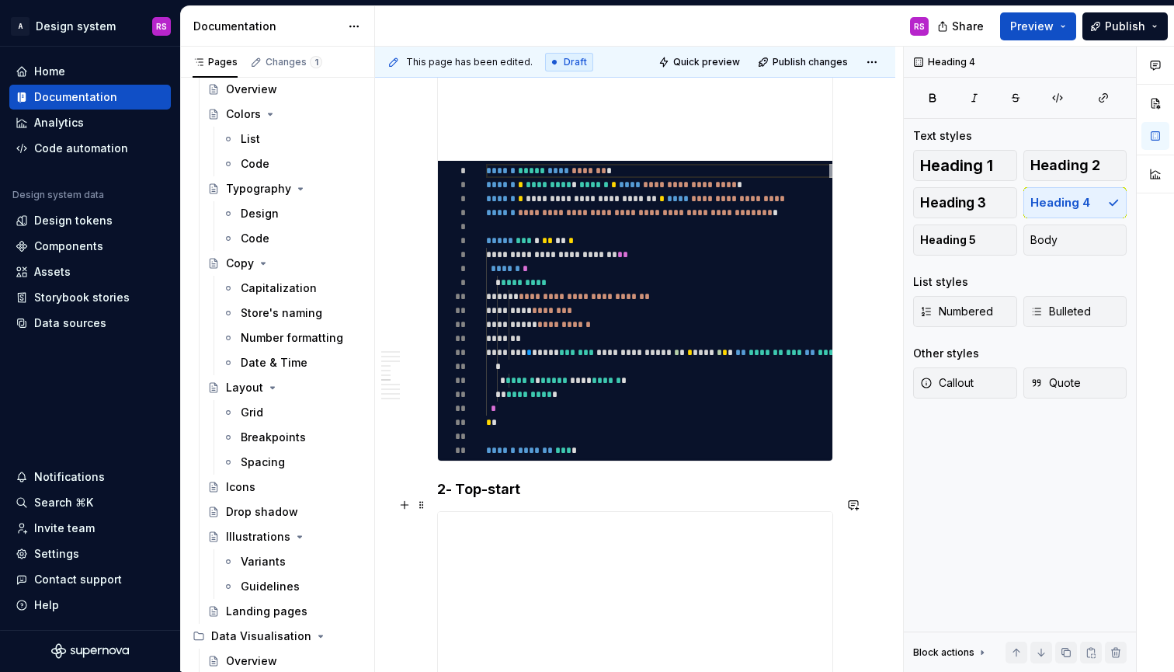
scroll to position [2658, 0]
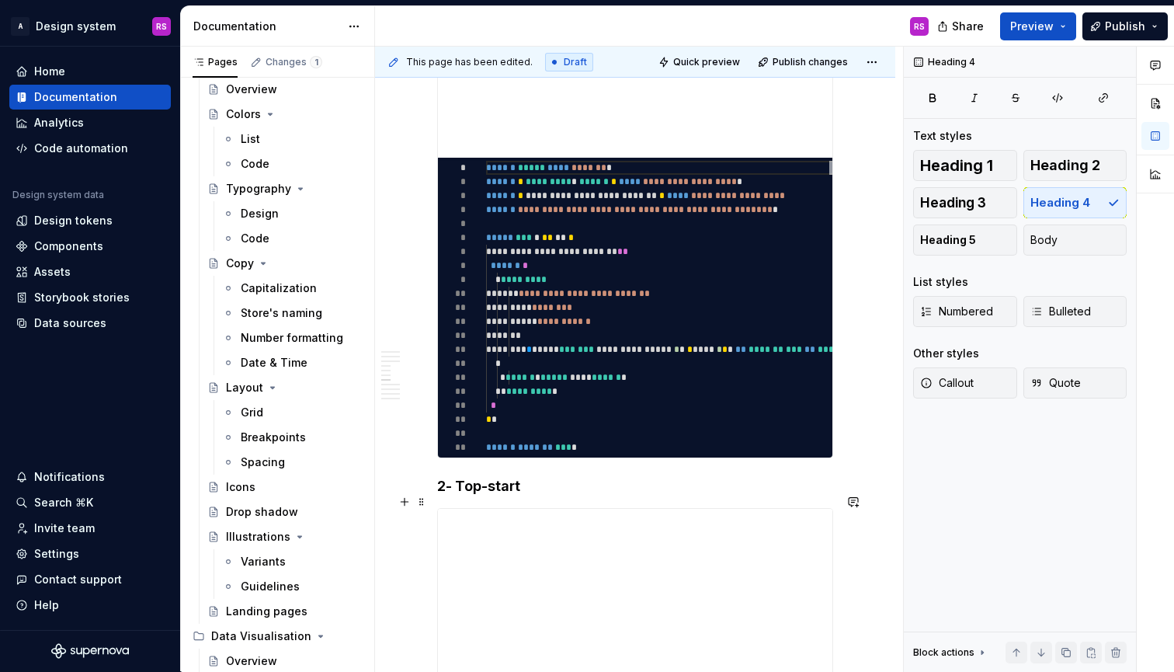
type textarea "*"
click at [463, 477] on h4 "2- Top-start" at bounding box center [635, 486] width 396 height 19
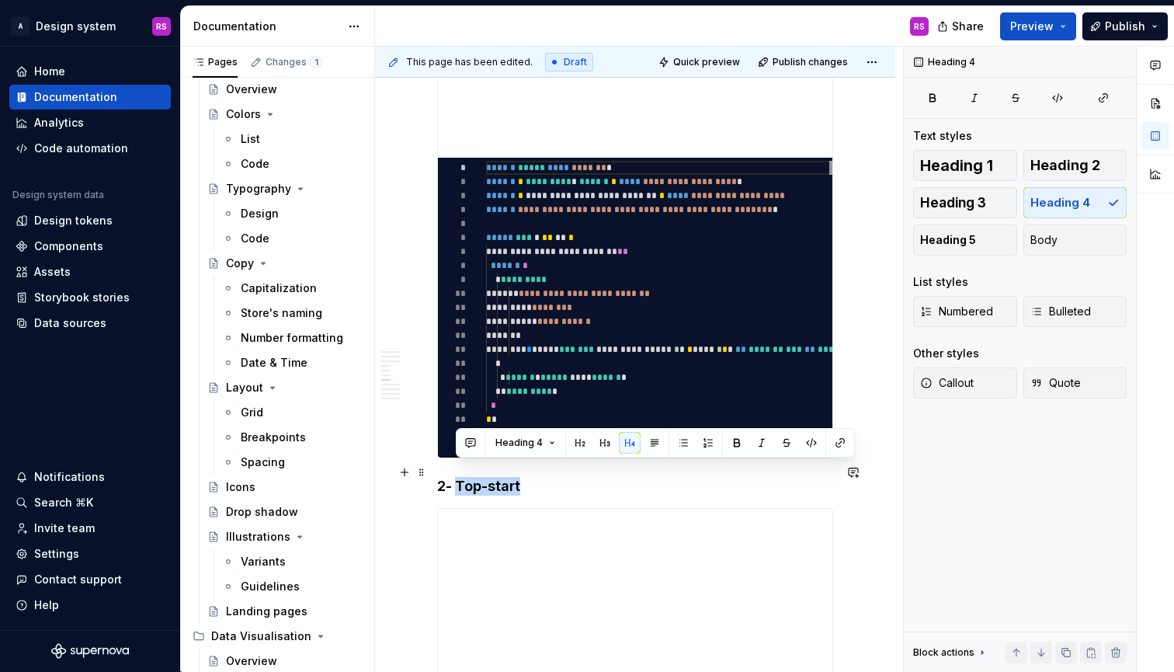
drag, startPoint x: 463, startPoint y: 469, endPoint x: 489, endPoint y: 469, distance: 26.4
click at [489, 477] on h4 "2- Top-start" at bounding box center [635, 486] width 396 height 19
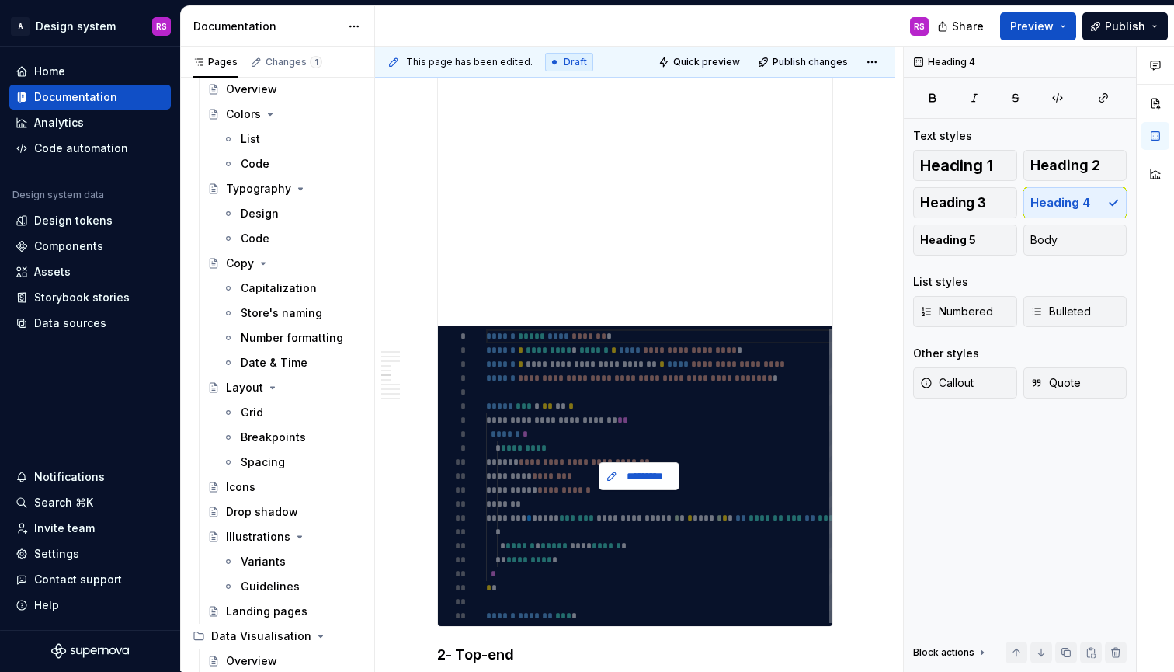
scroll to position [1828, 0]
click at [641, 468] on span "*********" at bounding box center [645, 476] width 48 height 16
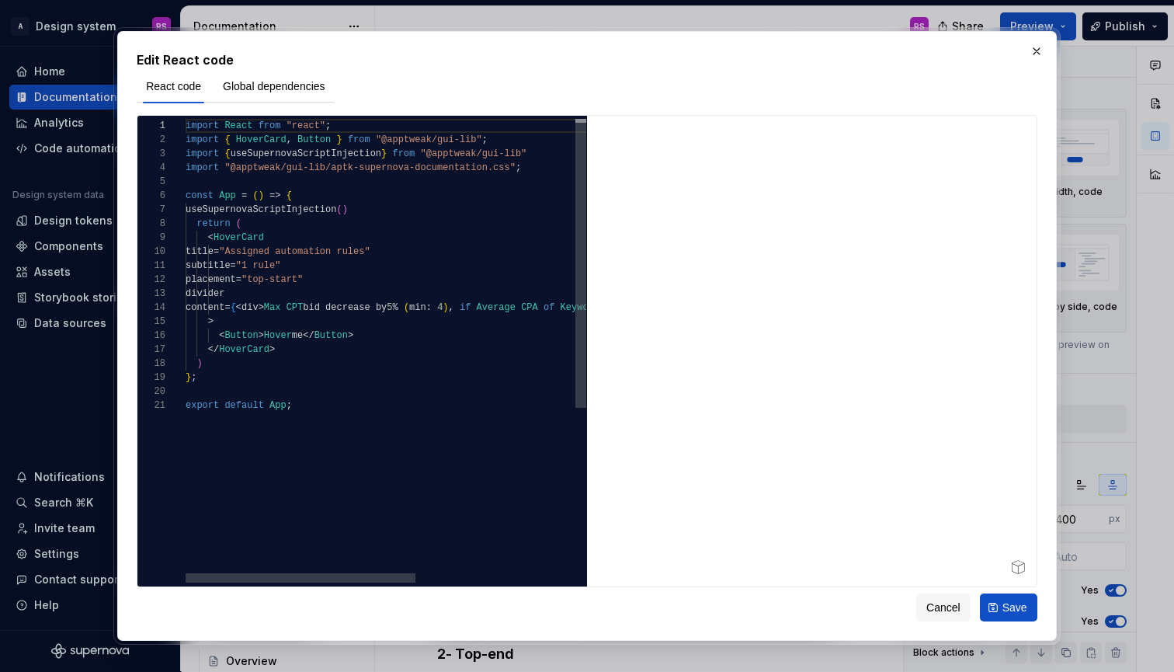
click at [516, 449] on div "import React from "react" ; import { HoverCard , Button } from "@apptweak/gui-l…" at bounding box center [525, 490] width 678 height 743
type textarea "**********"
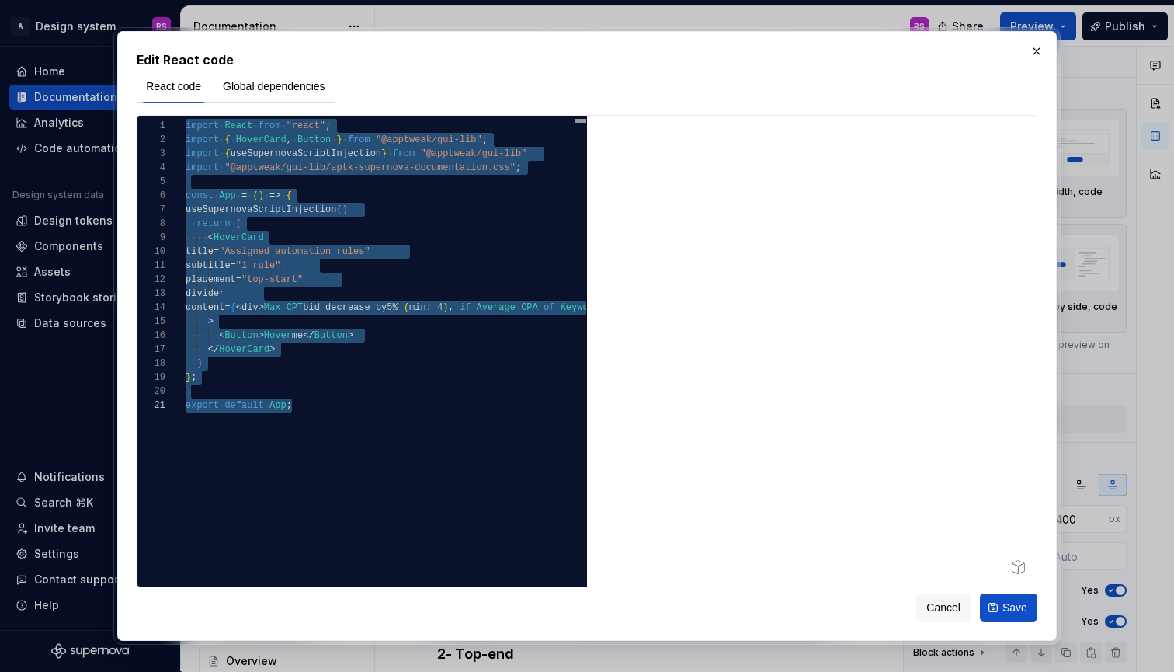
drag, startPoint x: 1041, startPoint y: 57, endPoint x: 886, endPoint y: 221, distance: 225.2
click at [1041, 57] on button "button" at bounding box center [1037, 51] width 22 height 22
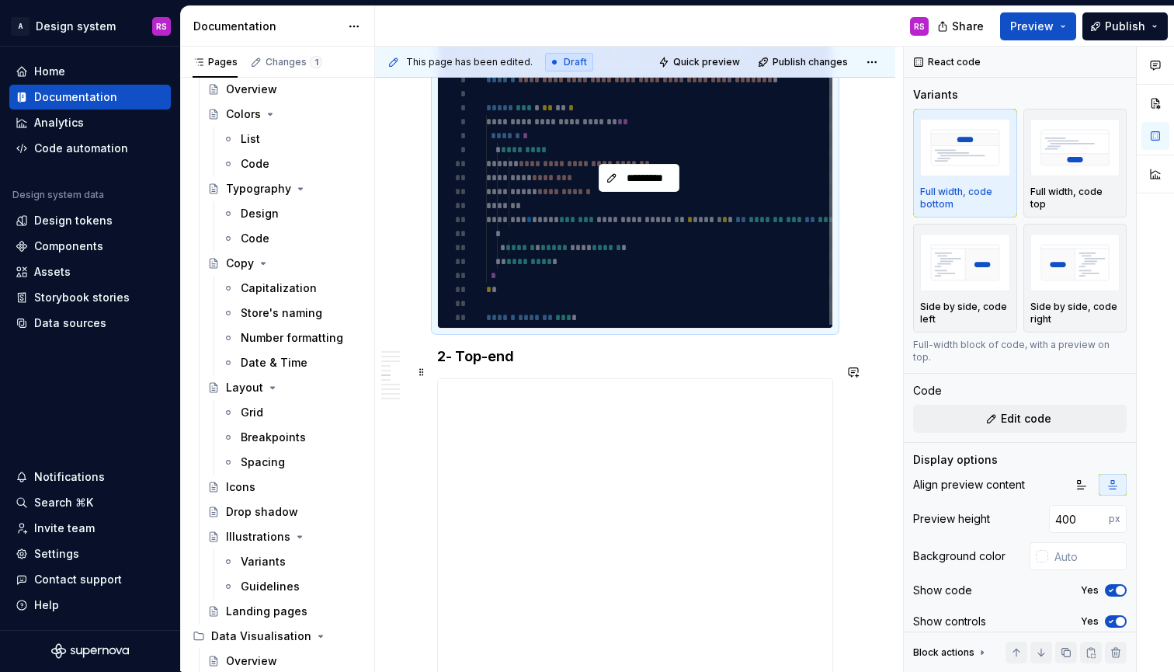
type textarea "*"
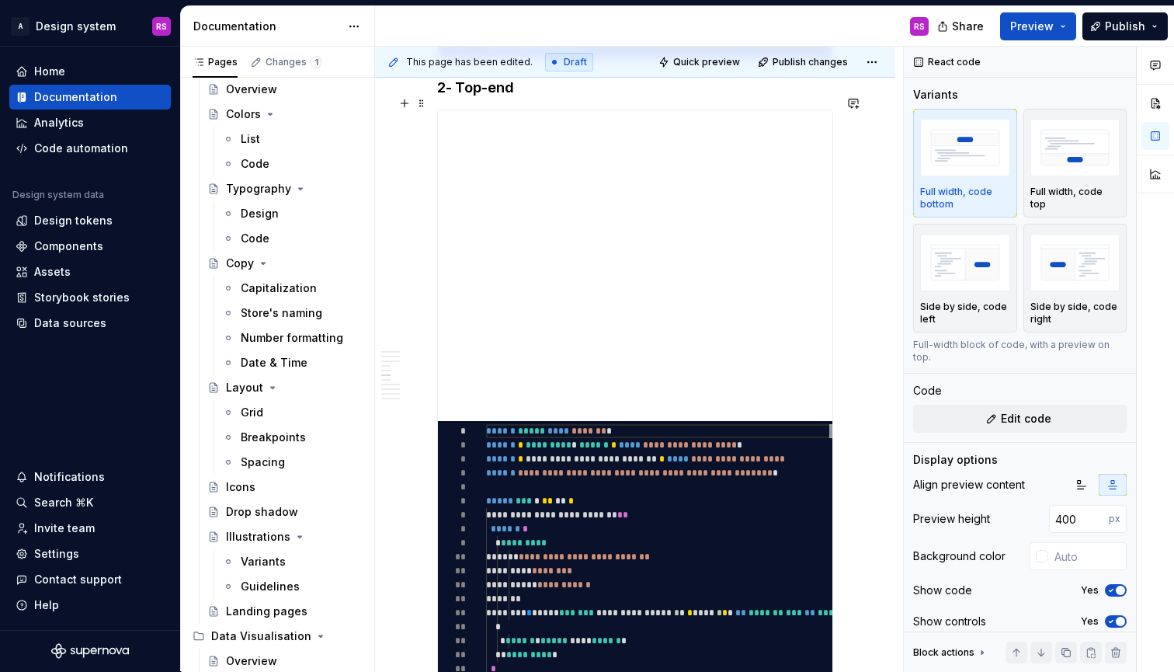
scroll to position [2409, 0]
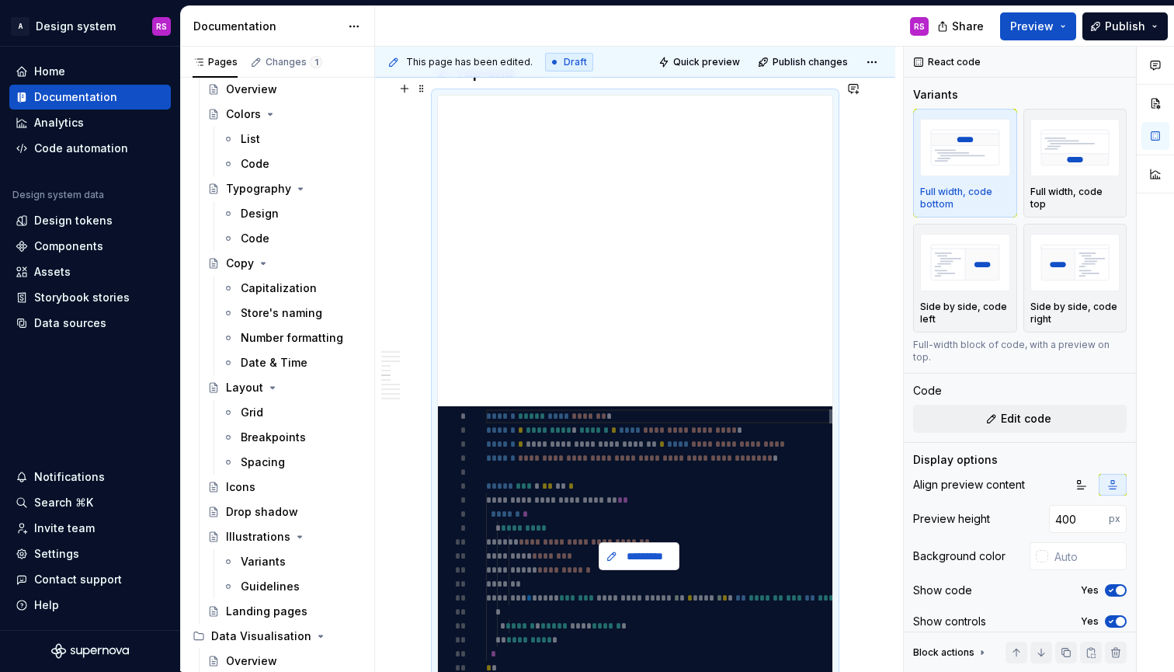
click at [657, 548] on span "*********" at bounding box center [645, 556] width 48 height 16
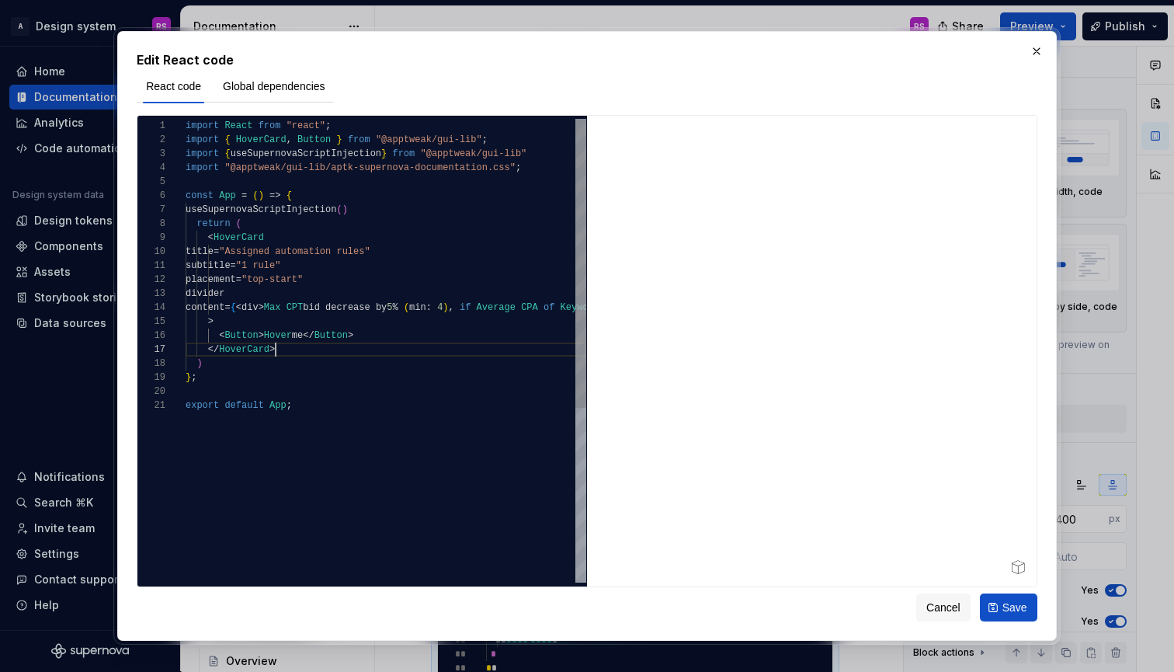
click at [533, 353] on div "</ HoverCard >" at bounding box center [386, 349] width 401 height 14
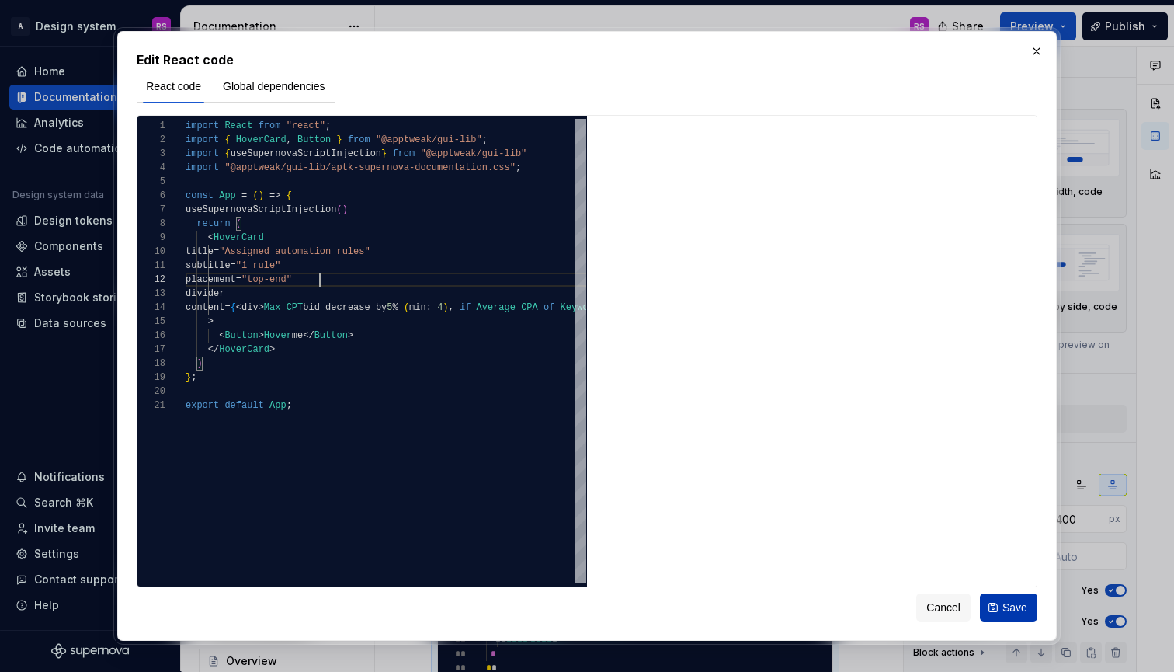
type textarea "**********"
click at [985, 606] on button "Save" at bounding box center [1008, 607] width 57 height 28
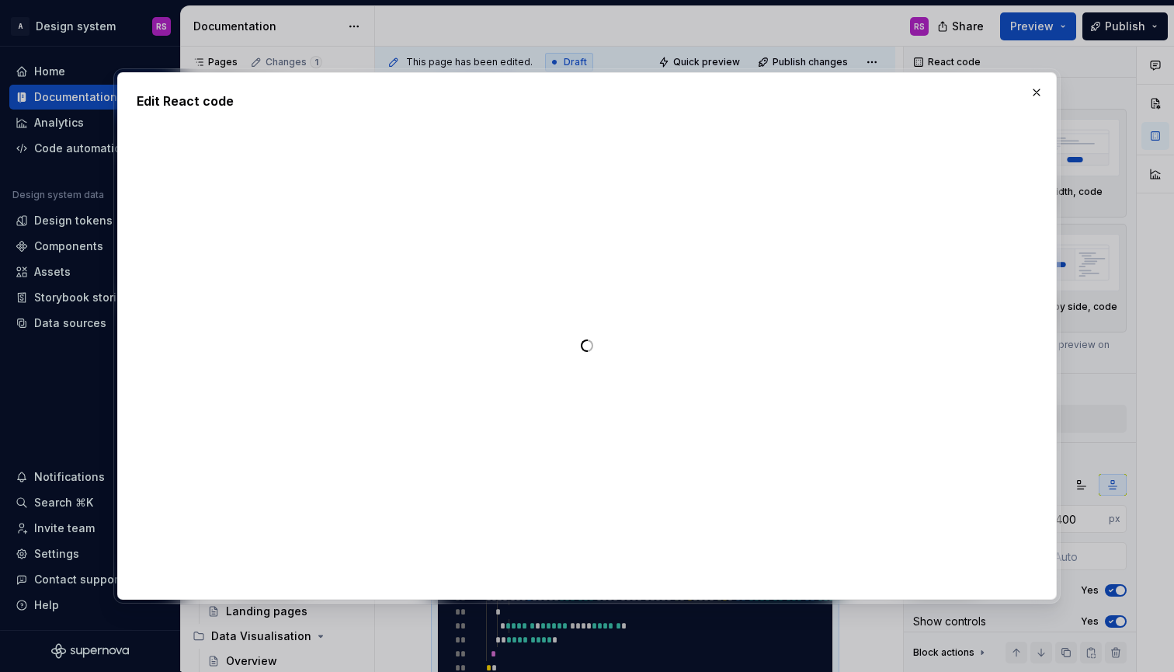
type textarea "*"
type textarea "**********"
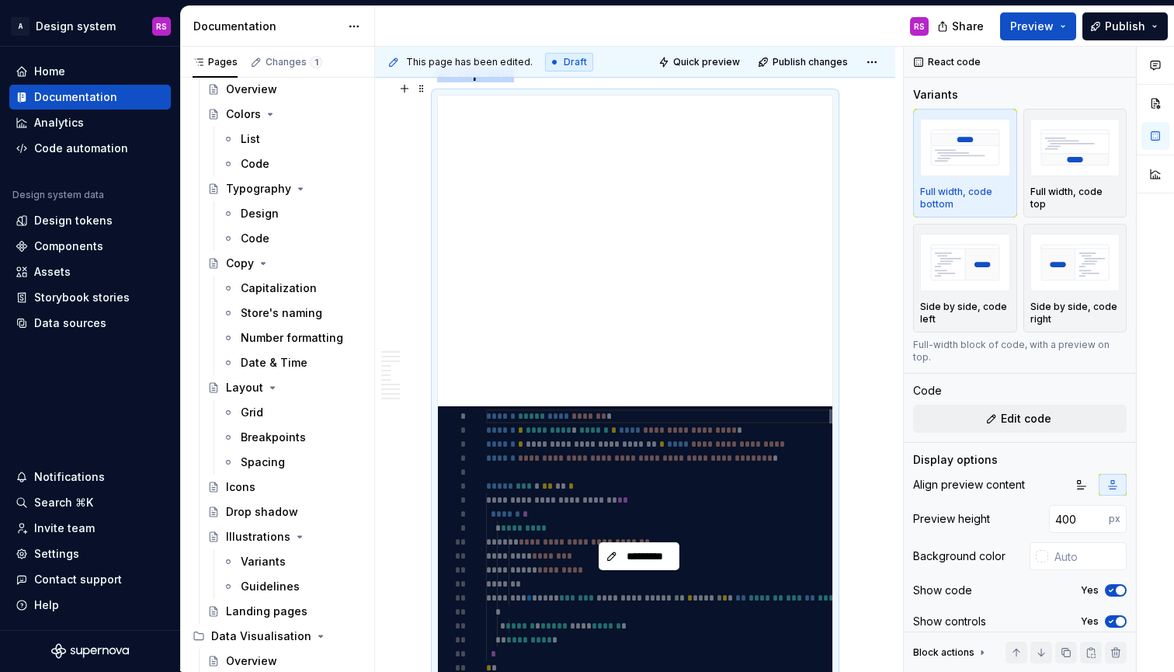
scroll to position [140, 0]
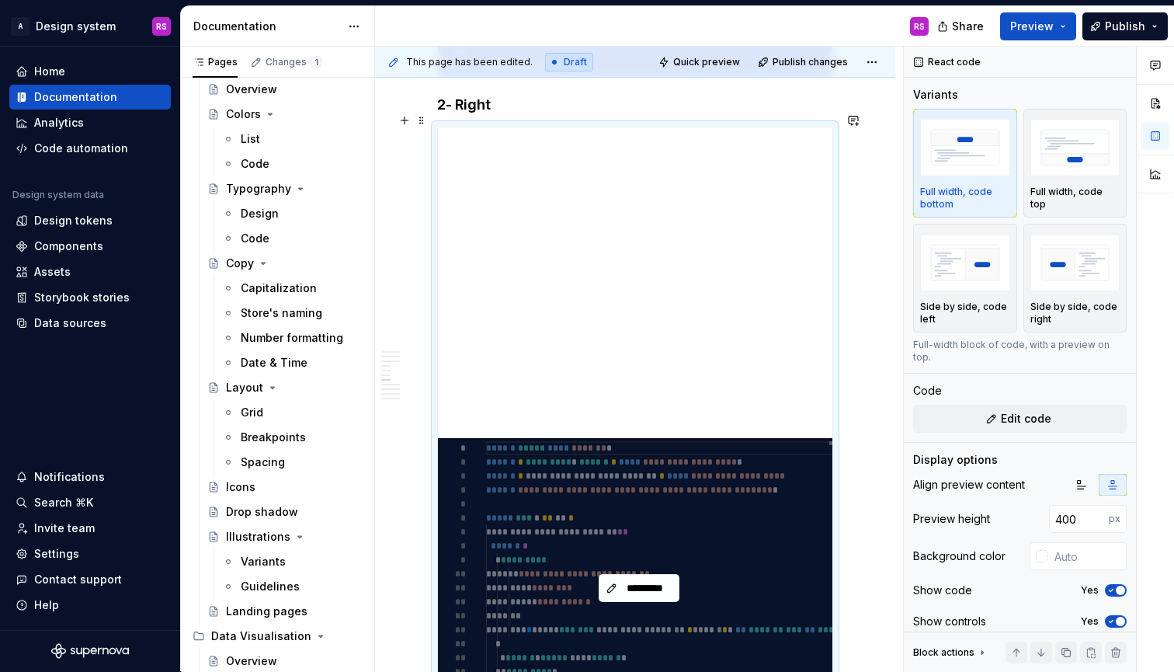
scroll to position [3067, 0]
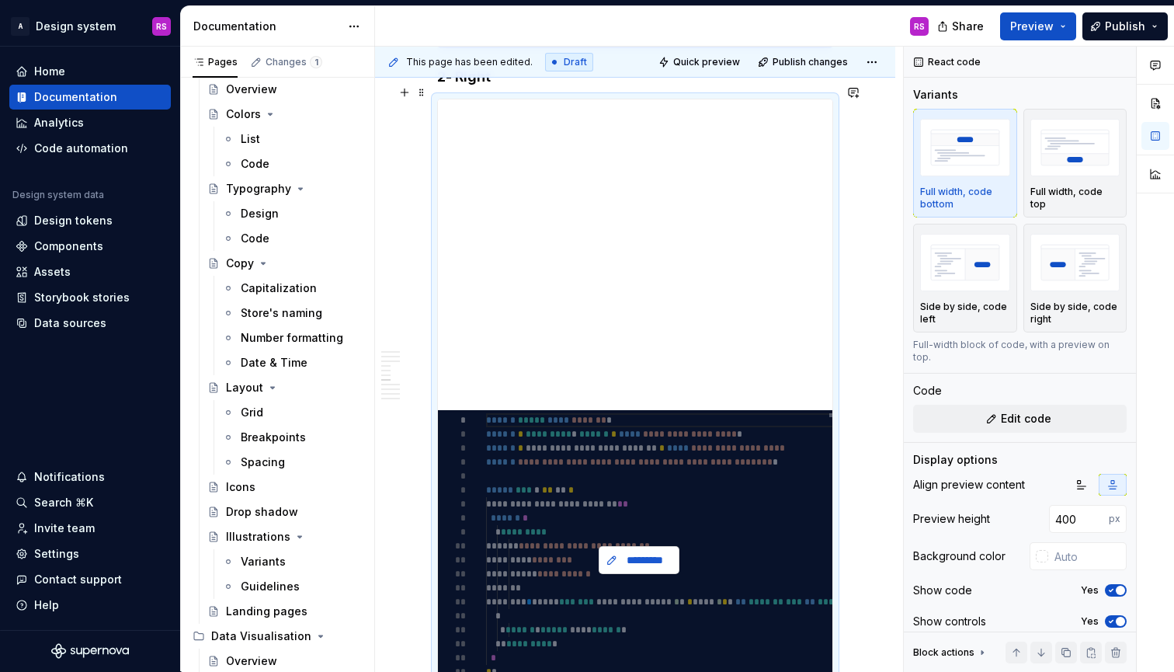
click at [647, 552] on span "*********" at bounding box center [645, 560] width 48 height 16
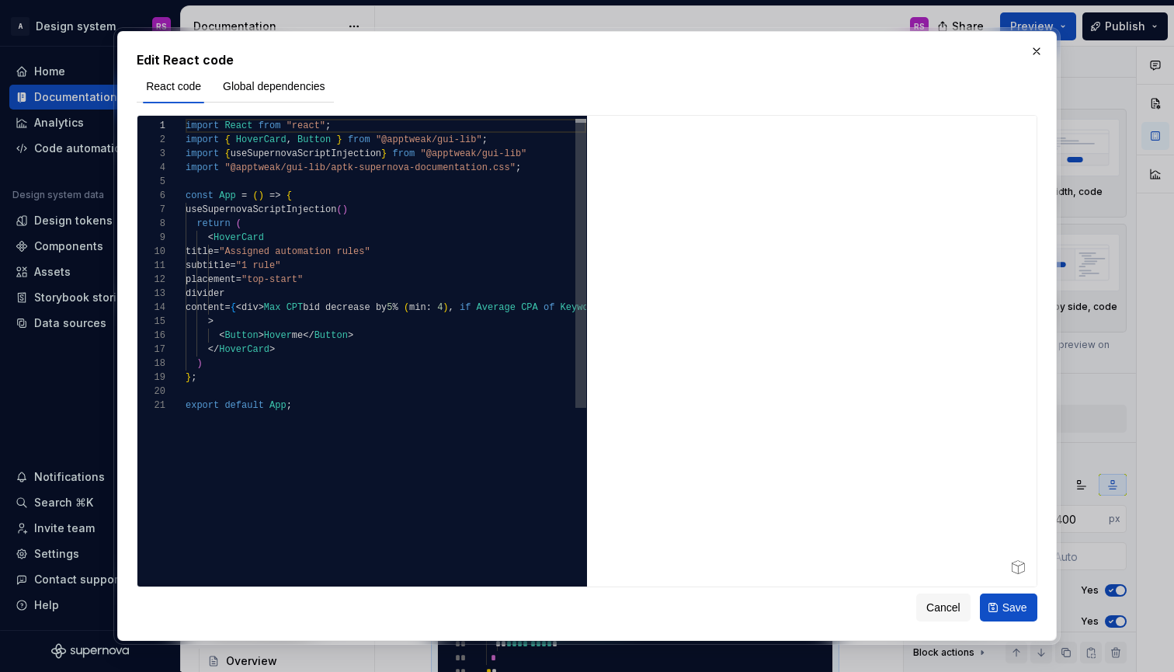
click at [343, 436] on div "import React from "react" ; import { HoverCard , Button } from "@apptweak/gui-l…" at bounding box center [386, 490] width 401 height 743
click at [303, 278] on span ""top-start"" at bounding box center [272, 279] width 61 height 11
drag, startPoint x: 317, startPoint y: 278, endPoint x: 294, endPoint y: 276, distance: 23.4
click at [294, 276] on span ""top-start"" at bounding box center [272, 279] width 61 height 11
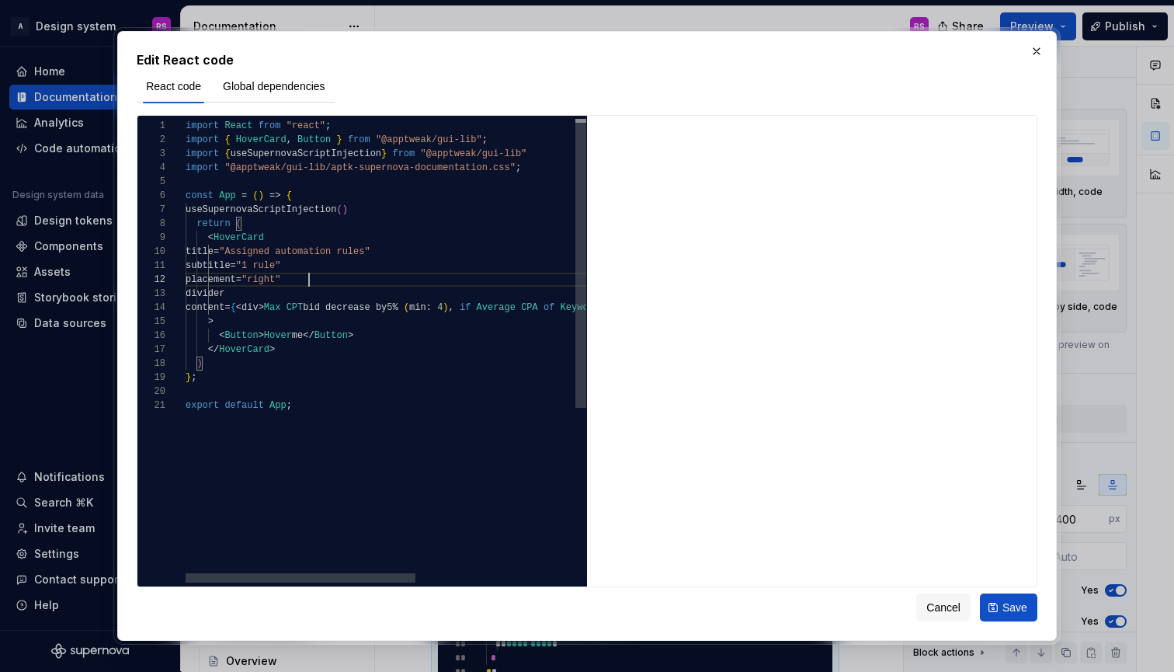
scroll to position [14, 123]
type textarea "**********"
click at [1013, 595] on button "Save" at bounding box center [1008, 607] width 57 height 28
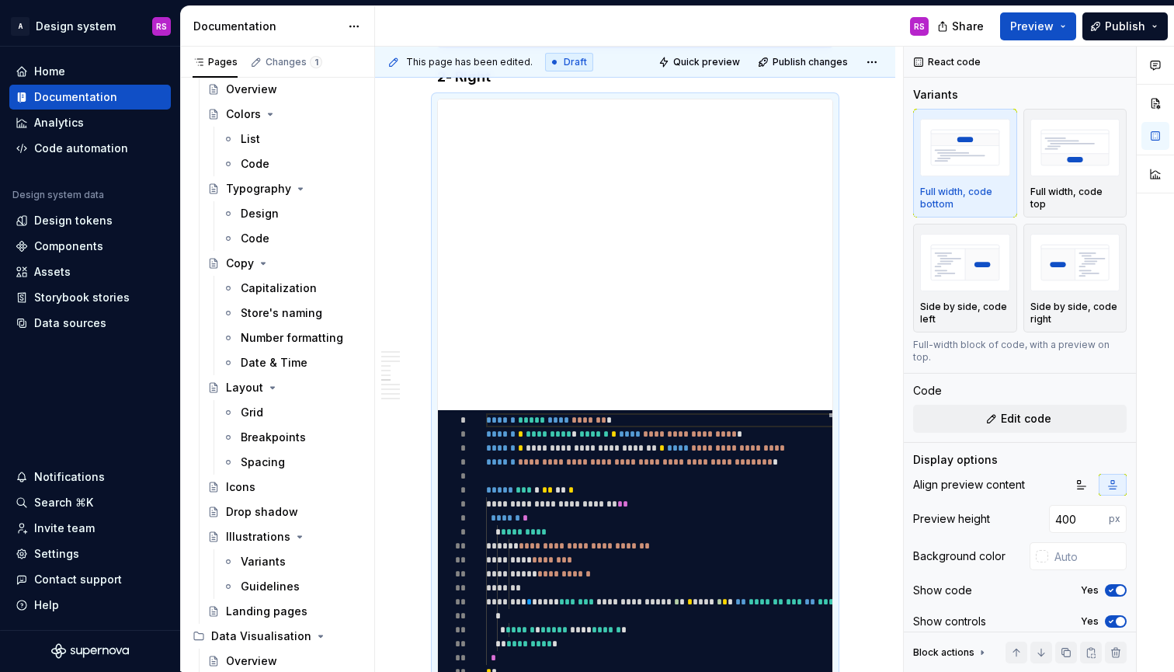
type textarea "*"
type textarea "**********"
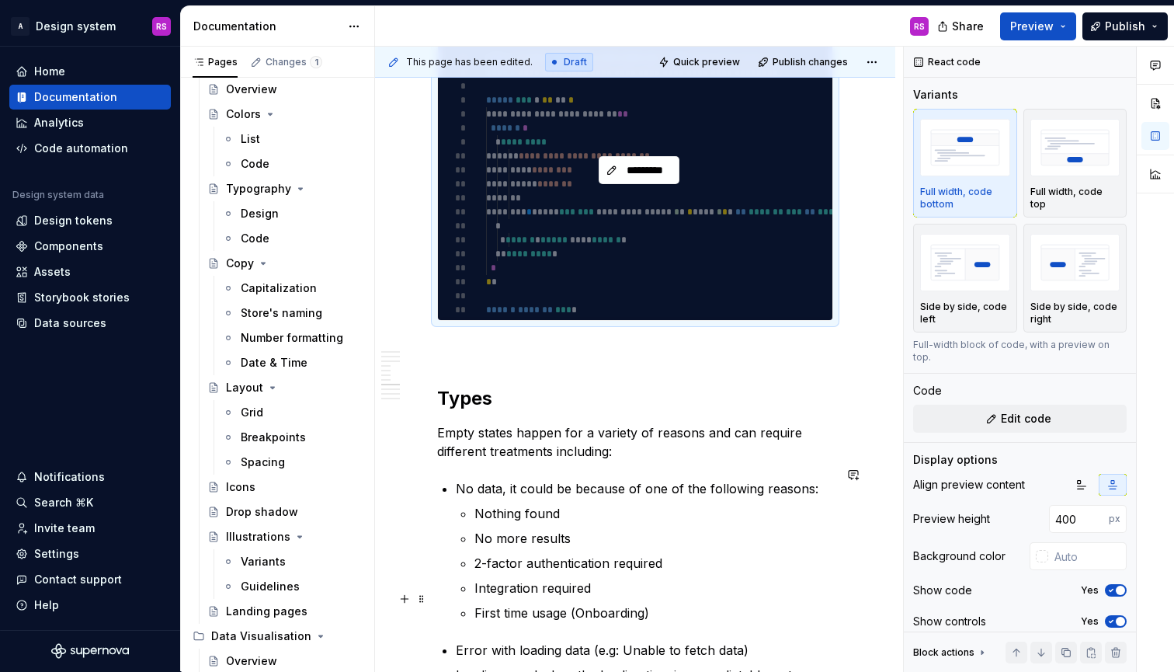
scroll to position [3474, 0]
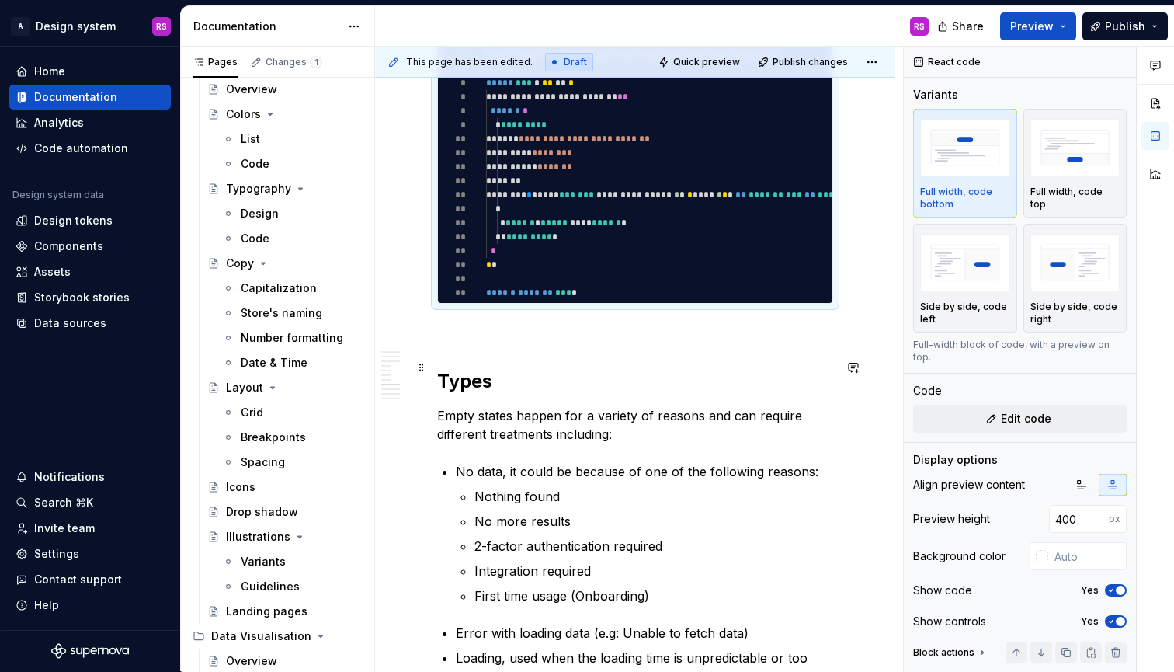
click at [440, 369] on h2 "Types" at bounding box center [635, 381] width 396 height 25
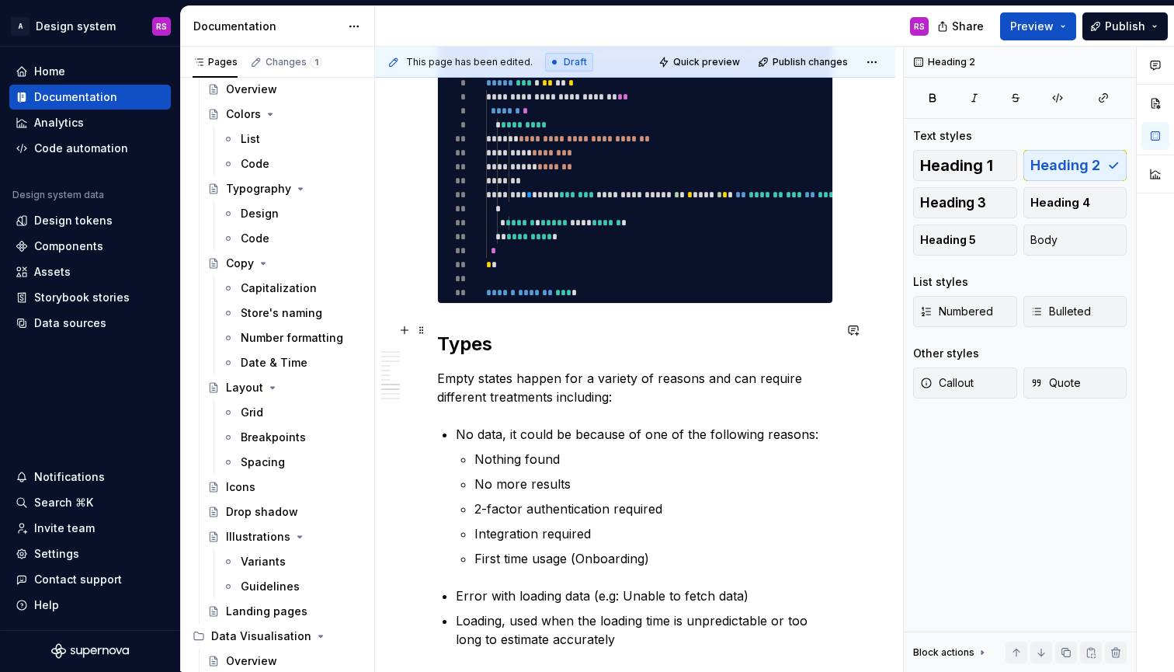
click at [463, 332] on h2 "Types" at bounding box center [635, 344] width 396 height 25
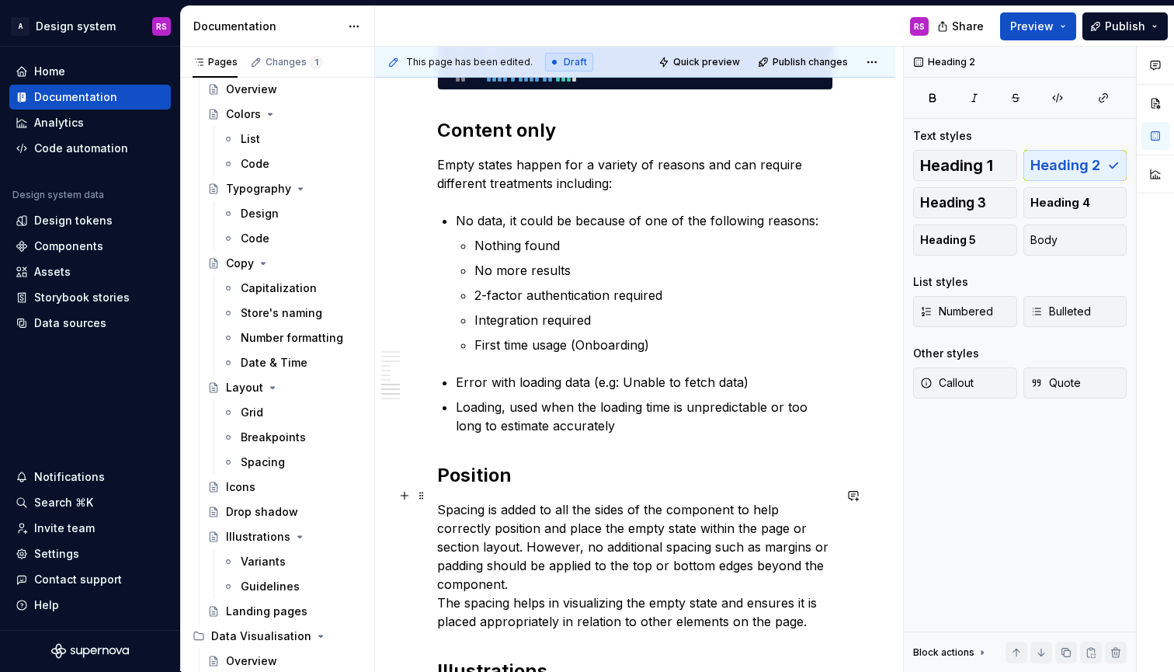
scroll to position [3690, 0]
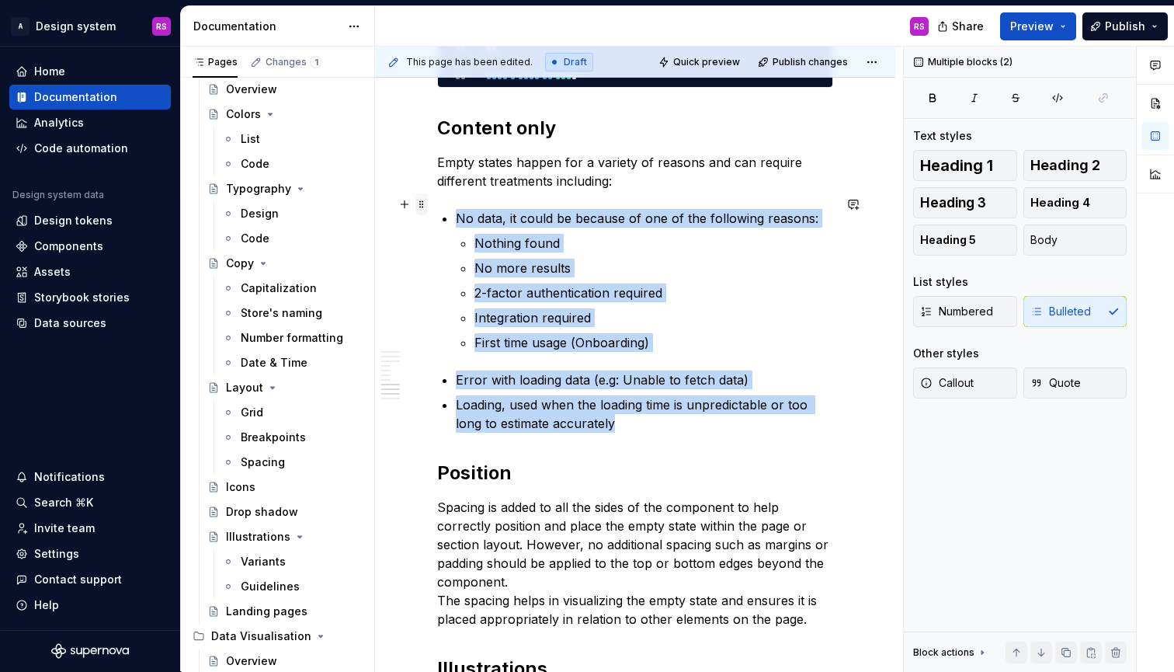
drag, startPoint x: 615, startPoint y: 409, endPoint x: 426, endPoint y: 202, distance: 280.9
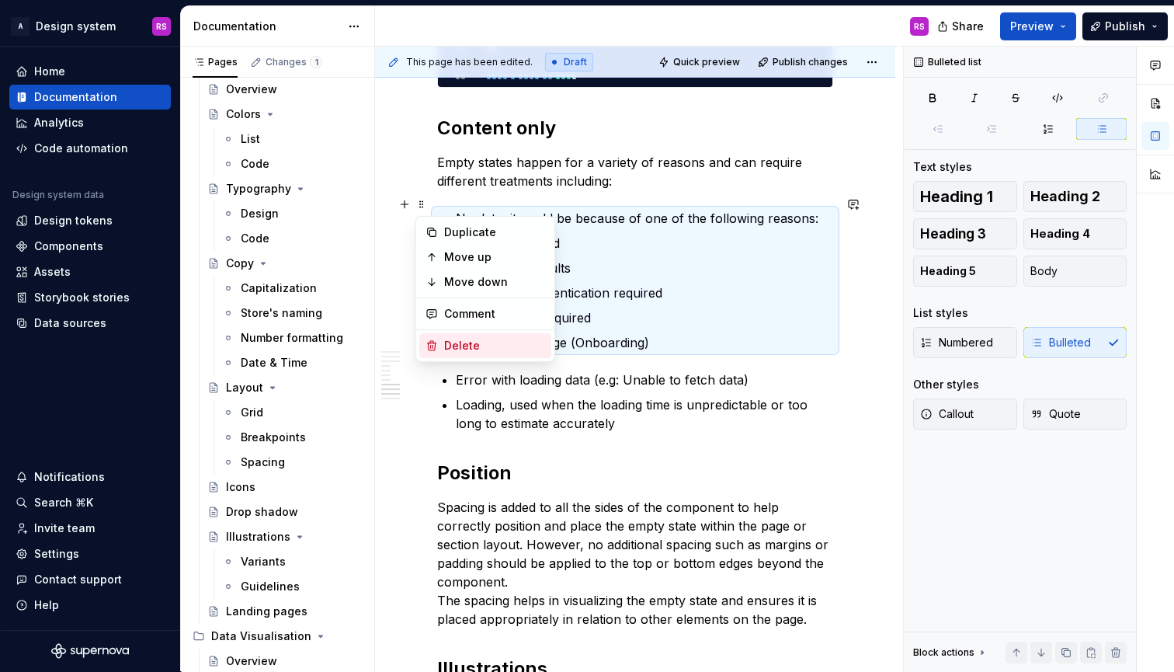
click at [488, 351] on div "Delete" at bounding box center [494, 346] width 101 height 16
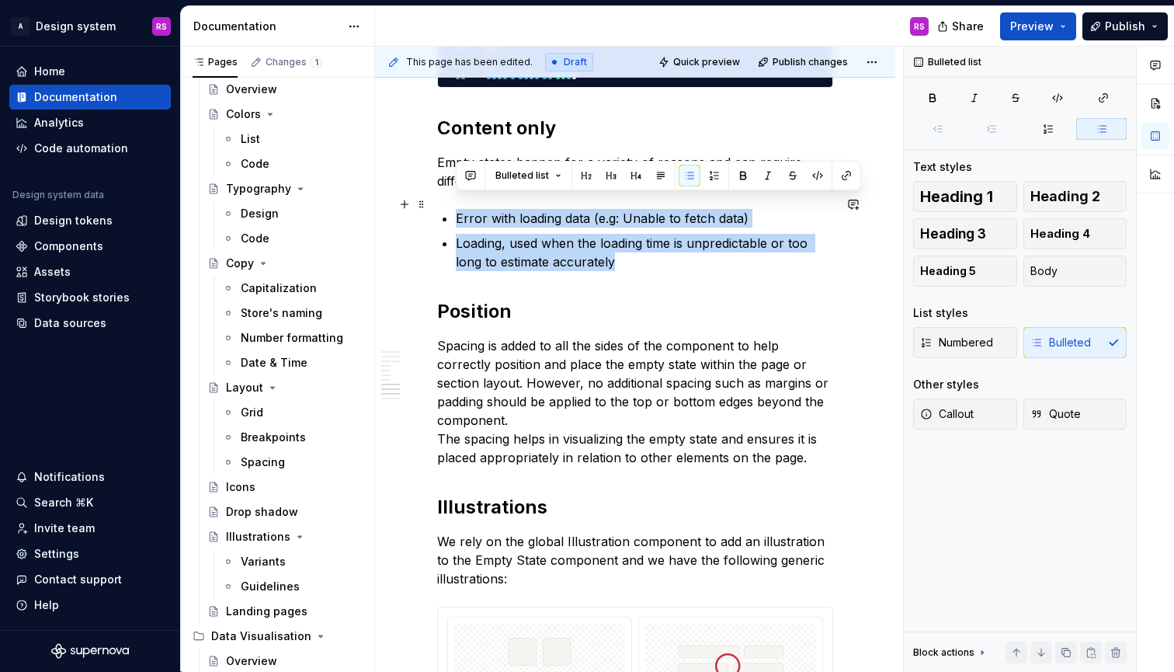
drag, startPoint x: 596, startPoint y: 244, endPoint x: 447, endPoint y: 204, distance: 153.5
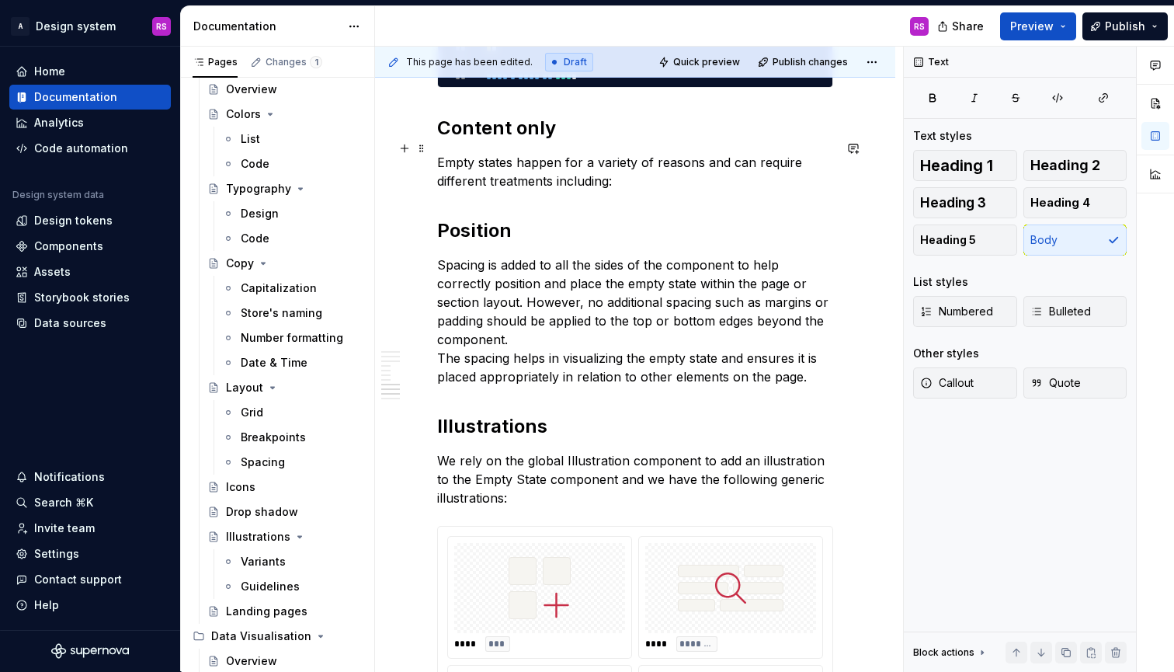
click at [443, 153] on p "Empty states happen for a variety of reasons and can require different treatmen…" at bounding box center [635, 171] width 396 height 37
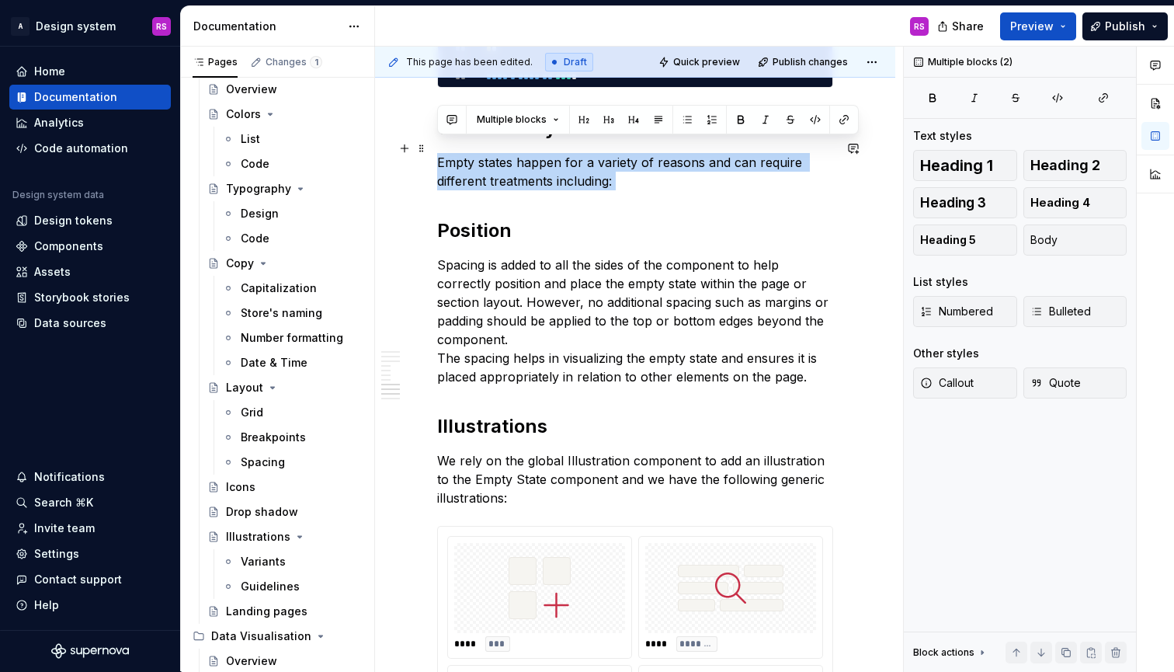
drag, startPoint x: 443, startPoint y: 147, endPoint x: 635, endPoint y: 164, distance: 193.4
click at [635, 164] on p "Empty states happen for a variety of reasons and can require different treatmen…" at bounding box center [635, 171] width 396 height 37
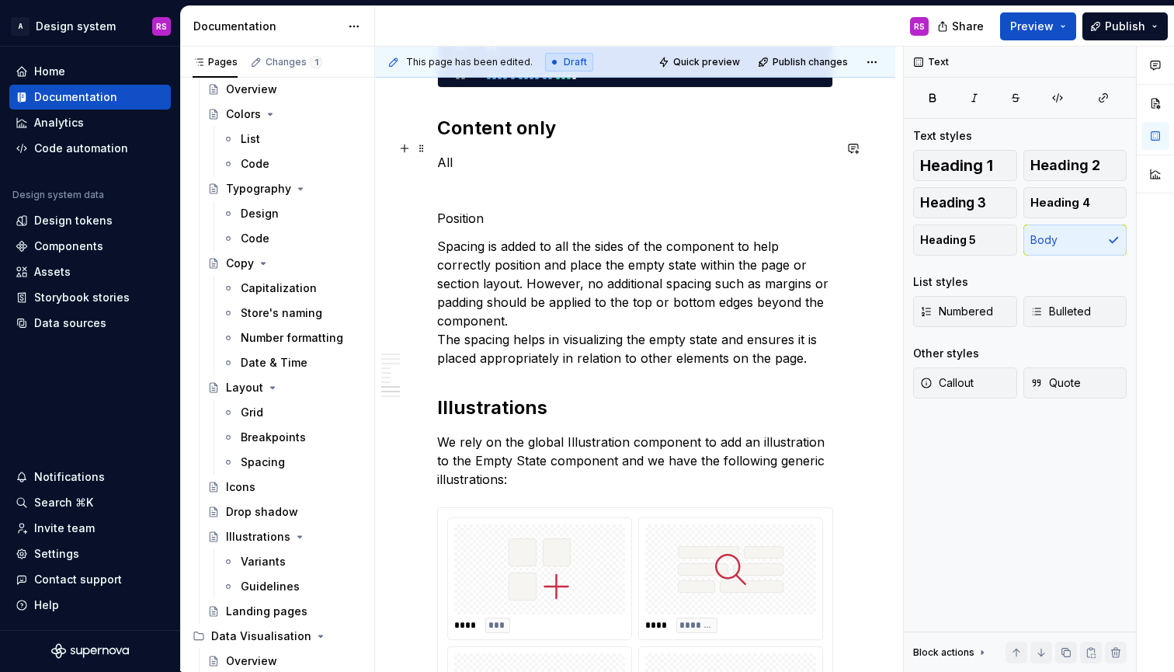
click at [520, 153] on p "All" at bounding box center [635, 162] width 396 height 19
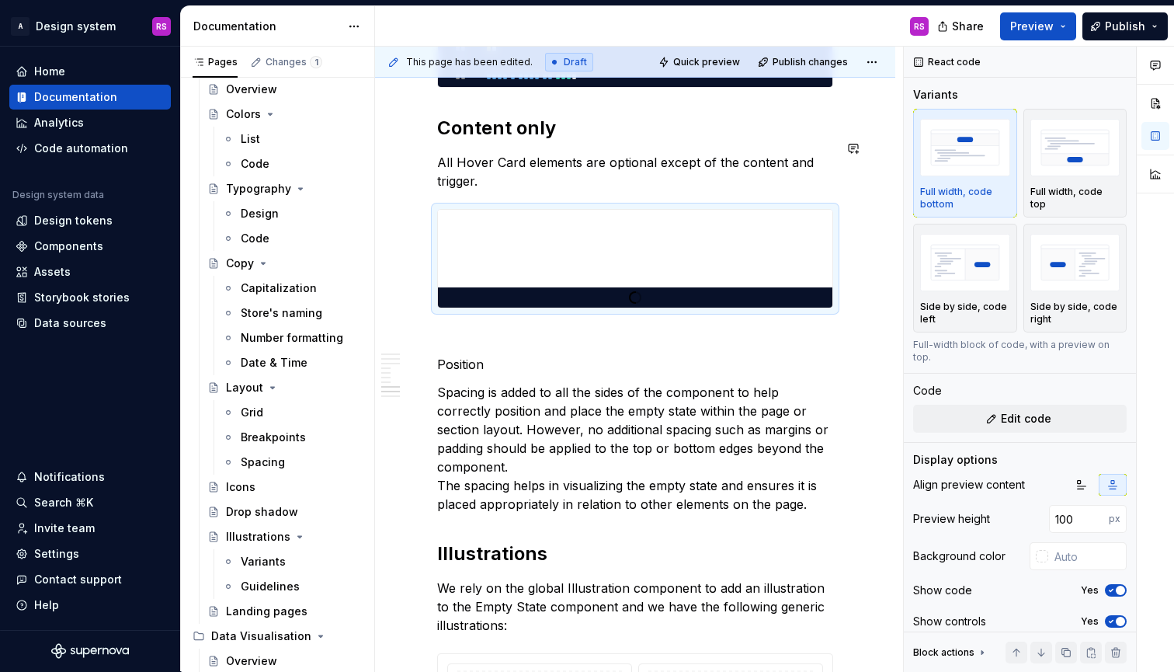
type textarea "*"
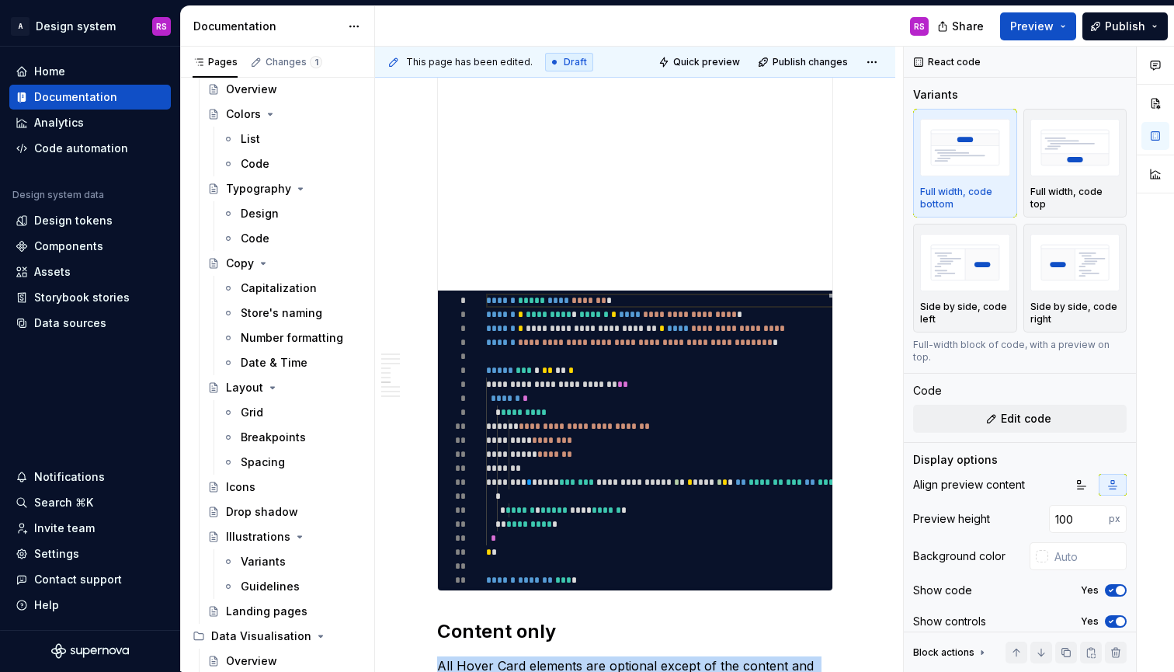
scroll to position [3080, 0]
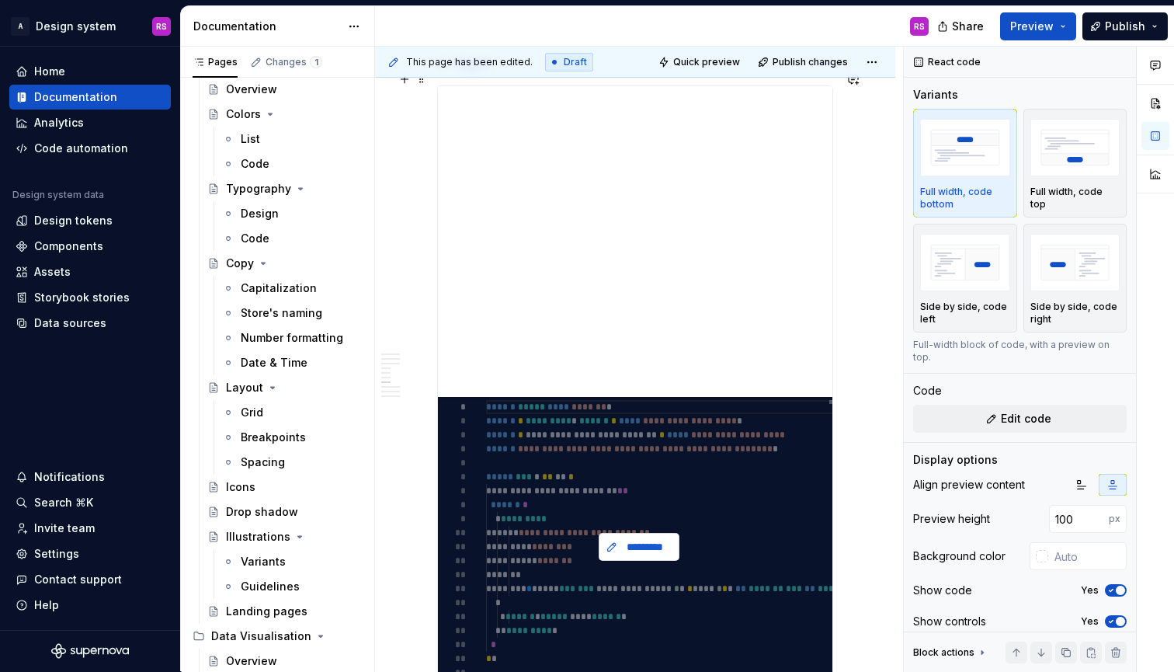
type input "400"
click at [624, 539] on span "*********" at bounding box center [645, 547] width 48 height 16
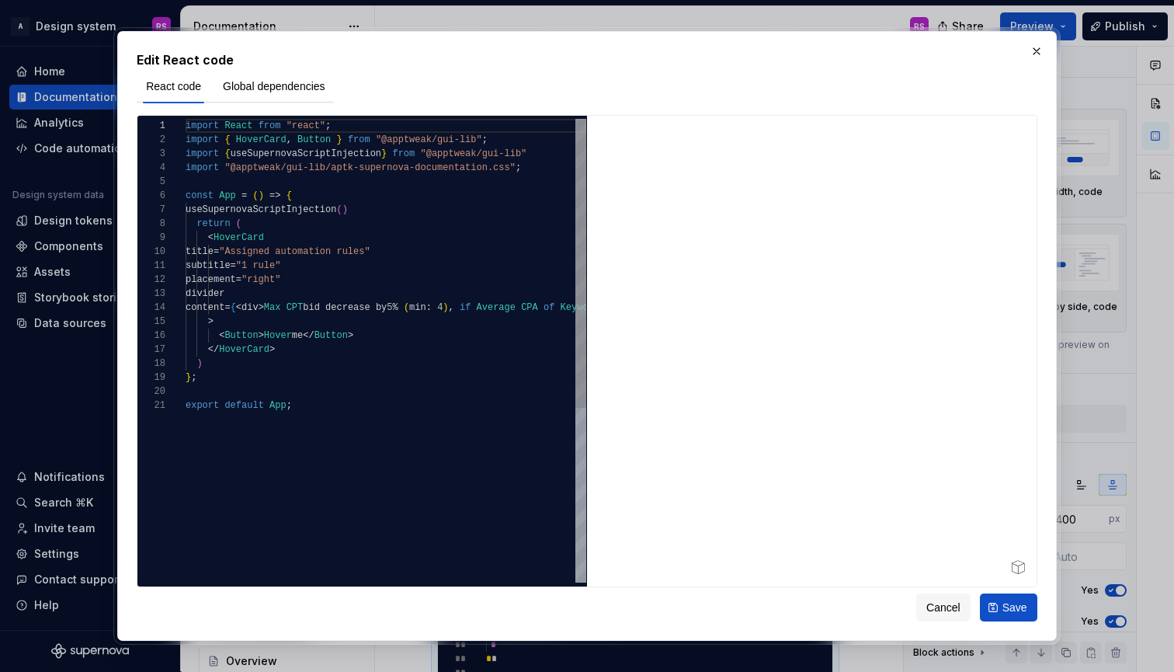
click at [520, 383] on div "} ;" at bounding box center [386, 377] width 401 height 14
type textarea "**********"
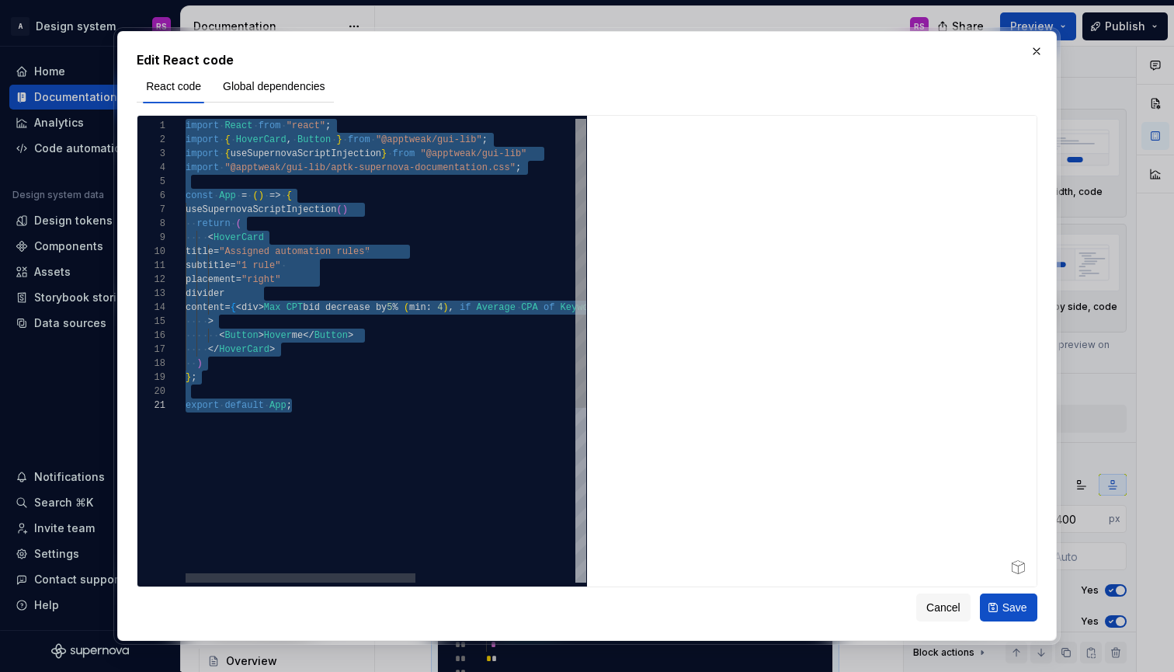
scroll to position [0, 106]
click at [1031, 52] on button "button" at bounding box center [1037, 51] width 22 height 22
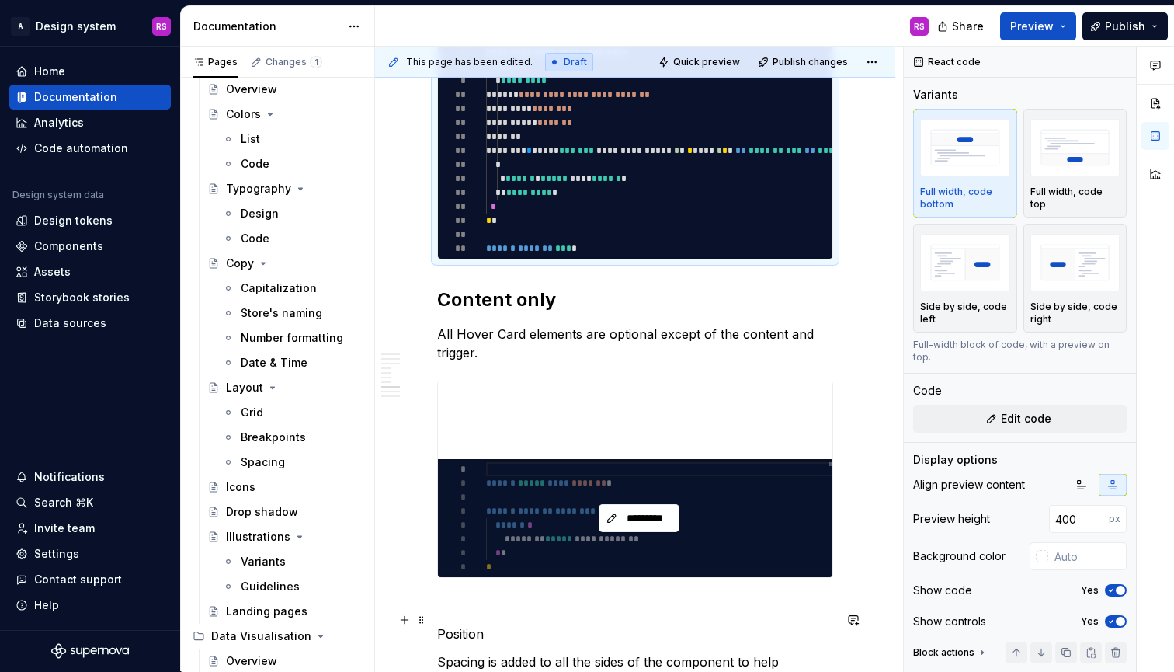
scroll to position [3518, 0]
type input "100"
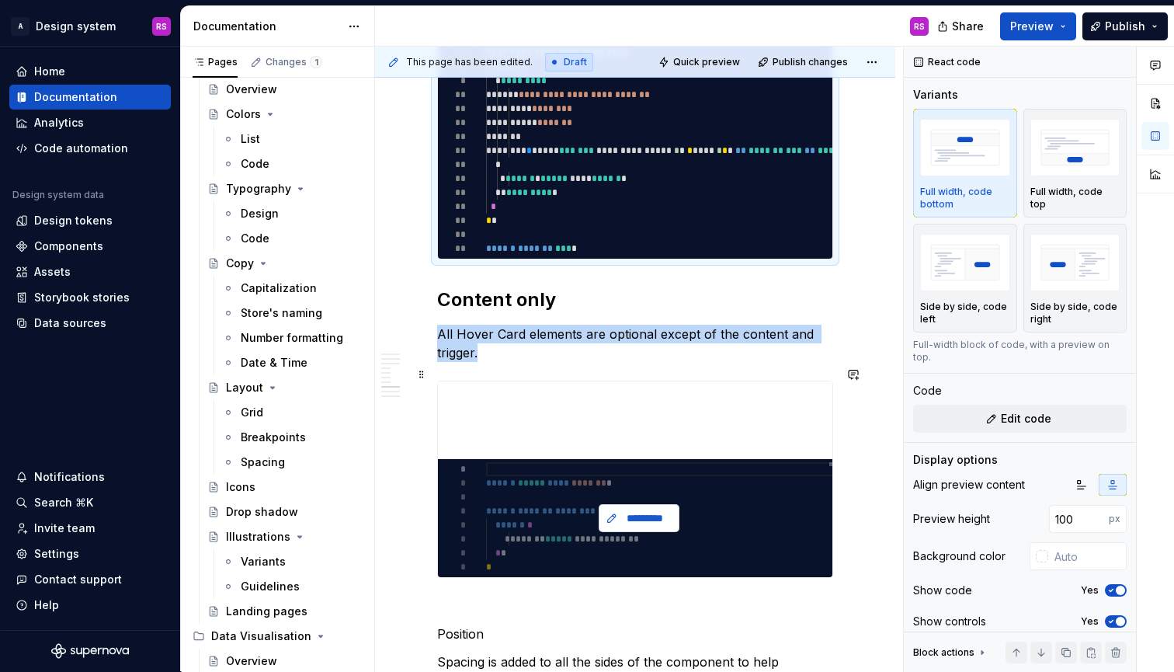
click at [645, 513] on button "*********" at bounding box center [639, 518] width 81 height 28
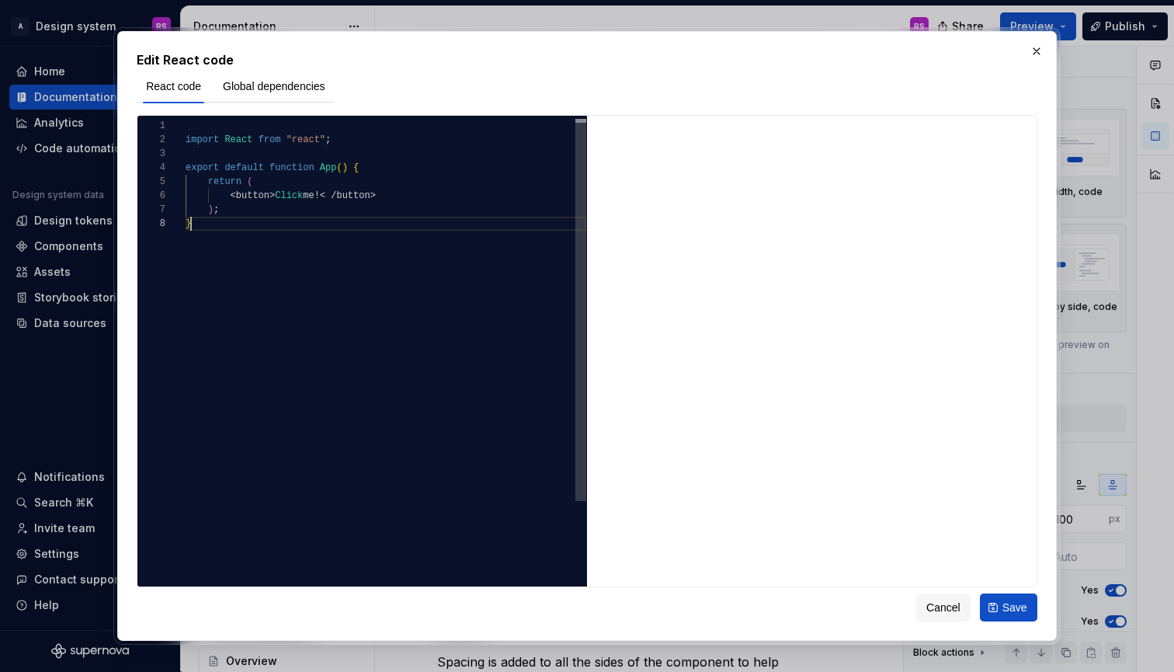
click at [488, 389] on div "import React from "react" ; export default function App ( ) { return ( < button…" at bounding box center [386, 399] width 401 height 561
click at [434, 371] on div "import React from "react" ; export default function App ( ) { return ( < button…" at bounding box center [386, 399] width 401 height 561
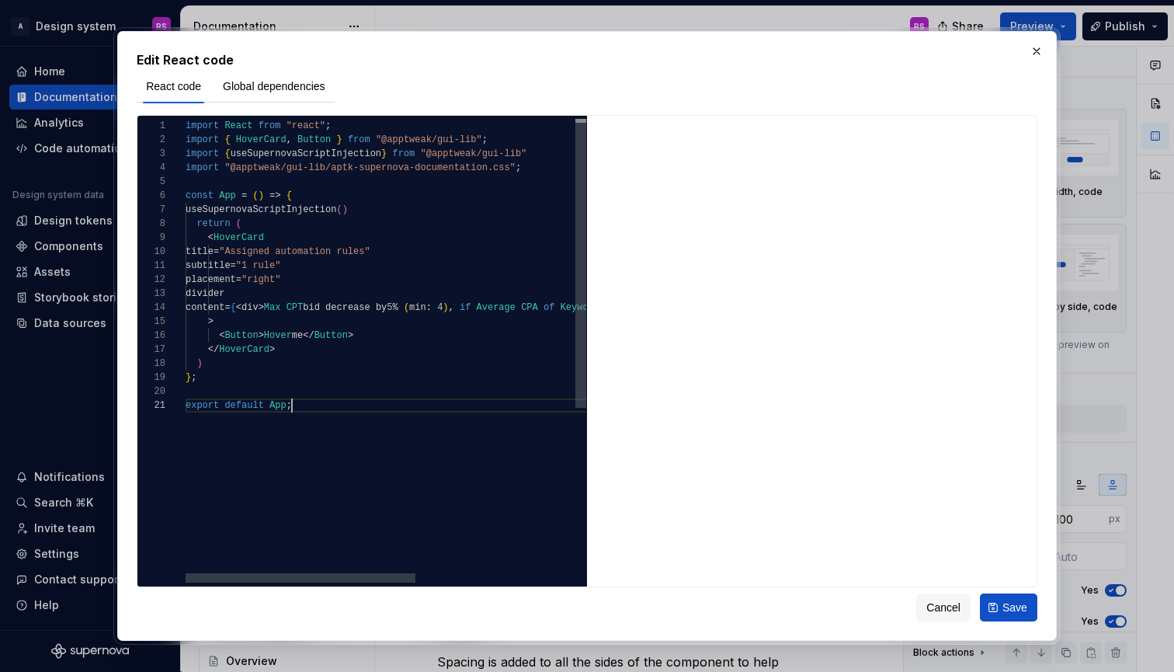
scroll to position [0, 106]
click at [269, 254] on span ""Assigned automation rules"" at bounding box center [294, 251] width 151 height 11
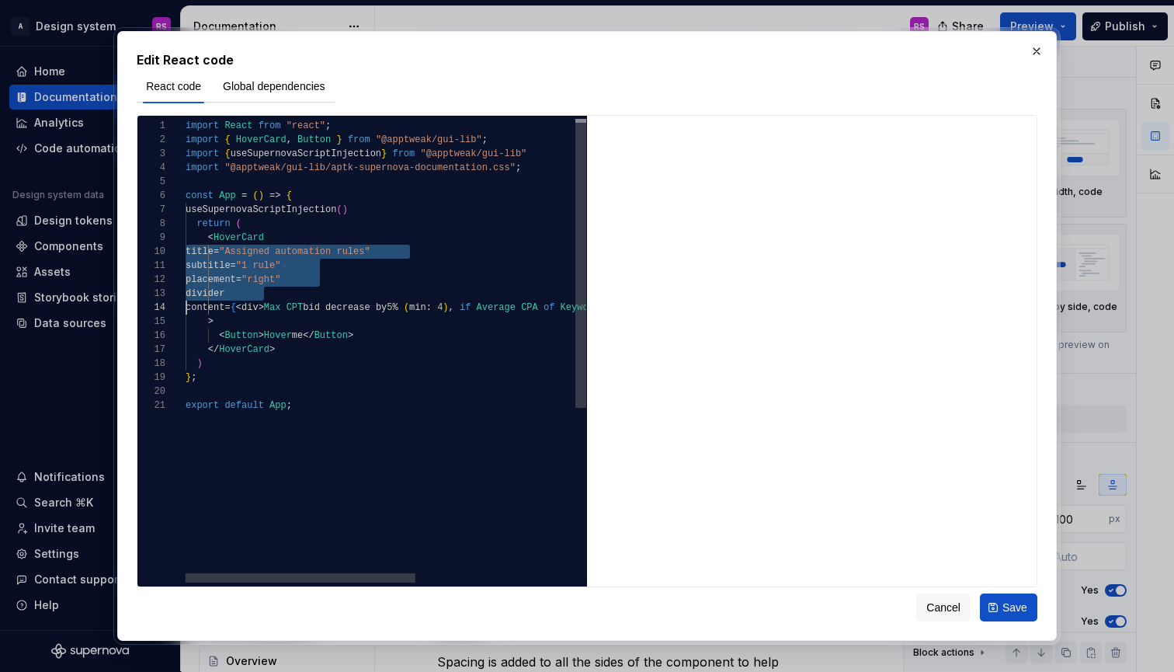
drag, startPoint x: 269, startPoint y: 254, endPoint x: 314, endPoint y: 290, distance: 58.0
click at [314, 290] on div "import React from "react" ; import { HoverCard , Button } from "@apptweak/gui-l…" at bounding box center [525, 490] width 678 height 743
type textarea "**********"
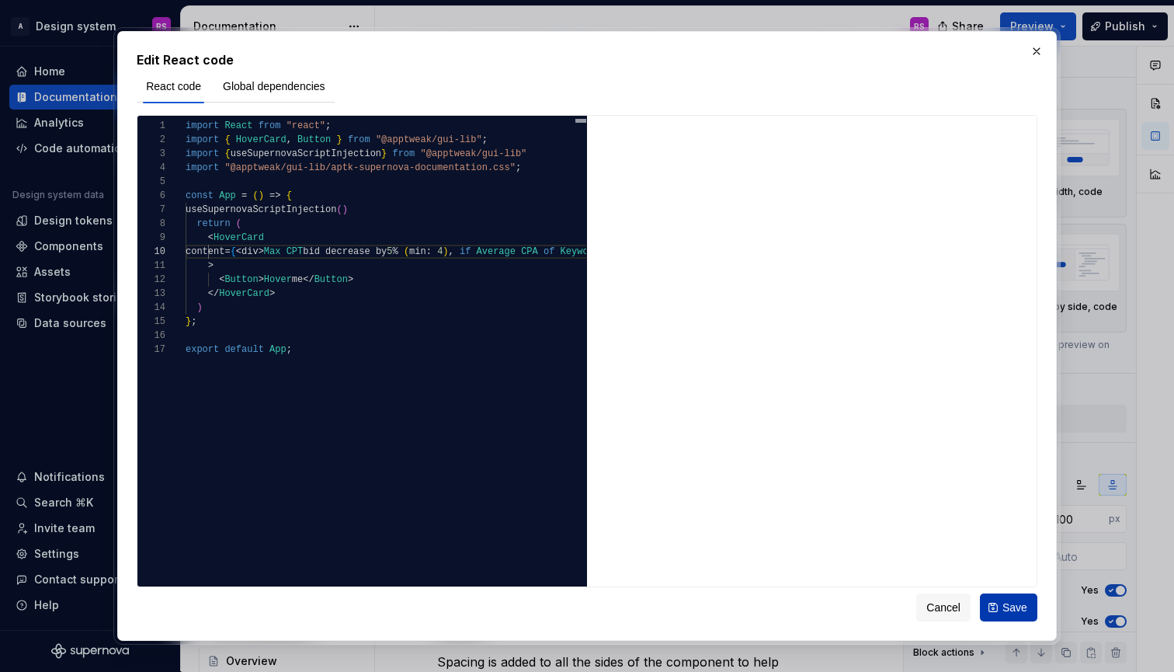
click at [1006, 604] on span "Save" at bounding box center [1015, 608] width 25 height 16
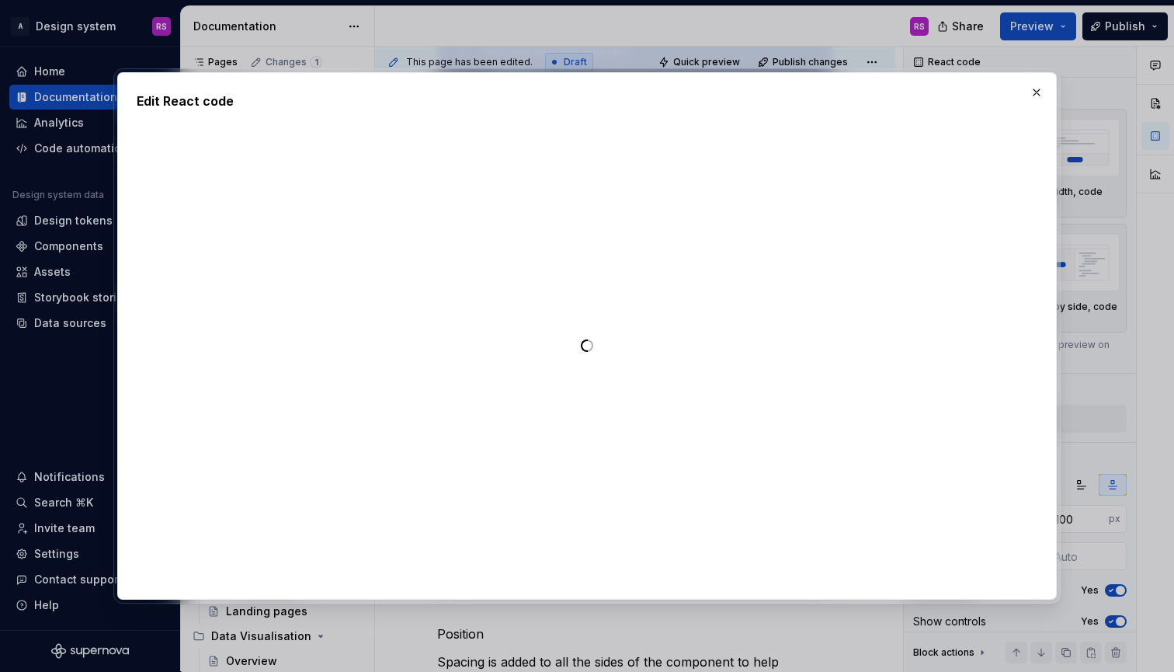
type textarea "*"
type textarea "**********"
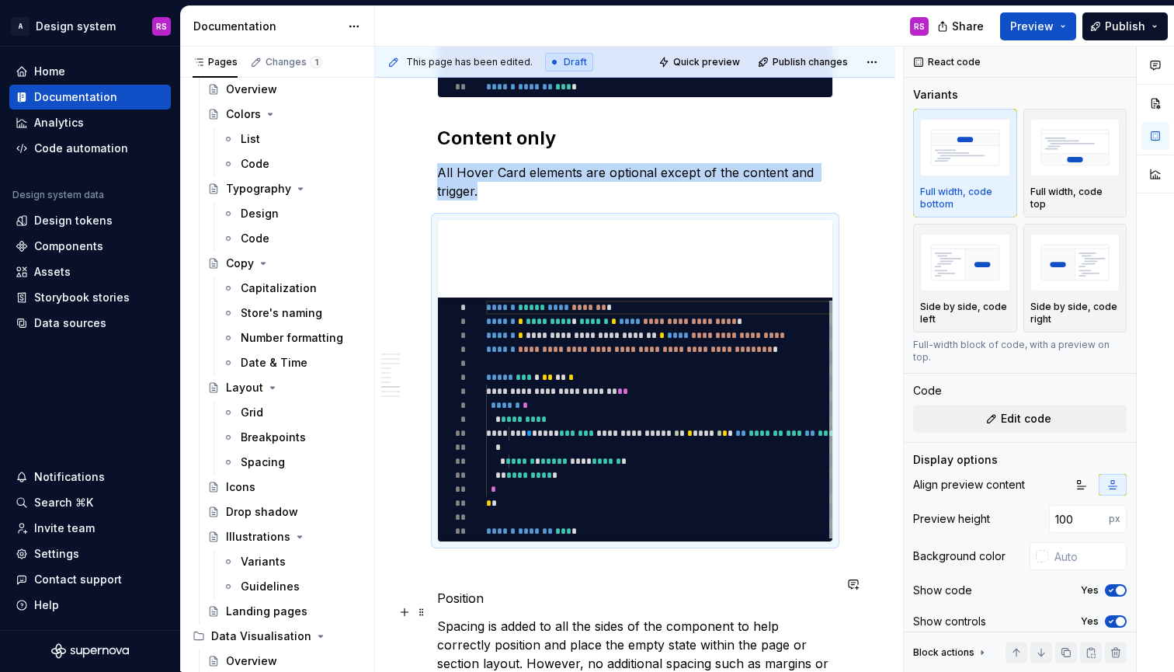
scroll to position [3746, 0]
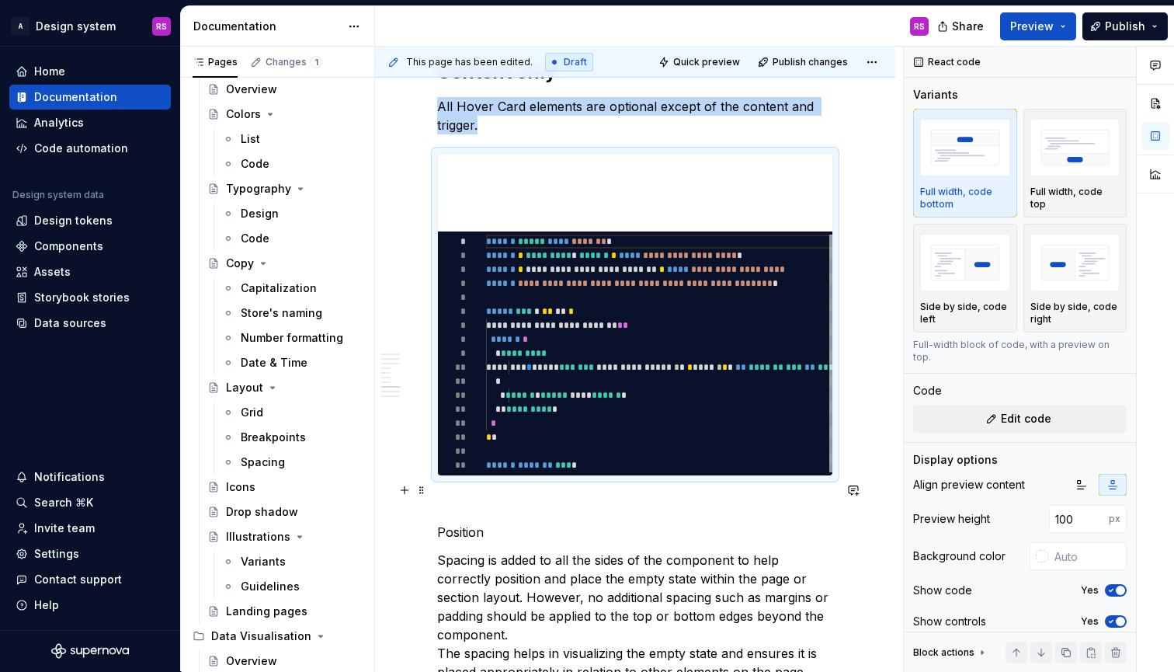
click at [473, 495] on p at bounding box center [635, 504] width 396 height 19
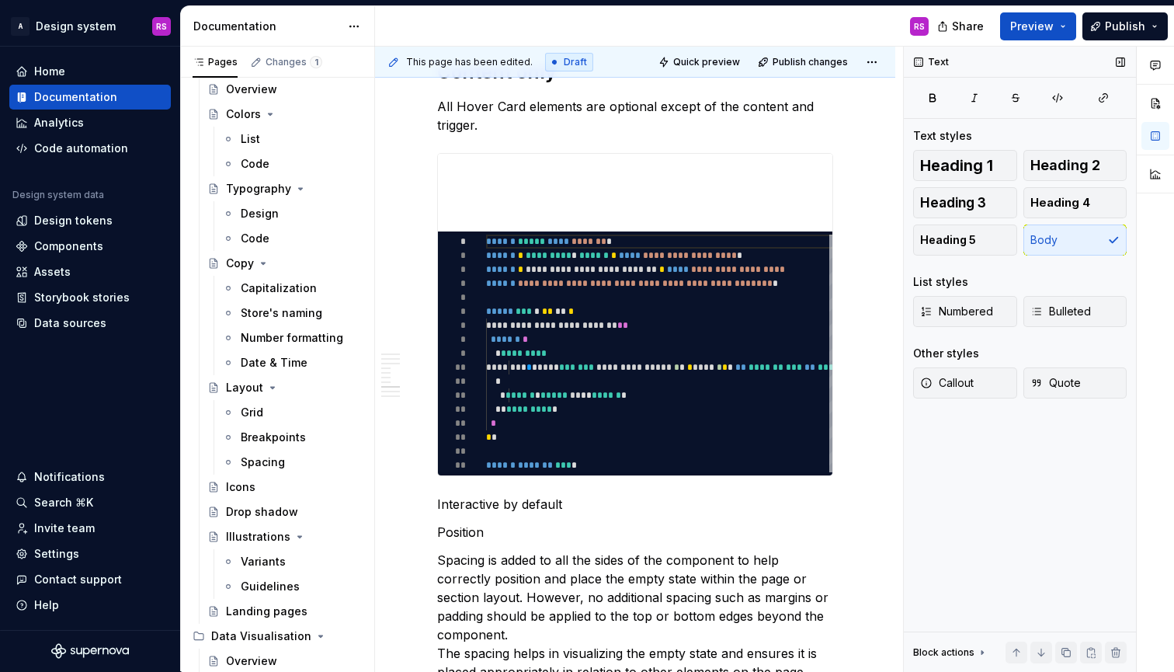
click at [986, 183] on div "Heading 1 Heading 2 Heading 3 Heading 4 Heading 5 Body" at bounding box center [1020, 203] width 214 height 106
click at [986, 199] on span "Heading 3" at bounding box center [953, 203] width 66 height 16
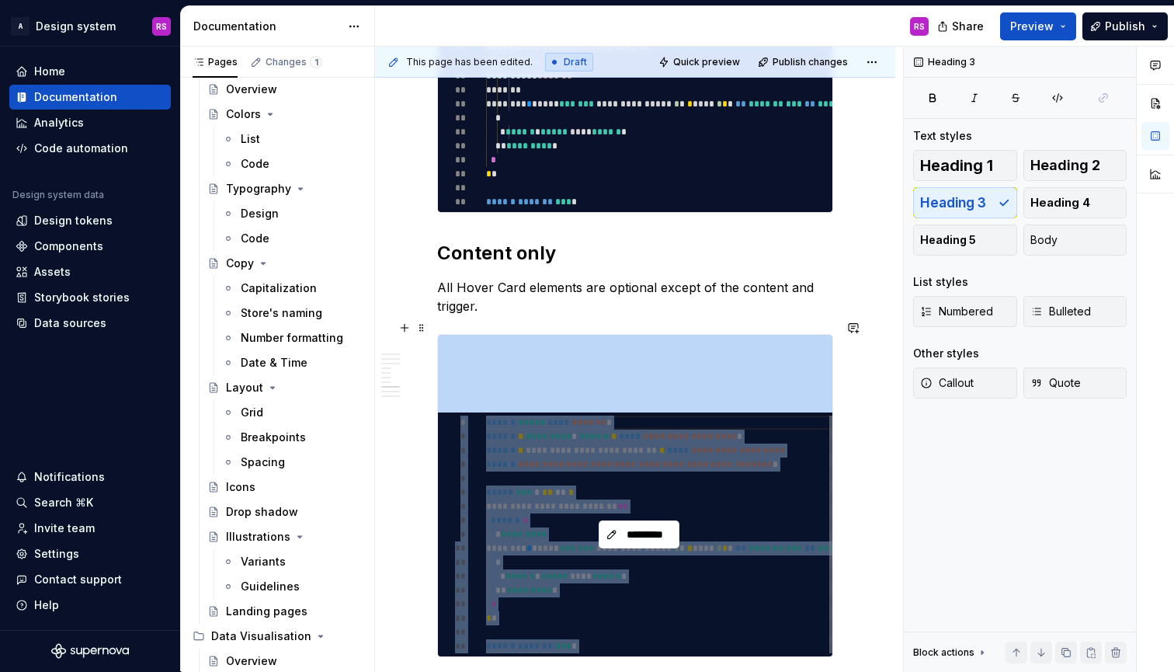
scroll to position [3544, 0]
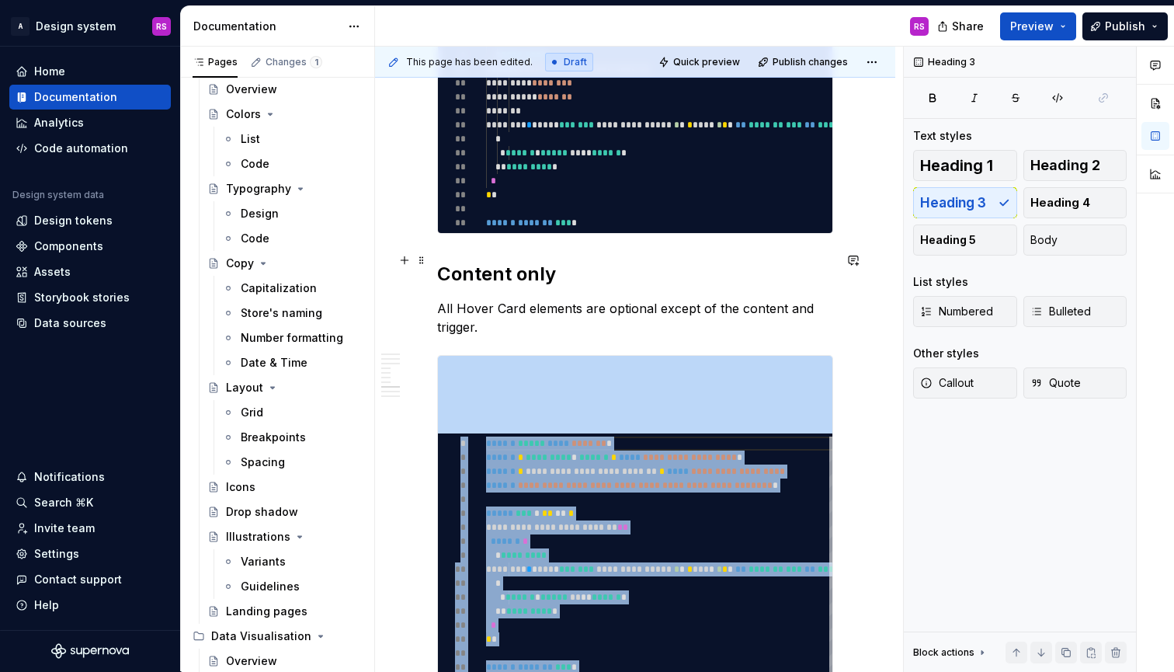
click at [492, 262] on h2 "Content only" at bounding box center [635, 274] width 396 height 25
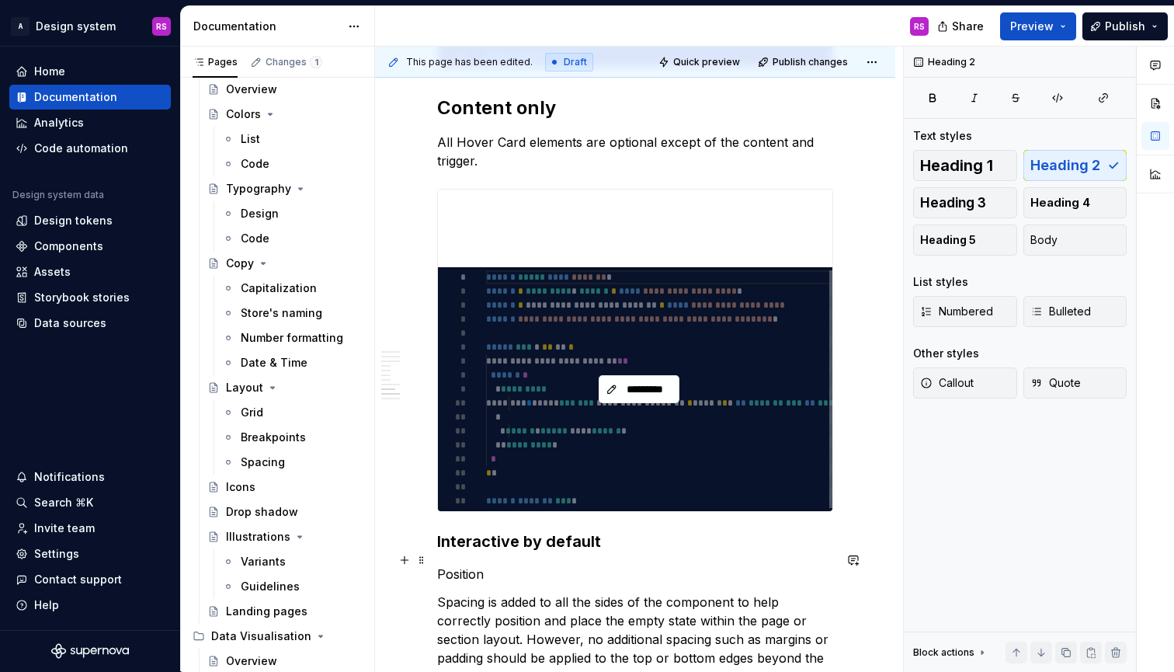
scroll to position [3805, 0]
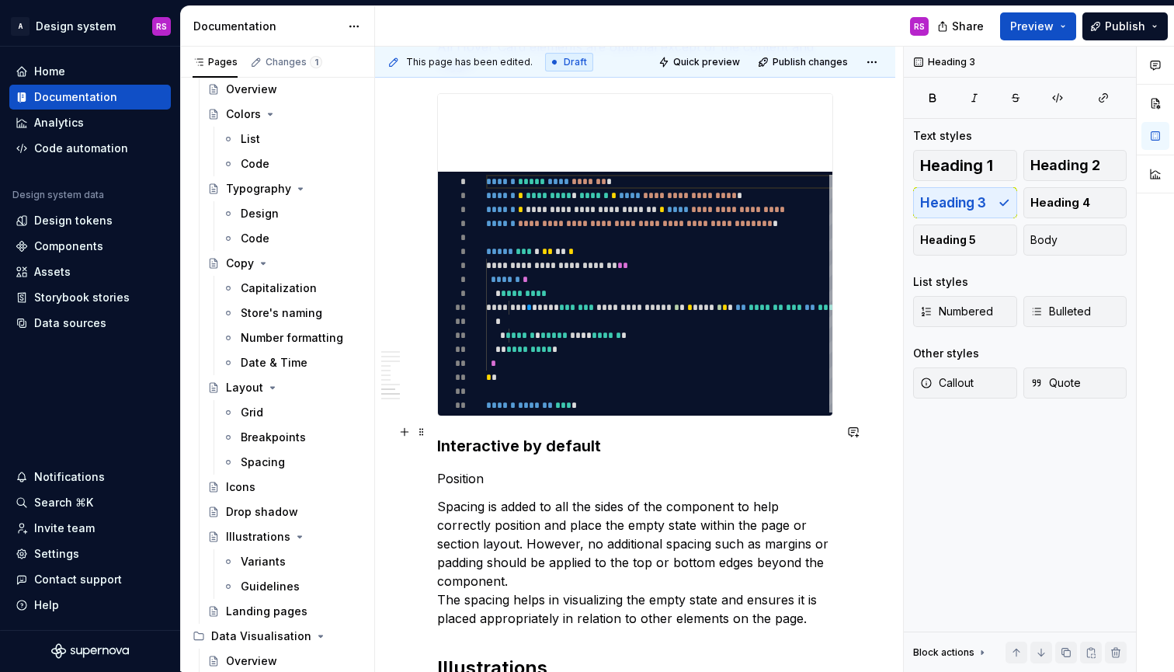
click at [544, 436] on h3 "Interactive by default" at bounding box center [635, 446] width 396 height 22
click at [1083, 165] on span "Heading 2" at bounding box center [1066, 166] width 70 height 16
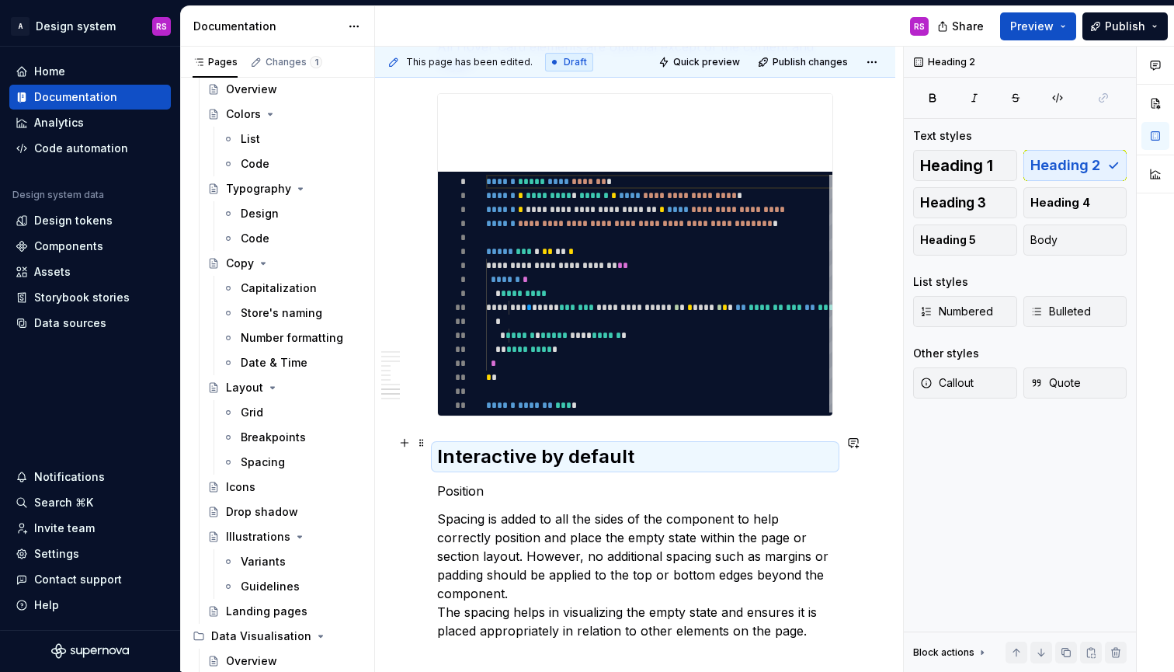
click at [635, 444] on h2 "Interactive by default" at bounding box center [635, 456] width 396 height 25
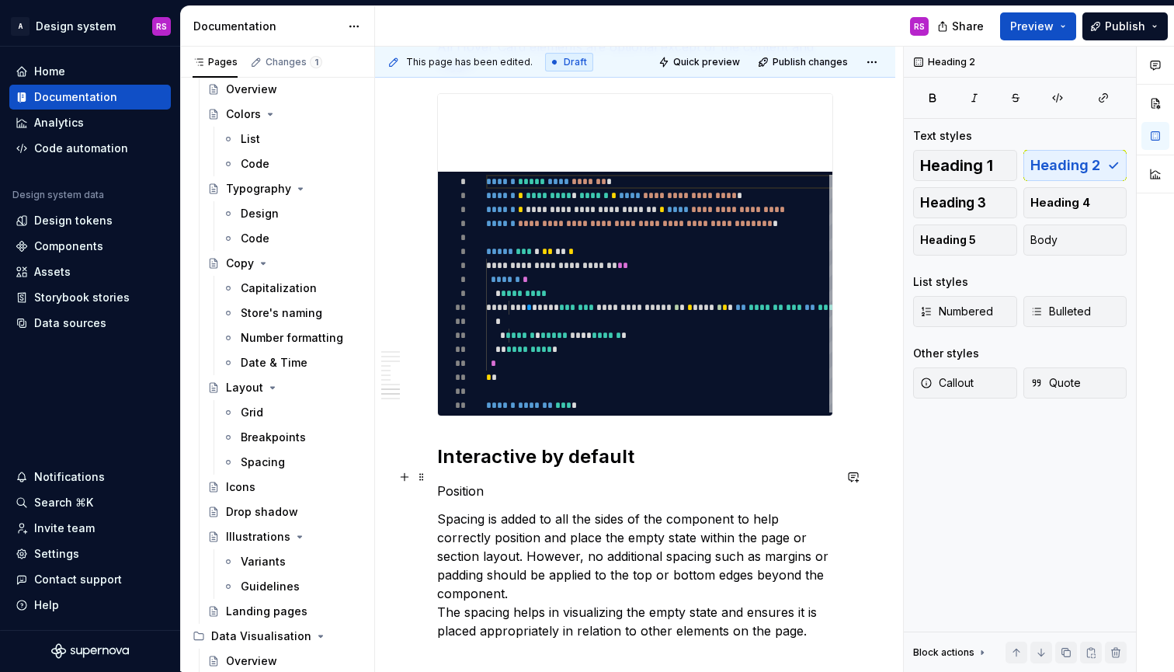
click at [449, 481] on p "Position" at bounding box center [635, 490] width 396 height 19
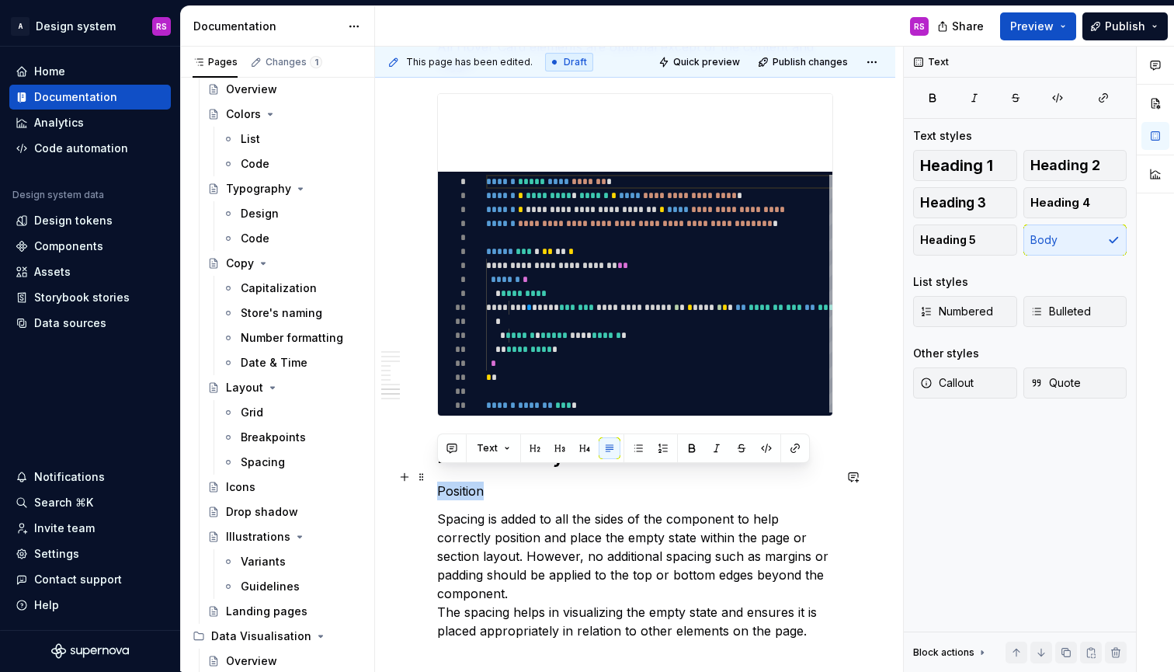
click at [449, 481] on p "Position" at bounding box center [635, 490] width 396 height 19
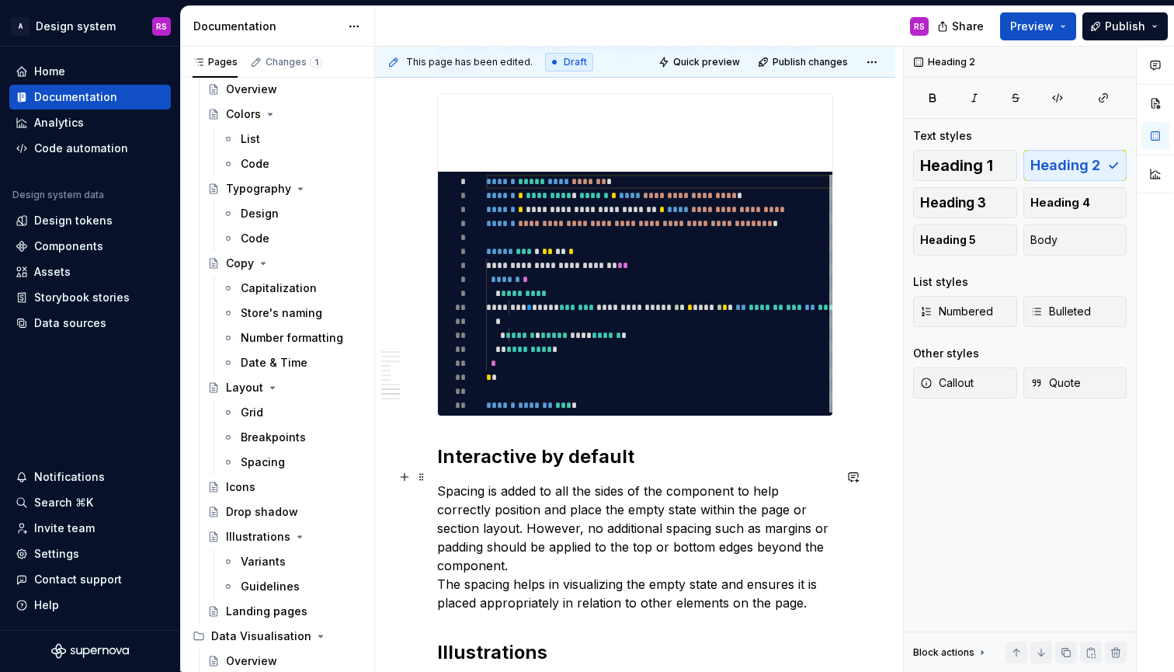
click at [467, 481] on p "Spacing is added to all the sides of the component to help correctly position a…" at bounding box center [635, 546] width 396 height 130
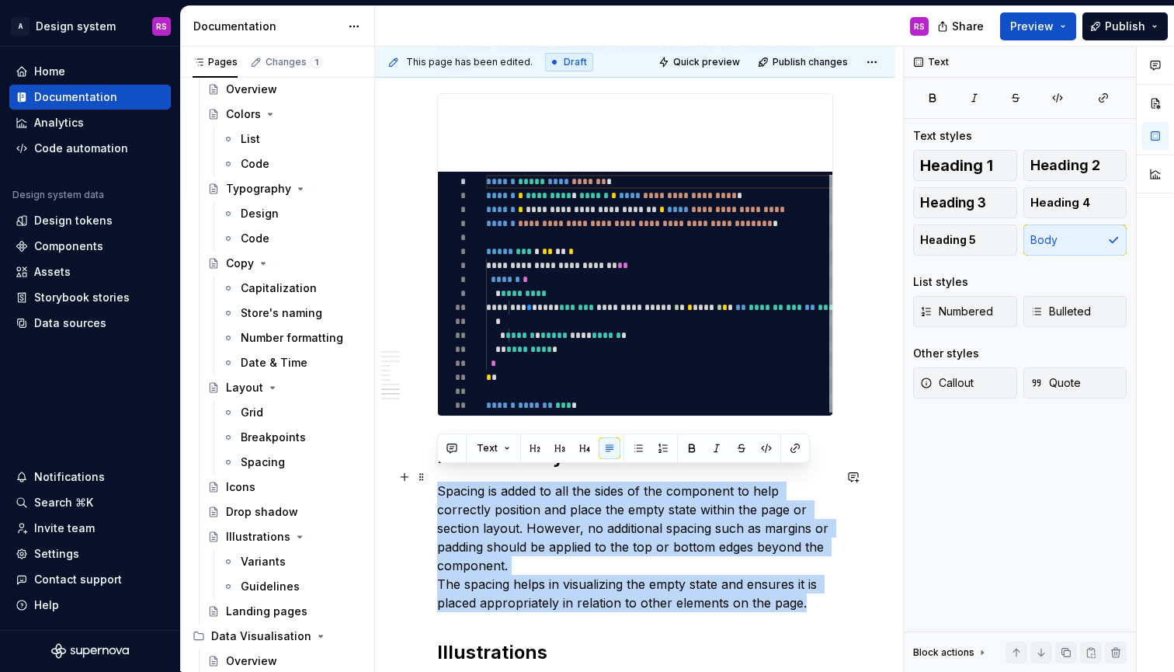
click at [467, 481] on p "Spacing is added to all the sides of the component to help correctly position a…" at bounding box center [635, 546] width 396 height 130
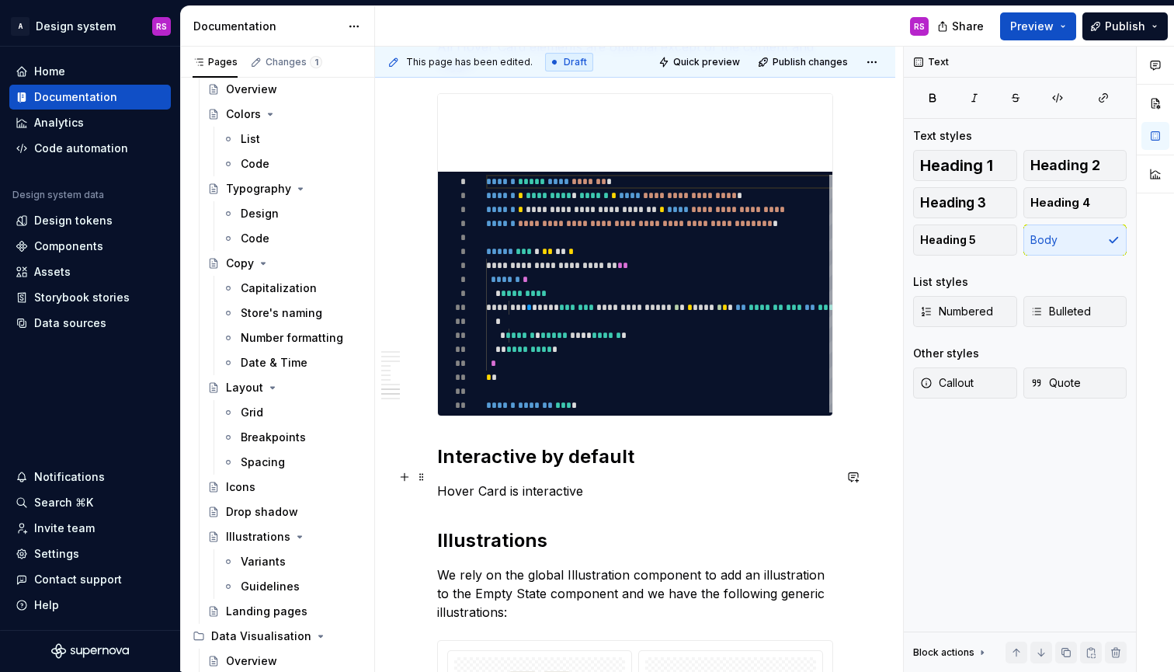
click at [520, 481] on p "Hover Card is interactive" at bounding box center [635, 490] width 396 height 19
click at [644, 481] on p "Hover Card is an interactive" at bounding box center [635, 490] width 396 height 19
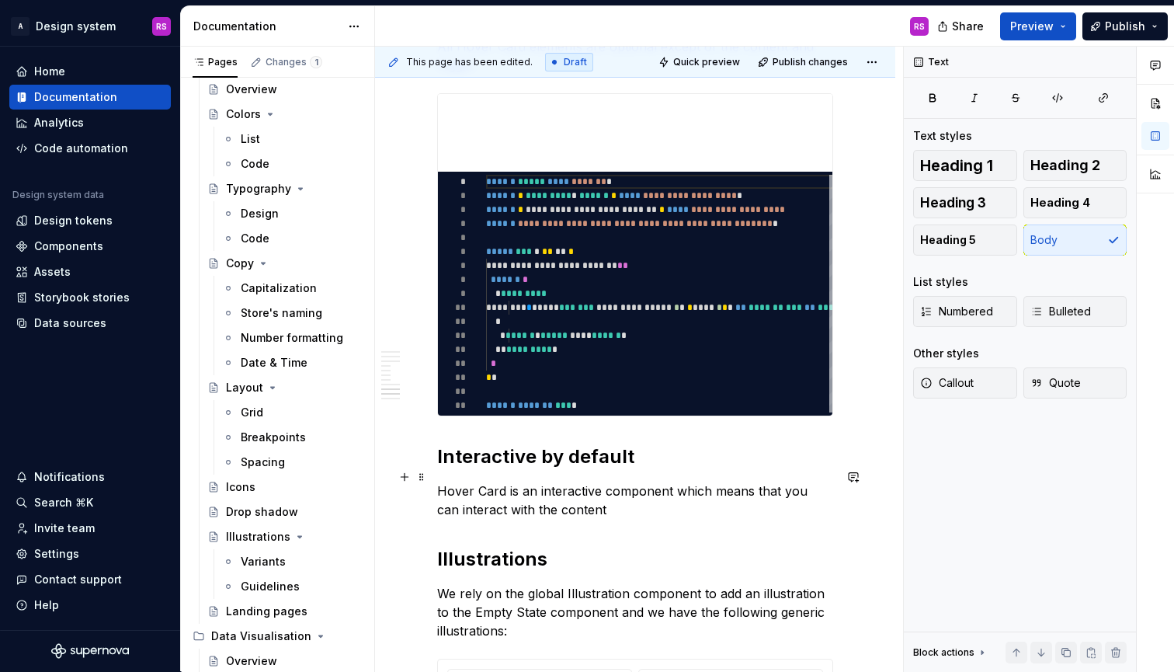
click at [526, 494] on p "Hover Card is an interactive component which means that you can interact with t…" at bounding box center [635, 499] width 396 height 37
click at [500, 495] on p "Hover Card is an interactive component which means that you can interact with i…" at bounding box center [635, 499] width 396 height 37
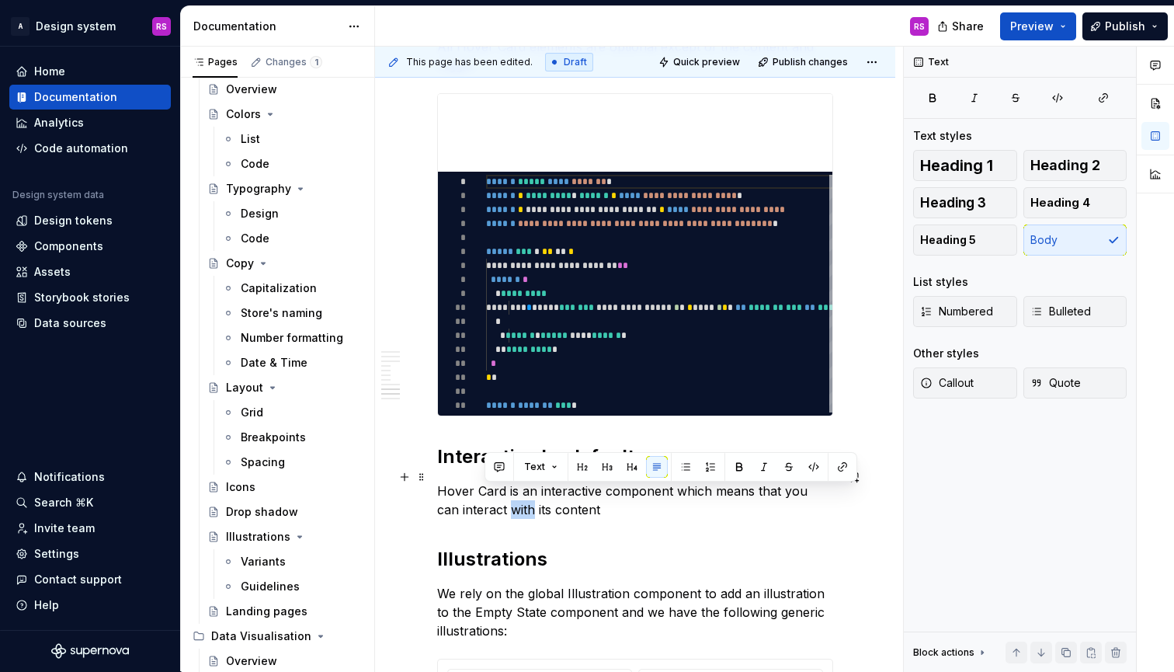
click at [500, 495] on p "Hover Card is an interactive component which means that you can interact with i…" at bounding box center [635, 499] width 396 height 37
copy p "Hover Card is an interactive component which means that you can interact with i…"
click at [537, 496] on p "Hover Card is an interactive component which means that you can interact with i…" at bounding box center [635, 499] width 396 height 37
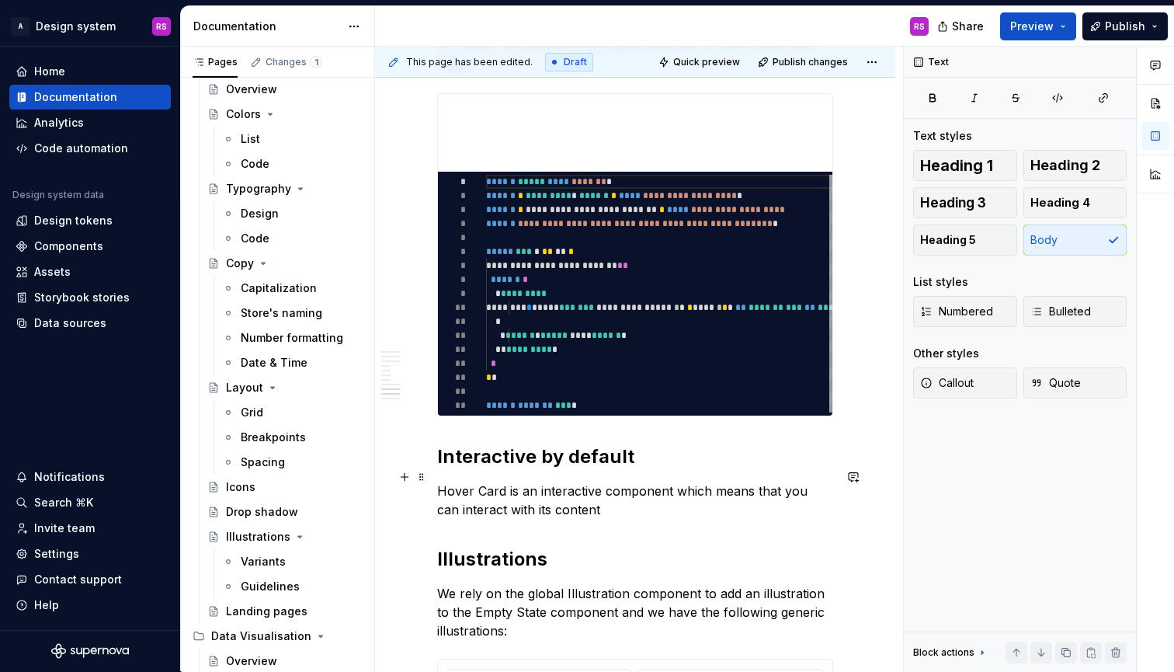
click at [510, 484] on p "Hover Card is an interactive component which means that you can interact with i…" at bounding box center [635, 499] width 396 height 37
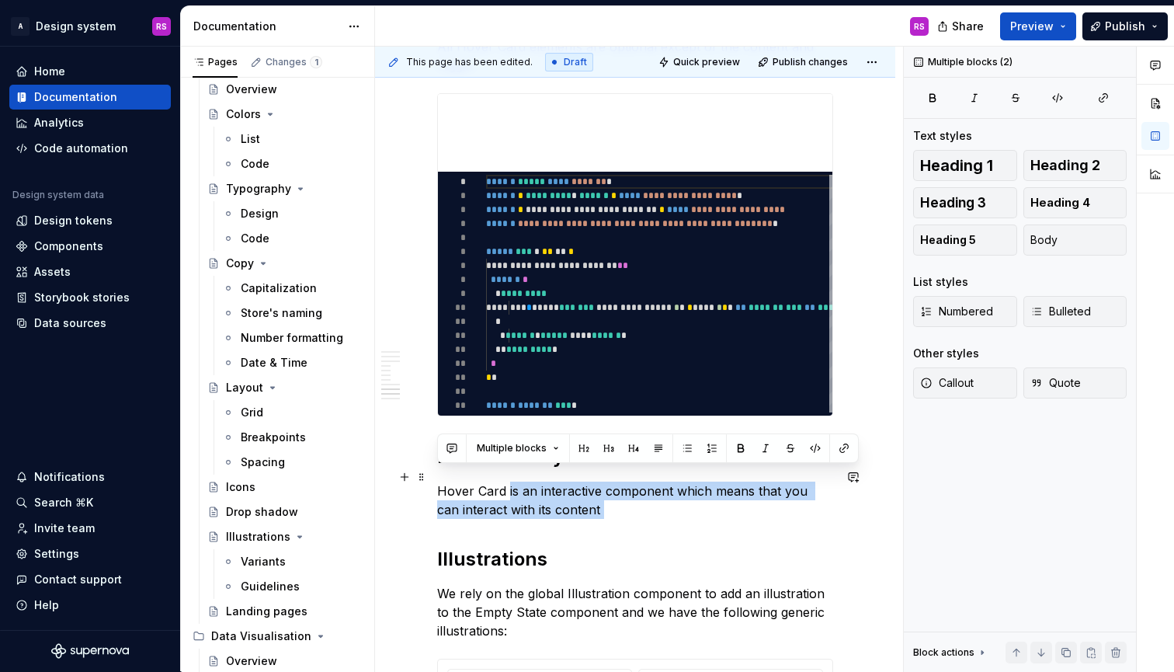
drag, startPoint x: 510, startPoint y: 484, endPoint x: 590, endPoint y: 496, distance: 81.0
click at [590, 496] on p "Hover Card is an interactive component which means that you can interact with i…" at bounding box center [635, 499] width 396 height 37
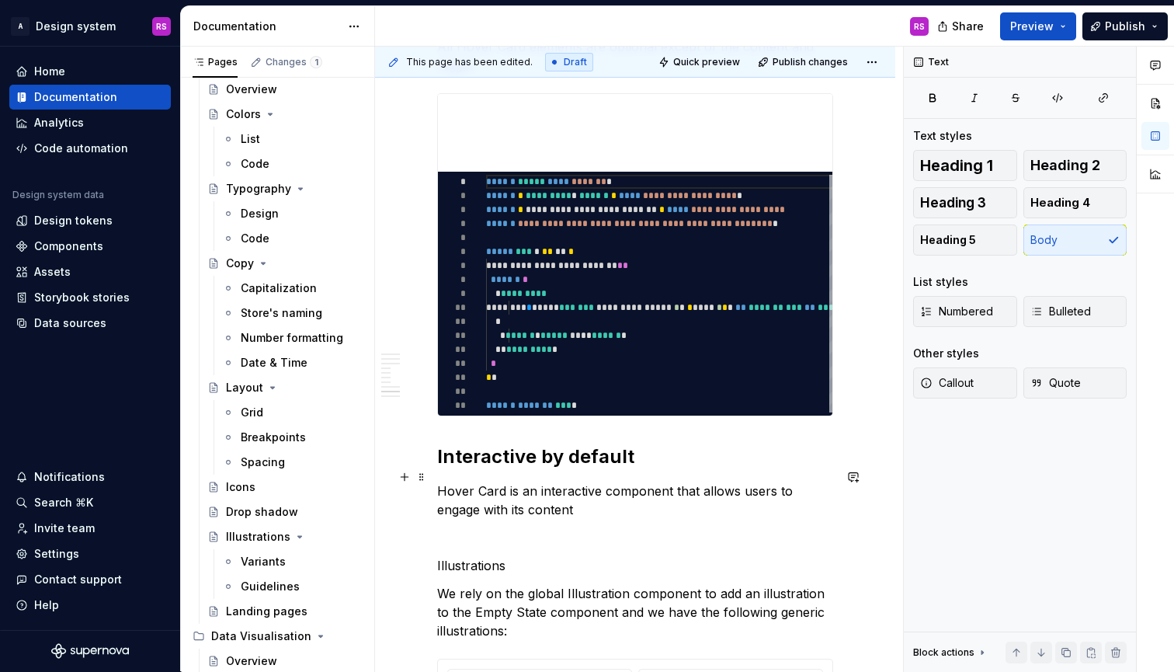
click at [563, 496] on p "Hover Card is an interactive component that allows users to engage with its con…" at bounding box center [635, 499] width 396 height 37
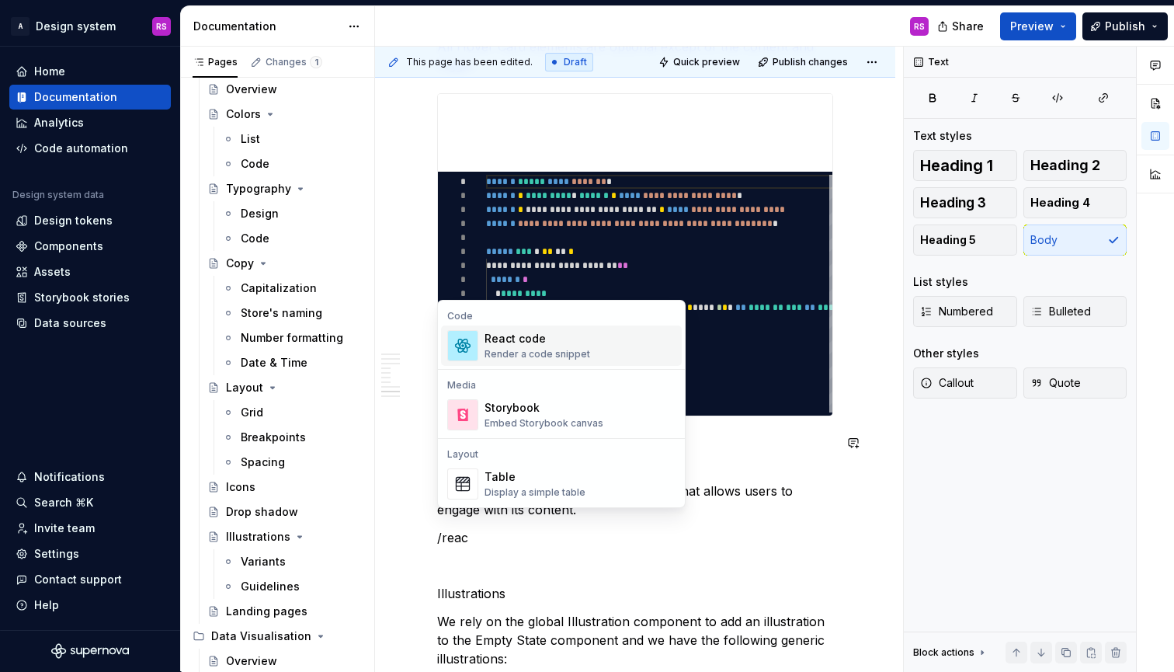
click at [548, 354] on div "Render a code snippet" at bounding box center [538, 354] width 106 height 12
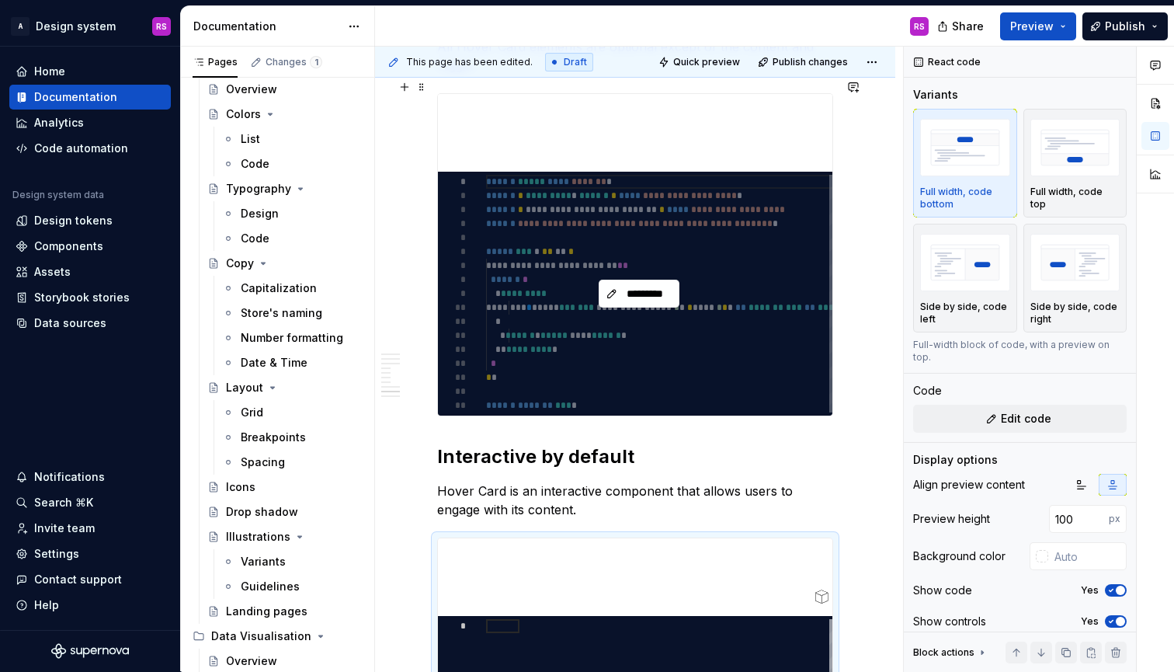
type textarea "*"
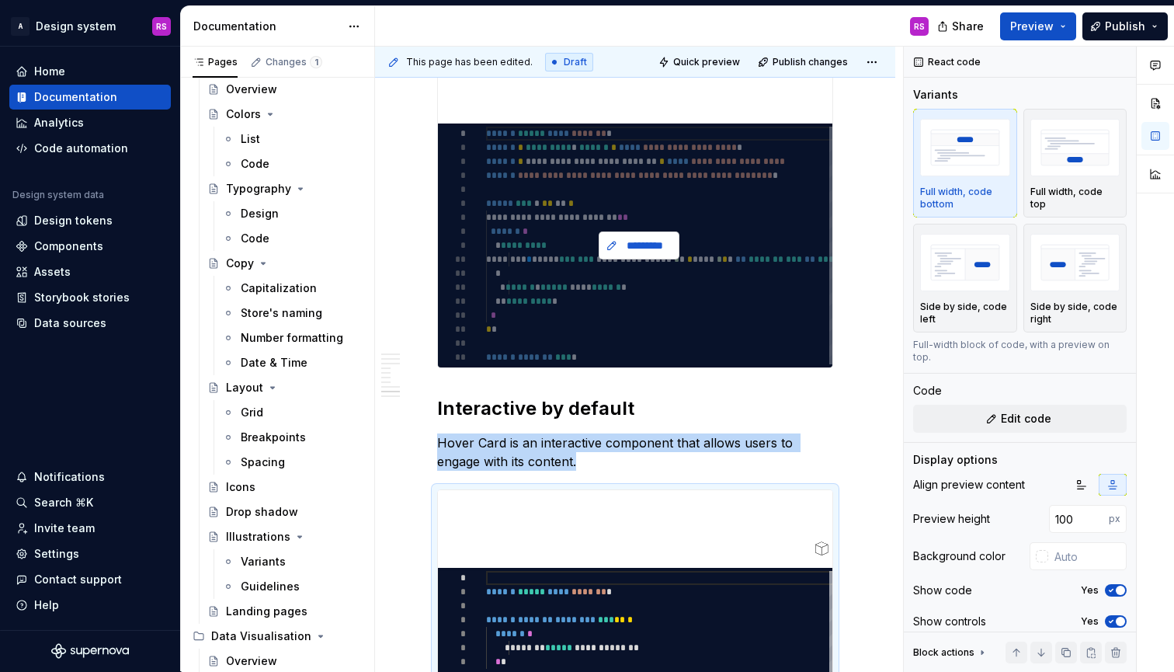
click at [648, 238] on span "*********" at bounding box center [645, 246] width 48 height 16
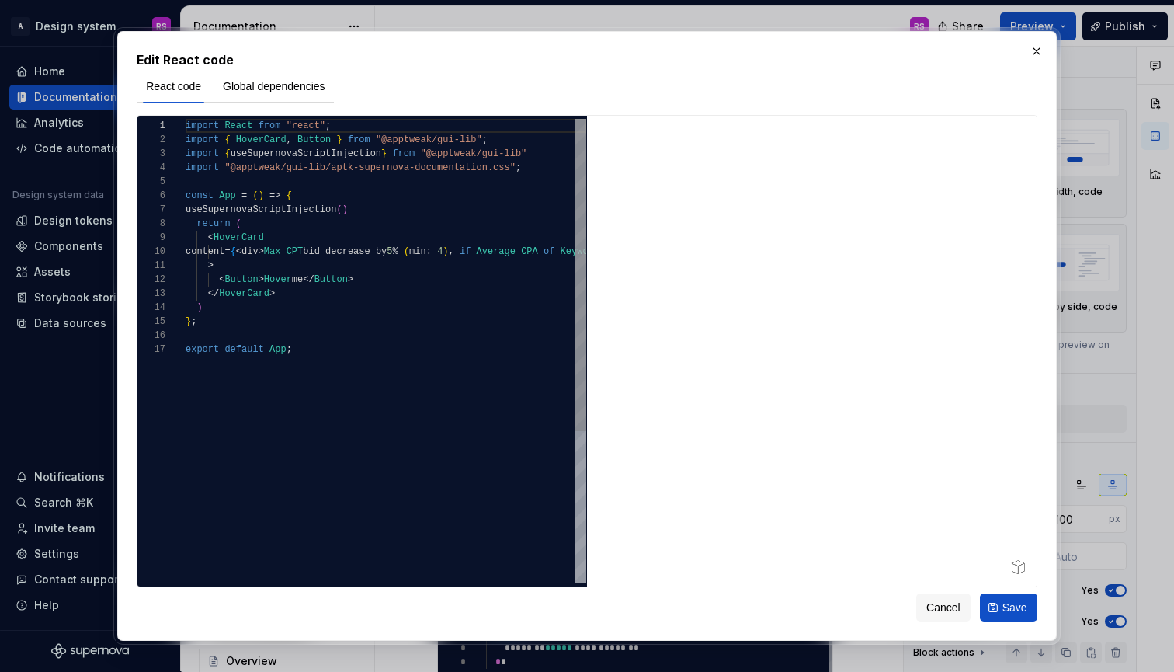
click at [532, 323] on div "} ;" at bounding box center [386, 322] width 401 height 14
type textarea "**********"
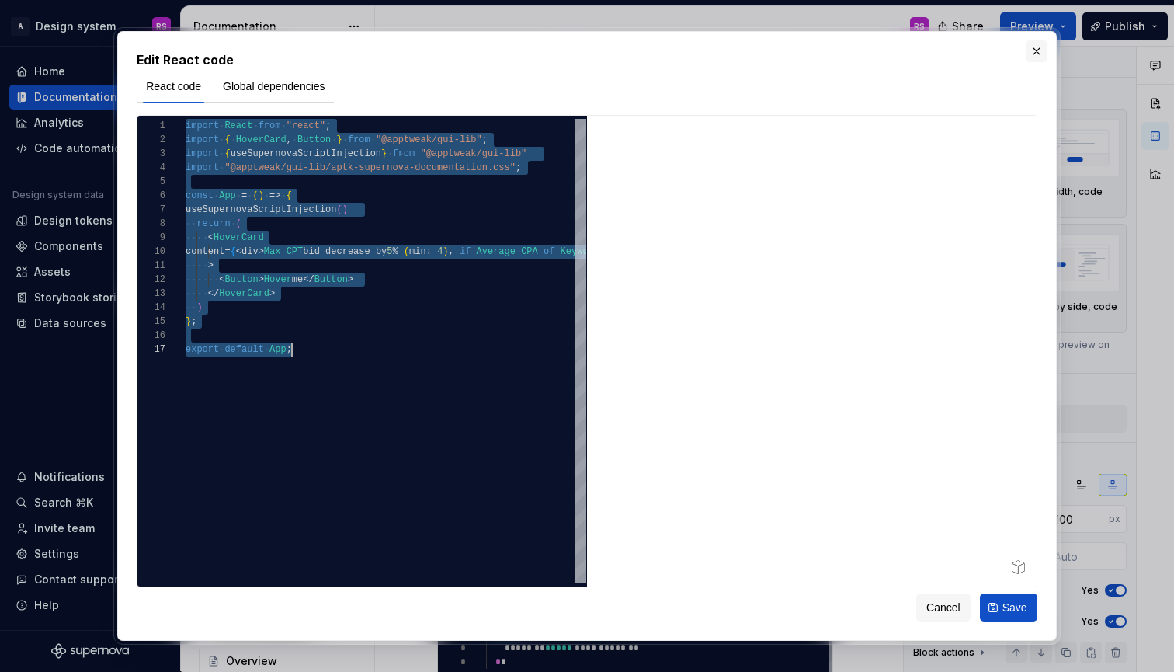
scroll to position [0, 106]
click at [1038, 47] on button "button" at bounding box center [1037, 51] width 22 height 22
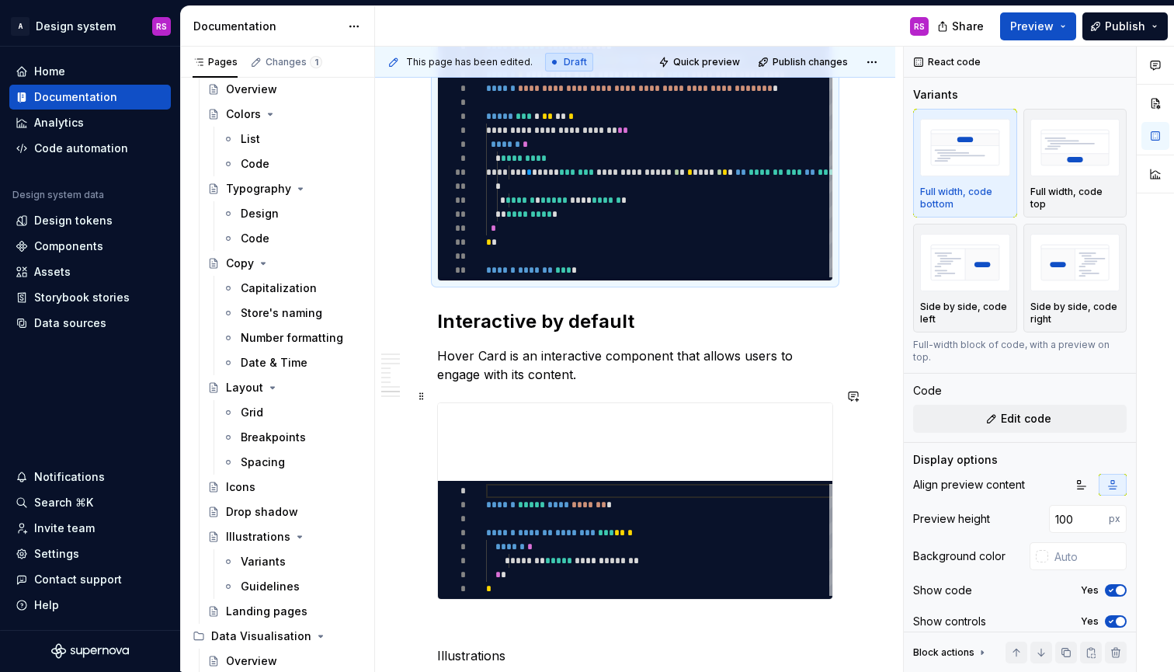
scroll to position [3993, 0]
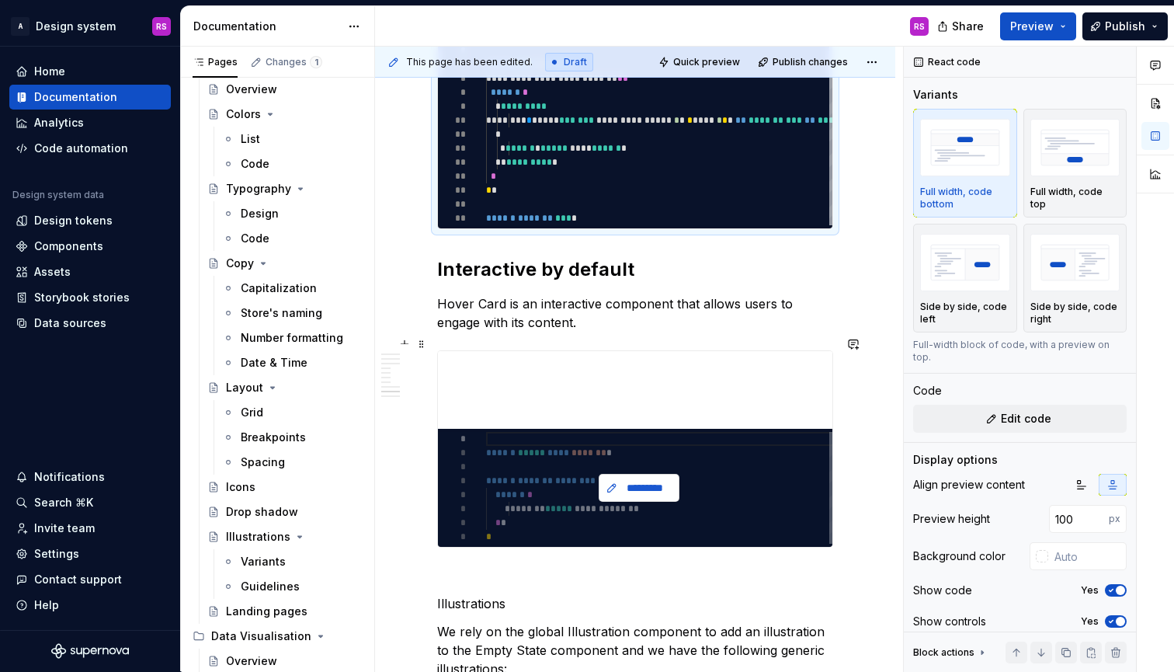
click at [630, 480] on span "*********" at bounding box center [645, 488] width 48 height 16
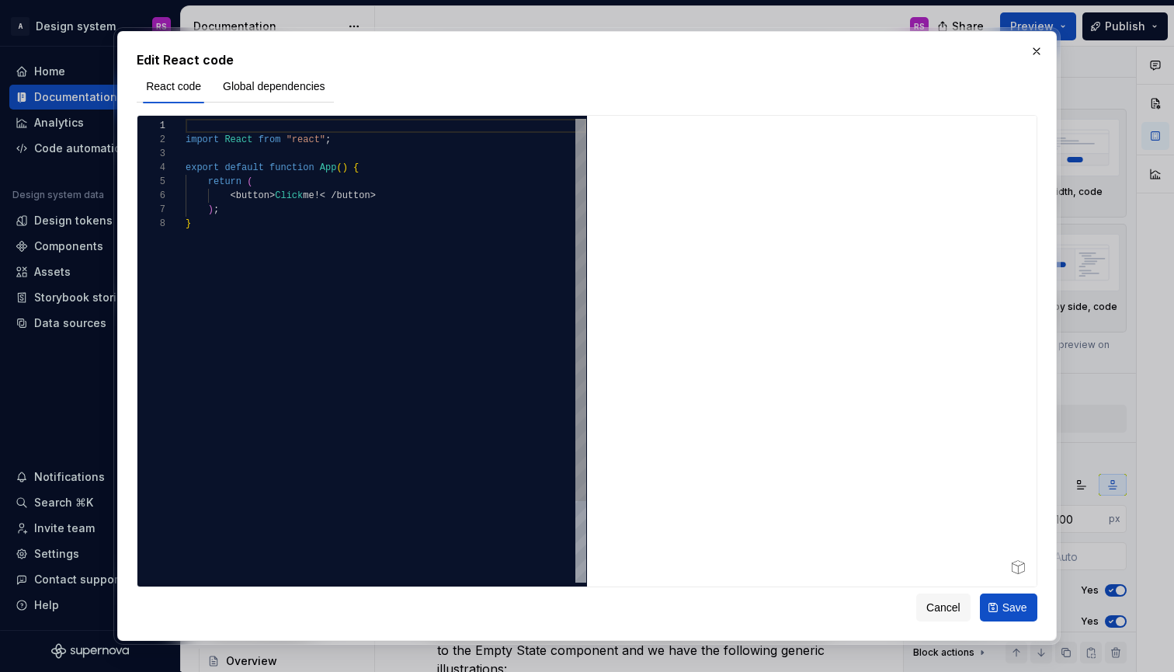
click at [515, 405] on div "import React from "react" ; export default function App ( ) { return ( < button…" at bounding box center [386, 399] width 401 height 561
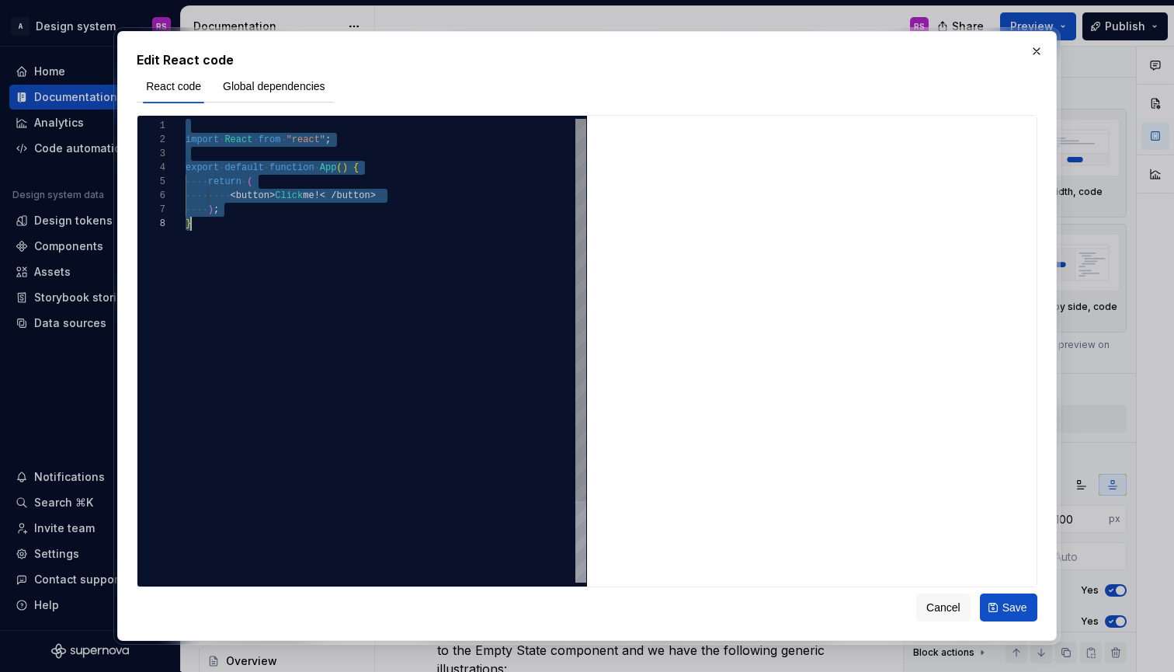
scroll to position [84, 106]
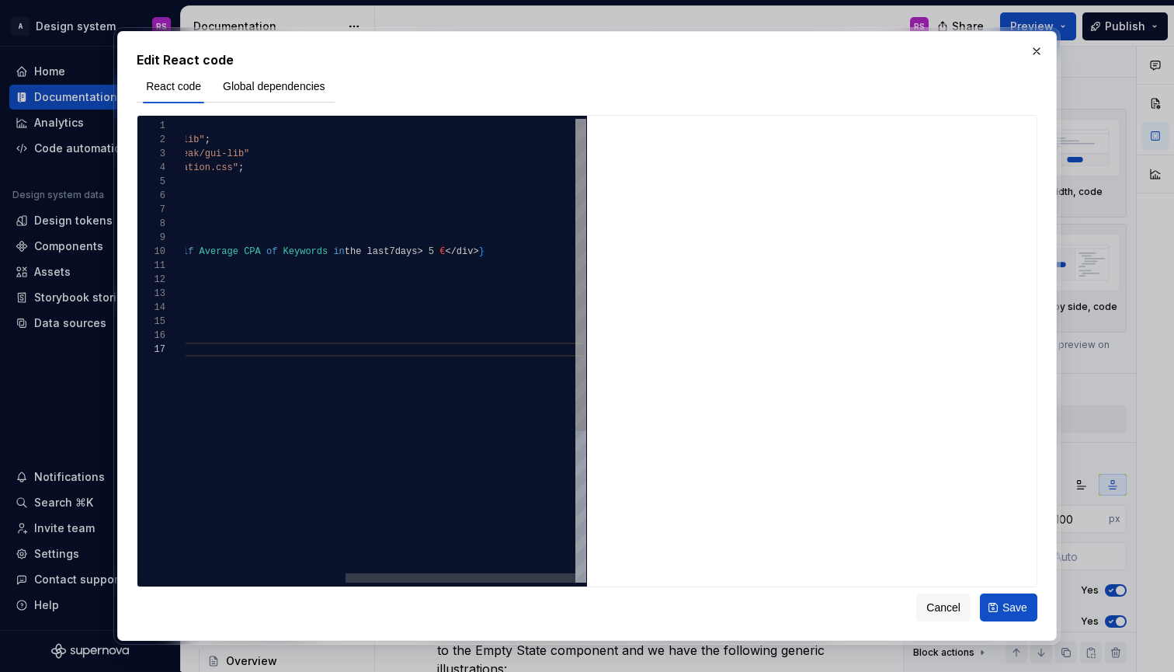
click at [457, 254] on span "</" at bounding box center [451, 251] width 11 height 11
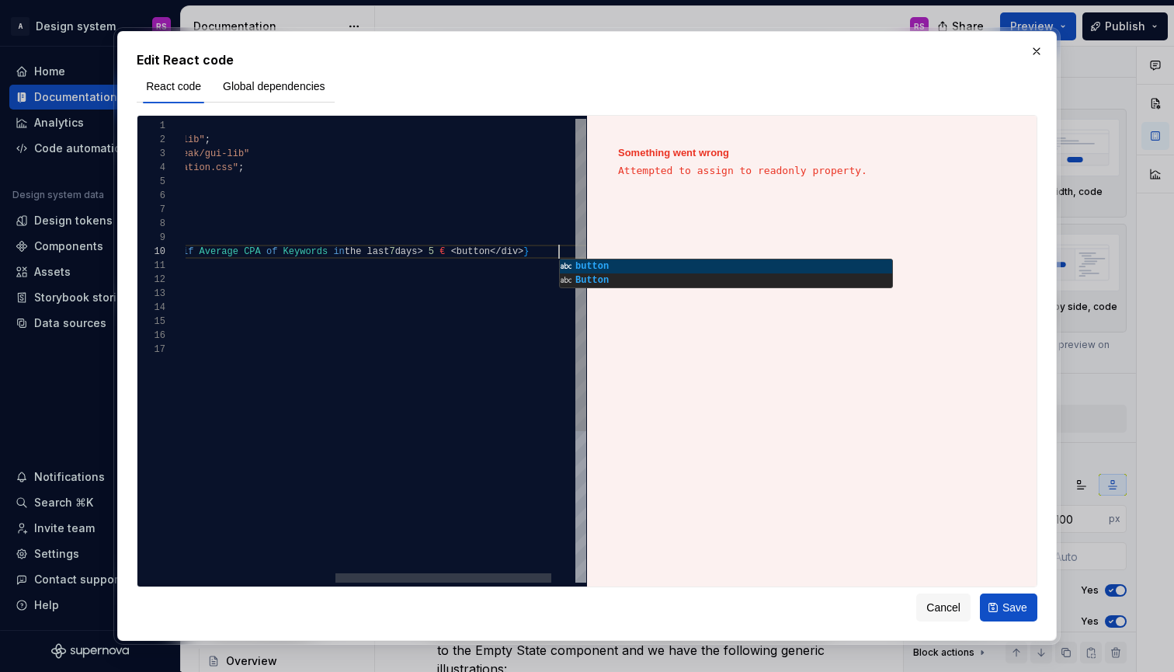
scroll to position [126, 656]
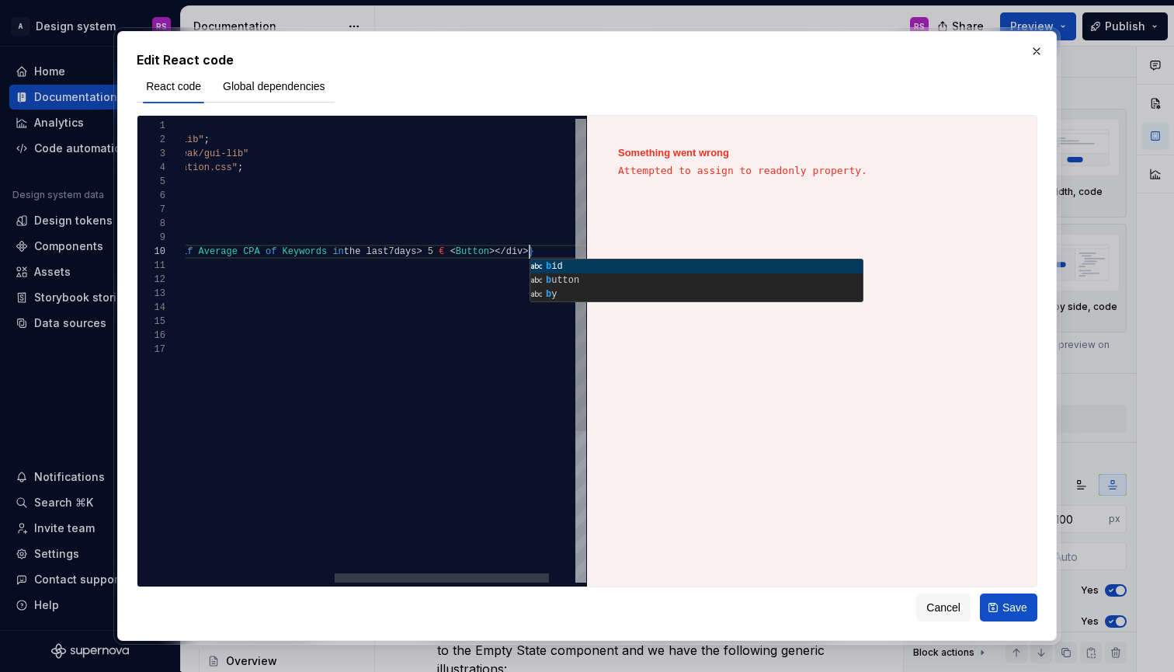
click at [523, 252] on span "></div" at bounding box center [505, 251] width 33 height 11
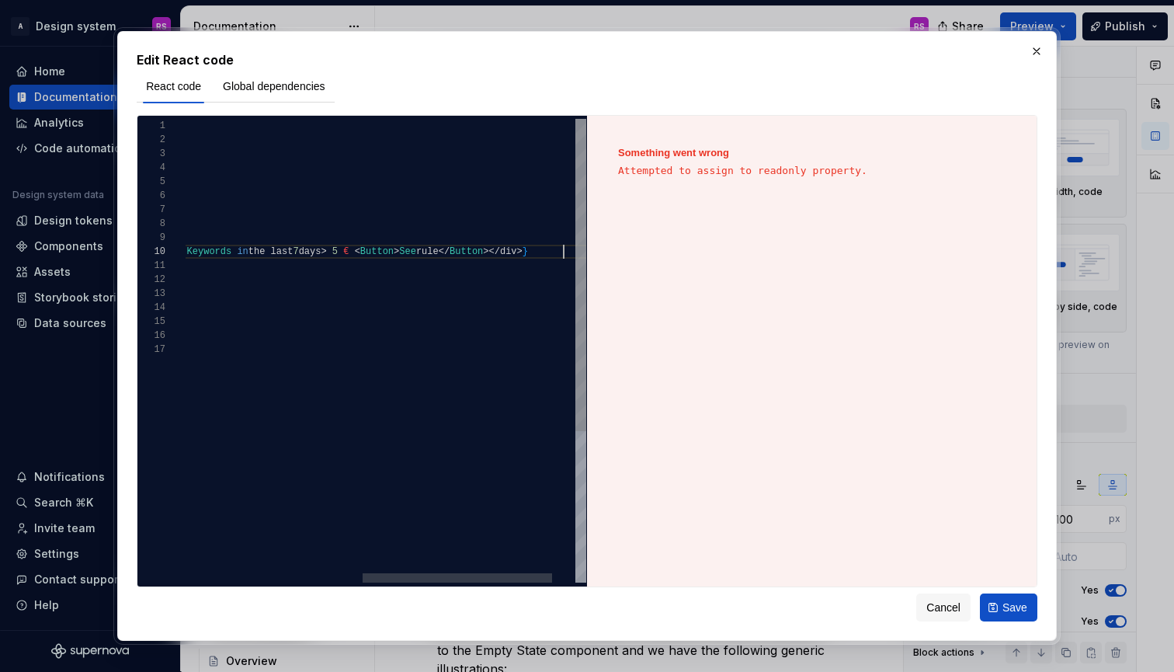
scroll to position [126, 752]
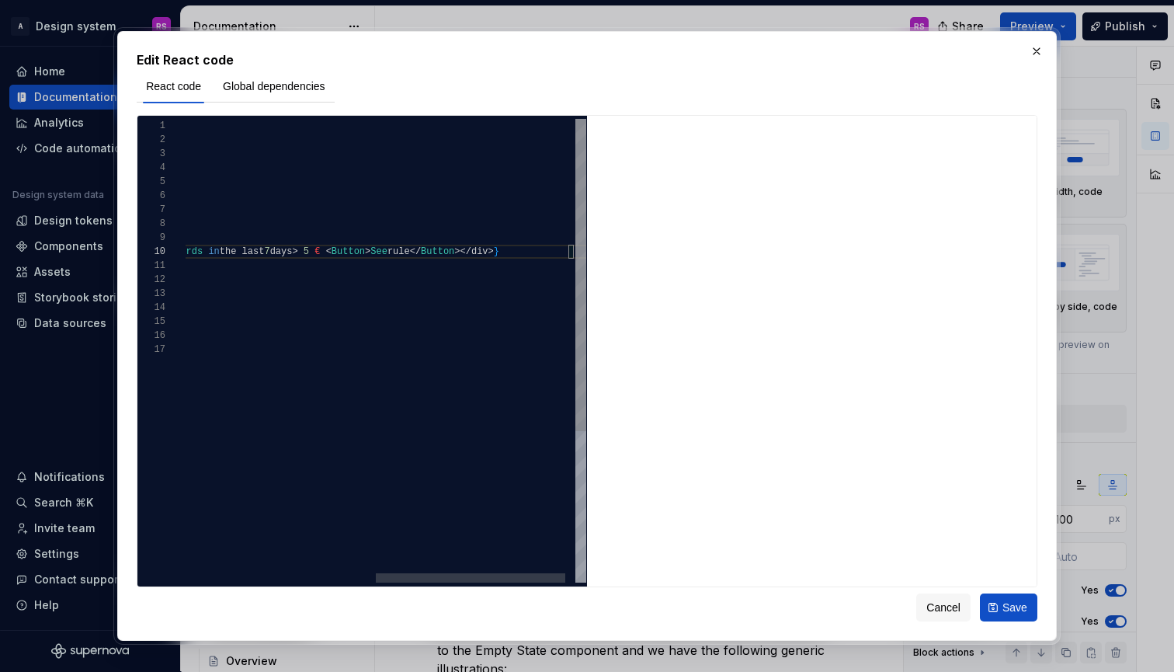
click at [365, 252] on span "Button" at bounding box center [348, 251] width 33 height 11
type textarea "**********"
type textarea "*"
type textarea "**********"
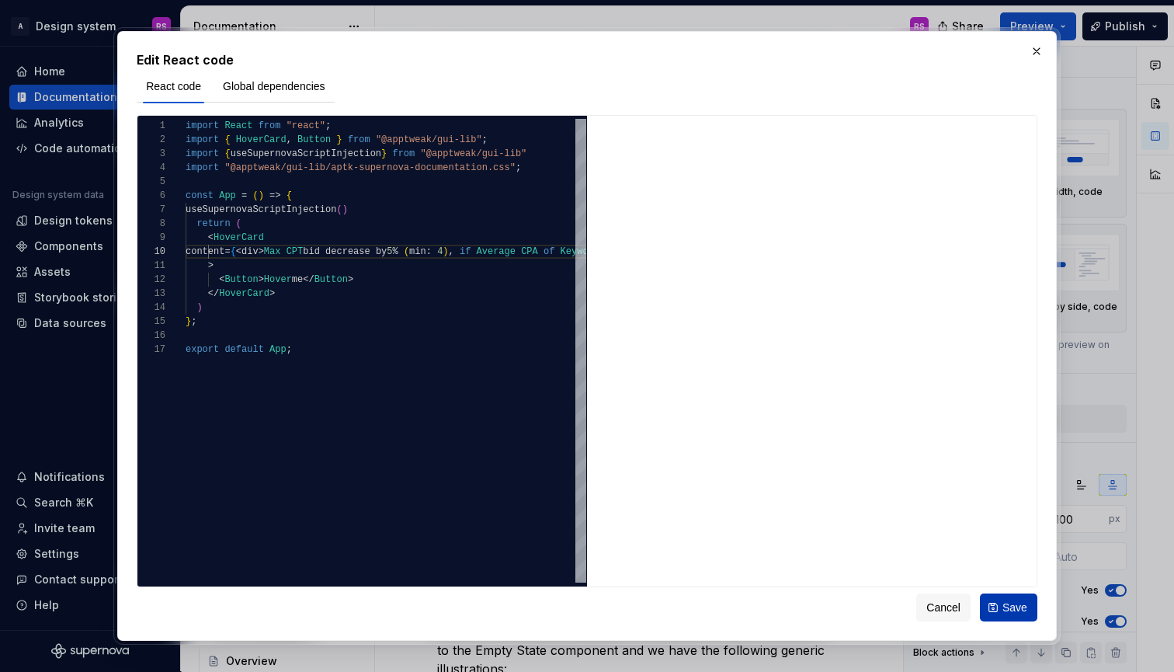
click at [1014, 598] on button "Save" at bounding box center [1008, 607] width 57 height 28
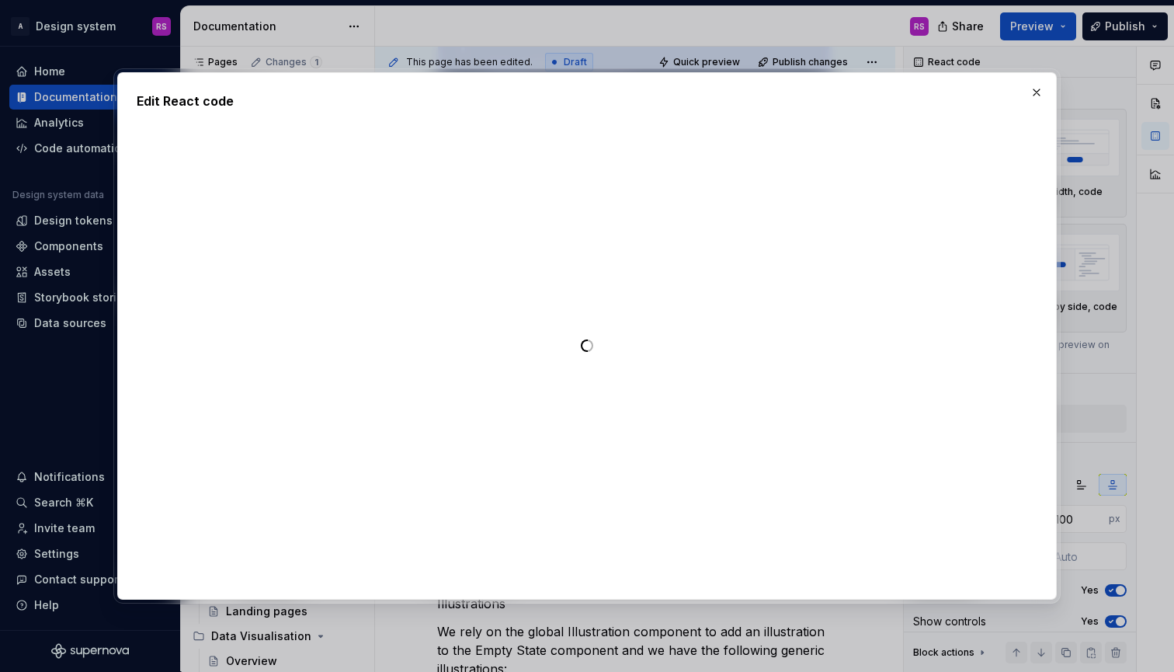
type textarea "*"
type textarea "**********"
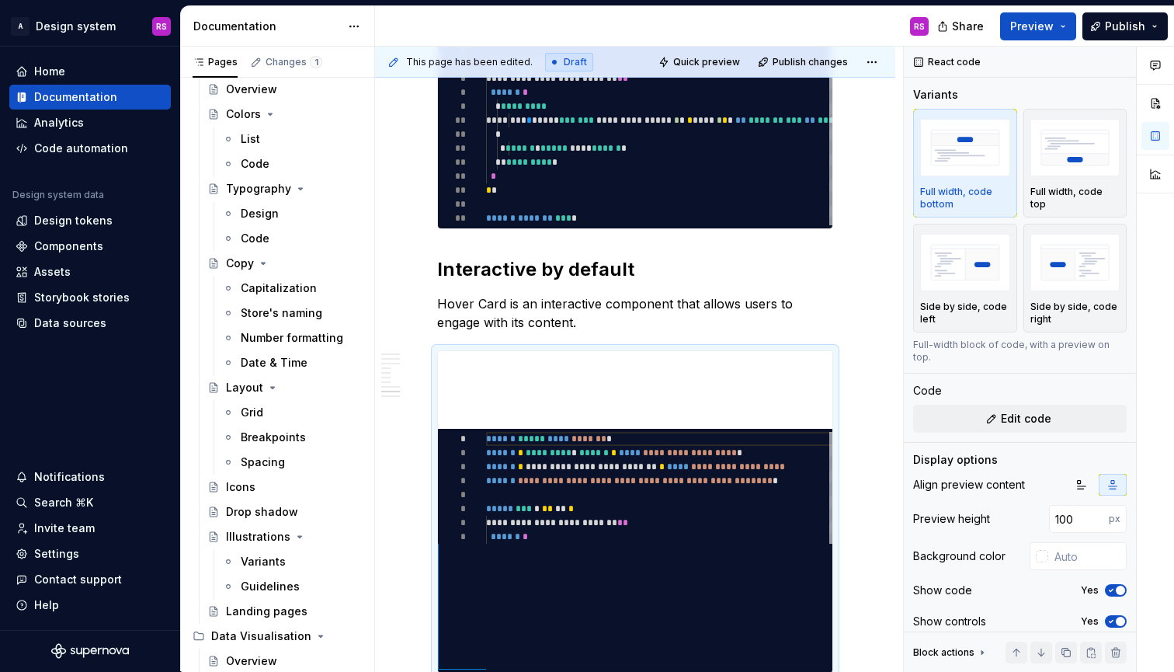
scroll to position [140, 0]
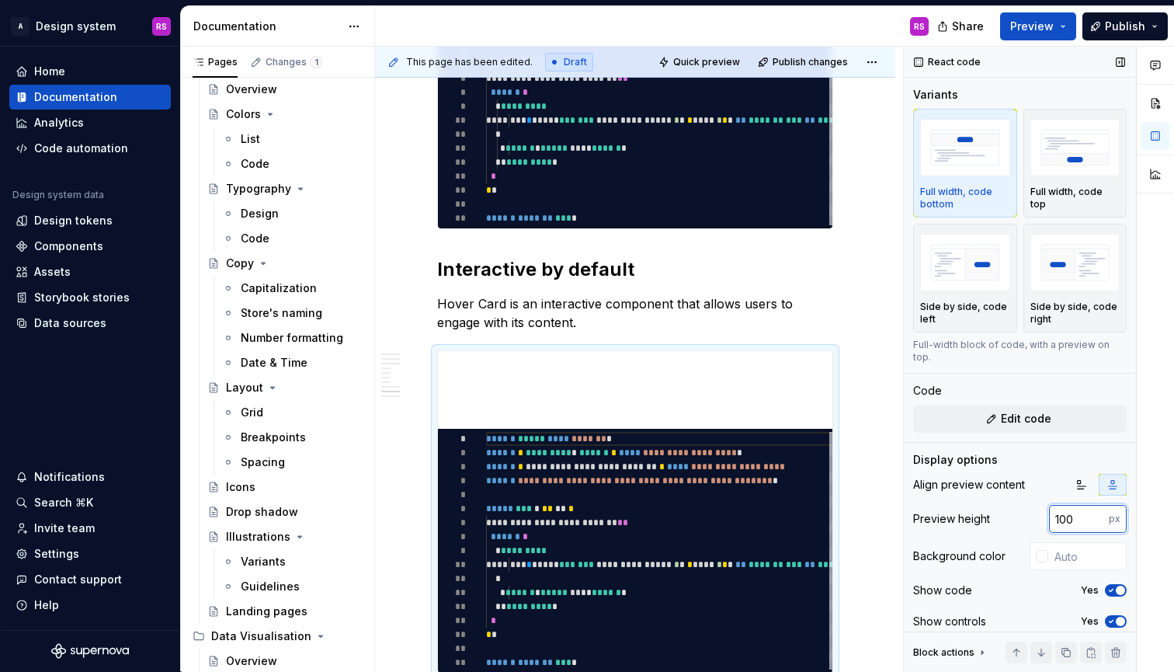
drag, startPoint x: 1062, startPoint y: 504, endPoint x: 1044, endPoint y: 504, distance: 17.9
click at [1044, 505] on div "Preview height 100 px" at bounding box center [1020, 519] width 214 height 28
type input "400"
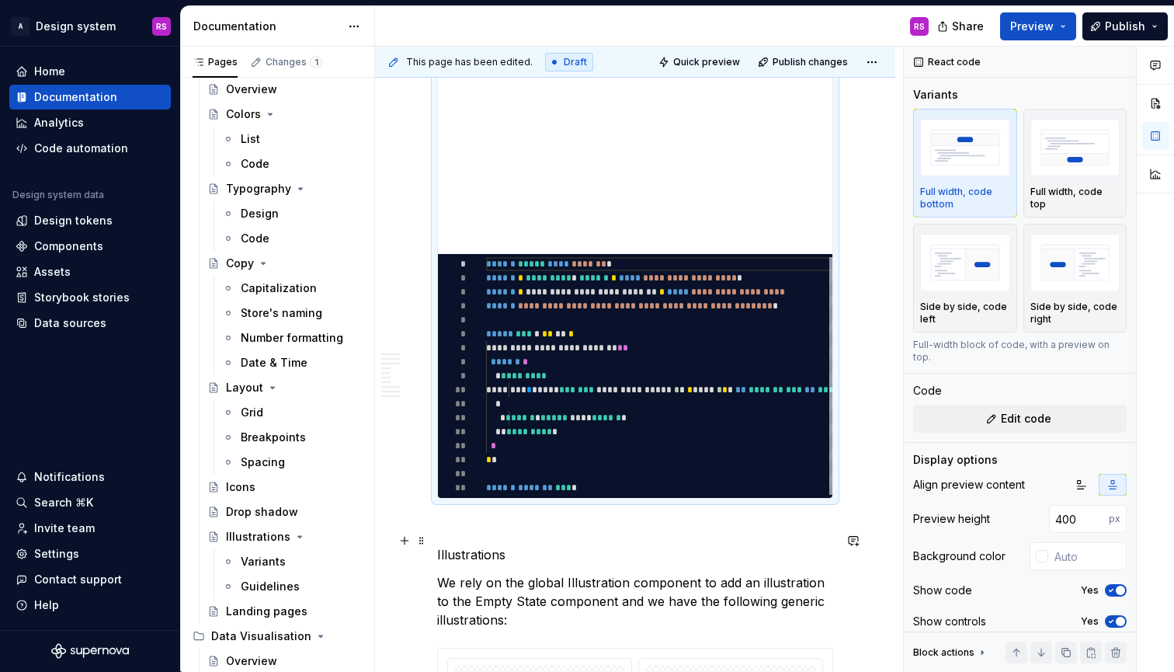
scroll to position [4465, 0]
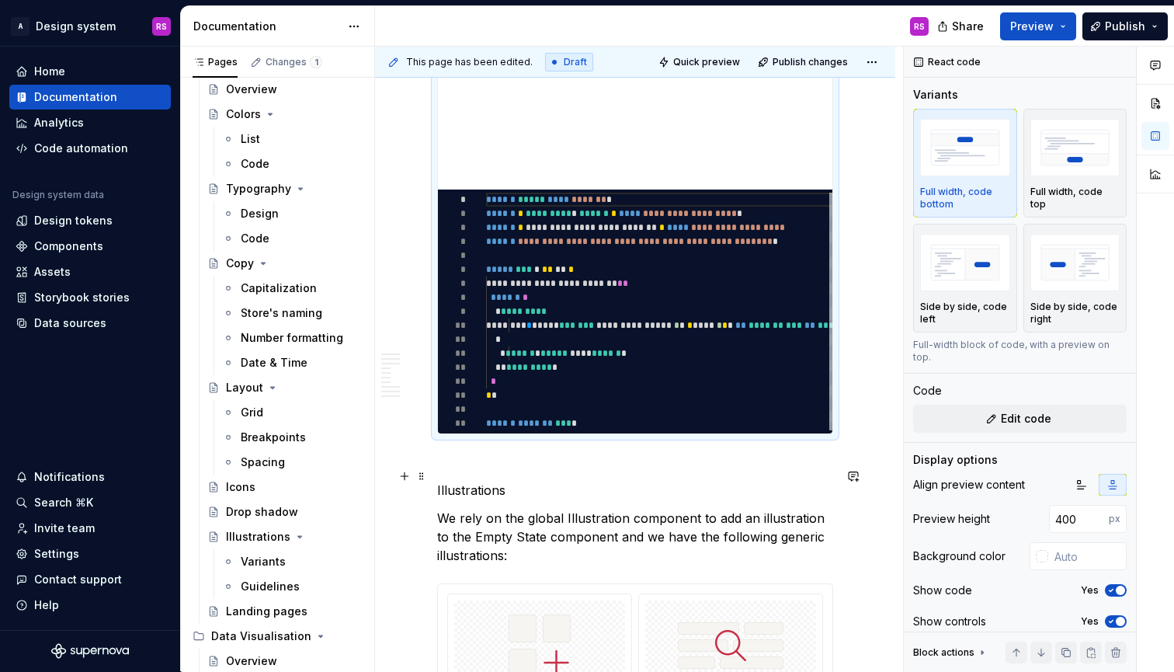
click at [440, 481] on p "Illustrations" at bounding box center [635, 490] width 396 height 19
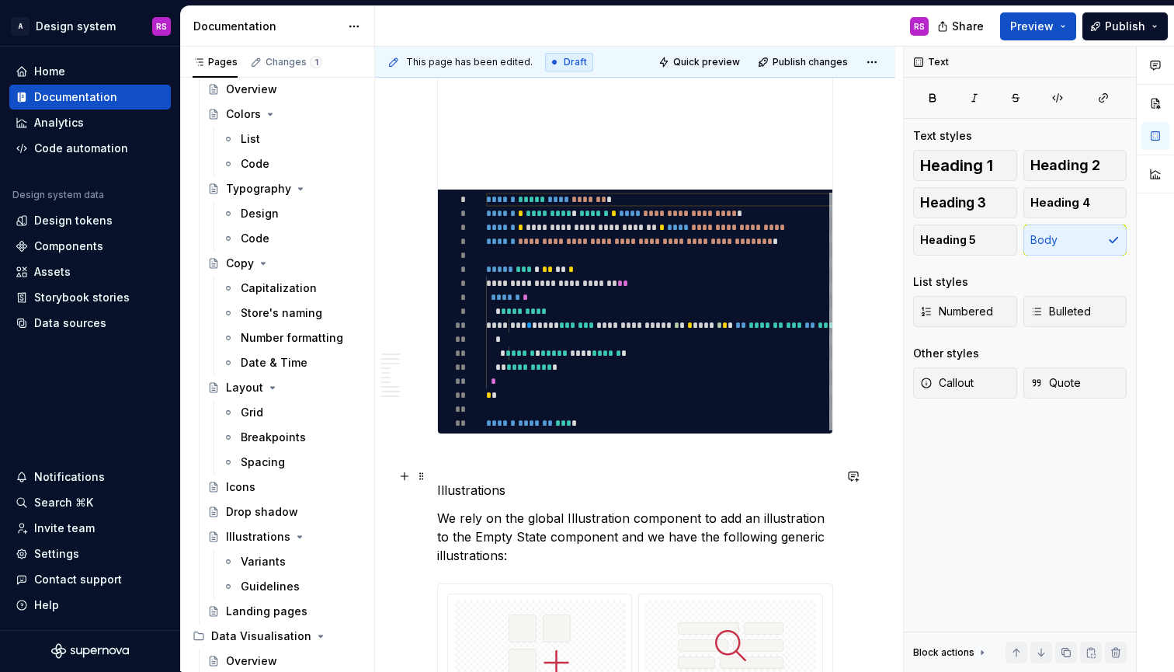
click at [460, 453] on p at bounding box center [635, 462] width 396 height 19
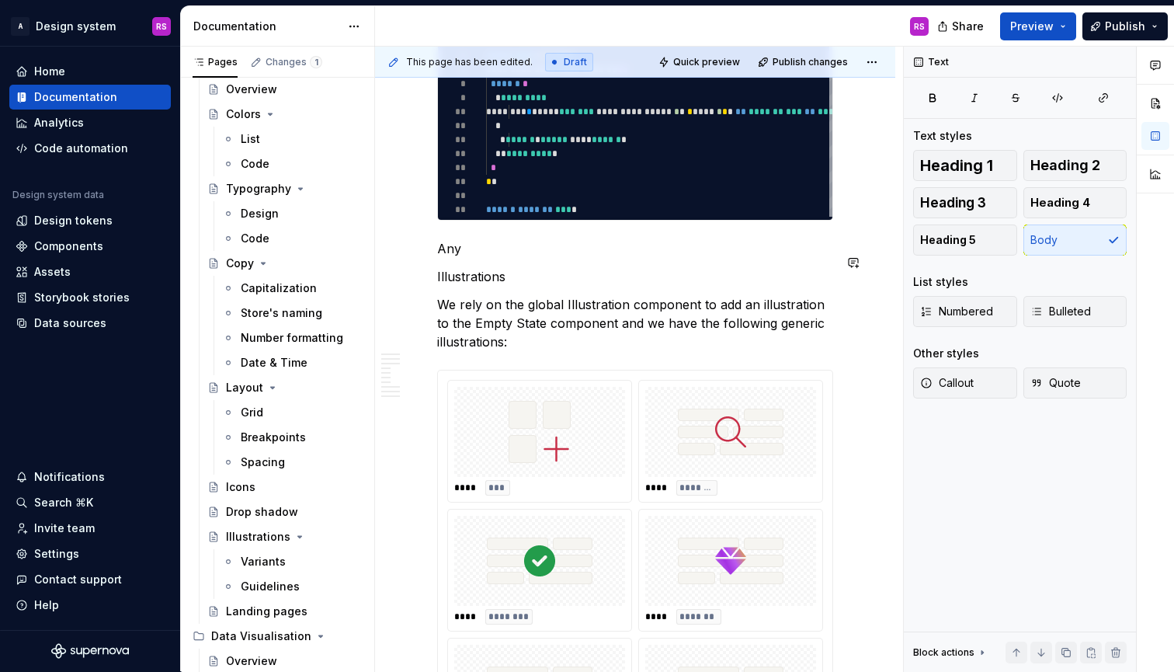
scroll to position [4660, 0]
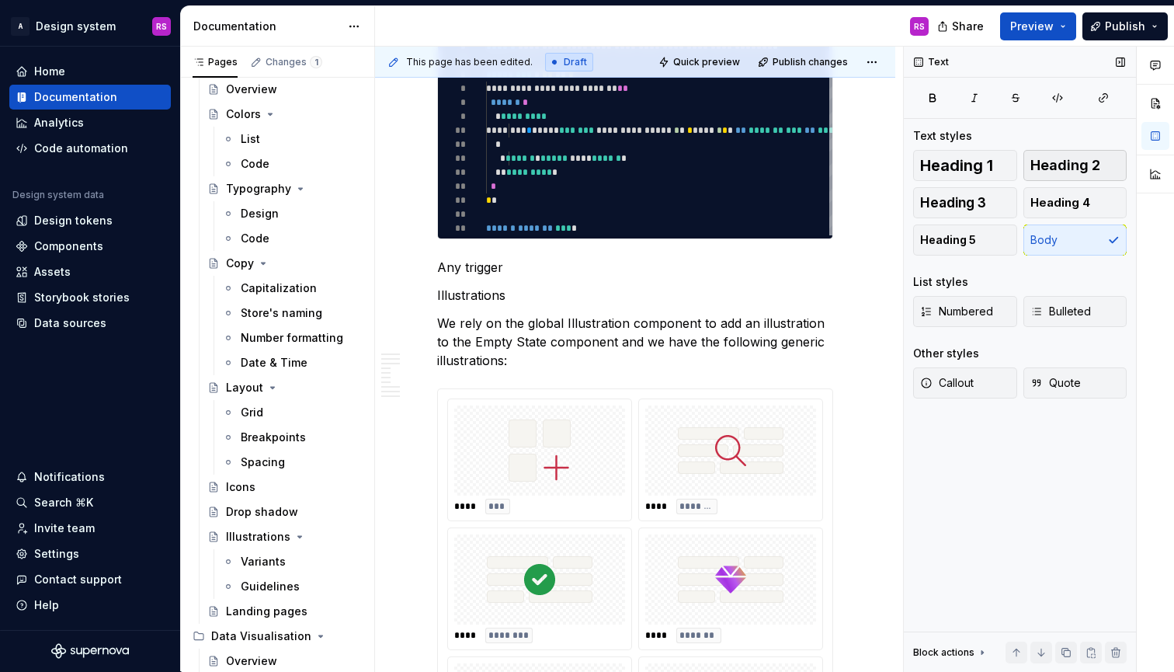
click at [1076, 165] on span "Heading 2" at bounding box center [1066, 166] width 70 height 16
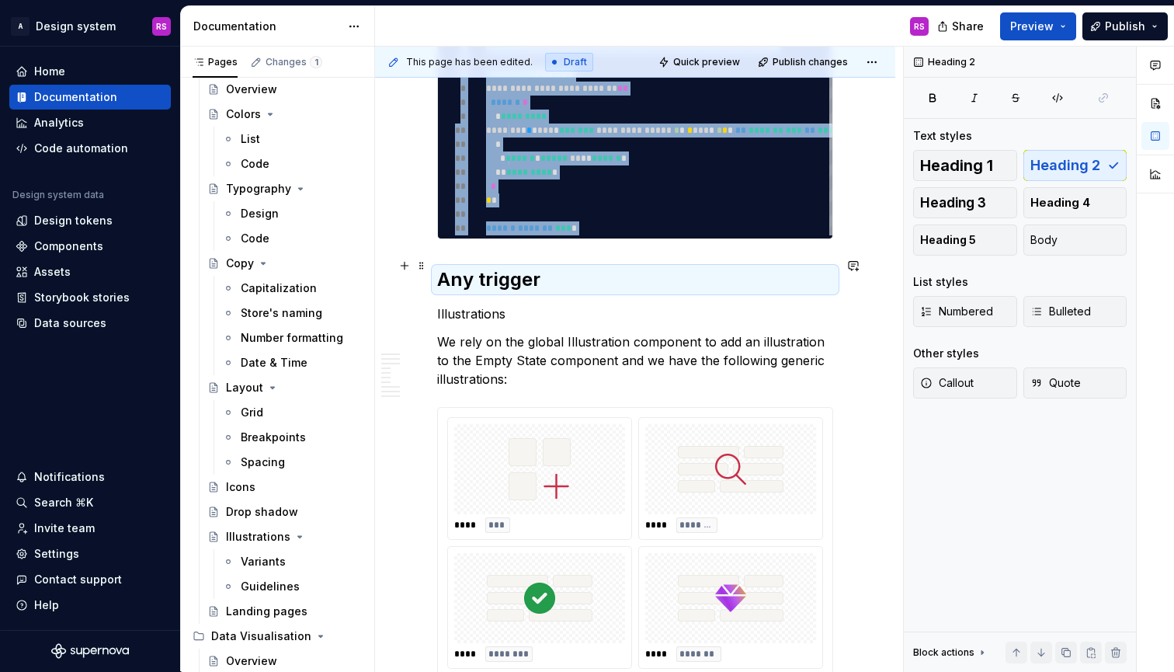
click at [613, 267] on h2 "Any trigger" at bounding box center [635, 279] width 396 height 25
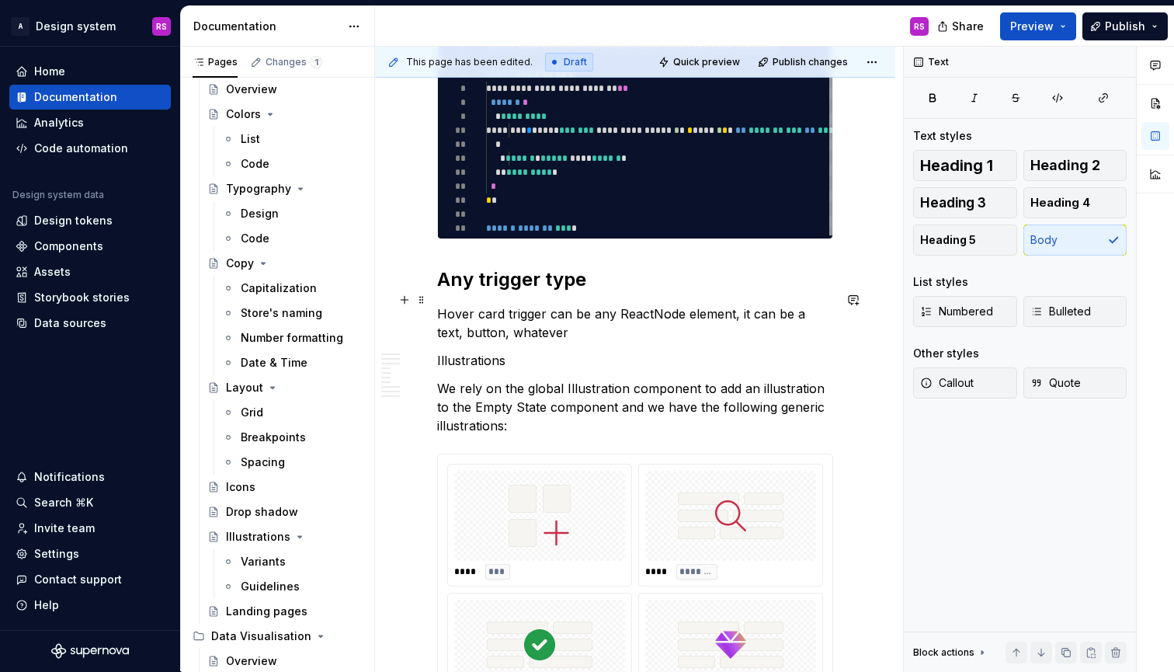
click at [513, 308] on p "Hover card trigger can be any ReactNode element, it can be a text, button, what…" at bounding box center [635, 322] width 396 height 37
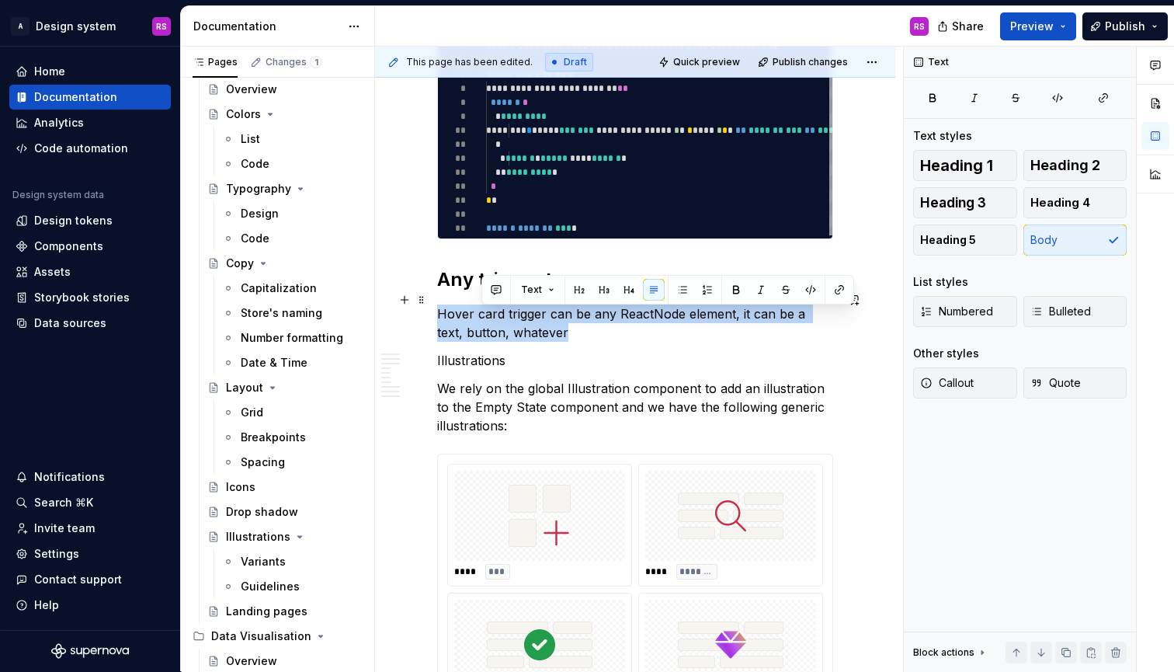
click at [513, 308] on p "Hover card trigger can be any ReactNode element, it can be a text, button, what…" at bounding box center [635, 322] width 396 height 37
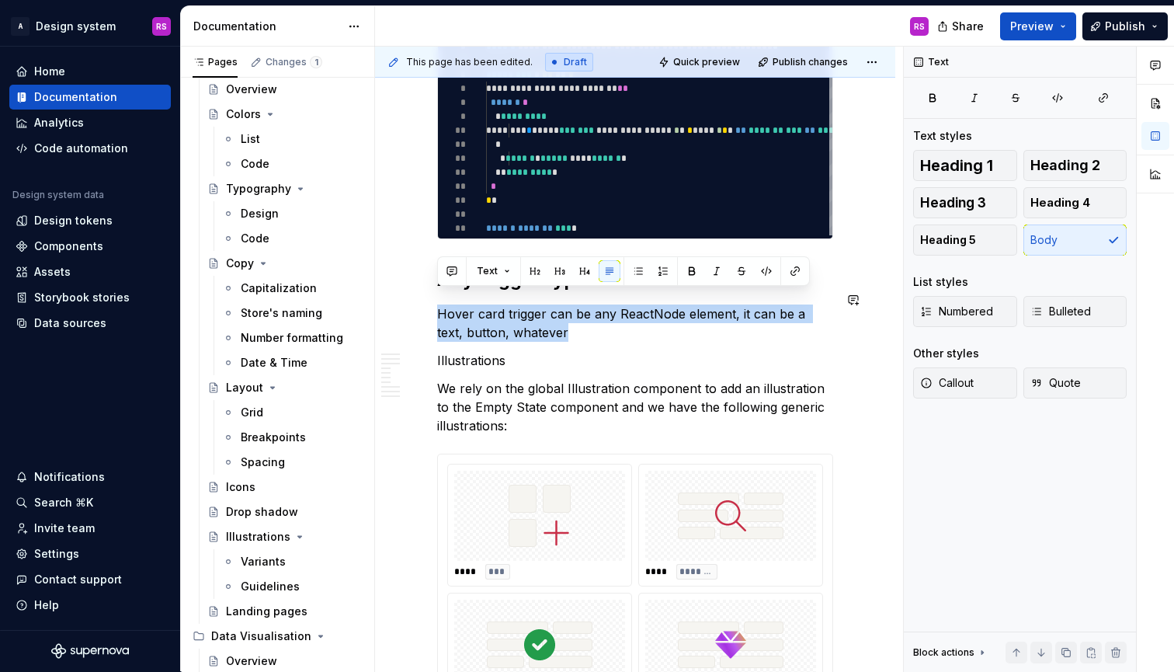
copy p "Hover card trigger can be any ReactNode element, it can be a text, button, what…"
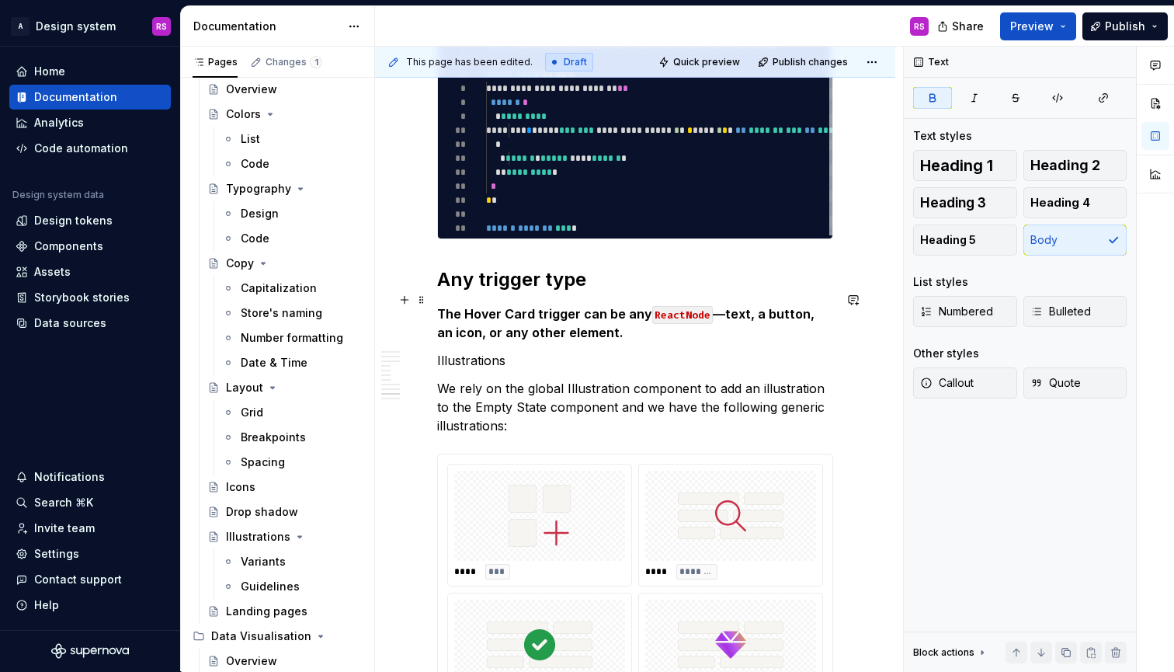
click at [558, 317] on strong "—text, a button, an icon, or any other element." at bounding box center [627, 323] width 381 height 34
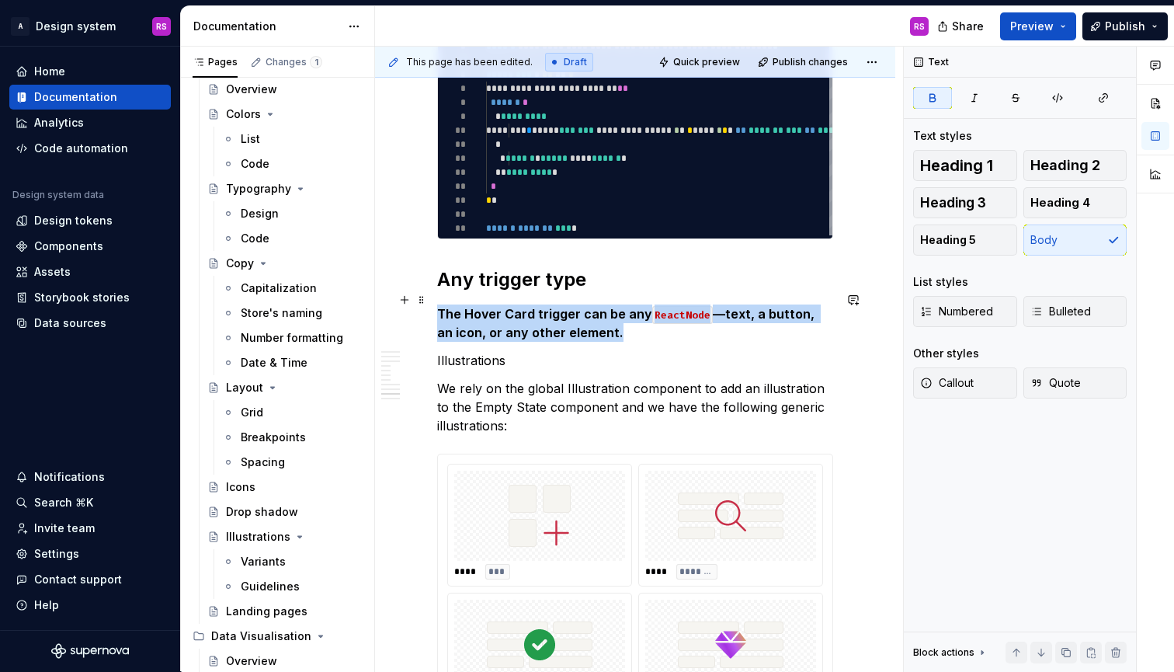
click at [558, 317] on strong "—text, a button, an icon, or any other element." at bounding box center [627, 323] width 381 height 34
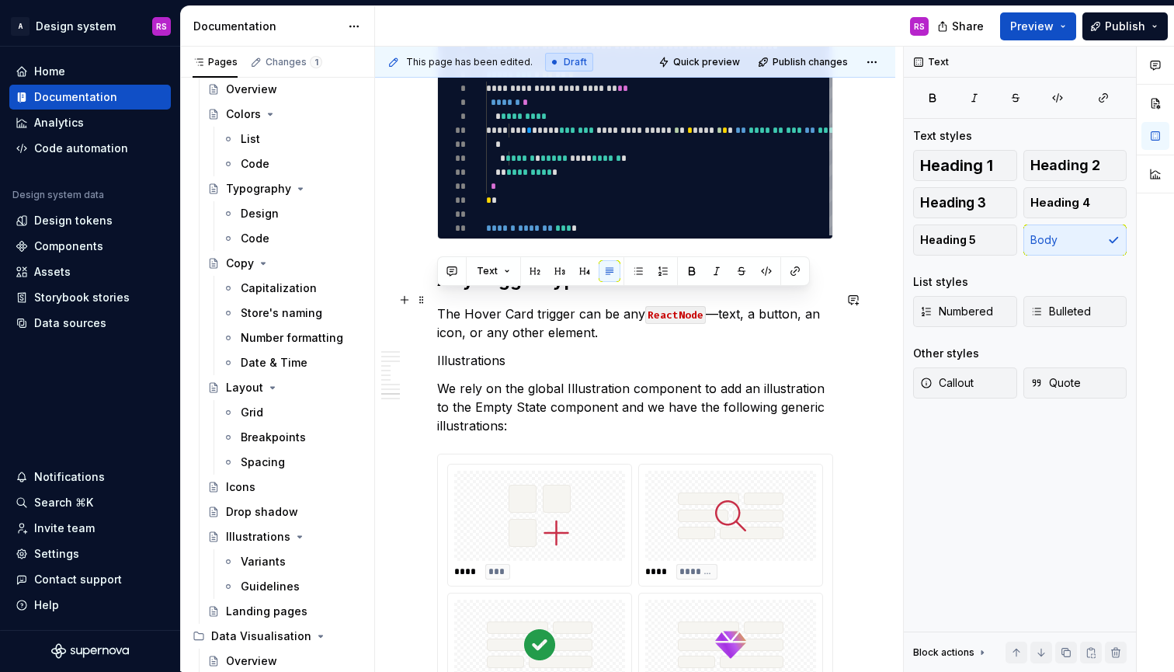
click at [707, 304] on p "The Hover Card trigger can be any ReactNode —text, a button, an icon, or any ot…" at bounding box center [635, 322] width 396 height 37
click at [751, 304] on p "The Hover Card trigger can be any ReactNode , text, a button, an icon, or any o…" at bounding box center [635, 322] width 396 height 37
click at [782, 304] on p "The Hover Card trigger can be any ReactNode , text, button, an icon, or any oth…" at bounding box center [635, 322] width 396 height 37
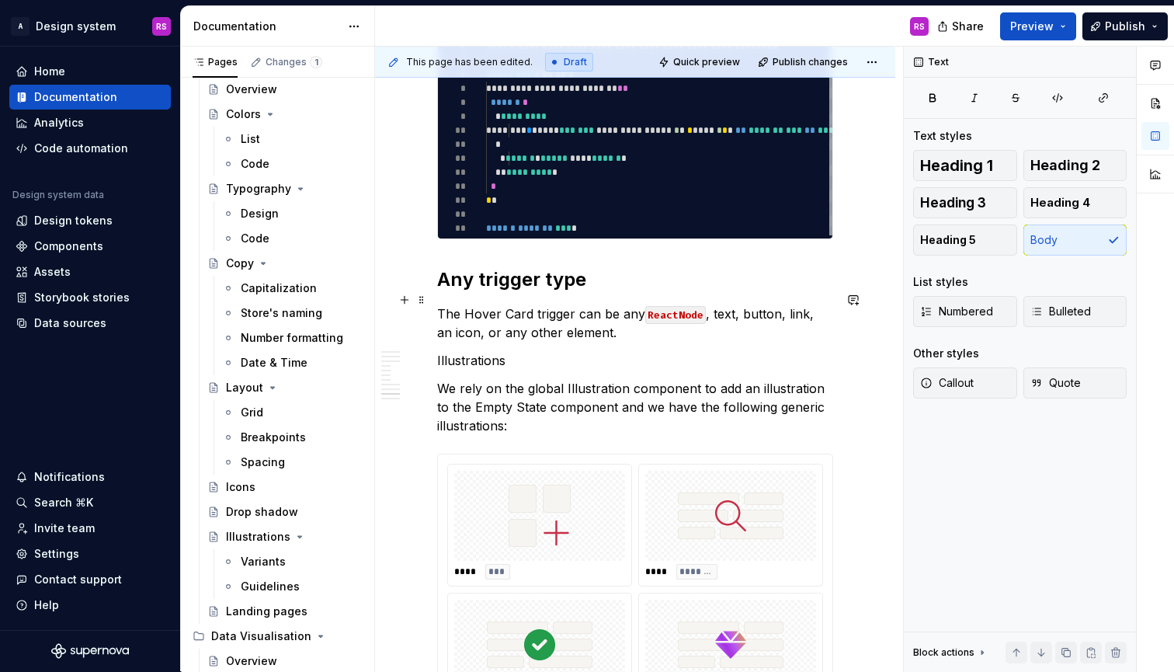
click at [823, 311] on p "The Hover Card trigger can be any ReactNode , text, button, link, an icon, or a…" at bounding box center [635, 322] width 396 height 37
click at [819, 304] on p "The Hover Card trigger can be any ReactNode , text, button, link, an icon, or a…" at bounding box center [635, 322] width 396 height 37
click at [610, 314] on p "The Hover Card trigger can be any ReactNode , text, button, link, icon, or any …" at bounding box center [635, 322] width 396 height 37
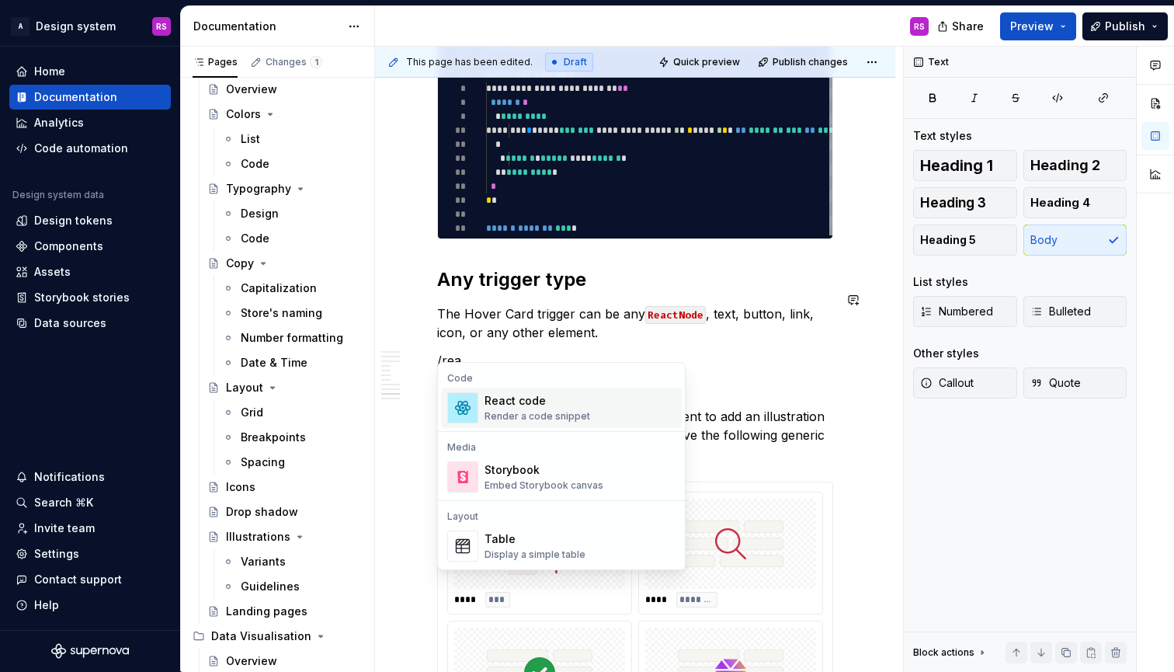
click at [459, 269] on h2 "Any trigger type" at bounding box center [635, 279] width 396 height 25
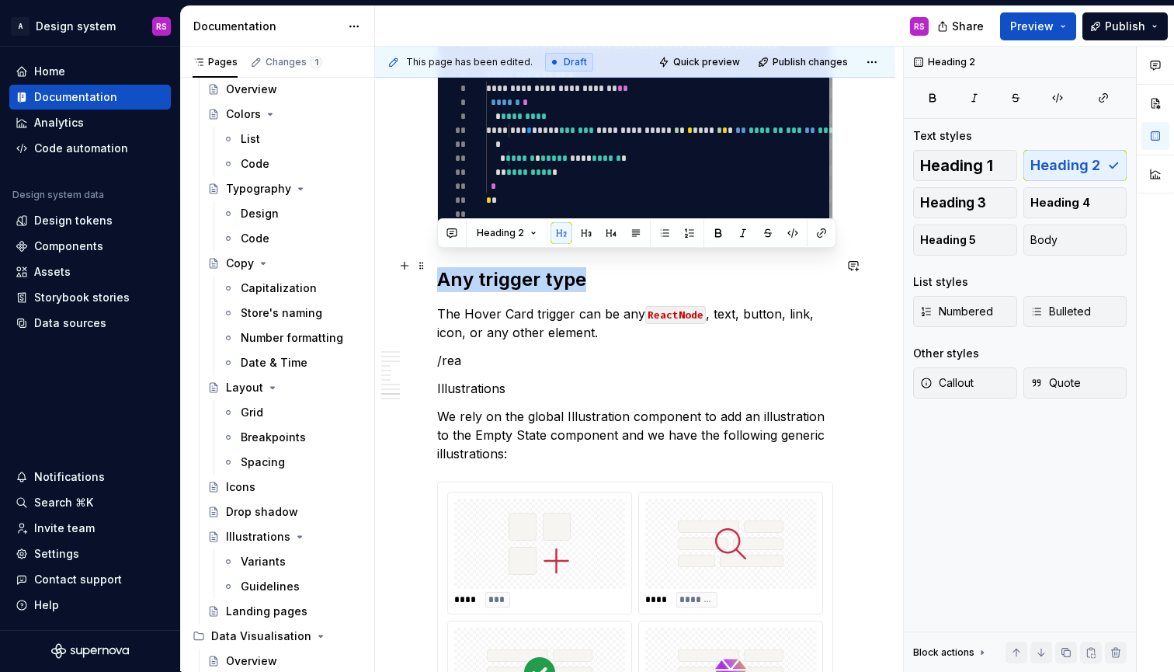
drag, startPoint x: 459, startPoint y: 269, endPoint x: 558, endPoint y: 269, distance: 98.6
click at [558, 269] on h2 "Any trigger type" at bounding box center [635, 279] width 396 height 25
drag, startPoint x: 546, startPoint y: 270, endPoint x: 429, endPoint y: 266, distance: 117.3
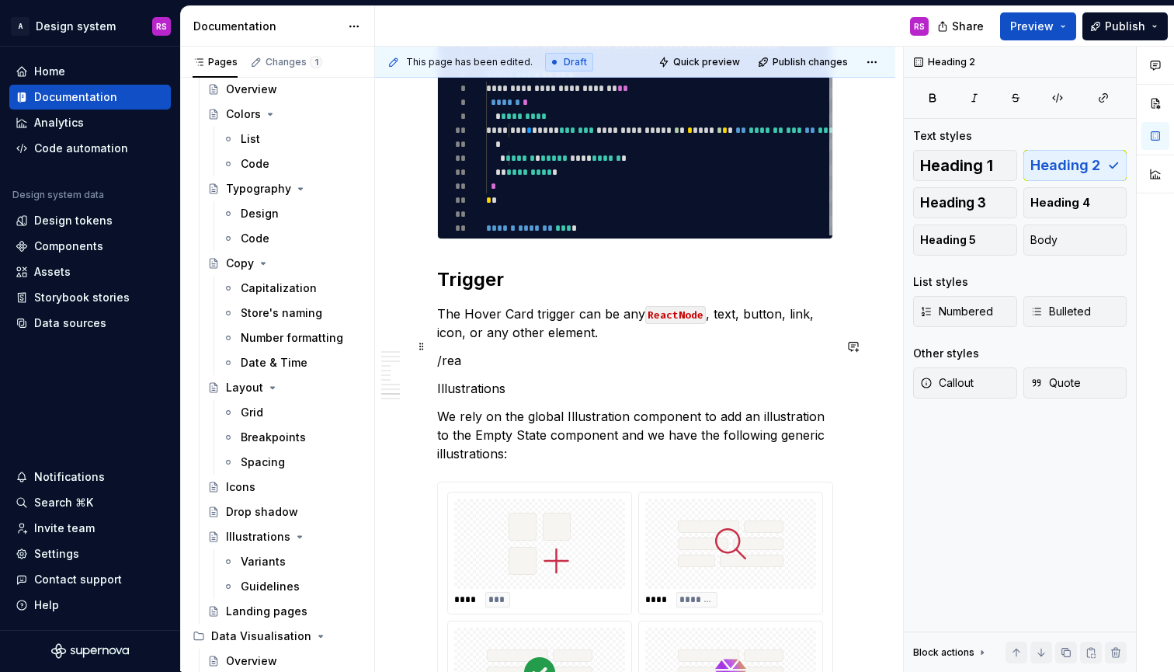
click at [501, 351] on p "/rea" at bounding box center [635, 360] width 396 height 19
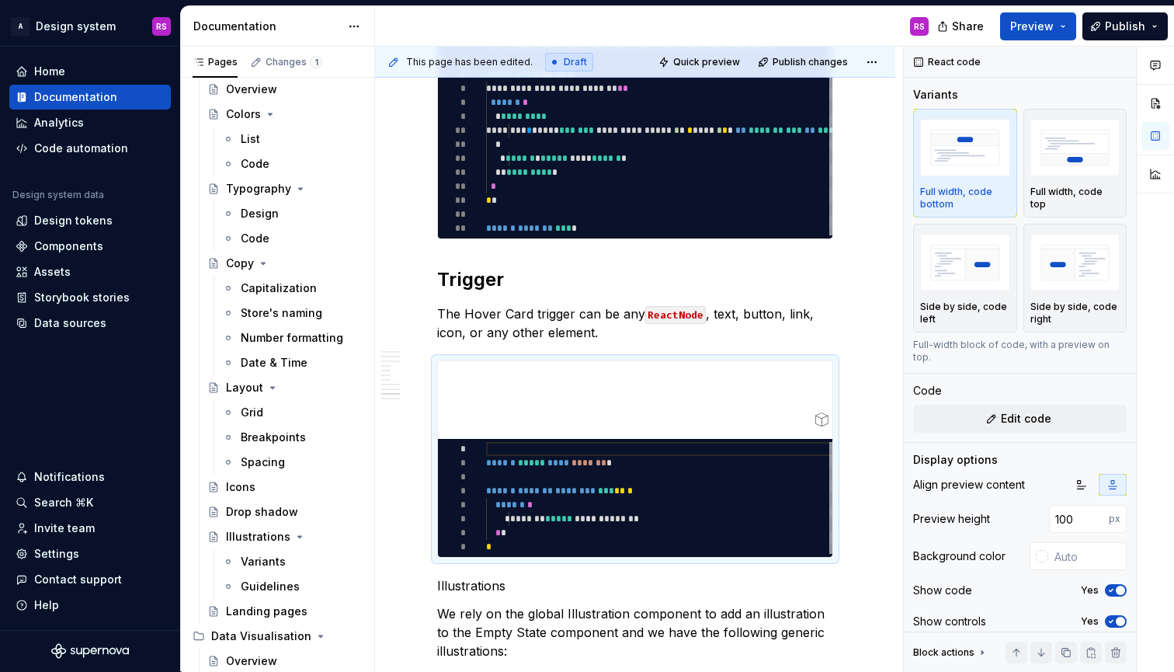
type textarea "*"
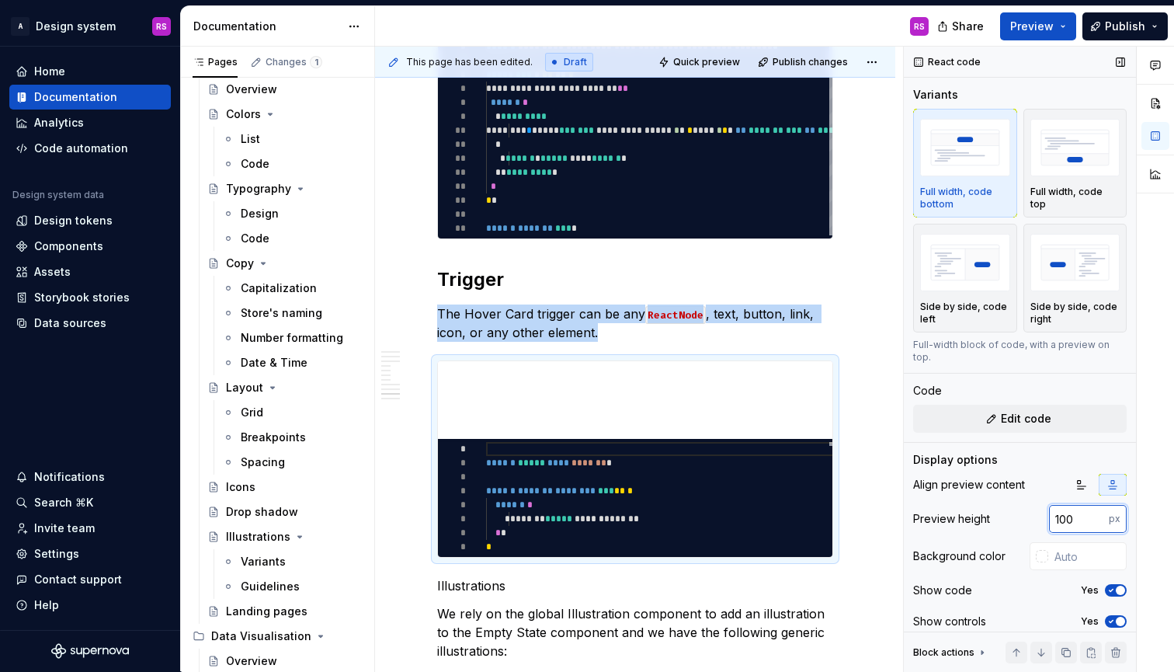
click at [1062, 505] on input "100" at bounding box center [1079, 519] width 60 height 28
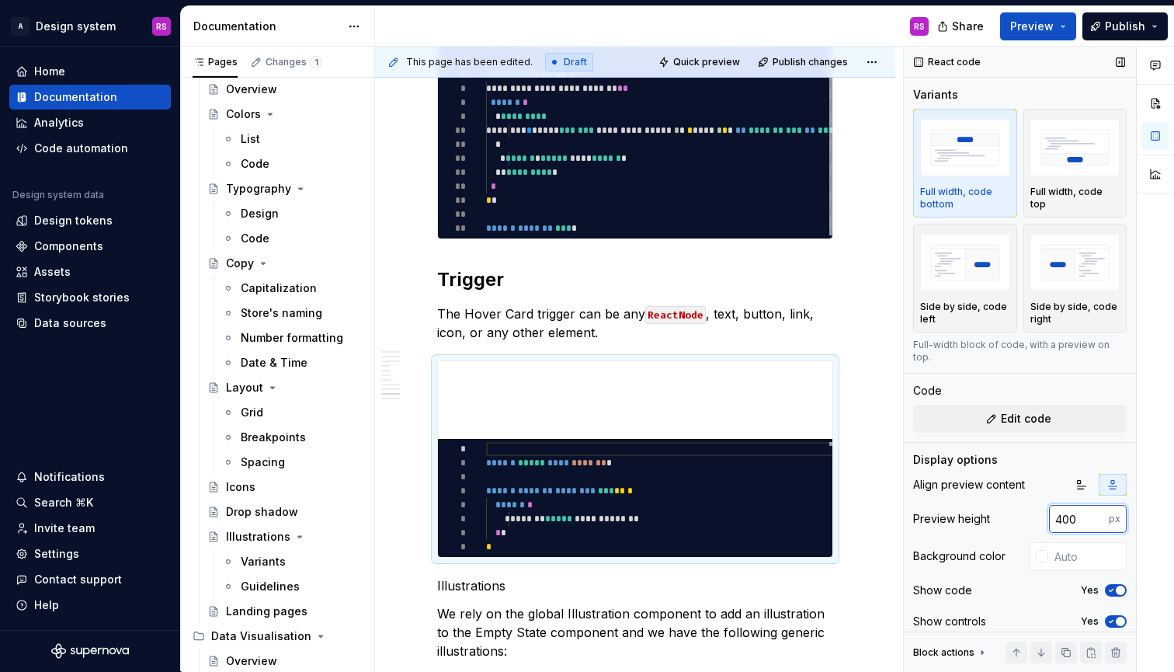
type input "400"
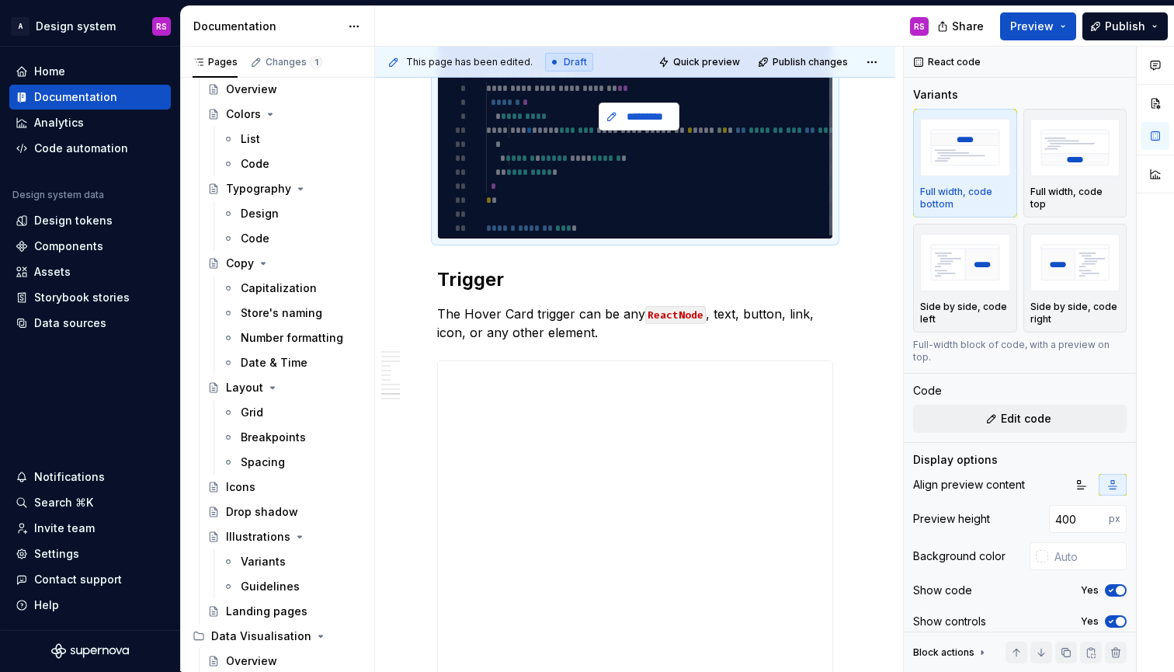
click at [648, 109] on span "*********" at bounding box center [645, 117] width 48 height 16
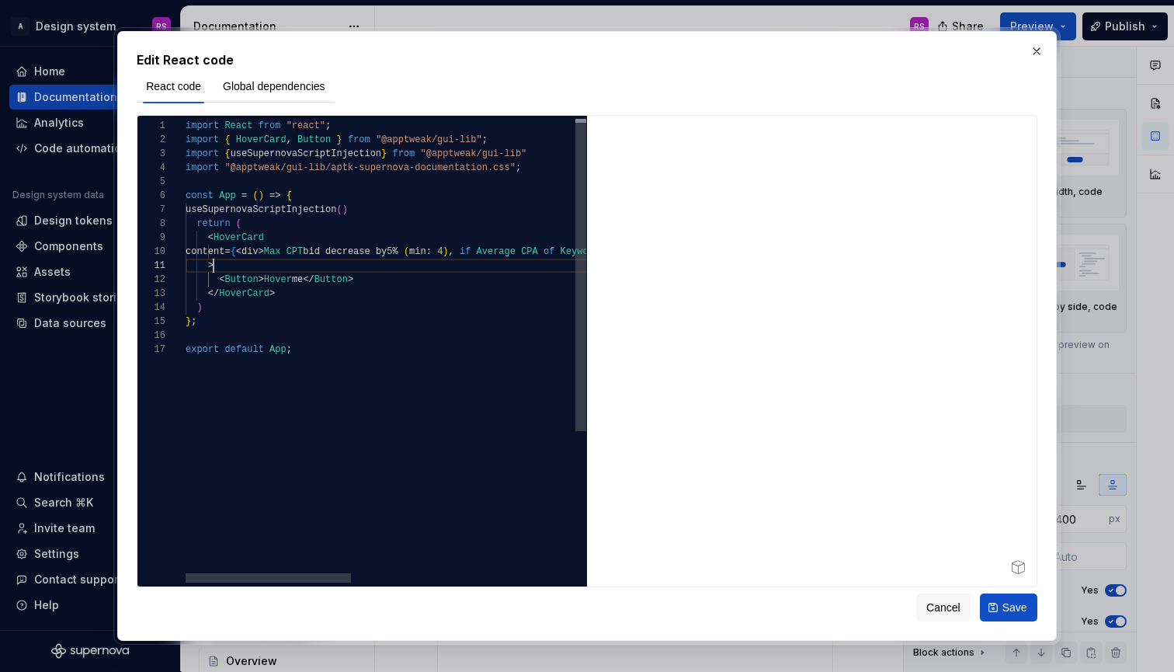
click at [524, 266] on div ">" at bounding box center [656, 266] width 941 height 14
type textarea "**********"
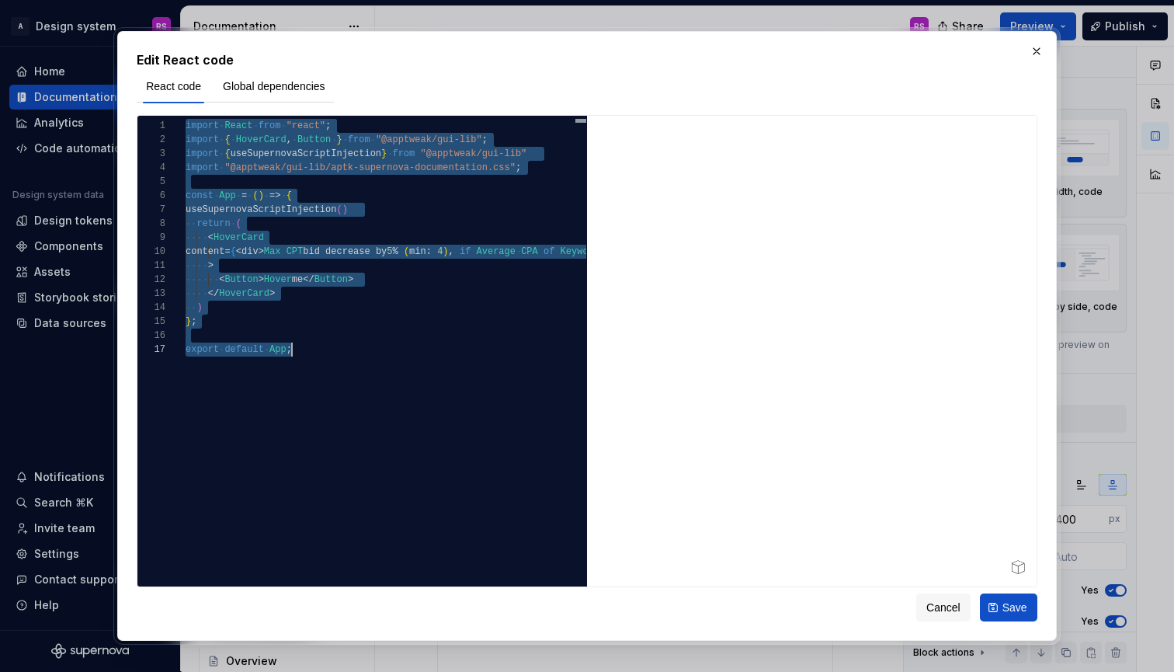
scroll to position [0, 106]
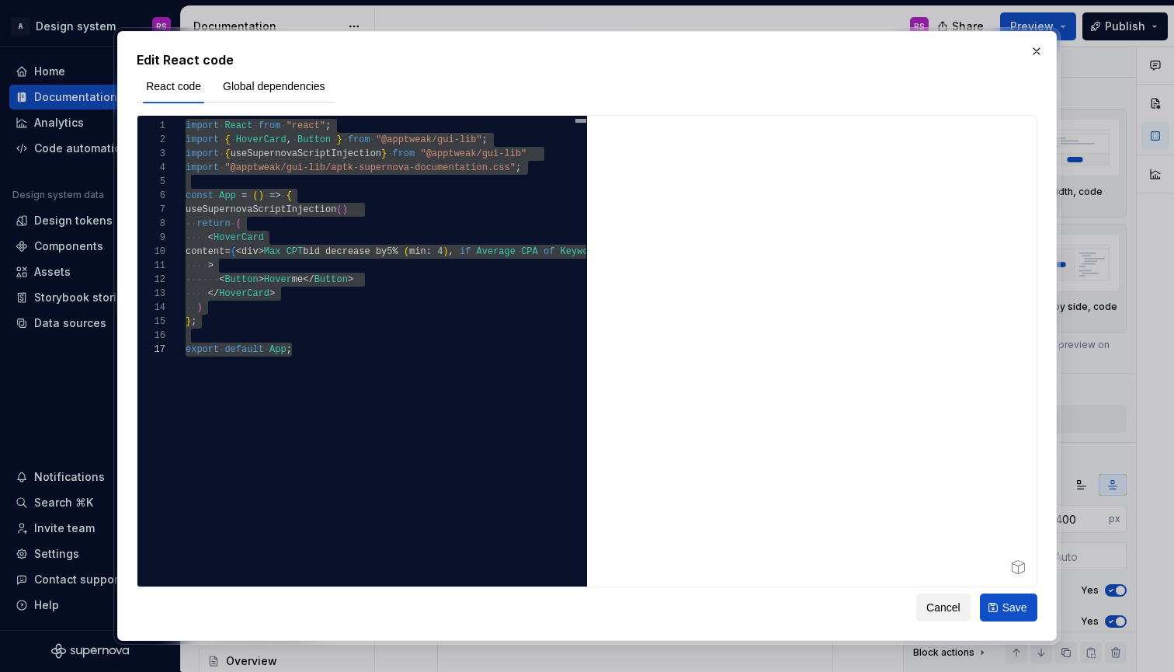
click at [936, 617] on button "Cancel" at bounding box center [943, 607] width 54 height 28
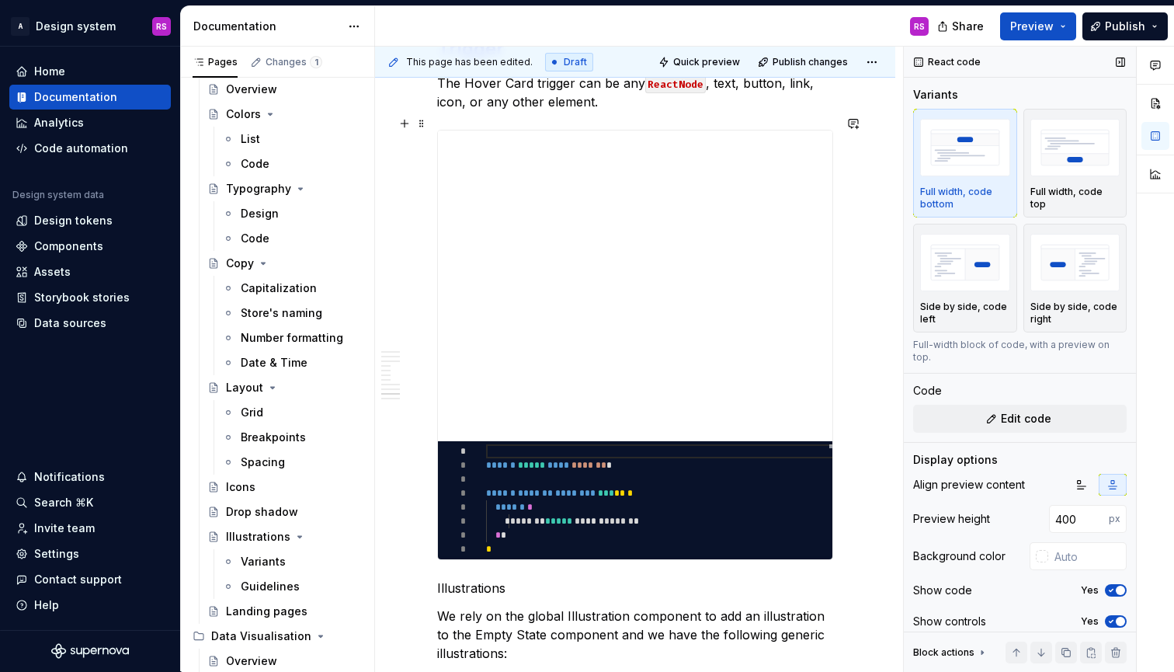
scroll to position [4889, 0]
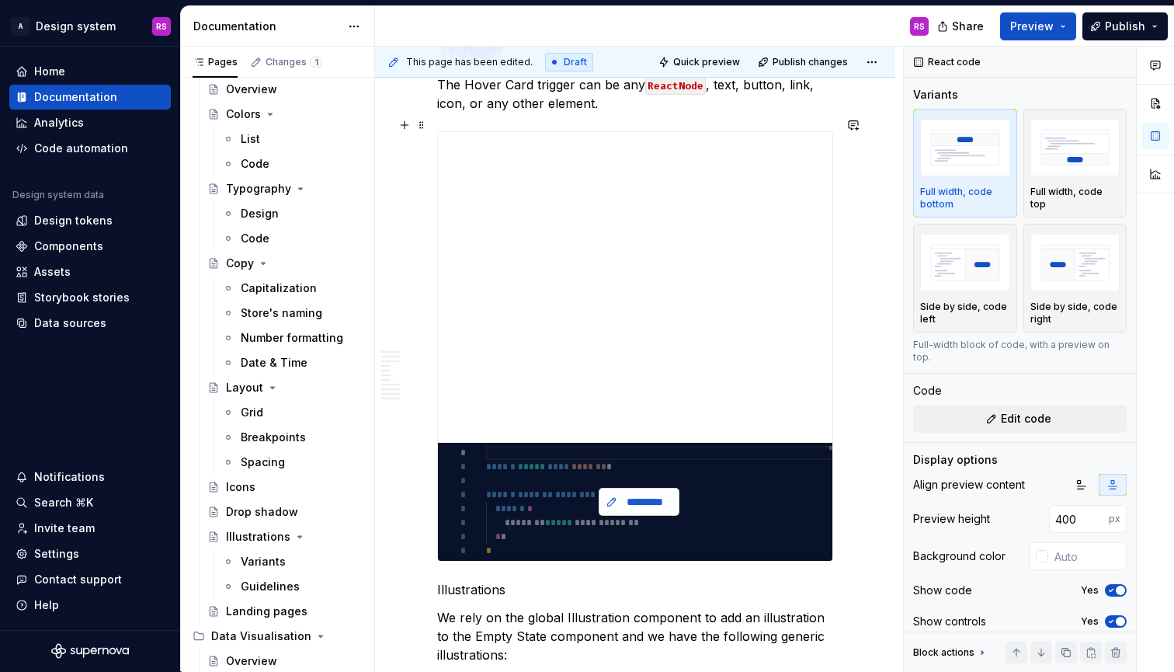
click at [655, 494] on span "*********" at bounding box center [645, 502] width 48 height 16
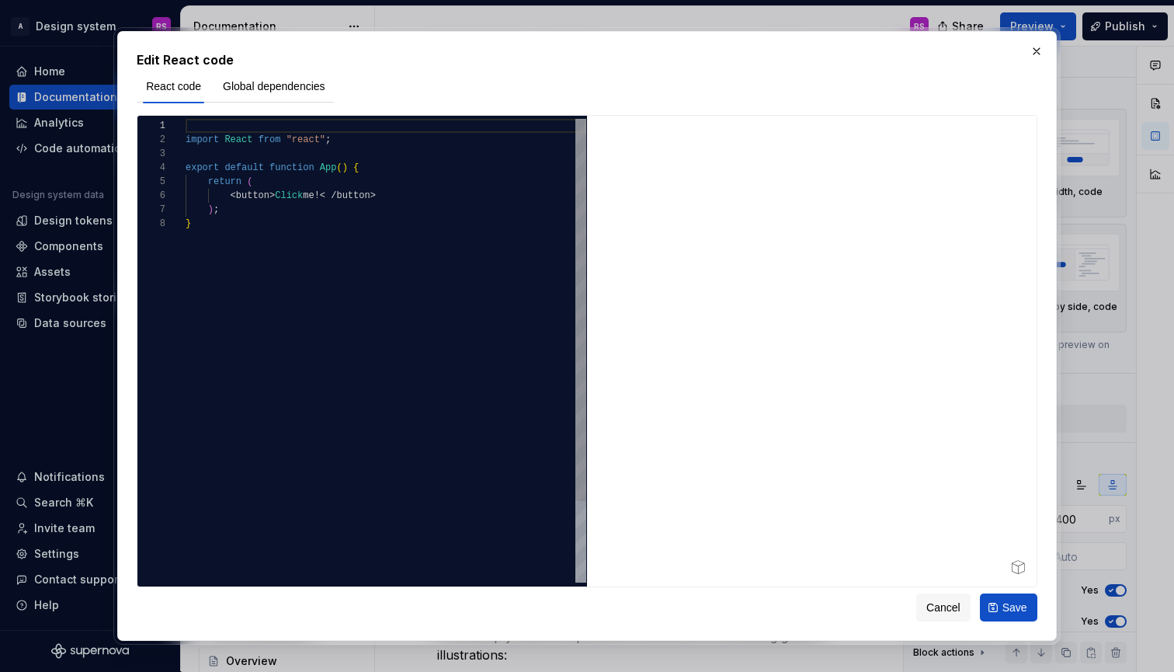
click at [537, 332] on div "import React from "react" ; export default function App ( ) { return ( < button…" at bounding box center [386, 399] width 401 height 561
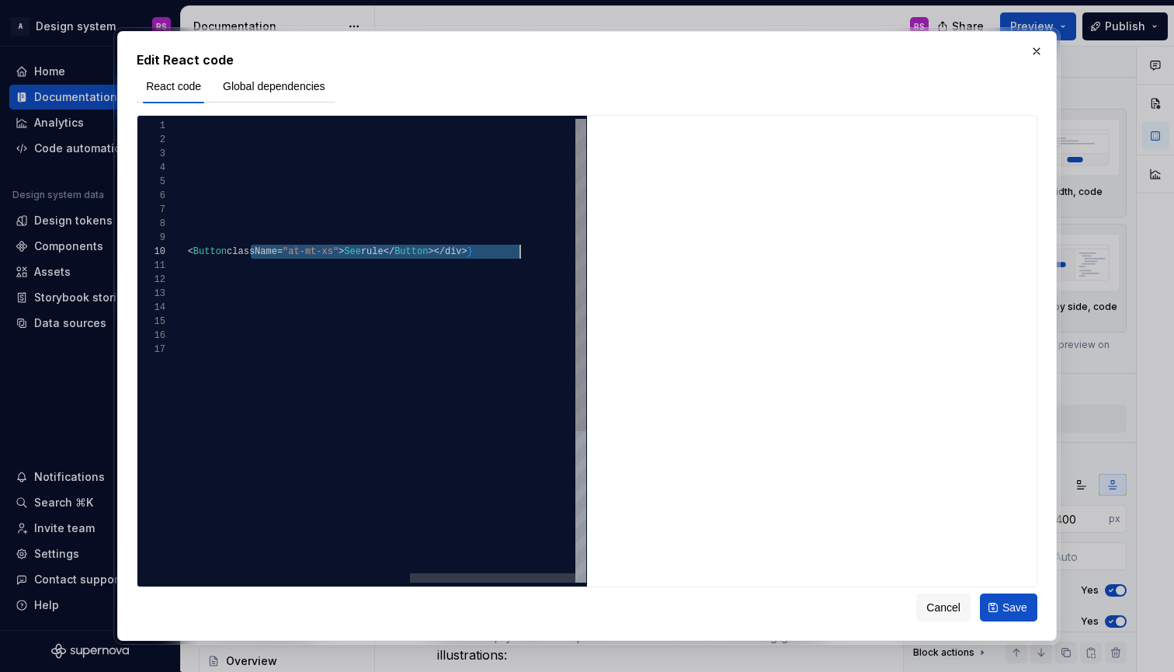
scroll to position [126, 869]
drag, startPoint x: 250, startPoint y: 252, endPoint x: 515, endPoint y: 251, distance: 264.8
click at [473, 251] on span "content = { < div > Max CPT bid decrease by 5 % ( min : 4 ) , if Average CPA of…" at bounding box center [59, 252] width 828 height 14
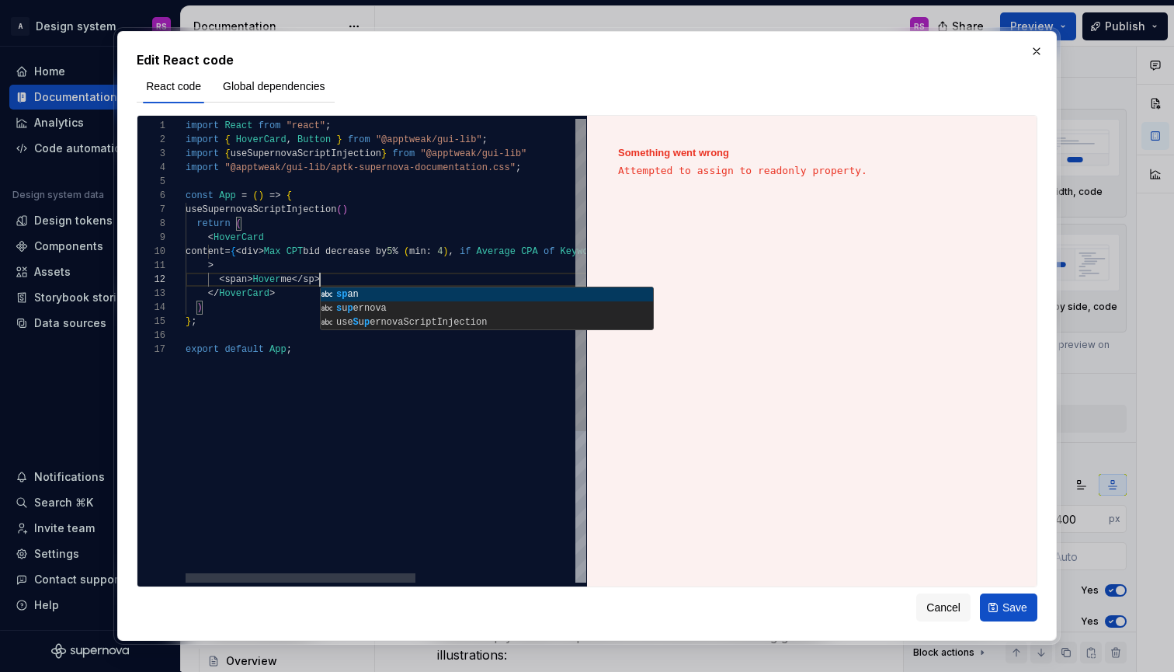
scroll to position [14, 146]
type textarea "**********"
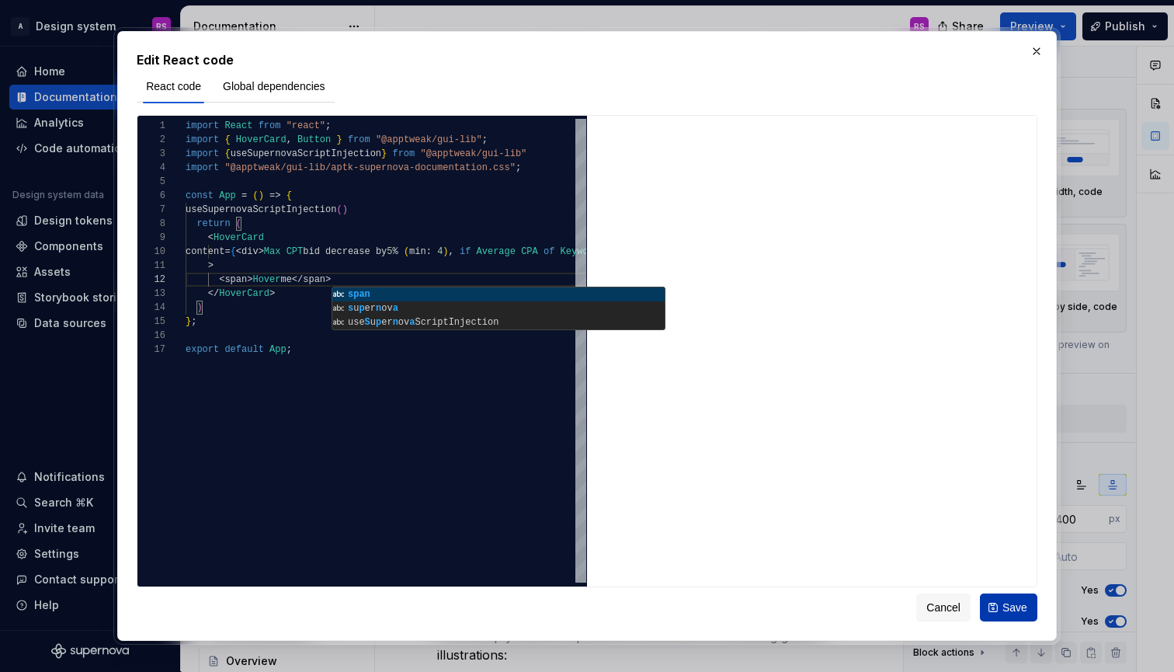
click at [1009, 605] on span "Save" at bounding box center [1015, 608] width 25 height 16
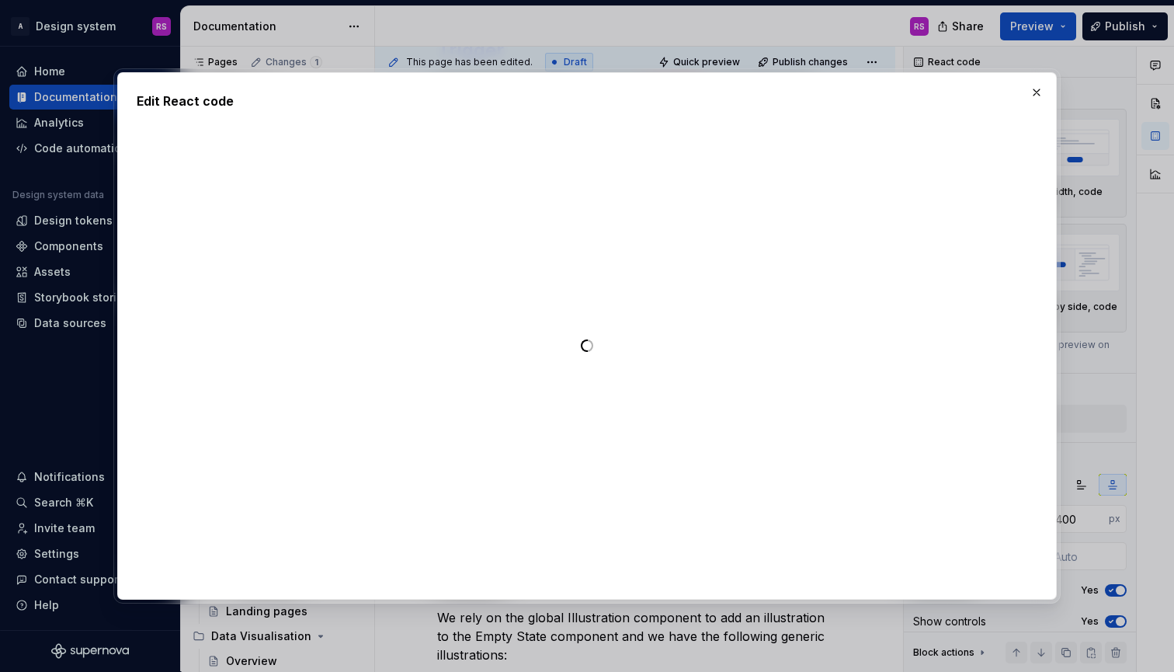
type textarea "*"
type textarea "**********"
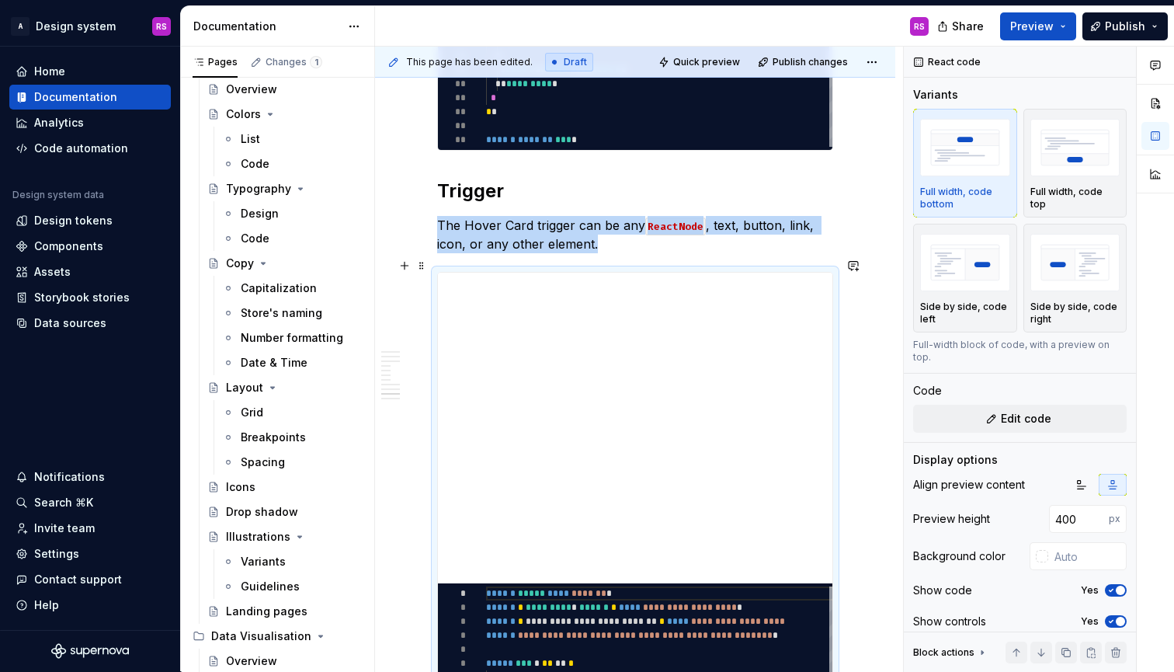
scroll to position [4731, 0]
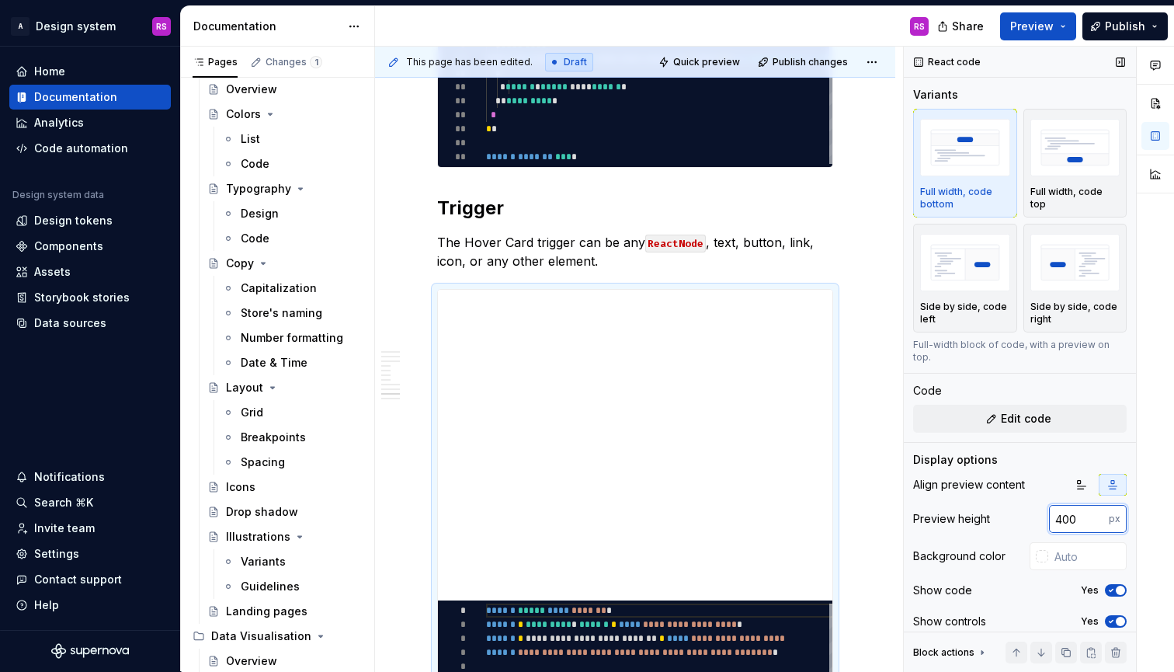
drag, startPoint x: 1059, startPoint y: 506, endPoint x: 1041, endPoint y: 506, distance: 17.9
click at [1041, 506] on div "Preview height 400 px" at bounding box center [1020, 519] width 214 height 28
type input "200"
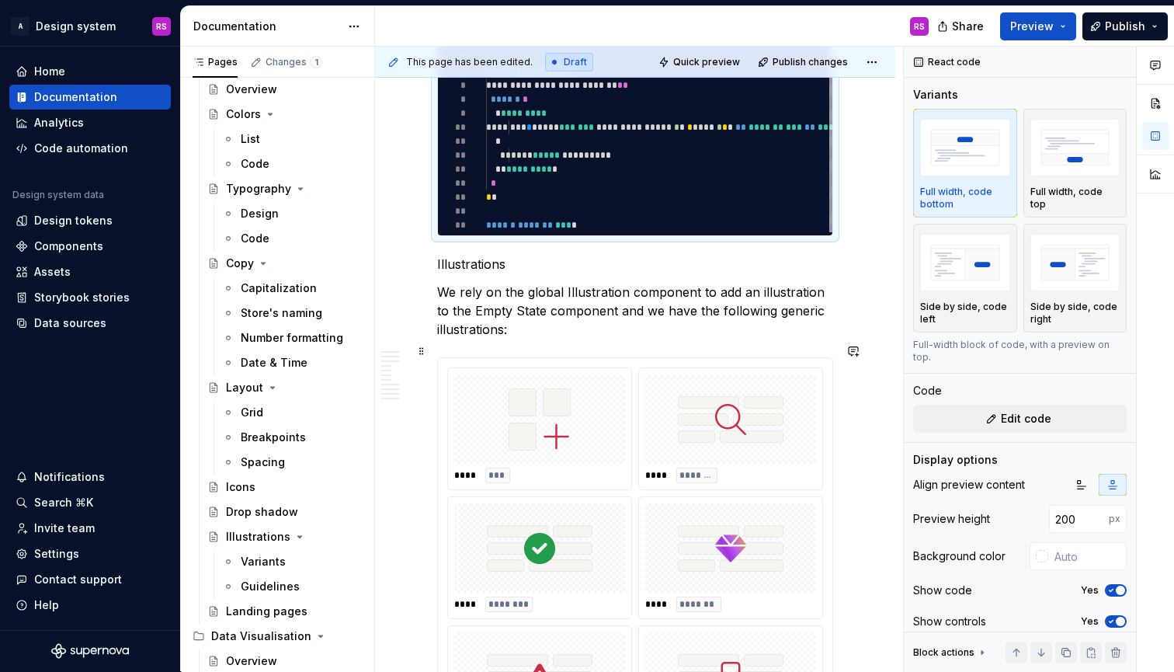
scroll to position [5213, 0]
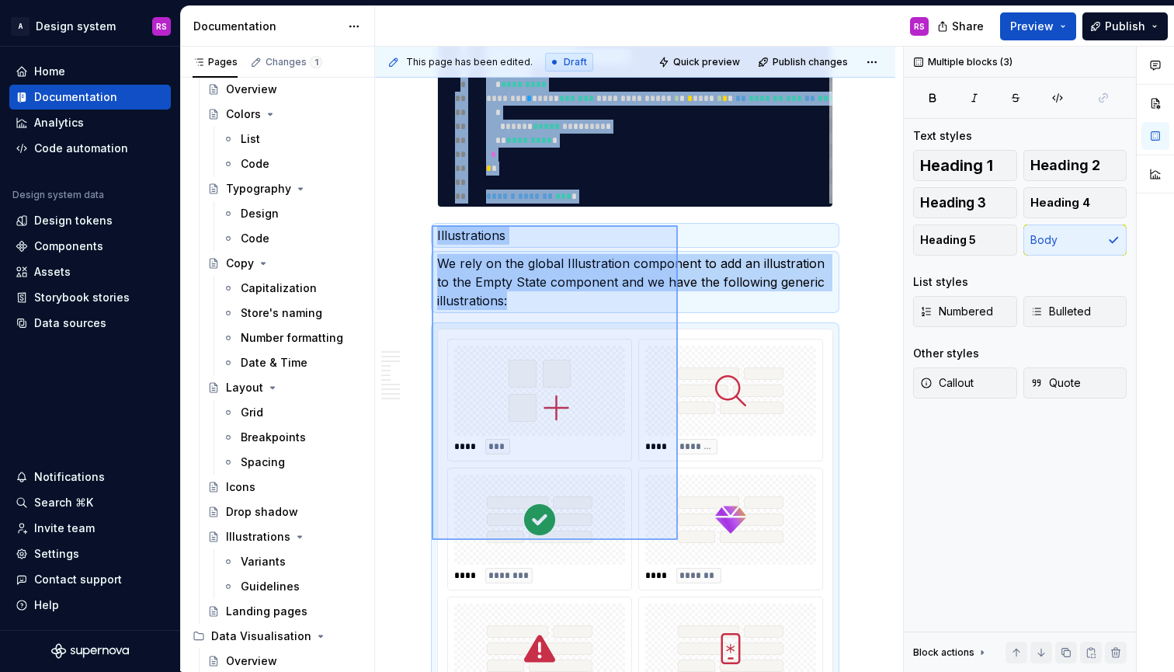
drag, startPoint x: 432, startPoint y: 225, endPoint x: 678, endPoint y: 540, distance: 399.4
click at [678, 540] on div "**********" at bounding box center [639, 359] width 528 height 625
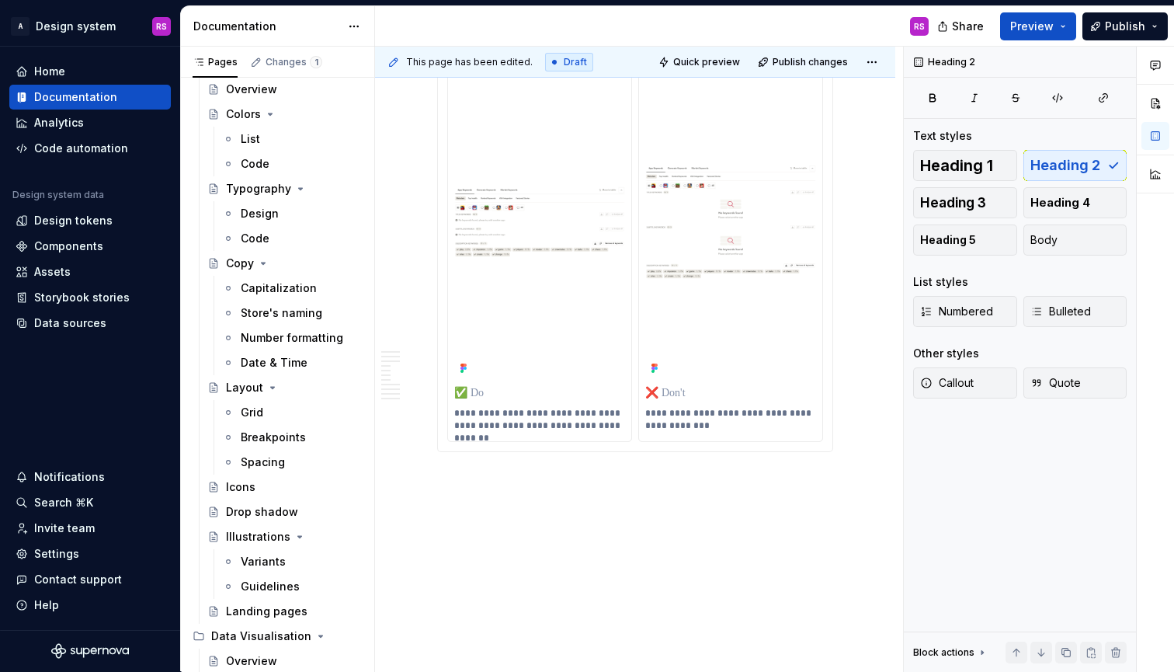
scroll to position [6581, 0]
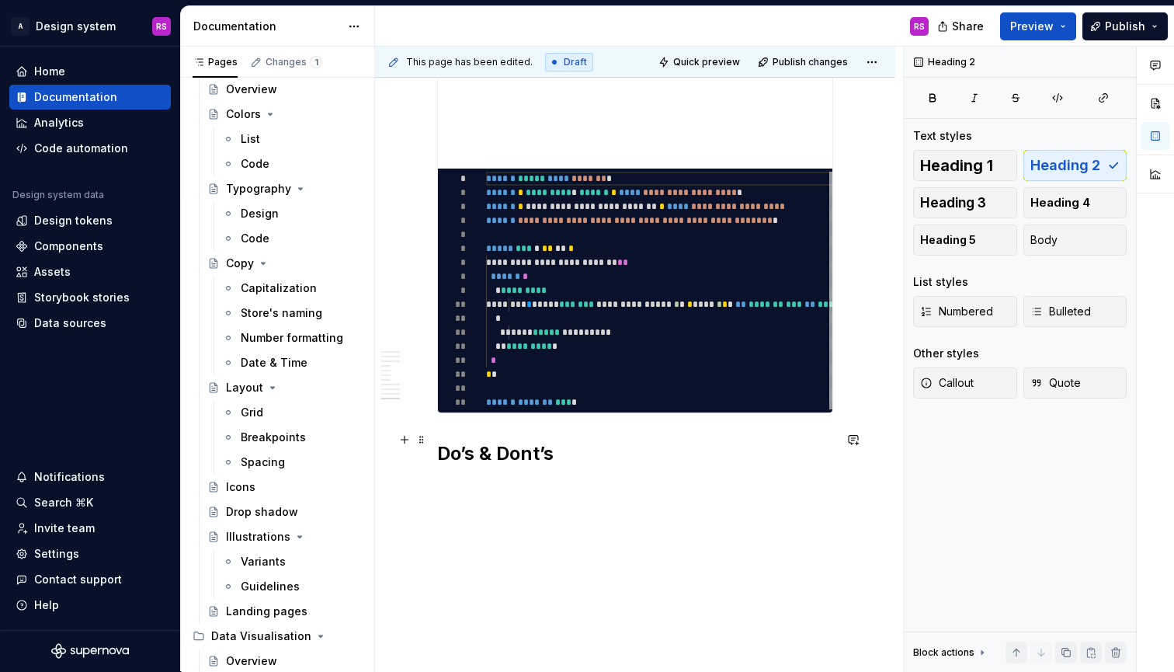
scroll to position [4979, 0]
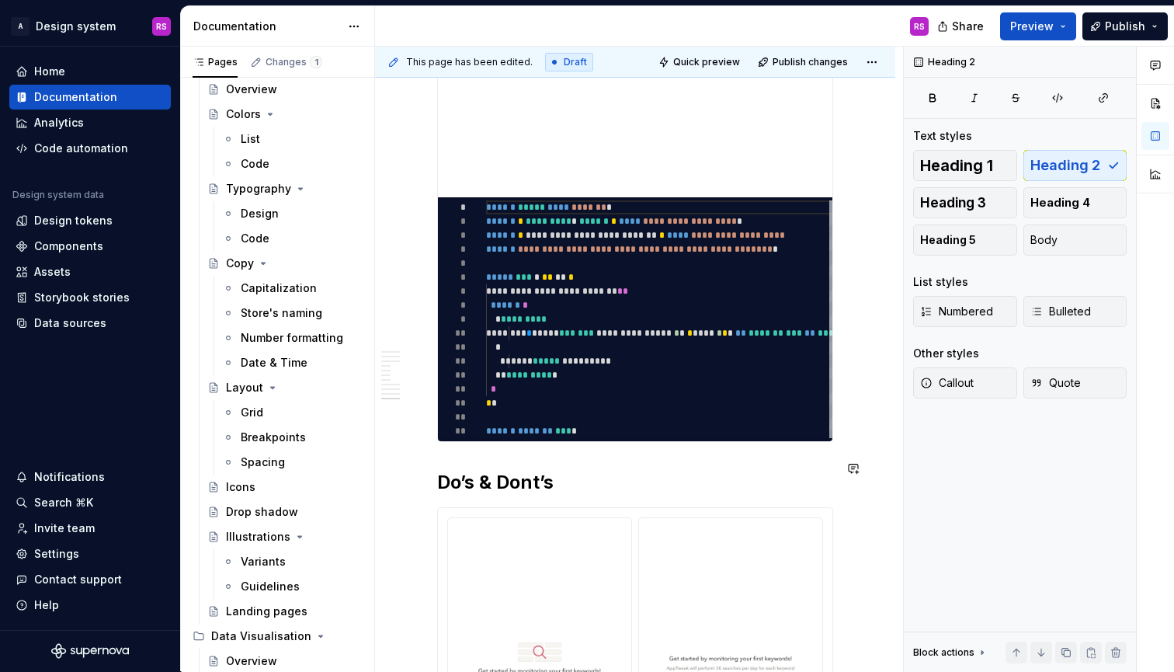
click at [552, 470] on h2 "Do’s & Dont’s" at bounding box center [635, 482] width 396 height 25
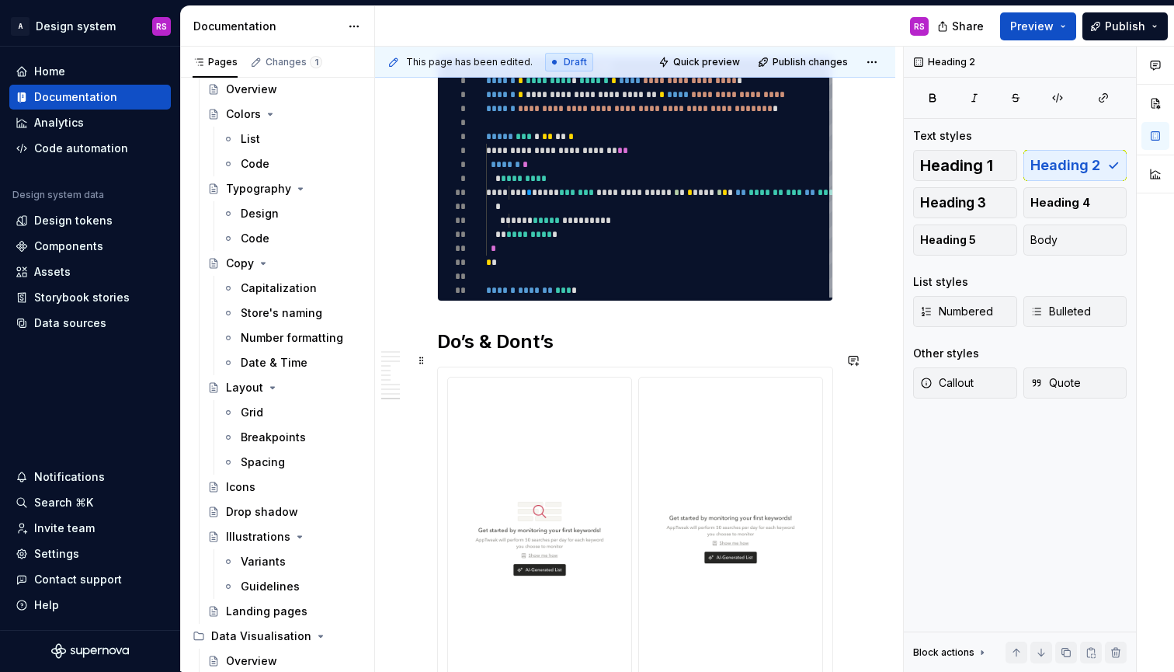
scroll to position [5203, 0]
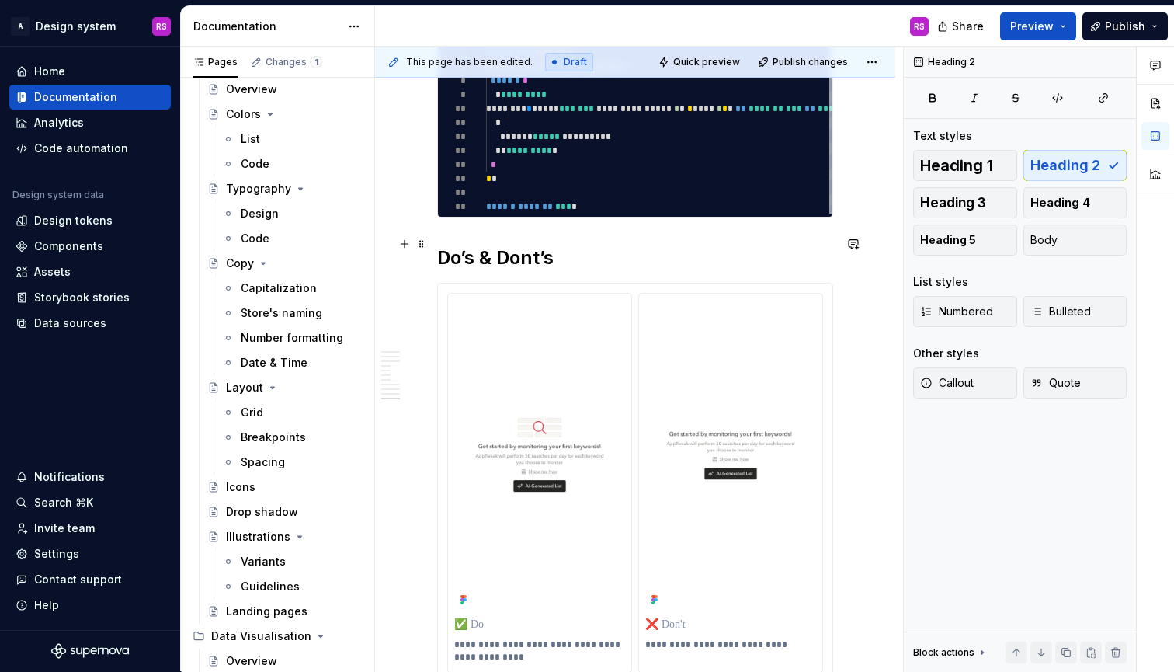
click at [440, 245] on h2 "Do’s & Dont’s" at bounding box center [635, 257] width 396 height 25
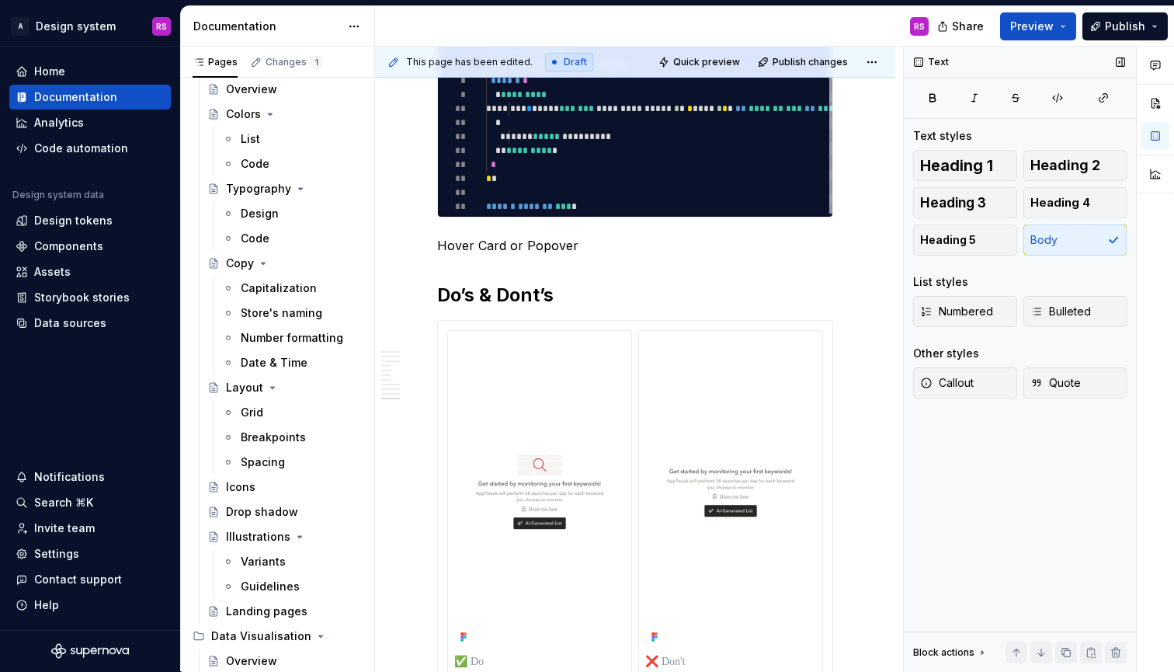
click at [1053, 161] on span "Heading 2" at bounding box center [1066, 166] width 70 height 16
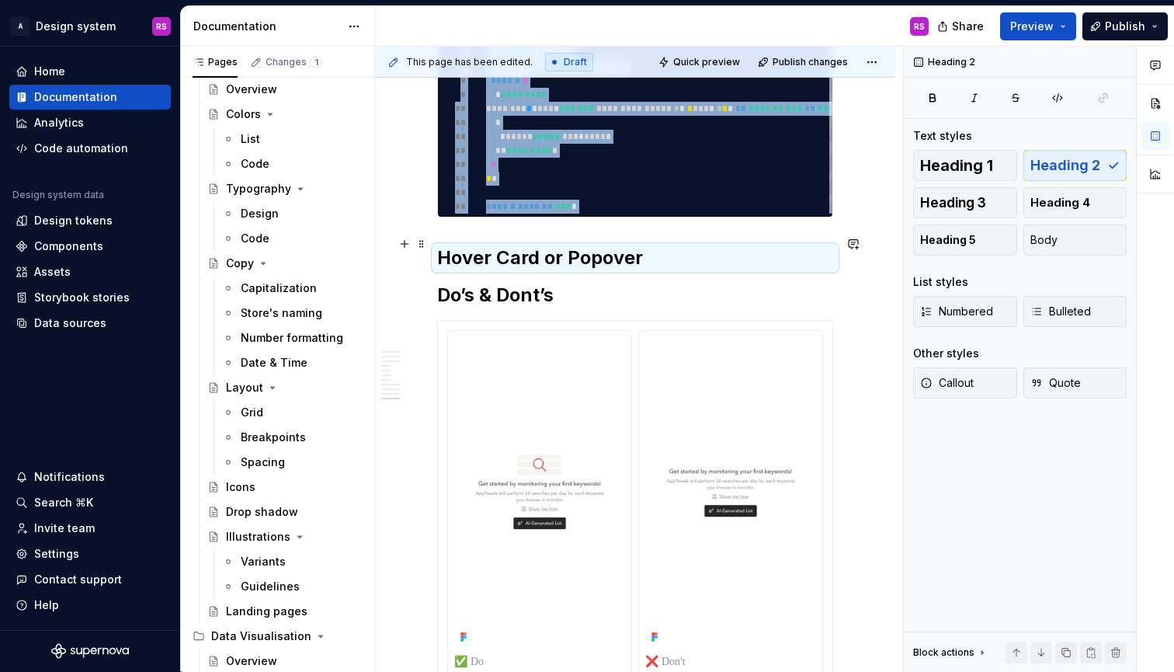
click at [686, 245] on h2 "Hover Card or Popover" at bounding box center [635, 257] width 396 height 25
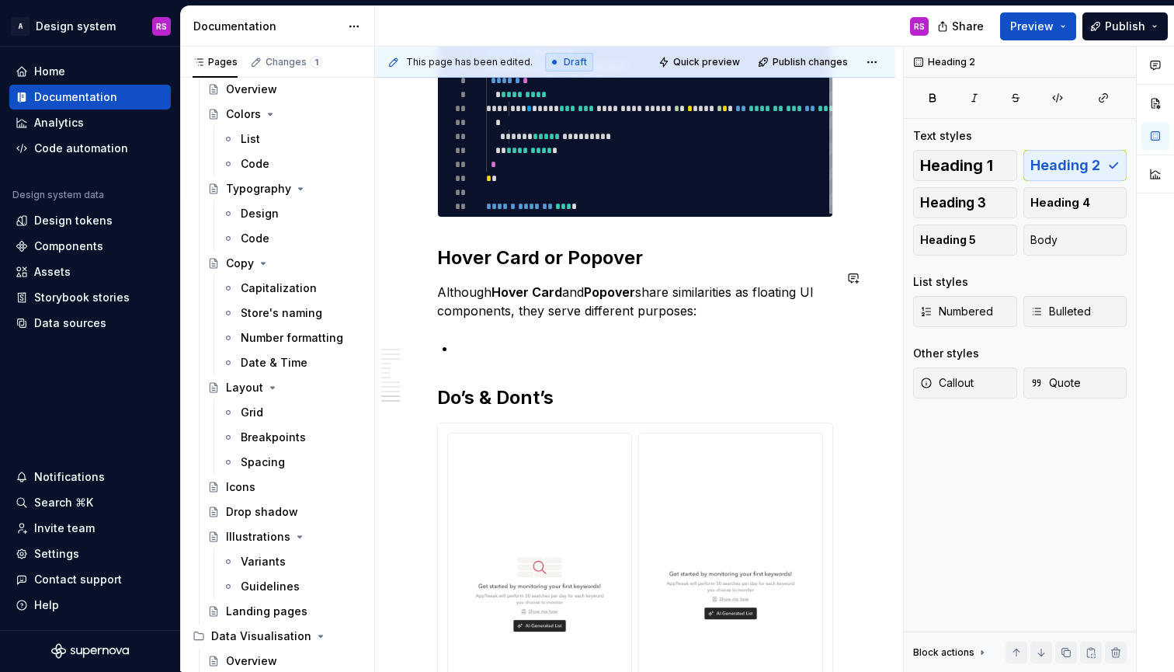
click at [503, 339] on li at bounding box center [644, 348] width 377 height 19
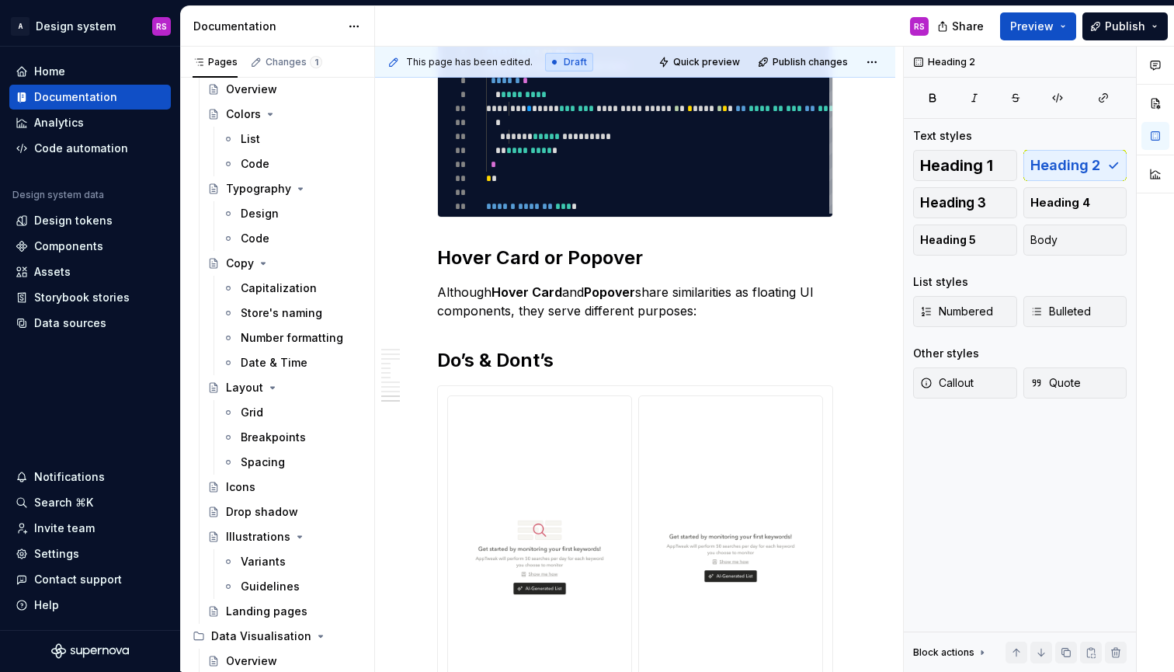
type textarea "*"
click at [604, 284] on strong "Popover" at bounding box center [609, 292] width 51 height 16
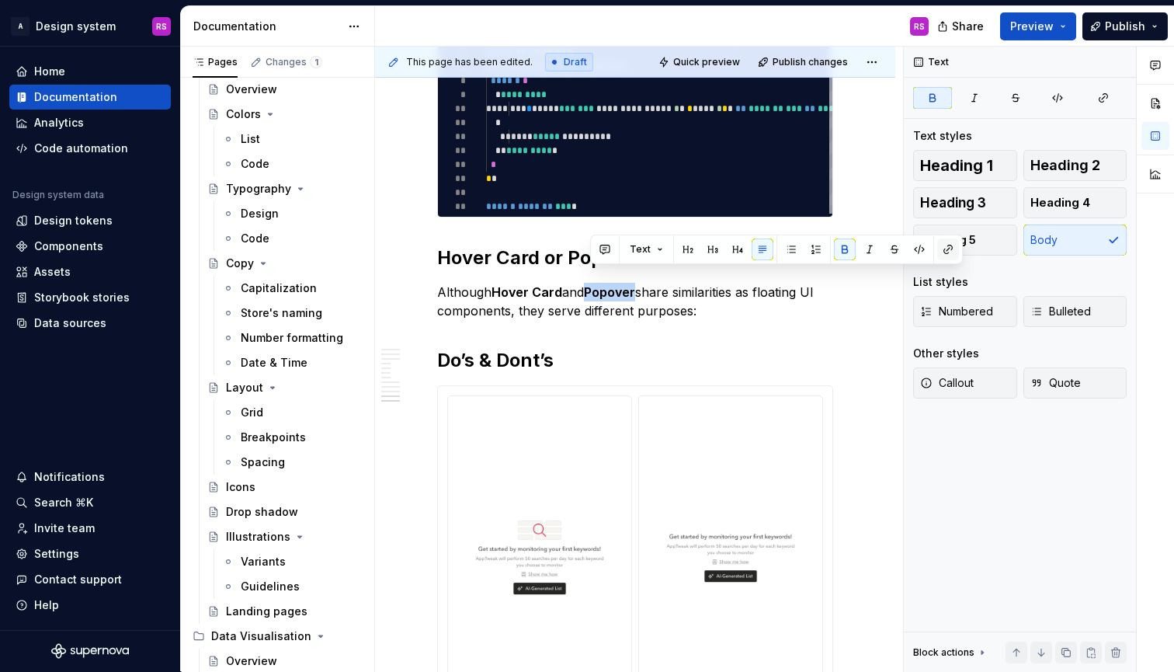
click at [951, 251] on button "button" at bounding box center [948, 249] width 22 height 22
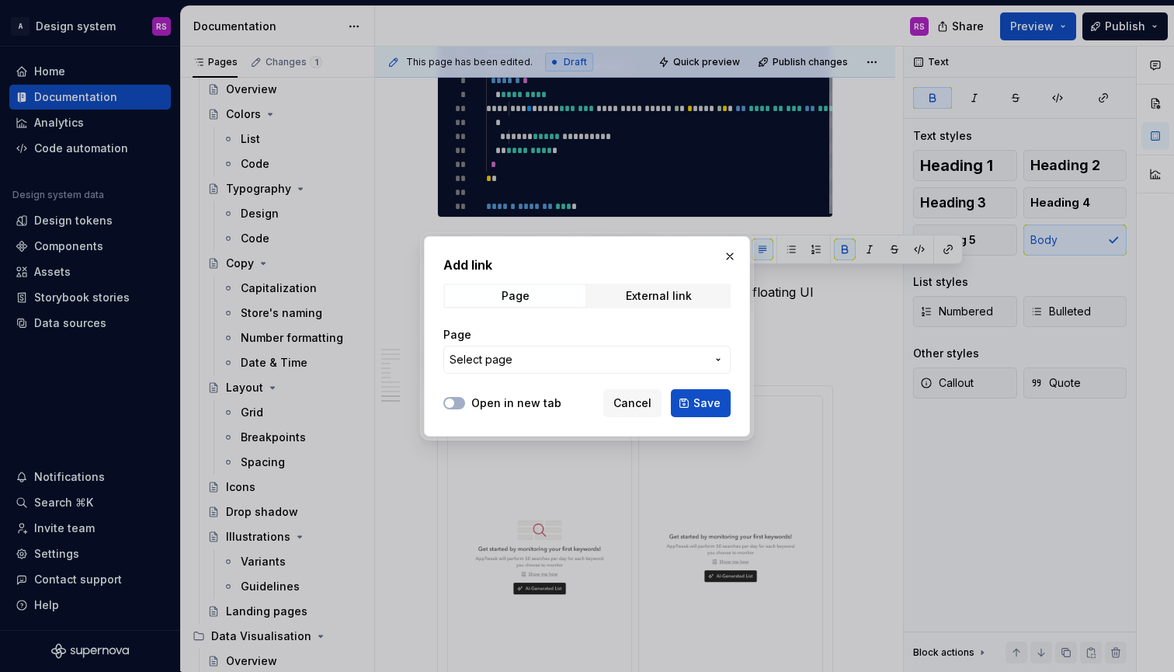
click at [695, 348] on button "Select page" at bounding box center [586, 360] width 287 height 28
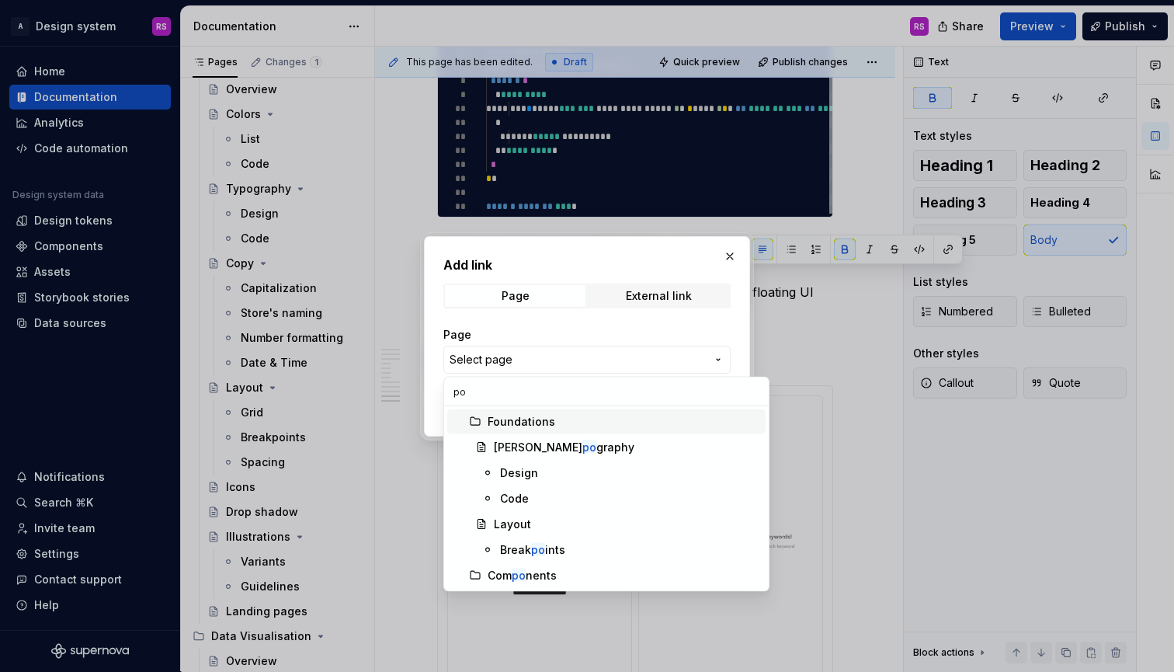
type input "pop"
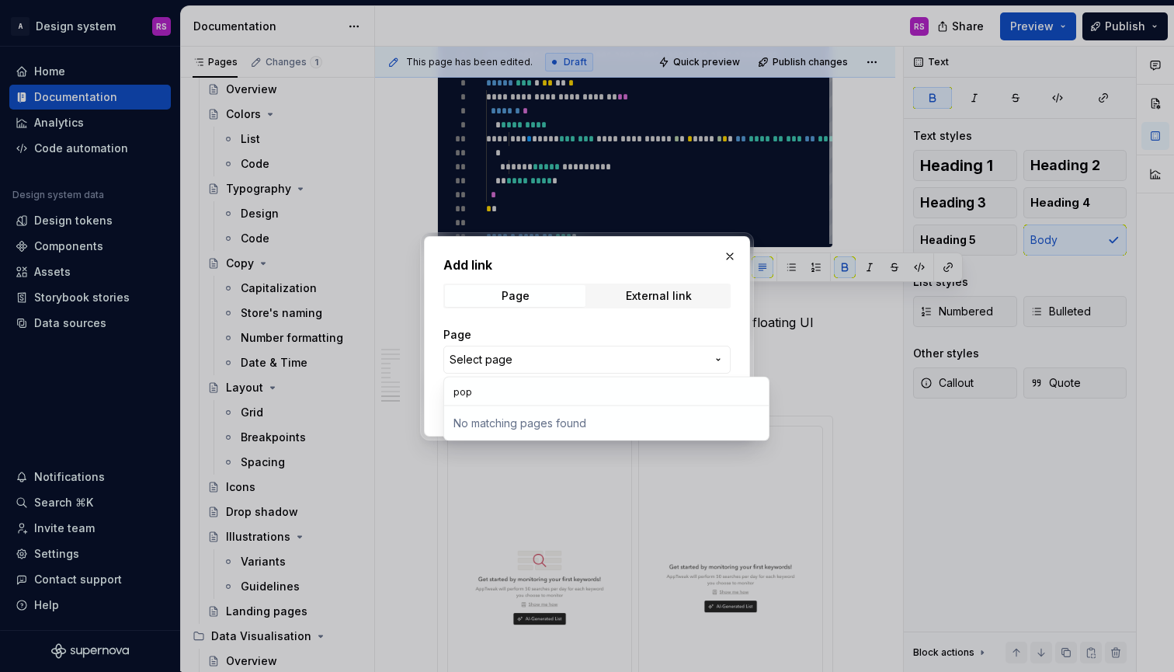
type textarea "*"
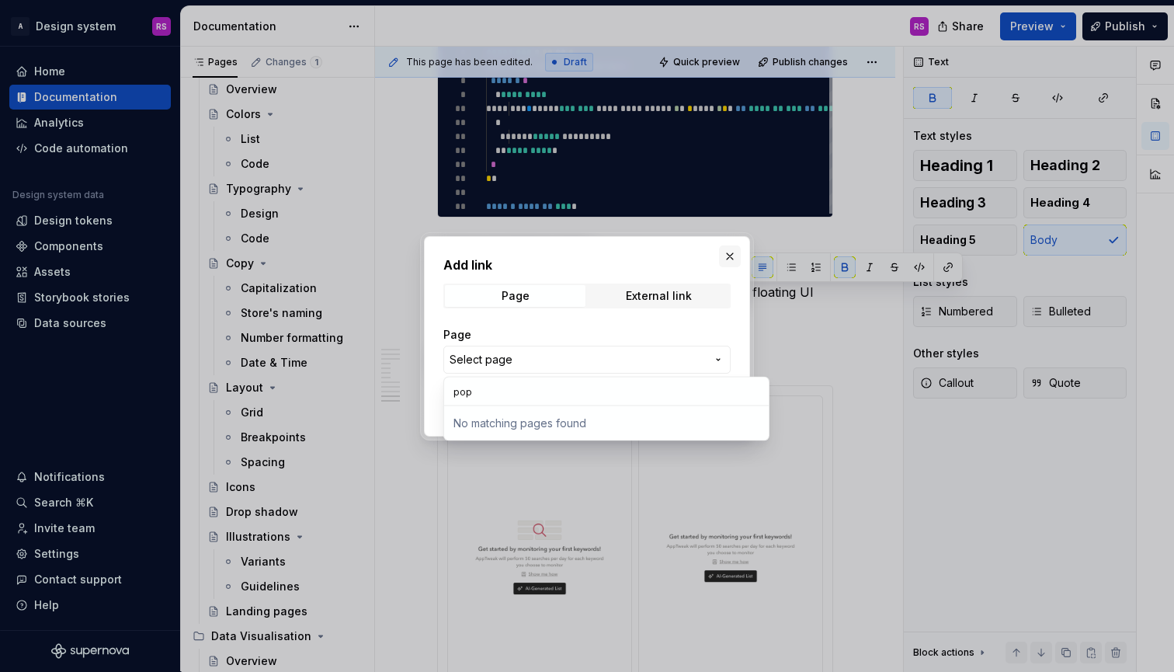
click at [727, 256] on div "Add link Page External link Page Select page Open in new tab Cancel Save" at bounding box center [587, 336] width 1174 height 672
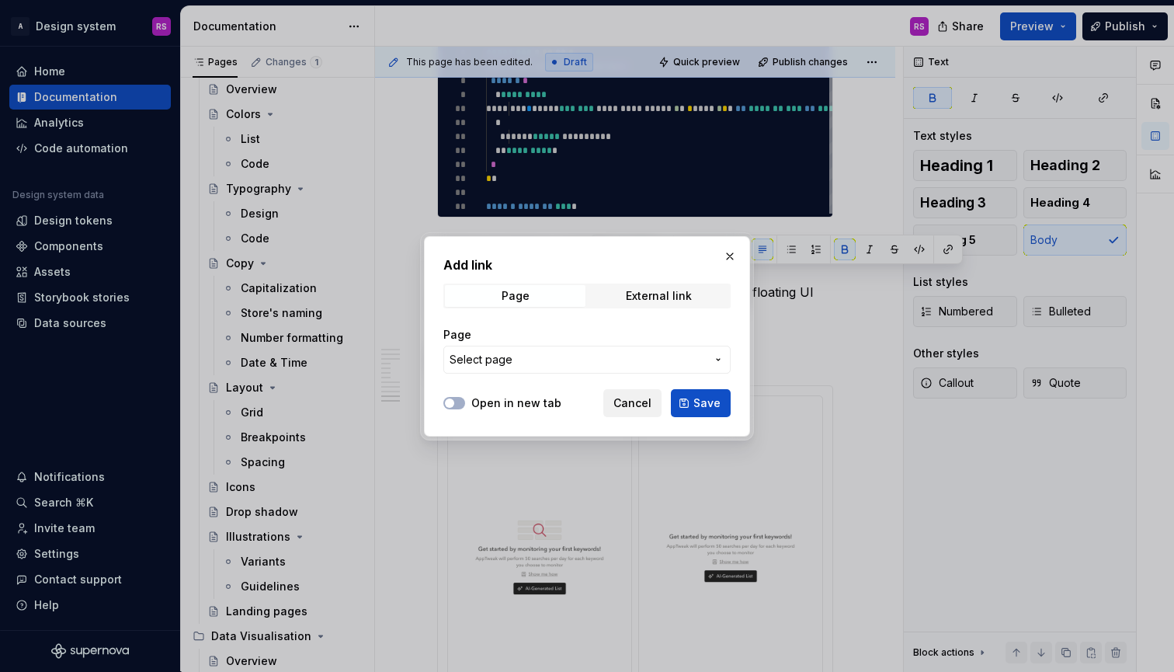
click at [635, 415] on button "Cancel" at bounding box center [632, 403] width 58 height 28
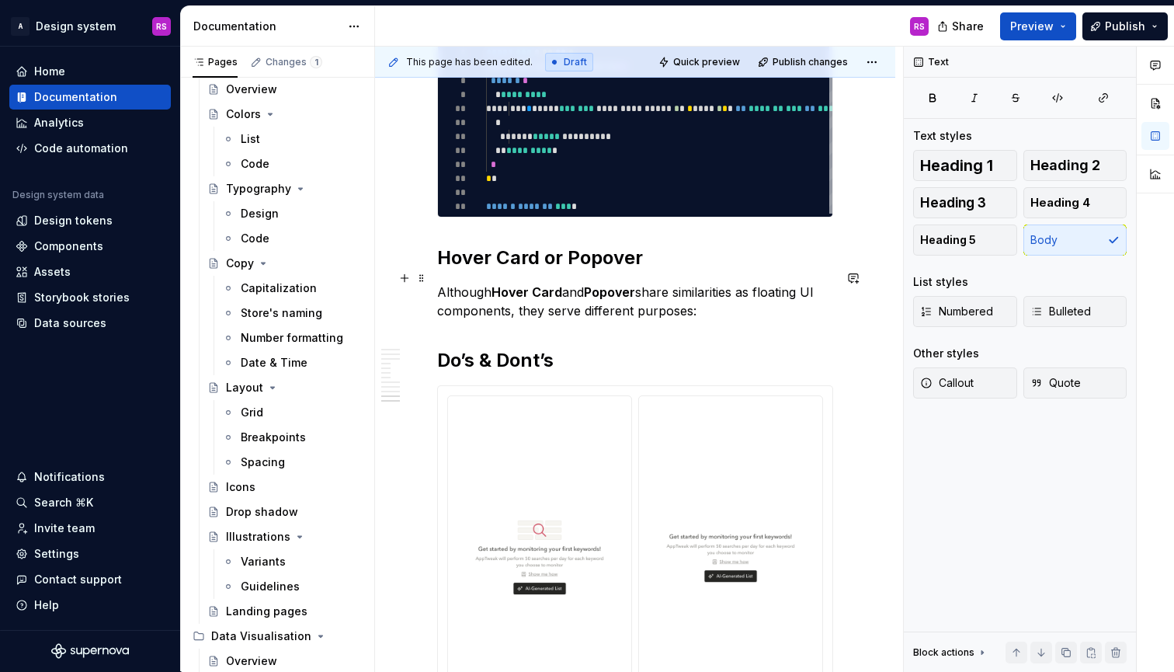
click at [550, 298] on p "Although Hover Card and Popover share similarities as floating UI components, t…" at bounding box center [635, 301] width 396 height 37
click at [718, 297] on p "Although Hover Card and Popover share similarities as floating UI components, t…" at bounding box center [635, 301] width 396 height 37
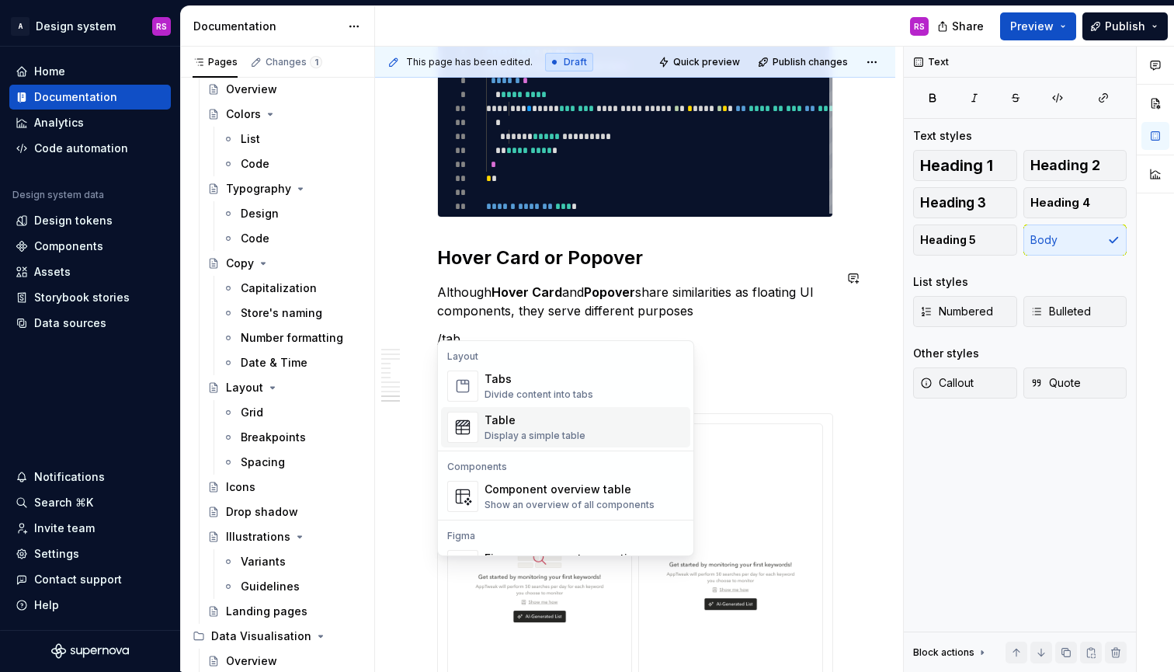
scroll to position [0, 0]
click at [628, 430] on div "Table Display a simple table" at bounding box center [585, 427] width 200 height 31
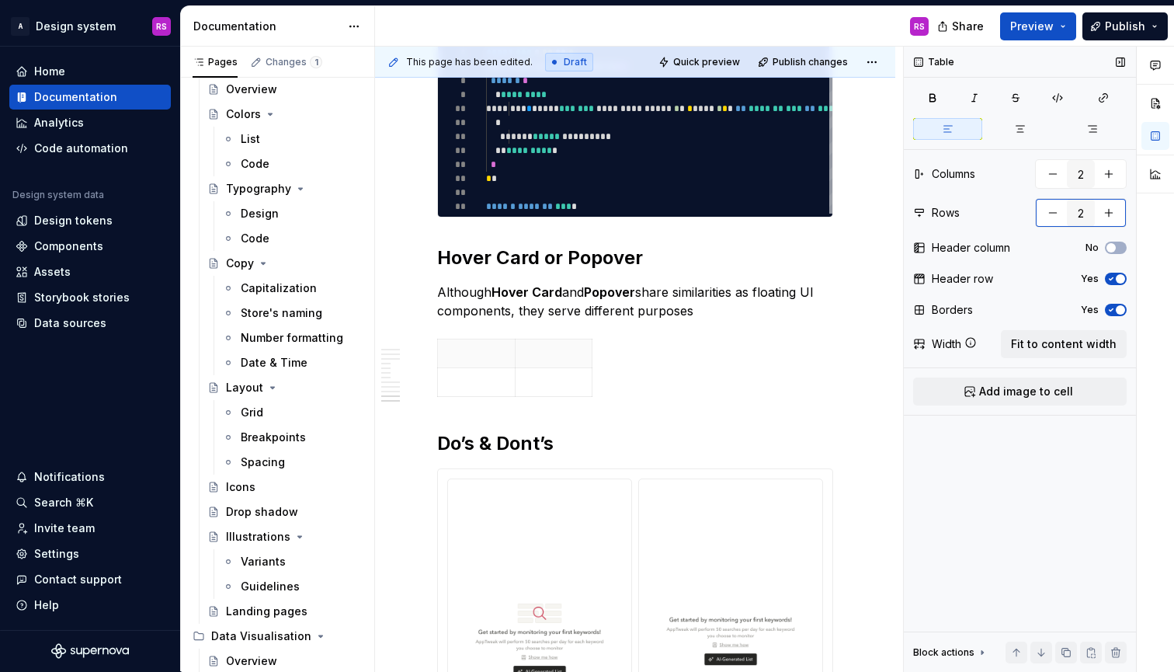
click at [1111, 214] on button "button" at bounding box center [1109, 213] width 28 height 28
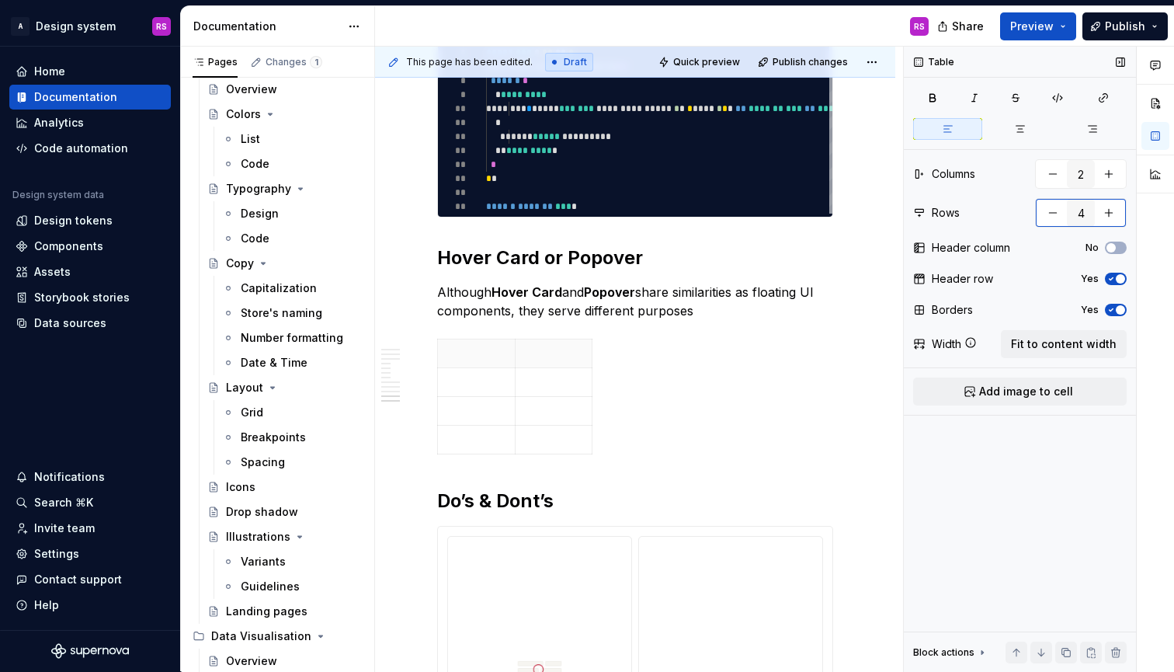
click at [1111, 214] on button "button" at bounding box center [1109, 213] width 28 height 28
type input "5"
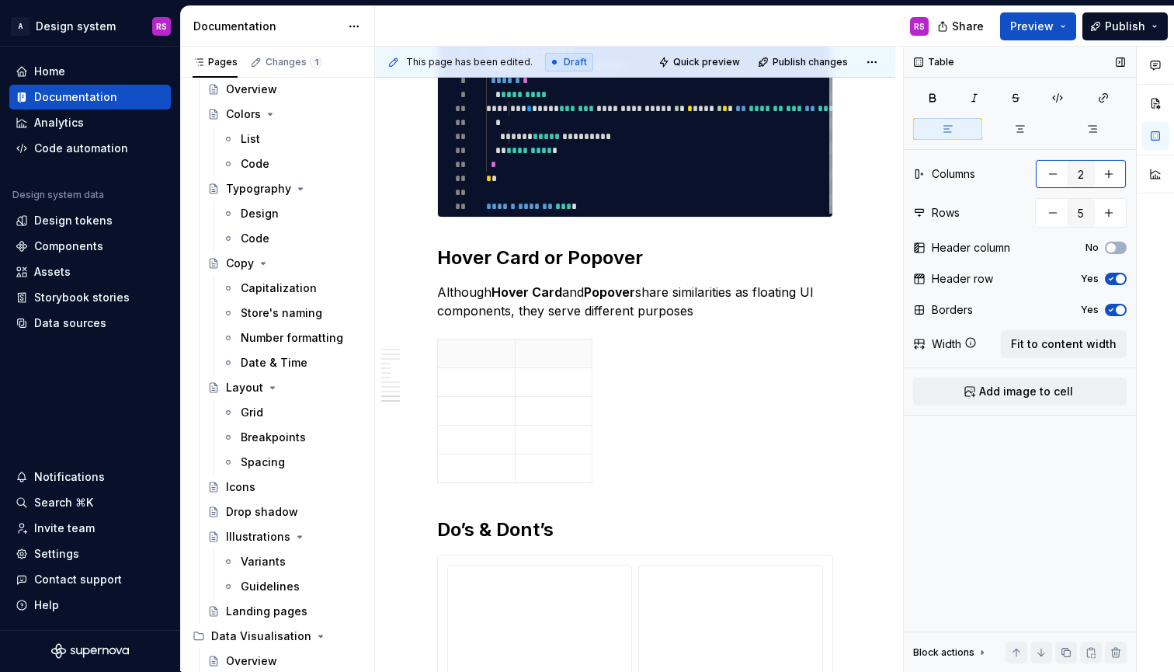
click at [1109, 165] on button "button" at bounding box center [1109, 174] width 28 height 28
type input "3"
drag, startPoint x: 1041, startPoint y: 336, endPoint x: 992, endPoint y: 345, distance: 50.4
click at [1041, 336] on button "Fit to content width" at bounding box center [1064, 344] width 126 height 28
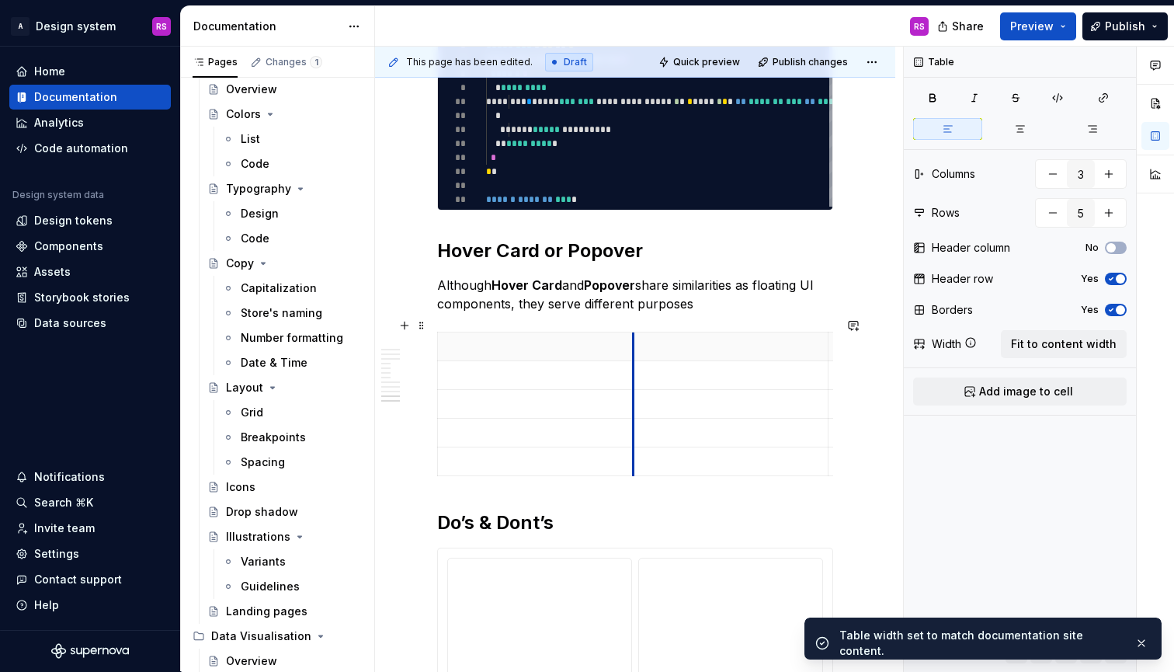
scroll to position [5209, 0]
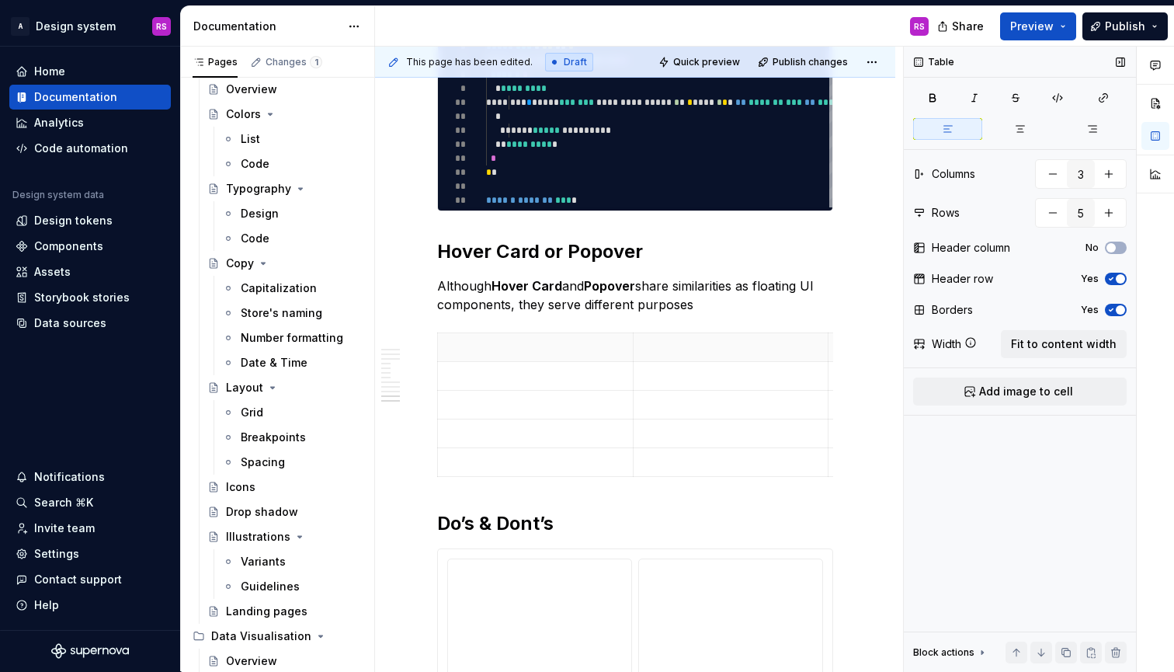
click at [1114, 274] on icon "button" at bounding box center [1111, 278] width 12 height 9
click at [1117, 318] on div "Borders Yes" at bounding box center [1020, 310] width 214 height 22
click at [1117, 308] on span "button" at bounding box center [1120, 309] width 9 height 9
click at [1112, 239] on div "Header column No" at bounding box center [1020, 248] width 214 height 22
click at [1112, 243] on span "button" at bounding box center [1111, 247] width 9 height 9
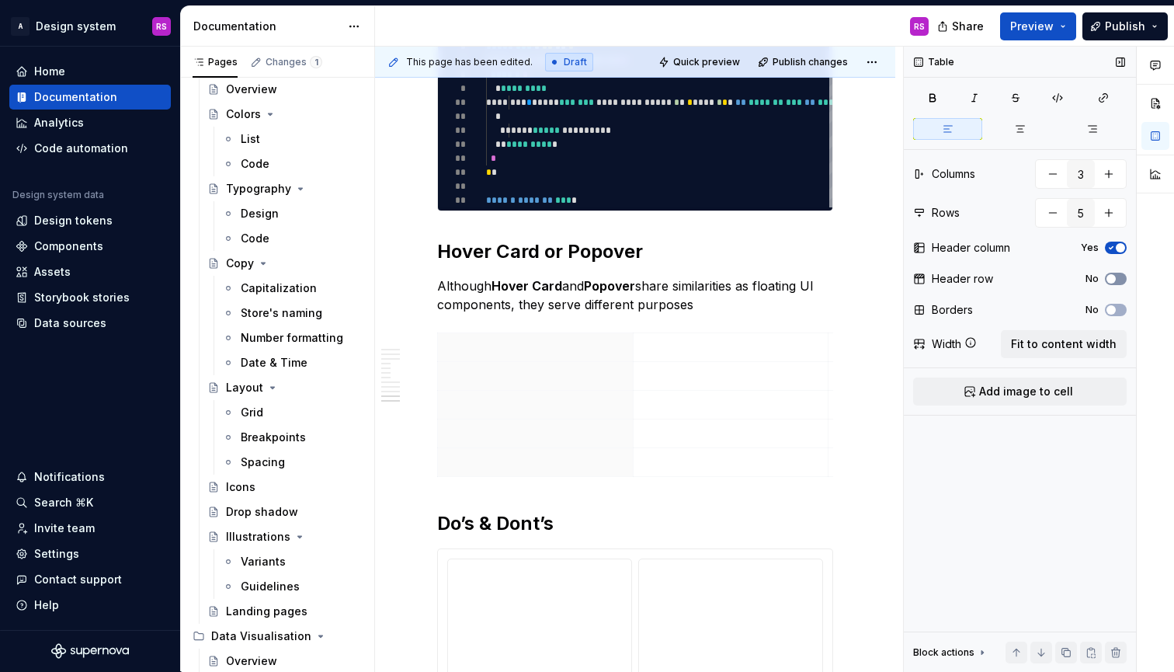
click at [1114, 280] on span "button" at bounding box center [1111, 278] width 9 height 9
click at [519, 426] on p at bounding box center [535, 434] width 176 height 16
click at [1115, 312] on span "button" at bounding box center [1111, 309] width 9 height 9
click at [587, 390] on th at bounding box center [536, 404] width 196 height 29
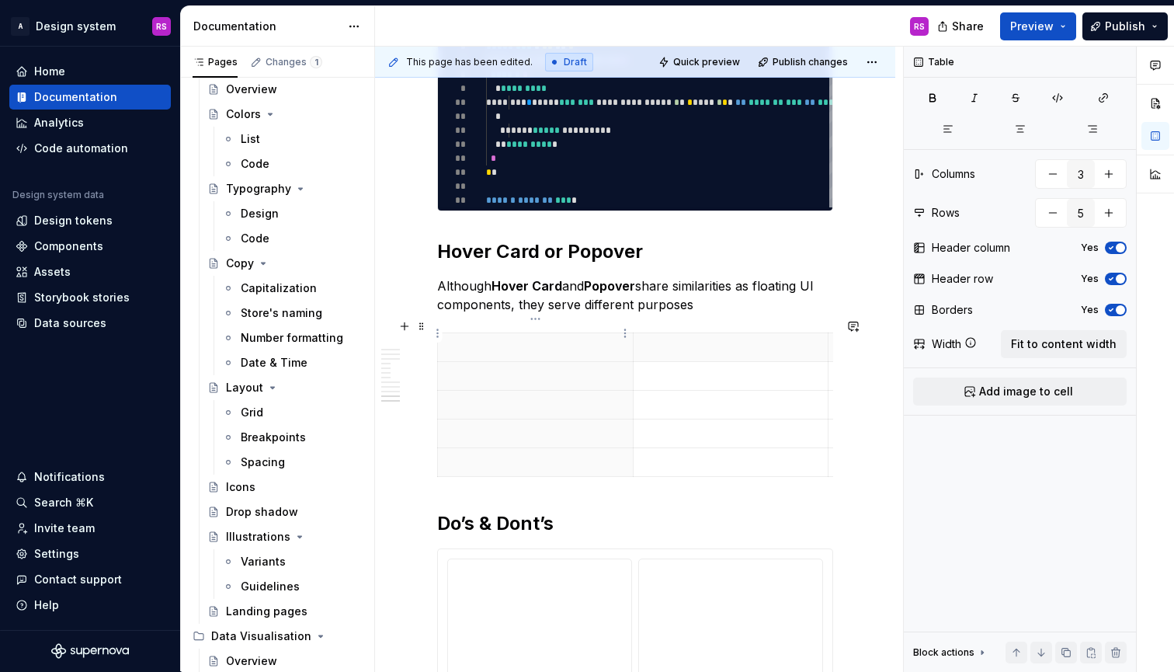
click at [507, 339] on p at bounding box center [535, 347] width 176 height 16
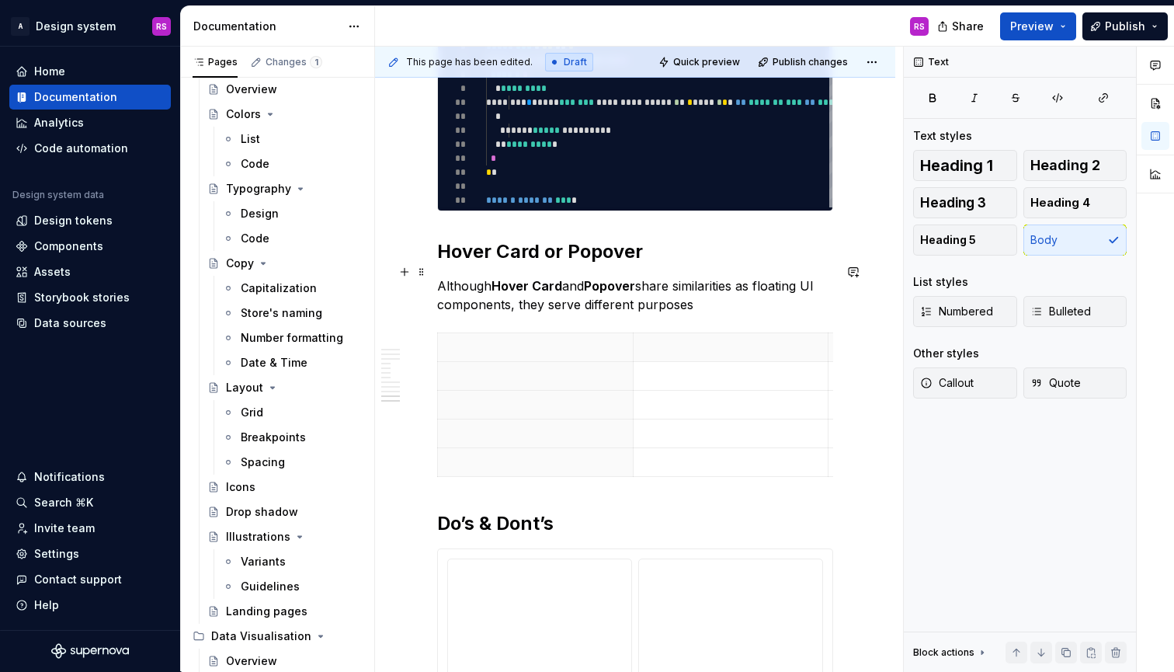
click at [715, 285] on p "Although Hover Card and Popover share similarities as floating UI components, t…" at bounding box center [635, 294] width 396 height 37
click at [550, 339] on p at bounding box center [535, 347] width 176 height 16
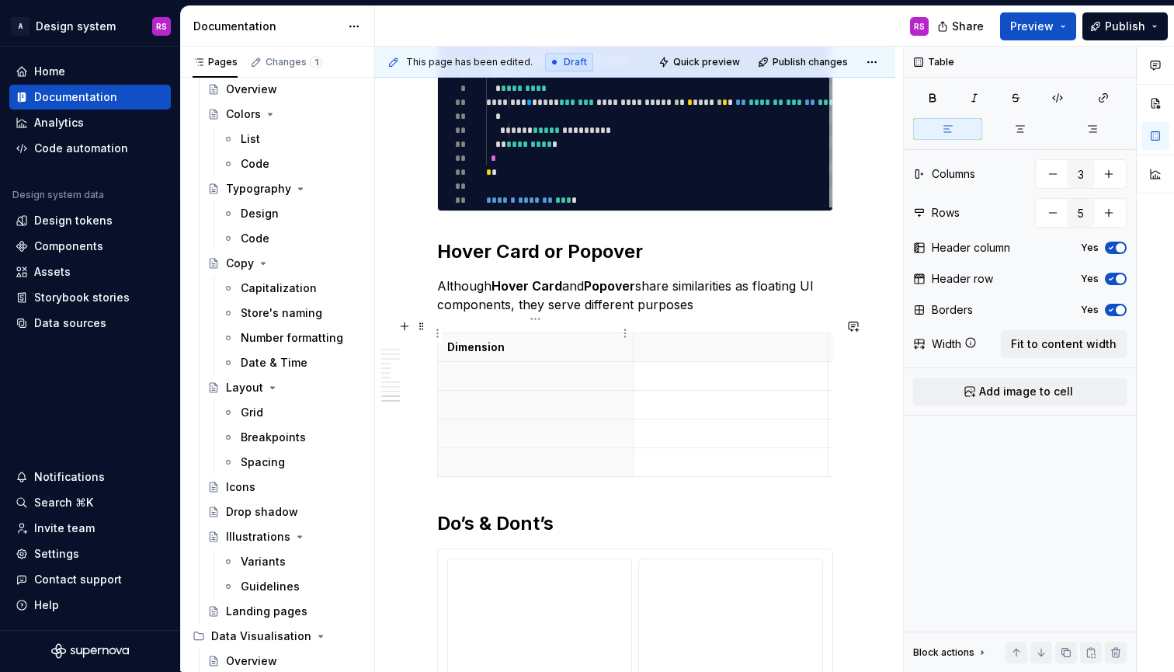
click at [475, 339] on p "Dimension" at bounding box center [535, 347] width 176 height 16
click at [481, 368] on p at bounding box center [535, 376] width 176 height 16
click at [485, 397] on p at bounding box center [535, 405] width 176 height 16
click at [499, 426] on p at bounding box center [535, 434] width 176 height 16
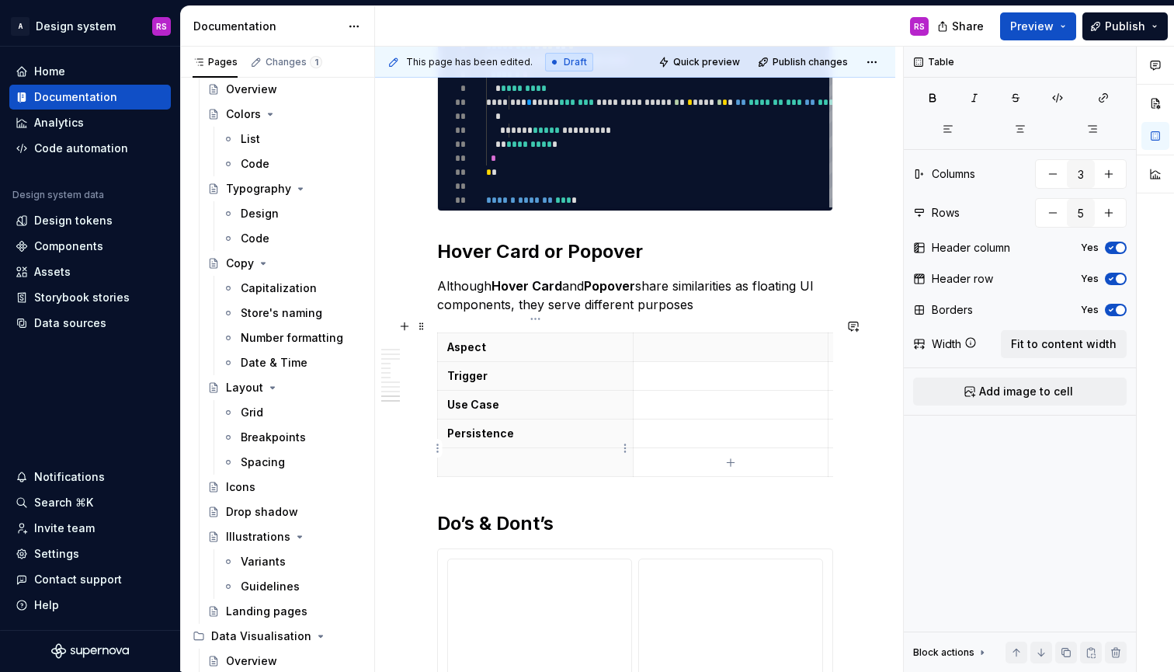
type textarea "*"
click at [538, 454] on p at bounding box center [535, 462] width 176 height 16
click at [510, 454] on p at bounding box center [535, 462] width 176 height 16
click at [495, 454] on p at bounding box center [535, 462] width 176 height 16
click at [1112, 214] on button "button" at bounding box center [1109, 213] width 28 height 28
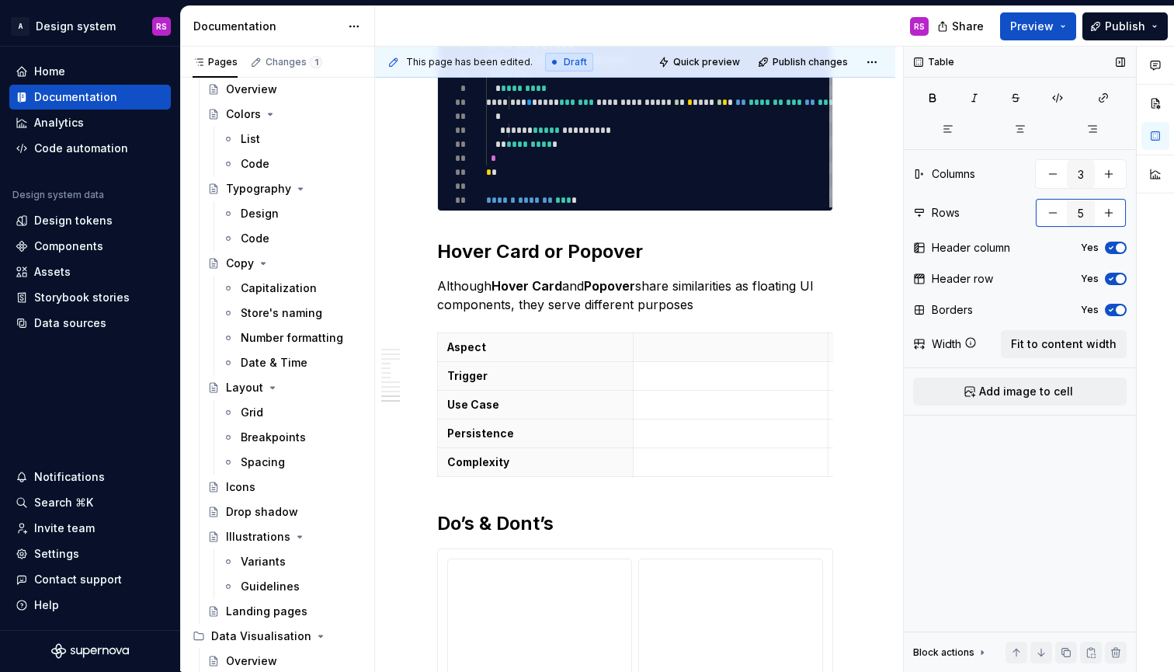
type input "6"
click at [495, 483] on p at bounding box center [535, 491] width 176 height 16
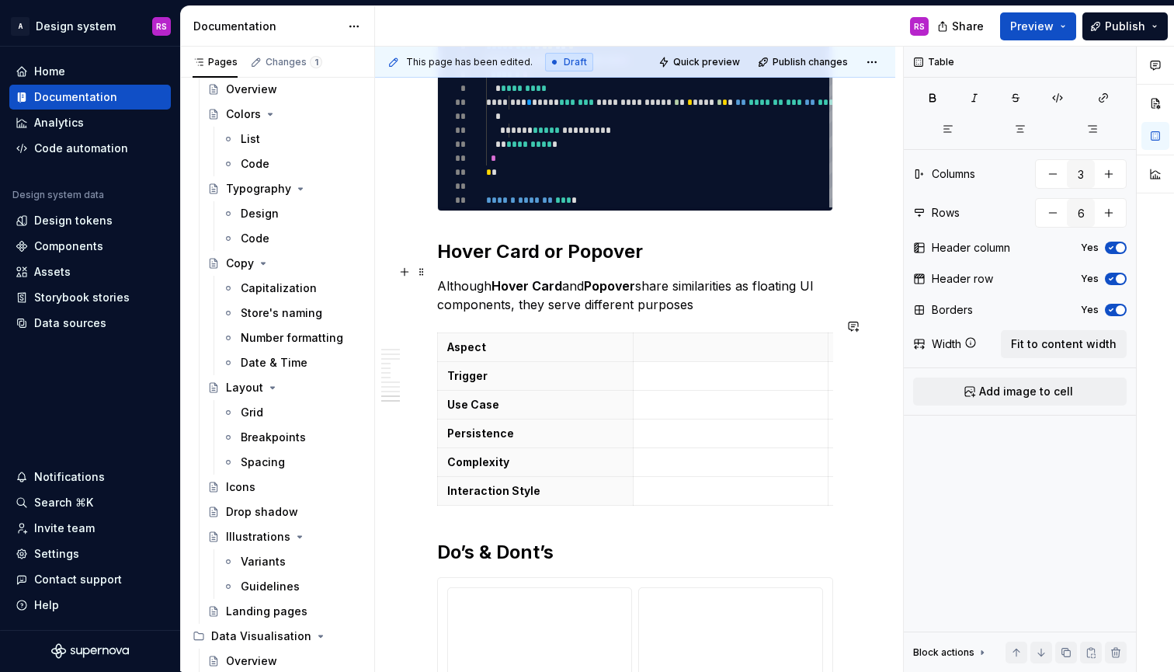
click at [695, 332] on th at bounding box center [731, 346] width 196 height 29
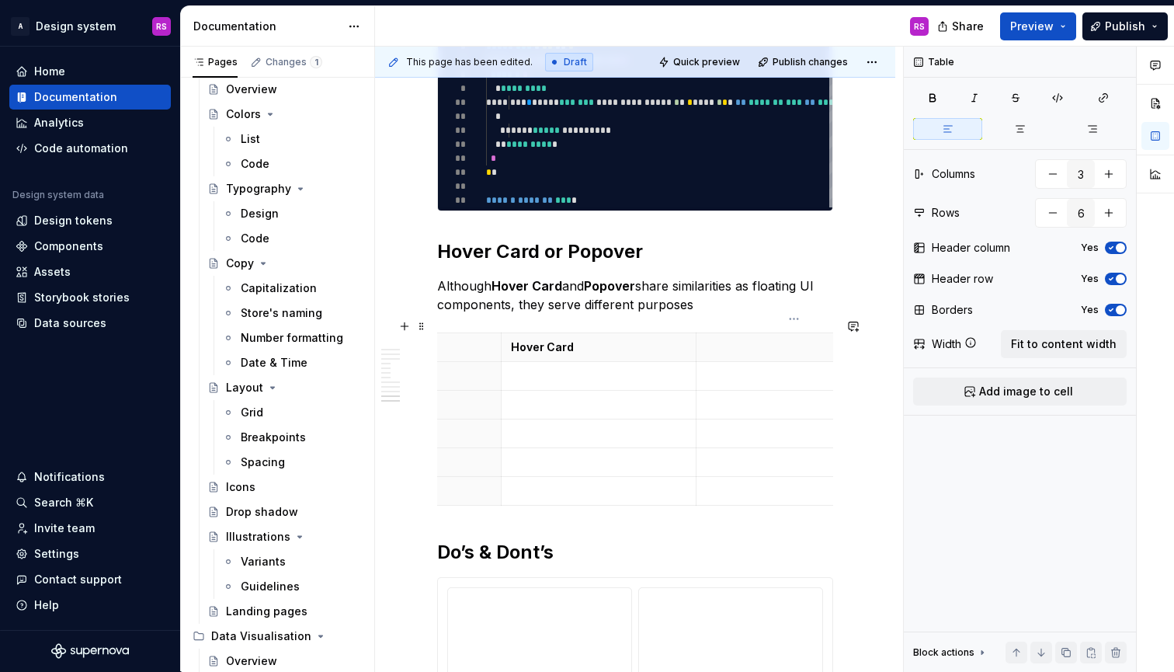
click at [794, 342] on th at bounding box center [795, 346] width 196 height 29
click at [556, 368] on p at bounding box center [599, 376] width 176 height 16
click at [590, 397] on p at bounding box center [599, 405] width 176 height 16
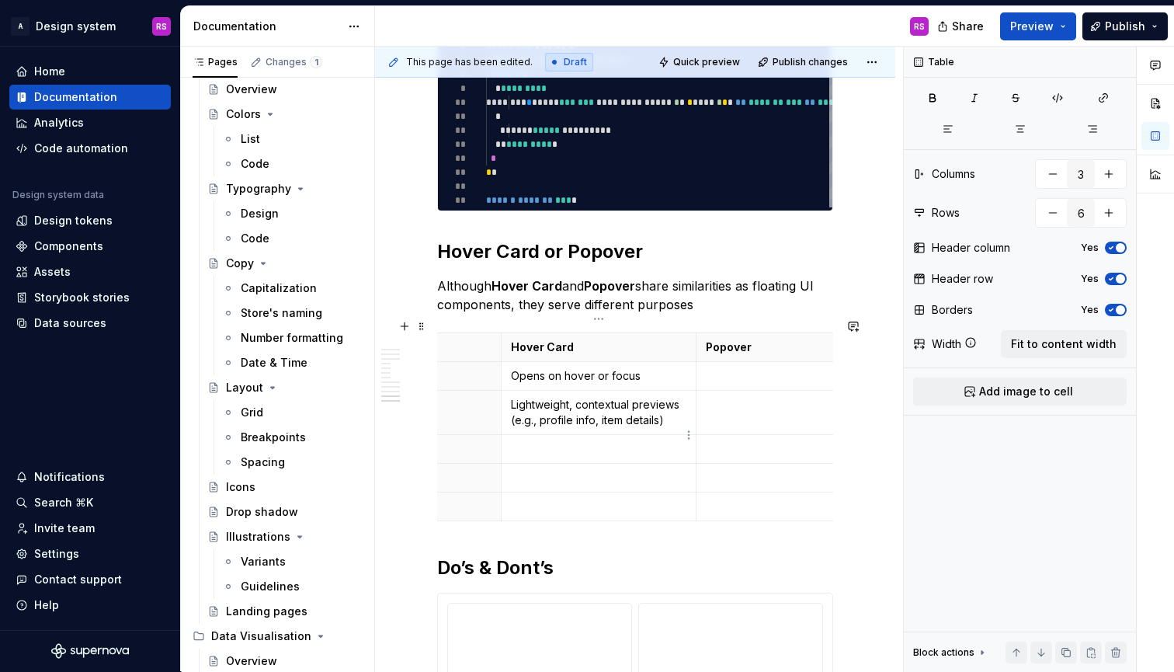
click at [561, 441] on p at bounding box center [599, 449] width 176 height 16
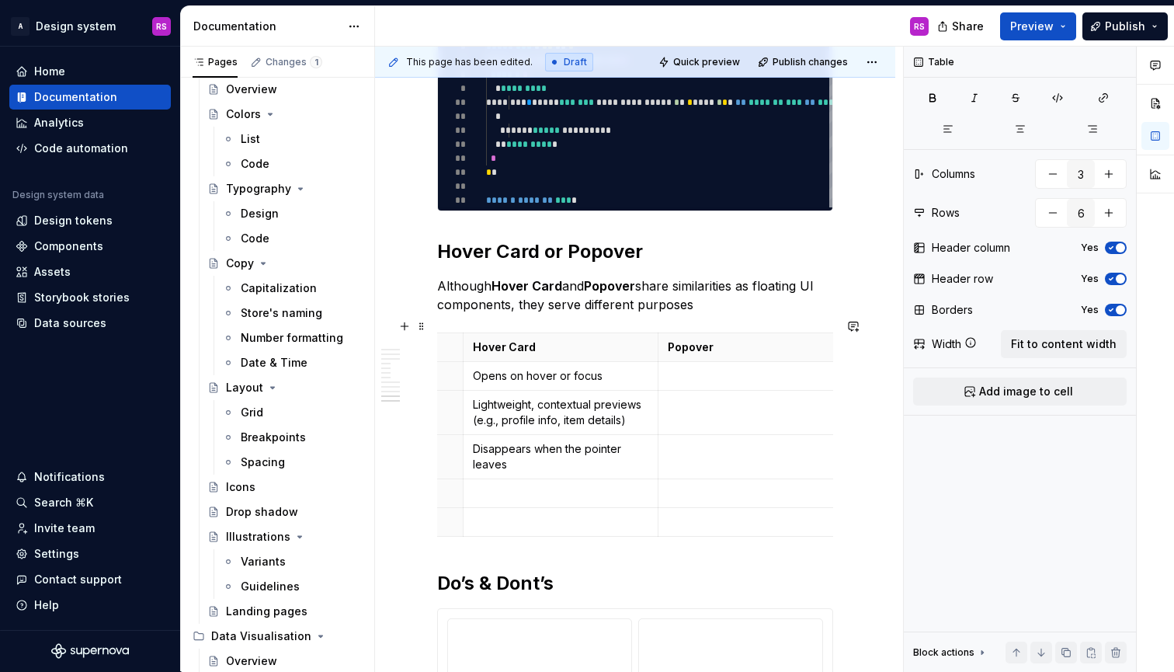
scroll to position [0, 145]
click at [562, 485] on p at bounding box center [586, 493] width 176 height 16
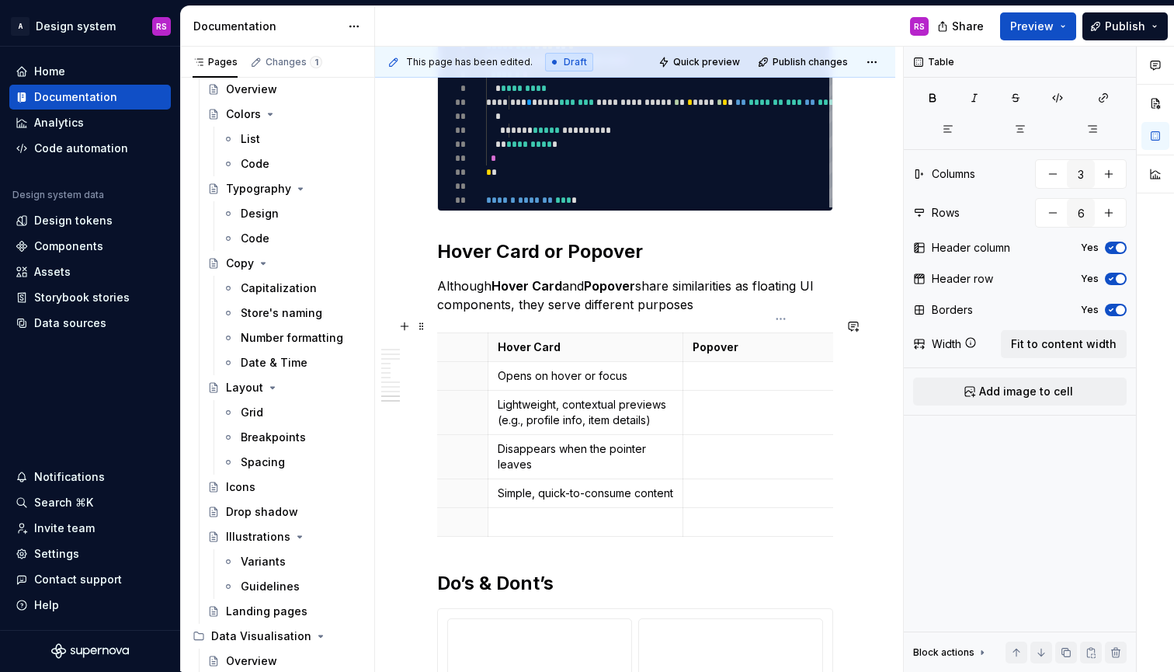
click at [728, 373] on td at bounding box center [781, 375] width 196 height 29
click at [723, 397] on p at bounding box center [781, 405] width 176 height 16
click at [704, 444] on td at bounding box center [781, 456] width 196 height 44
click at [771, 459] on td "Remains open until dismissed" at bounding box center [781, 456] width 196 height 44
click at [763, 478] on td at bounding box center [781, 492] width 196 height 29
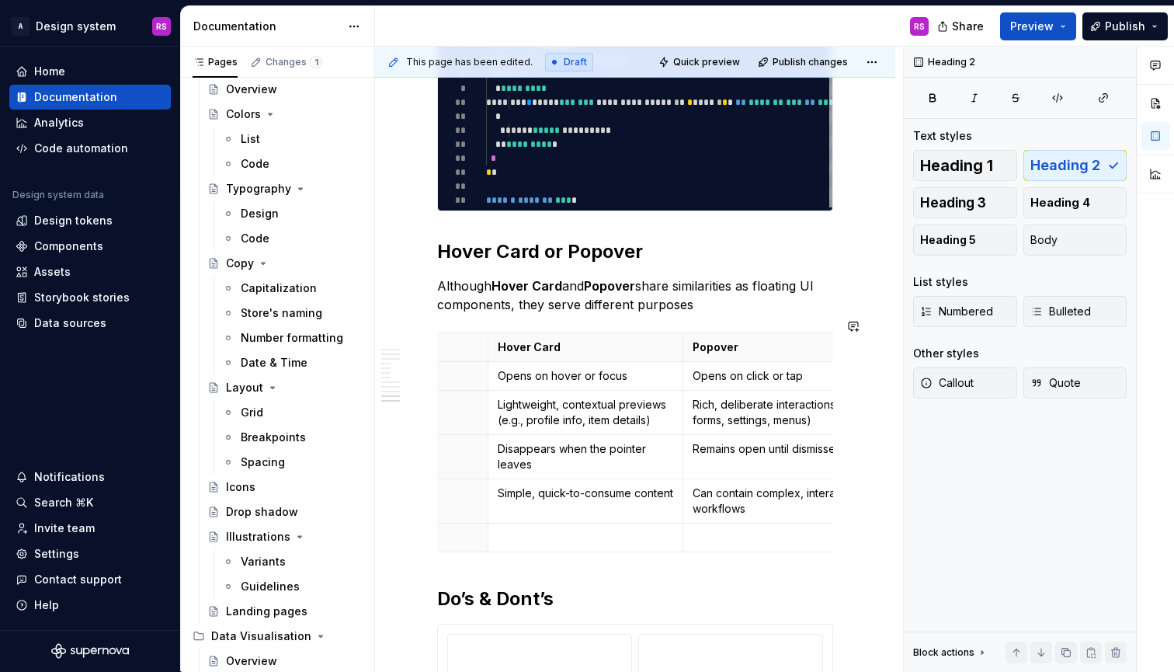
click at [737, 534] on td at bounding box center [781, 537] width 196 height 29
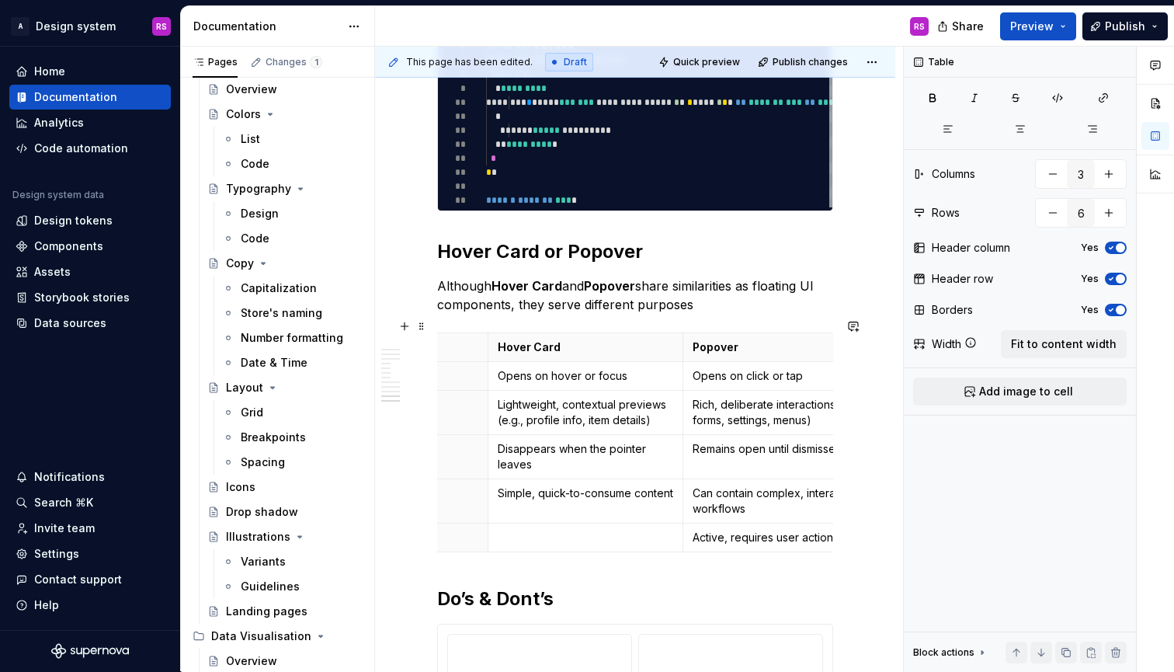
click at [550, 539] on div "Aspect Hover Card Popover Trigger Opens on hover or focus Opens on click or tap…" at bounding box center [635, 445] width 396 height 226
click at [550, 530] on p at bounding box center [586, 538] width 176 height 16
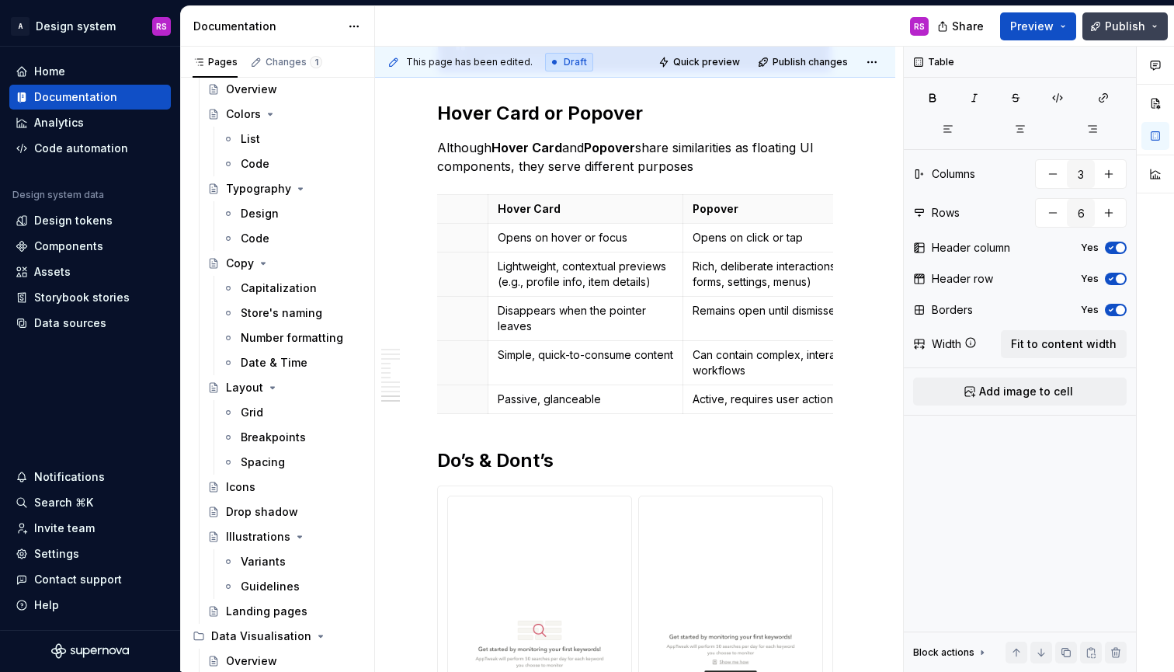
click at [1132, 26] on span "Publish" at bounding box center [1125, 27] width 40 height 16
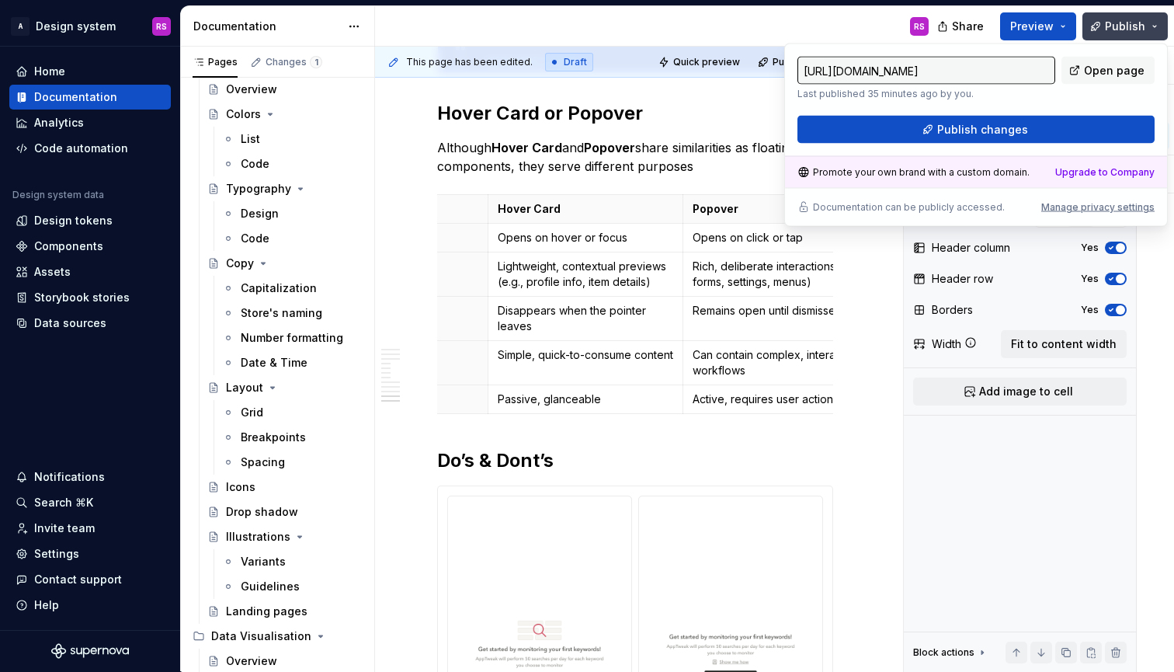
click at [1119, 21] on span "Publish" at bounding box center [1125, 27] width 40 height 16
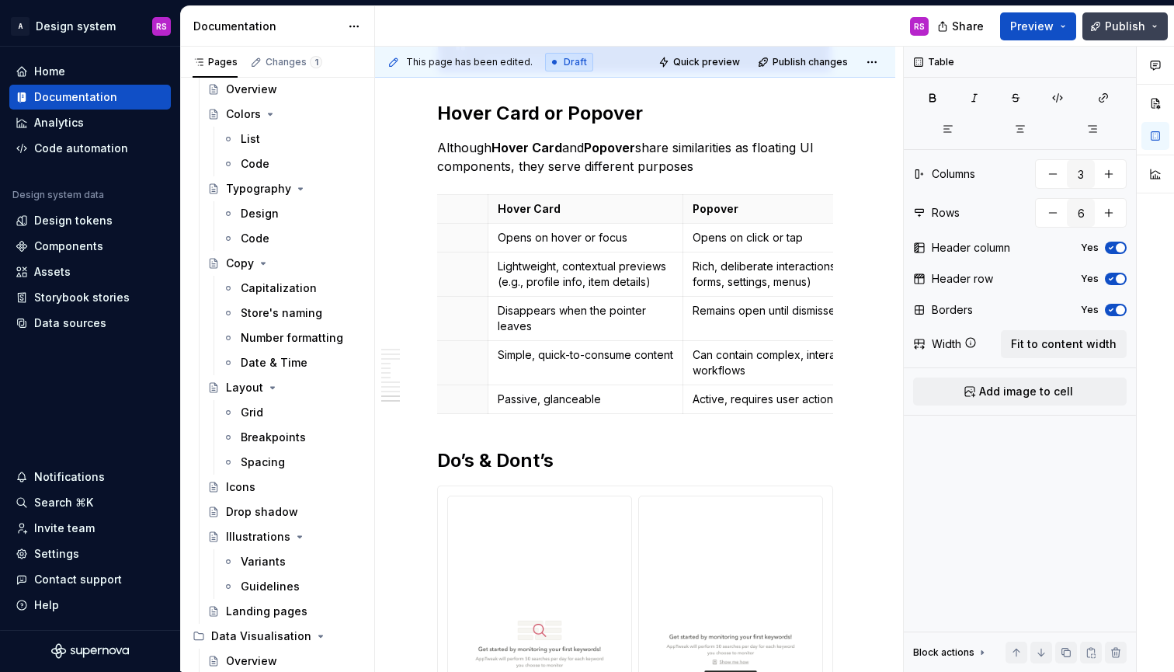
click at [1118, 27] on span "Publish" at bounding box center [1125, 27] width 40 height 16
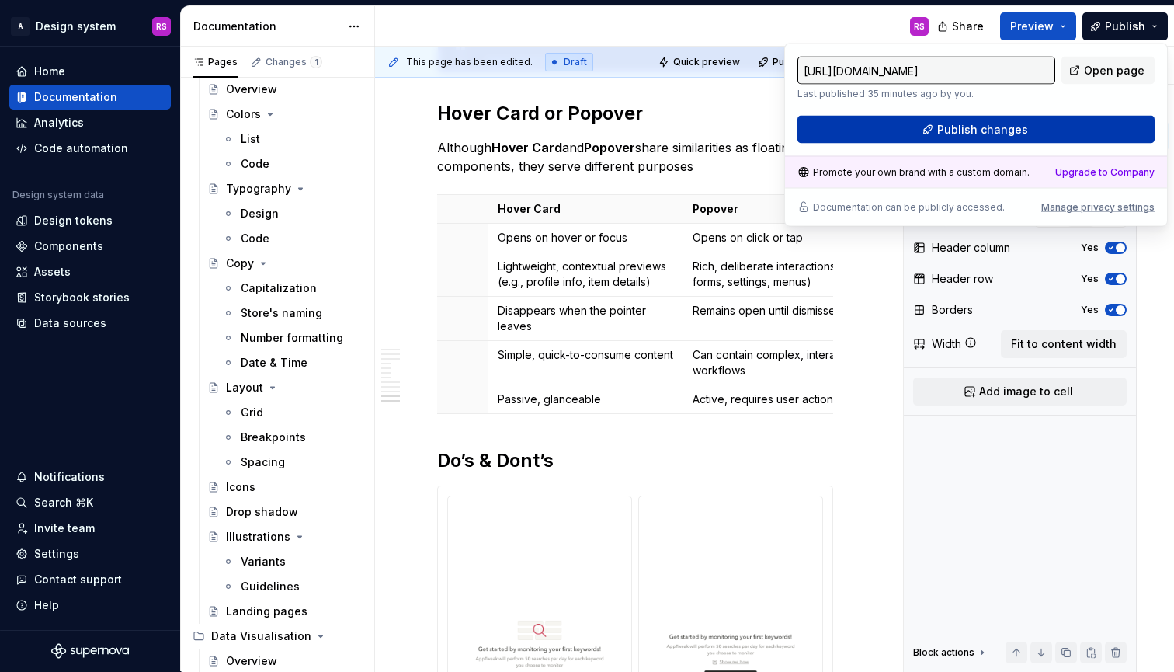
click at [1048, 123] on button "Publish changes" at bounding box center [976, 130] width 357 height 28
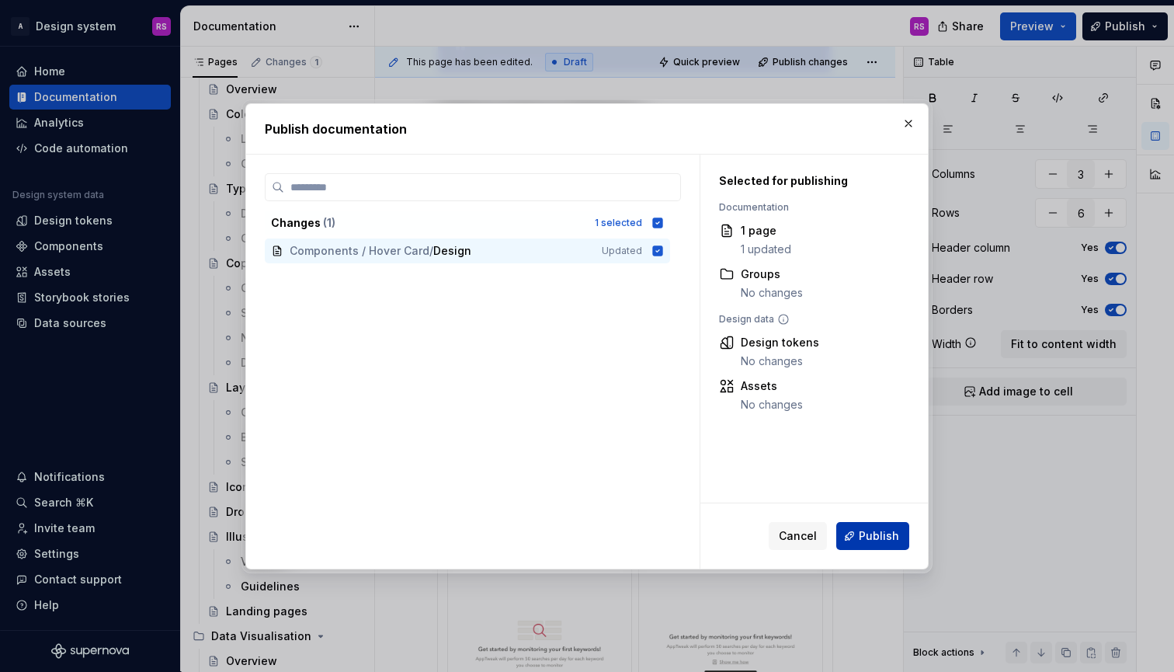
click at [863, 534] on span "Publish" at bounding box center [879, 536] width 40 height 16
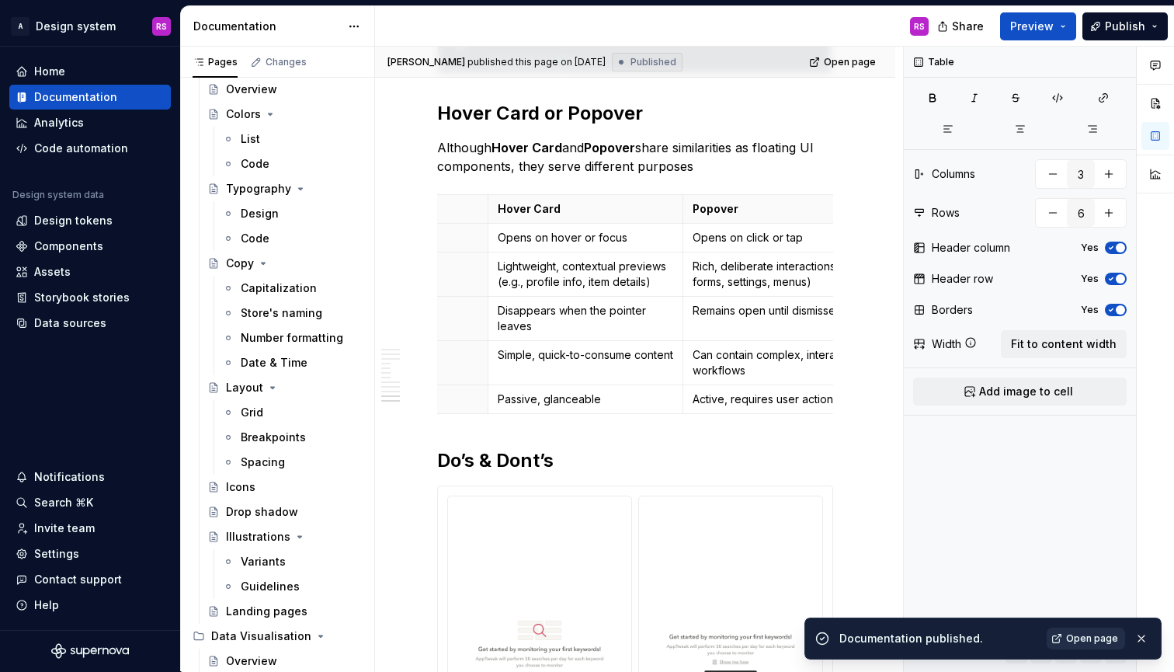
click at [1053, 632] on link "Open page" at bounding box center [1086, 639] width 78 height 22
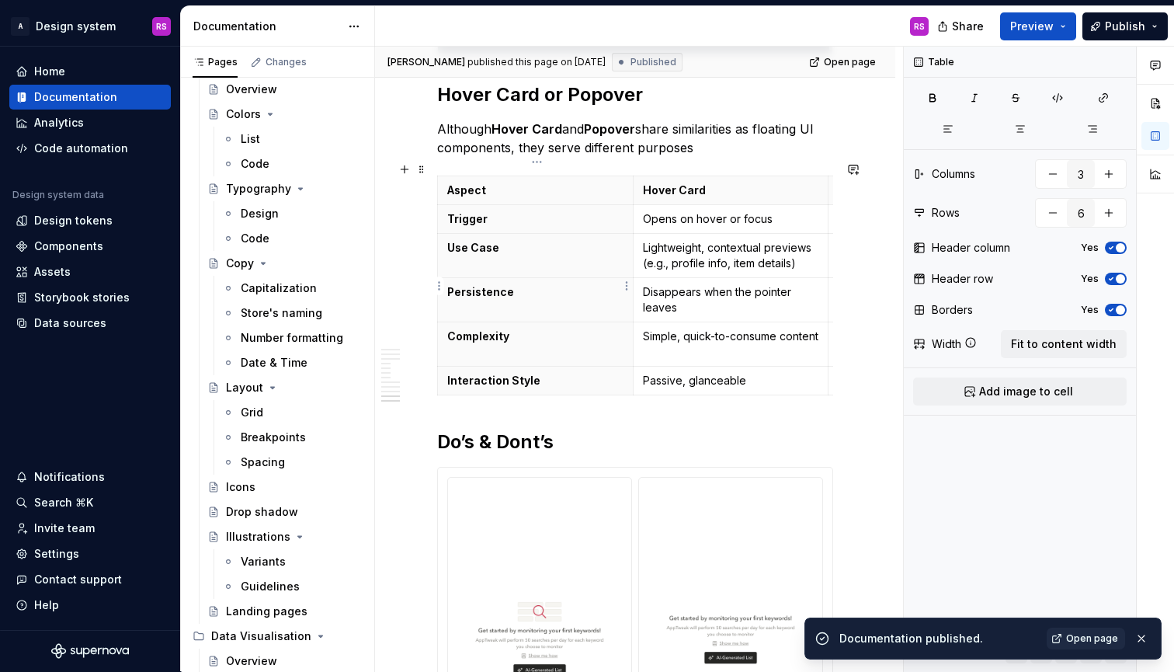
scroll to position [0, 0]
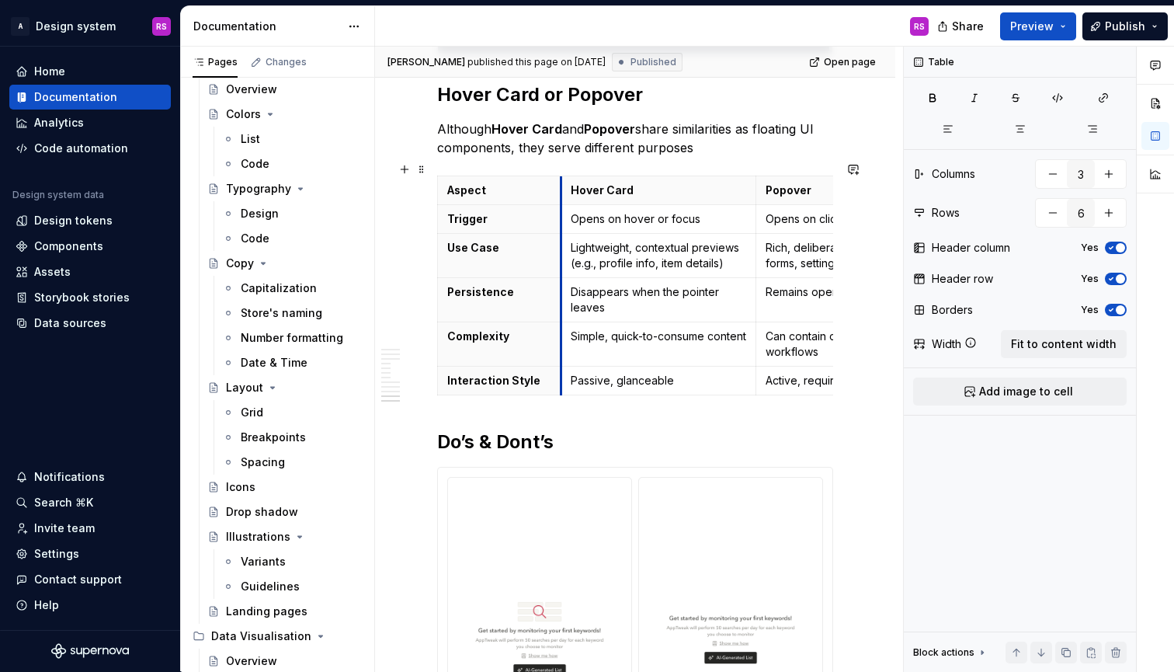
drag, startPoint x: 631, startPoint y: 267, endPoint x: 559, endPoint y: 259, distance: 72.7
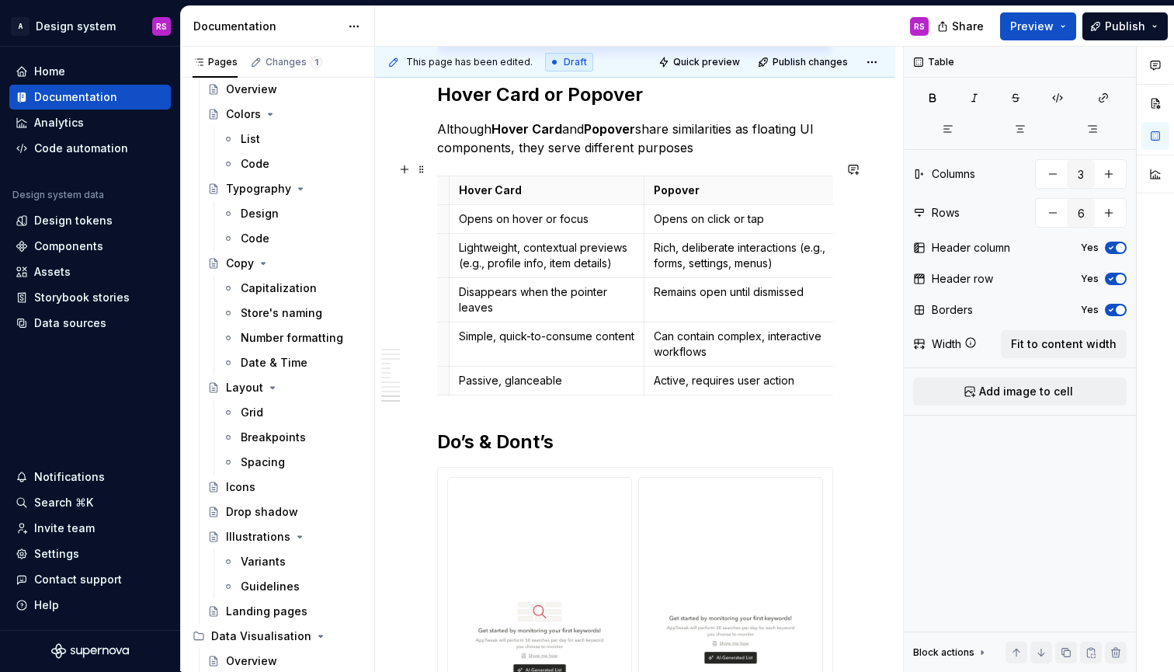
scroll to position [0, 111]
click at [1120, 30] on span "Publish" at bounding box center [1125, 27] width 40 height 16
click at [639, 186] on th "Hover Card" at bounding box center [548, 190] width 196 height 29
click at [645, 206] on td "Opens on click or tap" at bounding box center [743, 218] width 196 height 29
click at [1097, 30] on button "Publish" at bounding box center [1125, 26] width 85 height 28
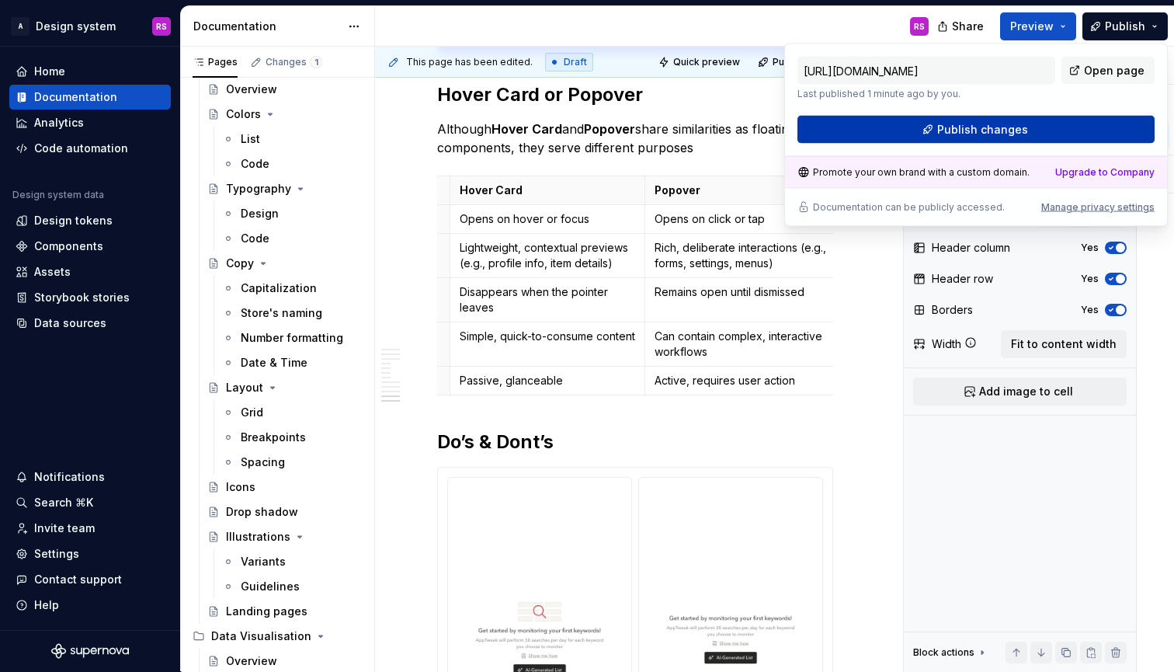
click at [1046, 129] on button "Publish changes" at bounding box center [976, 130] width 357 height 28
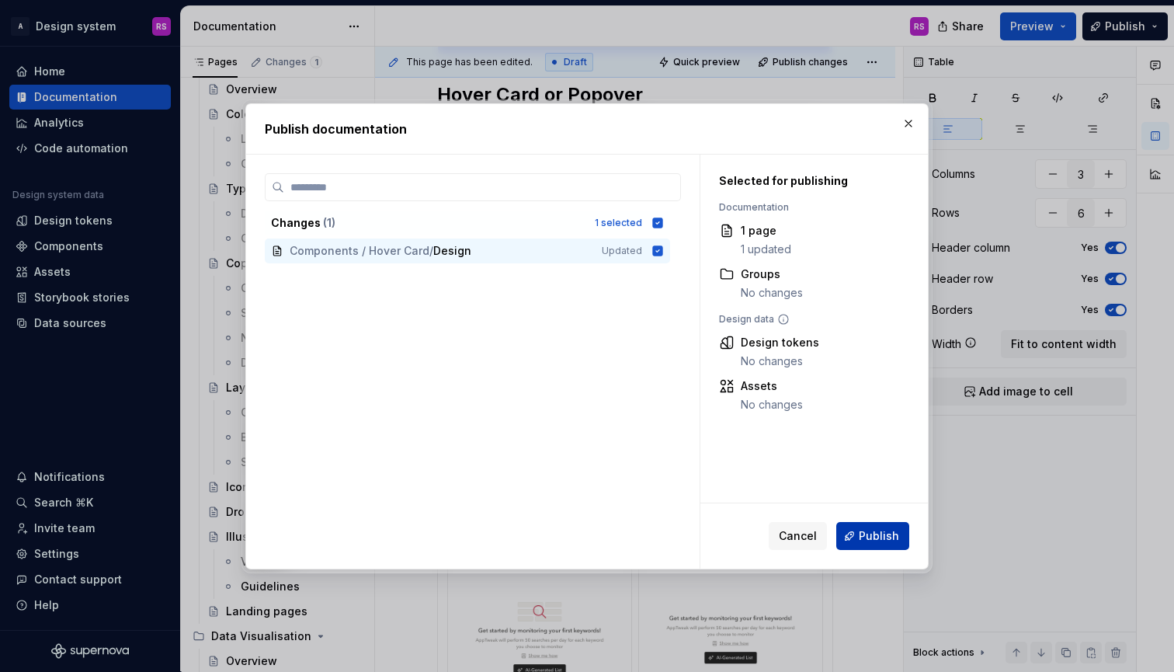
click at [873, 544] on button "Publish" at bounding box center [872, 536] width 73 height 28
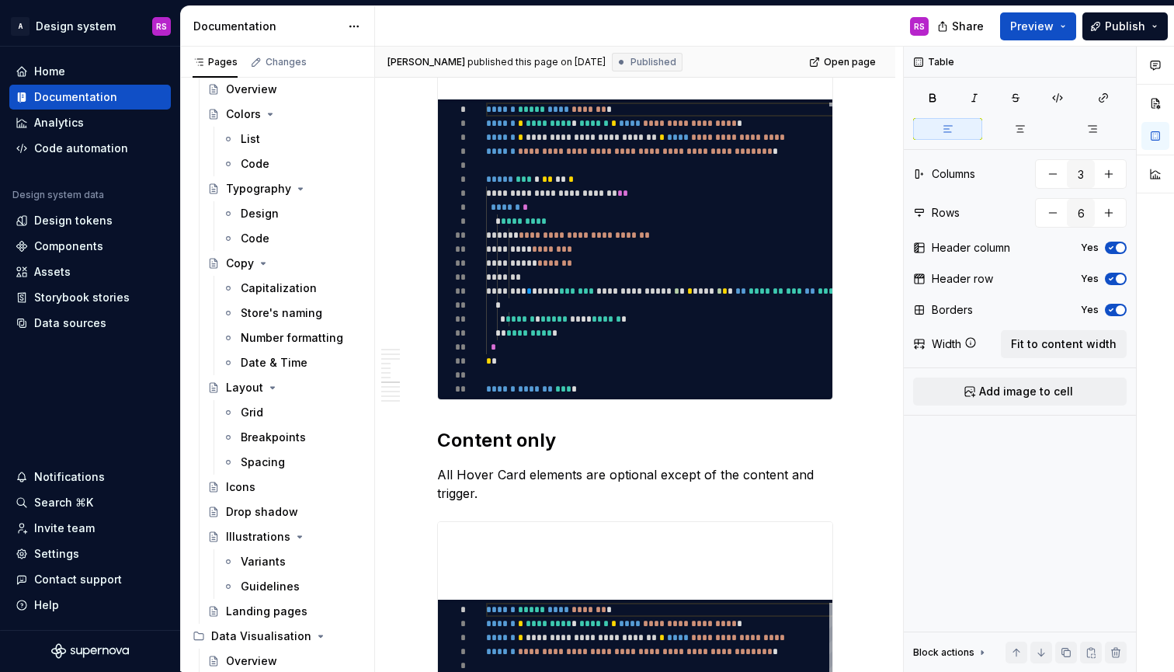
scroll to position [3549, 0]
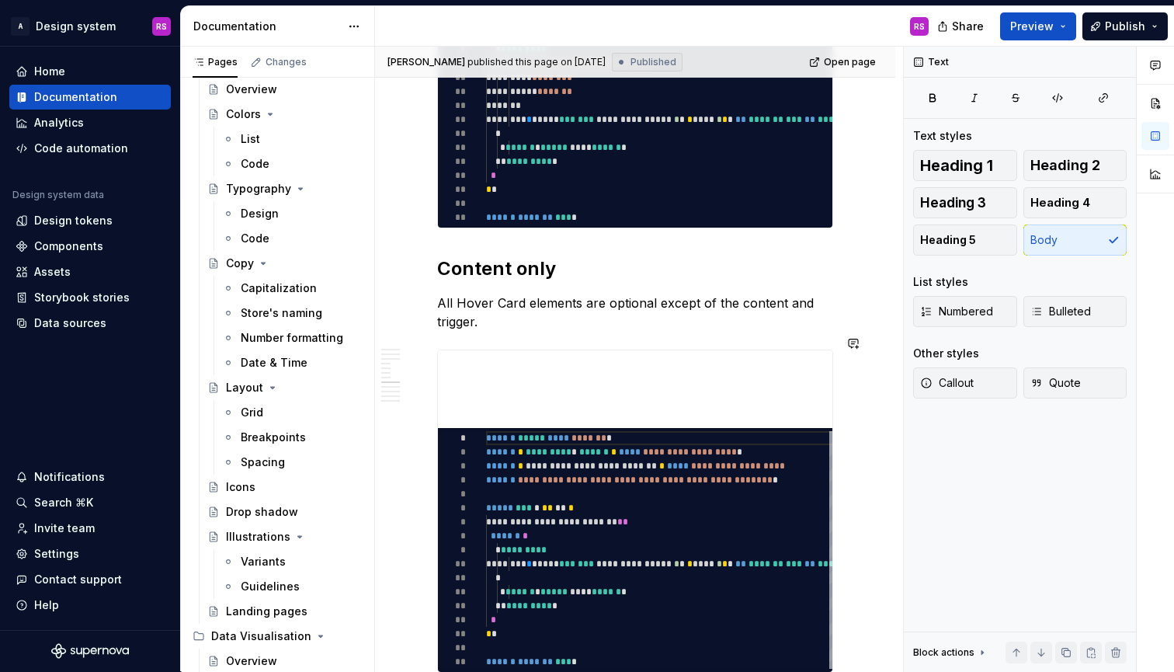
click at [551, 328] on div "**********" at bounding box center [635, 301] width 396 height 7088
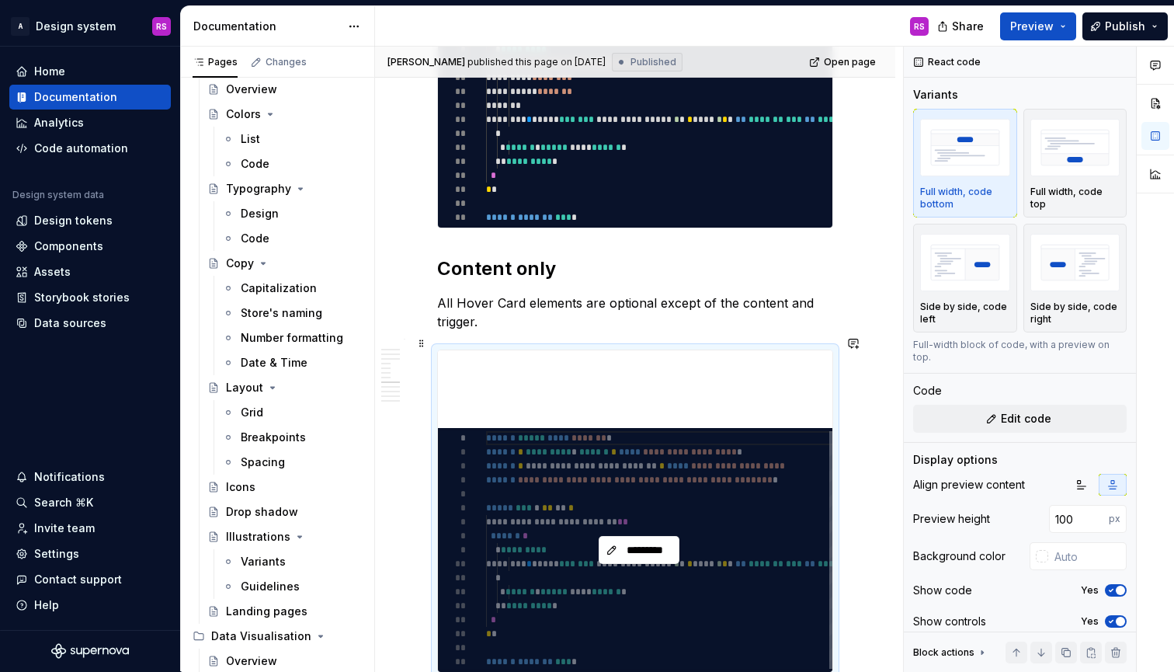
drag, startPoint x: 600, startPoint y: 422, endPoint x: 600, endPoint y: 439, distance: 17.1
click at [600, 428] on div "*********" at bounding box center [639, 550] width 402 height 244
type textarea "*"
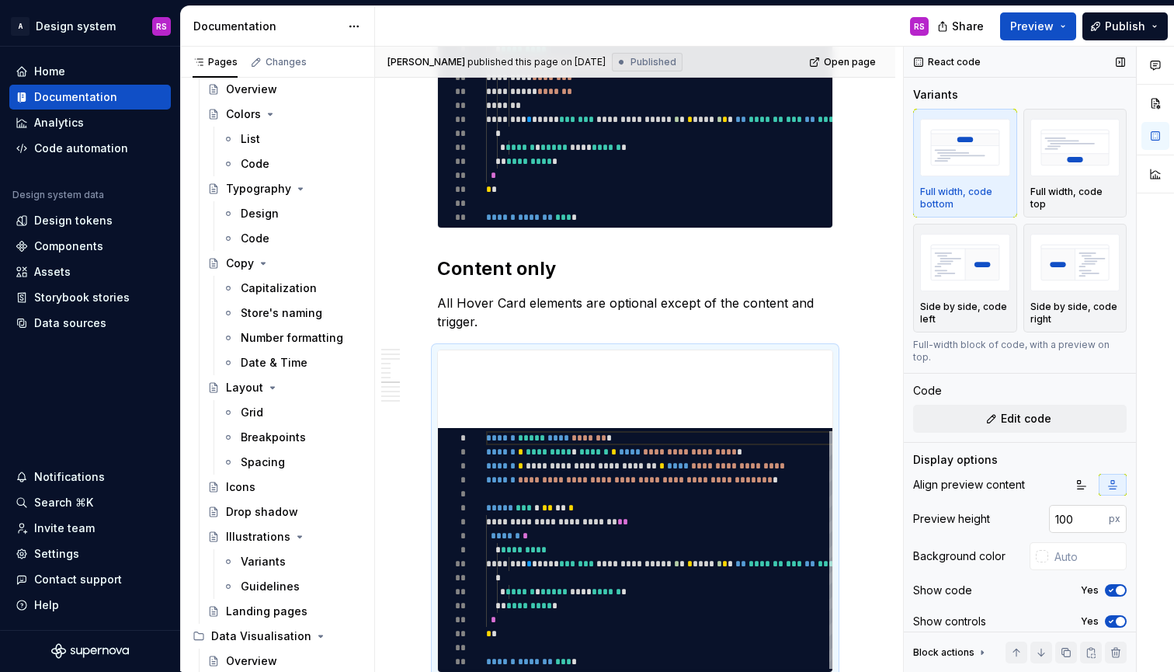
click at [1058, 506] on input "100" at bounding box center [1079, 519] width 60 height 28
type input "400"
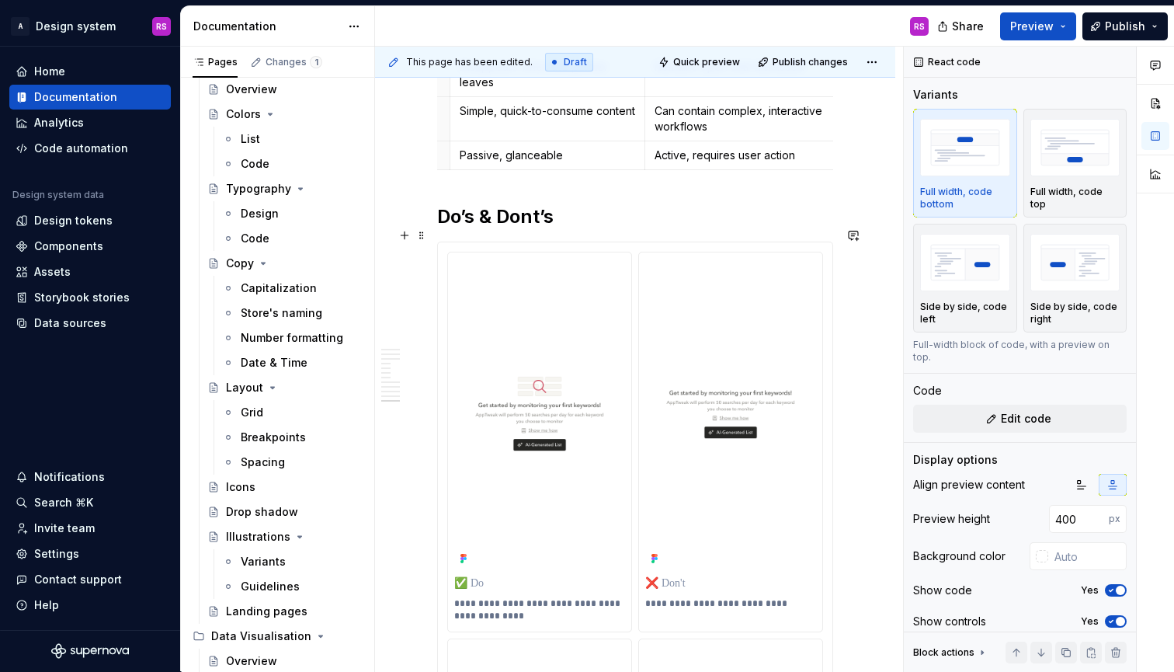
scroll to position [5832, 0]
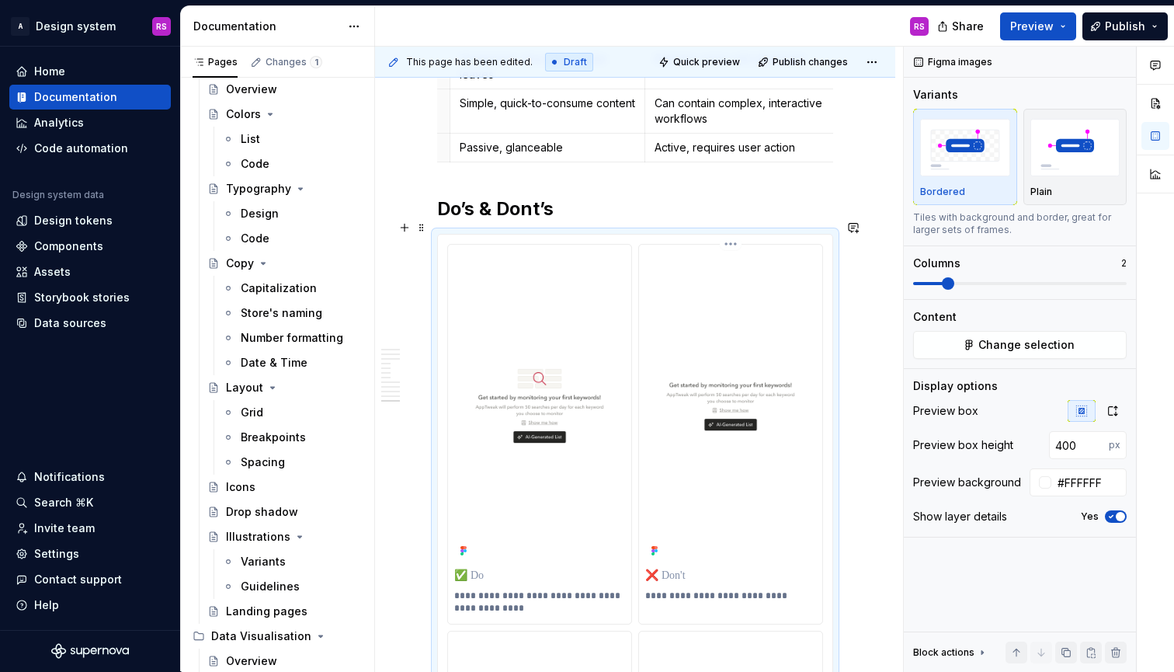
click at [652, 483] on div at bounding box center [730, 406] width 171 height 311
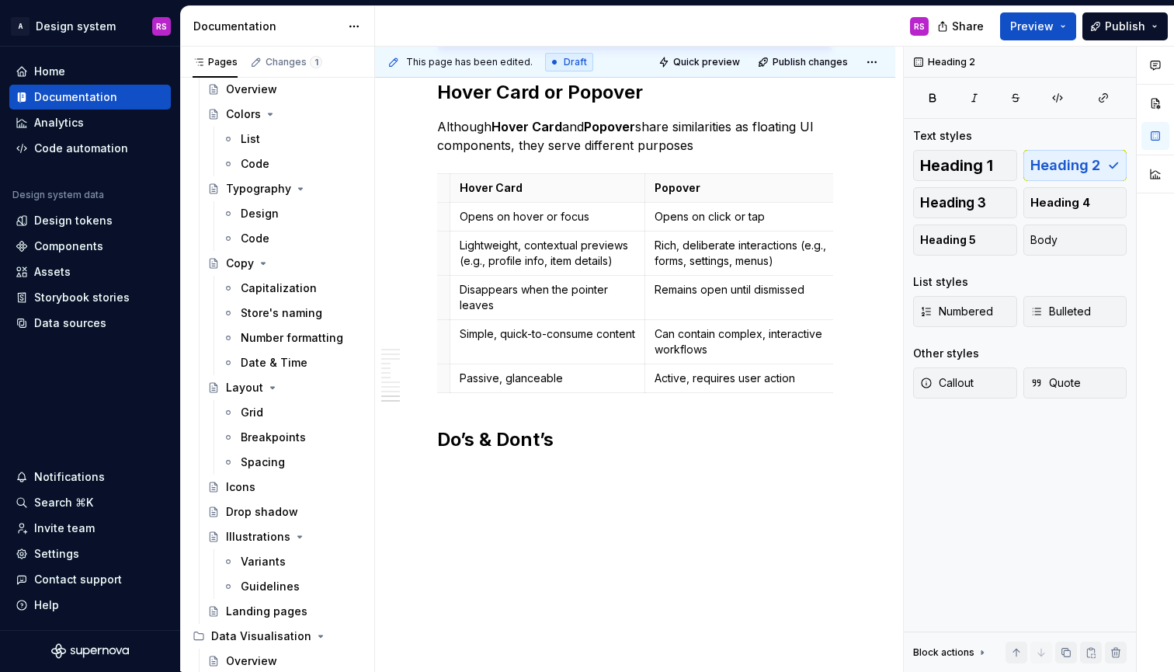
scroll to position [7, 0]
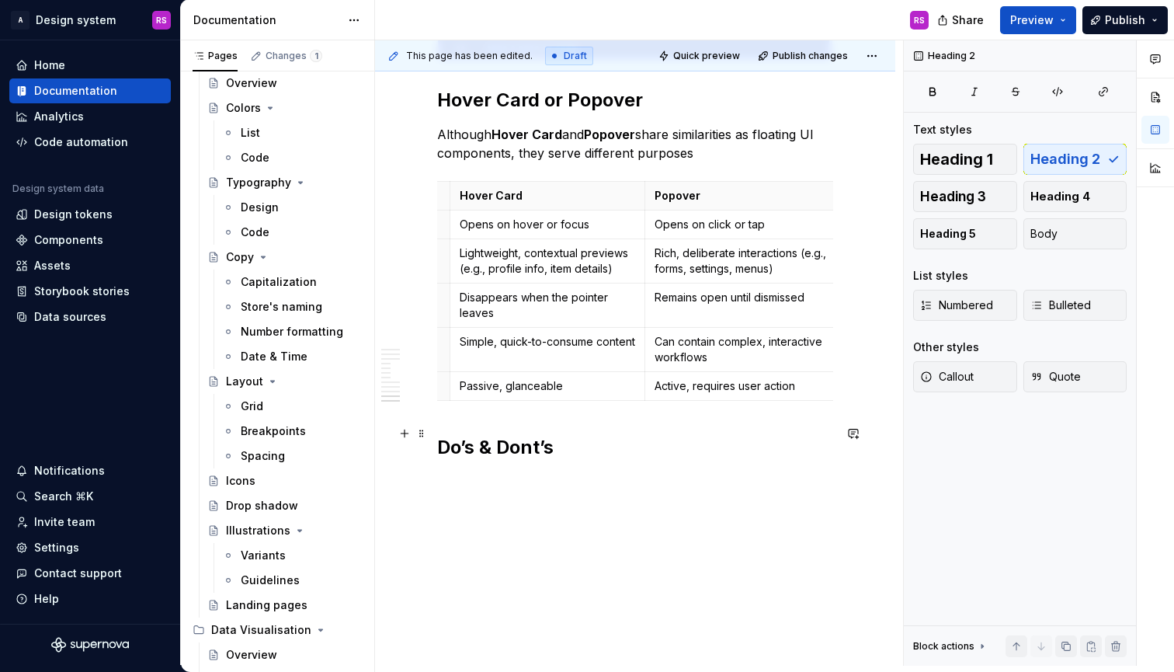
click at [520, 440] on h2 "Do’s & Dont’s" at bounding box center [635, 447] width 396 height 25
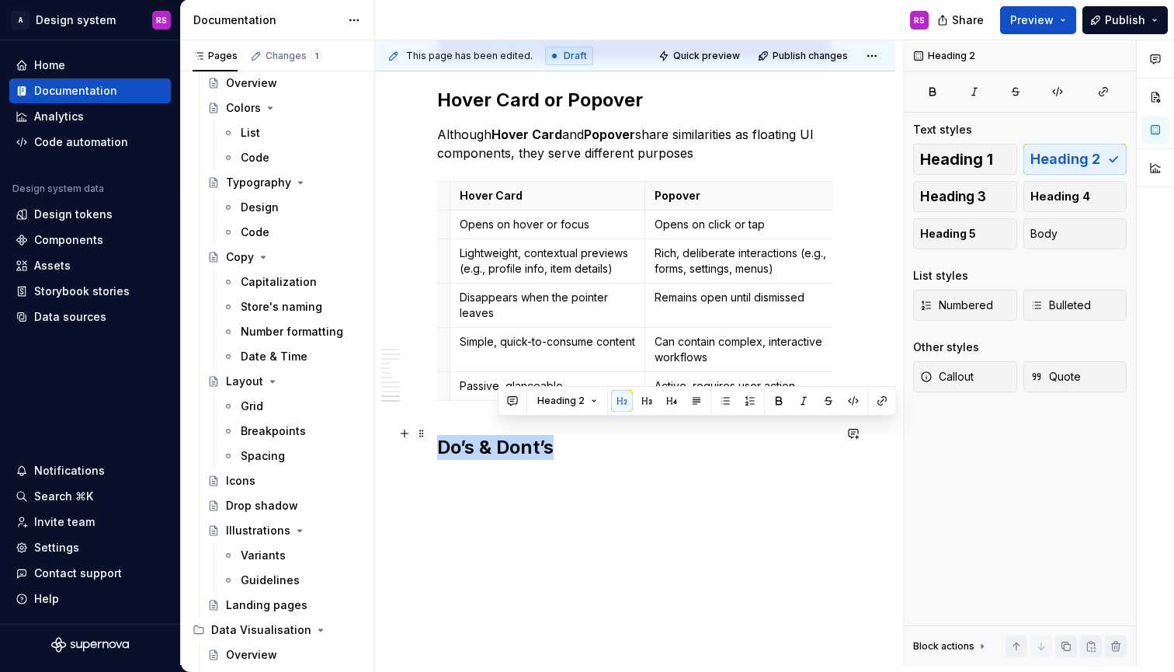
click at [520, 440] on h2 "Do’s & Dont’s" at bounding box center [635, 447] width 396 height 25
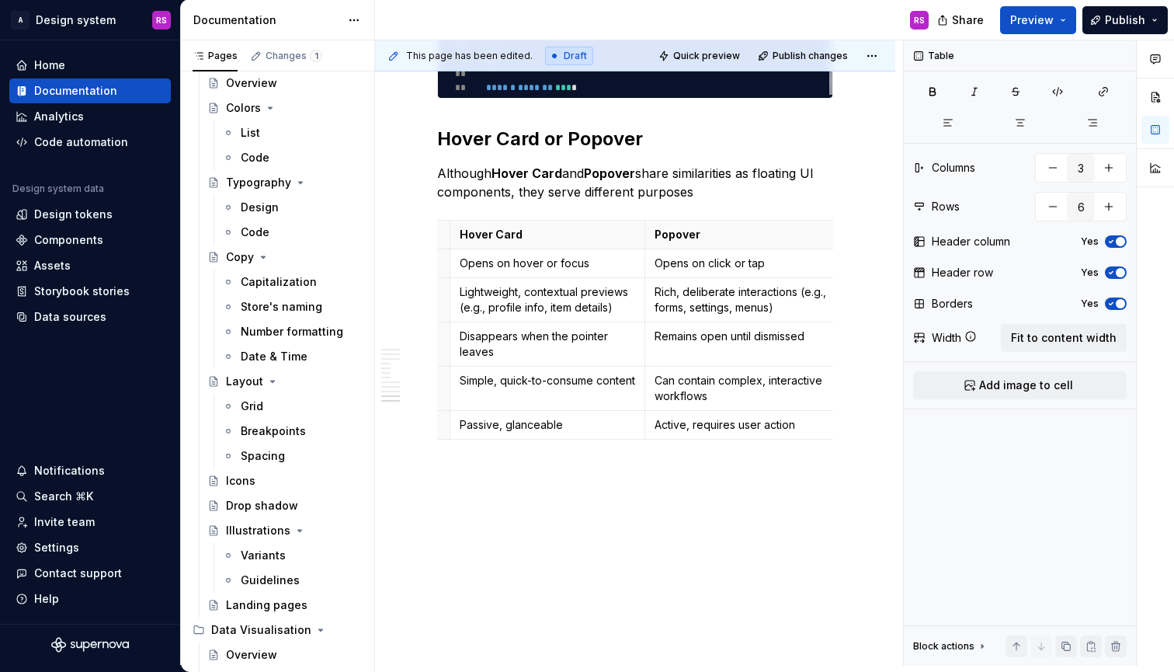
scroll to position [5535, 0]
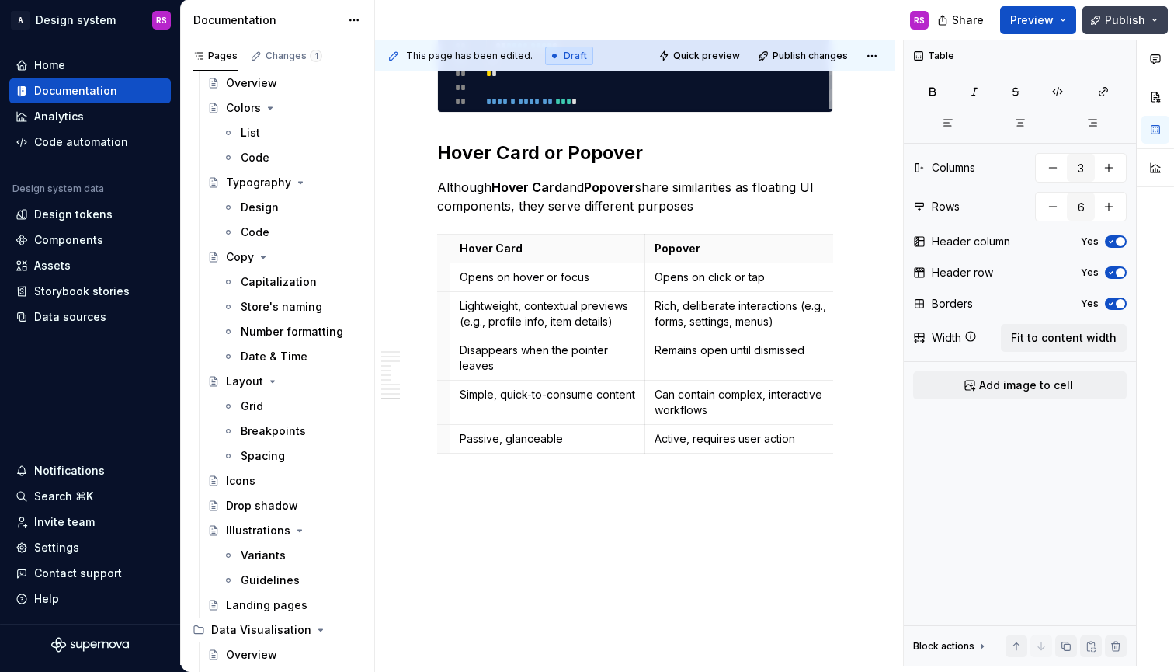
click at [1109, 24] on span "Publish" at bounding box center [1125, 20] width 40 height 16
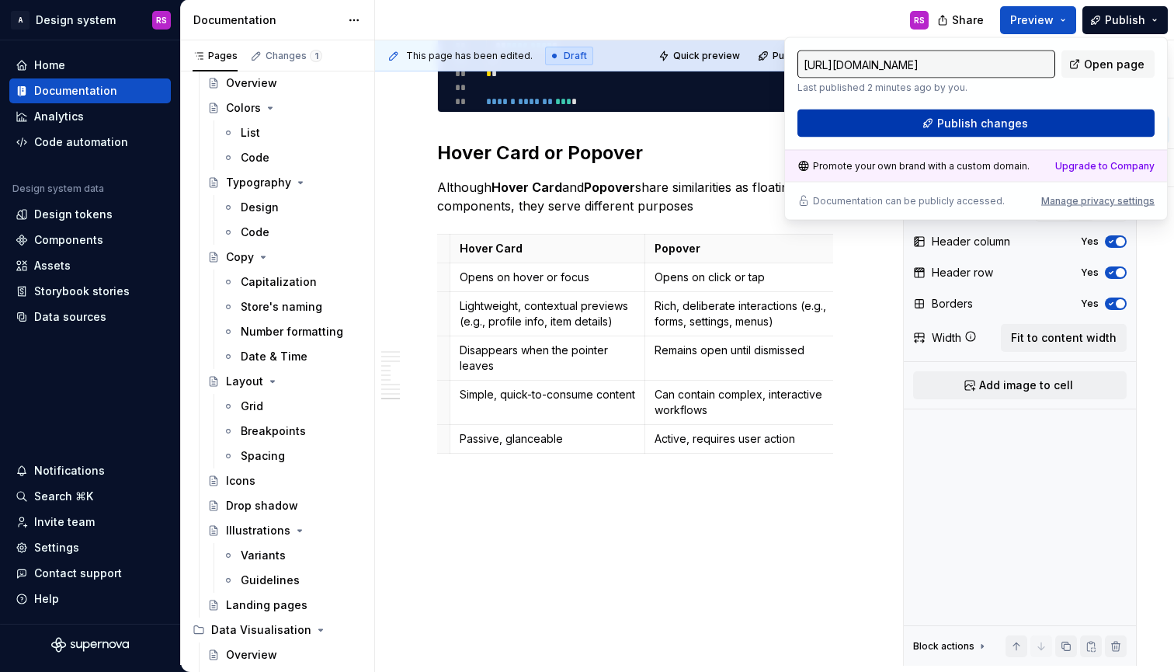
click at [970, 130] on span "Publish changes" at bounding box center [982, 124] width 91 height 16
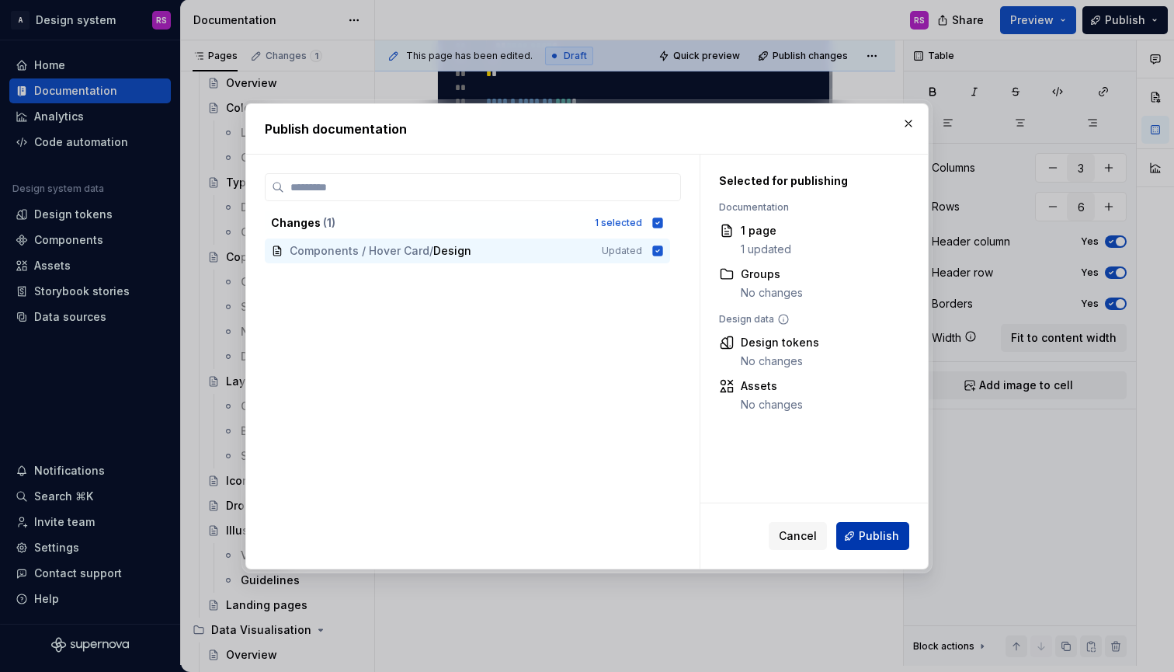
click at [888, 530] on span "Publish" at bounding box center [879, 536] width 40 height 16
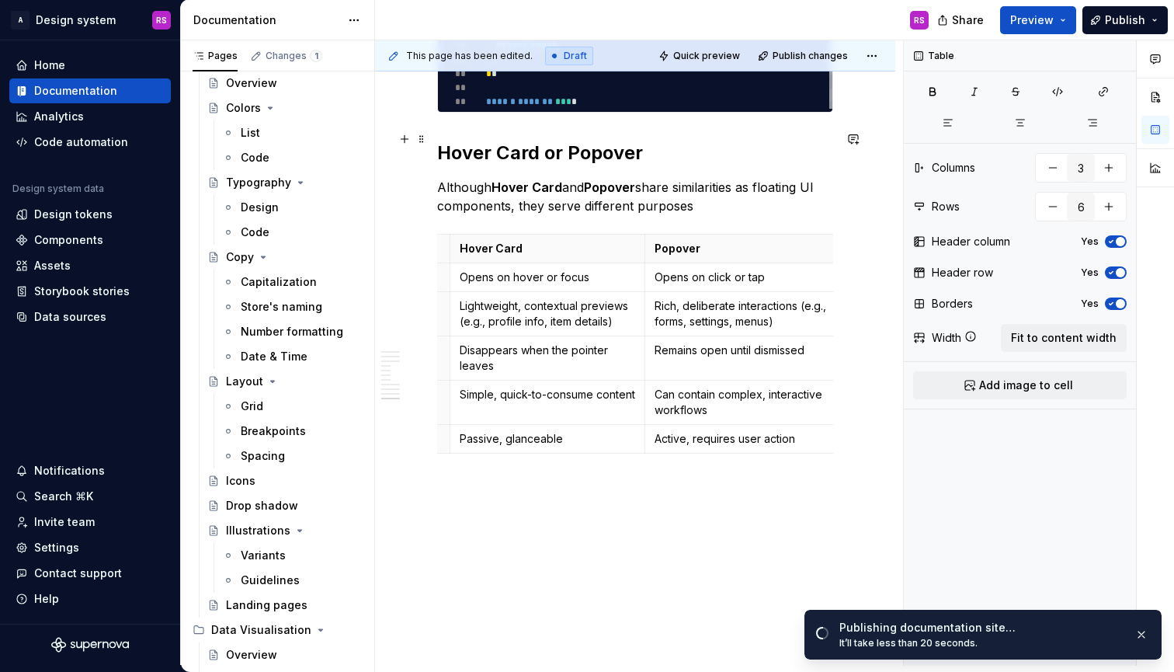
click at [618, 148] on h2 "Hover Card or Popover" at bounding box center [635, 153] width 396 height 25
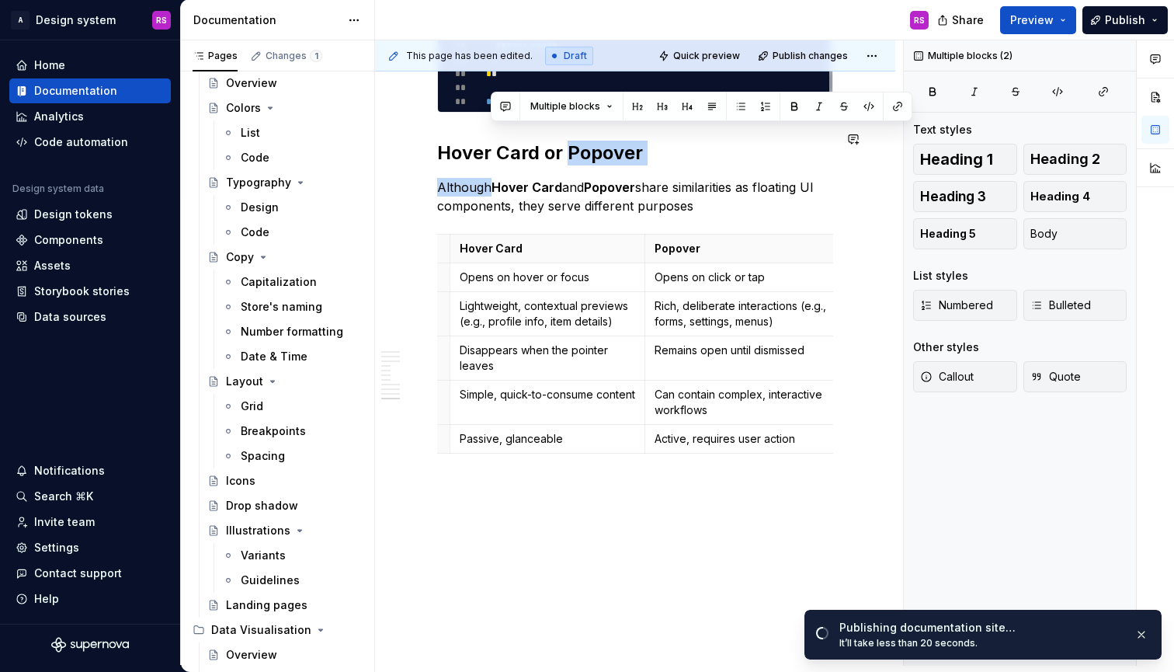
drag, startPoint x: 618, startPoint y: 148, endPoint x: 486, endPoint y: 151, distance: 132.1
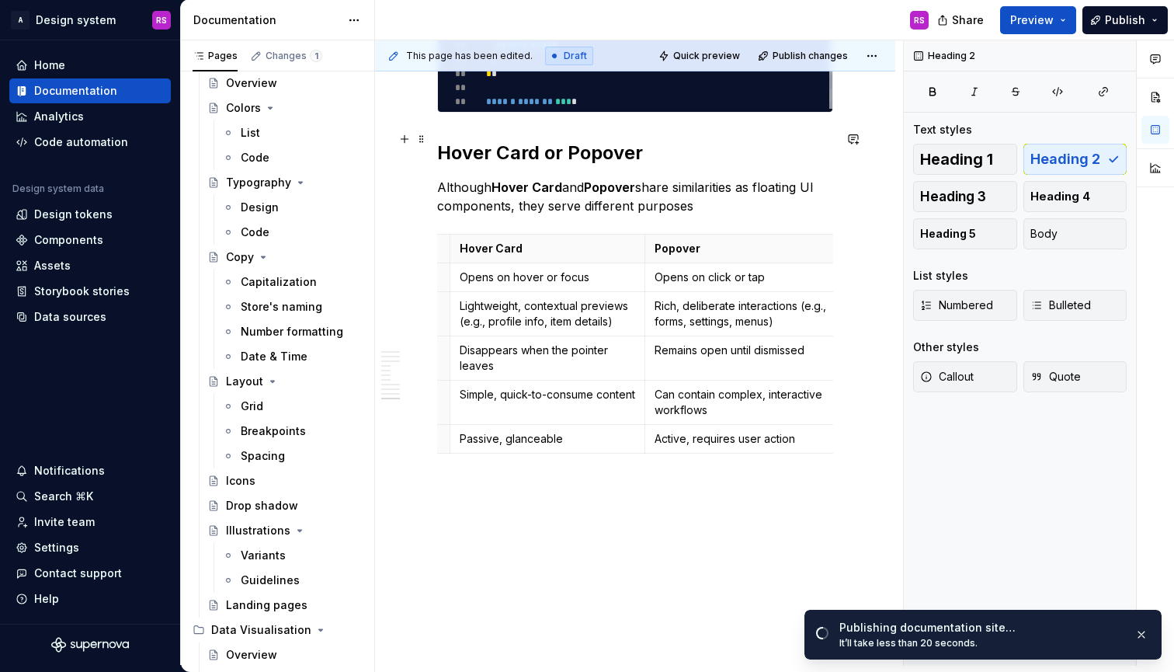
click at [481, 150] on h2 "Hover Card or Popover" at bounding box center [635, 153] width 396 height 25
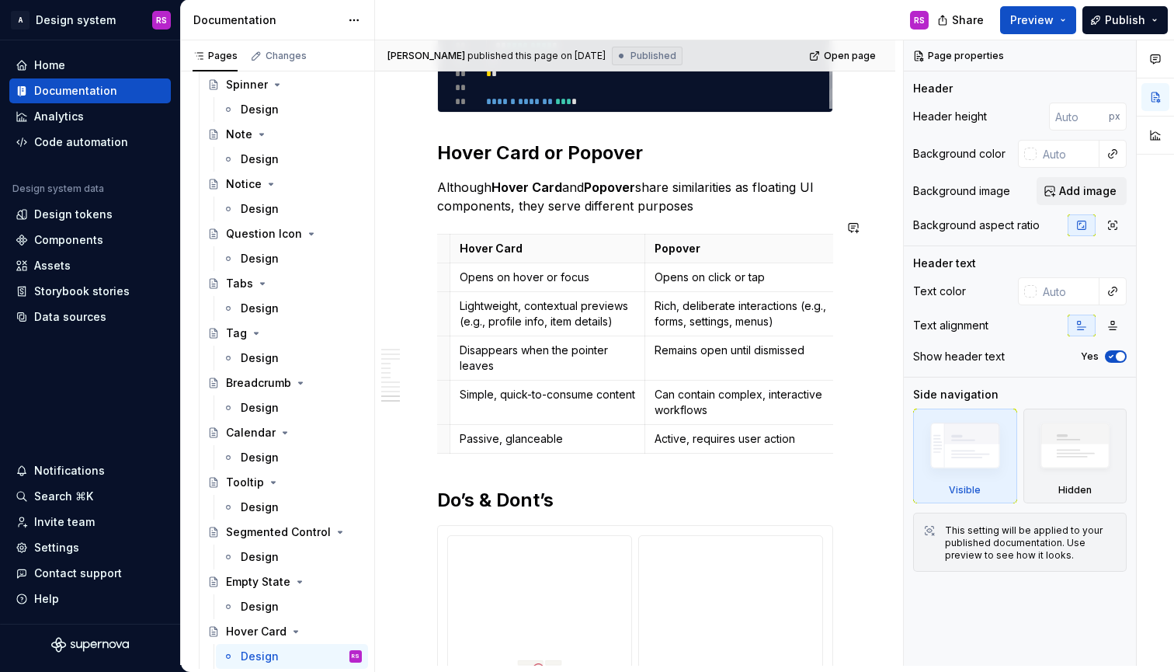
scroll to position [6944, 0]
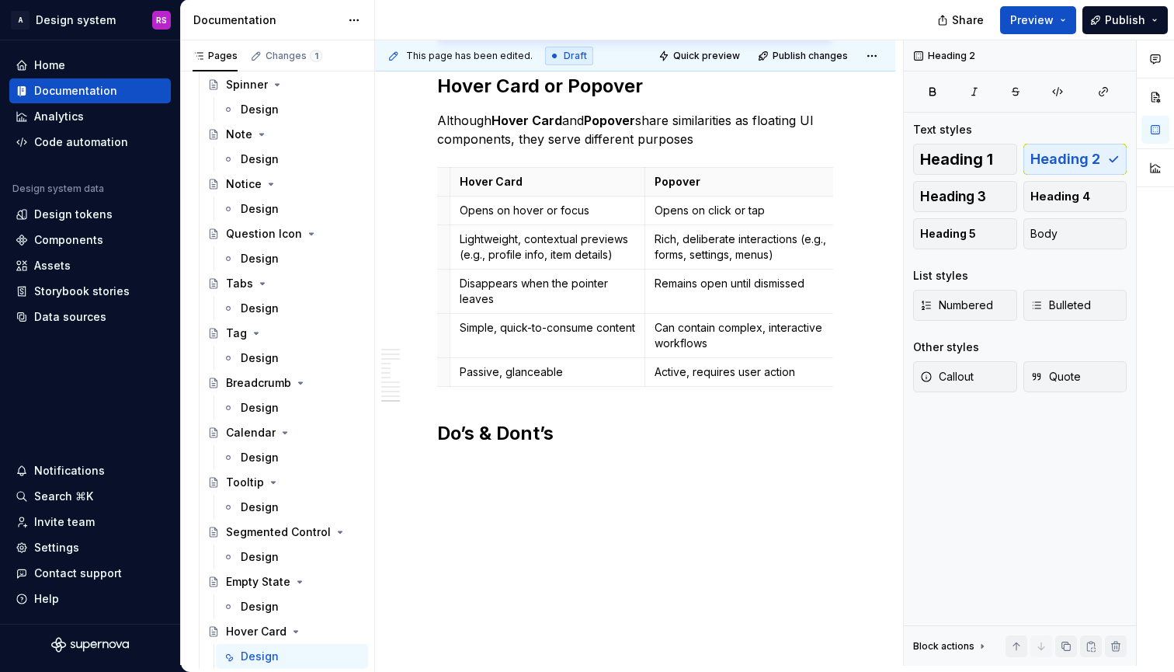
scroll to position [5588, 0]
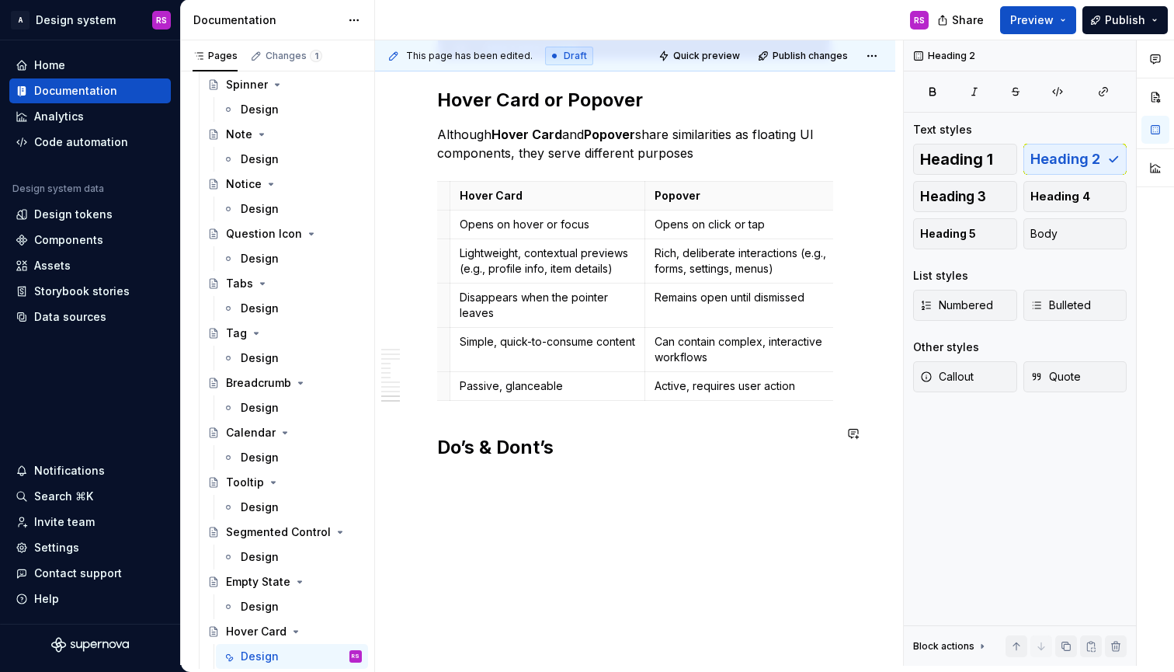
click at [512, 435] on h2 "Do’s & Dont’s" at bounding box center [635, 447] width 396 height 25
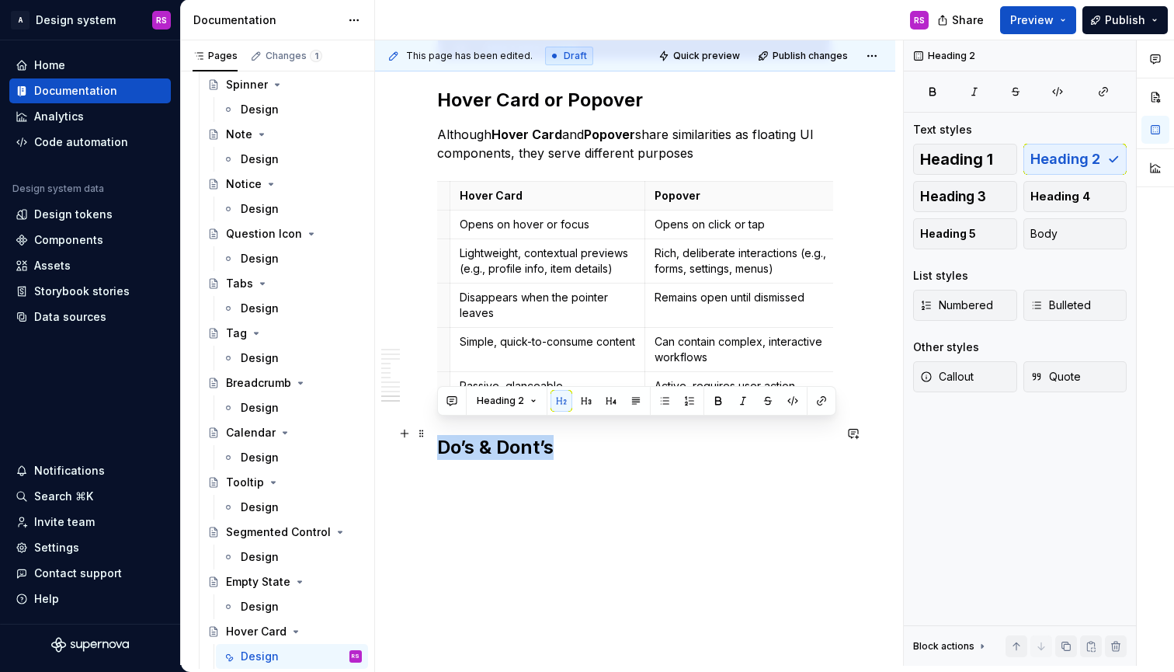
click at [512, 435] on h2 "Do’s & Dont’s" at bounding box center [635, 447] width 396 height 25
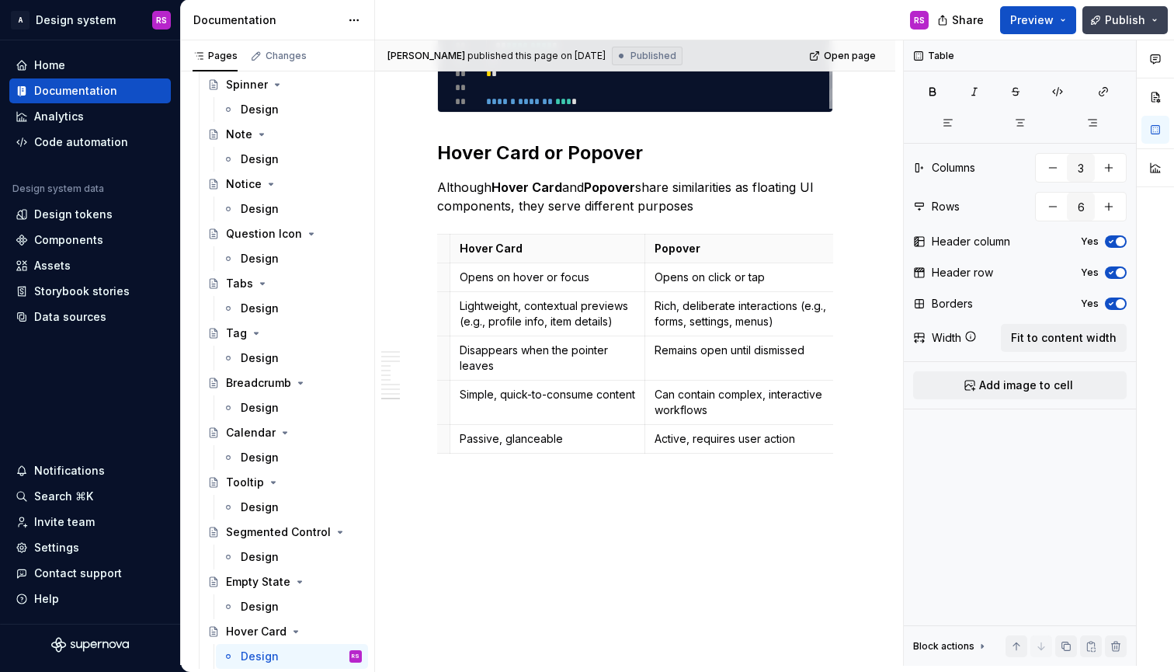
scroll to position [5504, 0]
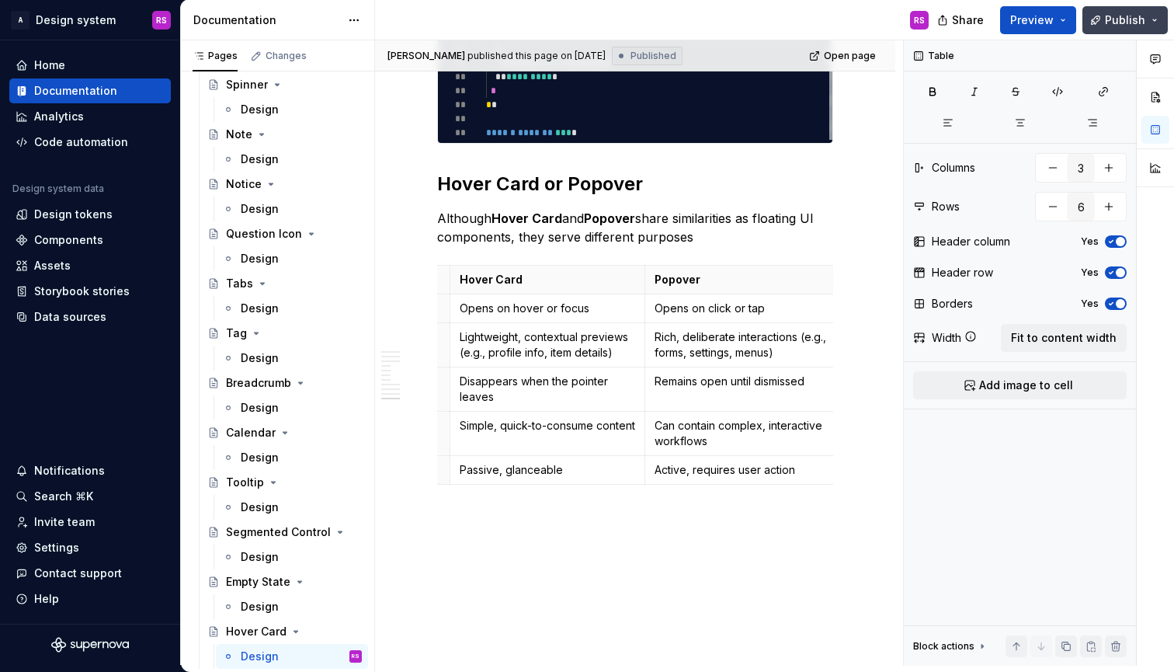
click at [1125, 19] on span "Publish" at bounding box center [1125, 20] width 40 height 16
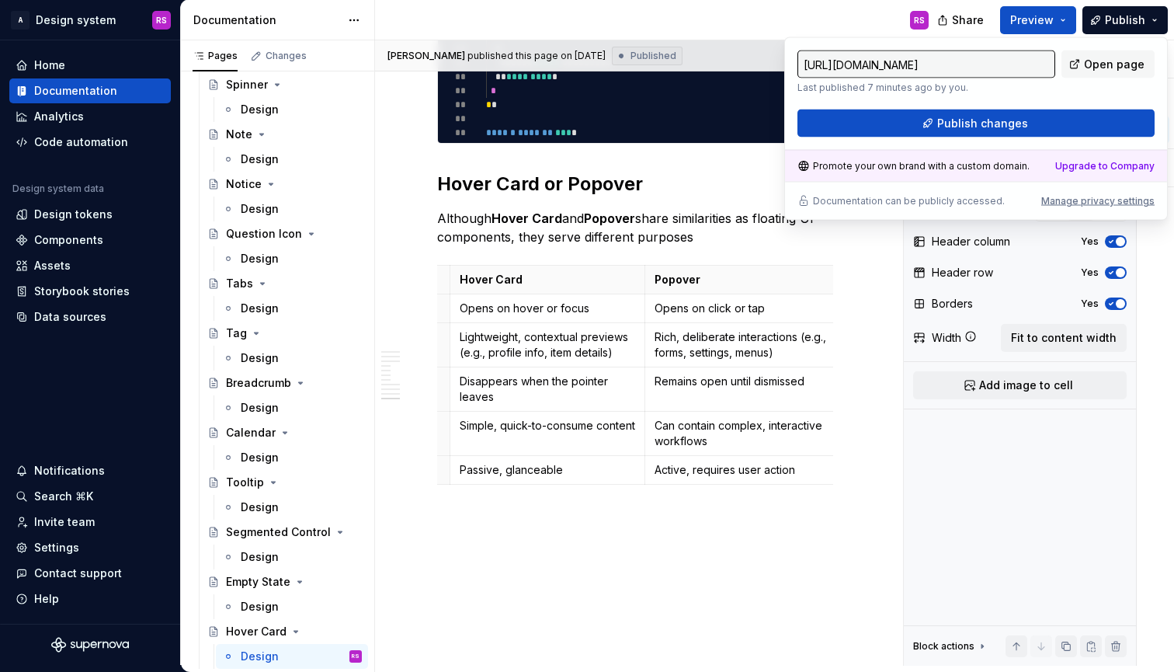
click at [1043, 107] on div "https://apptweak.supernova-docs.io/latest/components/hover-card/design-h0HsjW6d…" at bounding box center [976, 93] width 357 height 87
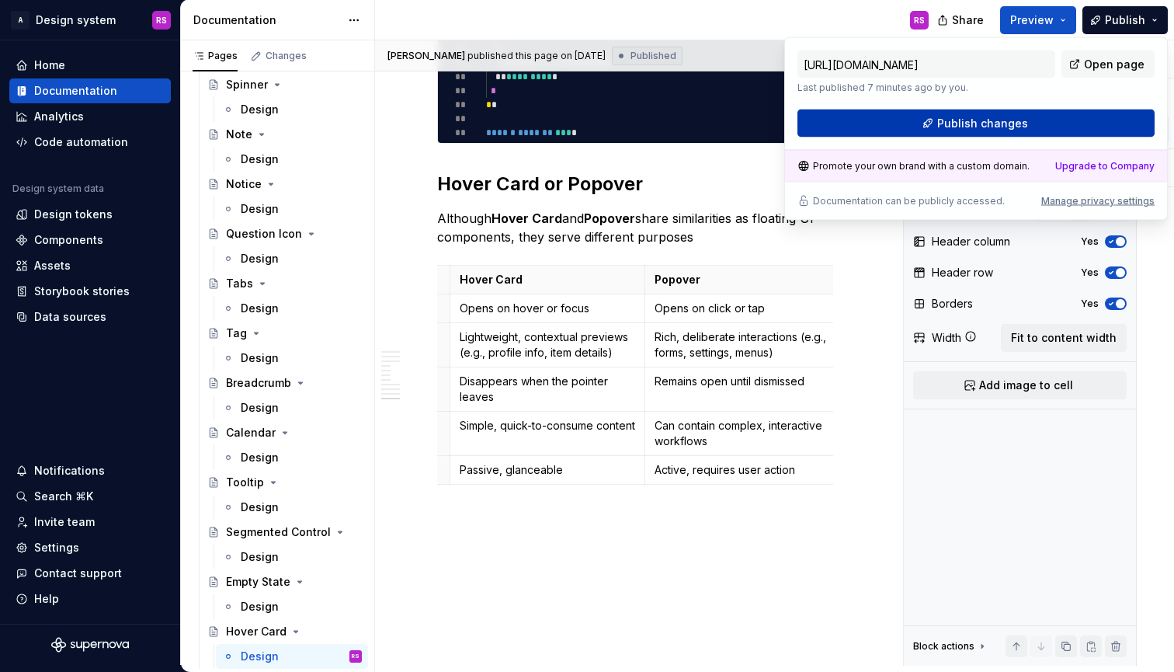
click at [1031, 116] on button "Publish changes" at bounding box center [976, 124] width 357 height 28
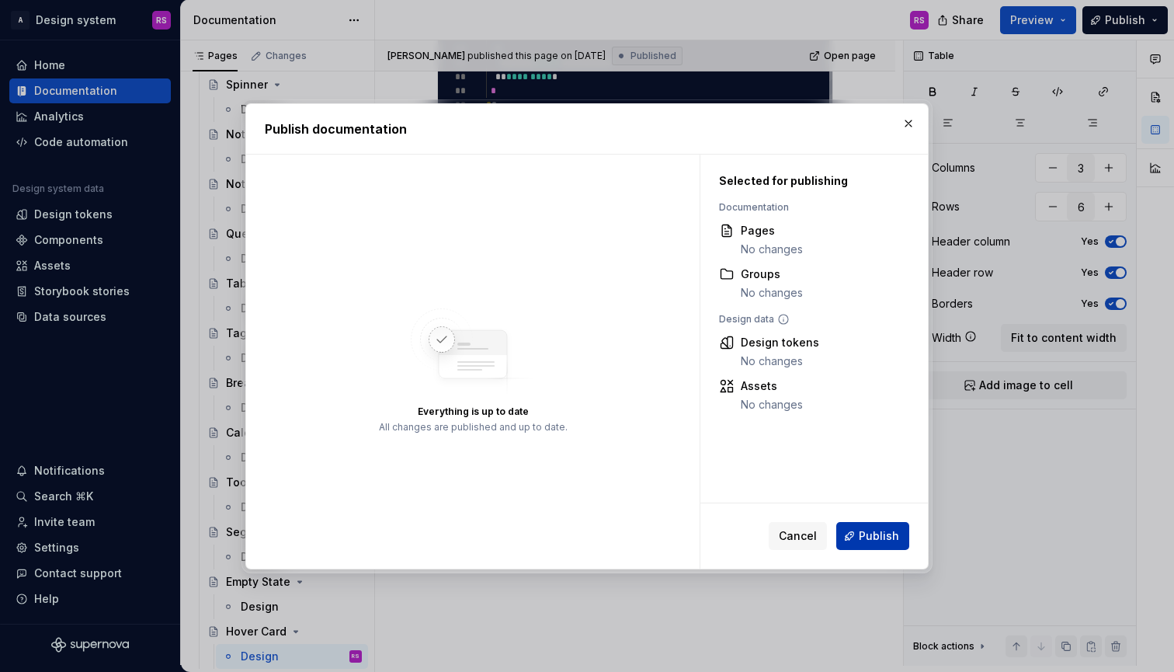
click at [860, 542] on button "Publish" at bounding box center [872, 536] width 73 height 28
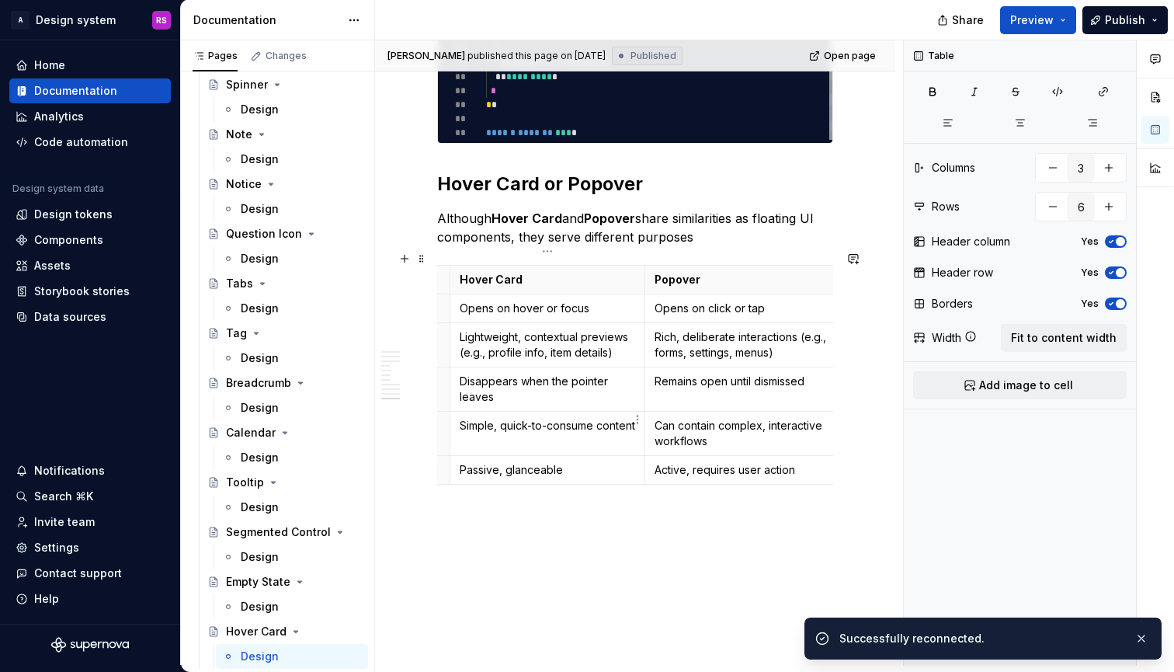
type textarea "*"
